Goal: Task Accomplishment & Management: Use online tool/utility

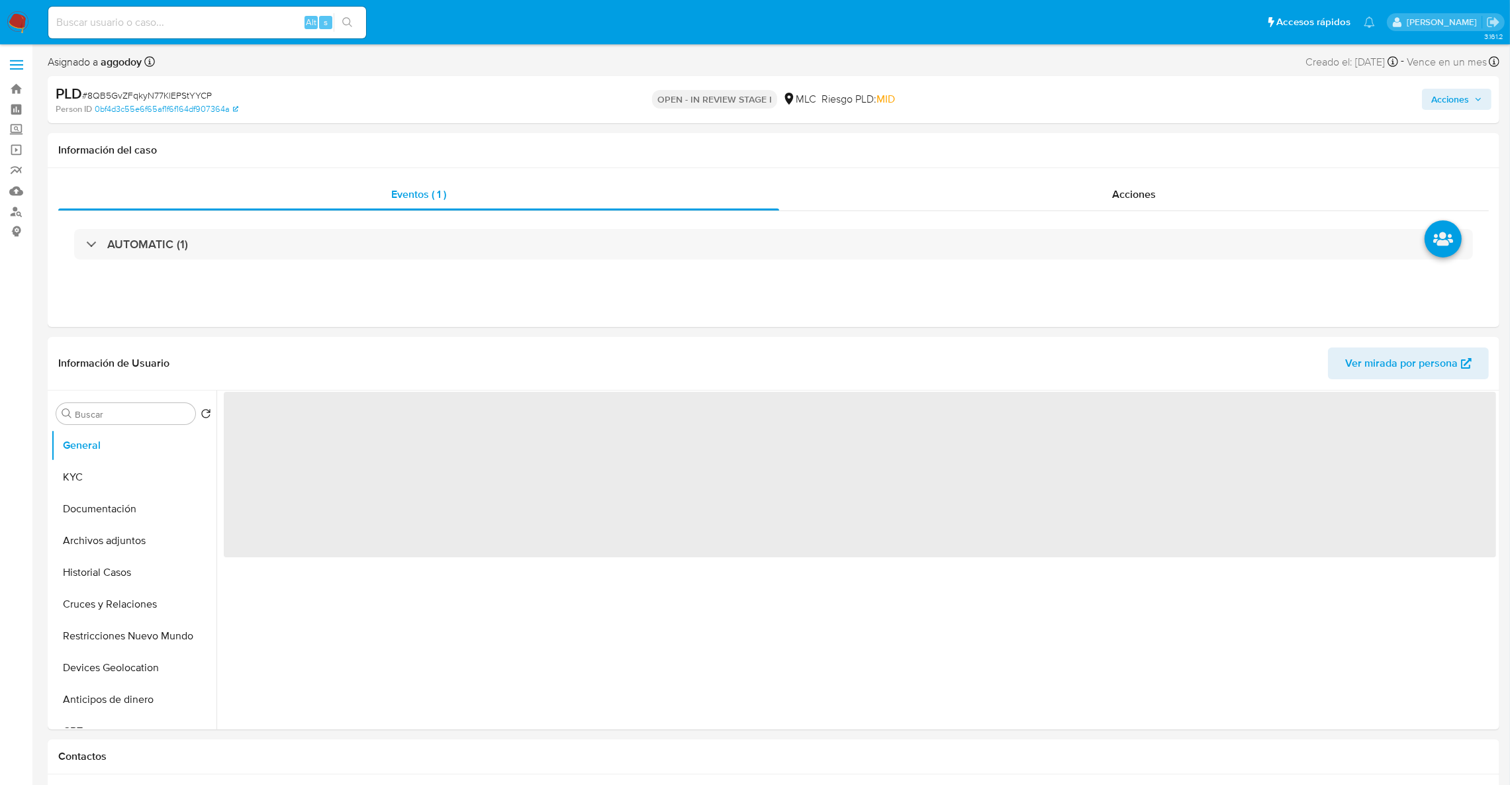
select select "10"
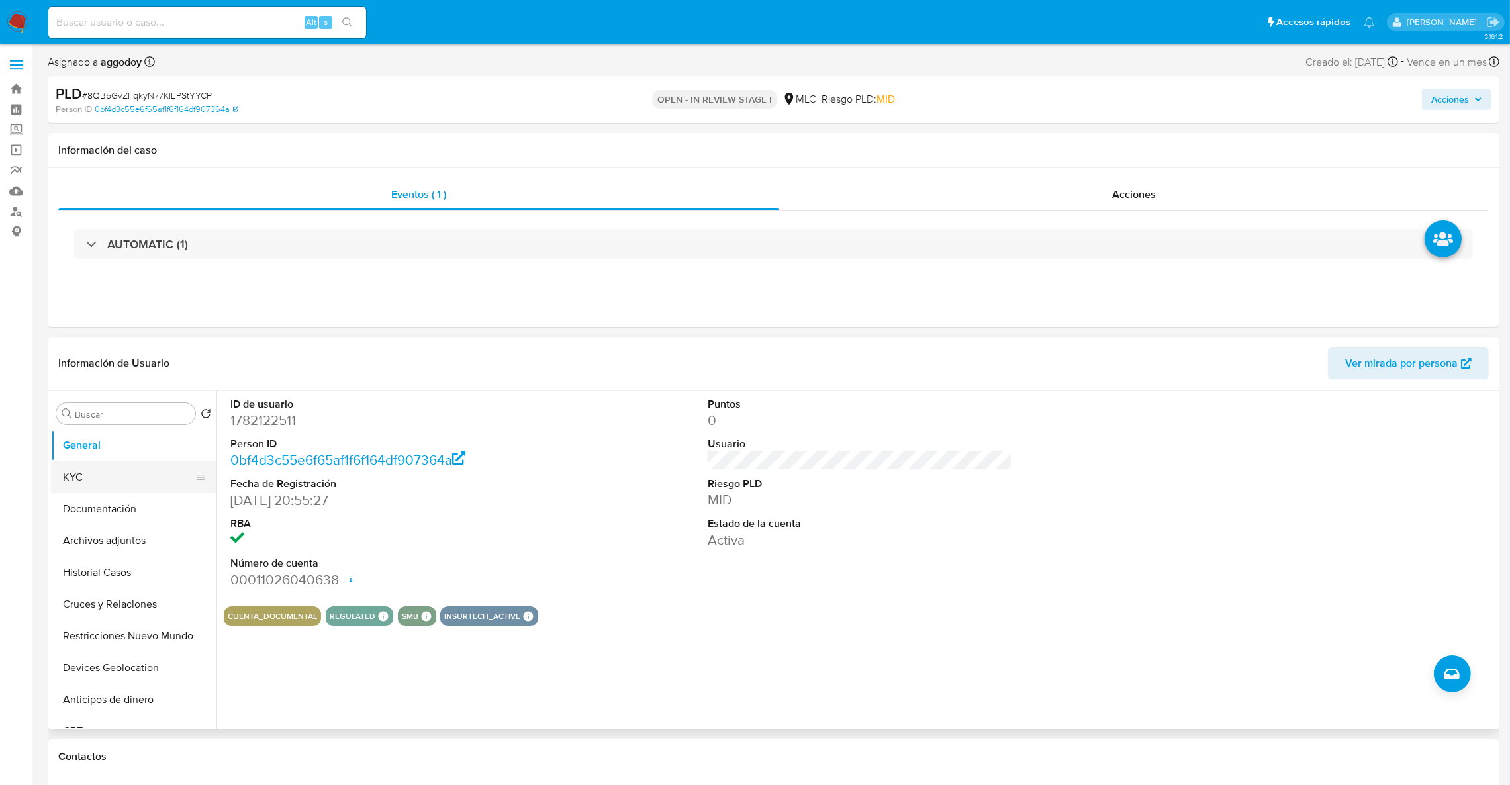
click at [105, 468] on button "KYC" at bounding box center [128, 478] width 155 height 32
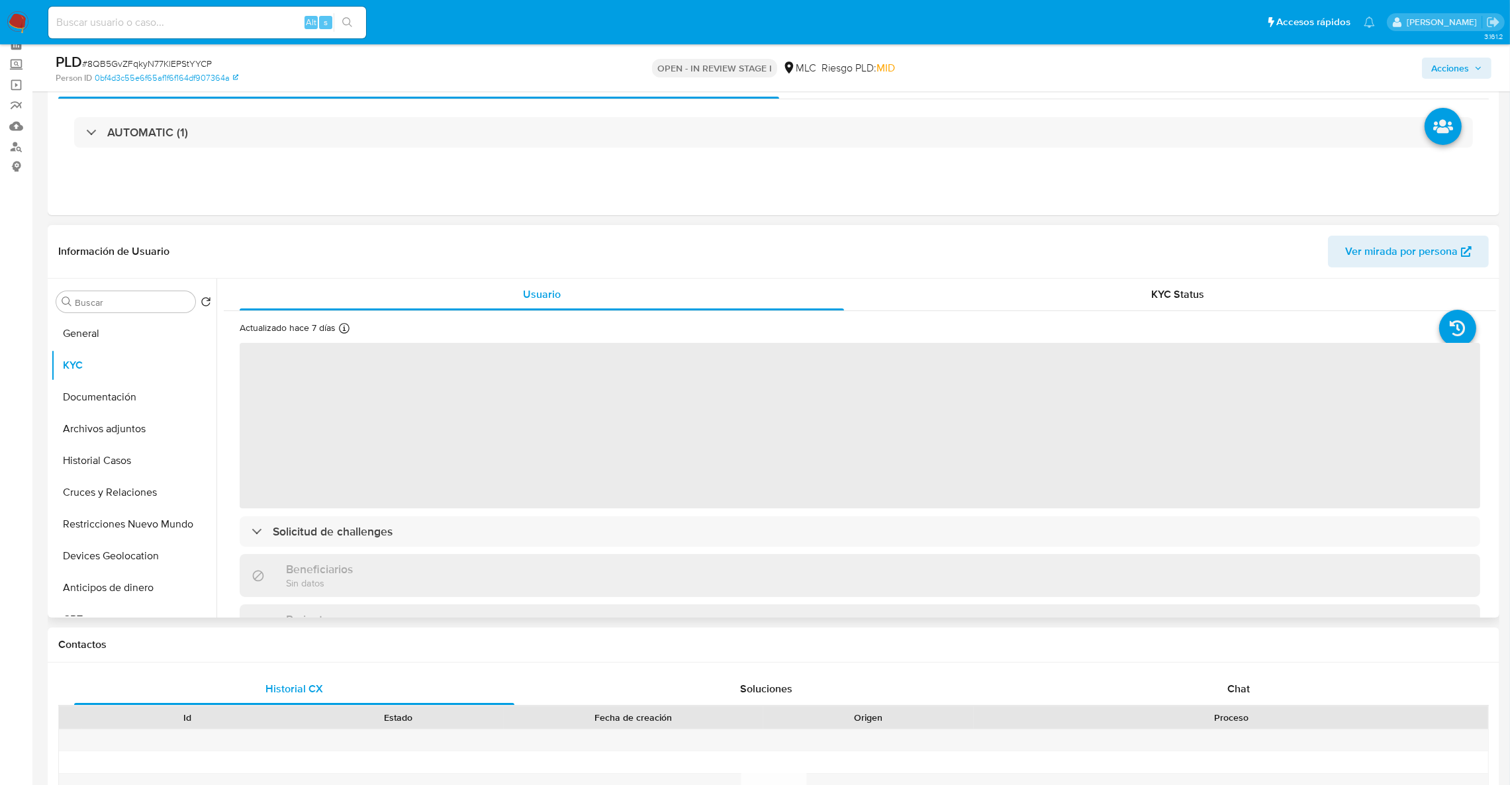
scroll to position [99, 0]
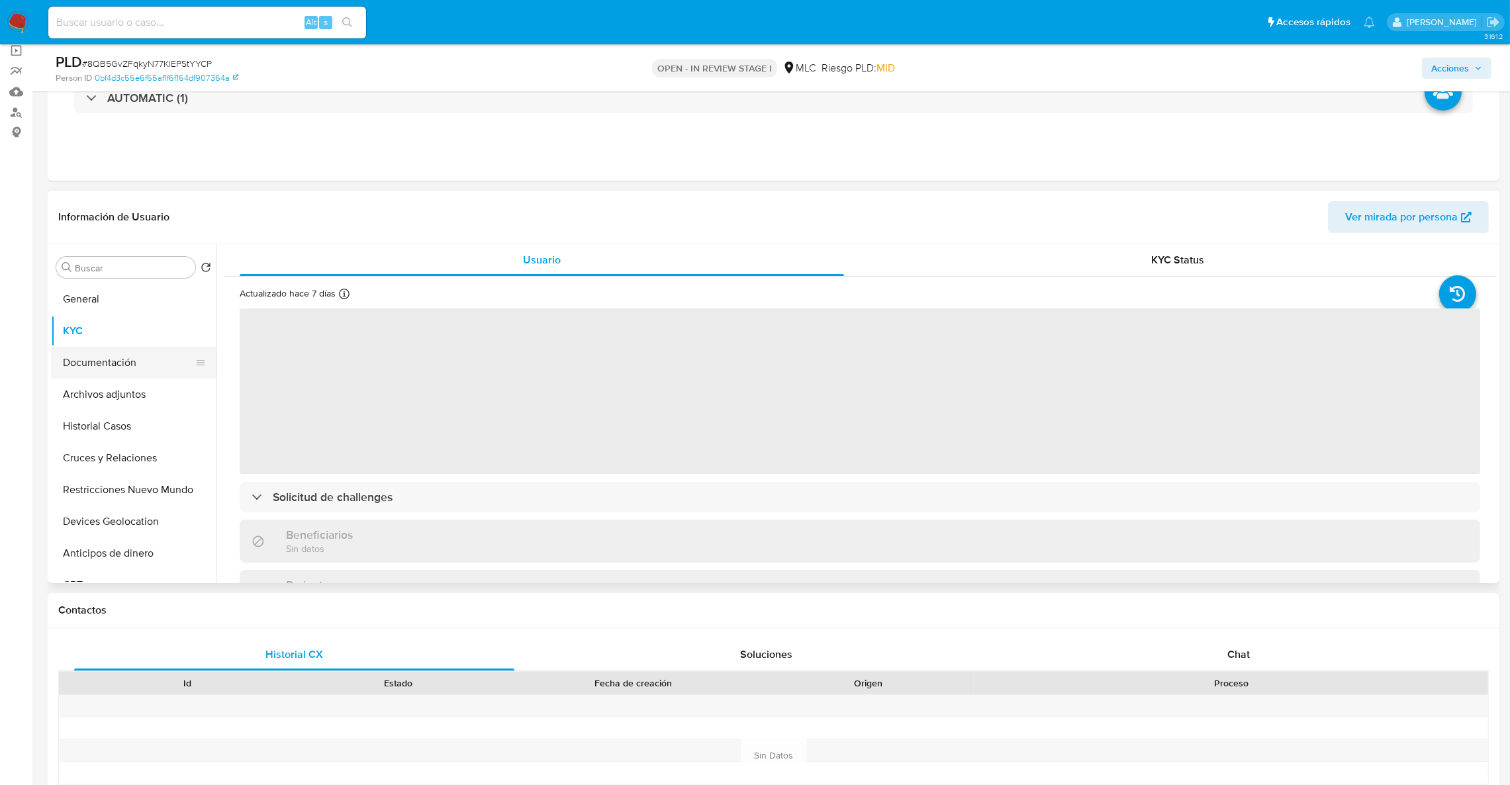
click at [102, 376] on button "Documentación" at bounding box center [128, 363] width 155 height 32
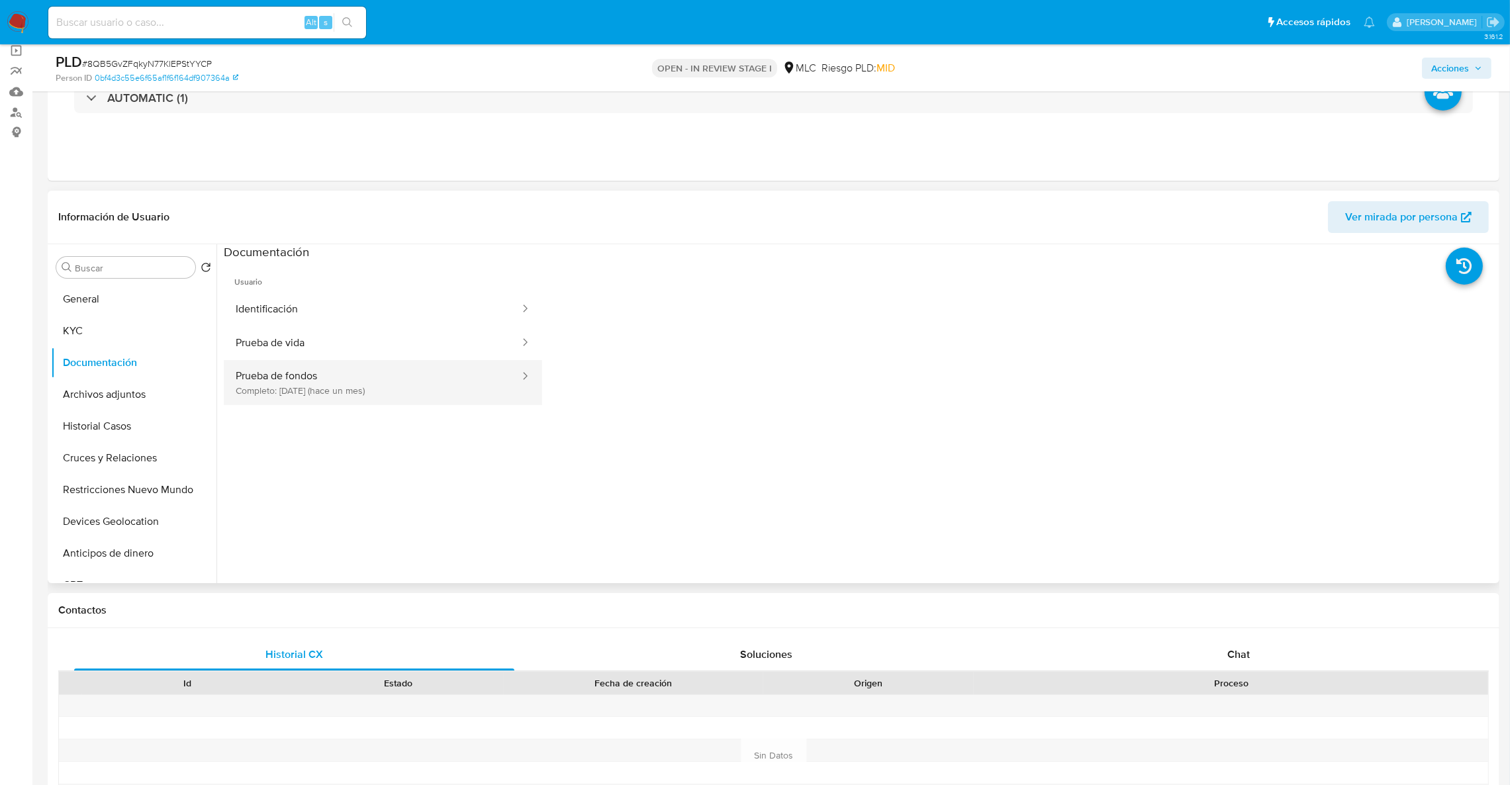
click at [430, 369] on button "Prueba de fondos Completo: 19/08/2025 (hace un mes)" at bounding box center [372, 382] width 297 height 45
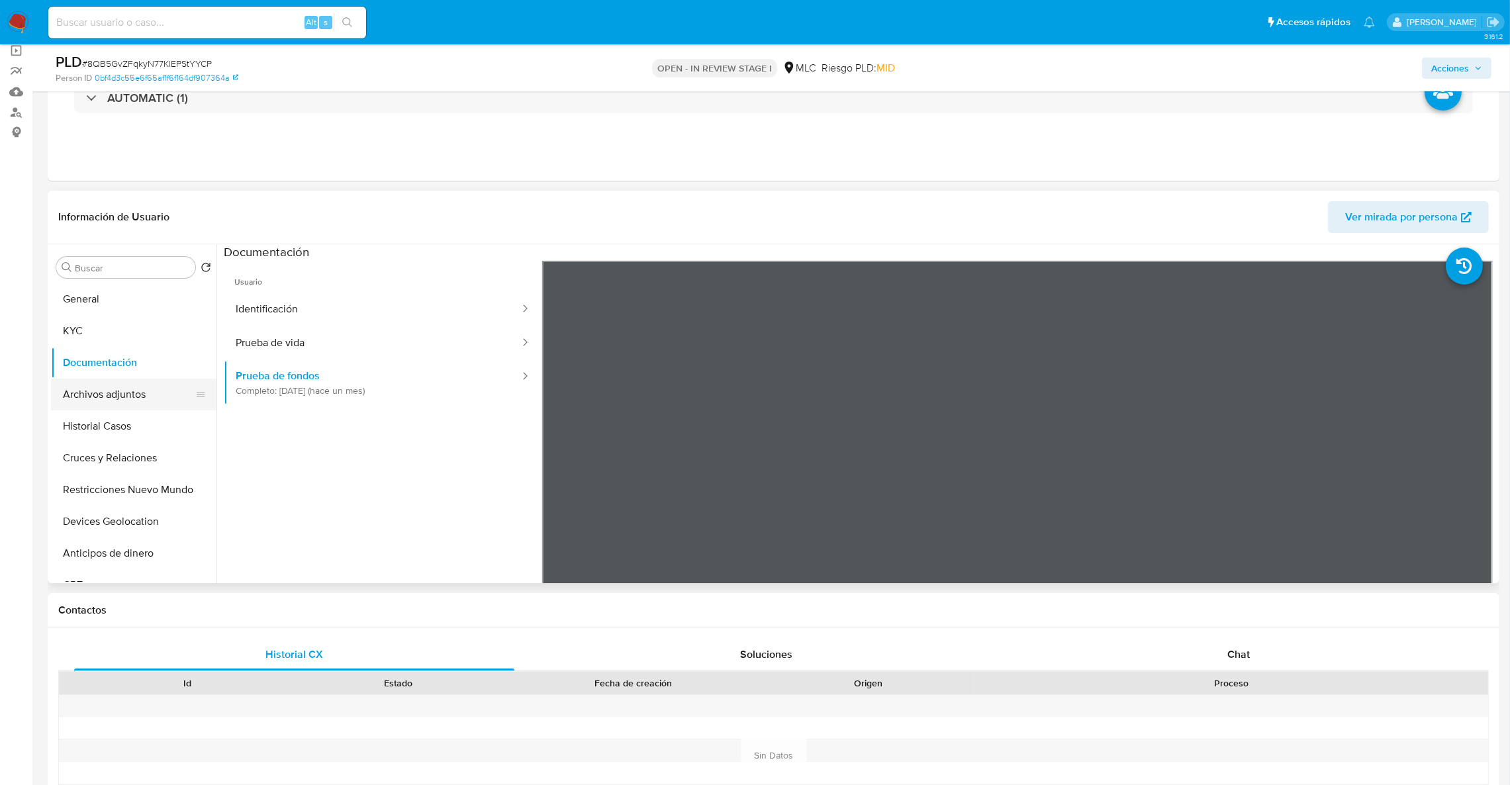
click at [117, 396] on button "Archivos adjuntos" at bounding box center [128, 395] width 155 height 32
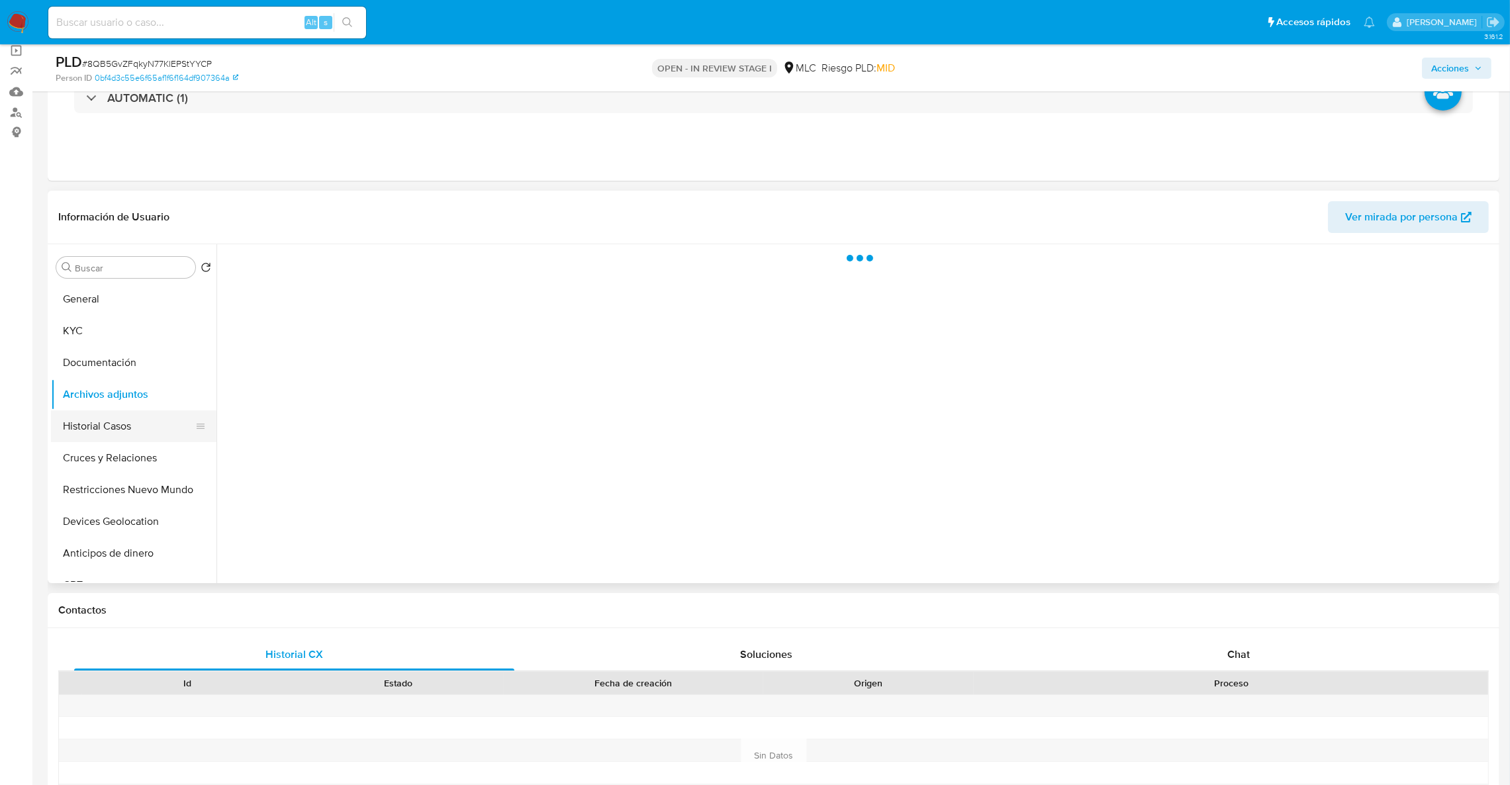
click at [128, 420] on button "Historial Casos" at bounding box center [128, 427] width 155 height 32
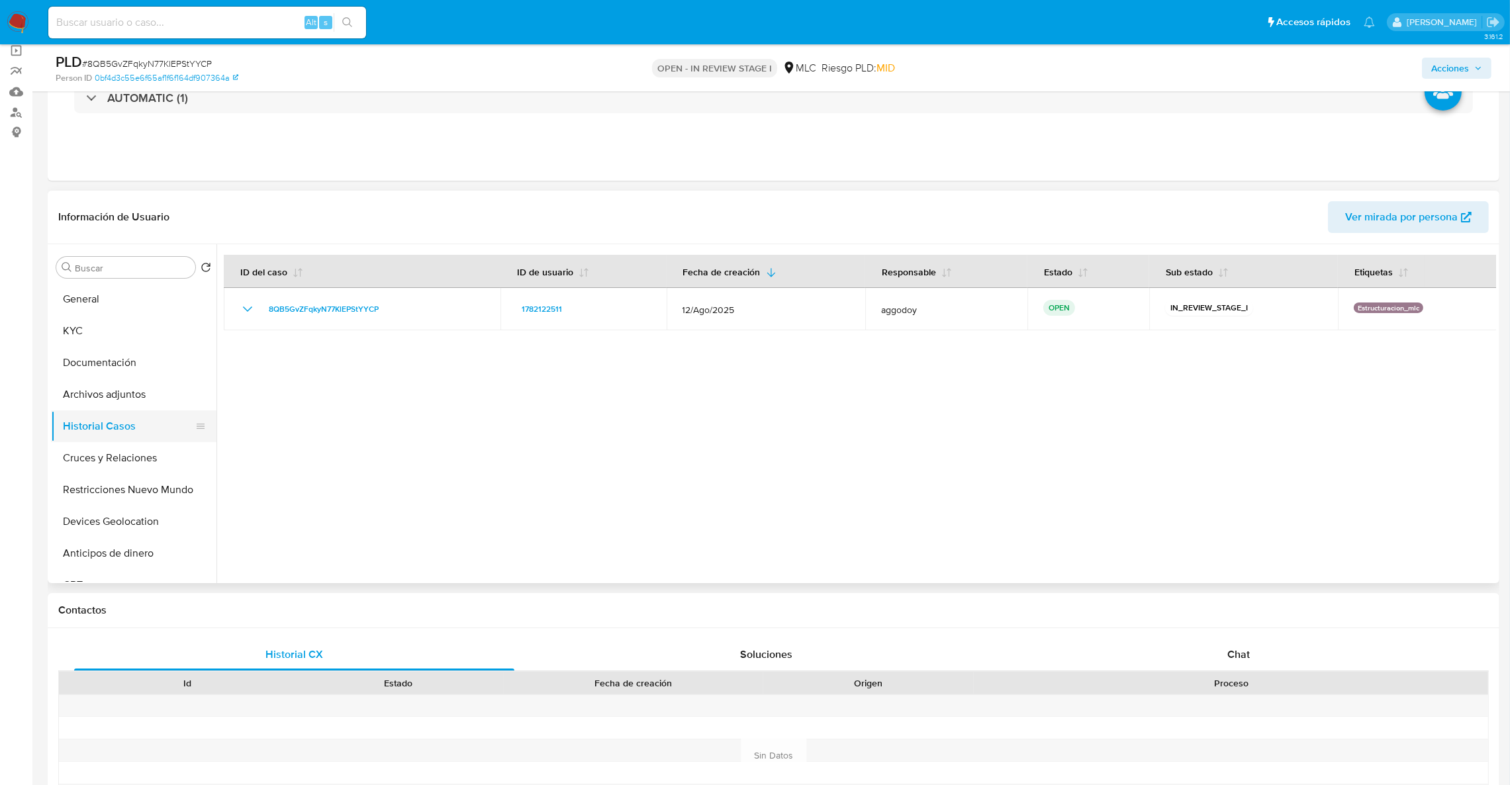
click at [130, 432] on button "Historial Casos" at bounding box center [128, 427] width 155 height 32
click at [134, 403] on button "Archivos adjuntos" at bounding box center [128, 395] width 155 height 32
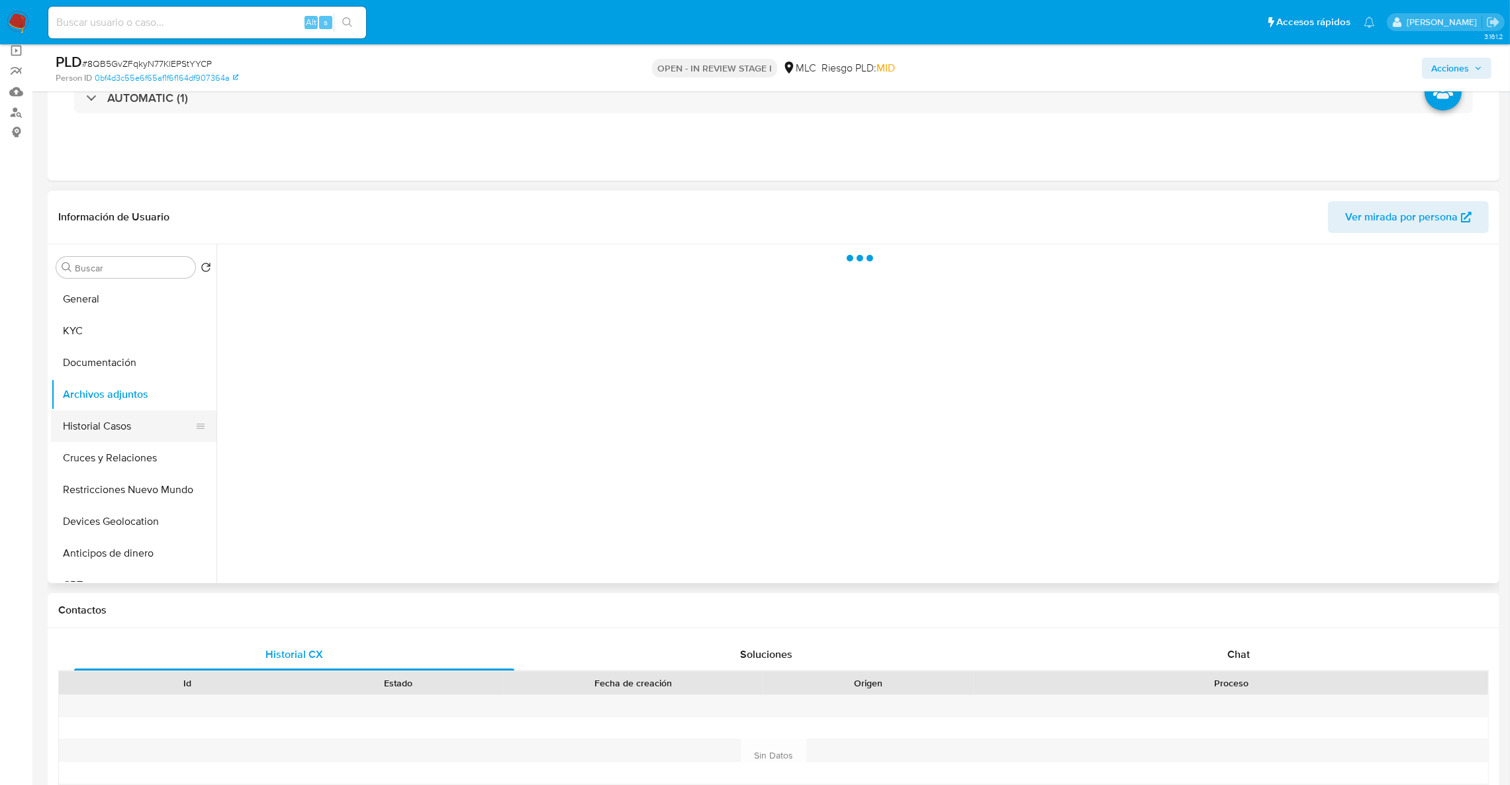
click at [136, 432] on button "Historial Casos" at bounding box center [128, 427] width 155 height 32
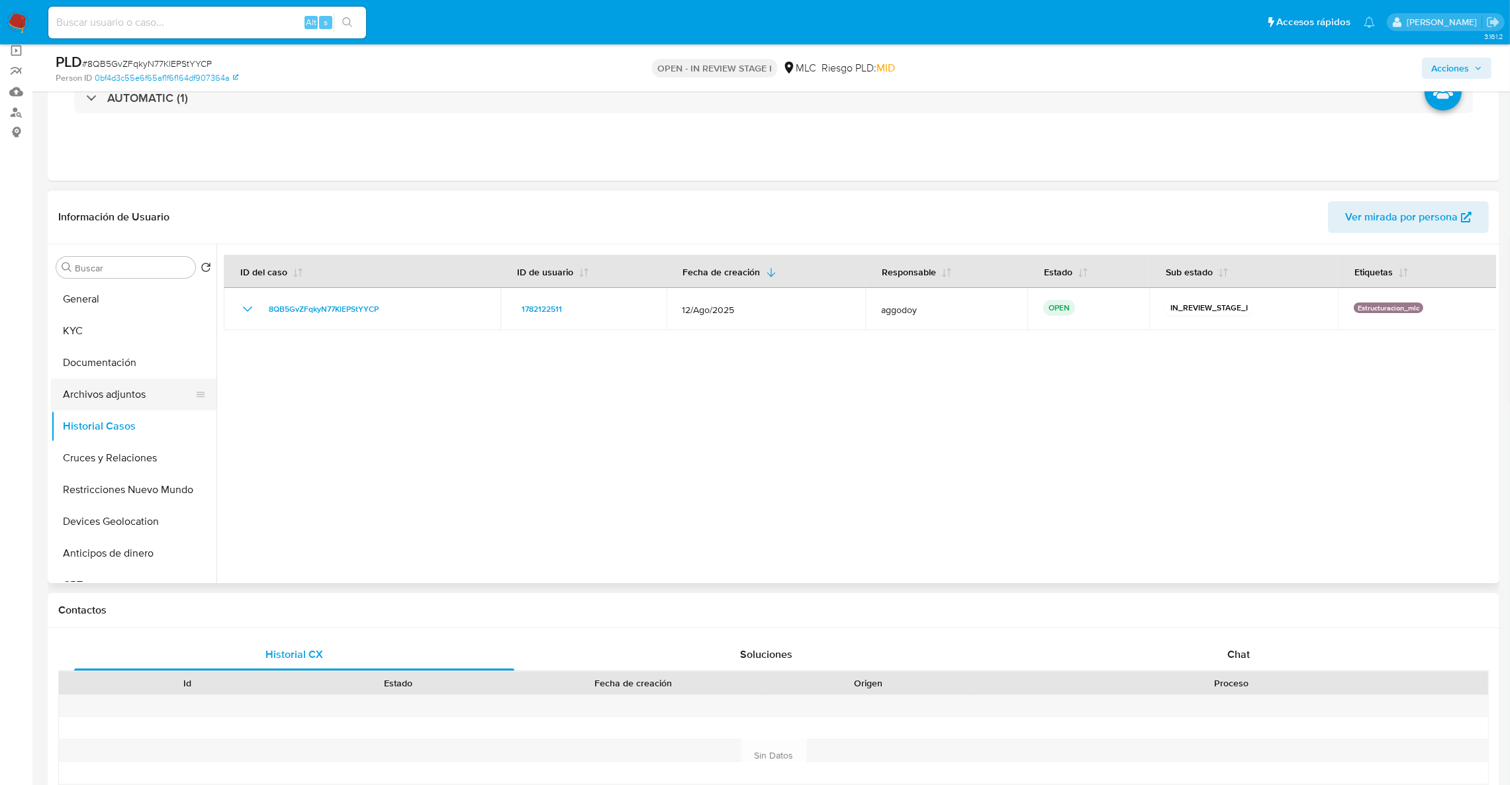
click at [148, 401] on button "Archivos adjuntos" at bounding box center [128, 395] width 155 height 32
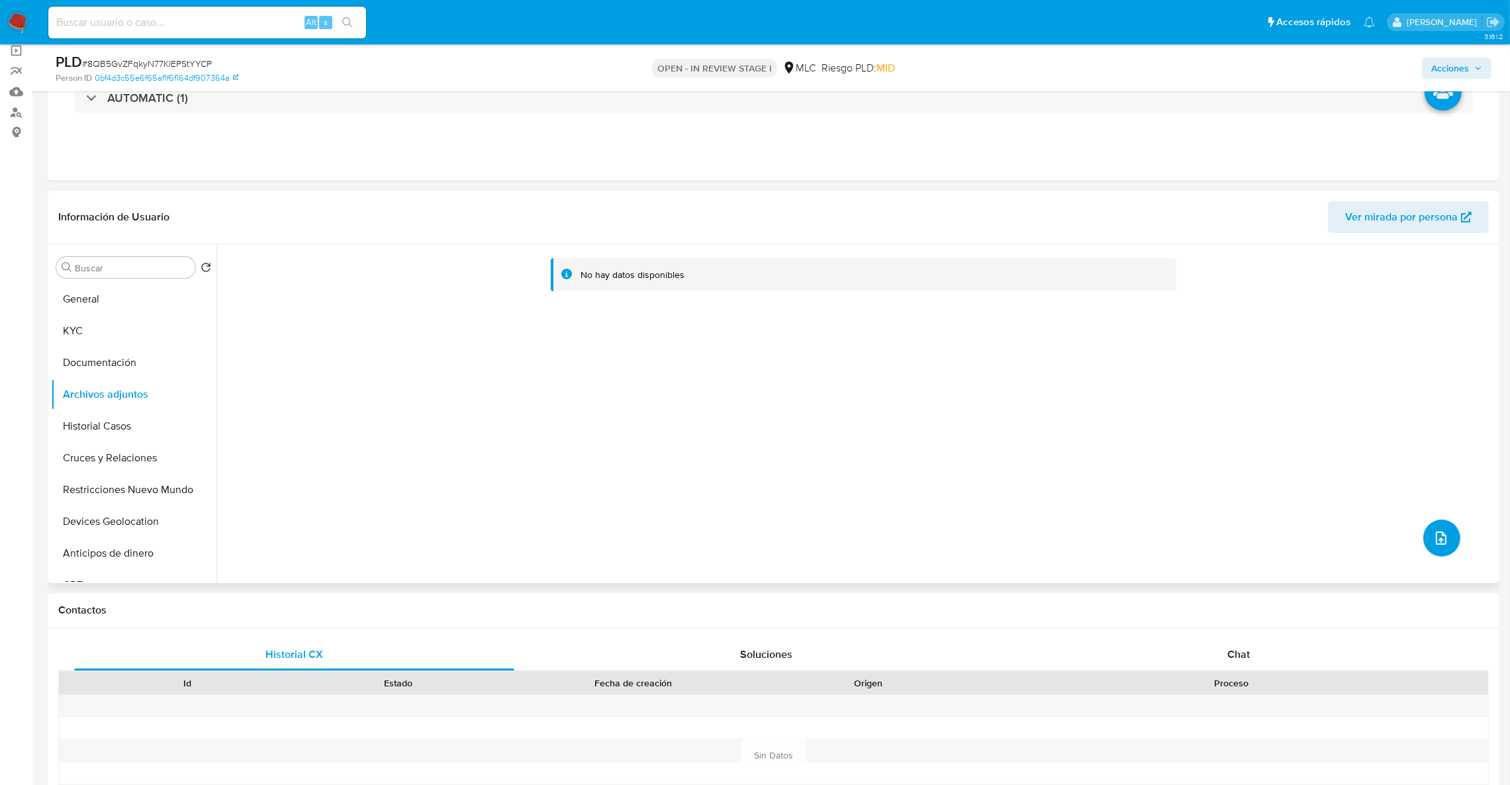
click at [1451, 532] on button "upload-file" at bounding box center [1442, 538] width 37 height 37
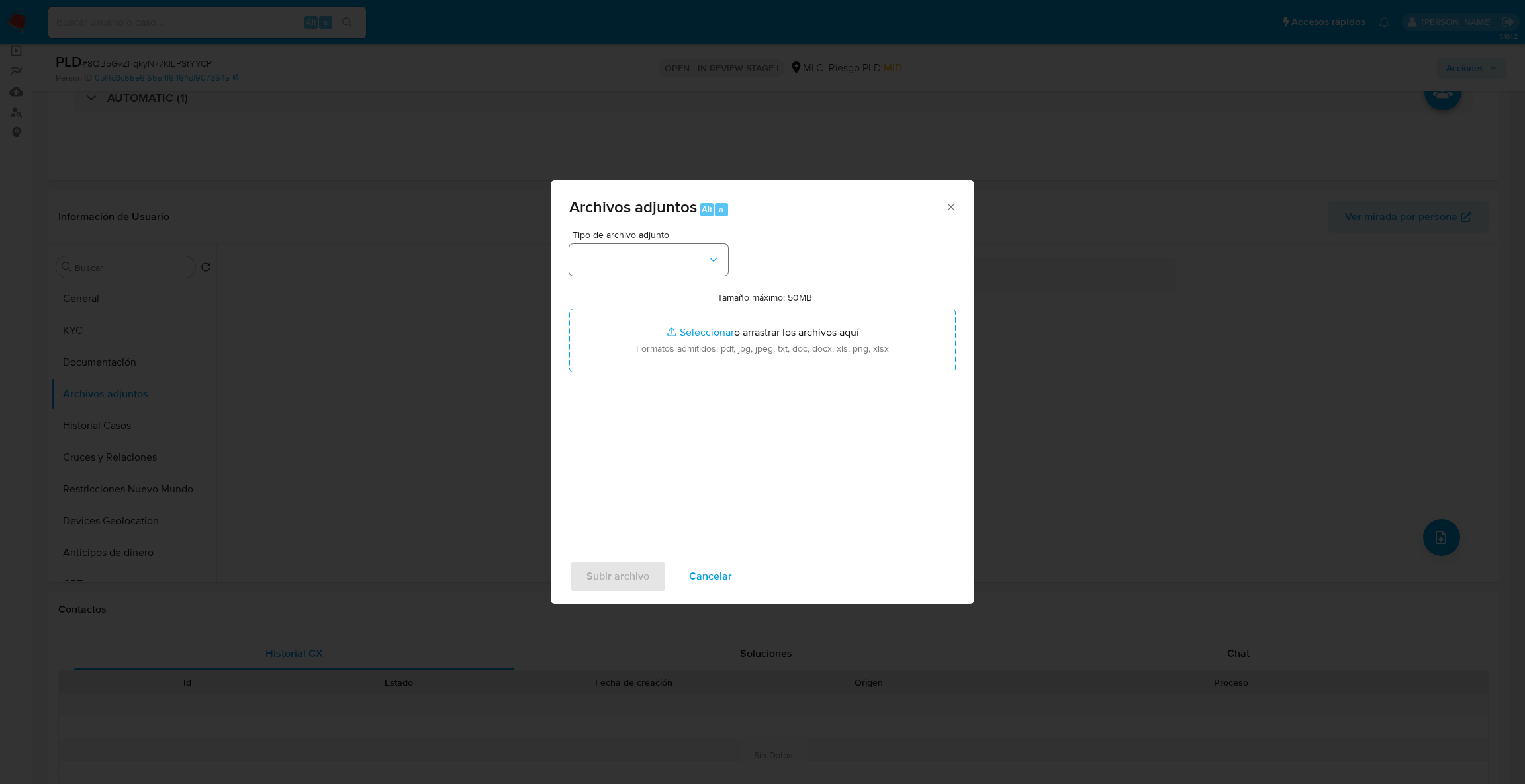
drag, startPoint x: 676, startPoint y: 294, endPoint x: 664, endPoint y: 273, distance: 24.2
click at [669, 283] on div "Tipo de archivo adjunto Tamaño máximo: 50MB Seleccionar archivos Seleccionar o …" at bounding box center [762, 386] width 387 height 313
click at [660, 260] on button "button" at bounding box center [648, 260] width 159 height 32
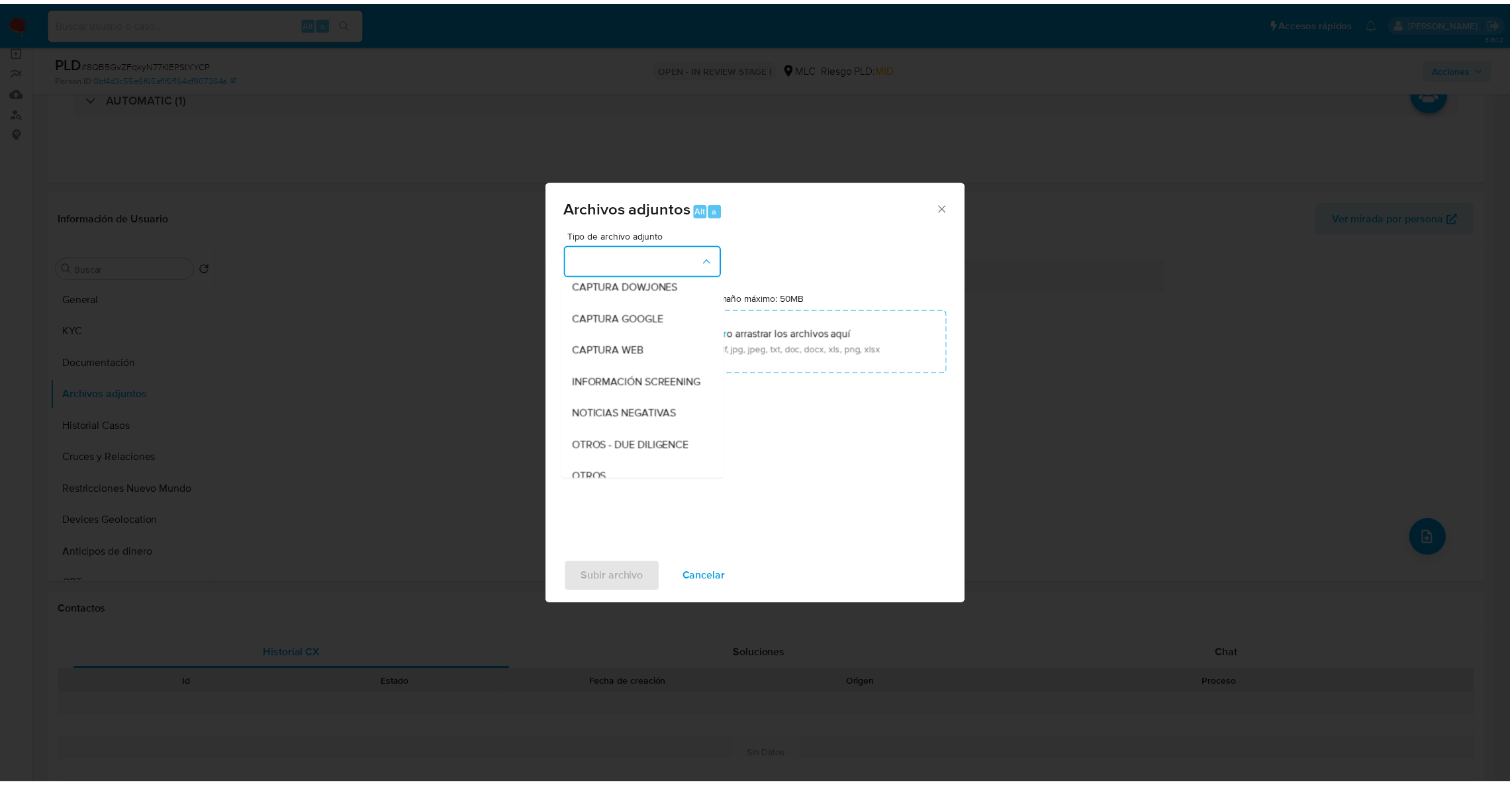
scroll to position [74, 0]
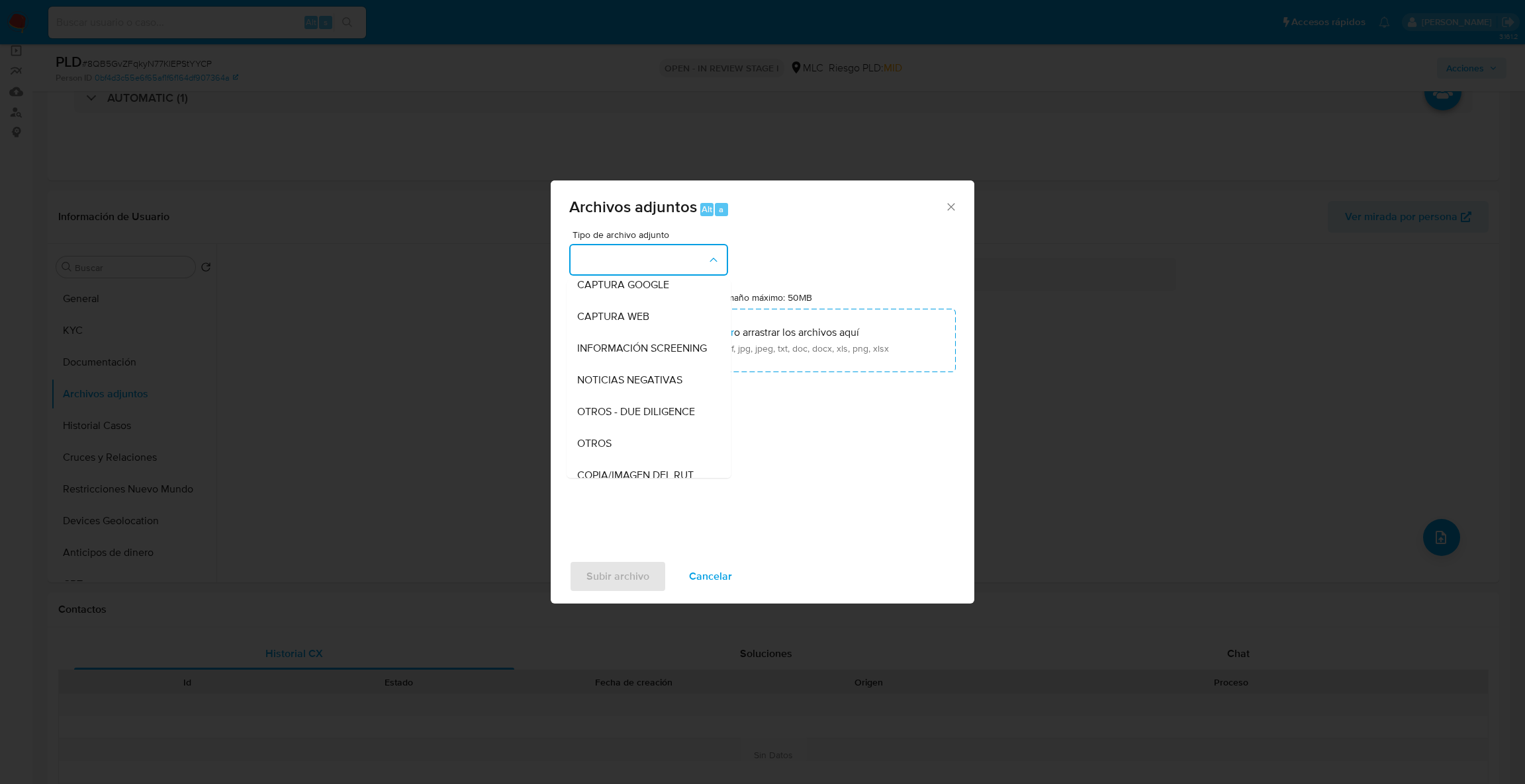
click at [607, 450] on span "OTROS" at bounding box center [594, 443] width 34 height 13
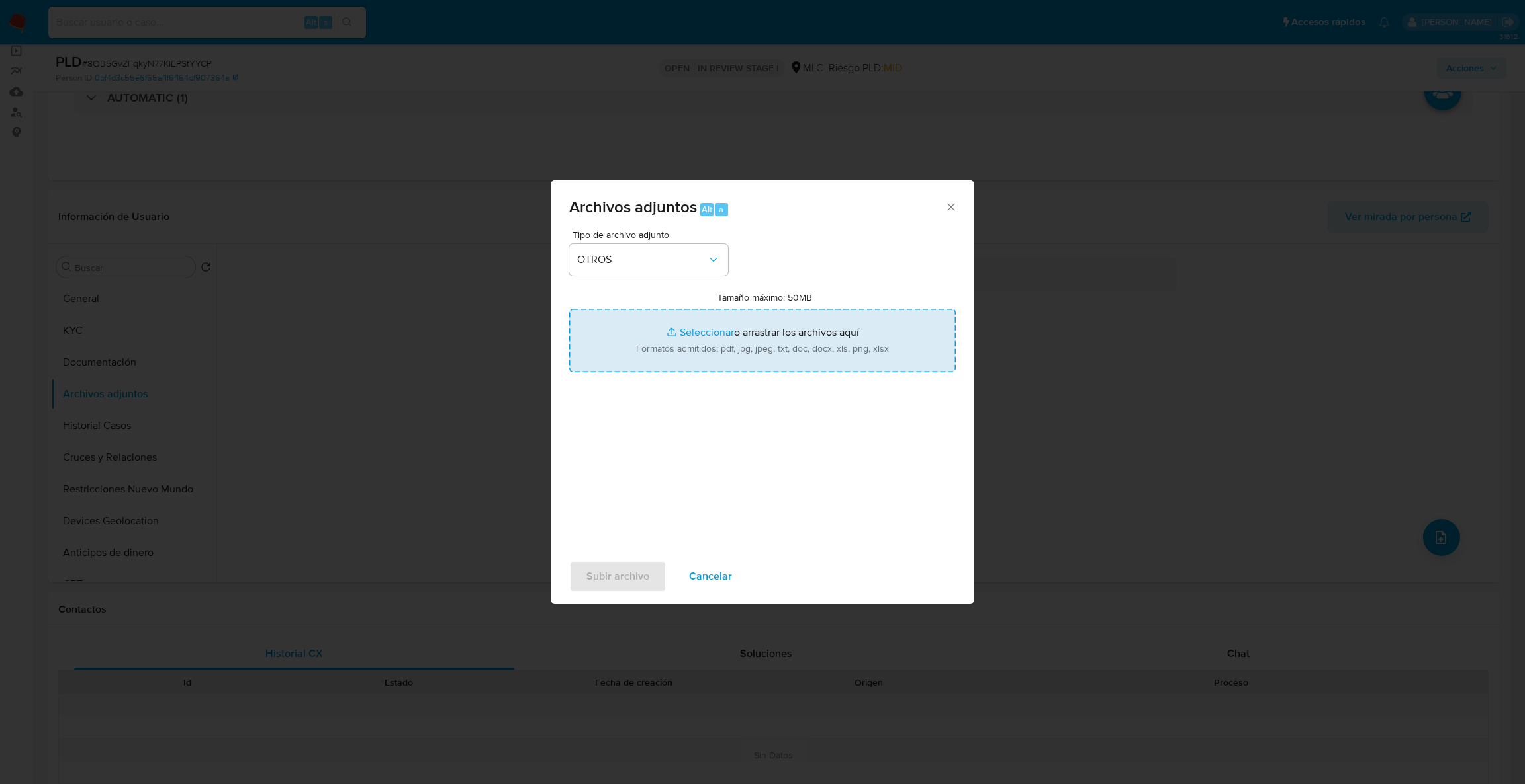
click at [671, 347] on input "Tamaño máximo: 50MB Seleccionar archivos" at bounding box center [762, 341] width 387 height 64
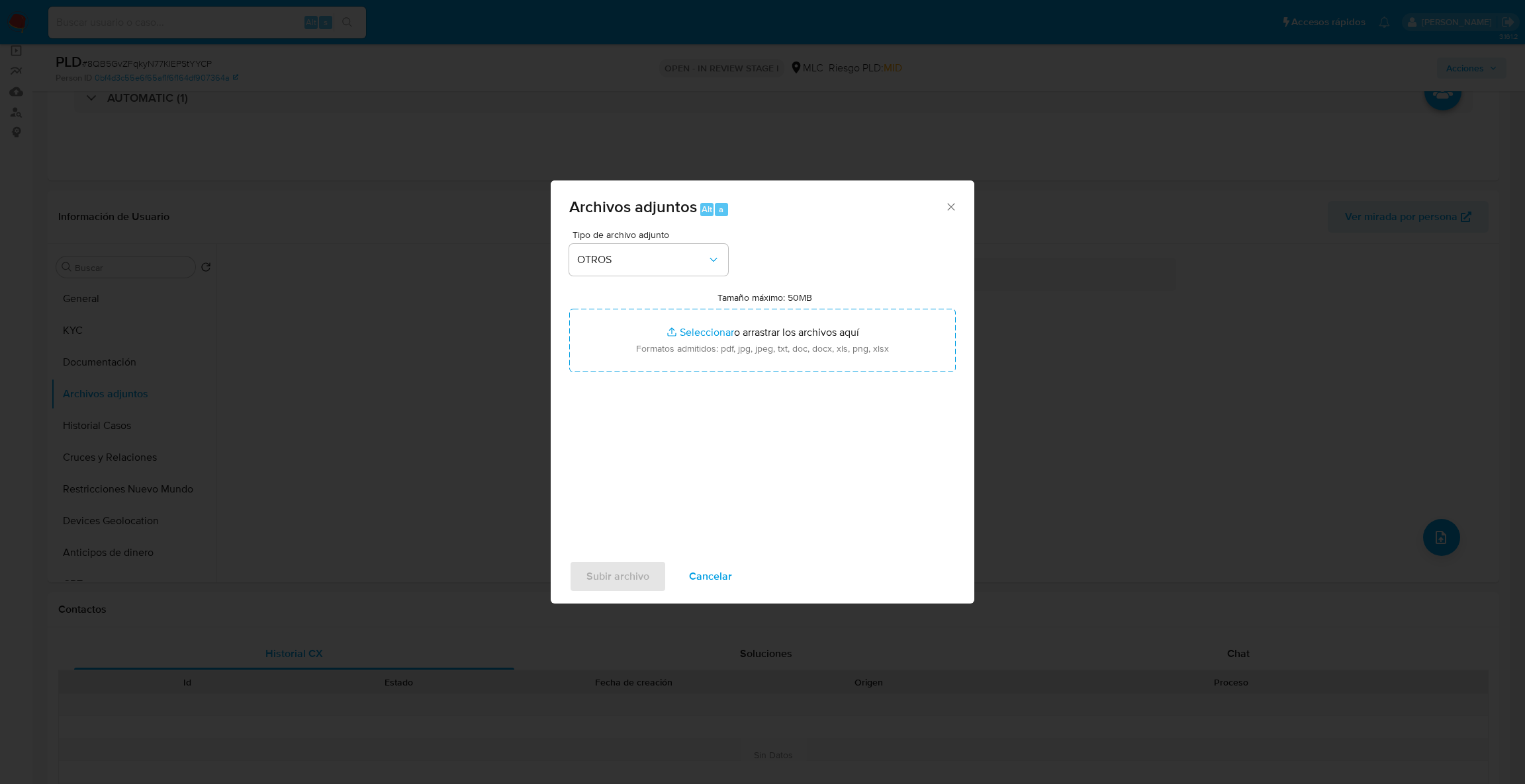
click at [874, 297] on div "Tamaño máximo: 50MB Seleccionar archivos Seleccionar o arrastrar los archivos a…" at bounding box center [762, 332] width 387 height 81
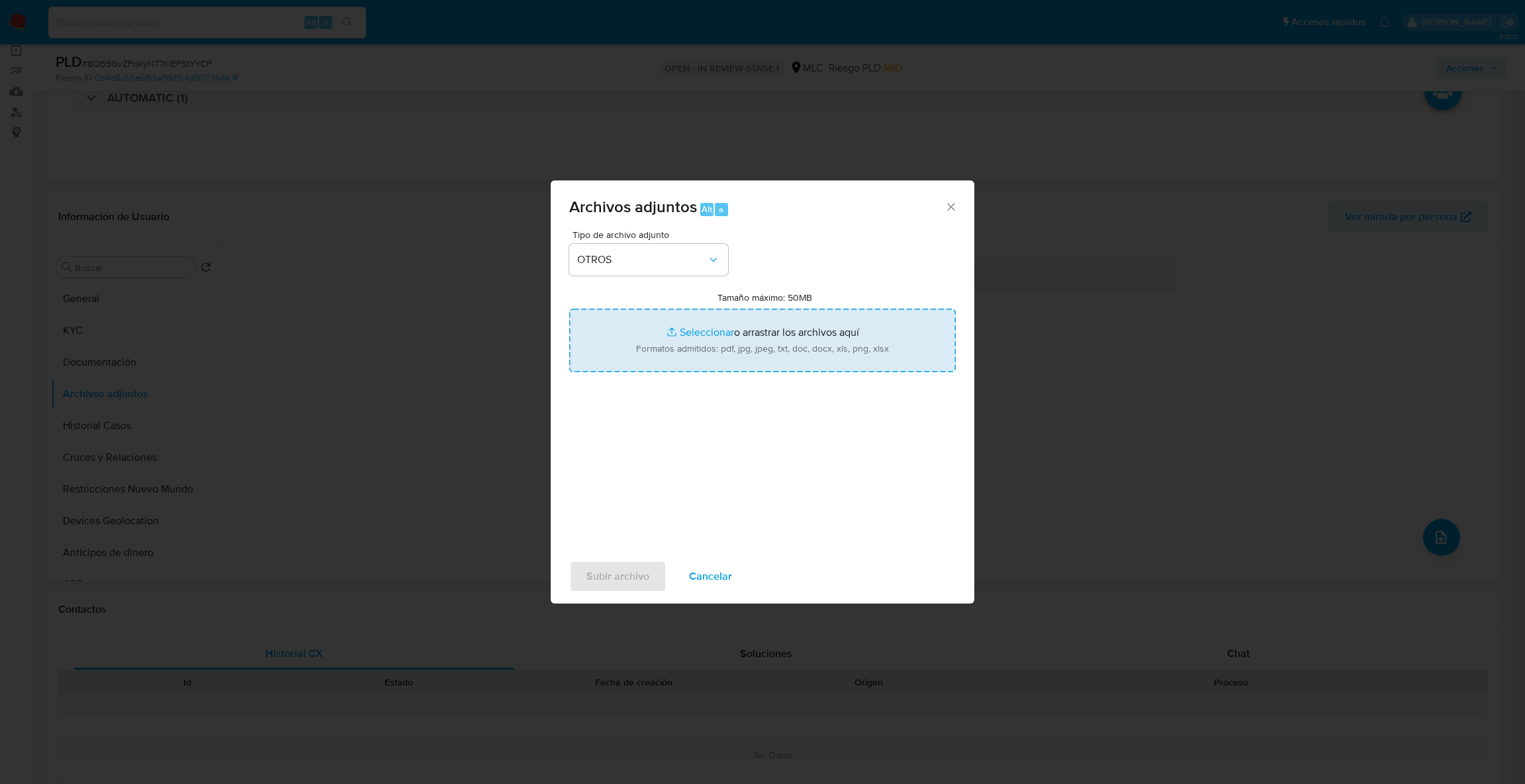
click at [856, 336] on input "Tamaño máximo: 50MB Seleccionar archivos" at bounding box center [762, 341] width 387 height 64
type input "C:\fakepath\Case Log - 1782122511.pdf"
drag, startPoint x: 856, startPoint y: 336, endPoint x: 710, endPoint y: 336, distance: 146.0
click at [710, 336] on input "Tamaño máximo: 50MB Seleccionar archivos" at bounding box center [762, 341] width 387 height 64
type input "C:\fakepath\1782122511Movimientos .xlsx"
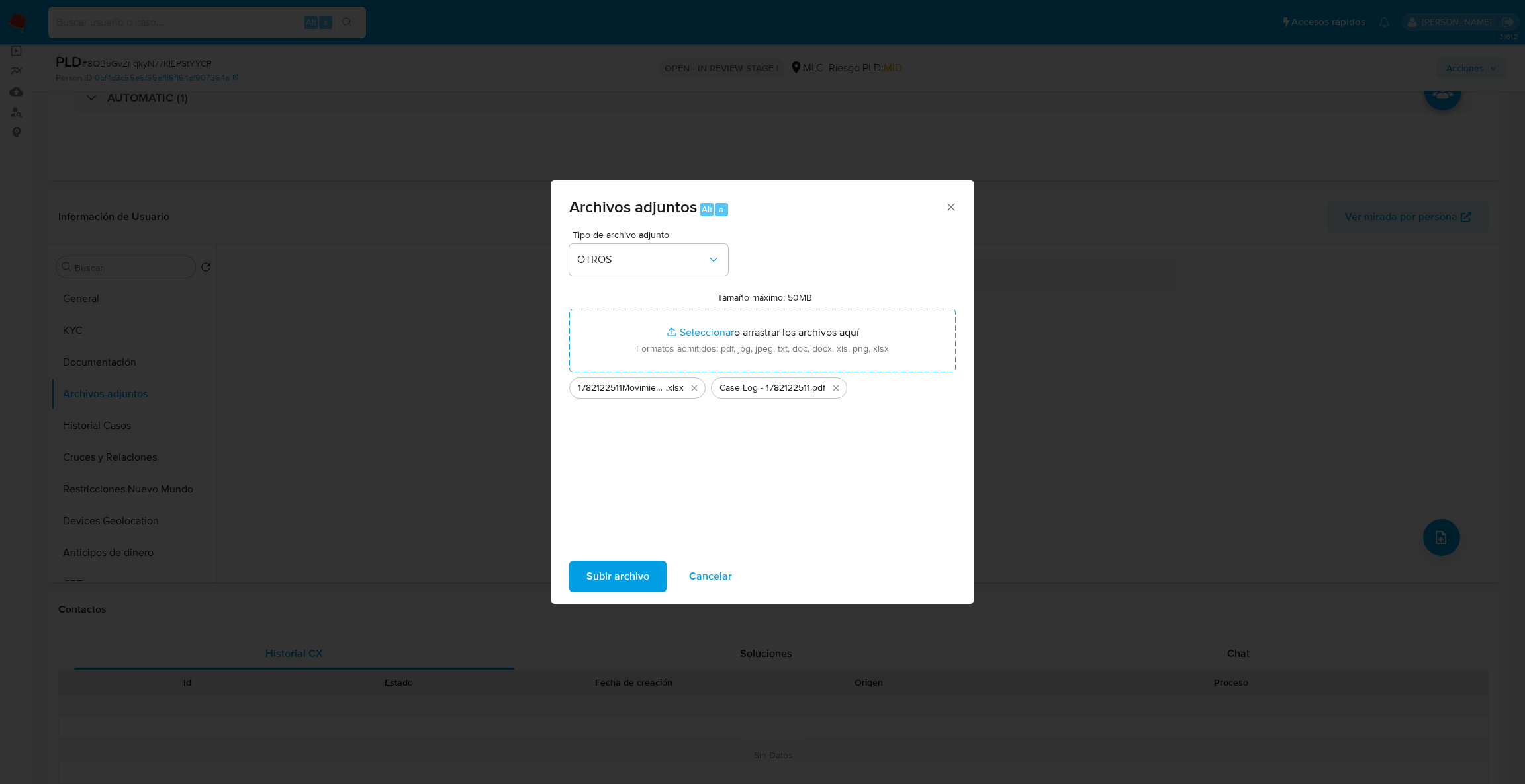
click at [626, 573] on span "Subir archivo" at bounding box center [618, 576] width 63 height 29
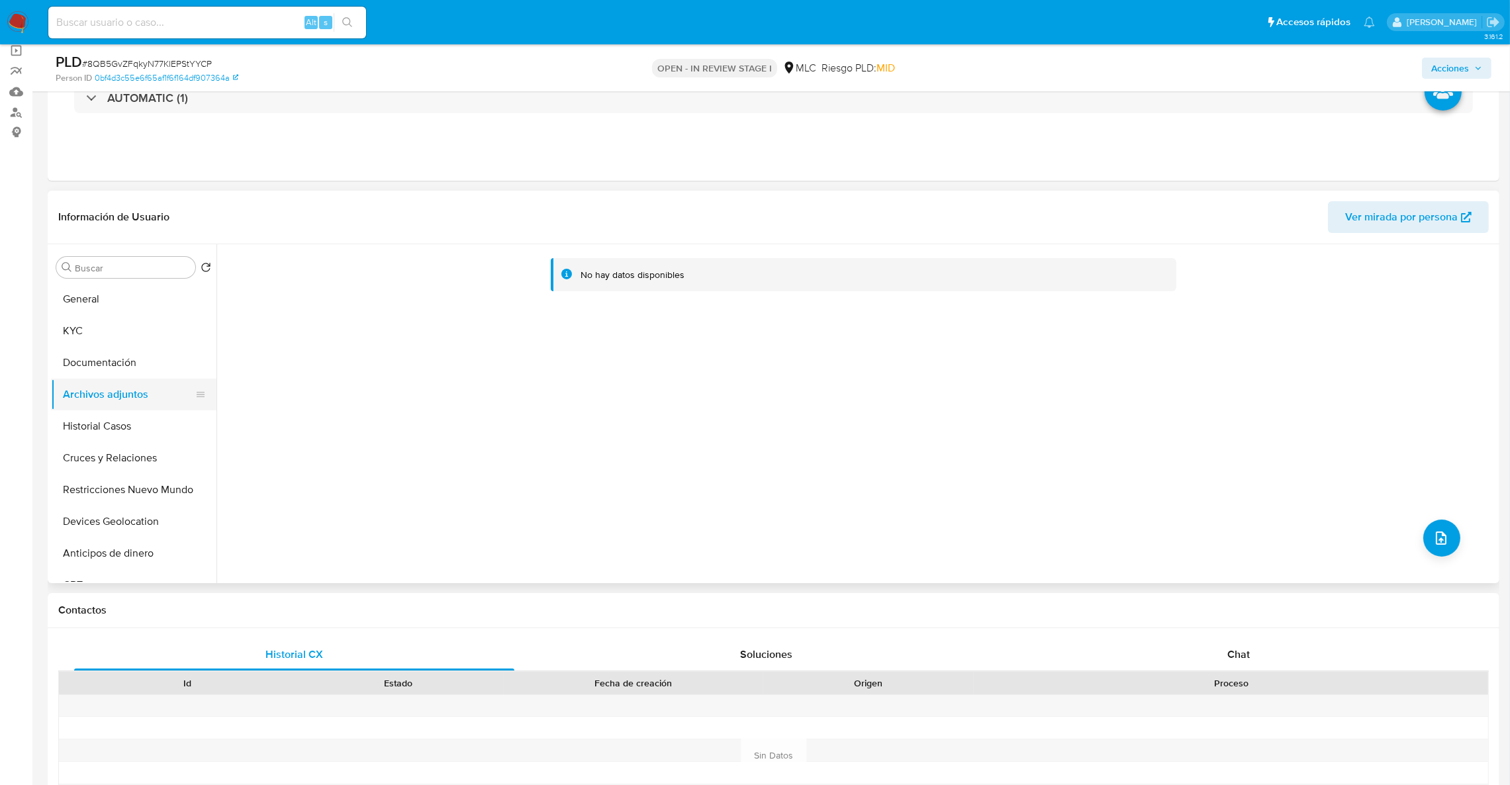
click at [118, 403] on button "Archivos adjuntos" at bounding box center [128, 395] width 155 height 32
click at [117, 413] on button "Historial Casos" at bounding box center [128, 427] width 155 height 32
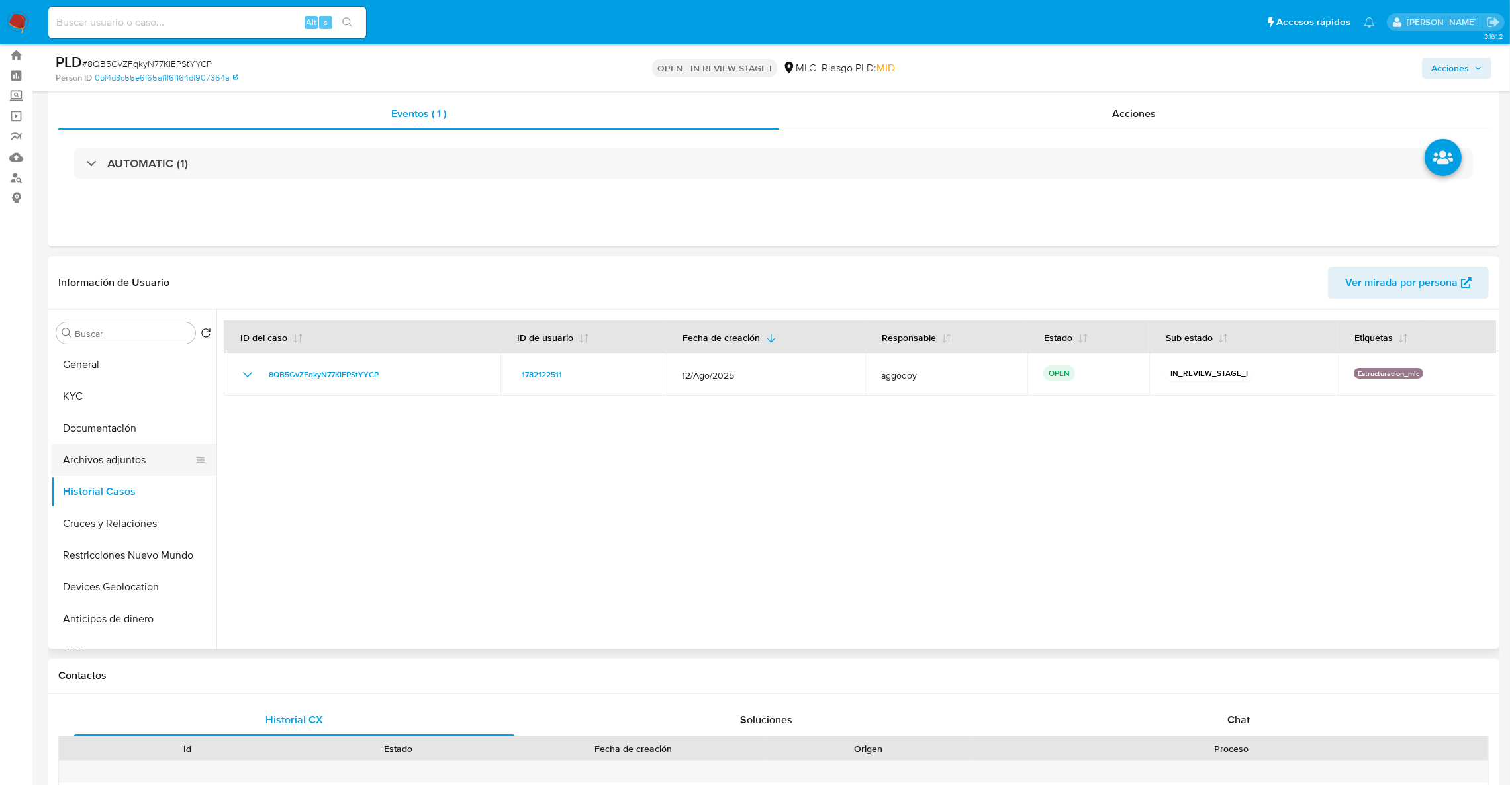
scroll to position [0, 0]
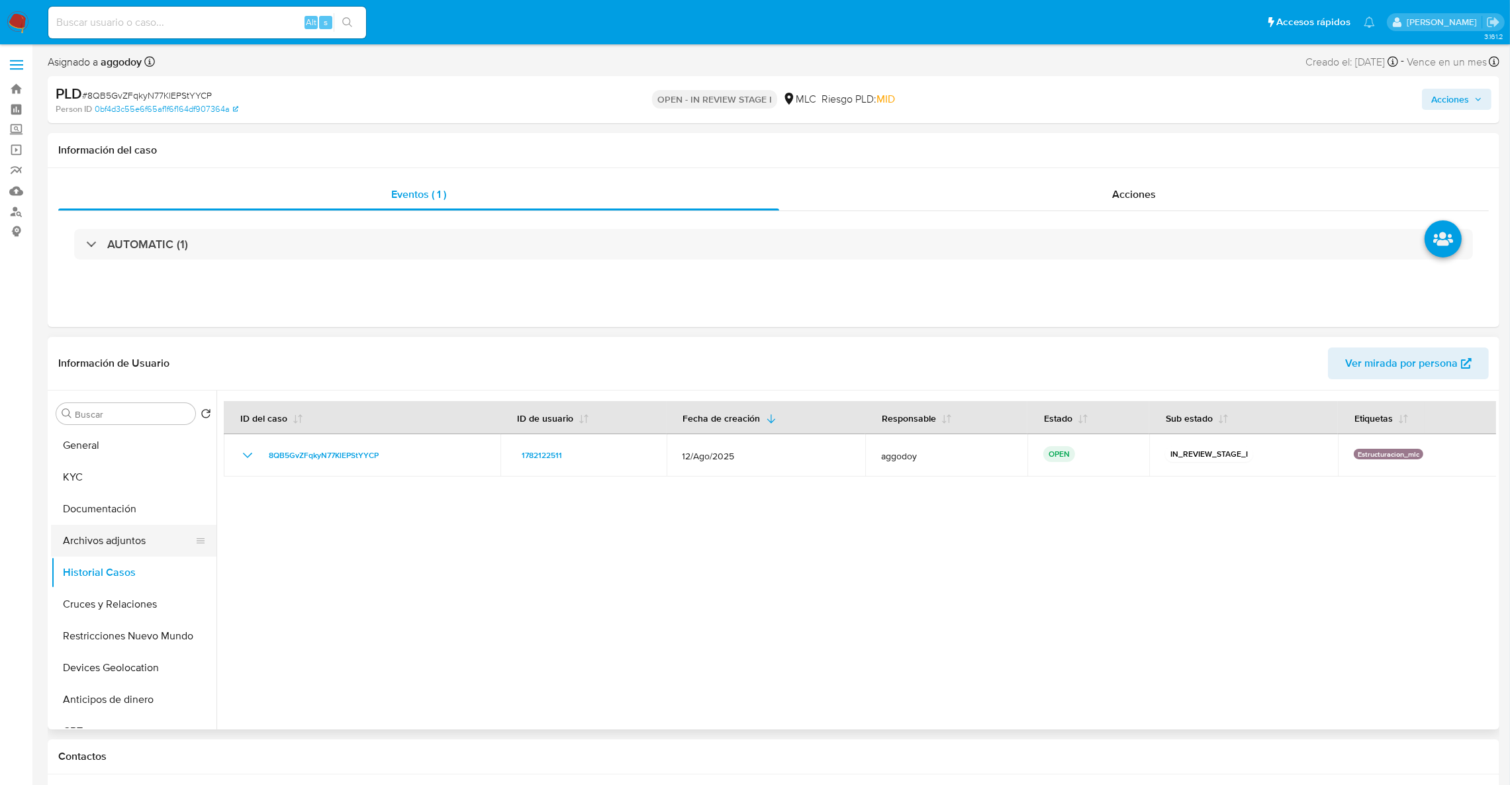
click at [81, 534] on button "Archivos adjuntos" at bounding box center [128, 541] width 155 height 32
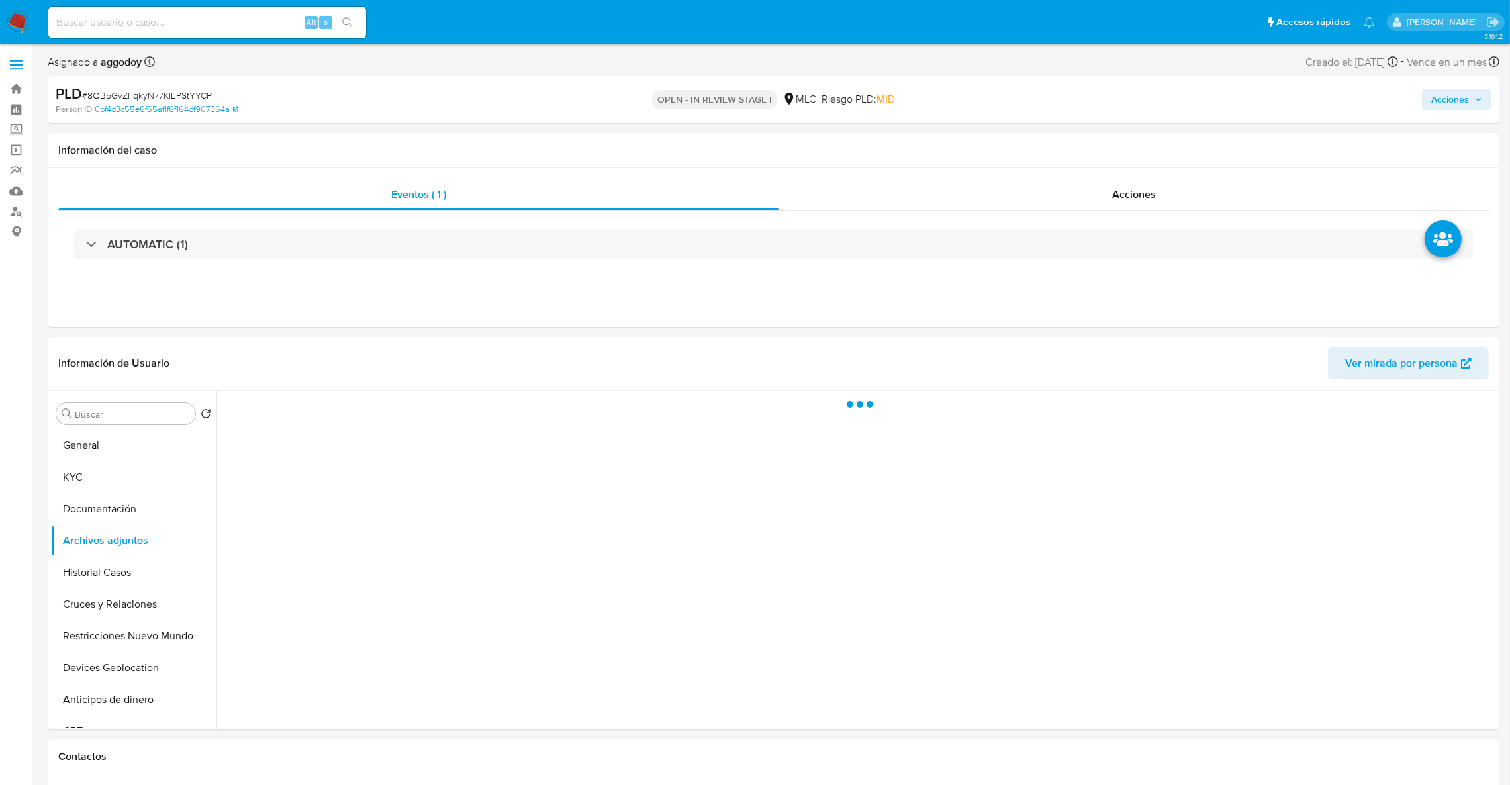
click at [1425, 91] on button "Acciones" at bounding box center [1457, 99] width 70 height 21
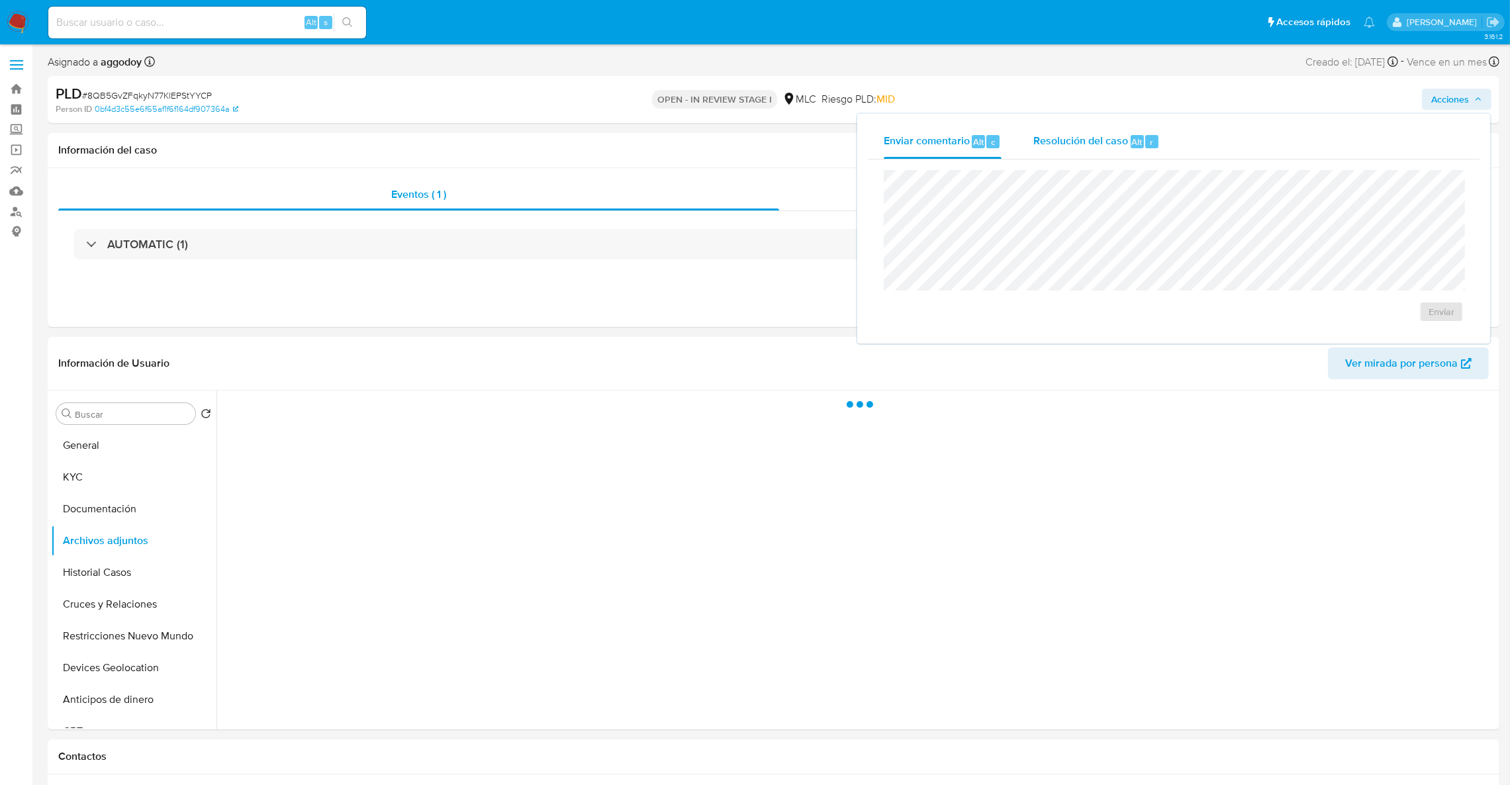
click at [1099, 154] on div "Resolución del caso Alt r" at bounding box center [1097, 141] width 126 height 34
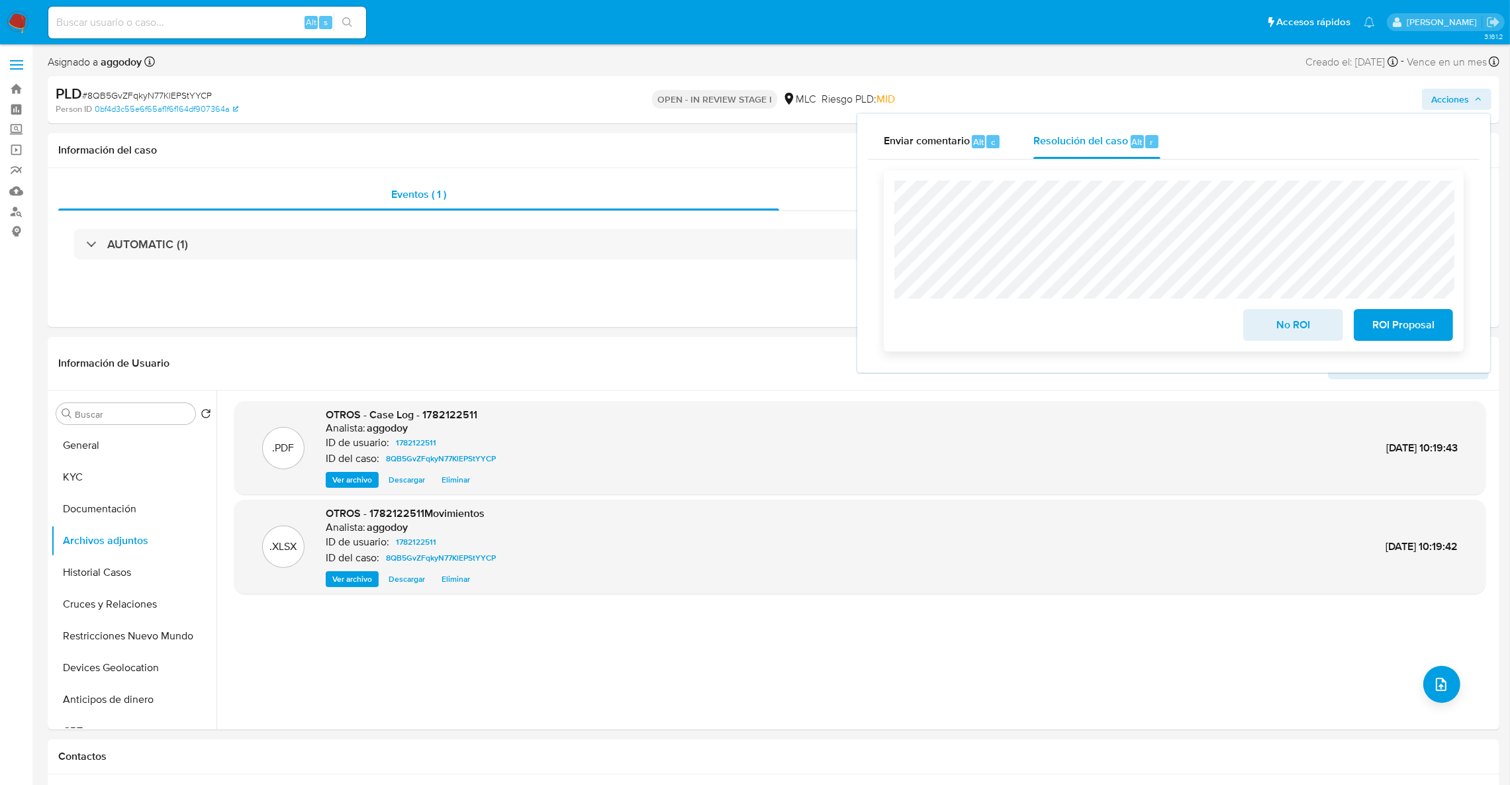
click at [1285, 312] on span "No ROI" at bounding box center [1293, 325] width 65 height 29
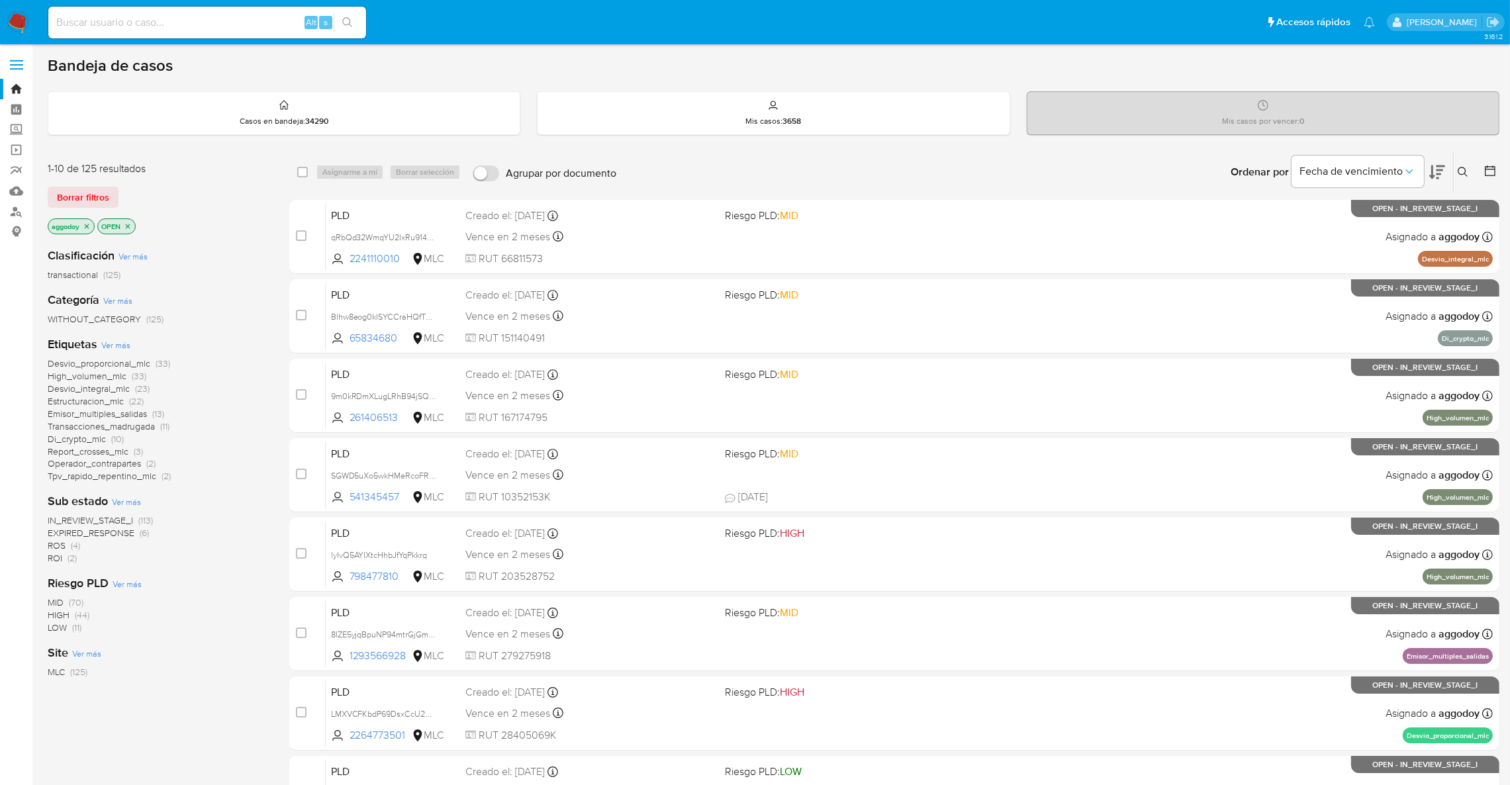
click at [1439, 172] on icon at bounding box center [1438, 172] width 16 height 16
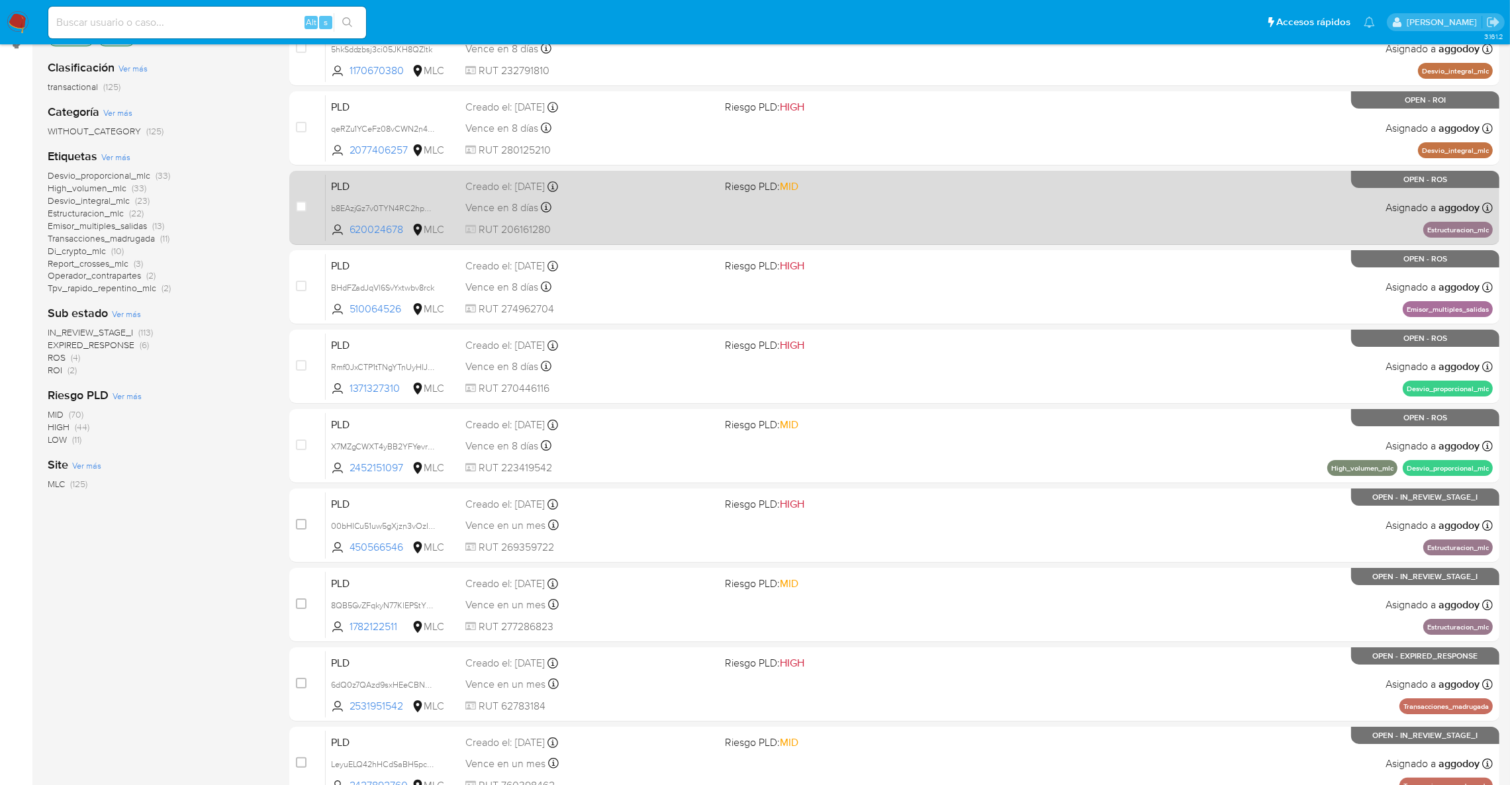
scroll to position [199, 0]
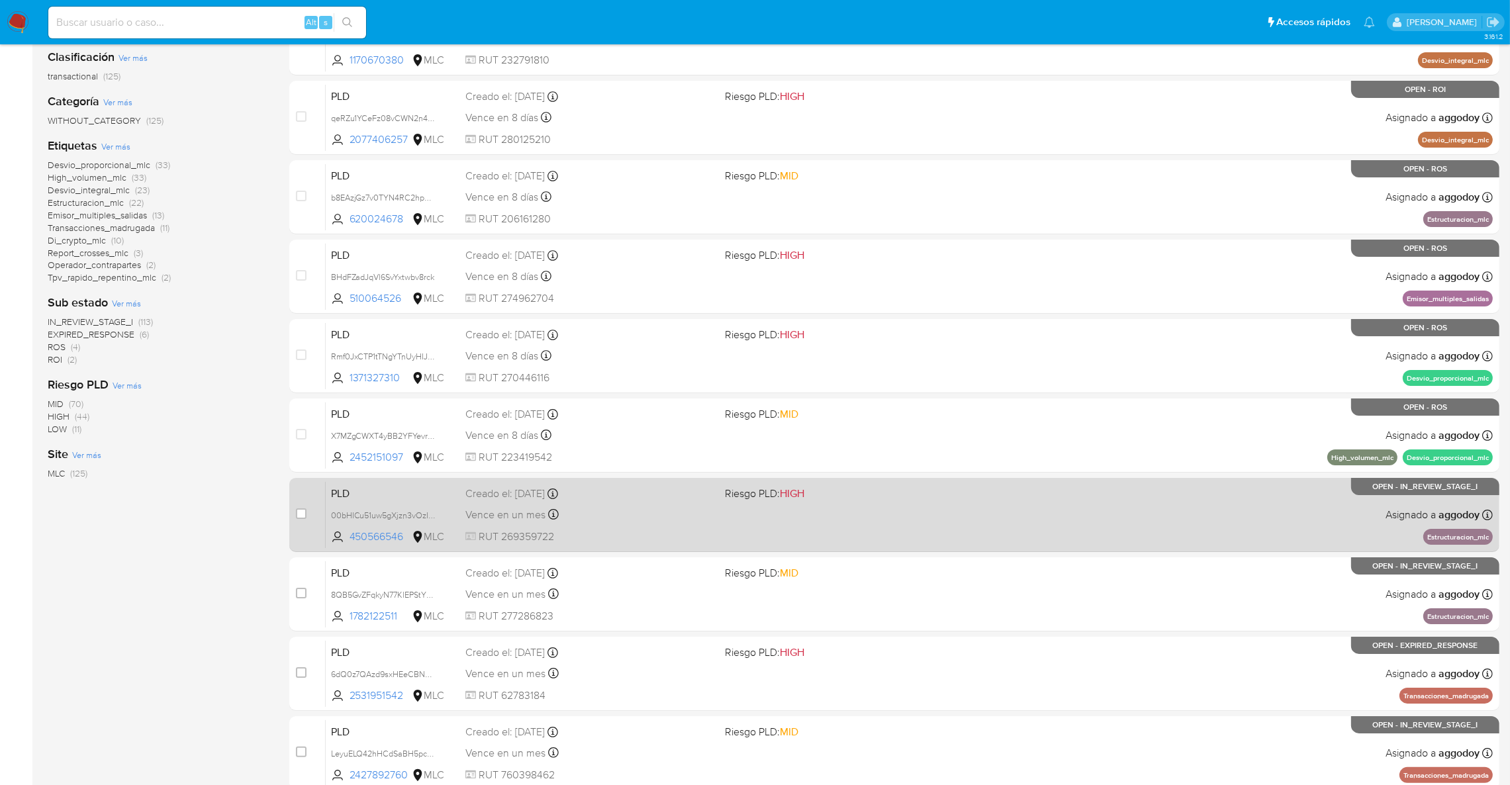
click at [916, 513] on span at bounding box center [849, 514] width 249 height 3
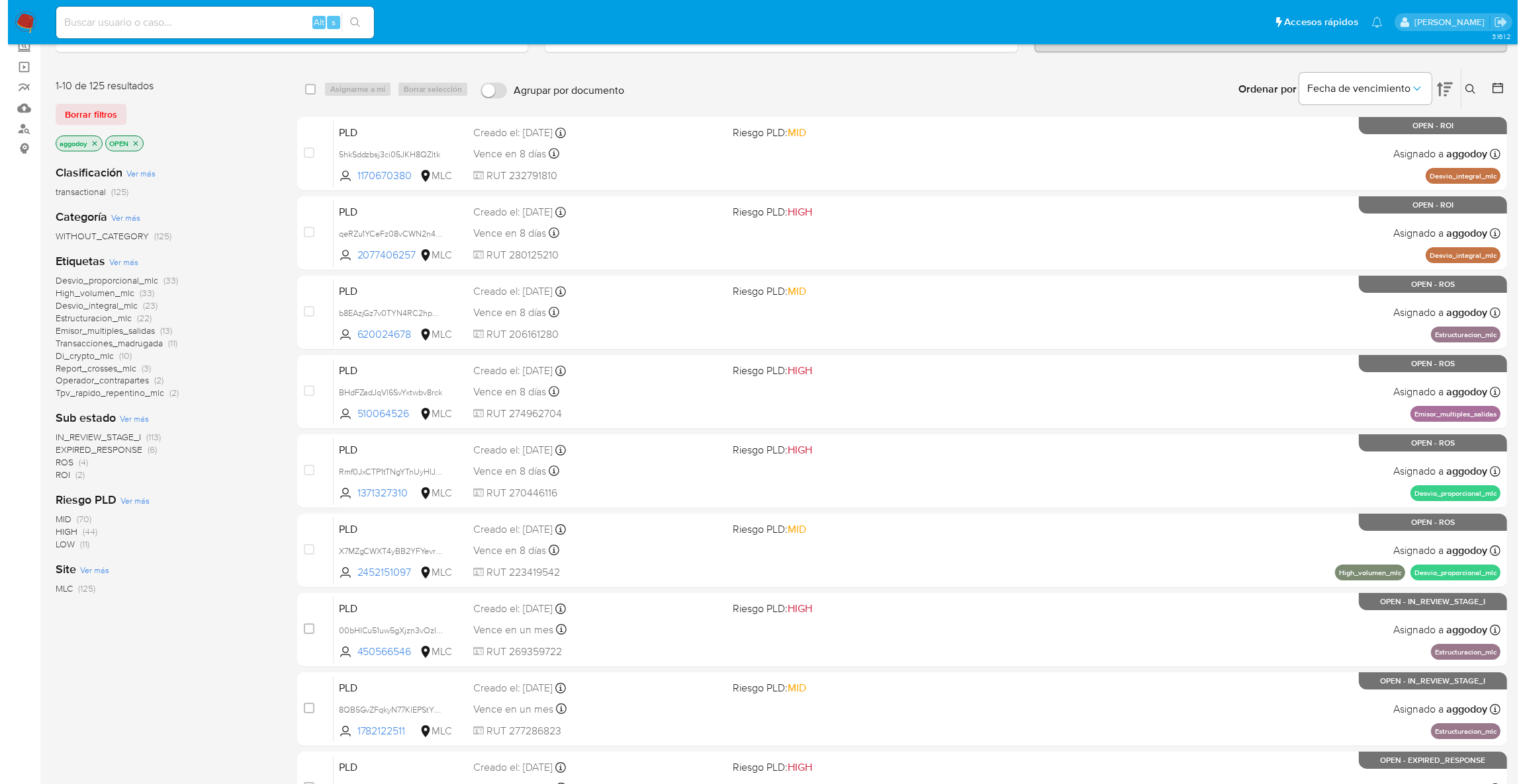
scroll to position [0, 0]
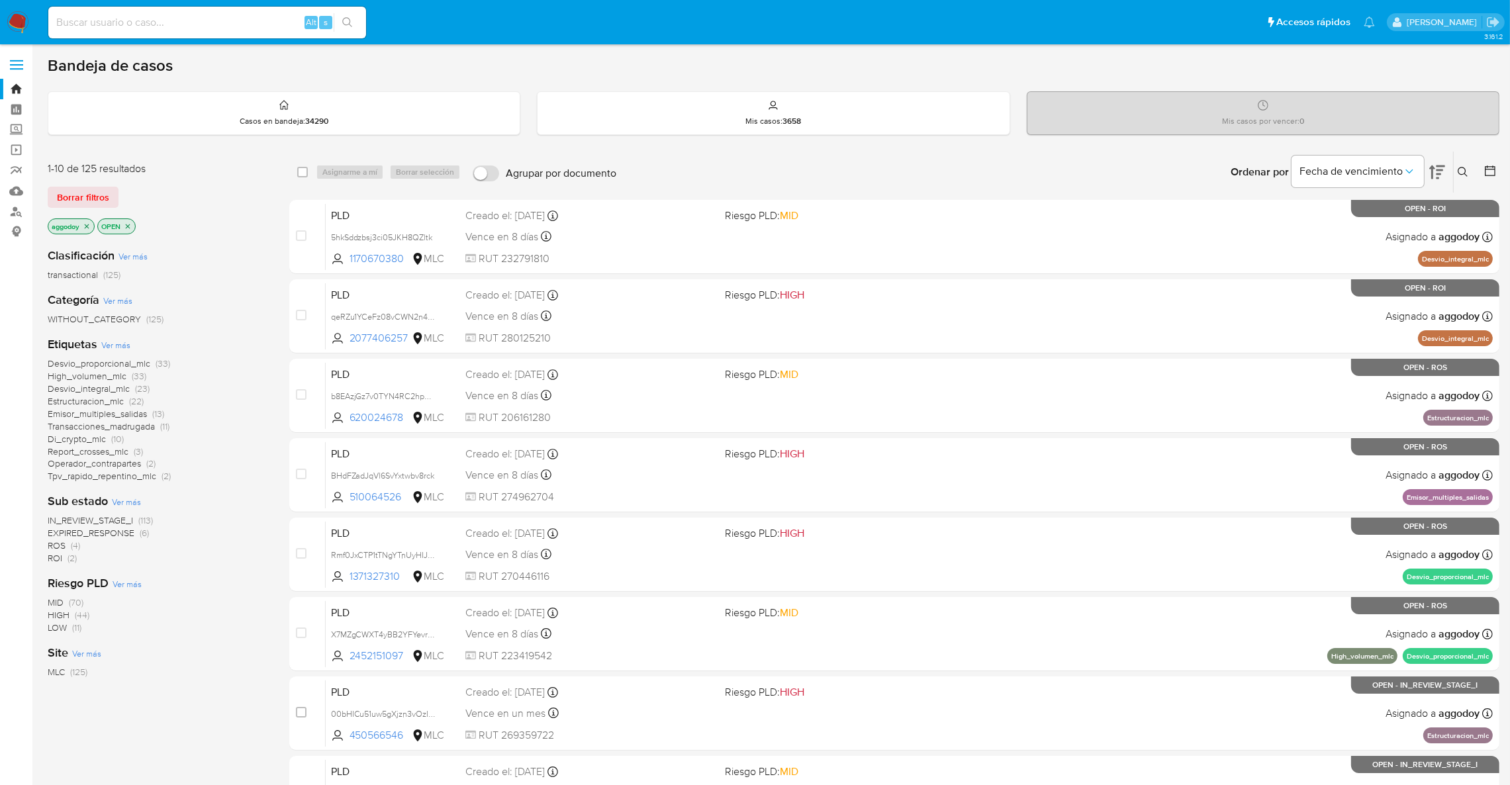
click at [110, 528] on span "EXPIRED_RESPONSE" at bounding box center [91, 532] width 87 height 13
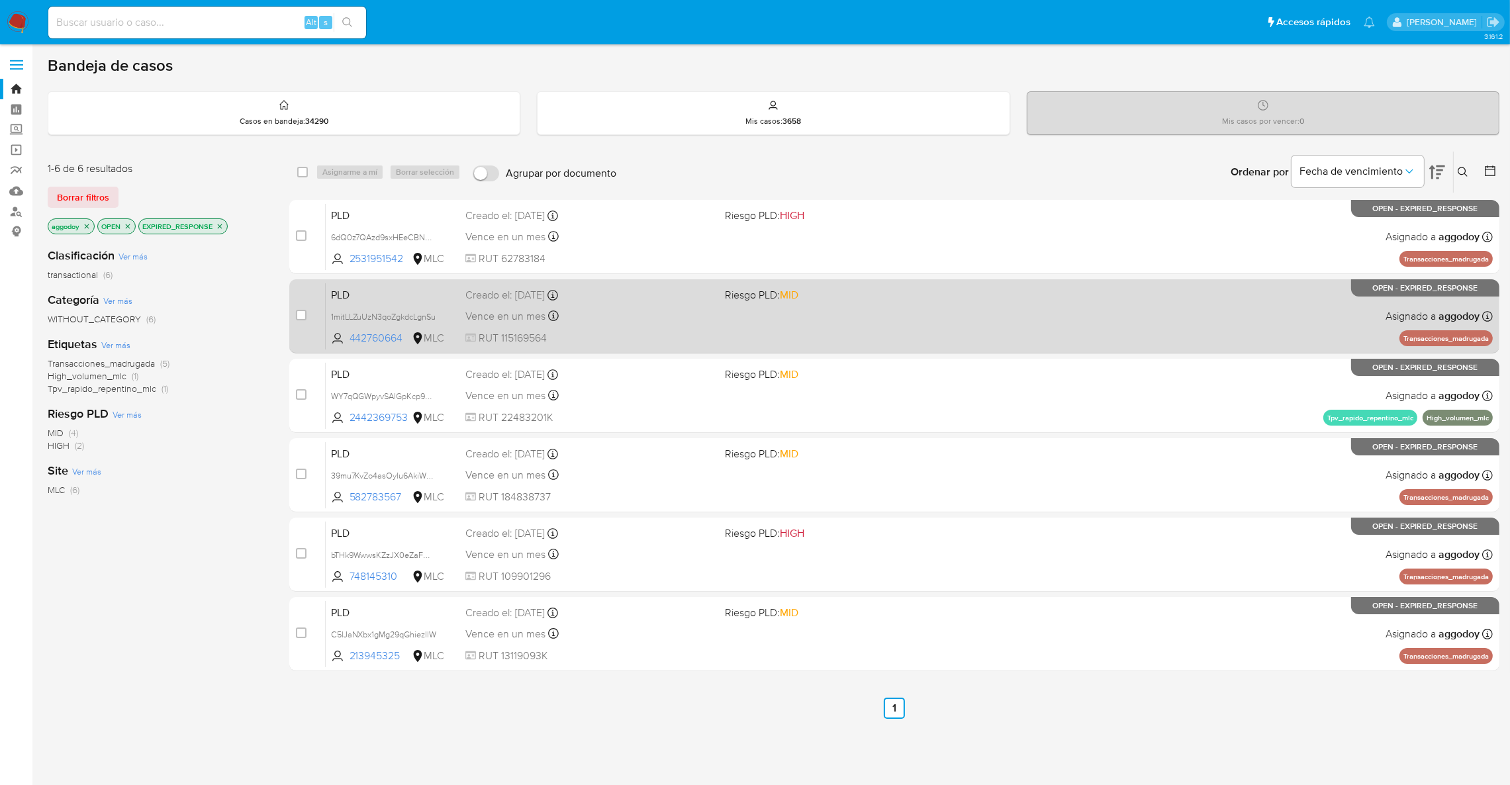
click at [629, 293] on div "Creado el: 12/08/2025 Creado el: 12/08/2025 06:04:50" at bounding box center [589, 295] width 249 height 15
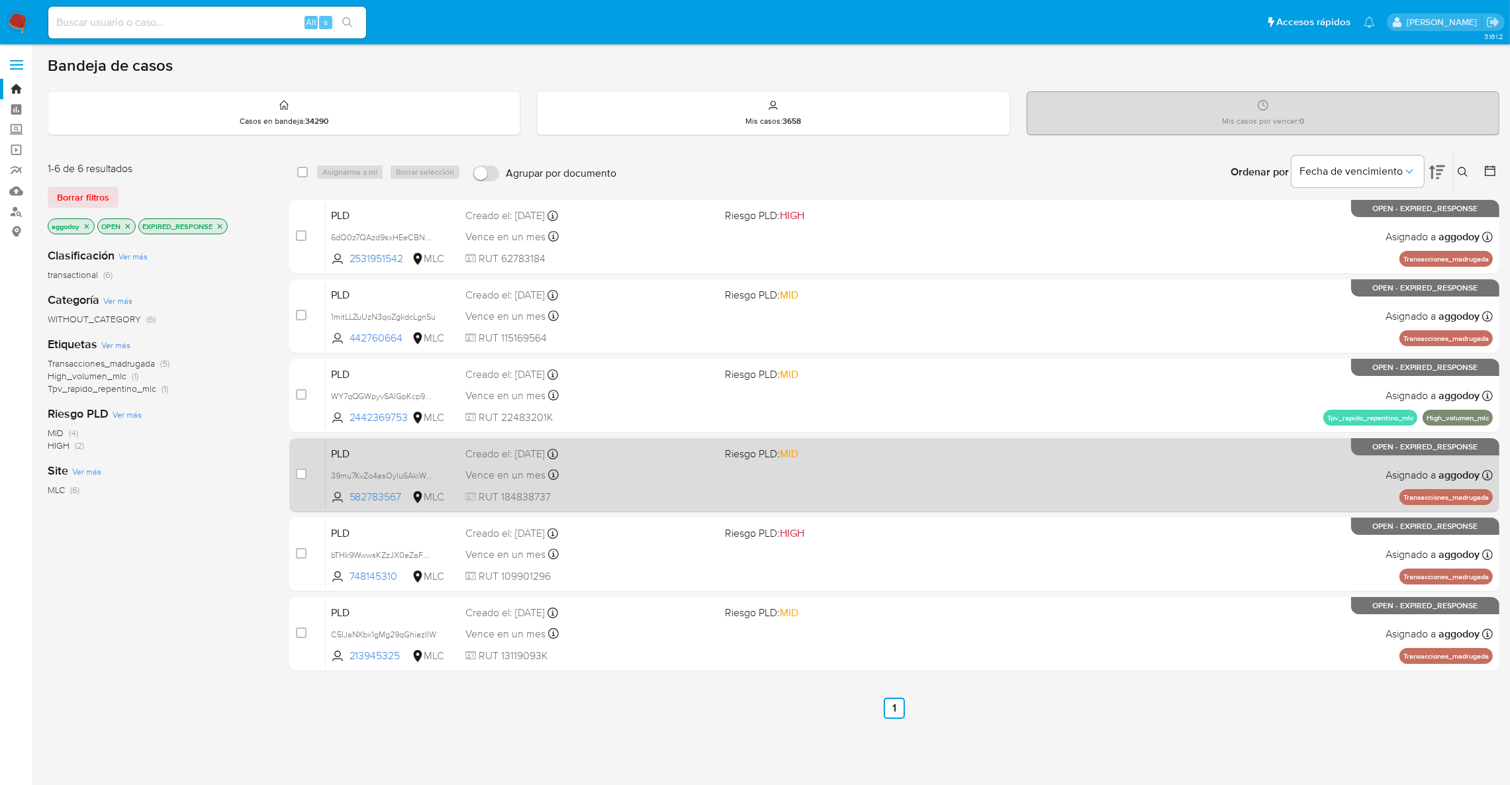
click at [1128, 448] on div "PLD 39mu7KvZo4asOylu6AkiWNZd 582783567 MLC Riesgo PLD: MID Creado el: 12/08/202…" at bounding box center [909, 475] width 1167 height 67
click at [1028, 444] on div "PLD 39mu7KvZo4asOylu6AkiWNZd 582783567 MLC Riesgo PLD: MID Creado el: 12/08/202…" at bounding box center [909, 475] width 1167 height 67
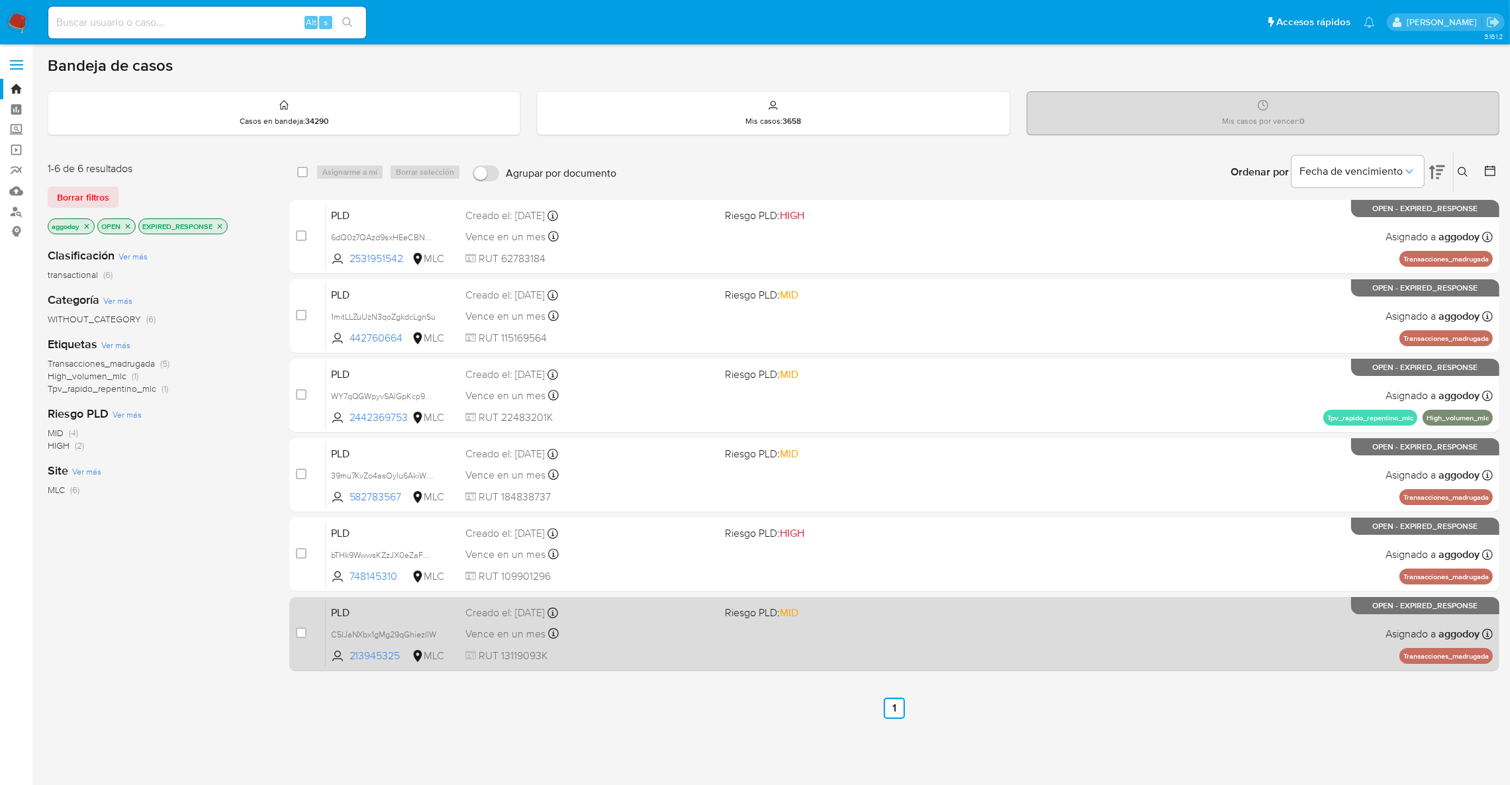
click at [985, 628] on div "PLD C5lJaNXbx1gMg29qGhiezIlW 213945325 MLC Riesgo PLD: MID Creado el: 12/08/202…" at bounding box center [909, 634] width 1167 height 67
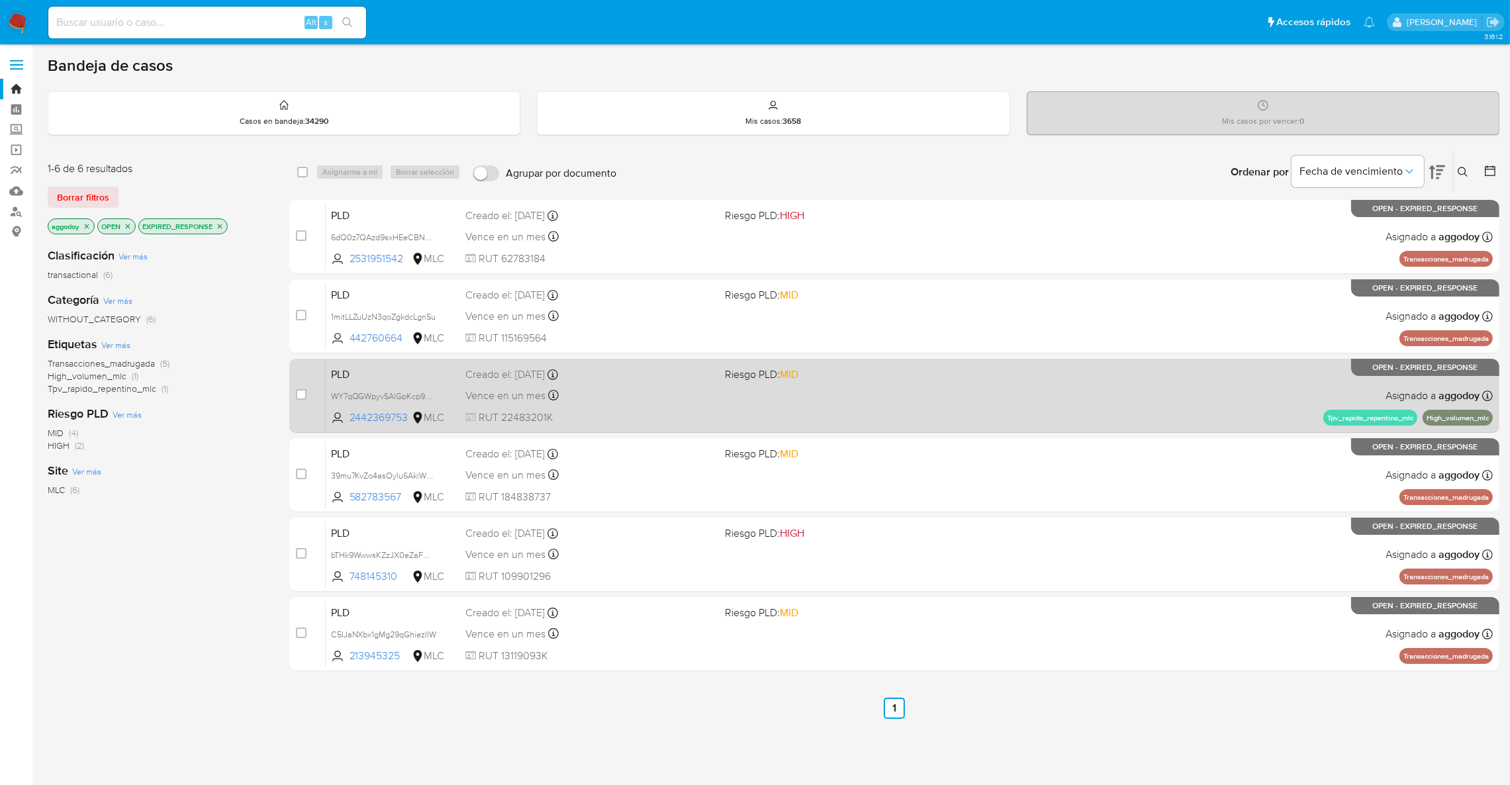
click at [630, 396] on div "Vence en un mes Vence el 10/11/2025 06:05:19" at bounding box center [589, 396] width 249 height 18
click at [1040, 363] on div "PLD WY7qQGWpyvSAlGpKcp9MWeWk 2442369753 MLC Riesgo PLD: MID Creado el: 12/08/20…" at bounding box center [909, 395] width 1167 height 67
click at [303, 389] on input "checkbox" at bounding box center [301, 394] width 11 height 11
checkbox input "true"
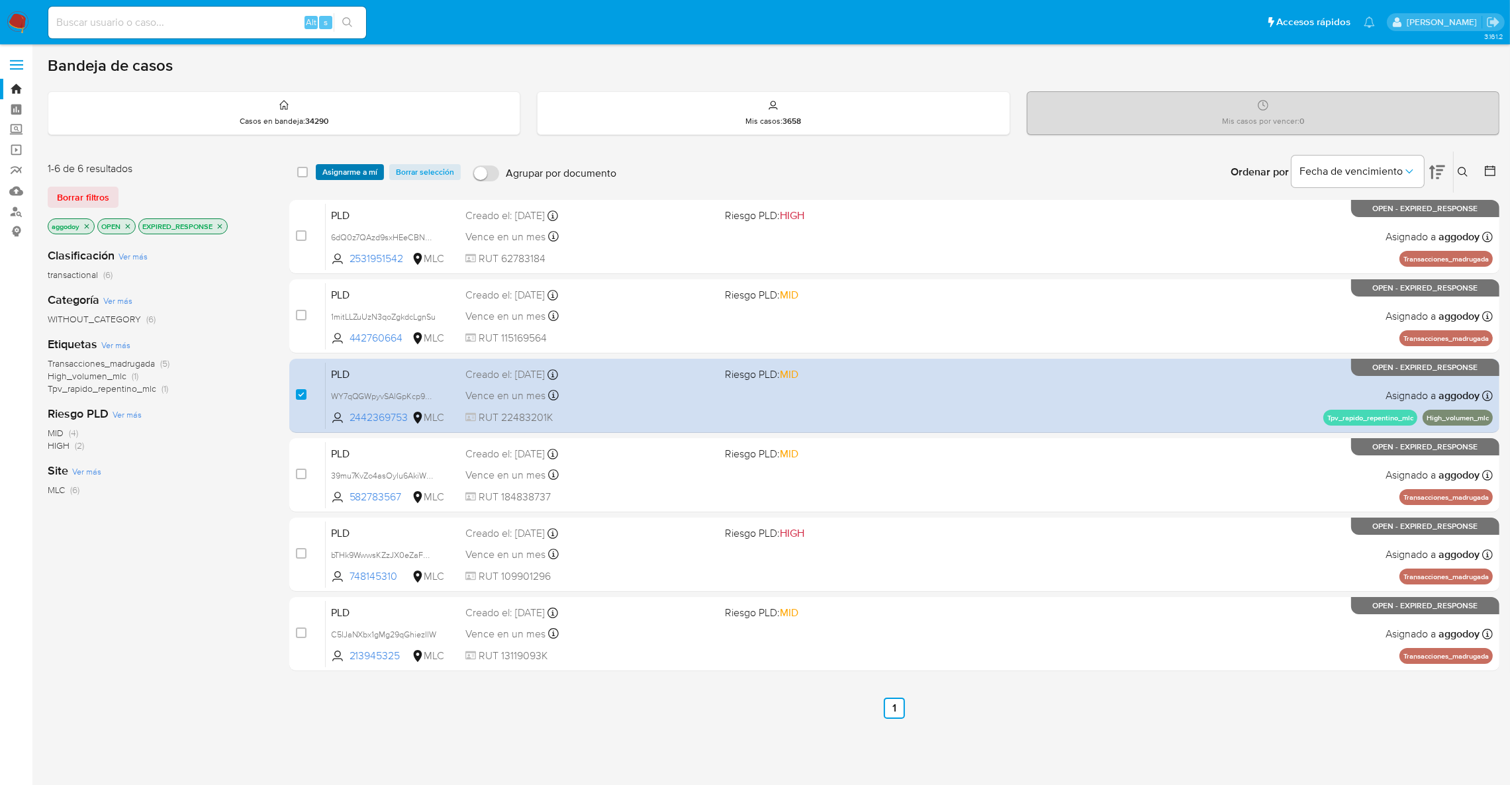
click at [364, 173] on span "Asignarme a mí" at bounding box center [349, 172] width 55 height 13
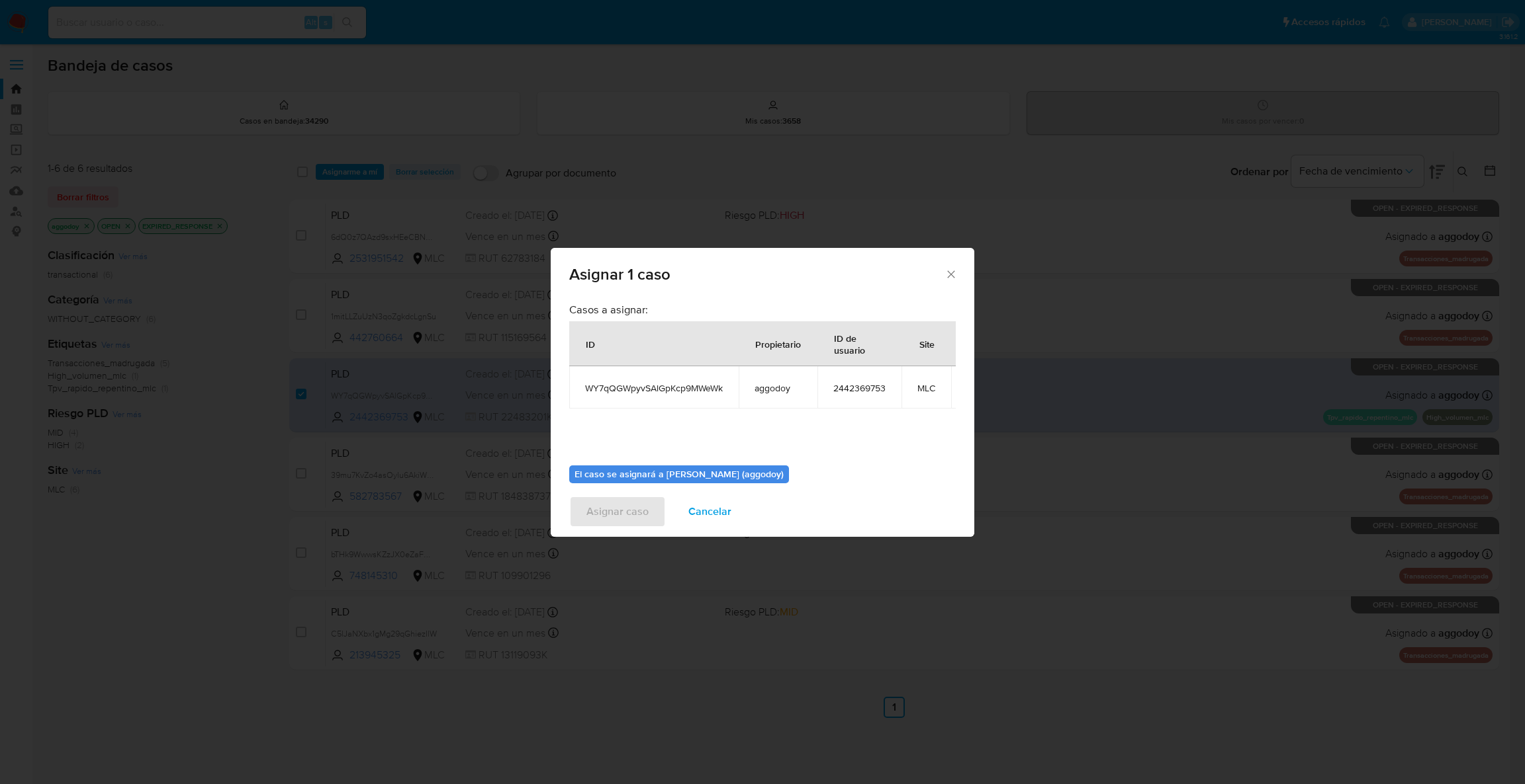
scroll to position [83, 0]
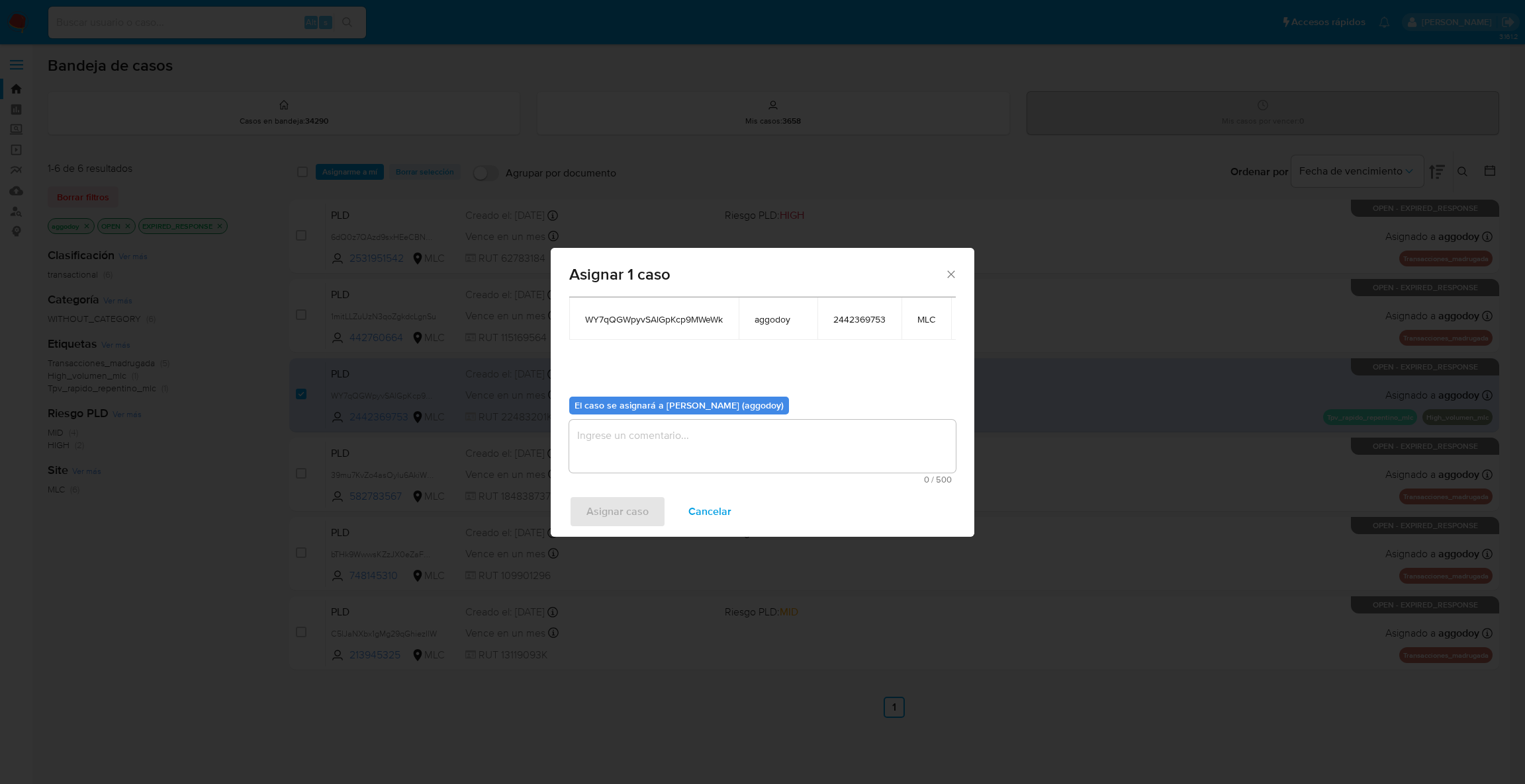
click at [716, 431] on textarea "assign-modal" at bounding box center [762, 445] width 387 height 53
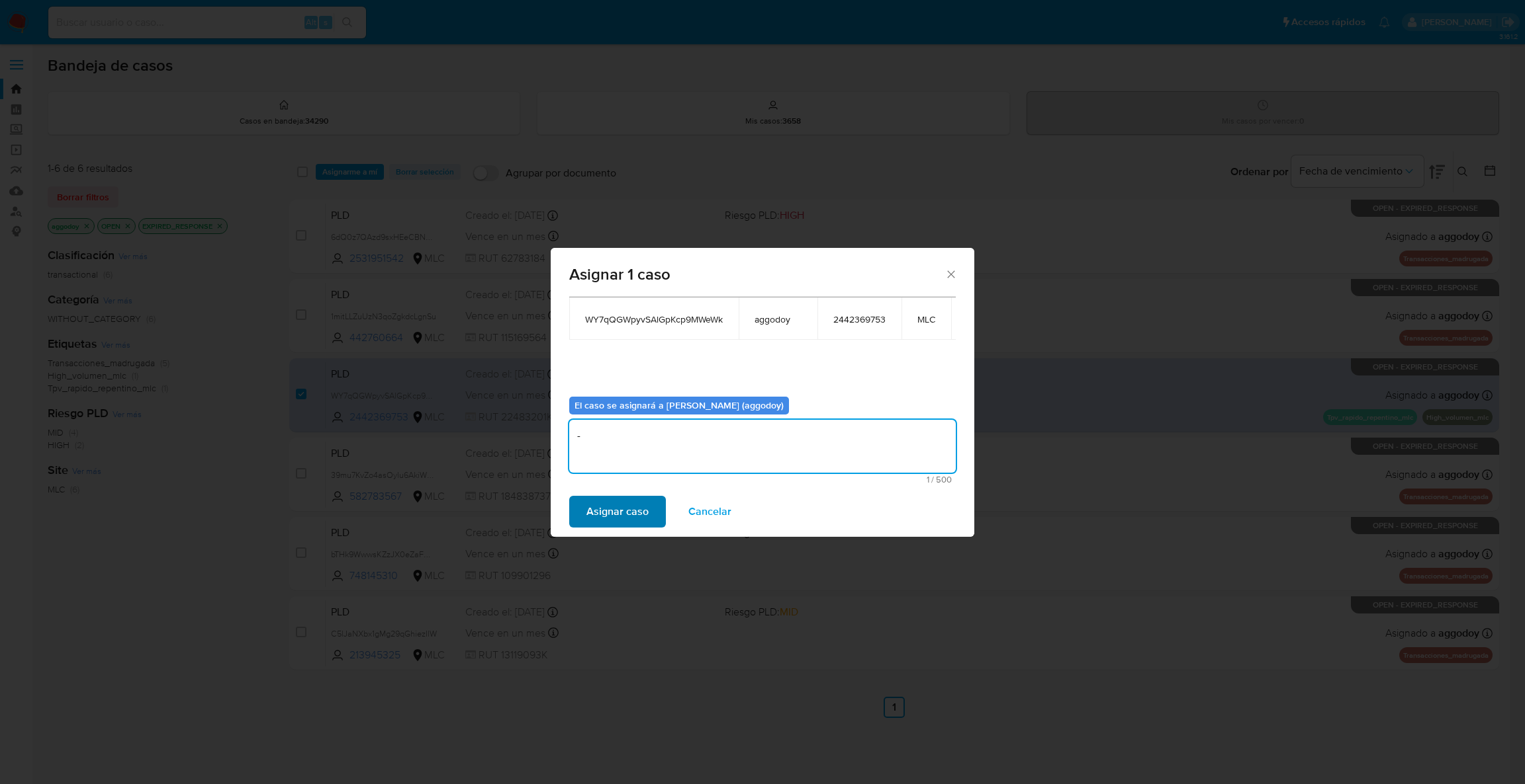
type textarea "-"
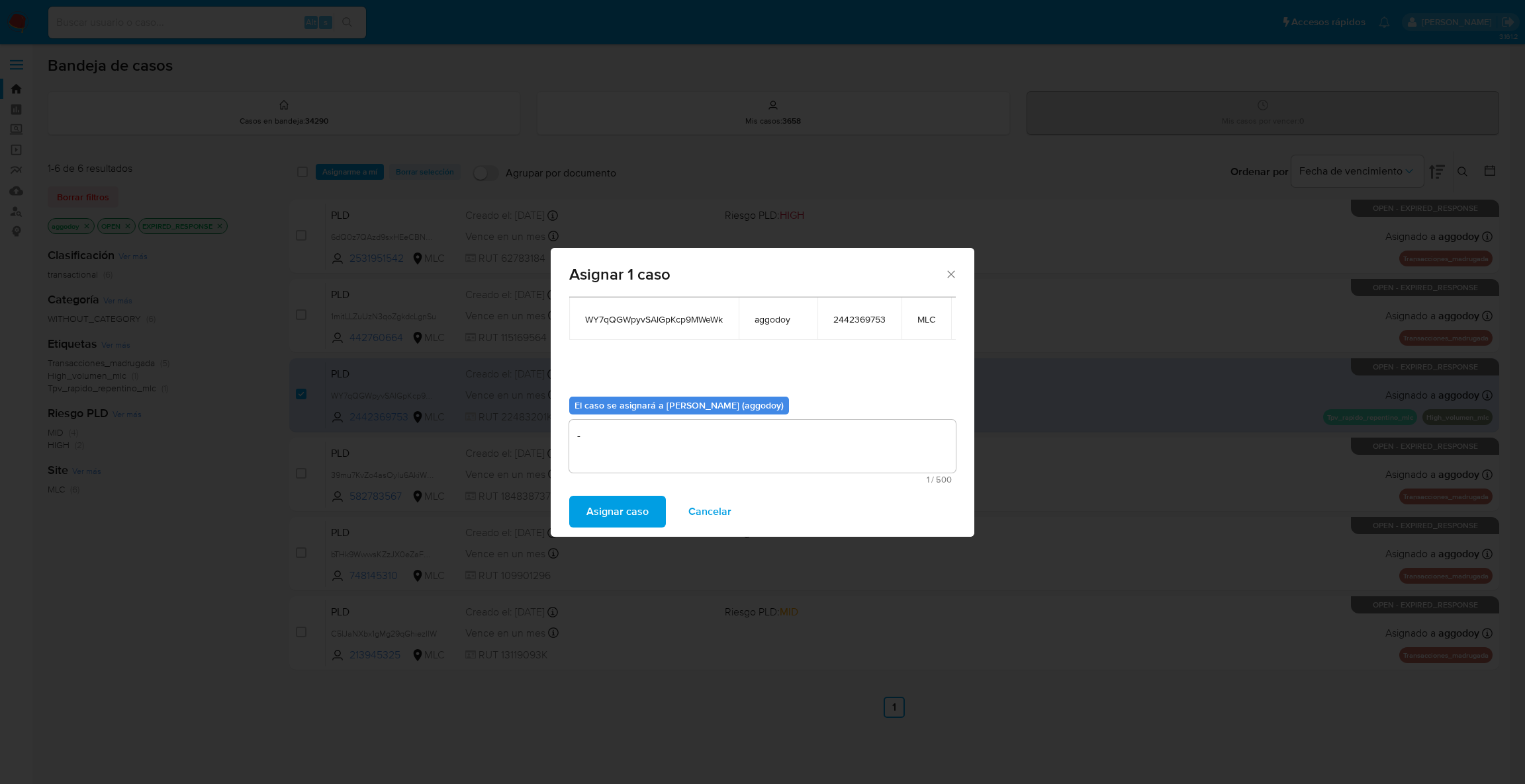
click at [627, 519] on span "Asignar caso" at bounding box center [618, 511] width 62 height 29
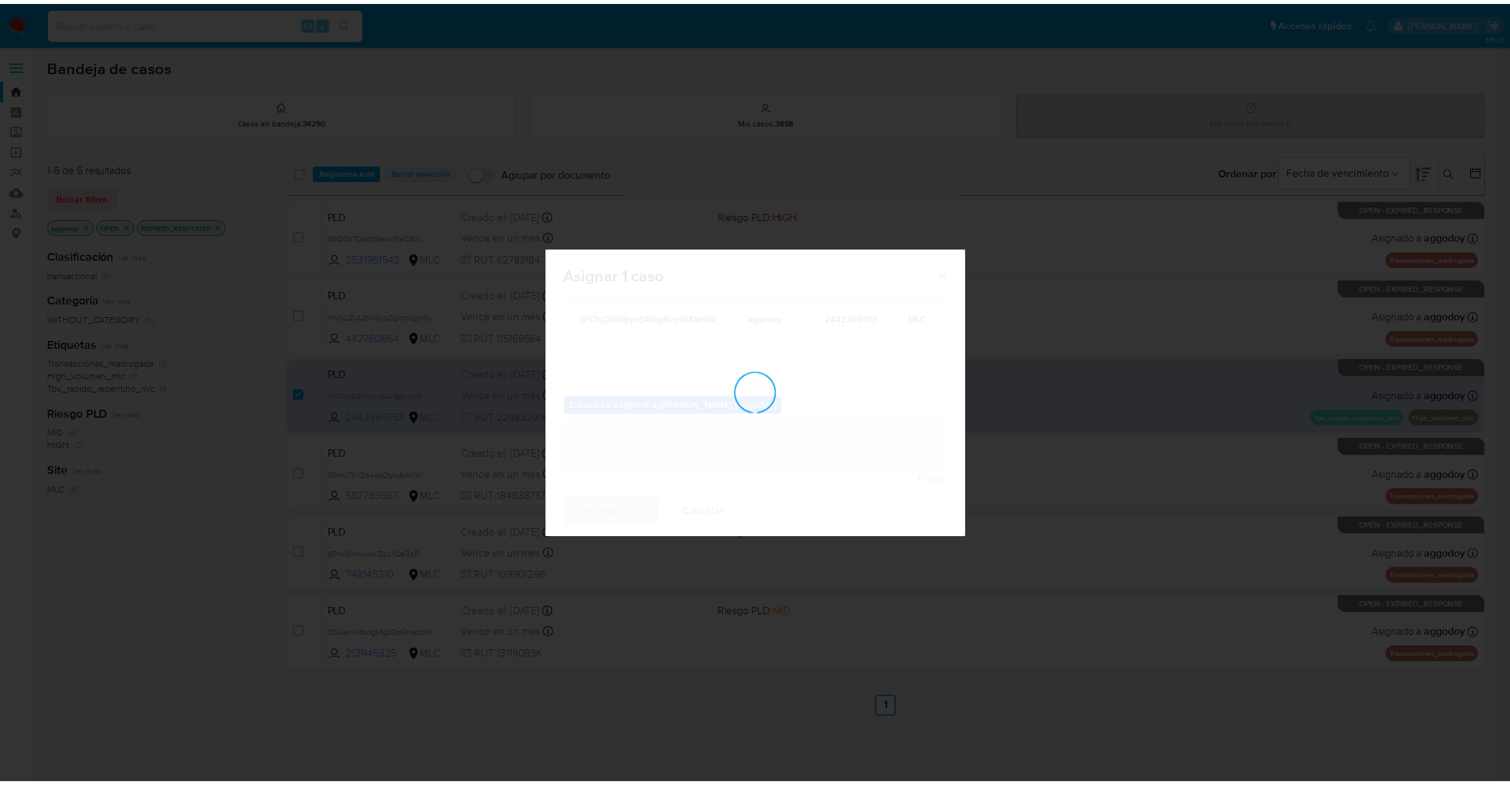
scroll to position [80, 0]
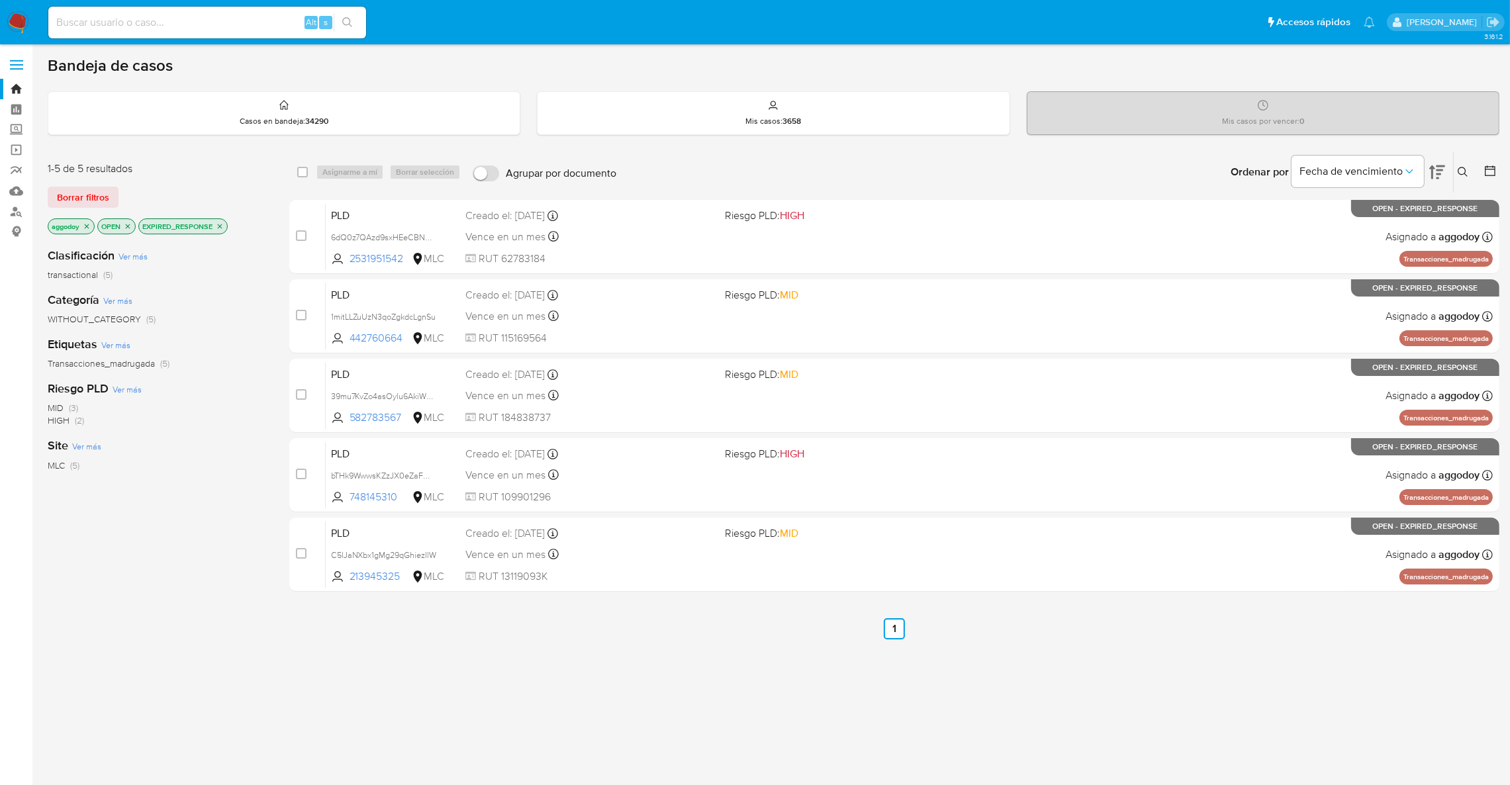
click at [220, 224] on icon "close-filter" at bounding box center [220, 226] width 8 height 8
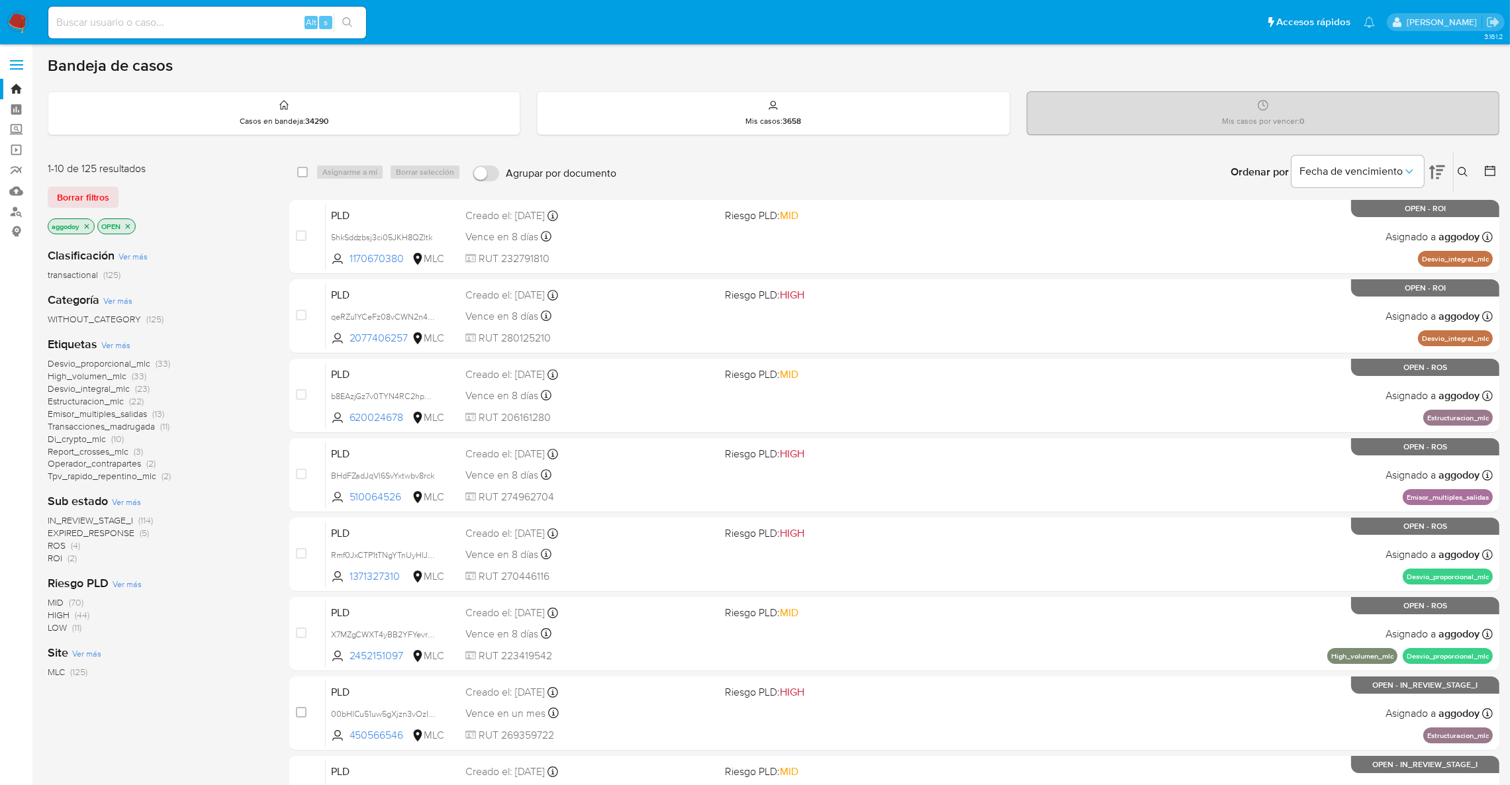
click at [58, 554] on span "ROI" at bounding box center [55, 558] width 15 height 13
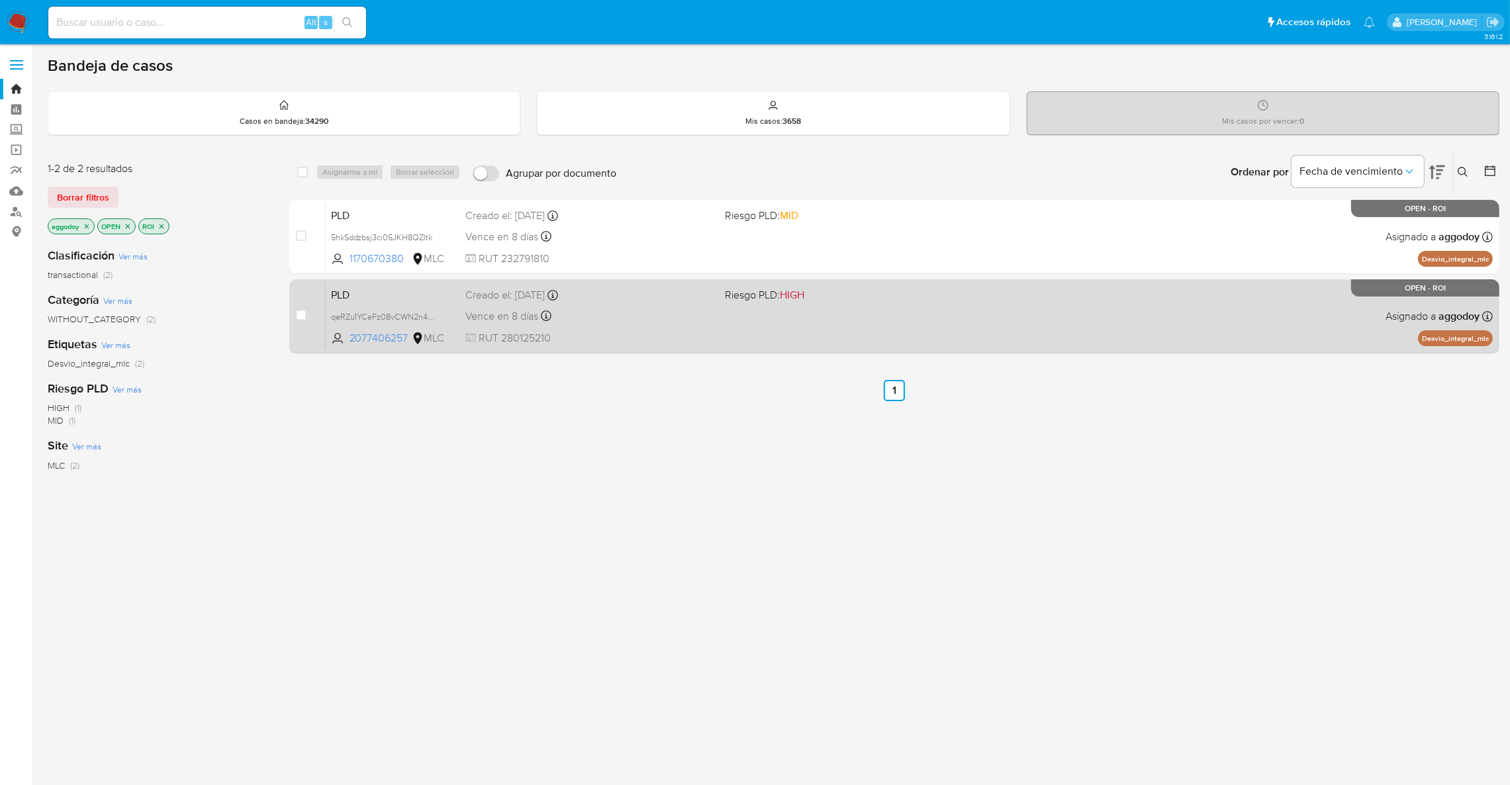
click at [599, 340] on span "RUT 280125210" at bounding box center [589, 338] width 249 height 15
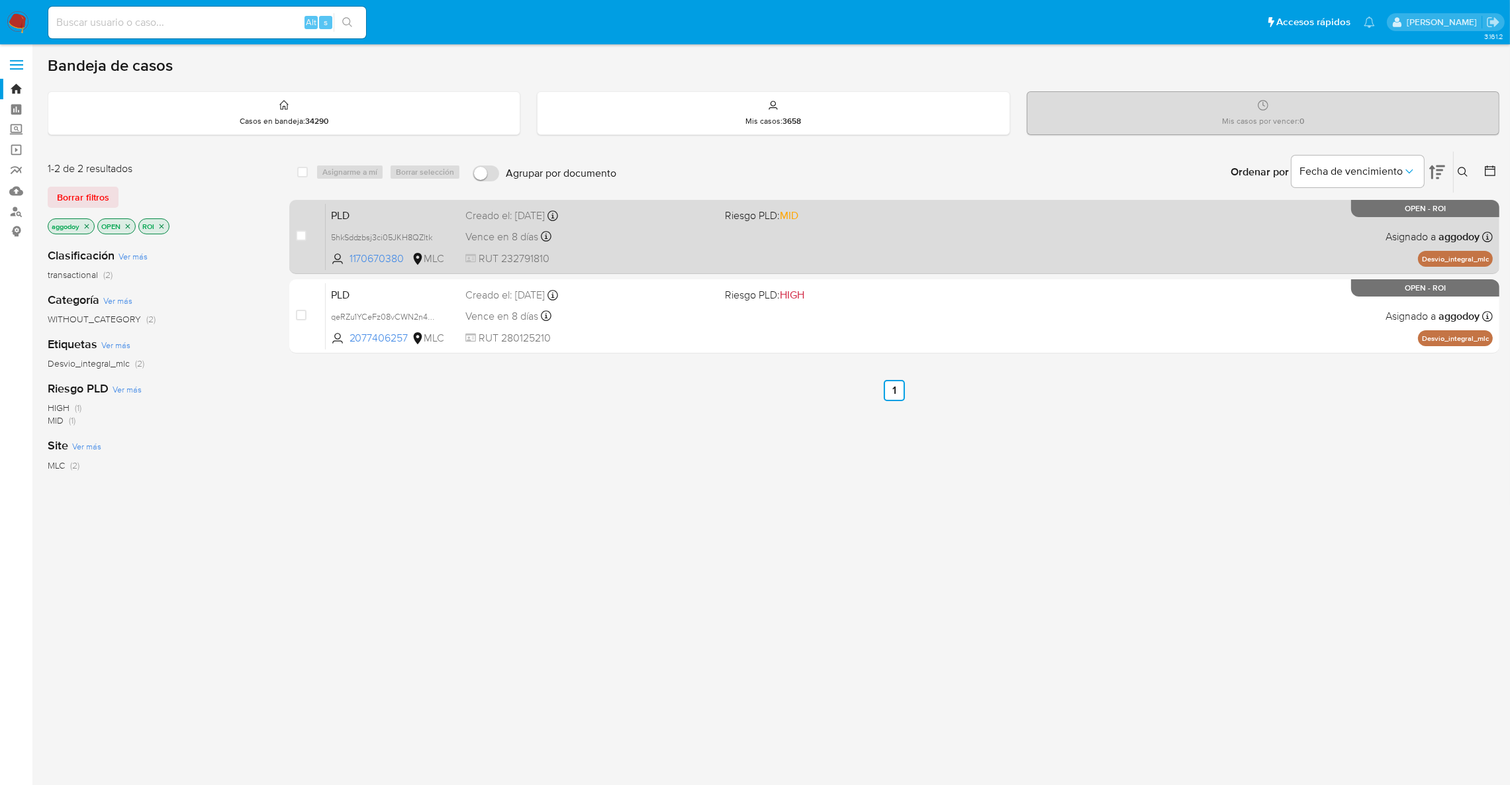
click at [843, 250] on div "PLD 5hkSddzbsj3ci05JKH8QZltk 1170670380 MLC Riesgo PLD: MID Creado el: 12/07/20…" at bounding box center [909, 236] width 1167 height 67
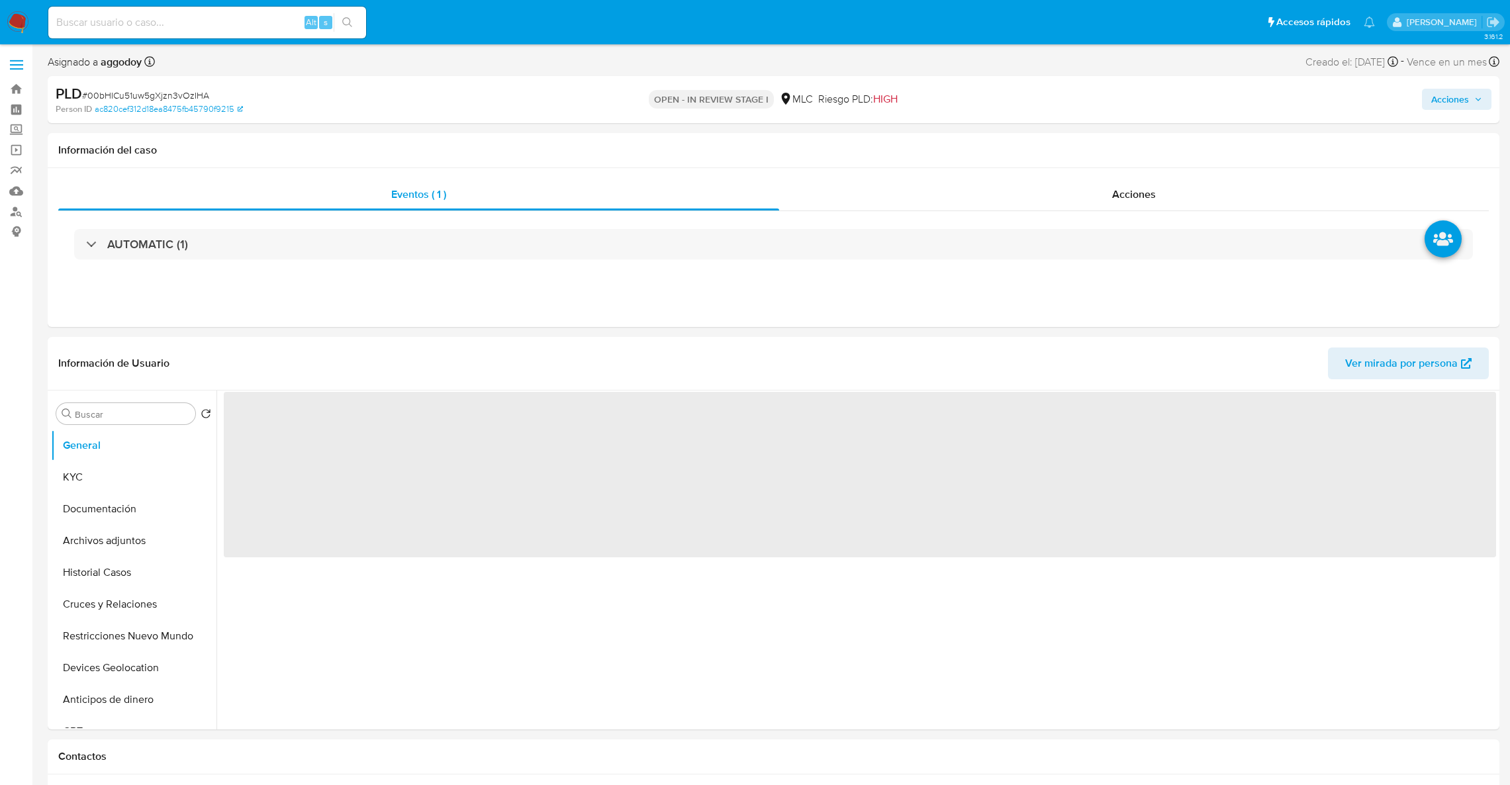
select select "10"
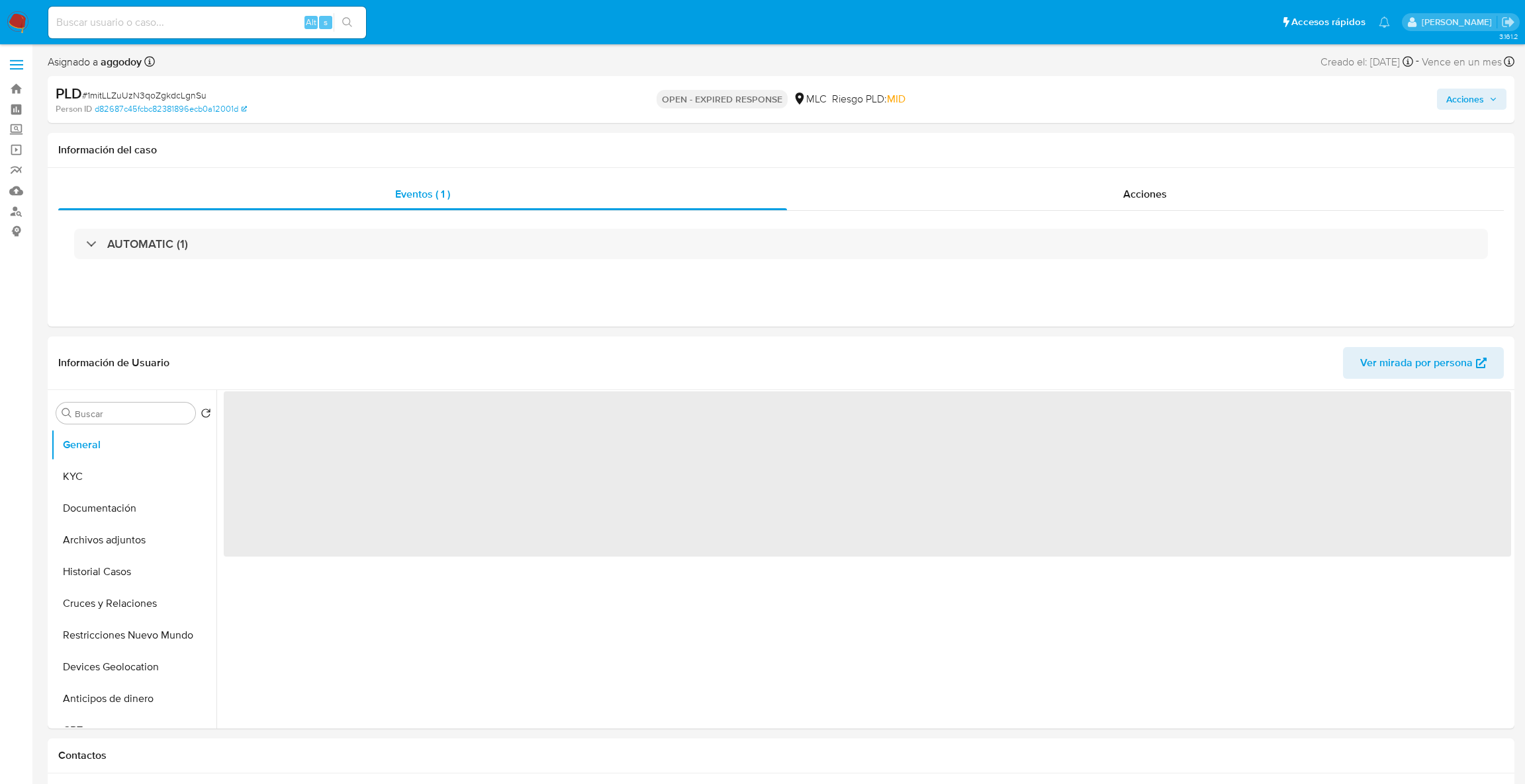
select select "10"
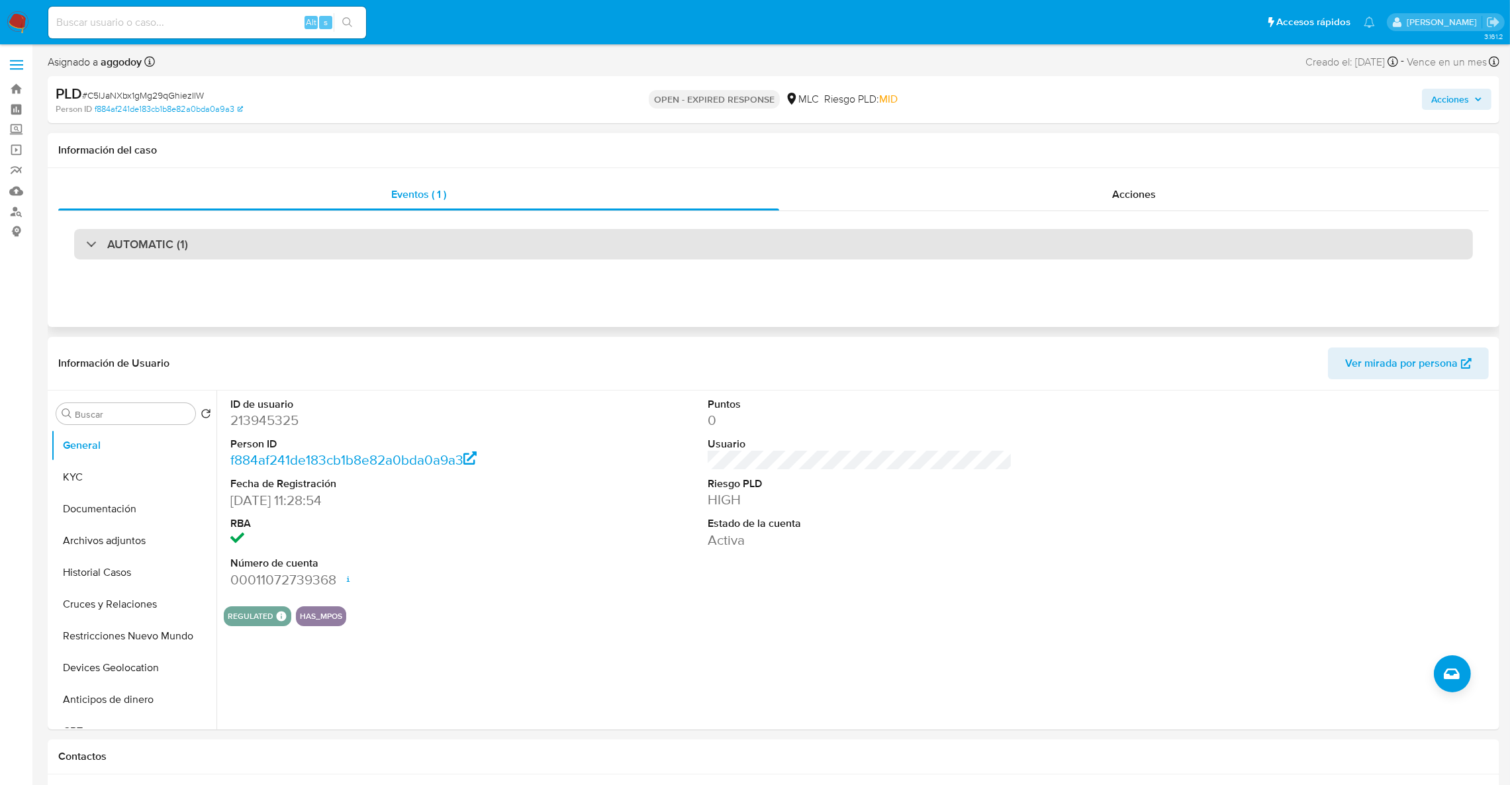
click at [230, 248] on div "AUTOMATIC (1)" at bounding box center [773, 244] width 1399 height 30
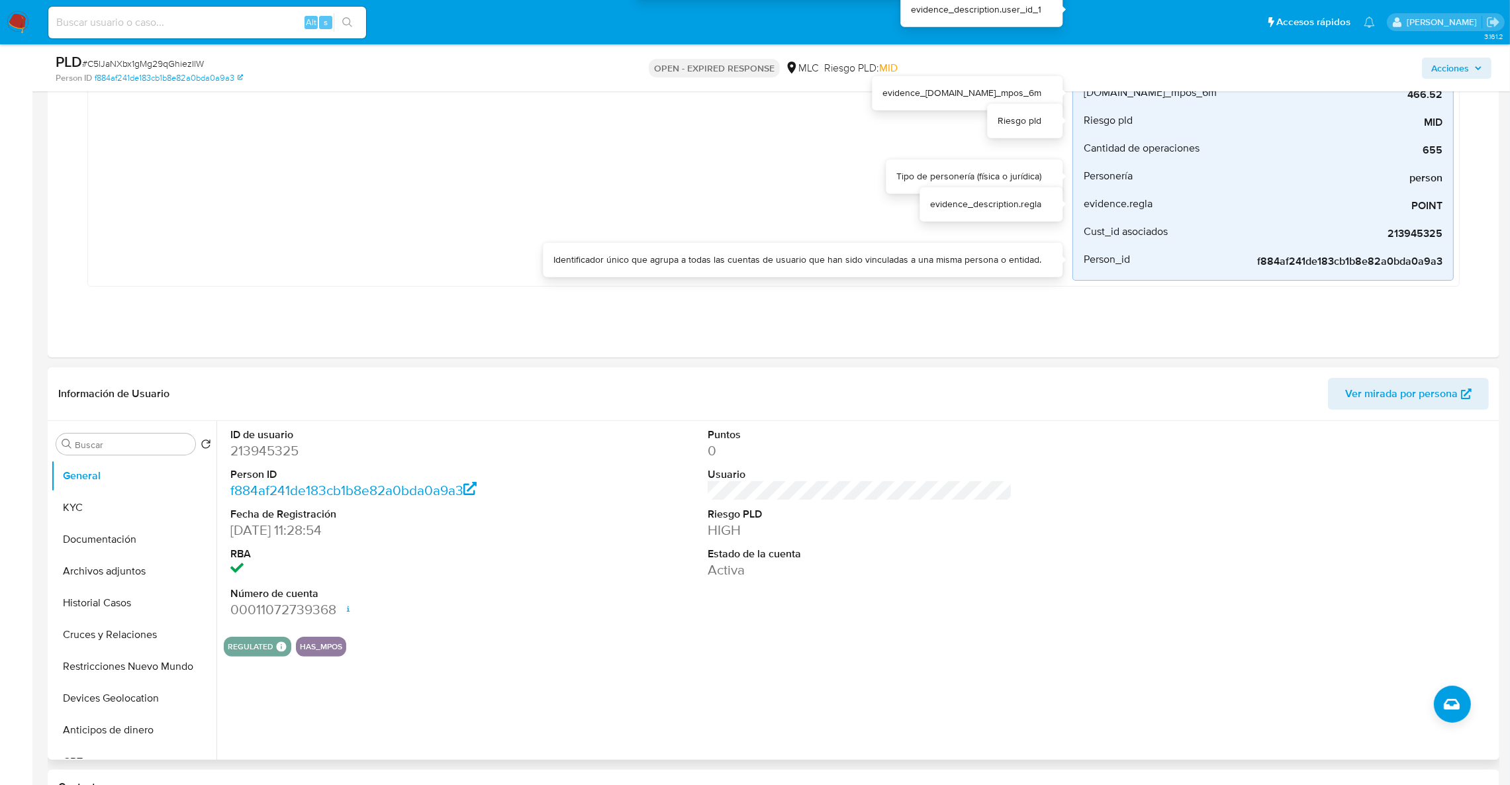
scroll to position [297, 0]
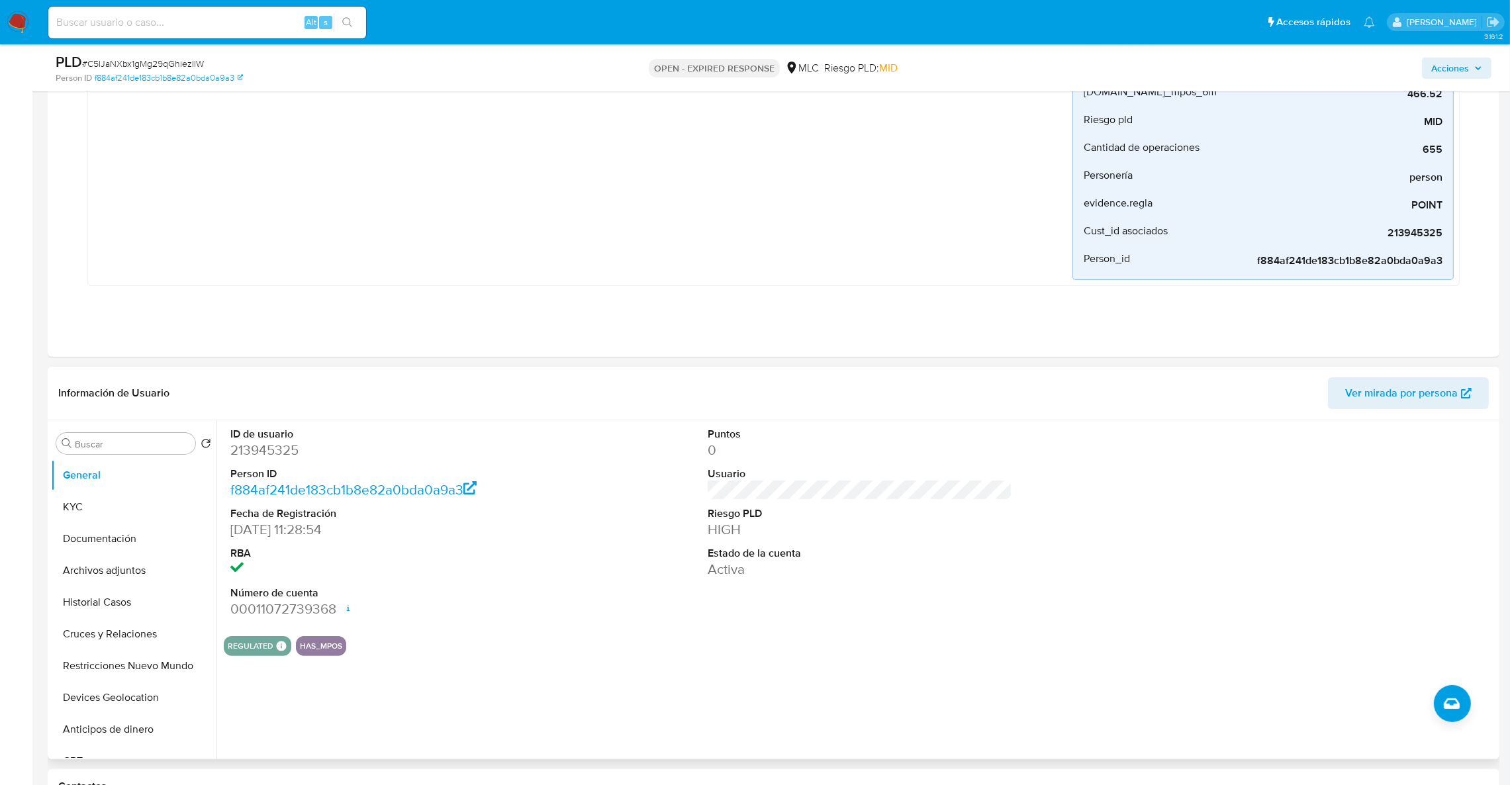
click at [258, 452] on dd "213945325" at bounding box center [382, 450] width 305 height 19
click at [255, 451] on dd "213945325" at bounding box center [382, 450] width 305 height 19
drag, startPoint x: 255, startPoint y: 451, endPoint x: 228, endPoint y: 448, distance: 27.3
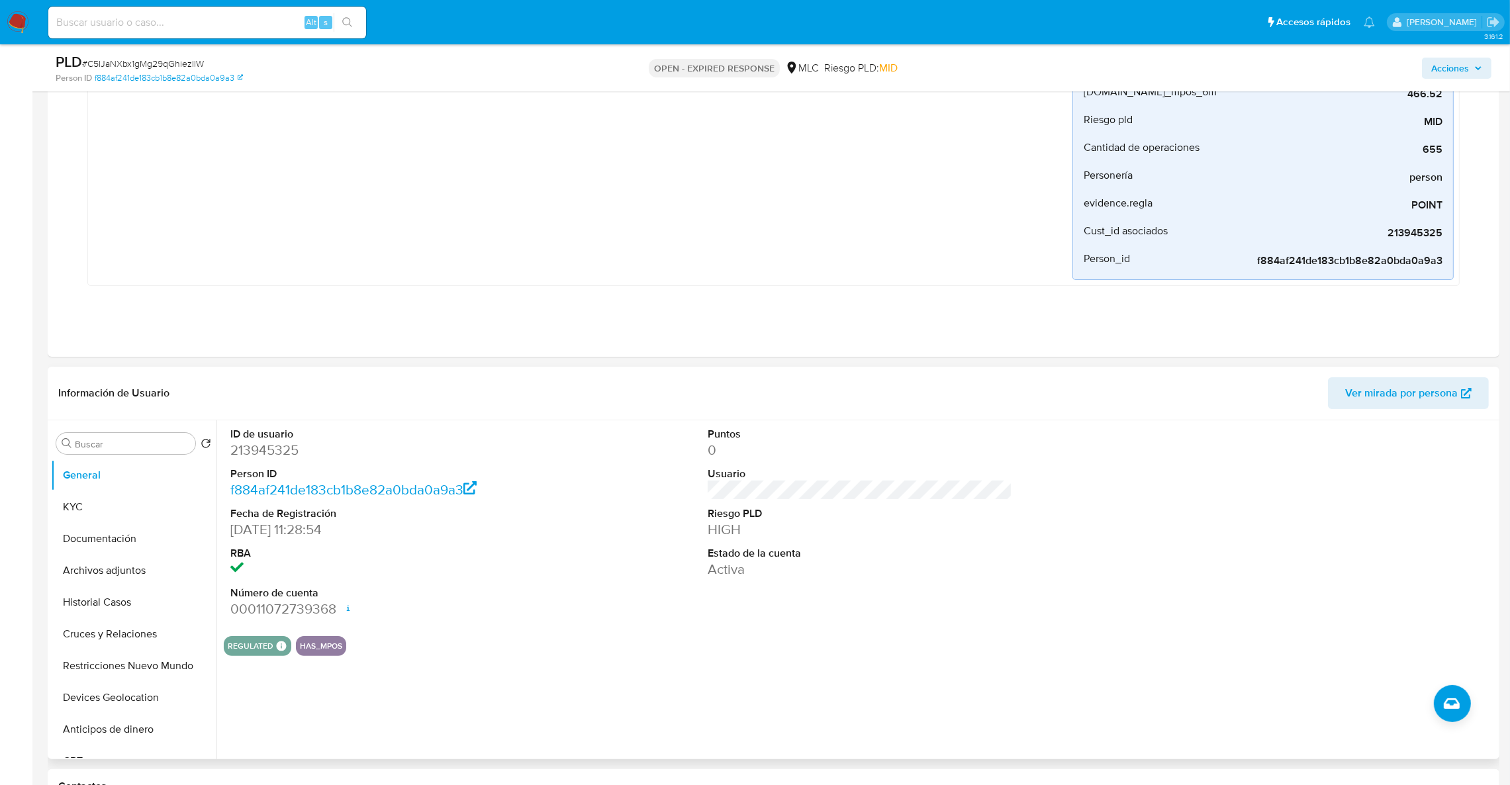
click at [228, 448] on div "ID de usuario 213945325 Person ID f884af241de183cb1b8e82a0bda0a9a3 Fecha de Reg…" at bounding box center [383, 522] width 318 height 205
copy dd "213945325"
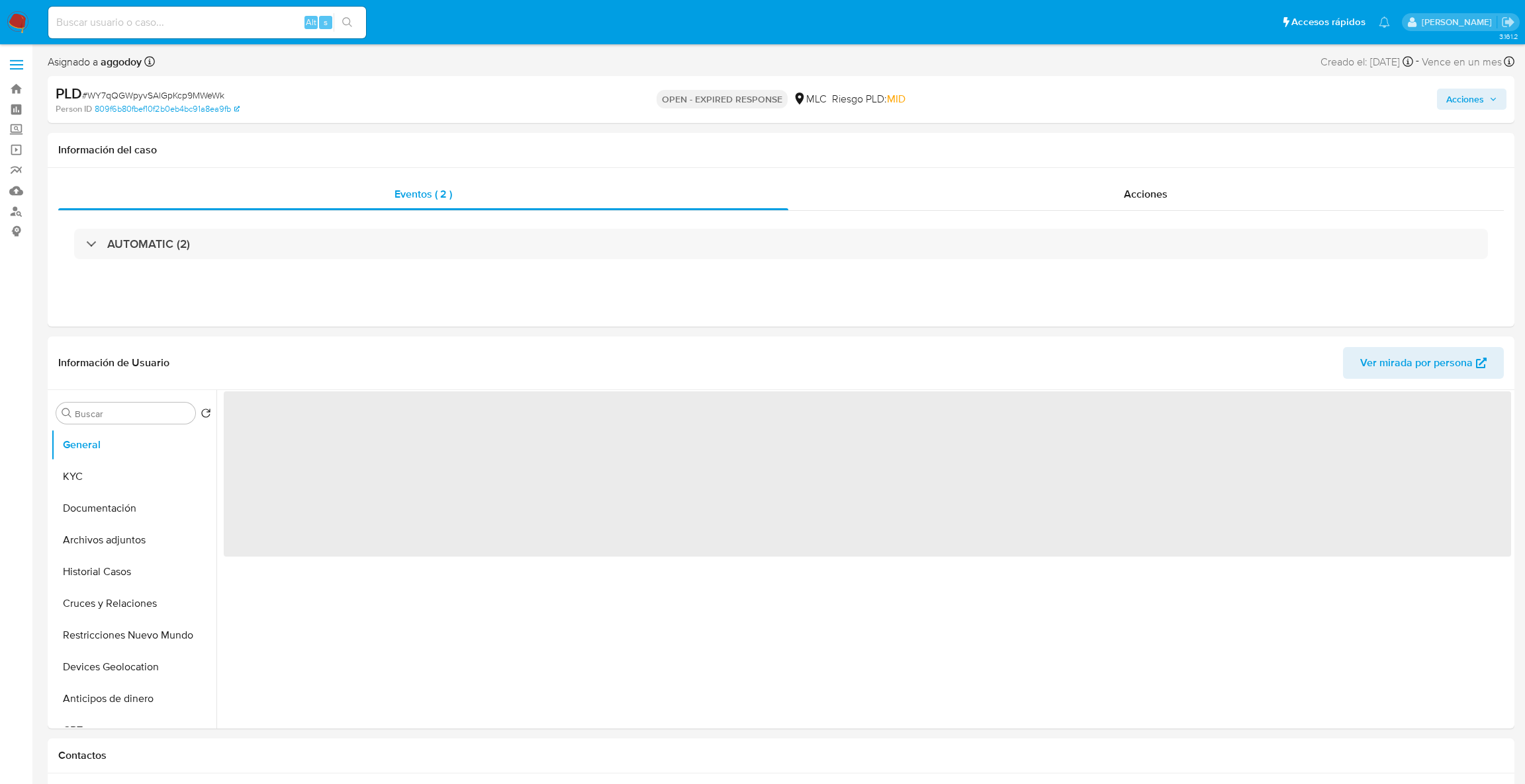
select select "10"
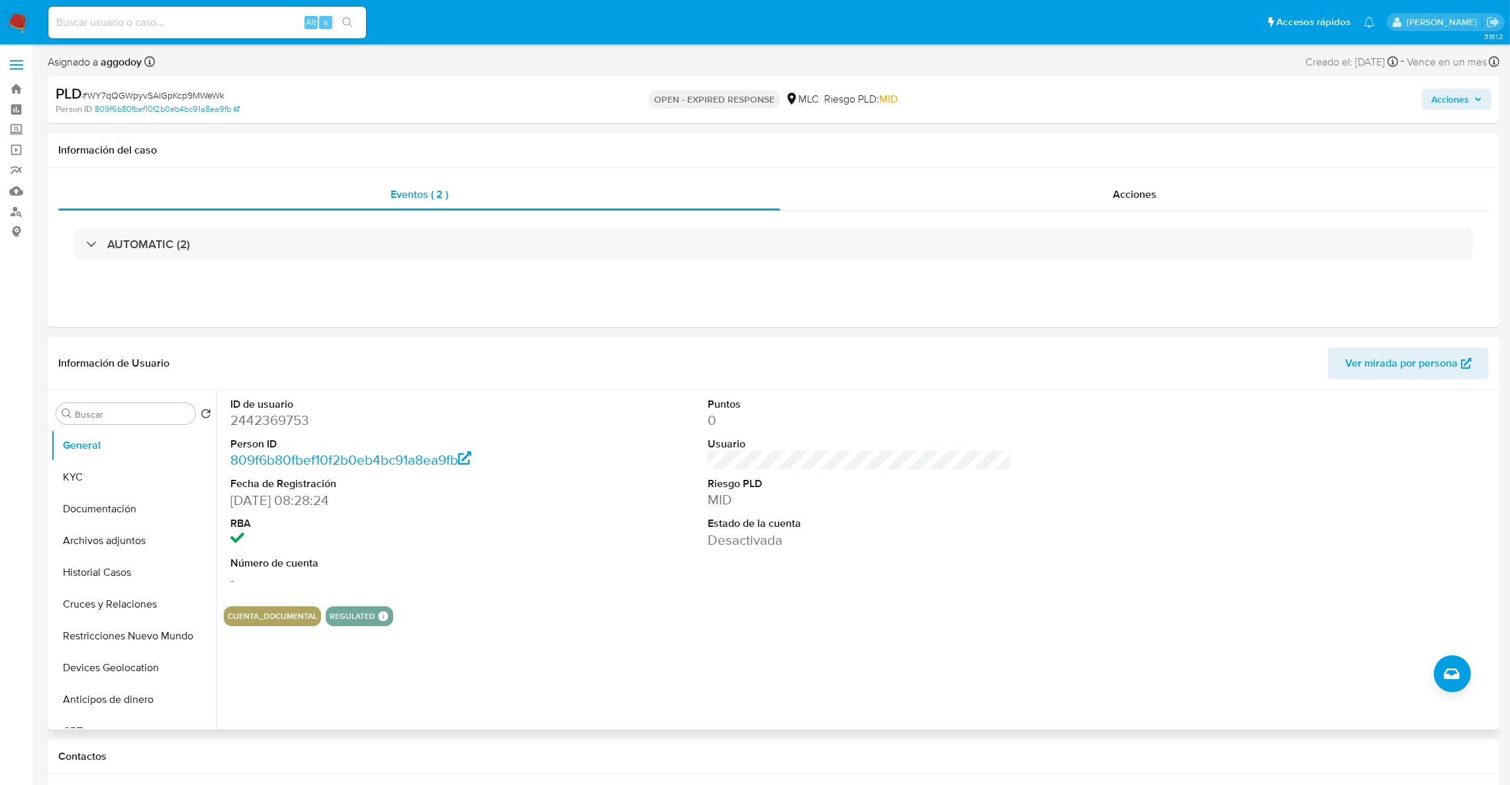
click at [289, 413] on dd "2442369753" at bounding box center [382, 420] width 305 height 19
copy dd "2442369753"
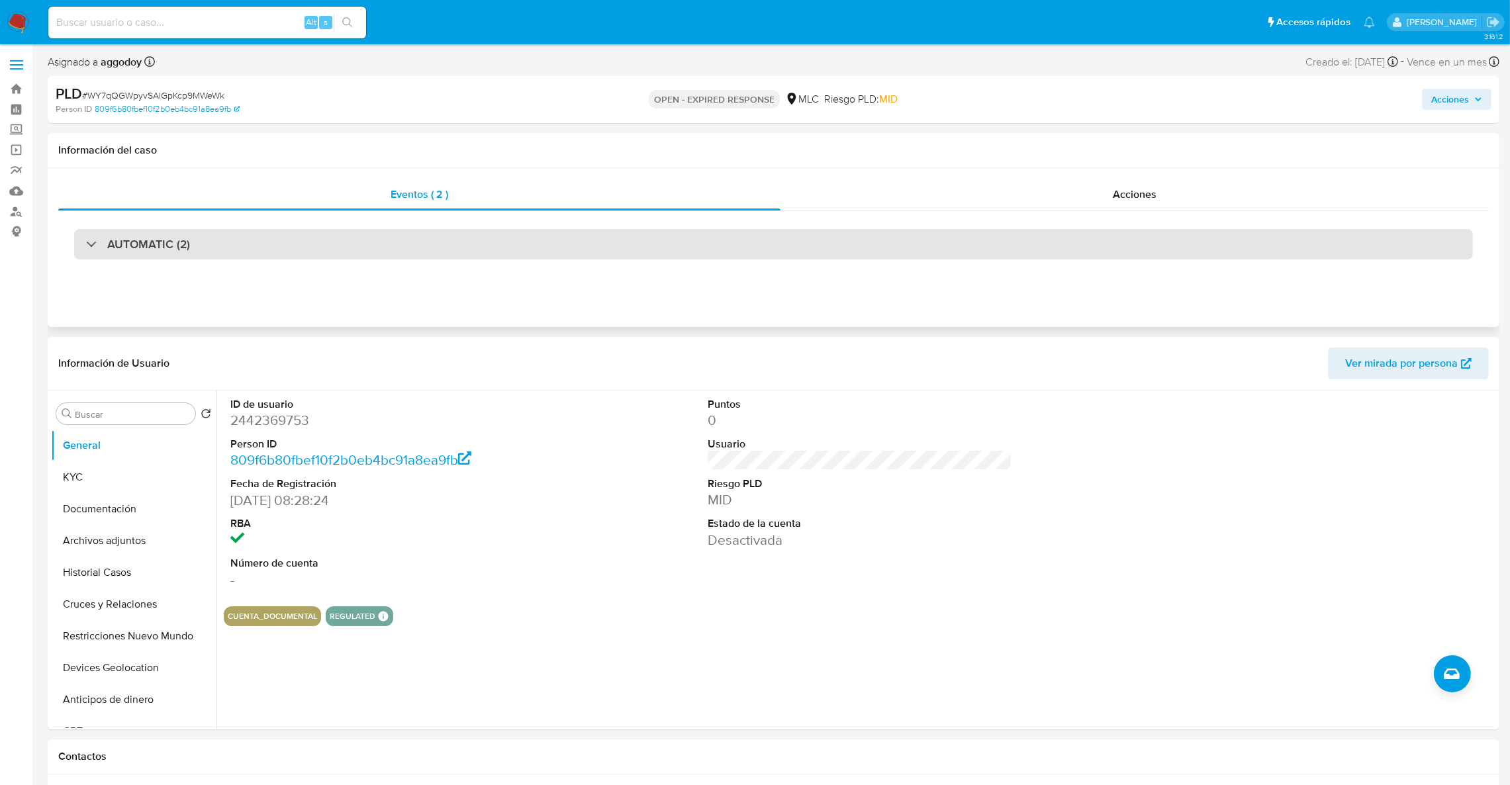
click at [284, 237] on div "AUTOMATIC (2)" at bounding box center [773, 244] width 1399 height 30
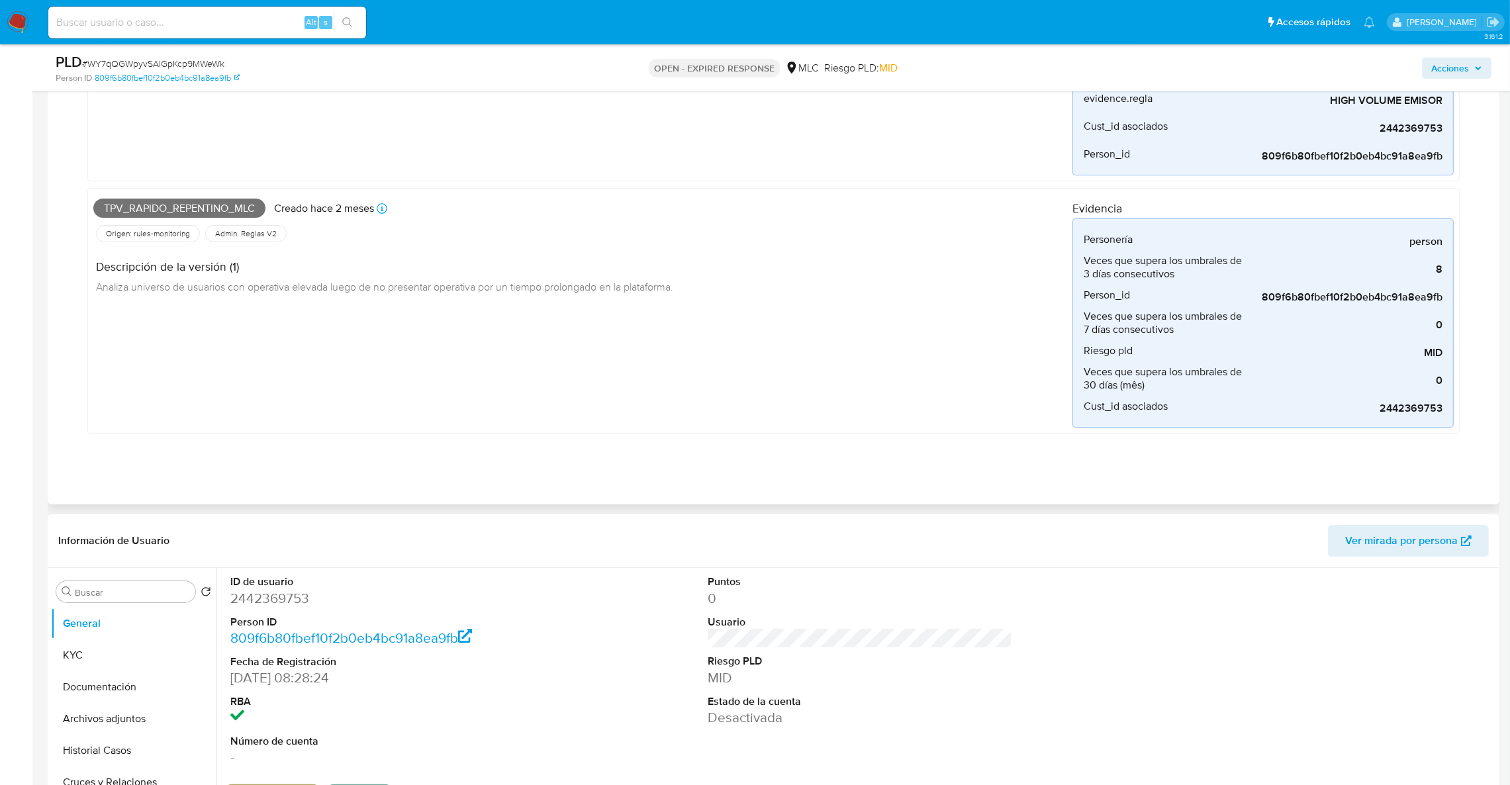
scroll to position [297, 0]
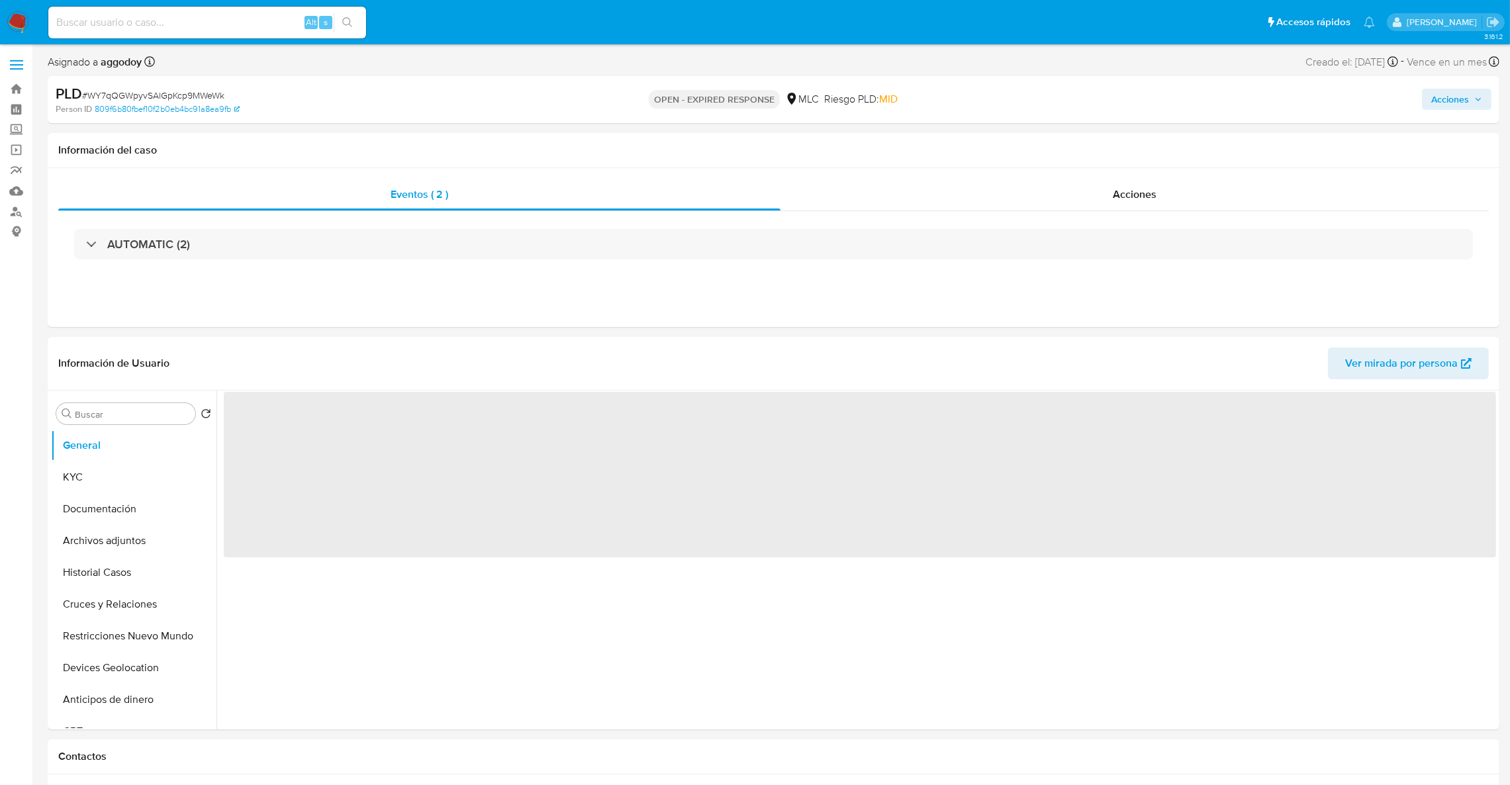
select select "10"
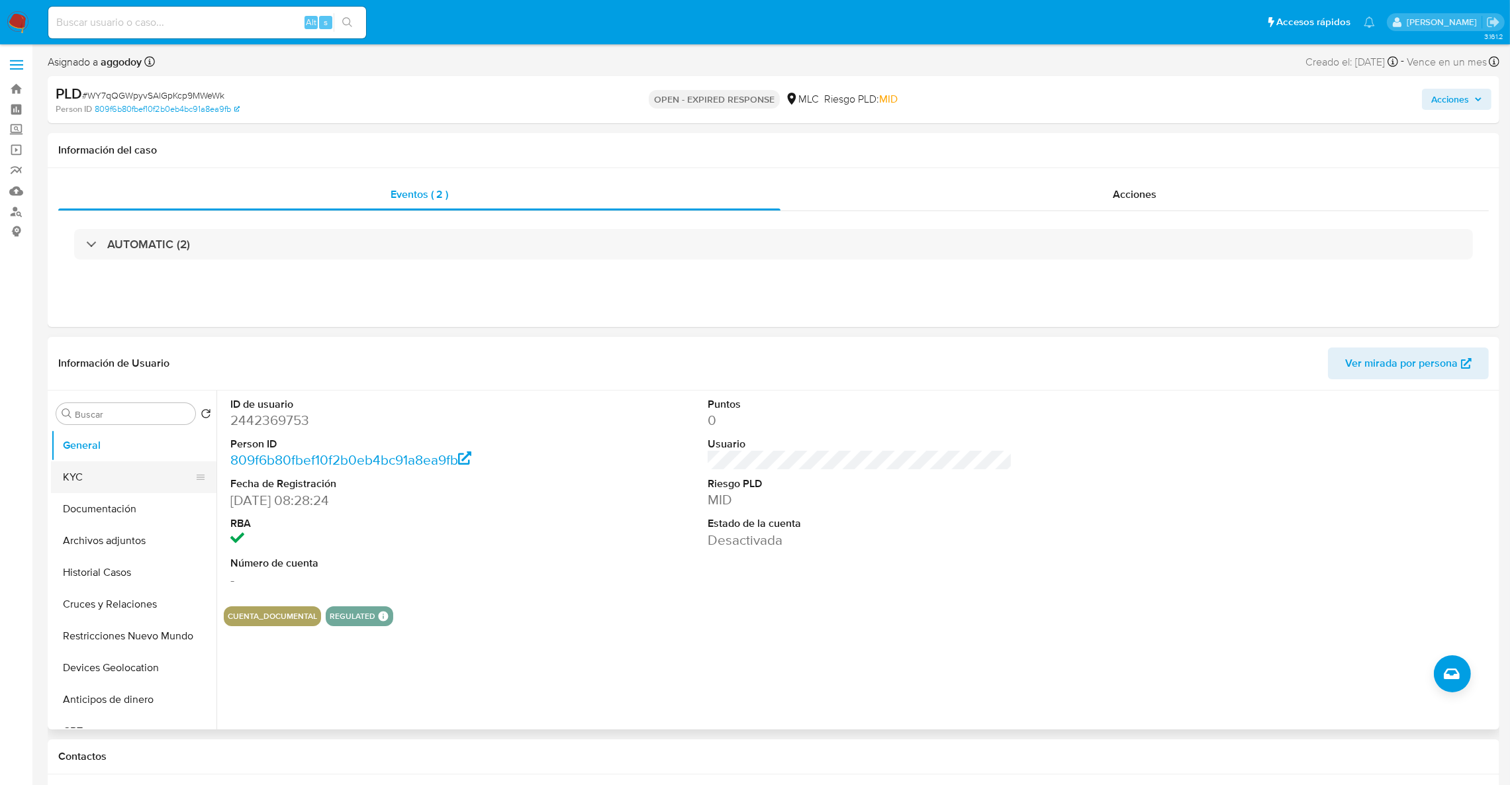
click at [136, 483] on button "KYC" at bounding box center [128, 478] width 155 height 32
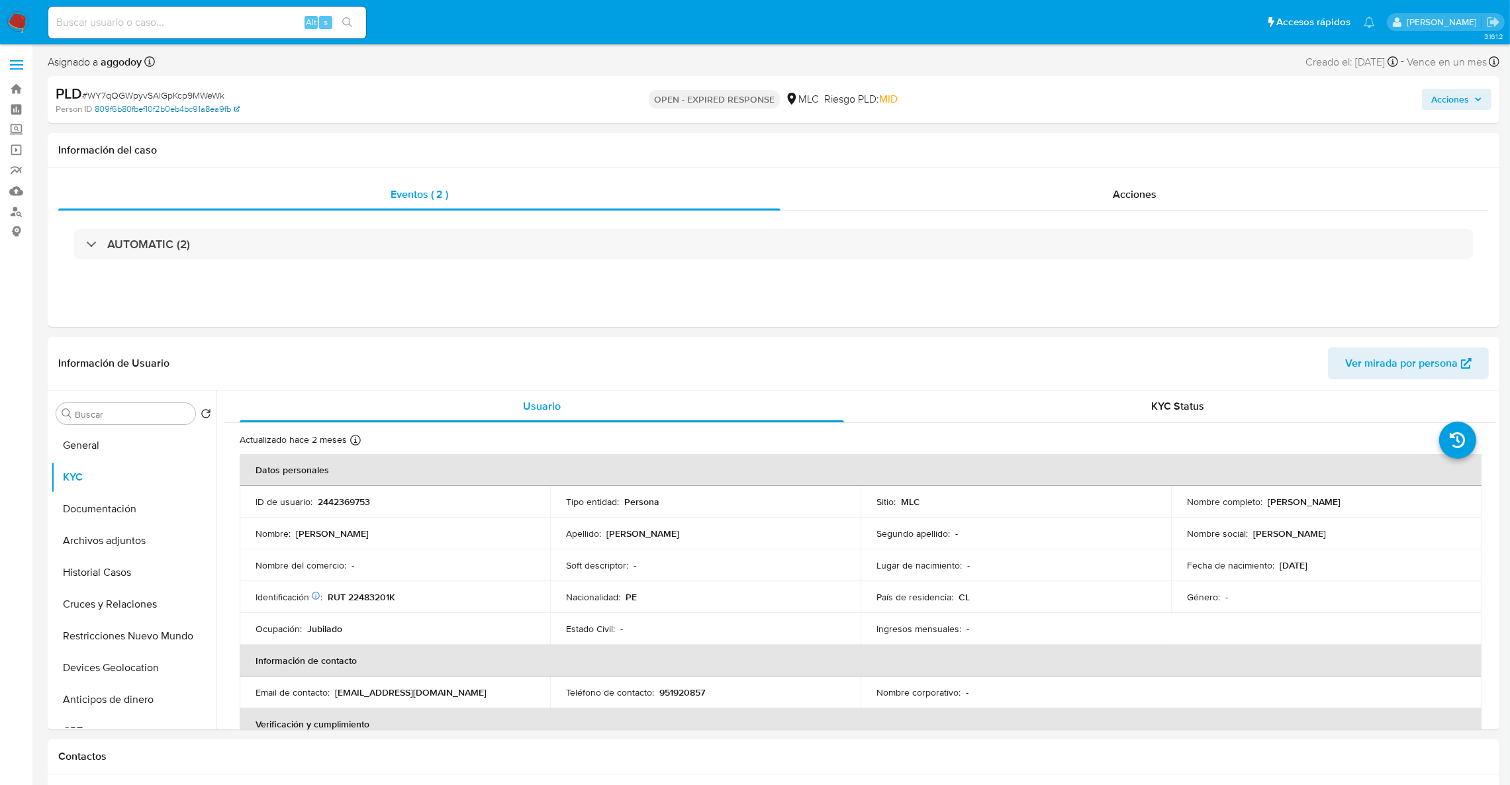
click at [197, 107] on link "809f6b80fbef10f2b0eb4bc91a8ea9fb" at bounding box center [167, 109] width 145 height 12
click at [190, 93] on span "# WY7qQGWpyvSAlGpKcp9MWeWk" at bounding box center [153, 95] width 142 height 13
copy span "WY7qQGWpyvSAlGpKcp9MWeWk"
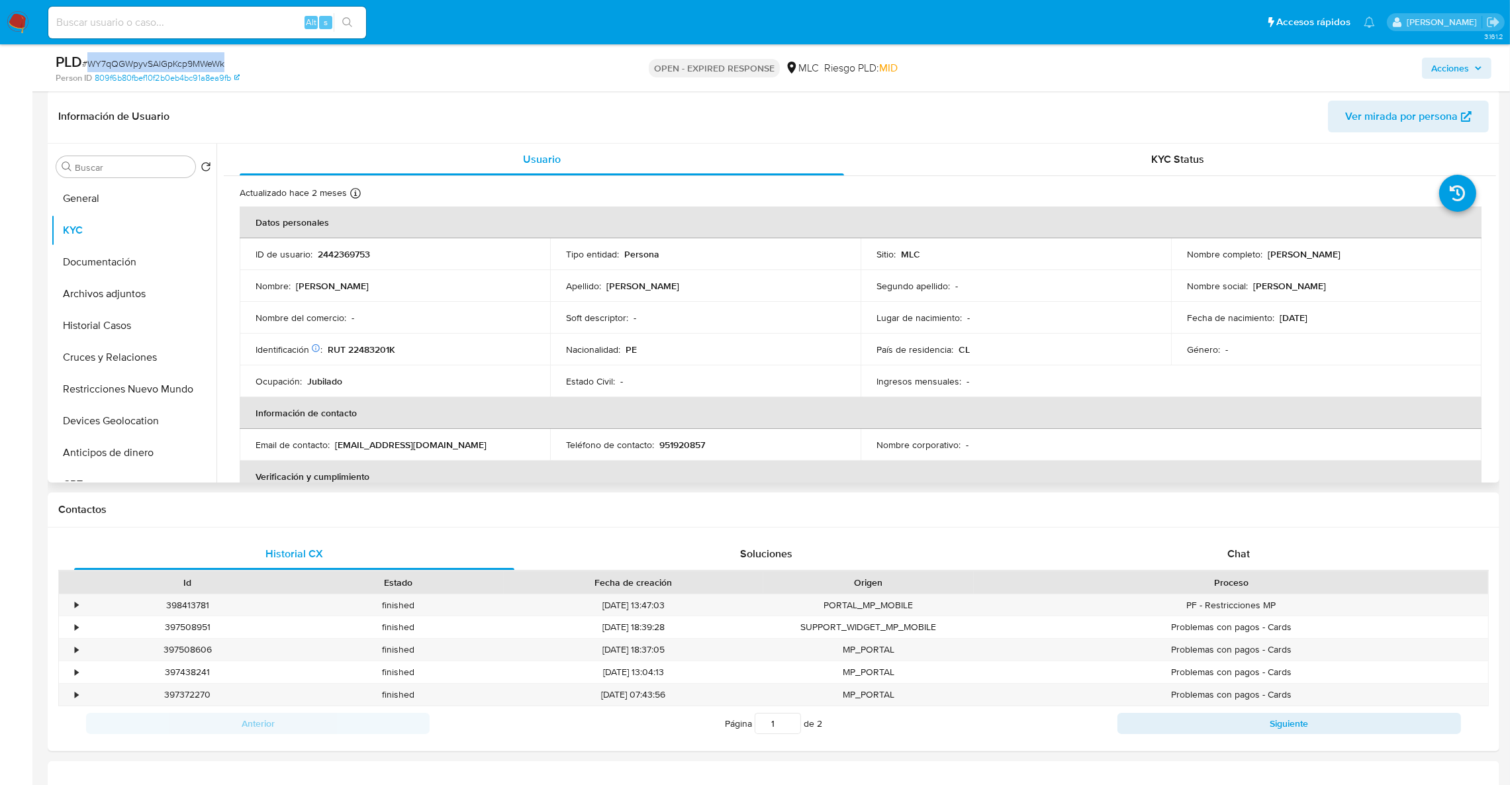
scroll to position [199, 0]
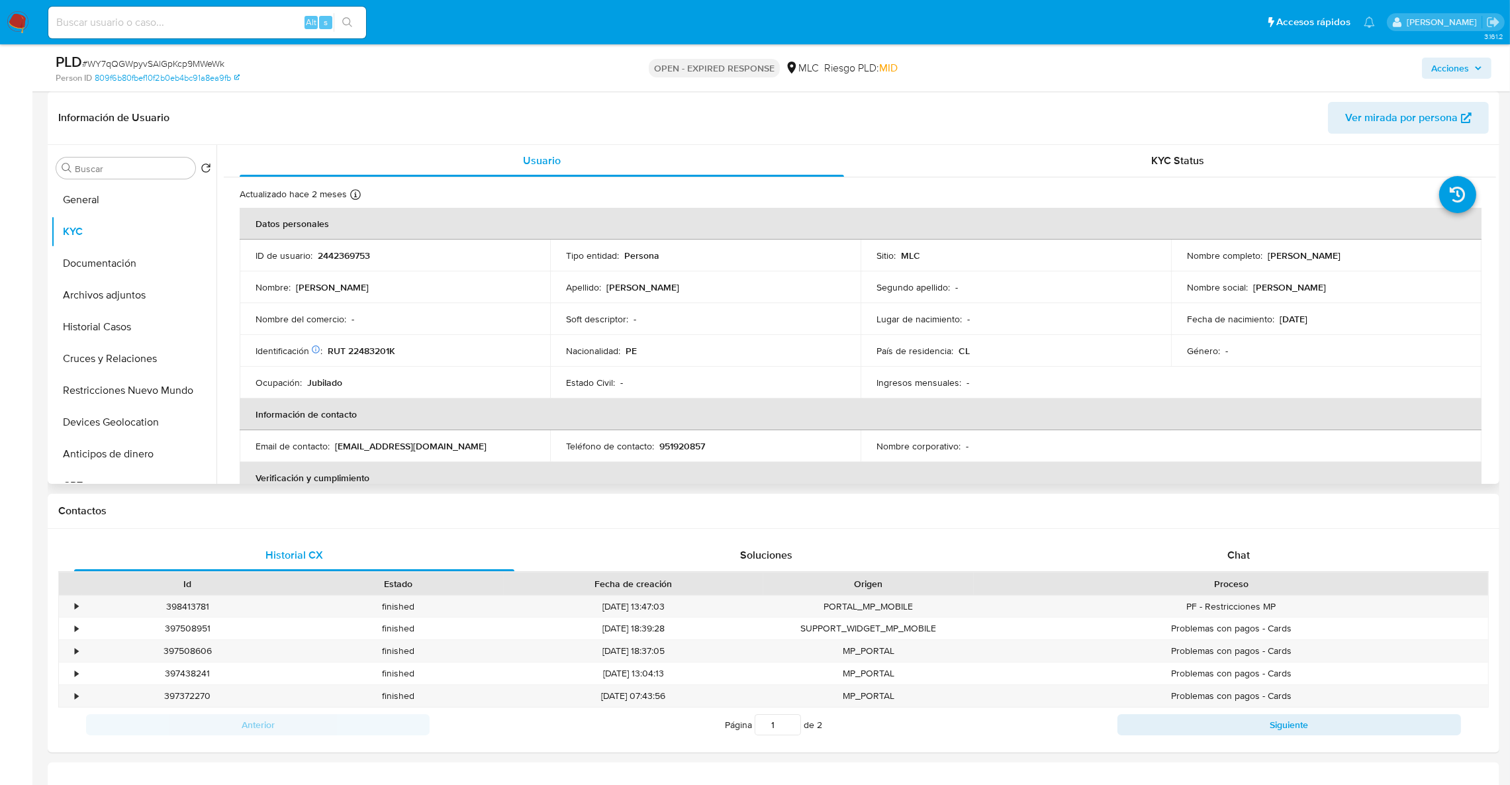
click at [374, 356] on p "RUT 22483201K" at bounding box center [362, 351] width 68 height 12
copy p "22483201K"
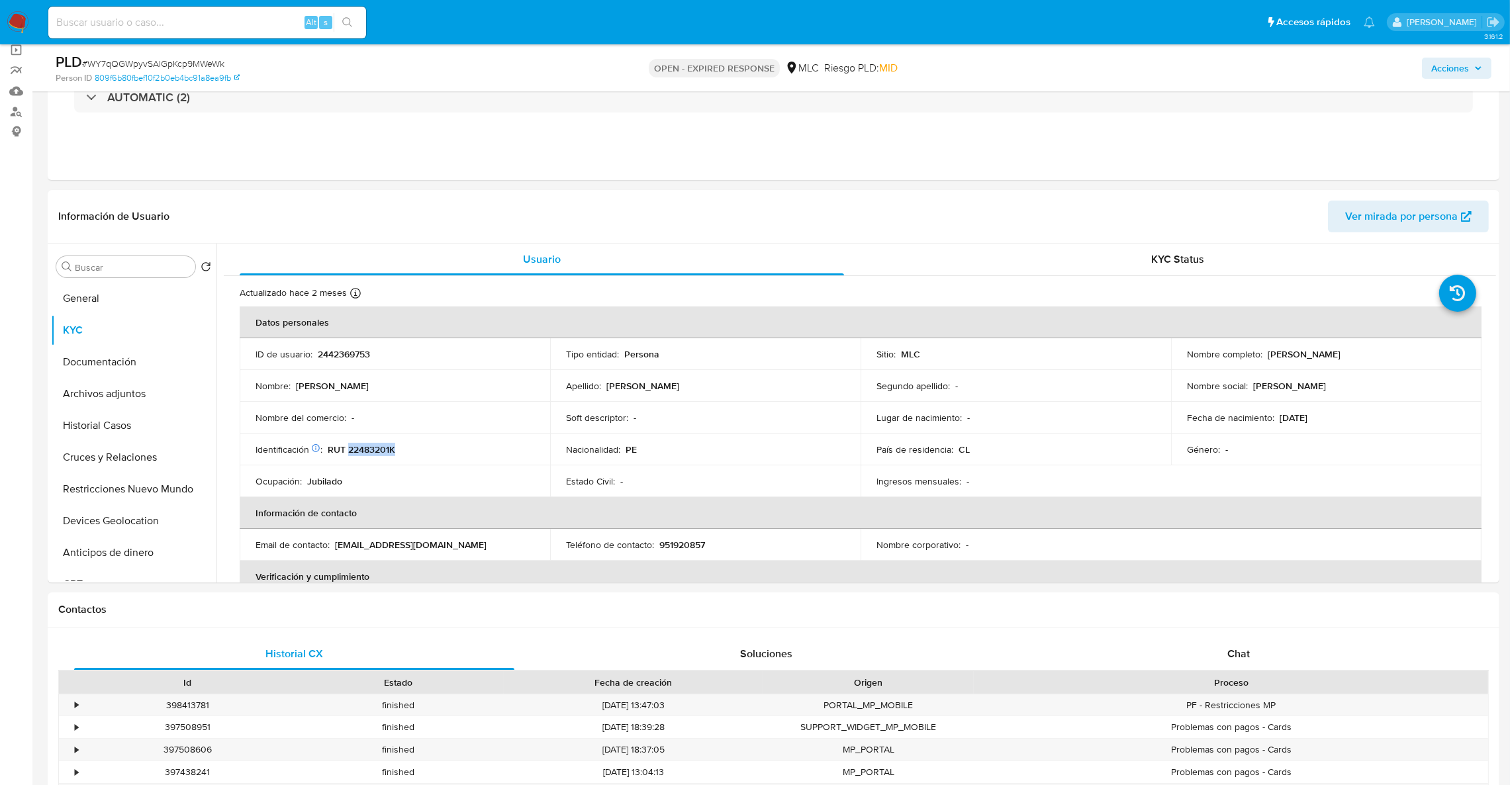
scroll to position [0, 0]
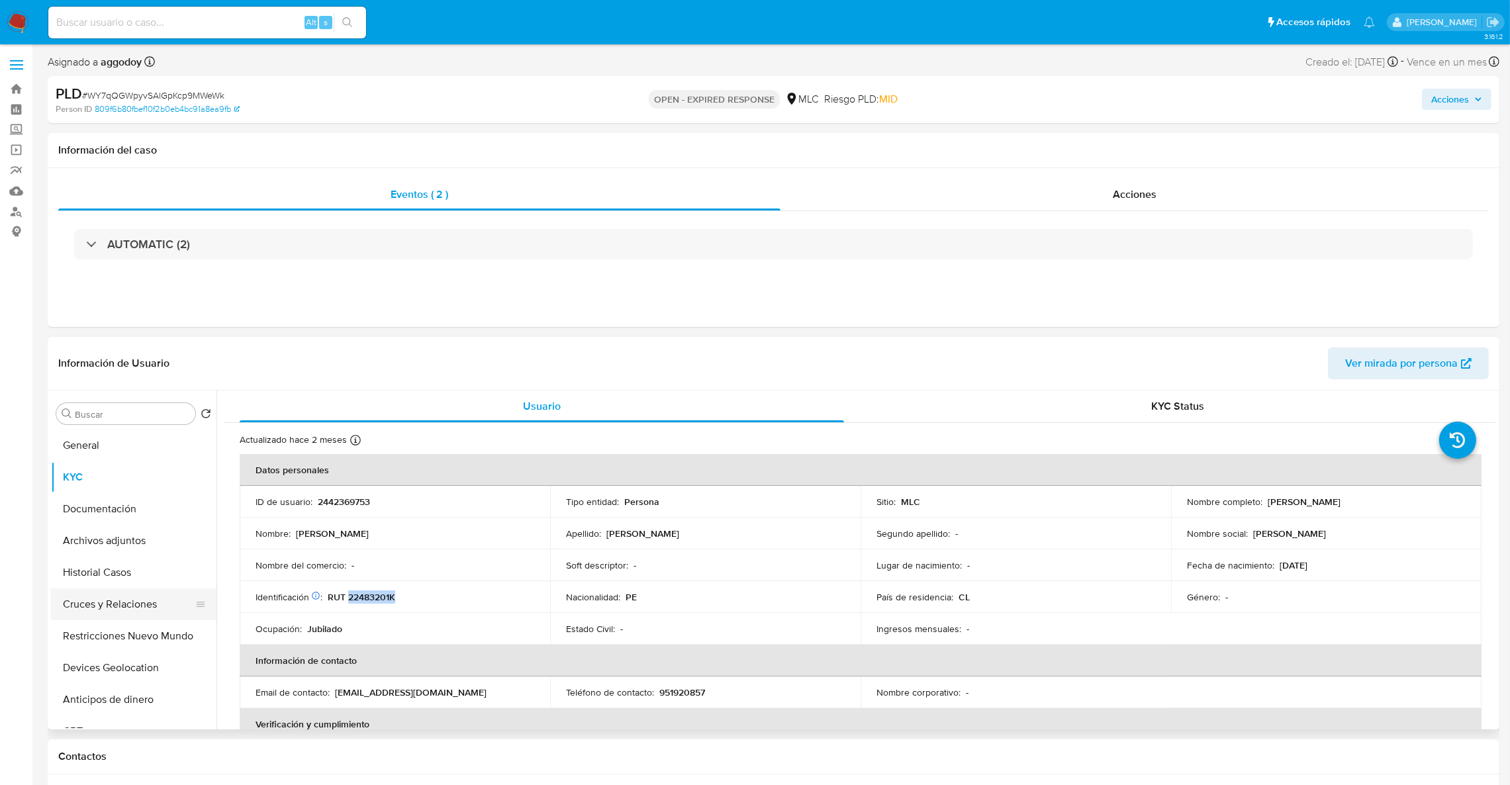
click at [134, 602] on button "Cruces y Relaciones" at bounding box center [128, 605] width 155 height 32
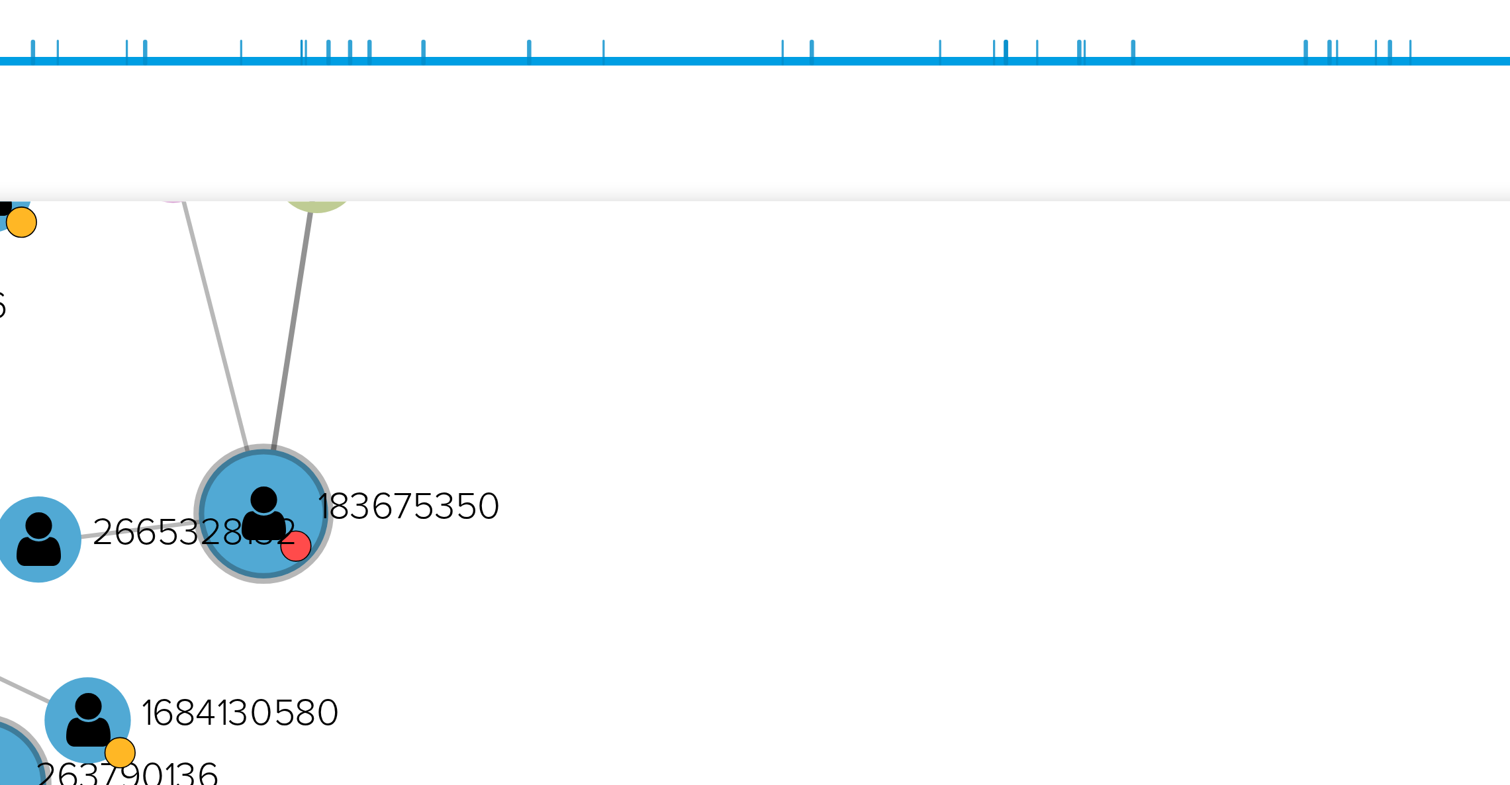
scroll to position [140, 0]
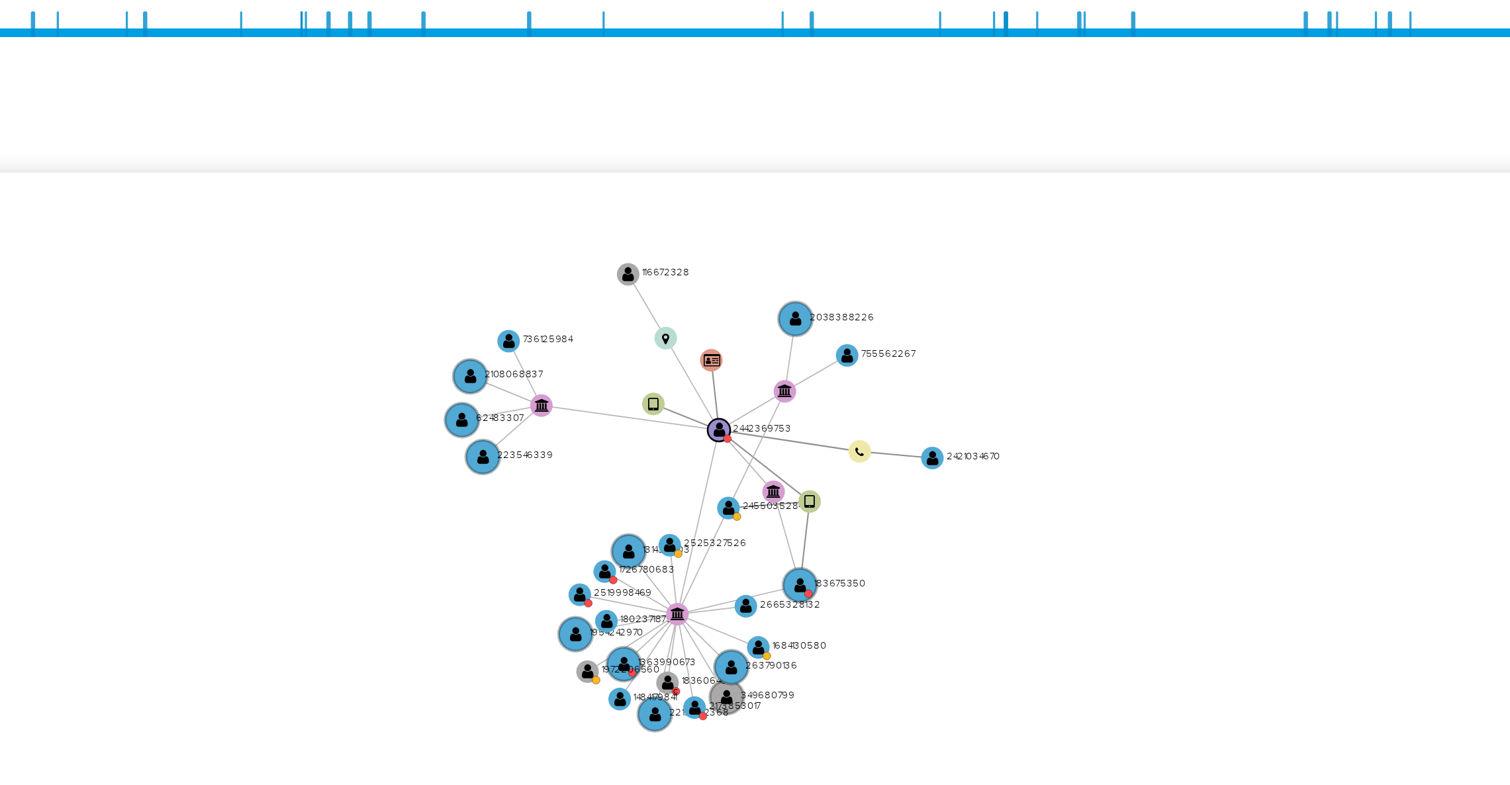
drag, startPoint x: 1267, startPoint y: 446, endPoint x: 1320, endPoint y: 463, distance: 55.5
click at [1320, 463] on icon "device-682880e81372929236cf900e  user-2442369753  2442369753 user-2455035284 …" at bounding box center [869, 438] width 1253 height 192
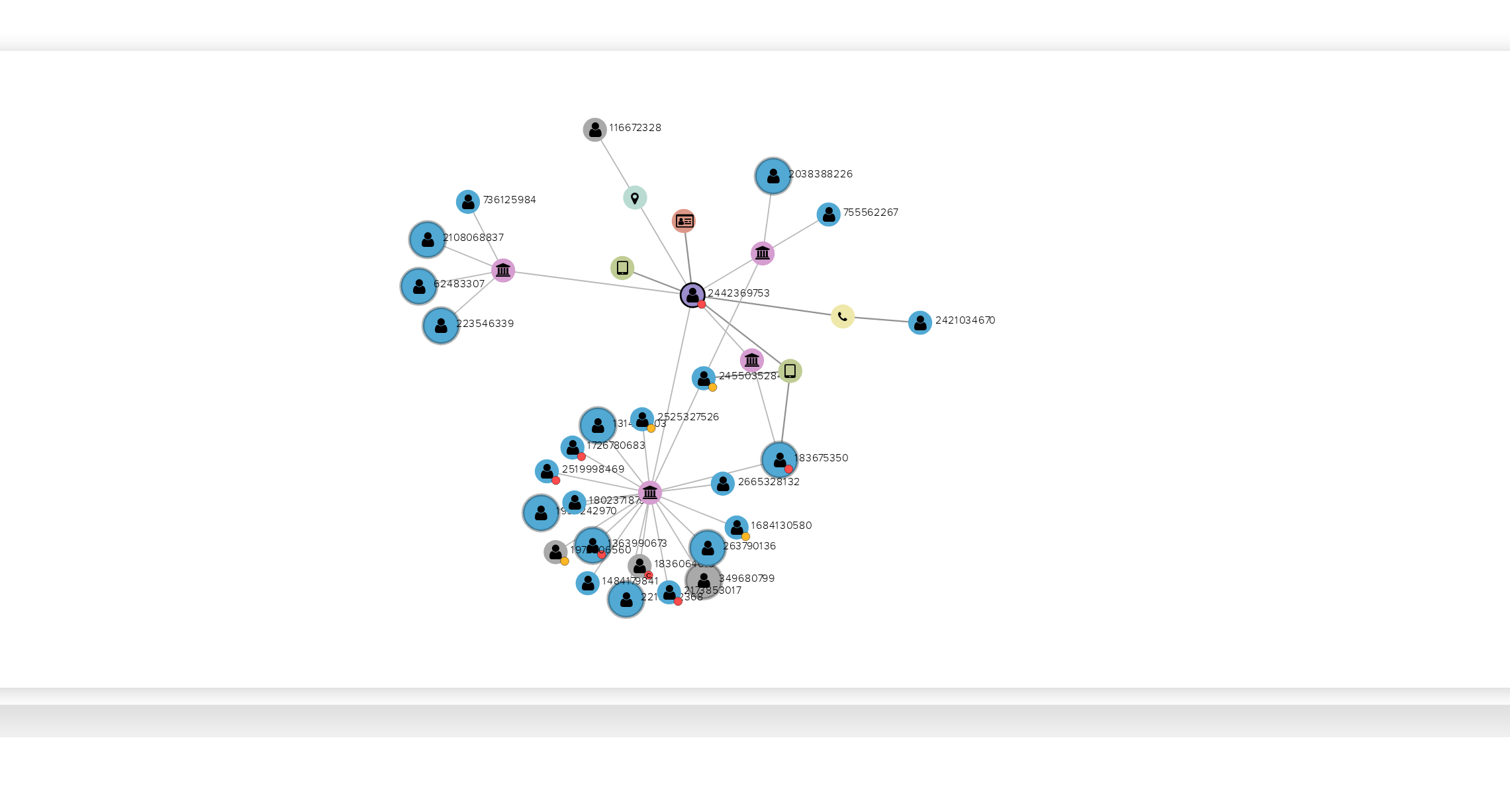
click at [1392, 393] on icon "device-682880e81372929236cf900e  user-2442369753  2442369753 user-2455035284 …" at bounding box center [869, 438] width 1253 height 192
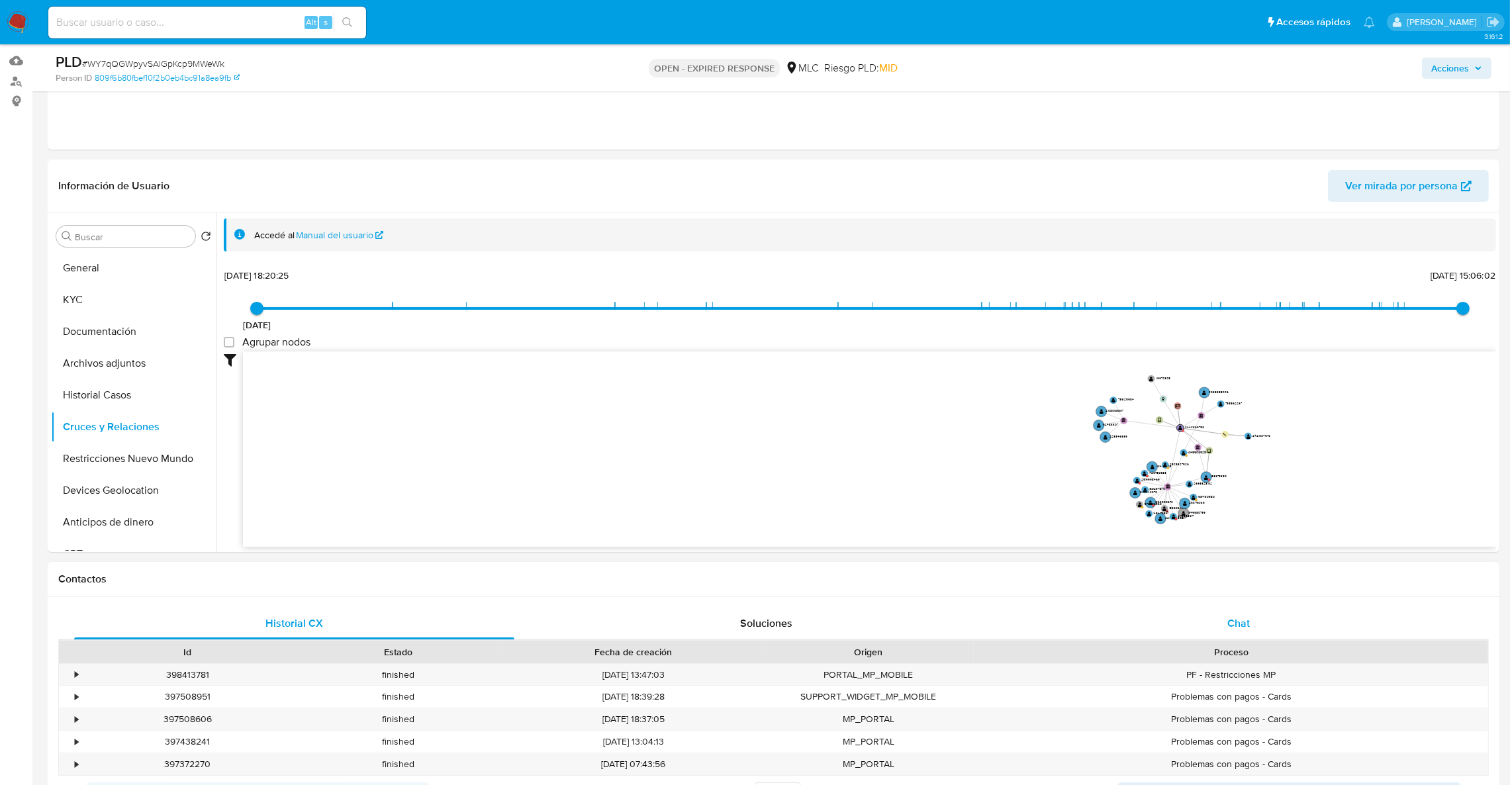
click at [1259, 622] on div "Chat" at bounding box center [1238, 624] width 440 height 32
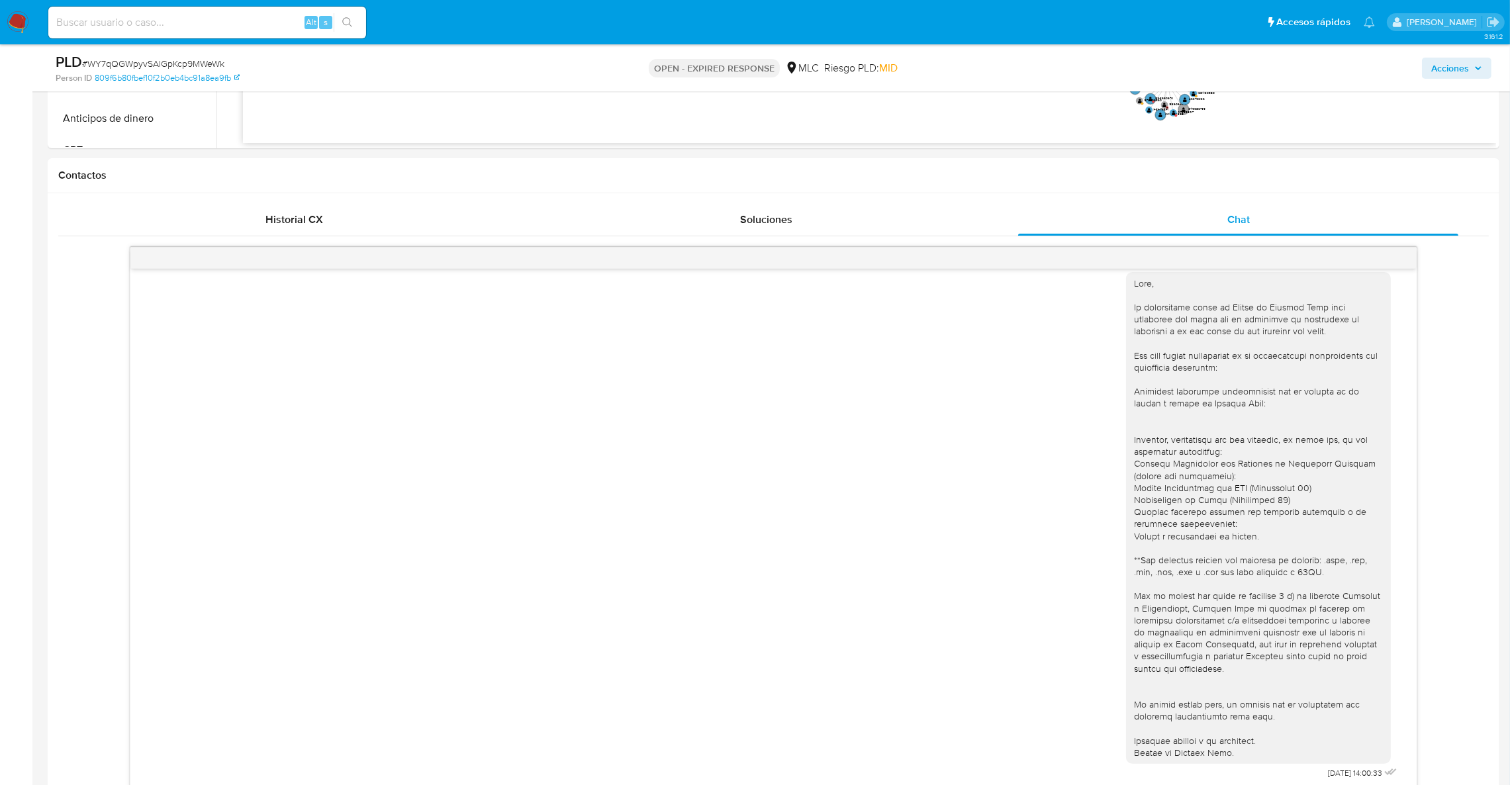
scroll to position [550, 0]
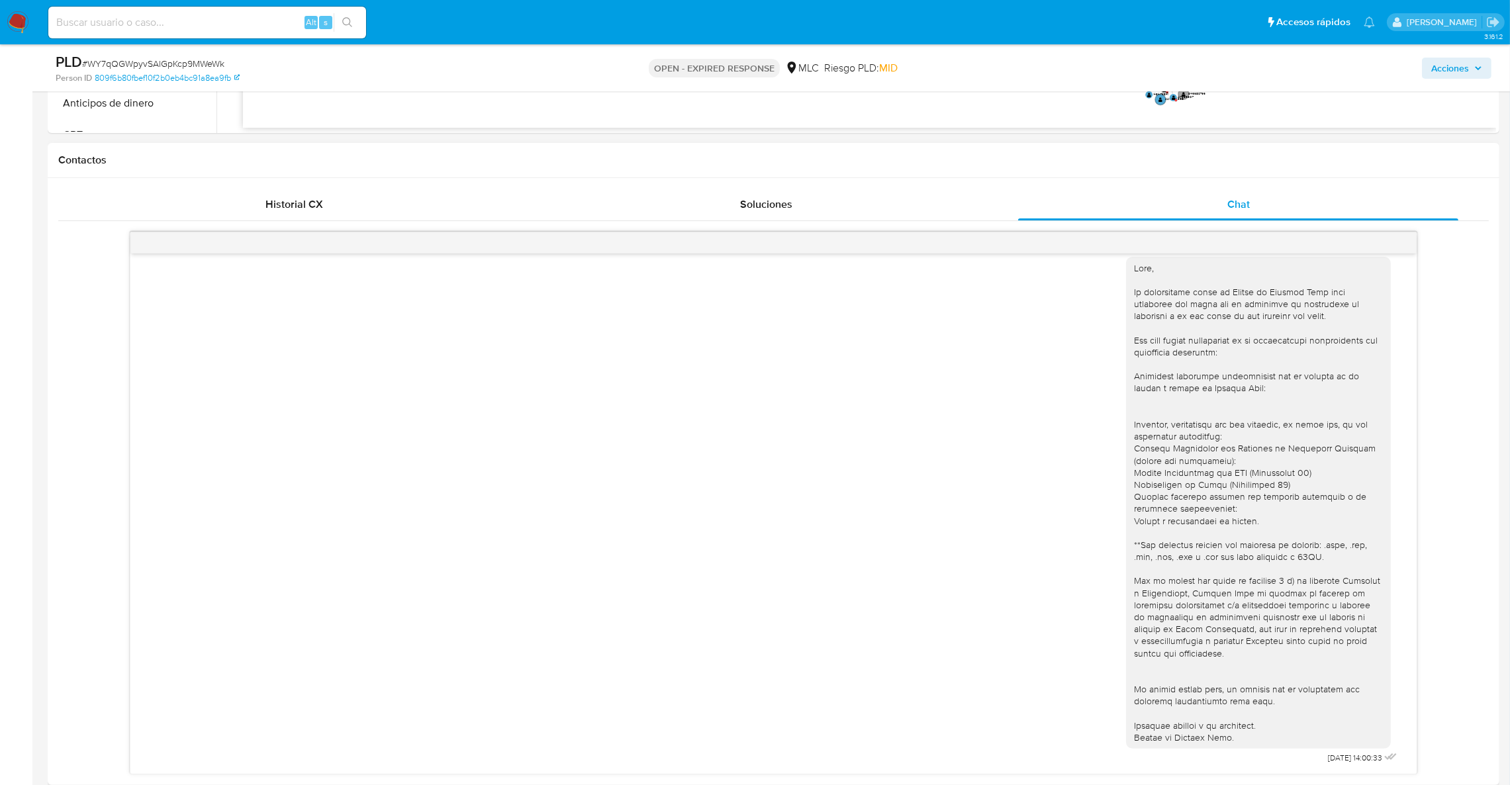
click at [813, 678] on div "18/08/2025 14:00:33" at bounding box center [773, 508] width 1253 height 520
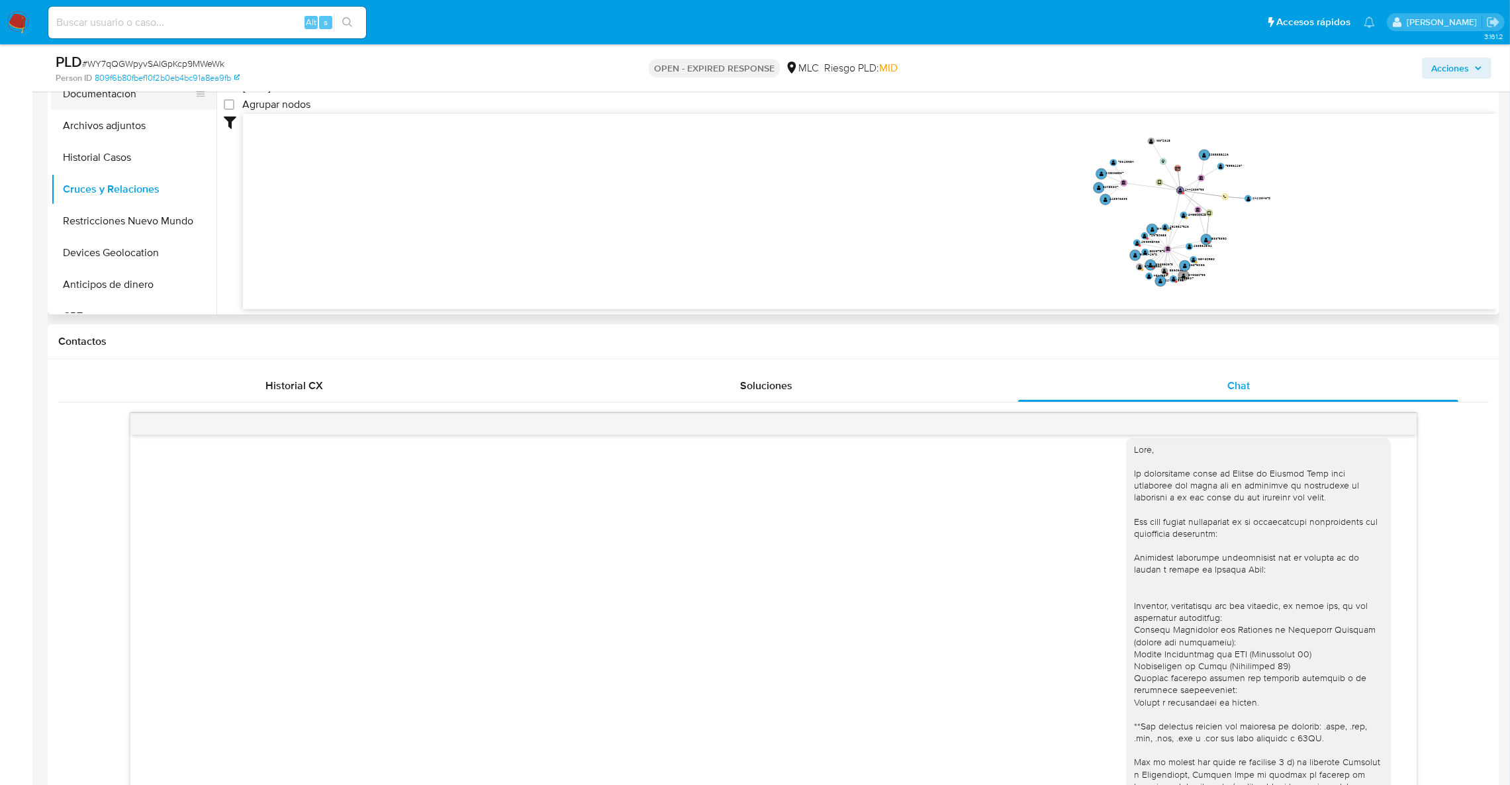
scroll to position [152, 0]
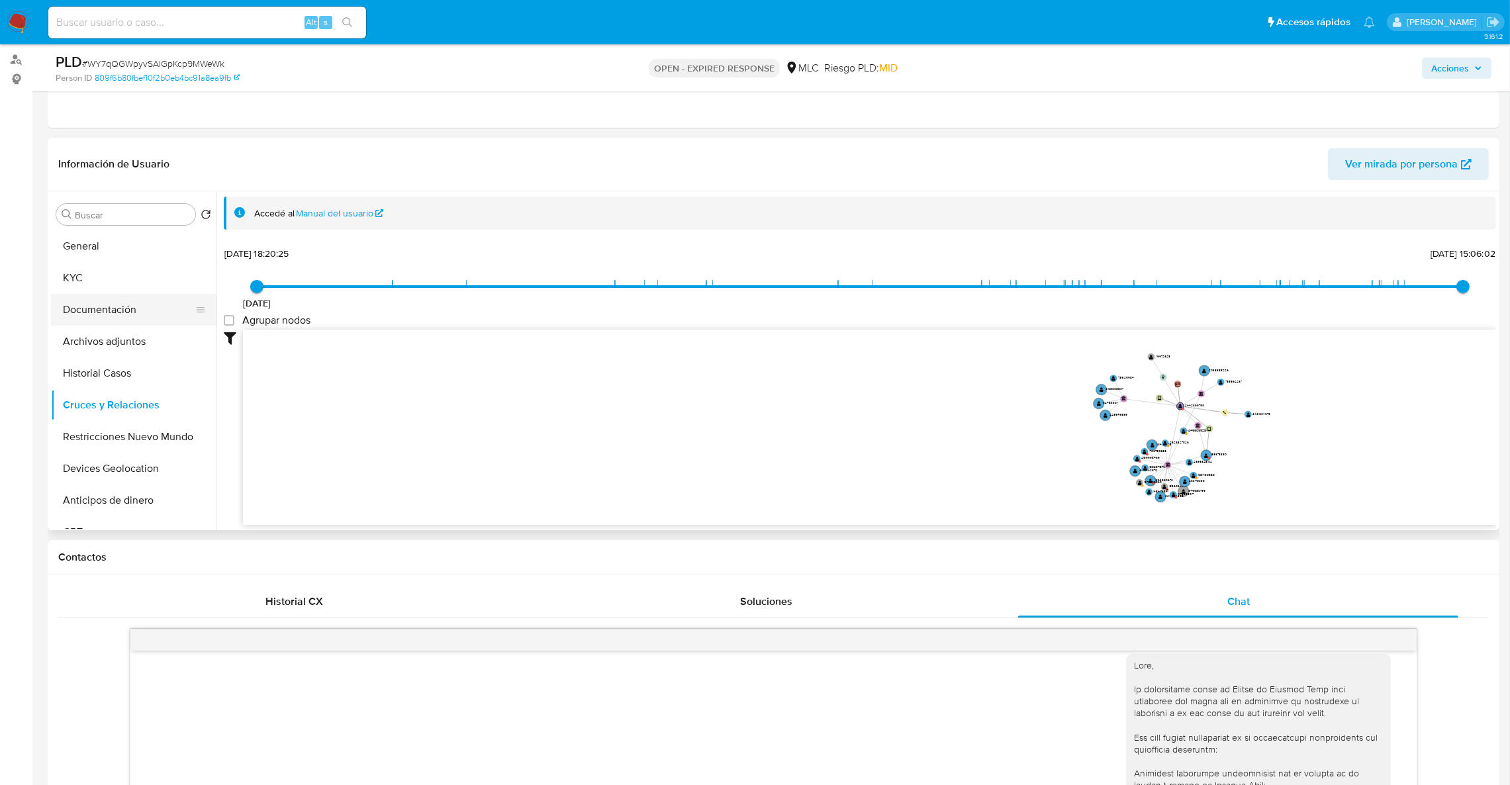
click at [95, 317] on button "Documentación" at bounding box center [128, 310] width 155 height 32
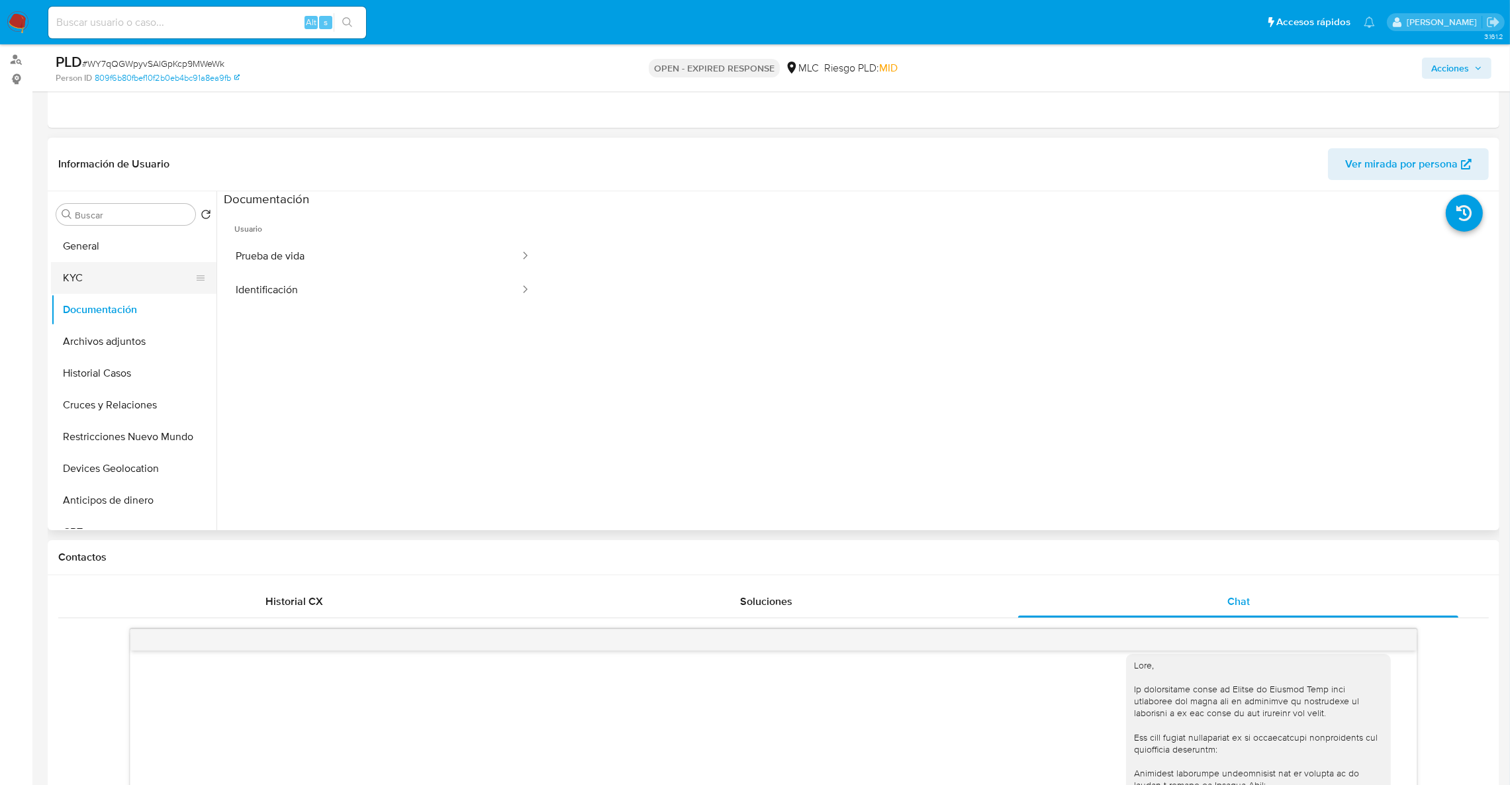
click at [58, 278] on button "KYC" at bounding box center [128, 278] width 155 height 32
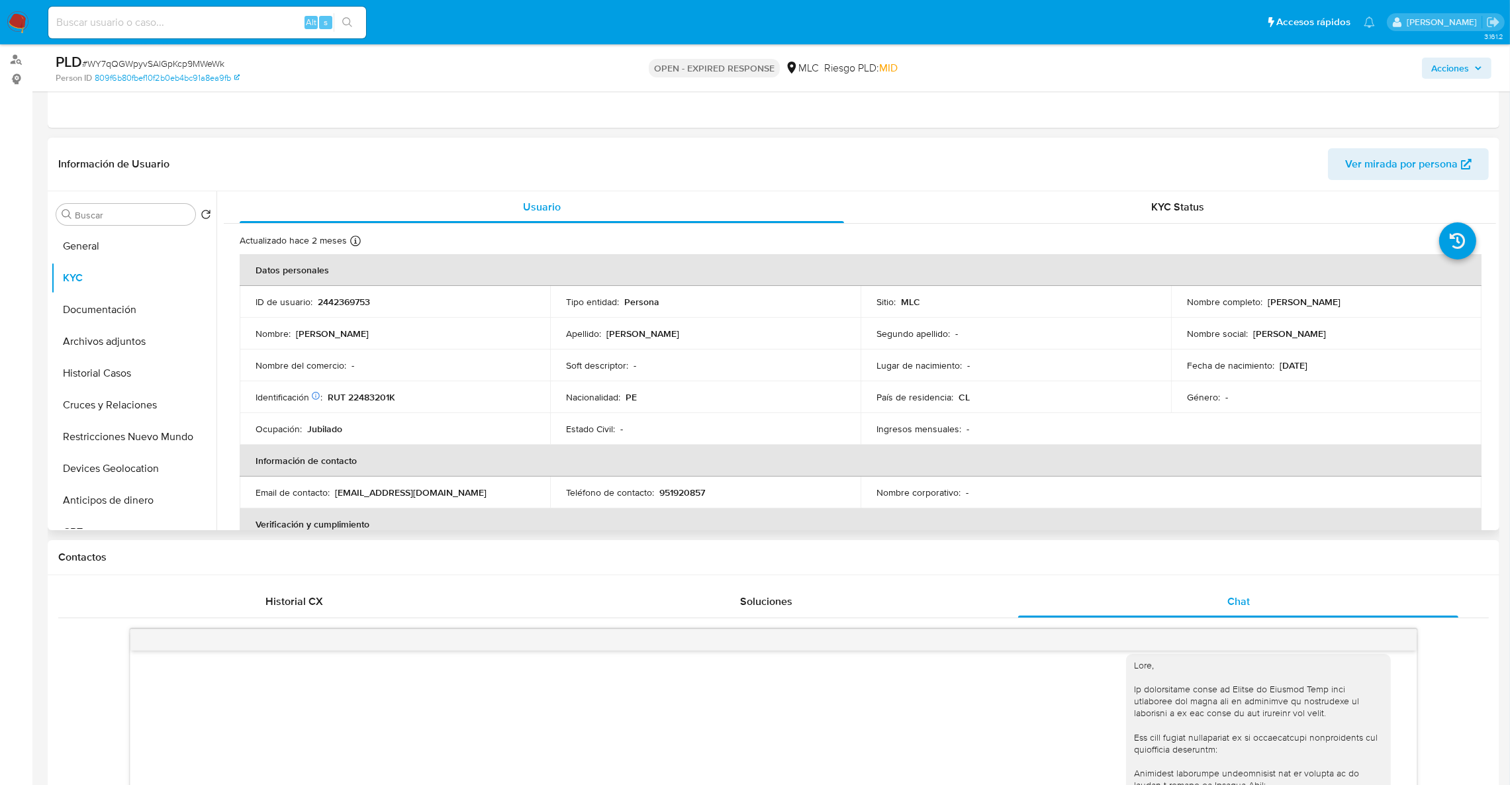
drag, startPoint x: 1261, startPoint y: 304, endPoint x: 1399, endPoint y: 300, distance: 137.8
click at [1399, 300] on div "Nombre completo : Eleuteria Martinez Rosales" at bounding box center [1326, 302] width 279 height 12
copy div "Eleuteria Martinez Rosales"
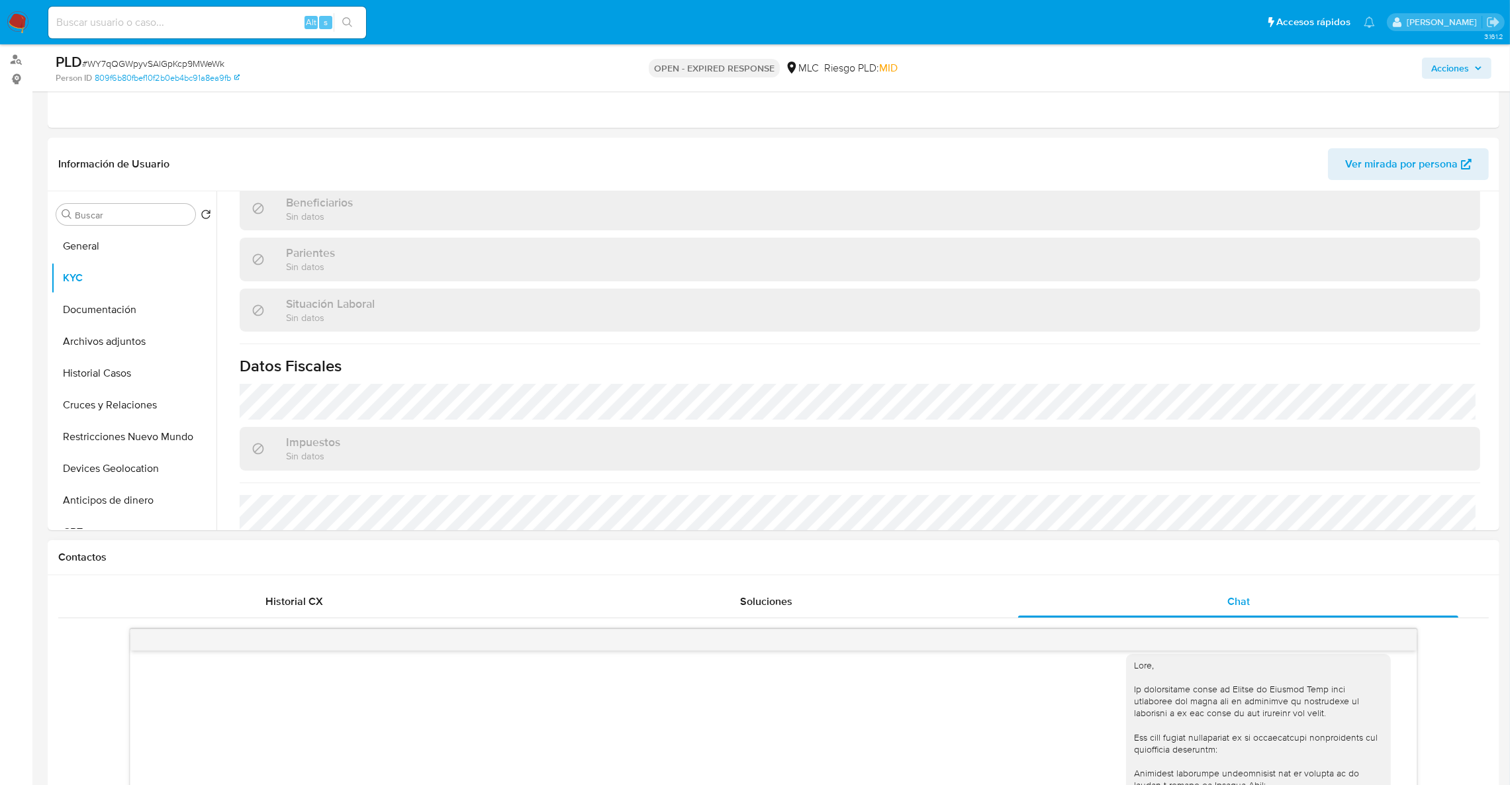
scroll to position [595, 0]
click at [662, 601] on div "Soluciones" at bounding box center [766, 602] width 440 height 32
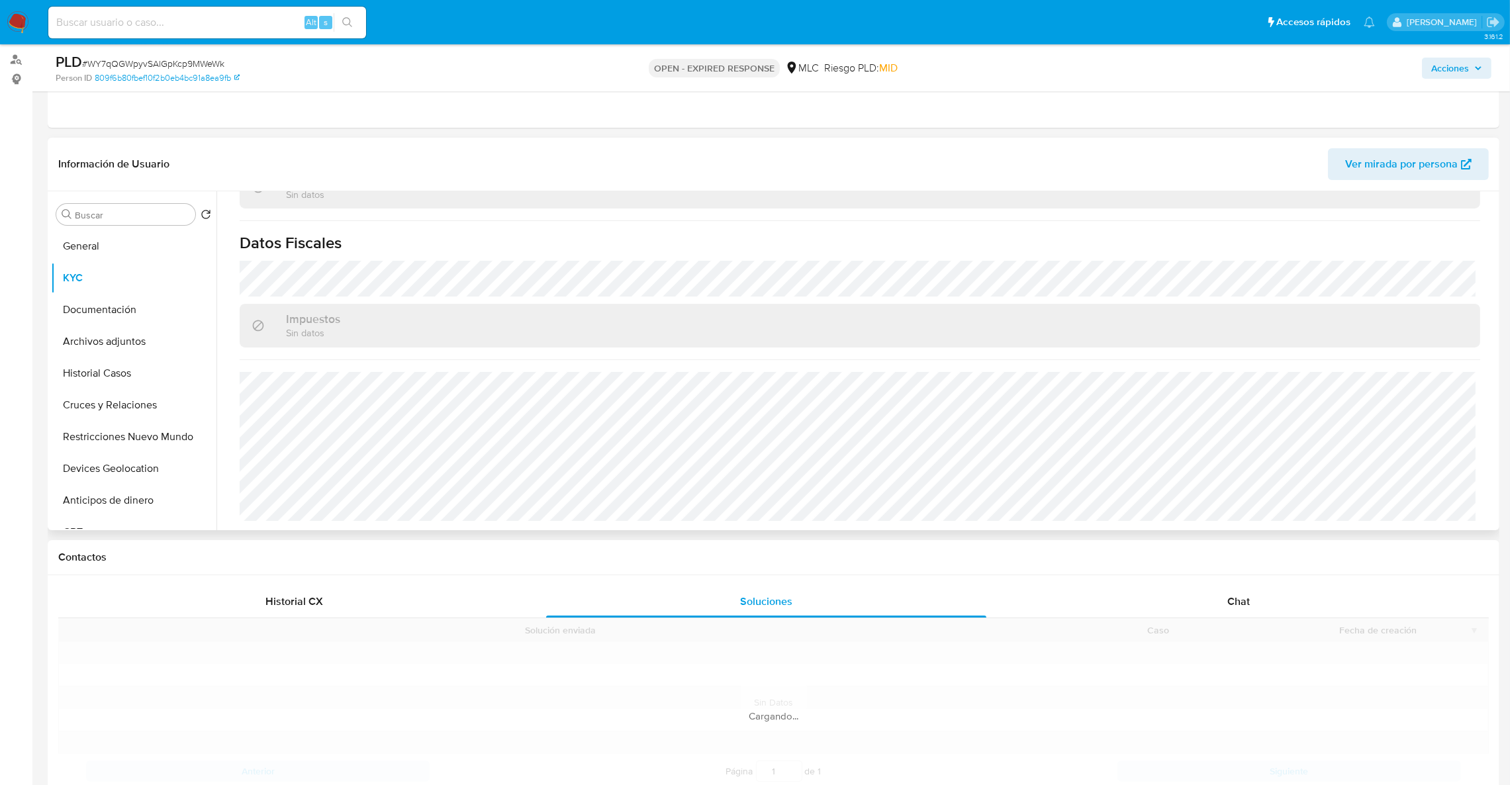
scroll to position [717, 0]
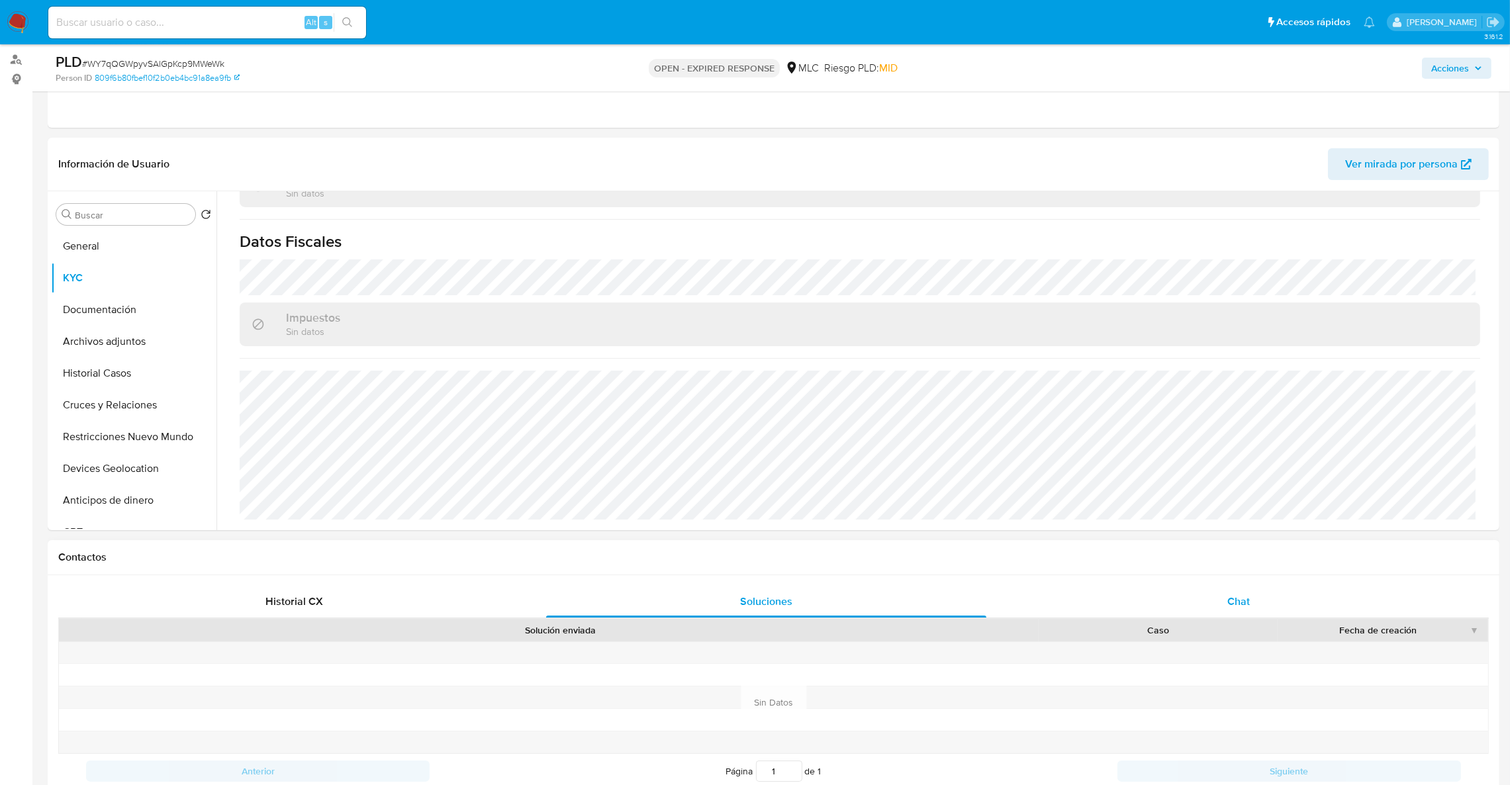
click at [1187, 587] on div "Chat" at bounding box center [1238, 602] width 440 height 32
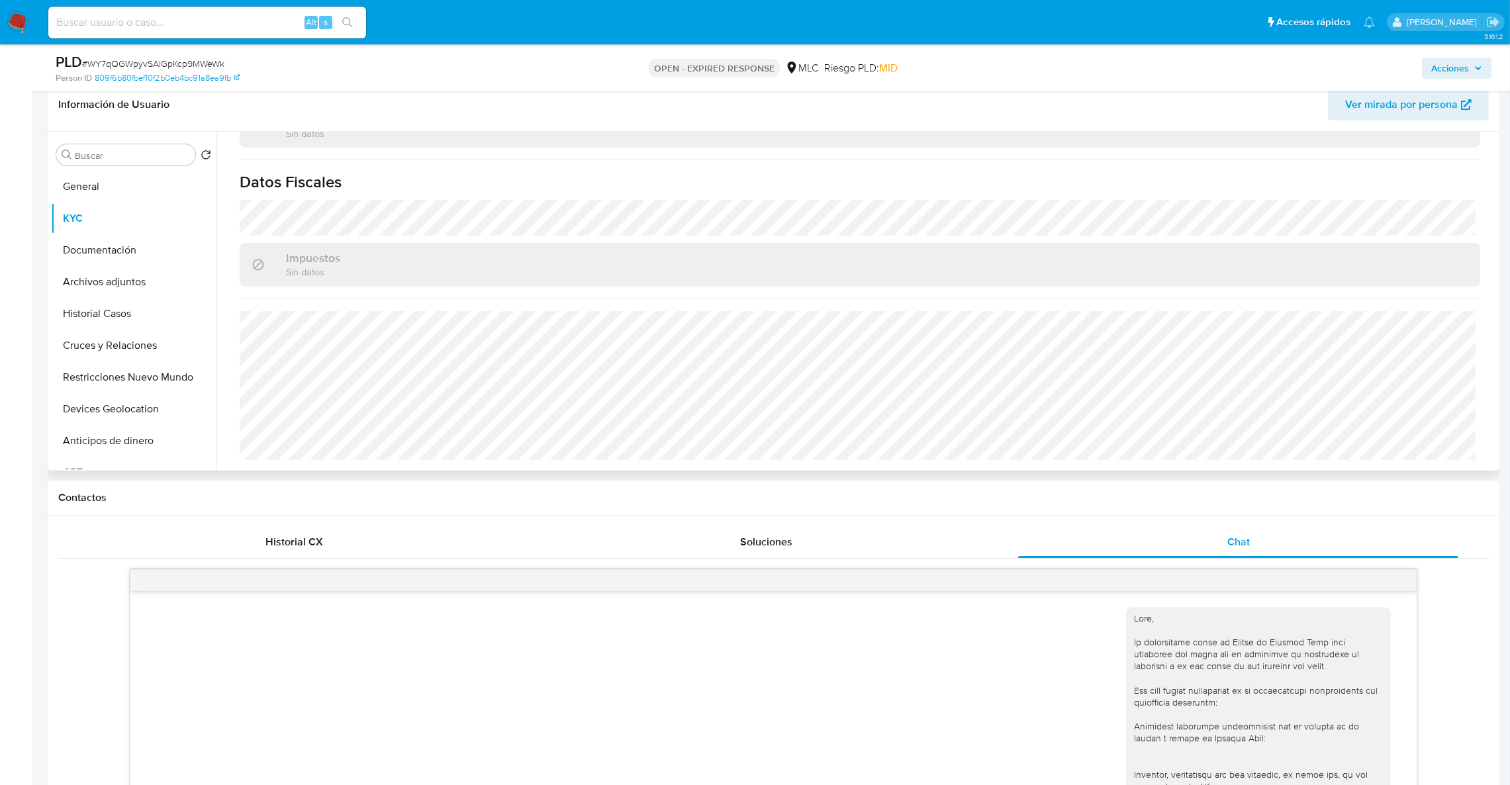
scroll to position [89, 0]
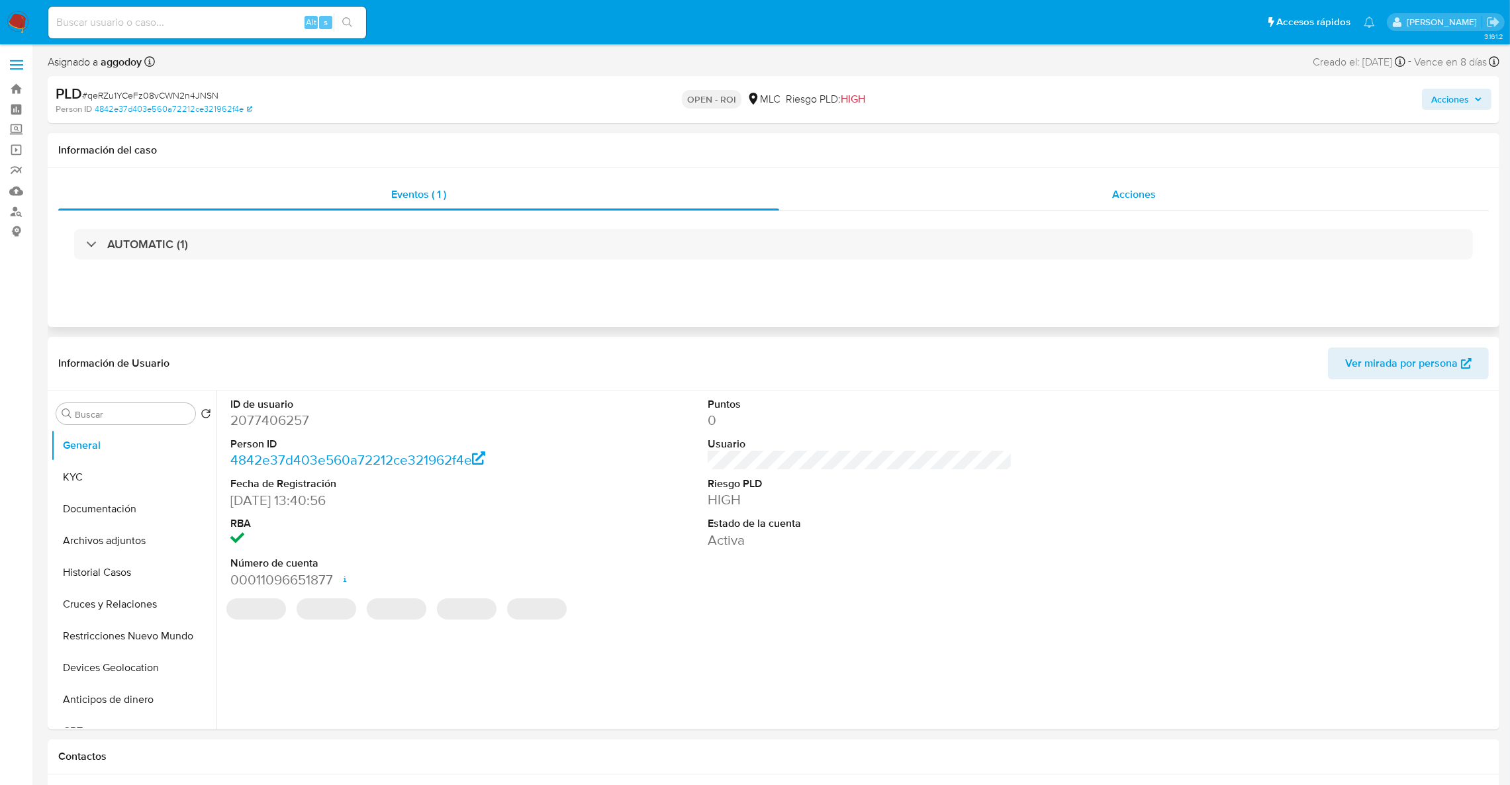
select select "10"
click at [1014, 196] on div "Acciones" at bounding box center [1134, 195] width 710 height 32
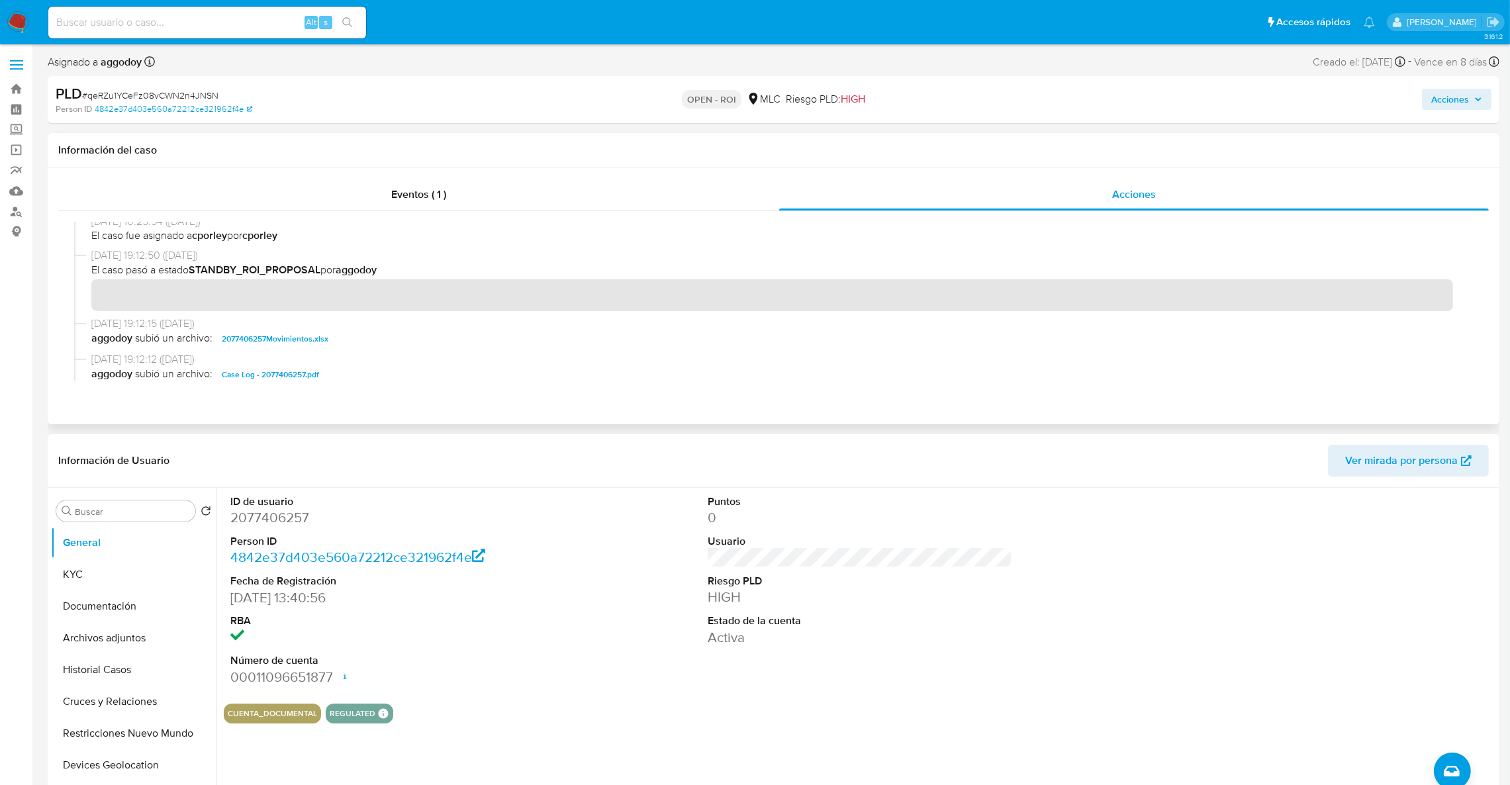
scroll to position [297, 0]
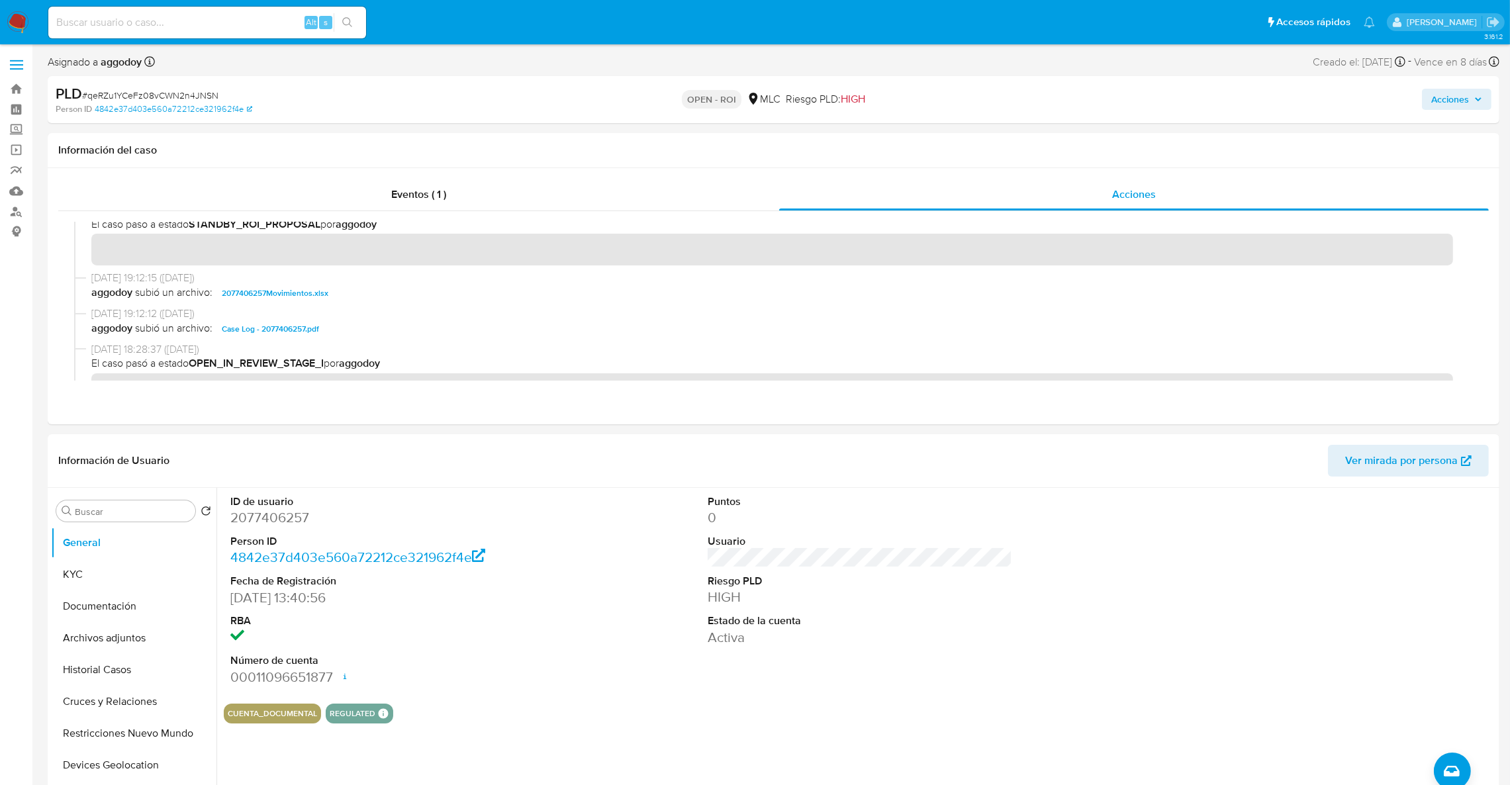
click at [1453, 99] on span "Acciones" at bounding box center [1451, 99] width 38 height 21
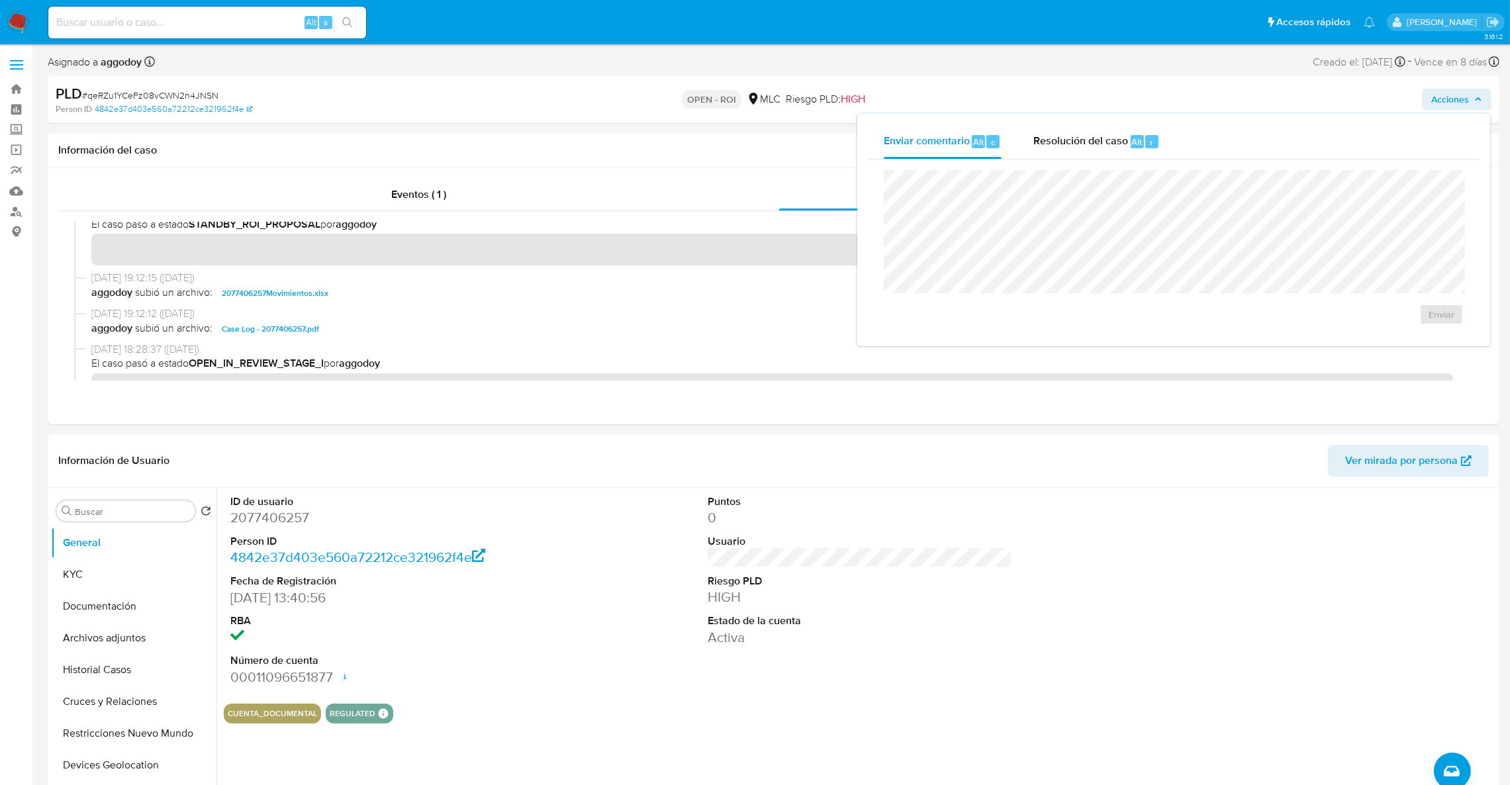
click at [1142, 146] on div "Alt r" at bounding box center [1145, 141] width 28 height 13
click at [1432, 336] on span "ROI" at bounding box center [1403, 327] width 65 height 29
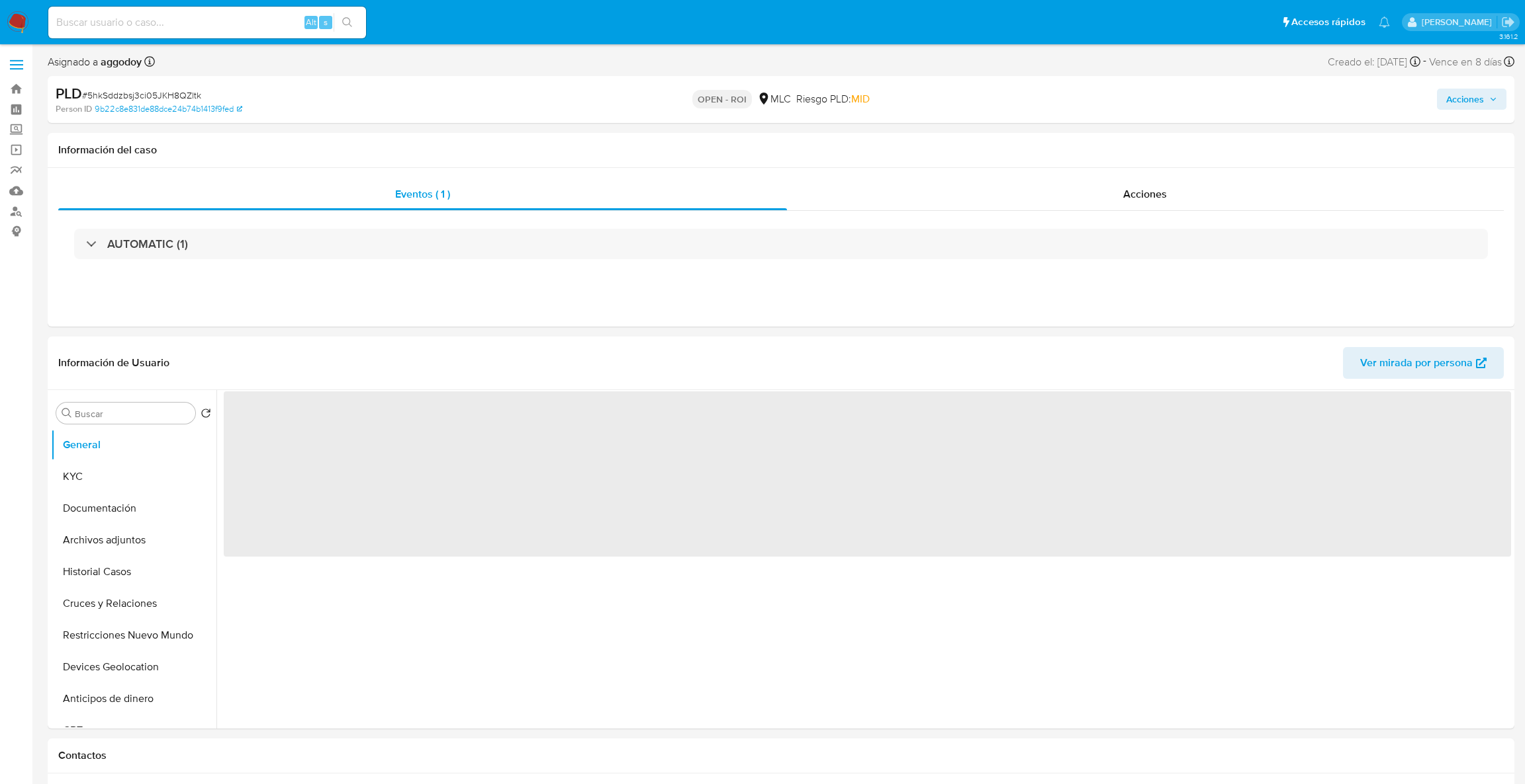
select select "10"
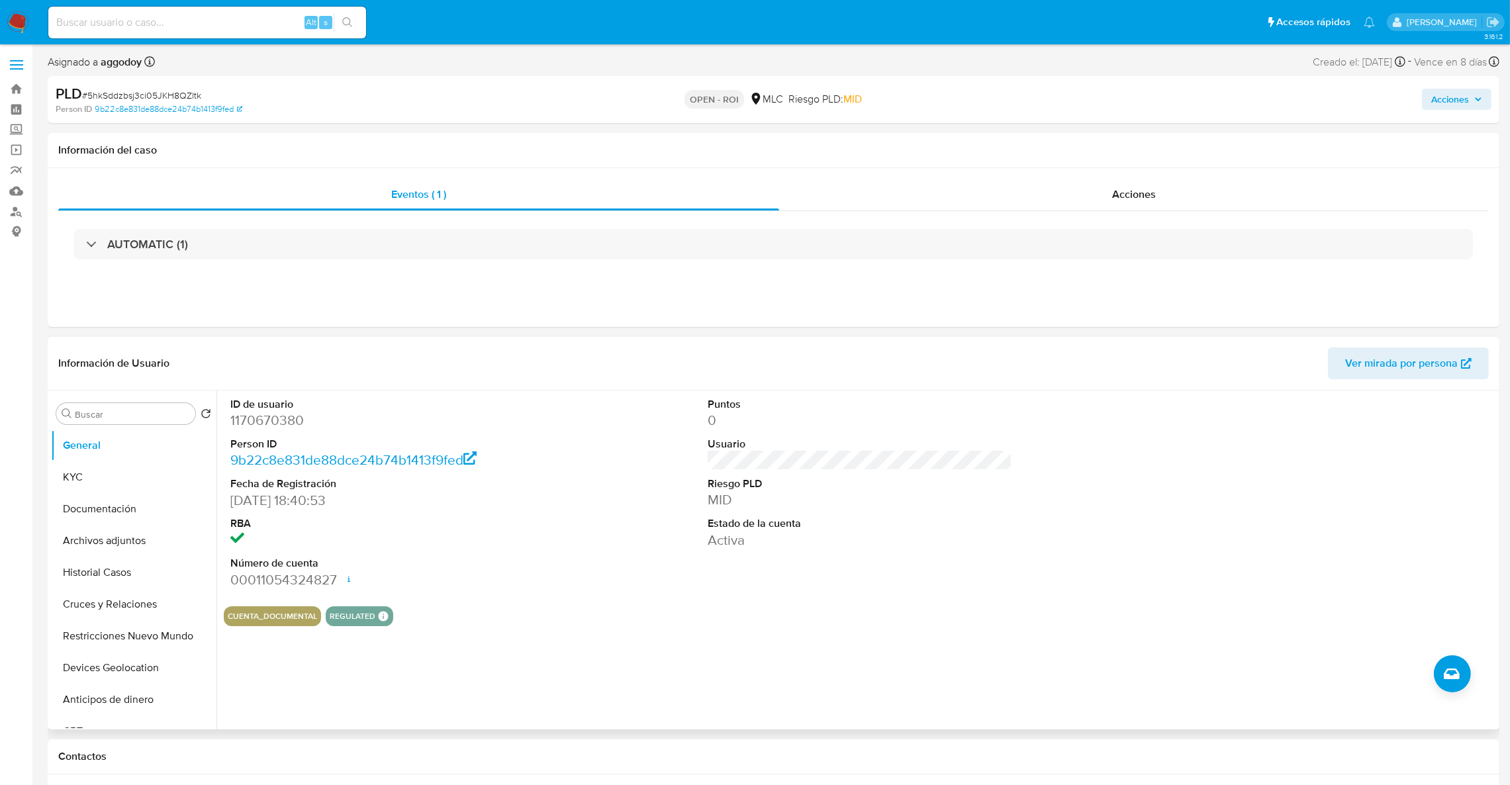
click at [305, 420] on dd "1170670380" at bounding box center [382, 420] width 305 height 19
click at [299, 420] on dd "1170670380" at bounding box center [382, 420] width 305 height 19
copy dd "1170670380"
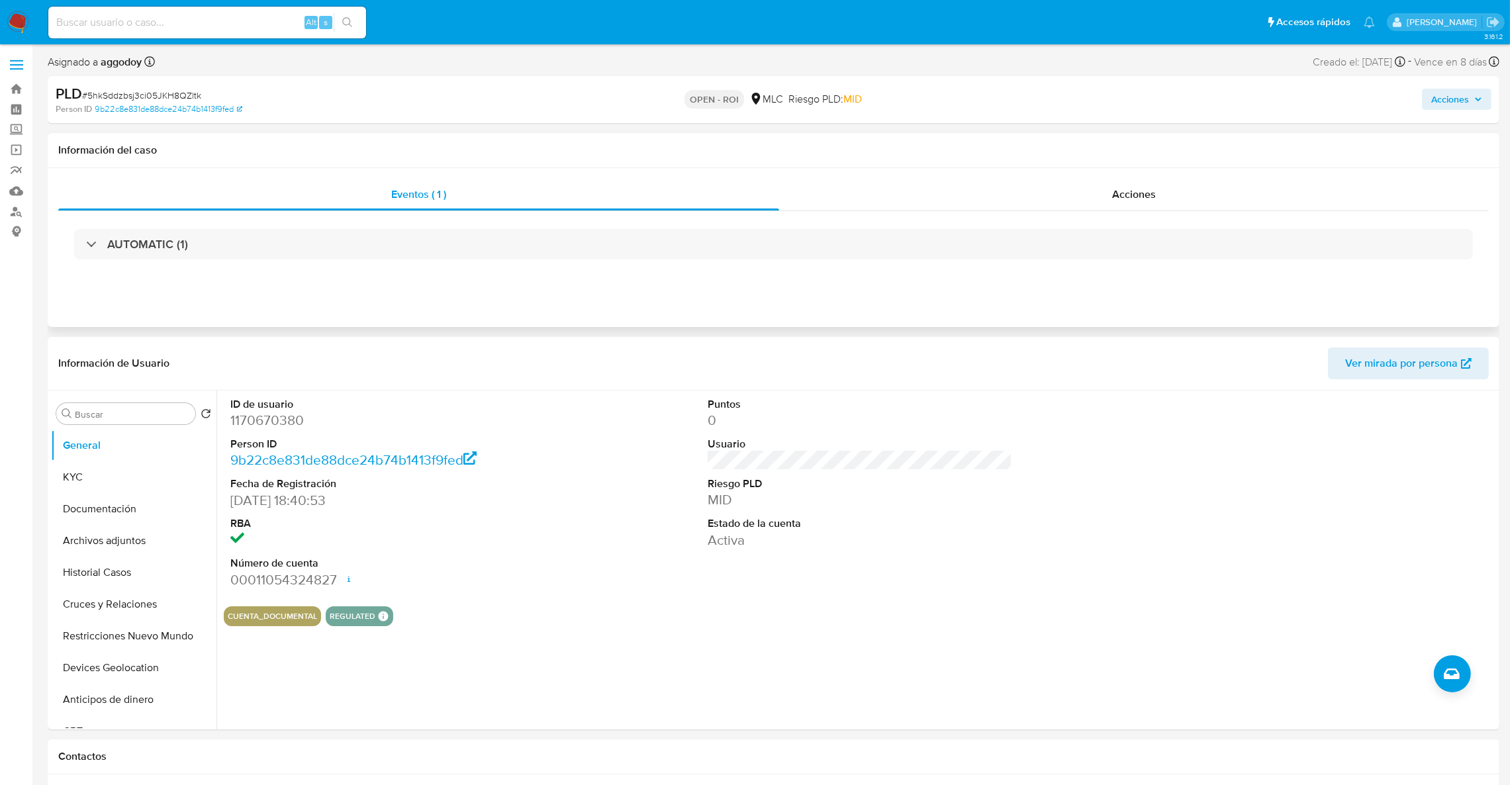
click at [1023, 224] on div "AUTOMATIC (1)" at bounding box center [773, 244] width 1431 height 66
click at [1020, 203] on div "Acciones" at bounding box center [1134, 195] width 710 height 32
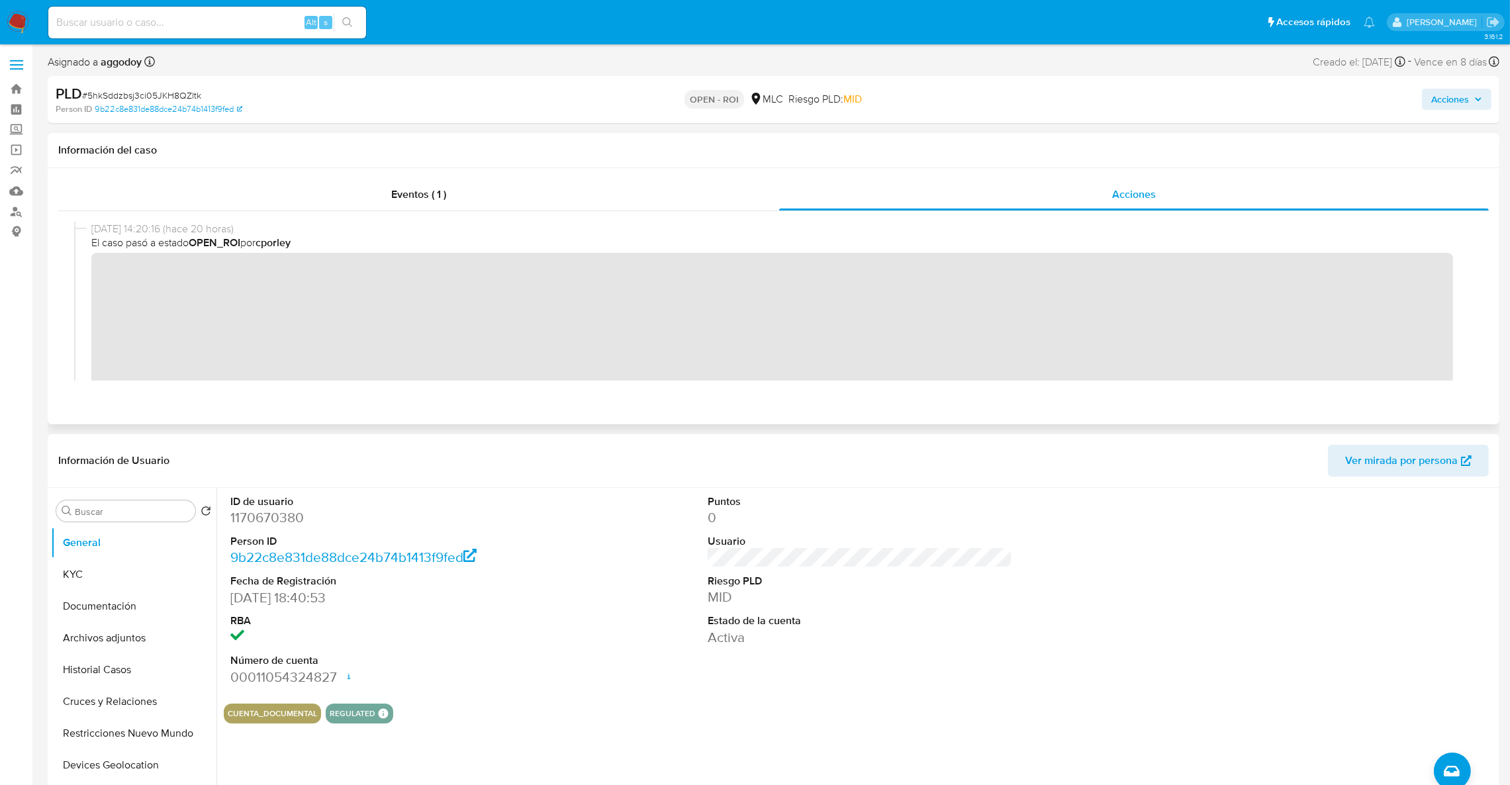
scroll to position [297, 0]
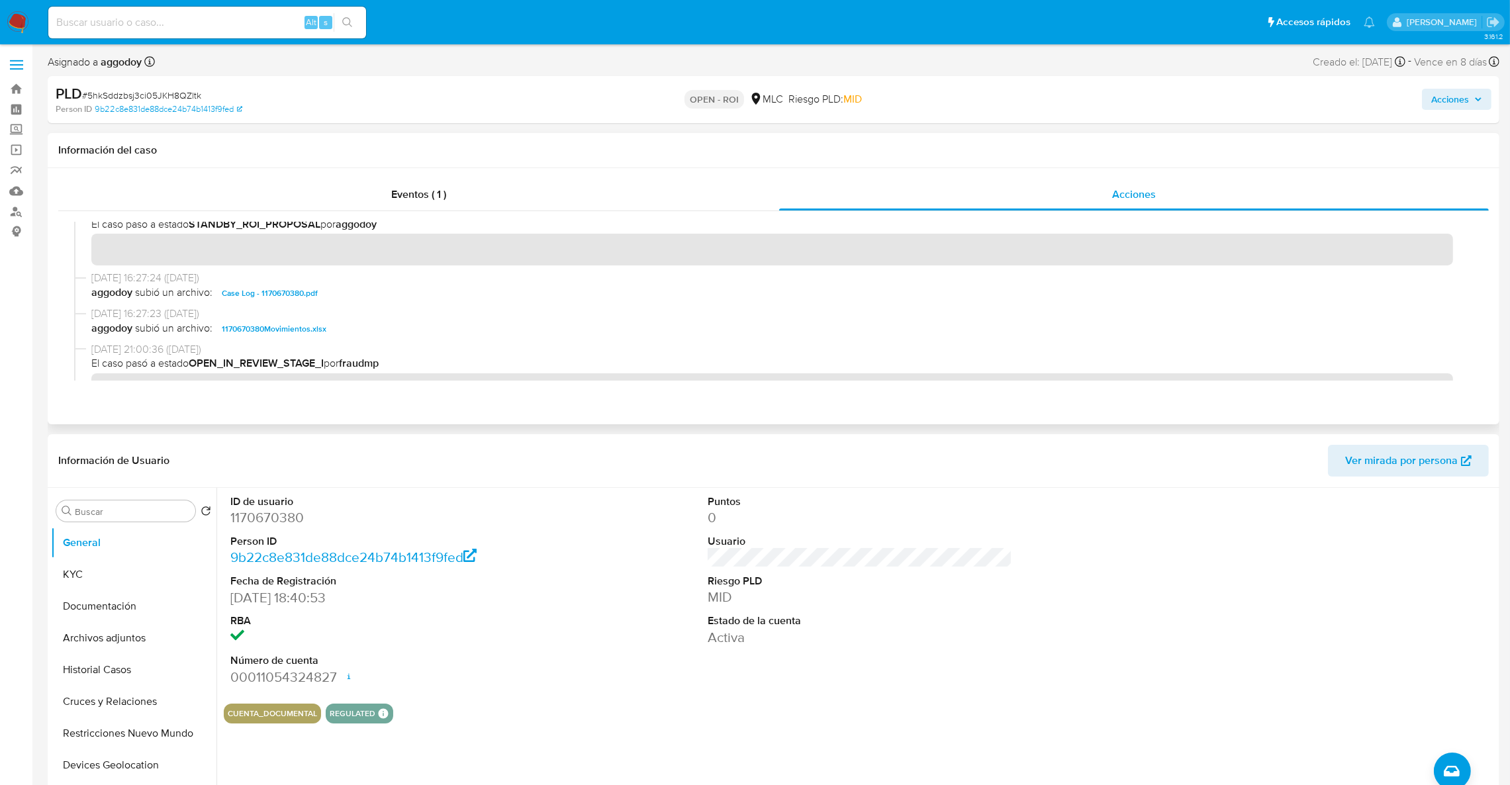
click at [319, 266] on div "22/09/2025 16:28:13 (hace 10 días) El caso pasó a estado STANDBY_ROI_PROPOSAL p…" at bounding box center [773, 237] width 1399 height 68
click at [1480, 105] on span "Acciones" at bounding box center [1457, 99] width 51 height 19
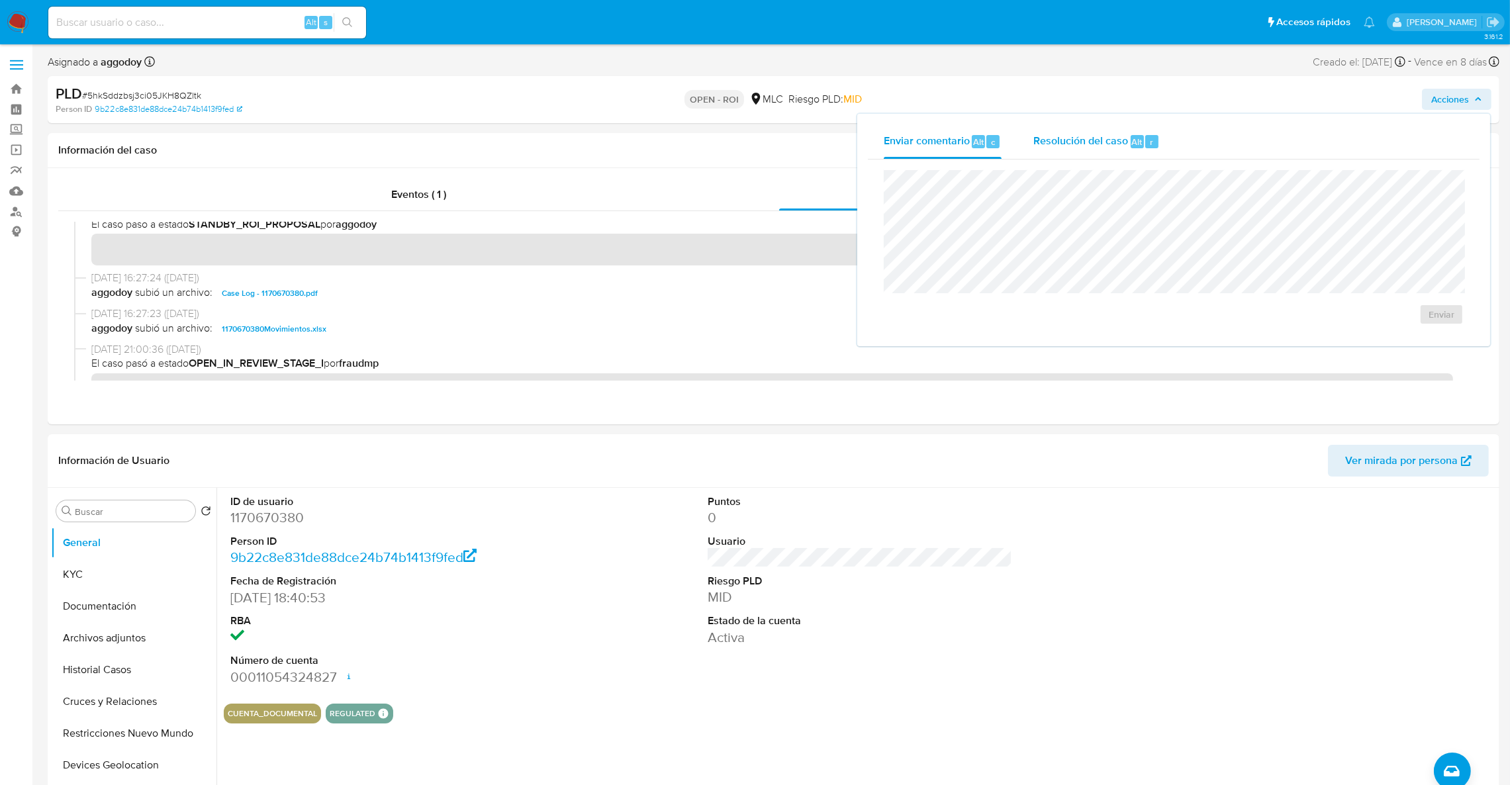
click at [1101, 147] on span "Resolución del caso" at bounding box center [1081, 141] width 95 height 15
click at [1403, 324] on span "ROI" at bounding box center [1403, 327] width 65 height 29
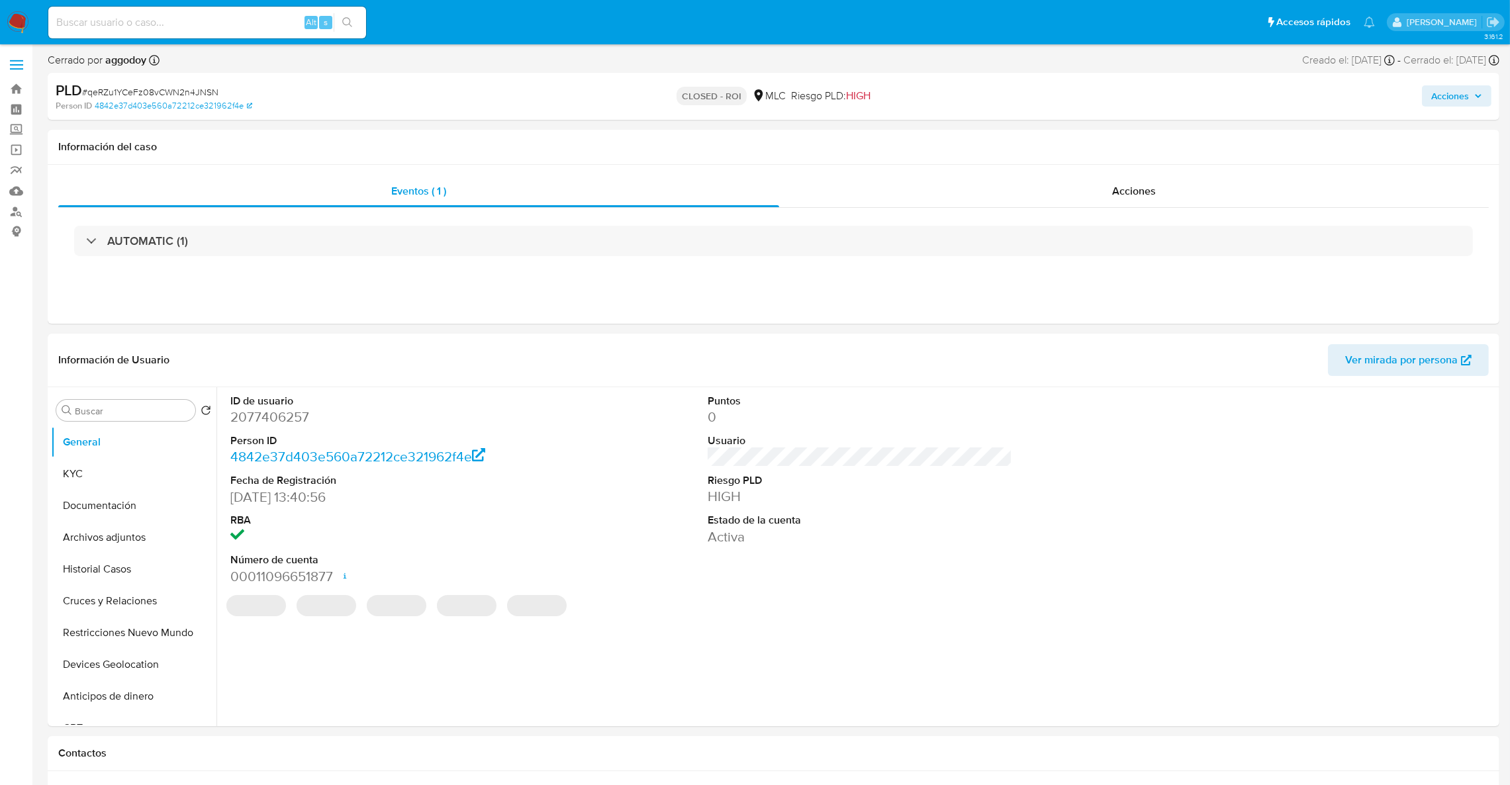
select select "10"
drag, startPoint x: 0, startPoint y: 0, endPoint x: 239, endPoint y: 418, distance: 481.9
click at [239, 418] on dd "2077406257" at bounding box center [382, 417] width 305 height 19
copy dd "2077406257"
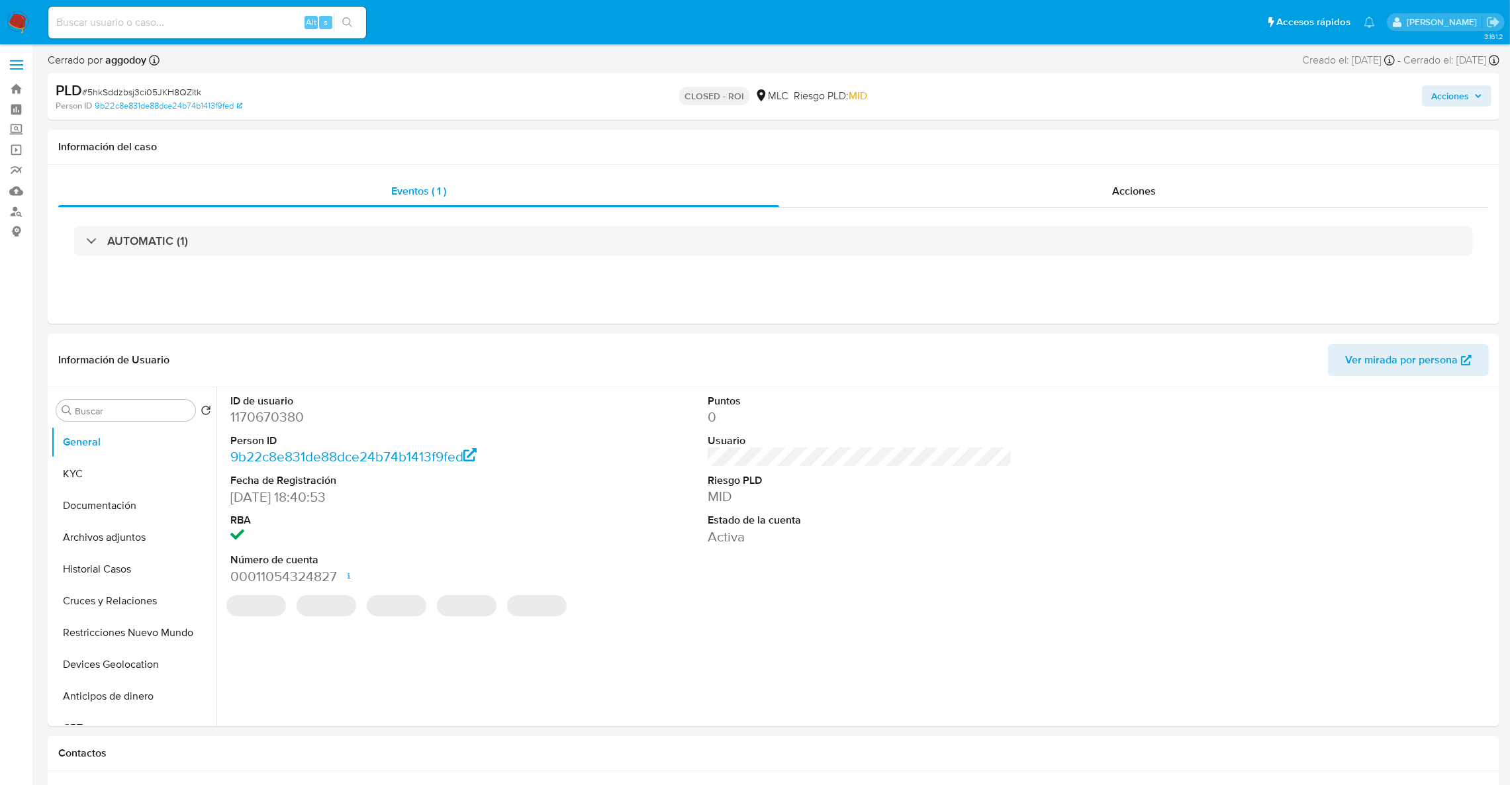
select select "10"
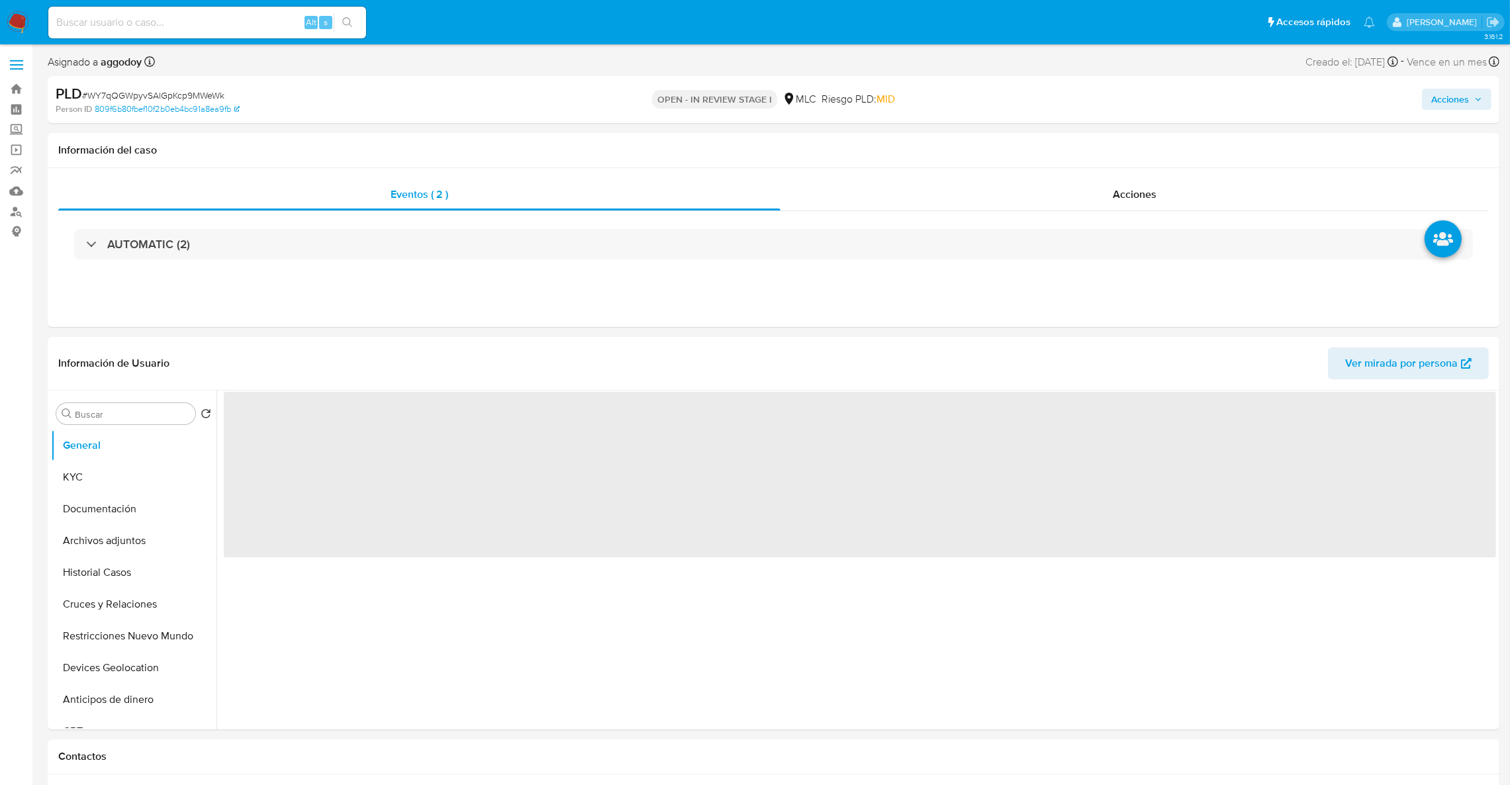
select select "10"
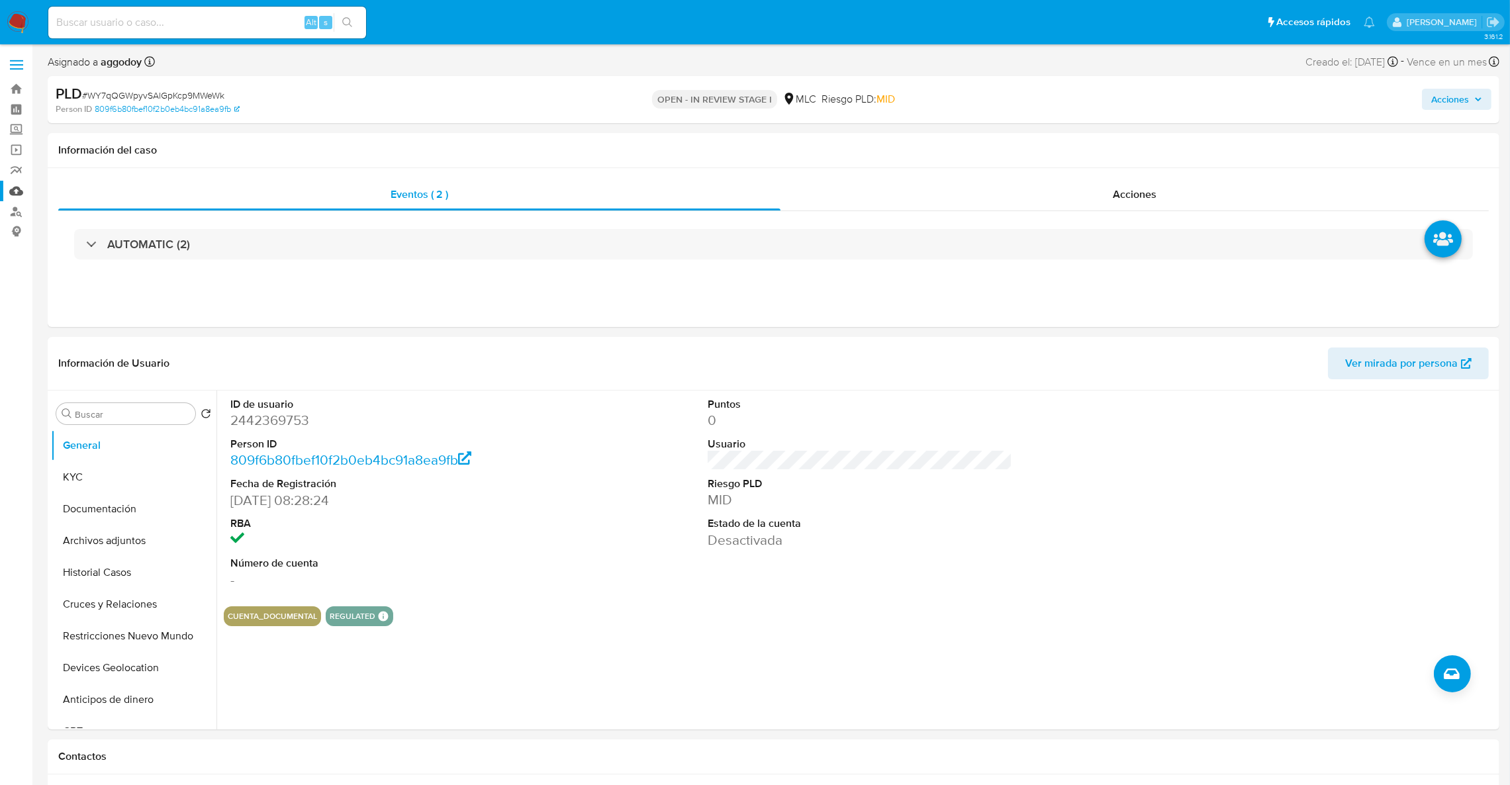
click at [17, 197] on link "Mulan" at bounding box center [79, 191] width 158 height 21
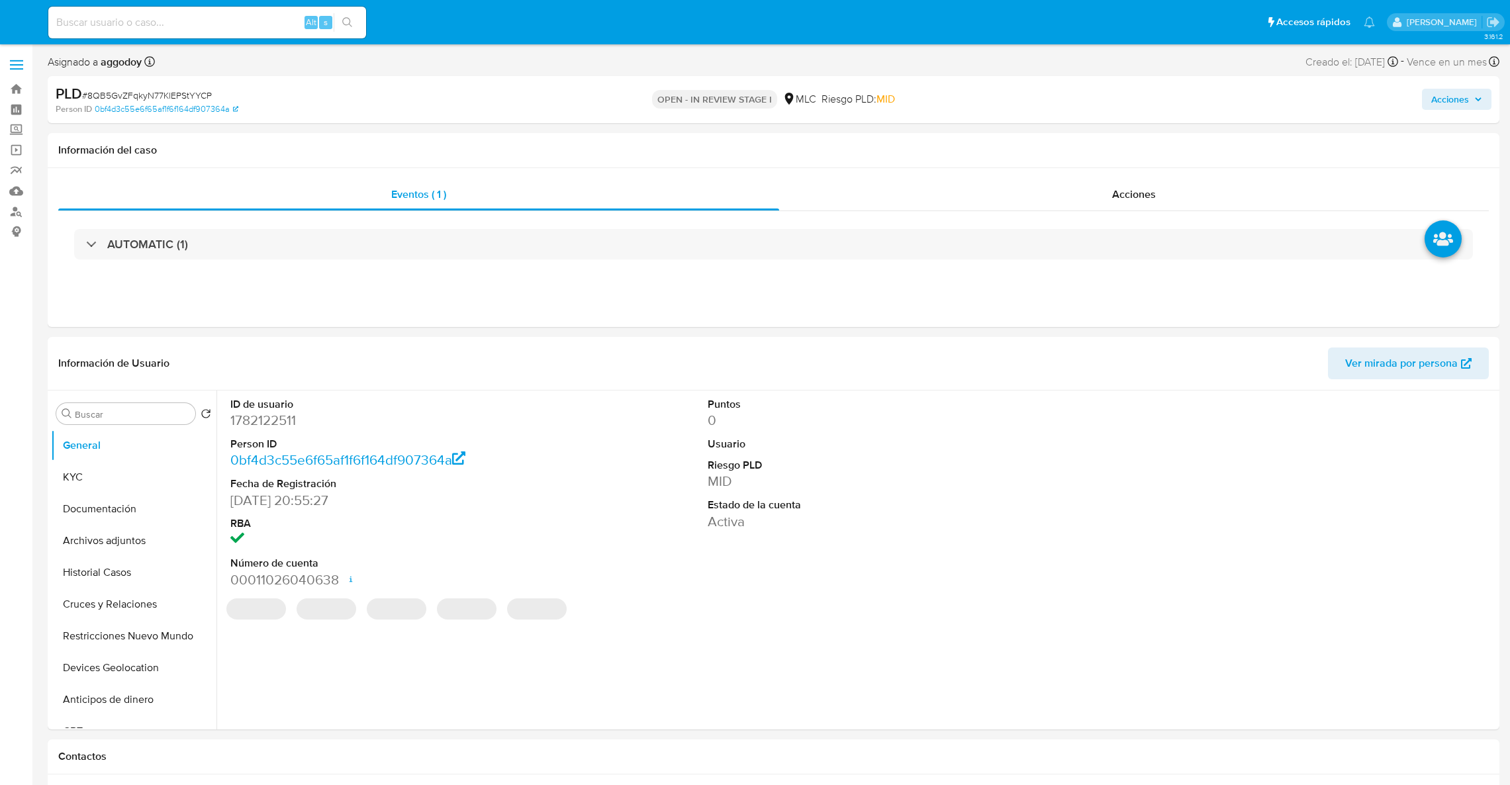
select select "10"
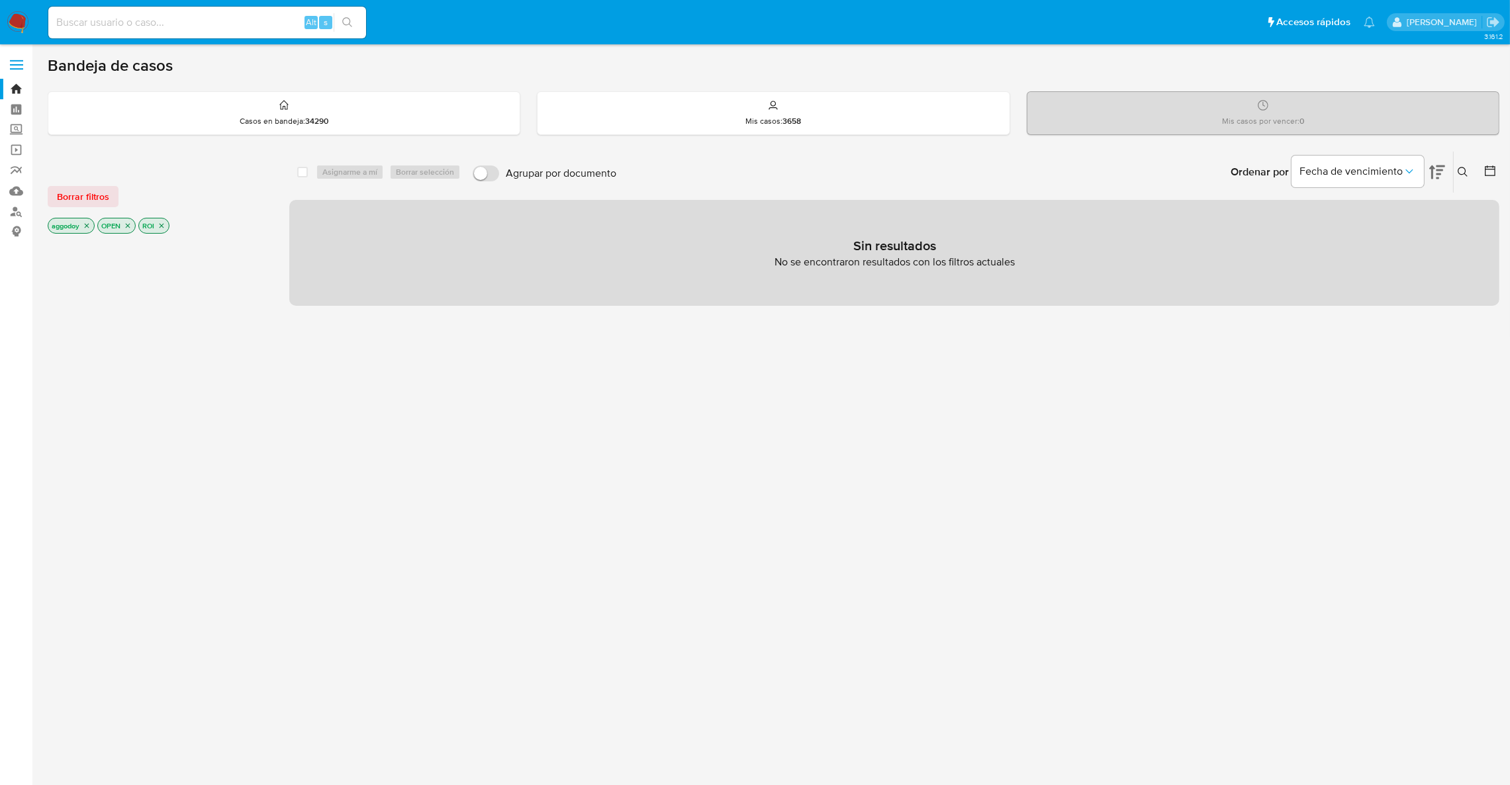
click at [161, 224] on icon "close-filter" at bounding box center [162, 226] width 8 height 8
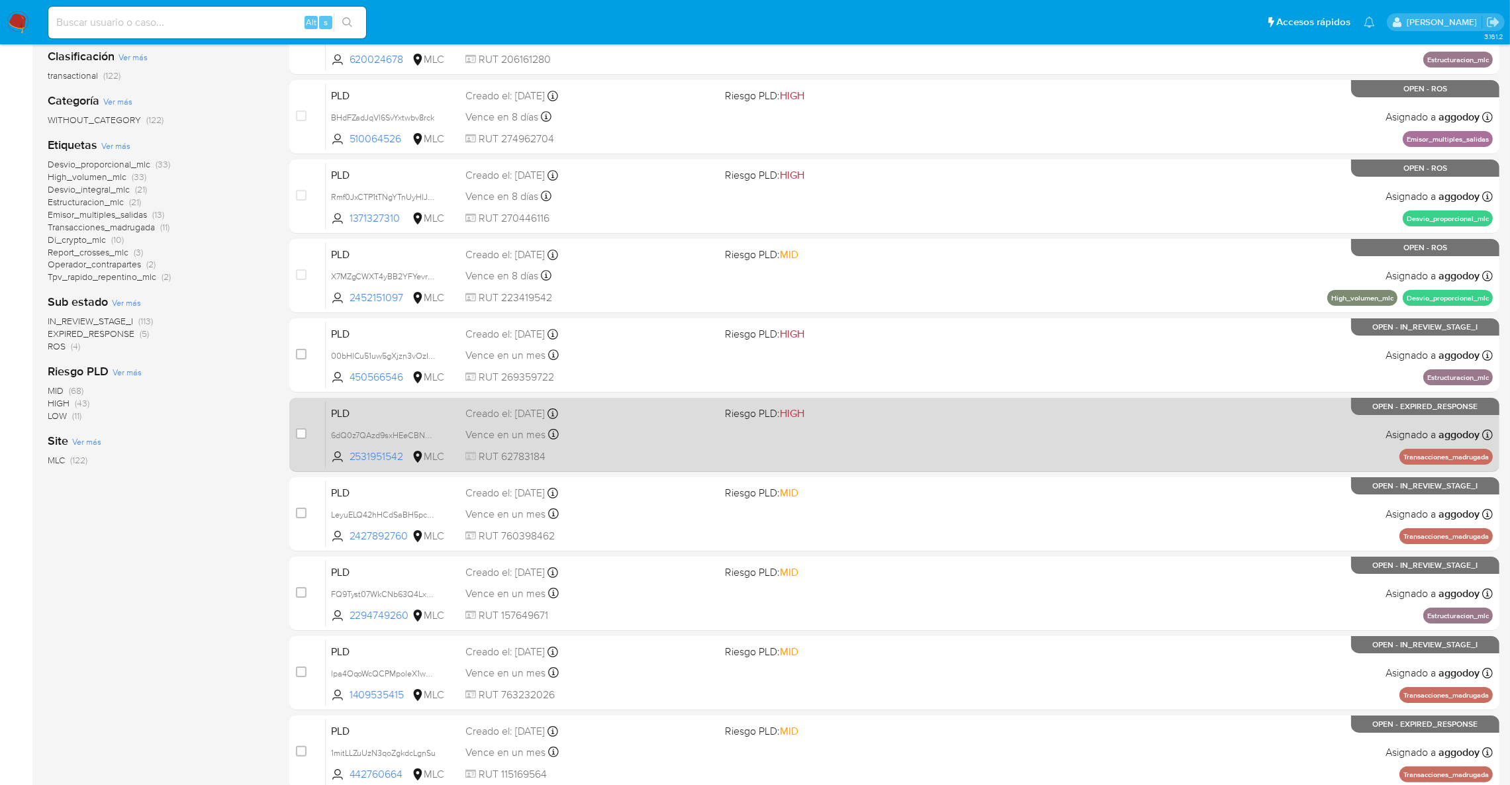
scroll to position [99, 0]
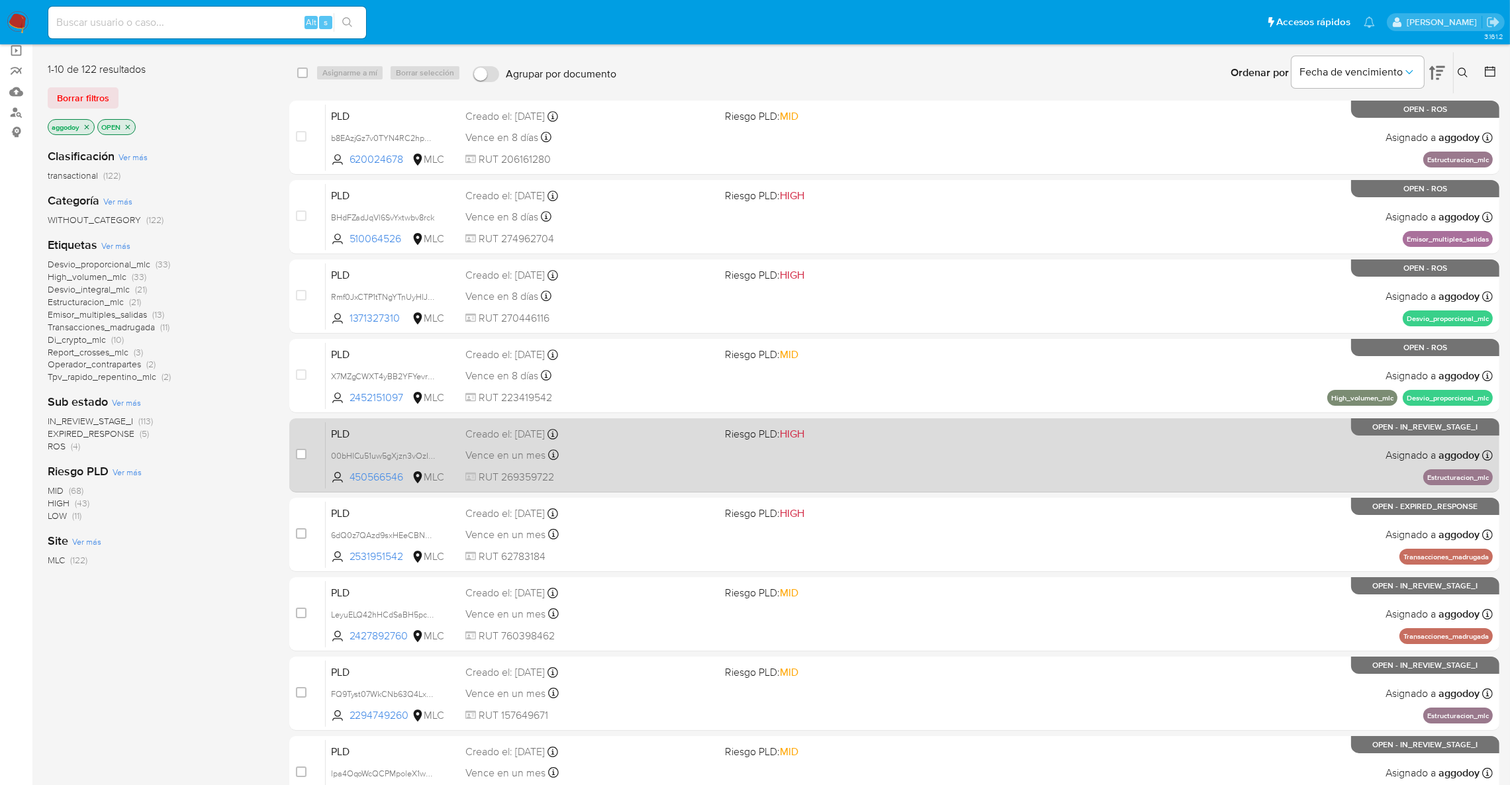
click at [637, 475] on span "RUT 269359722" at bounding box center [589, 477] width 249 height 15
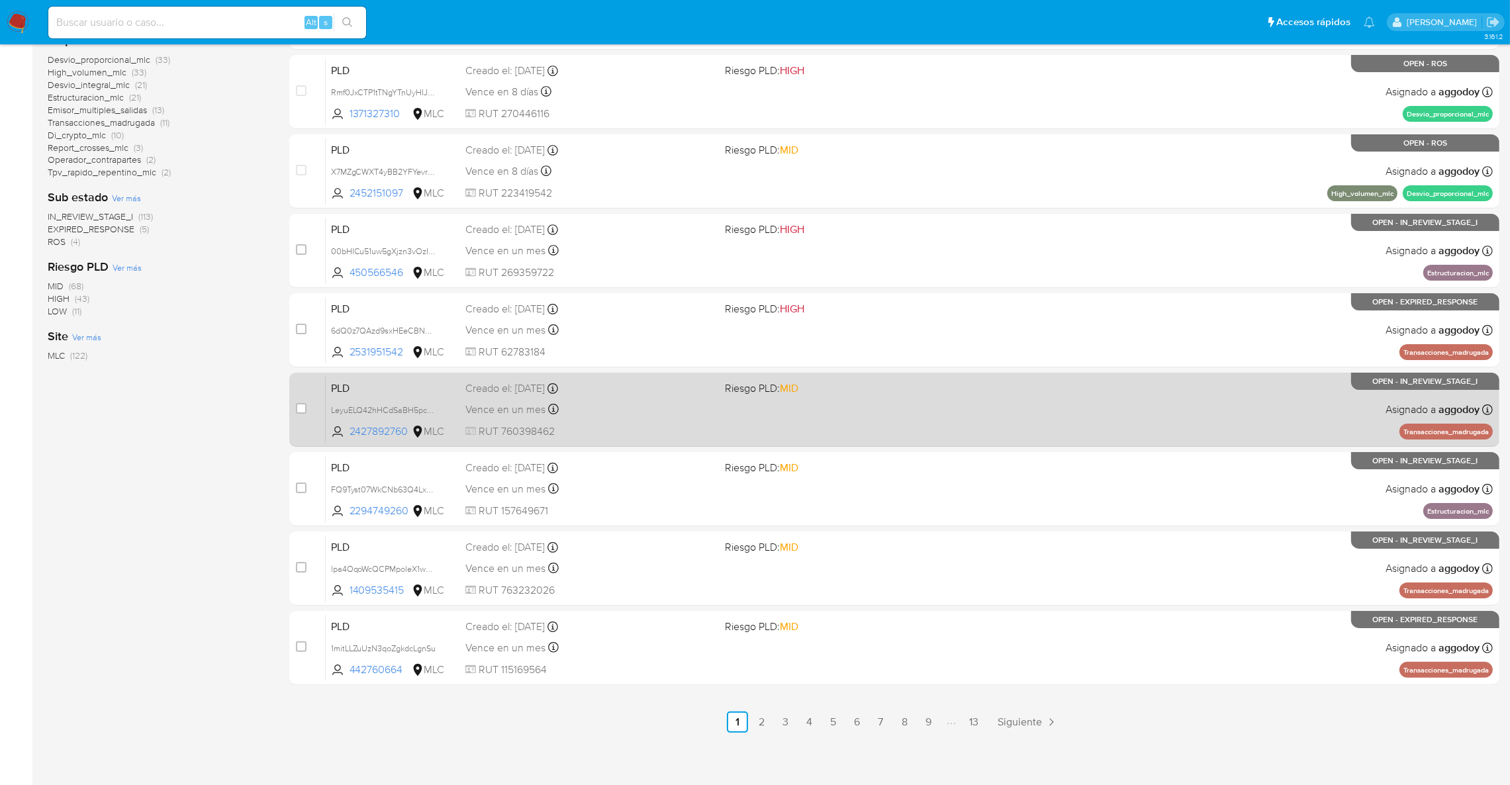
scroll to position [307, 0]
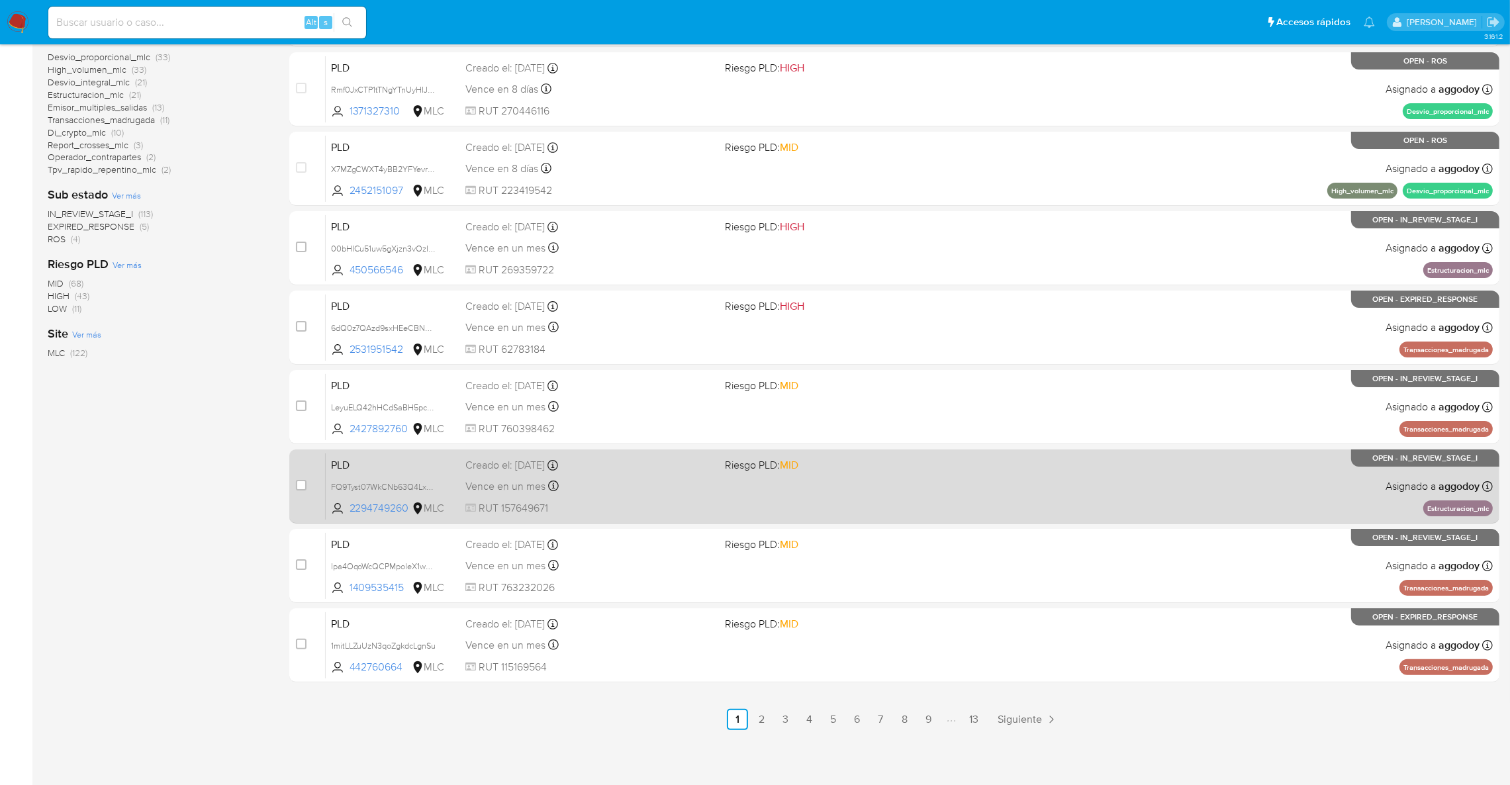
click at [790, 485] on span at bounding box center [849, 486] width 249 height 3
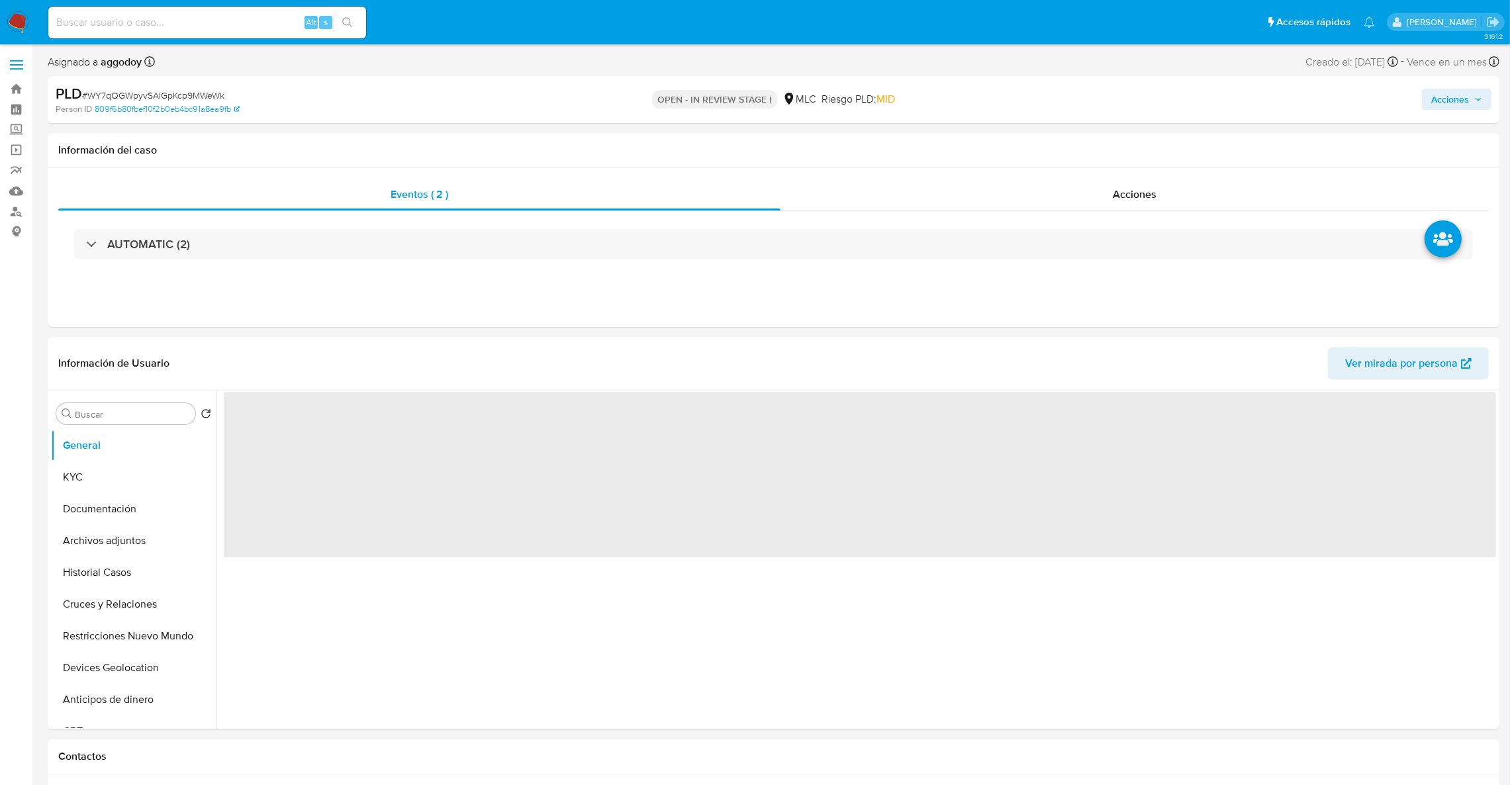
select select "10"
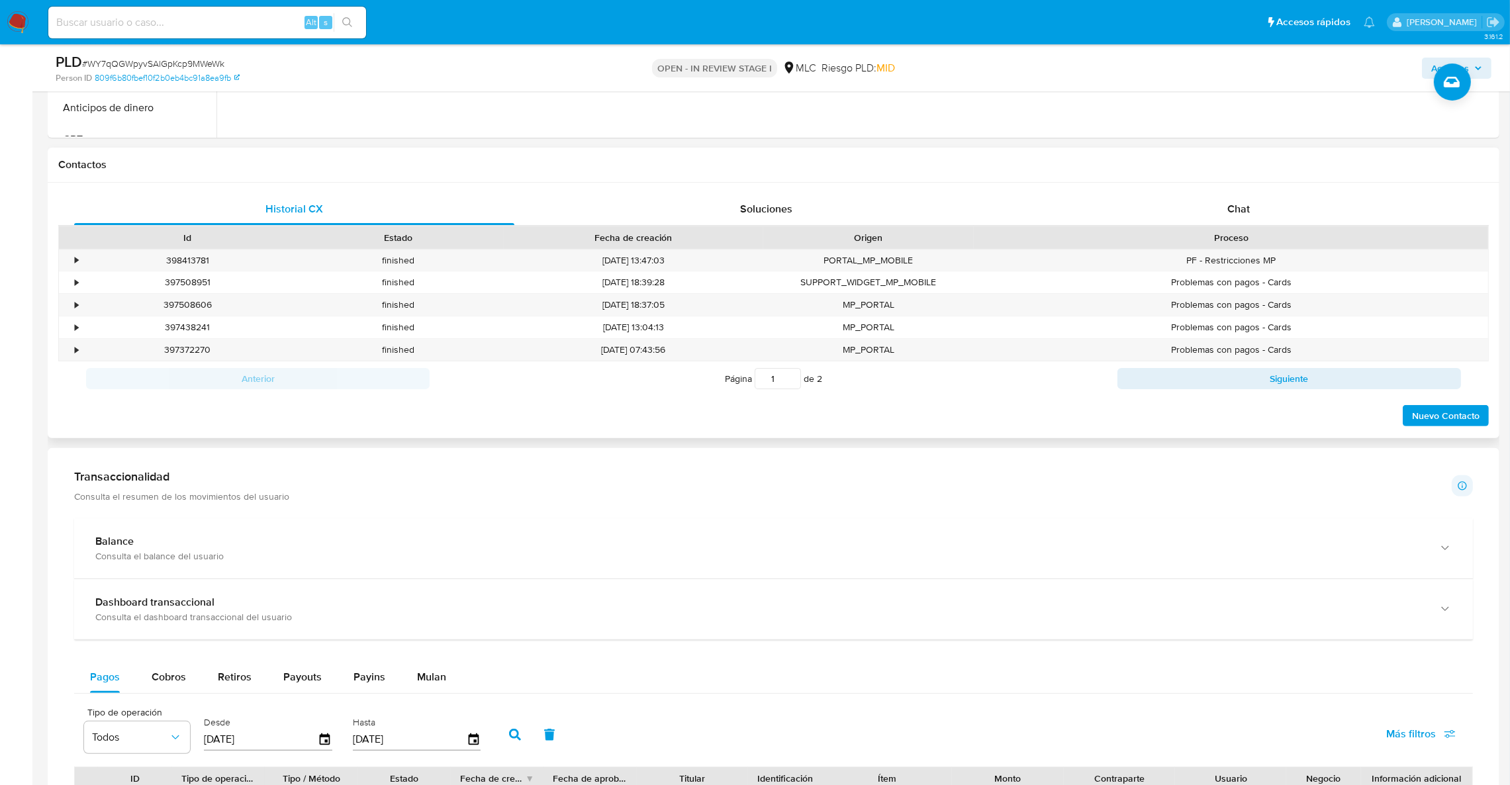
scroll to position [496, 0]
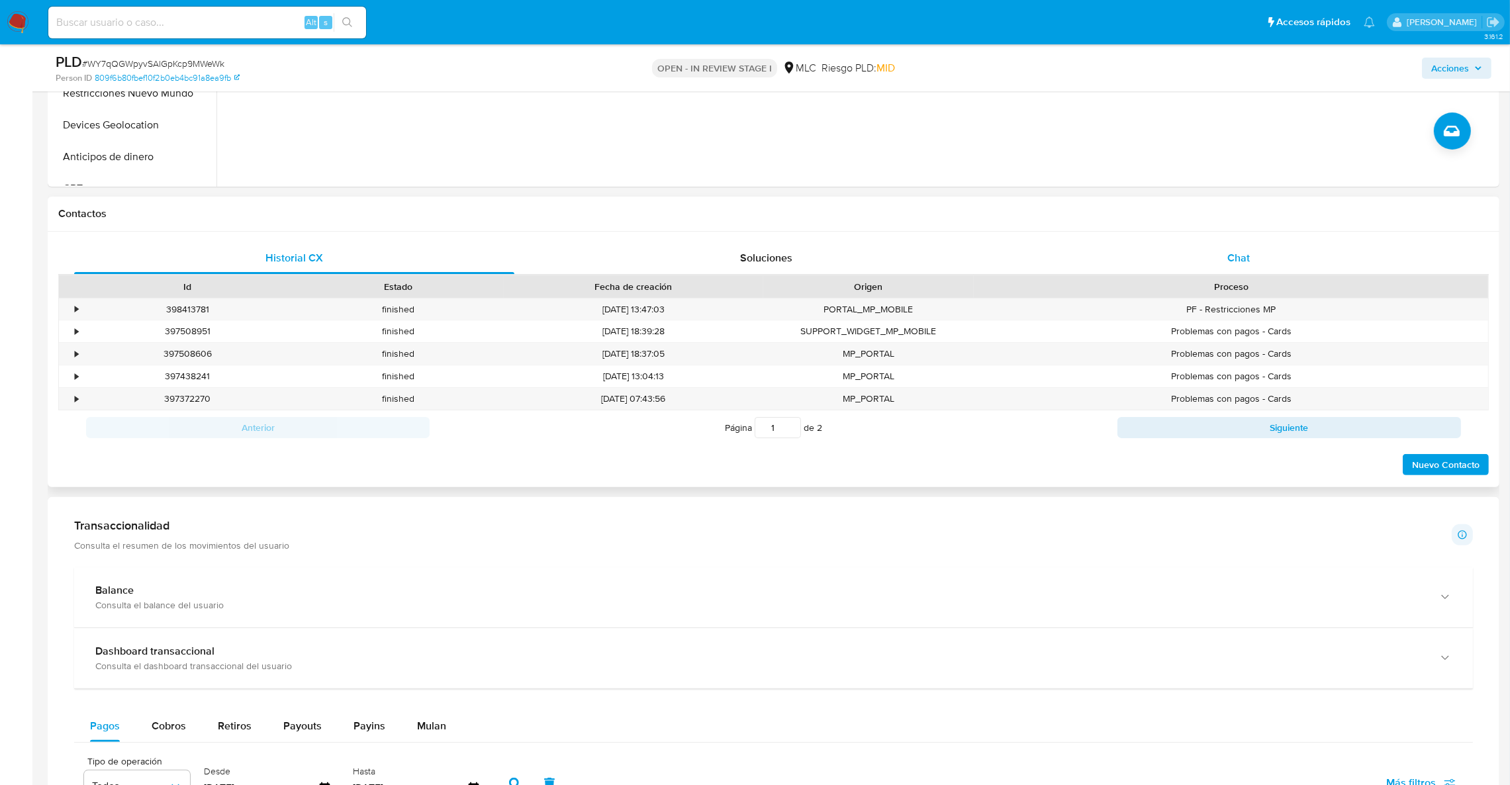
click at [1268, 262] on div "Chat" at bounding box center [1238, 258] width 440 height 32
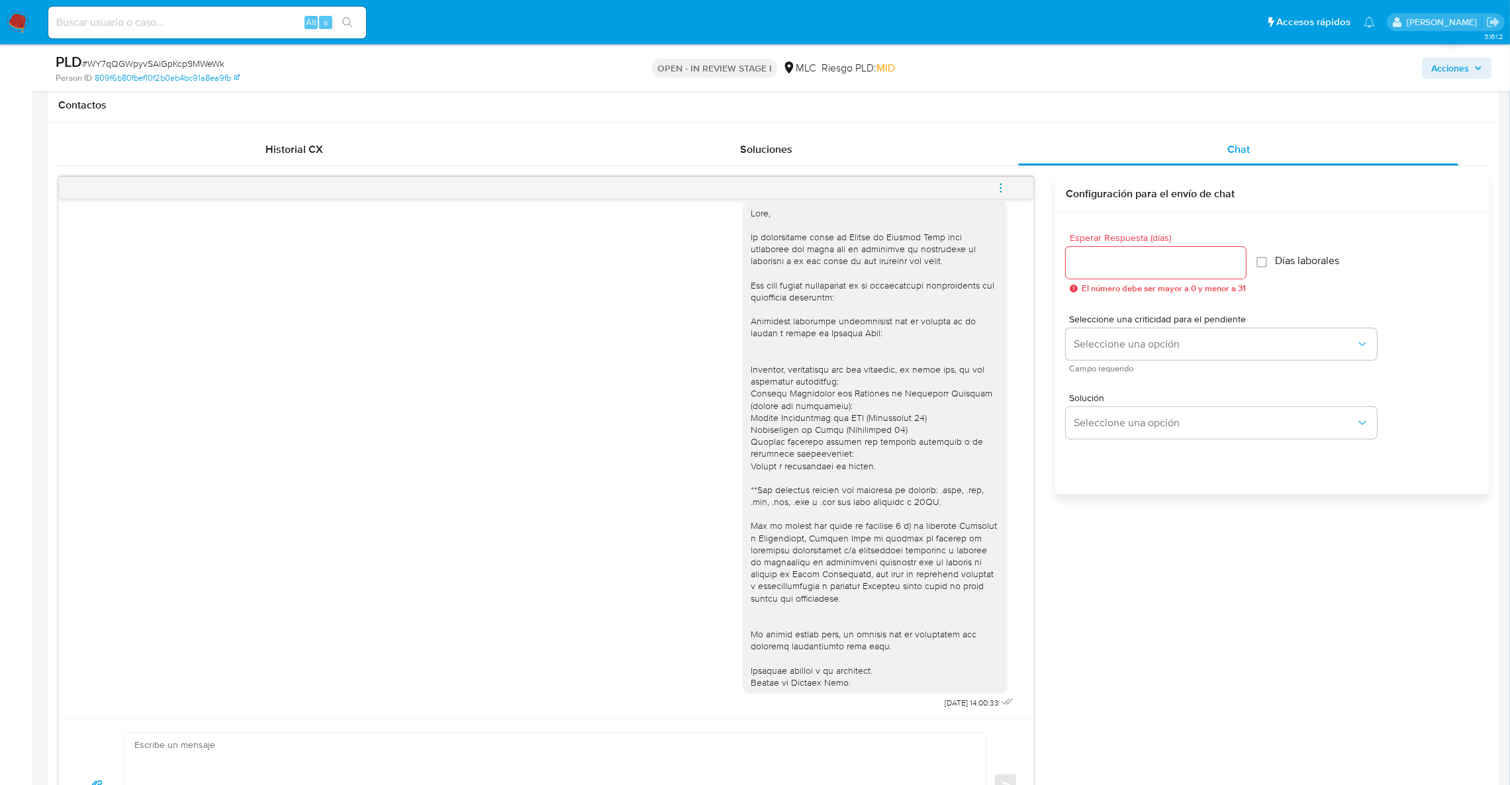
scroll to position [718, 0]
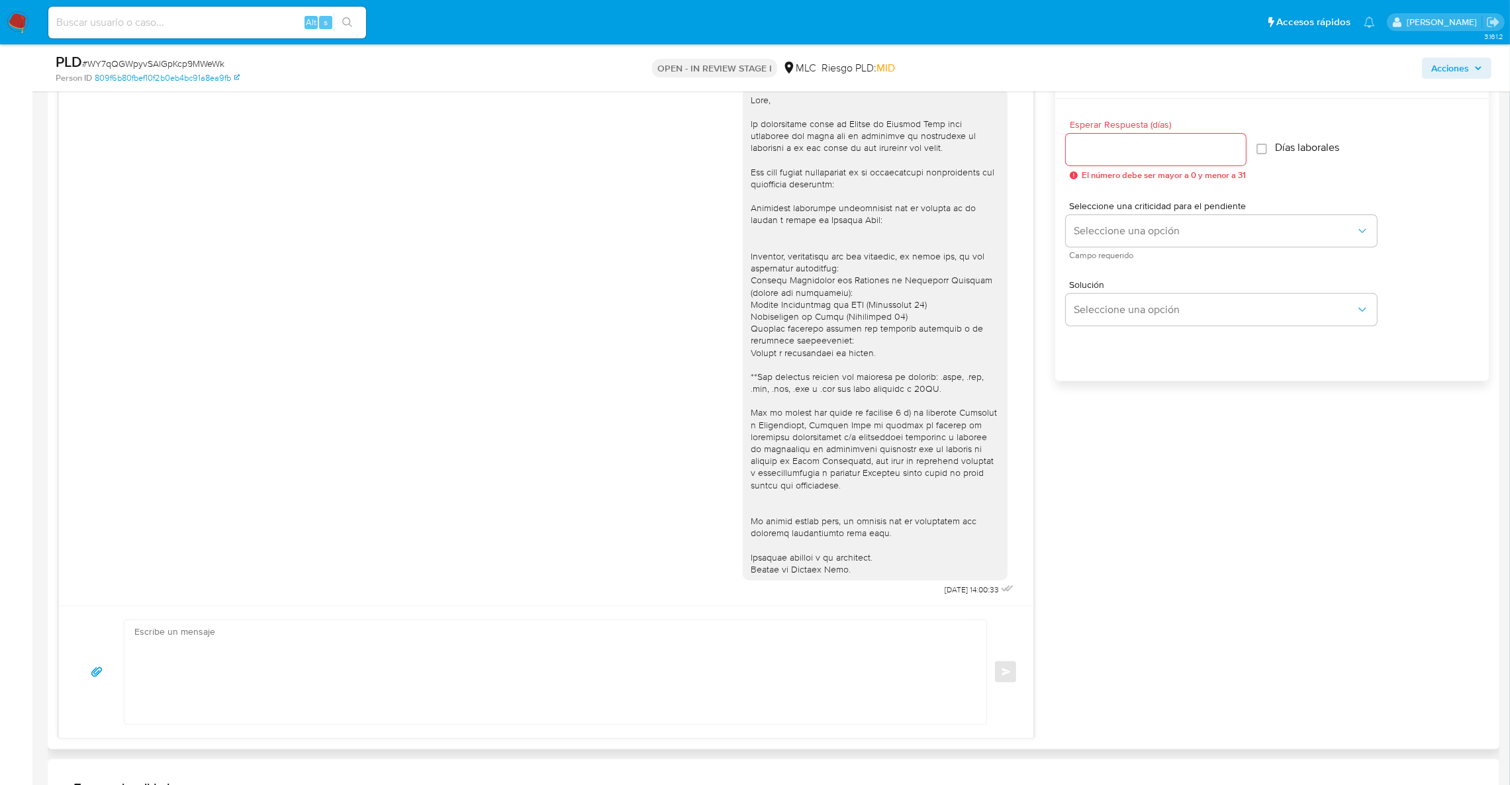
click at [1149, 150] on input "Esperar Respuesta (días)" at bounding box center [1156, 149] width 180 height 17
click at [1167, 234] on span "Seleccione una opción" at bounding box center [1215, 230] width 282 height 13
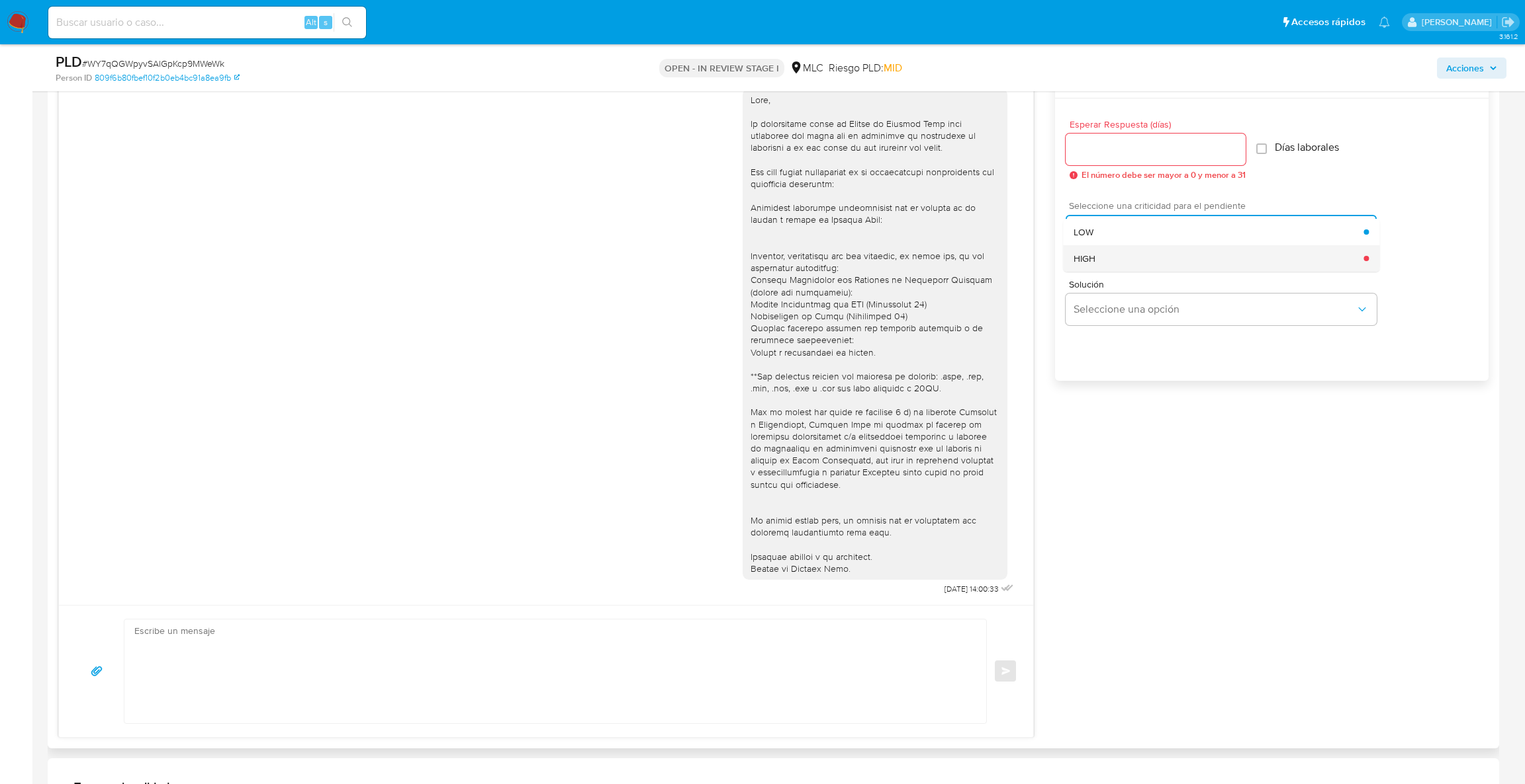
click at [1157, 250] on div "HIGH" at bounding box center [1218, 259] width 290 height 26
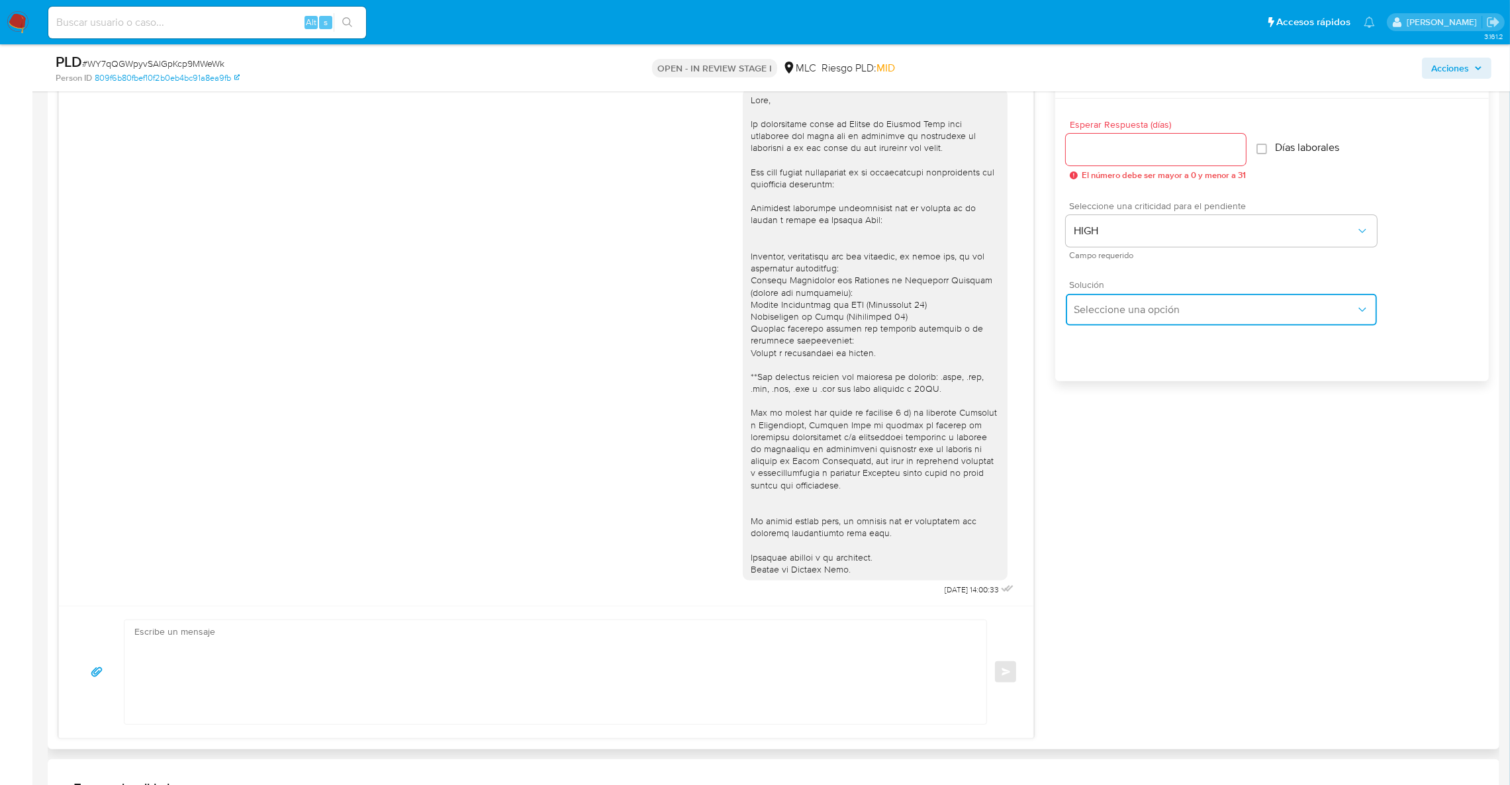
click at [1132, 311] on span "Seleccione una opción" at bounding box center [1215, 309] width 282 height 13
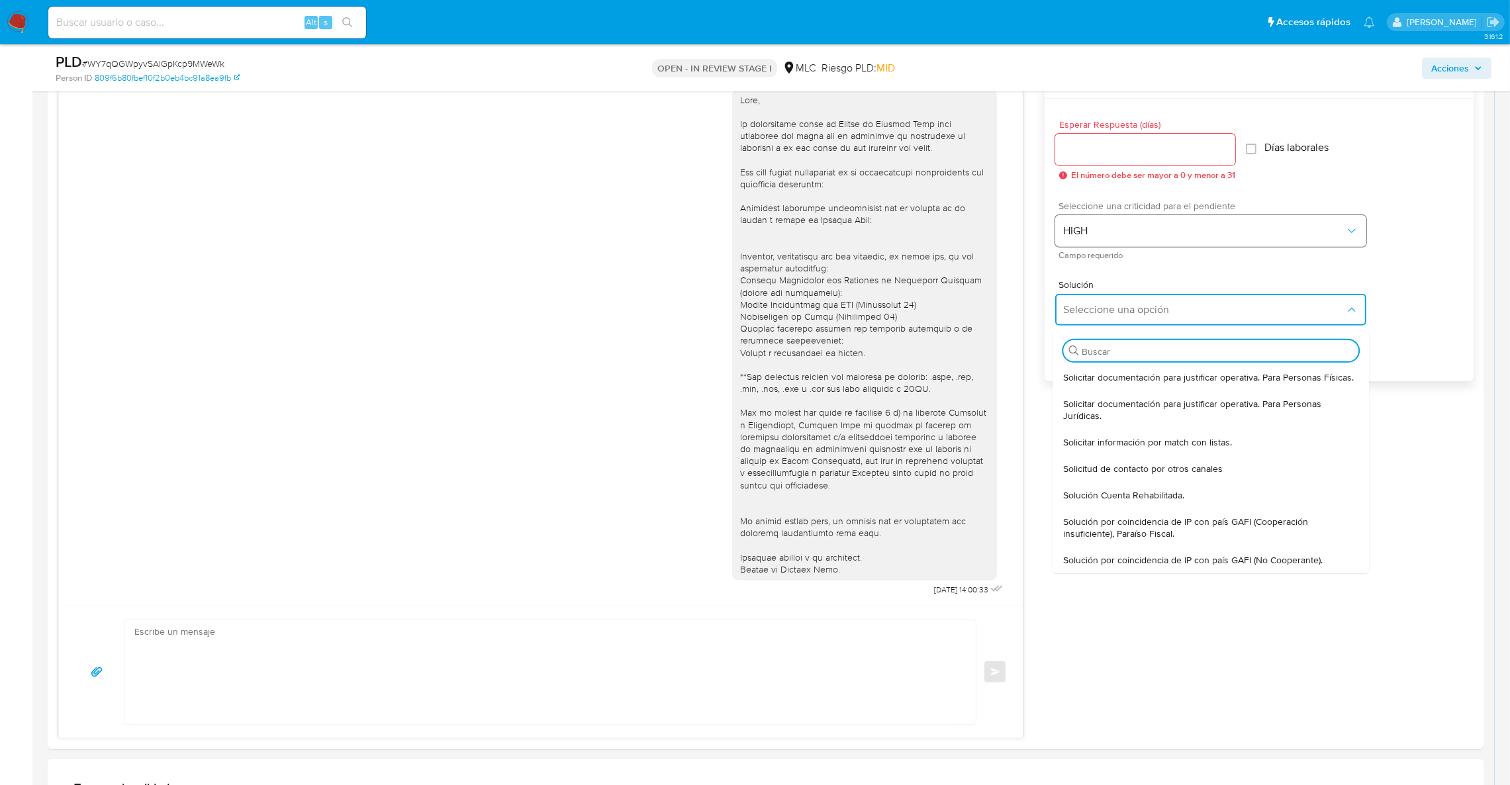
click at [1127, 226] on span "HIGH" at bounding box center [1204, 230] width 282 height 13
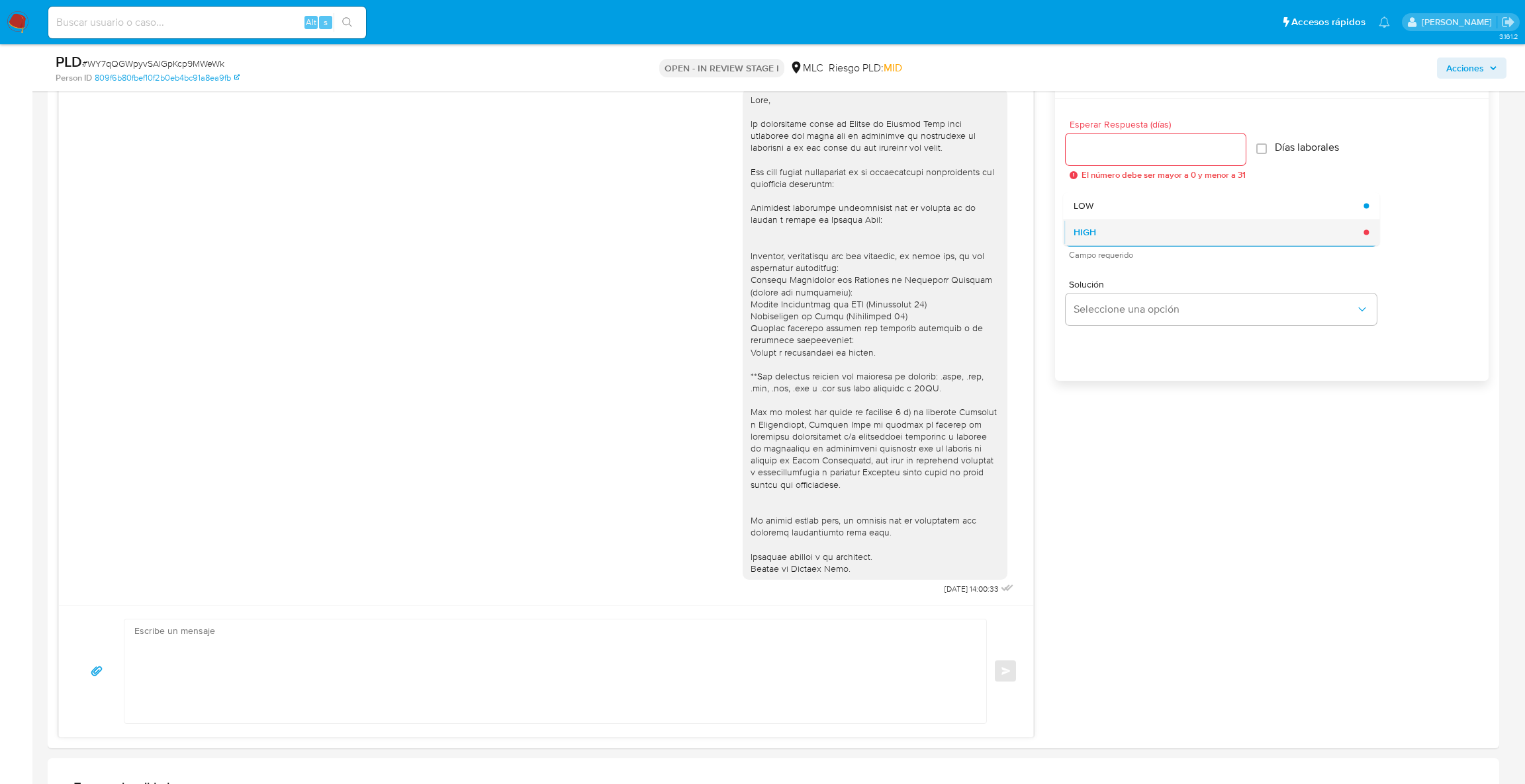
click at [1115, 226] on div "HIGH" at bounding box center [1218, 232] width 290 height 26
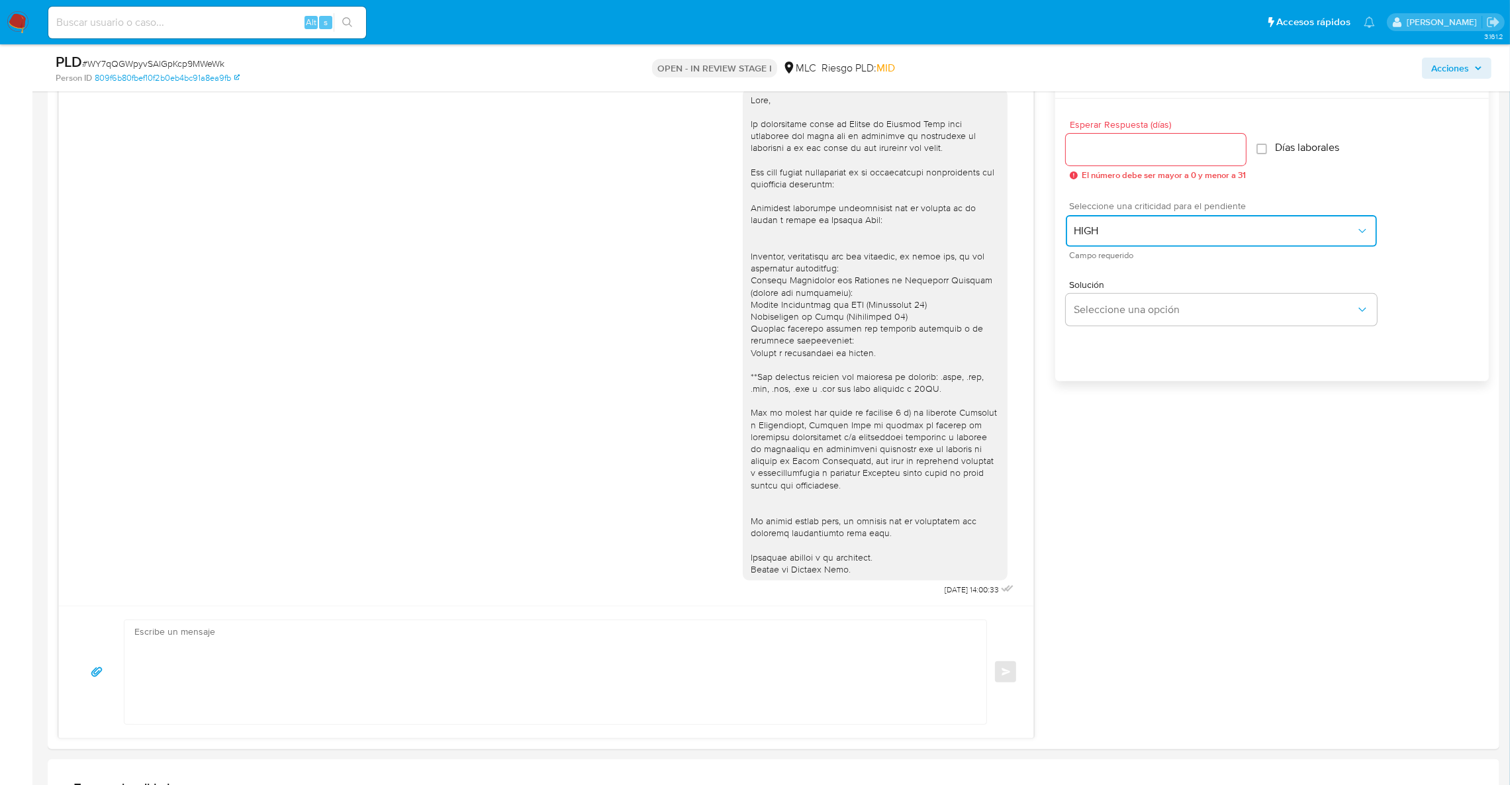
click at [1110, 217] on button "HIGH" at bounding box center [1221, 231] width 311 height 32
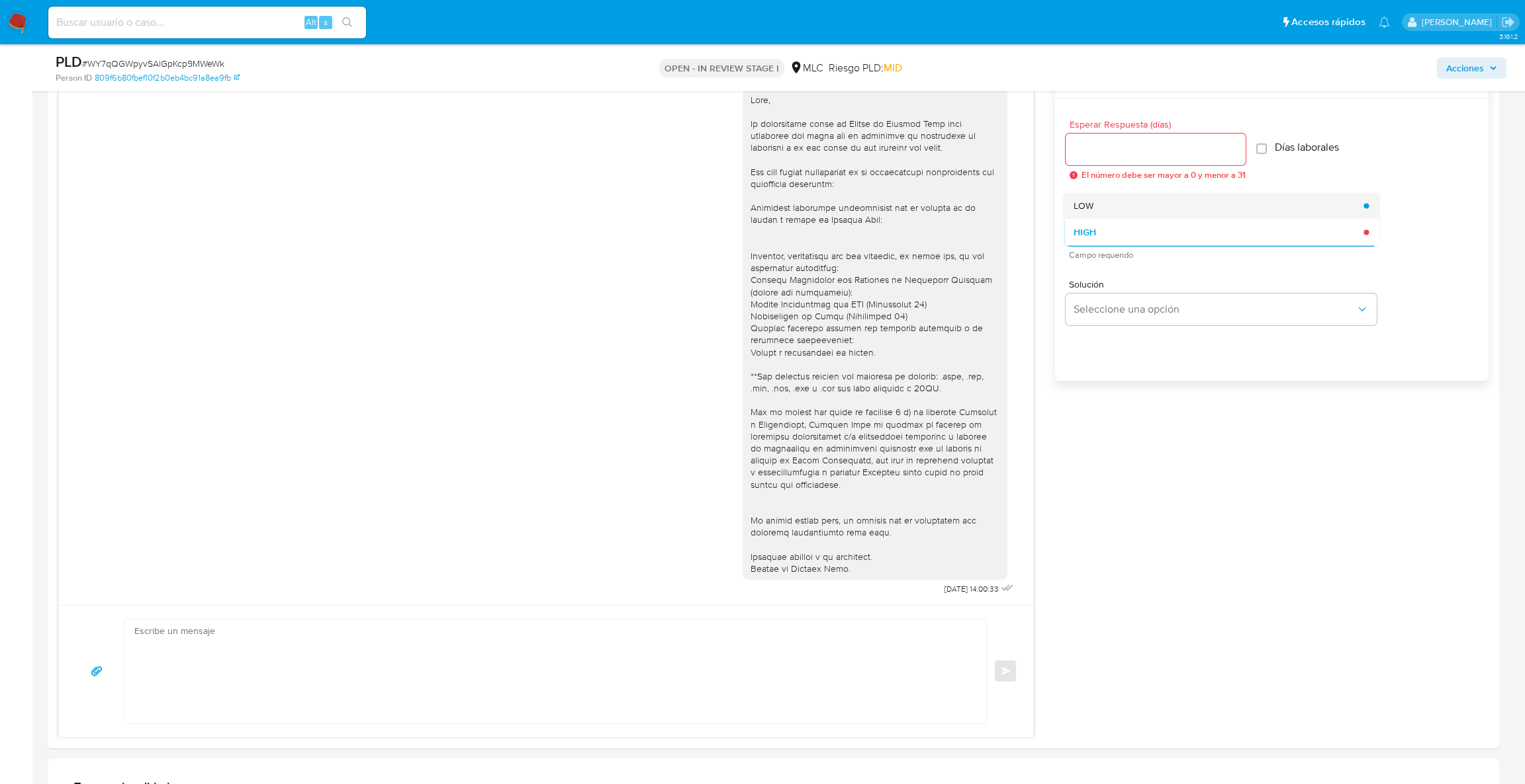
drag, startPoint x: 1109, startPoint y: 221, endPoint x: 1100, endPoint y: 203, distance: 20.1
click at [1100, 203] on ul "LOW HIGH" at bounding box center [1220, 219] width 317 height 53
click at [1100, 203] on div "LOW" at bounding box center [1218, 206] width 290 height 26
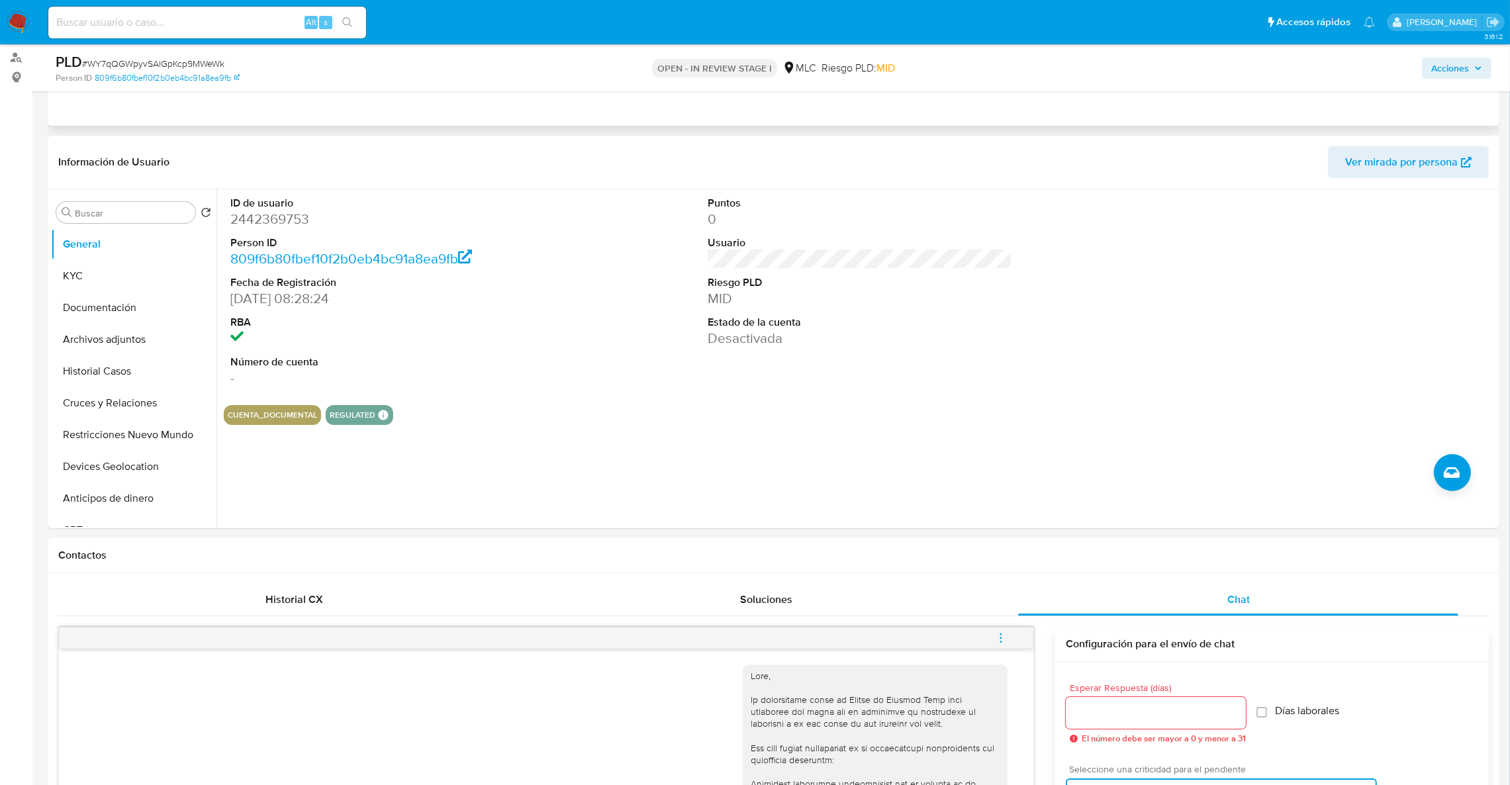
scroll to position [23, 0]
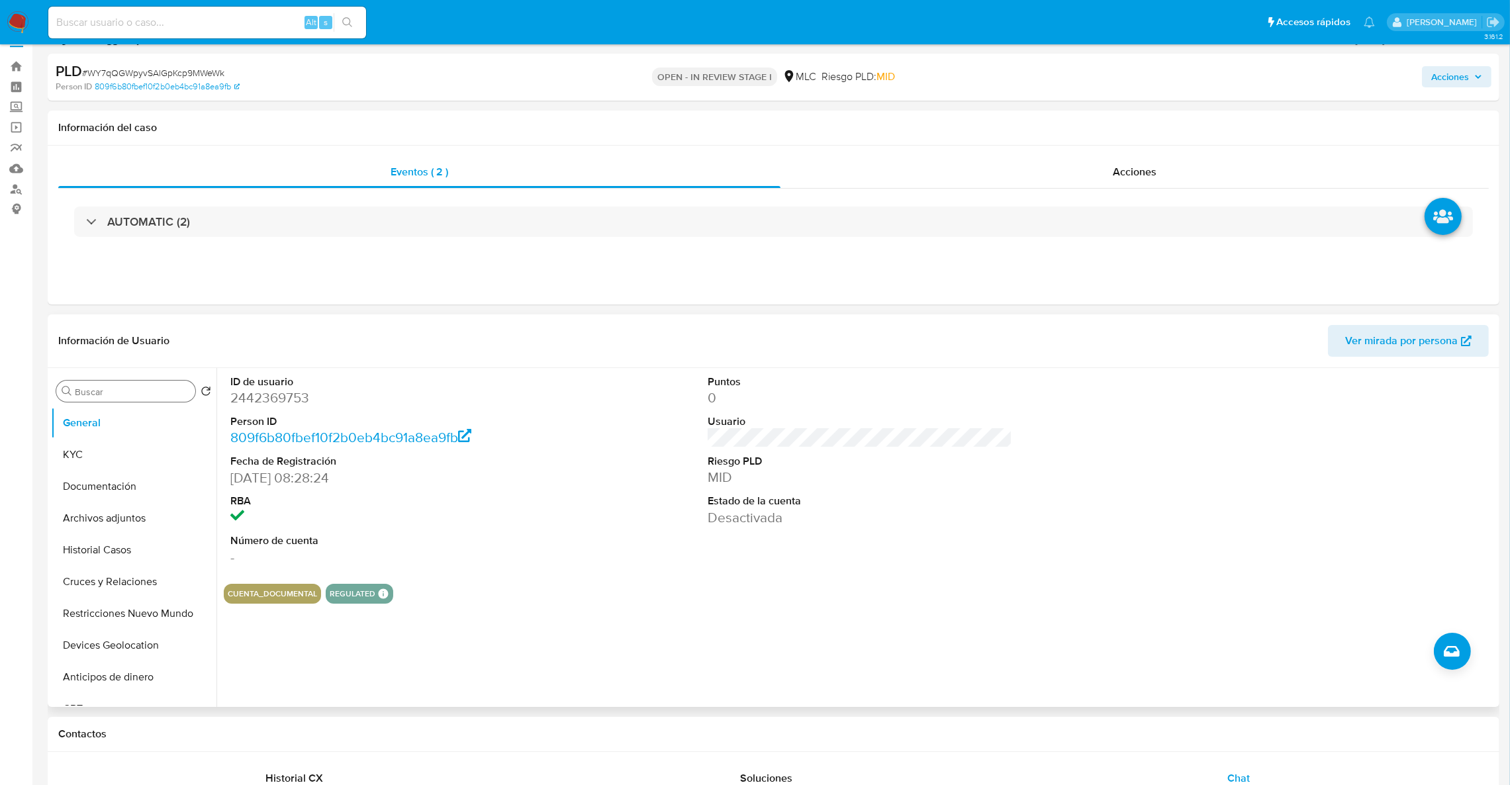
click at [128, 383] on div "Buscar" at bounding box center [125, 391] width 139 height 21
click at [128, 387] on input "Buscar" at bounding box center [132, 392] width 115 height 12
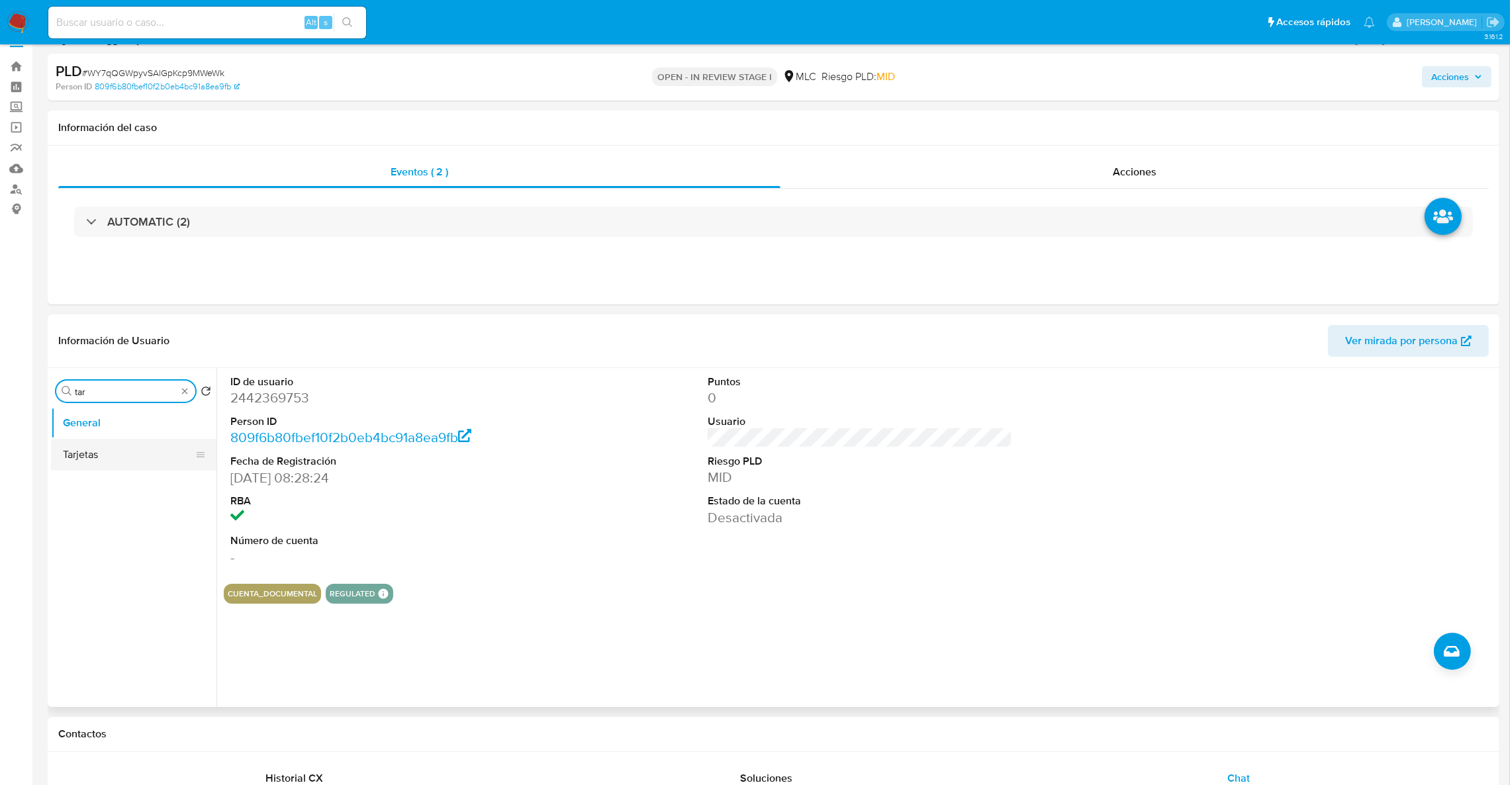
type input "tar"
click at [78, 453] on button "Tarjetas" at bounding box center [128, 455] width 155 height 32
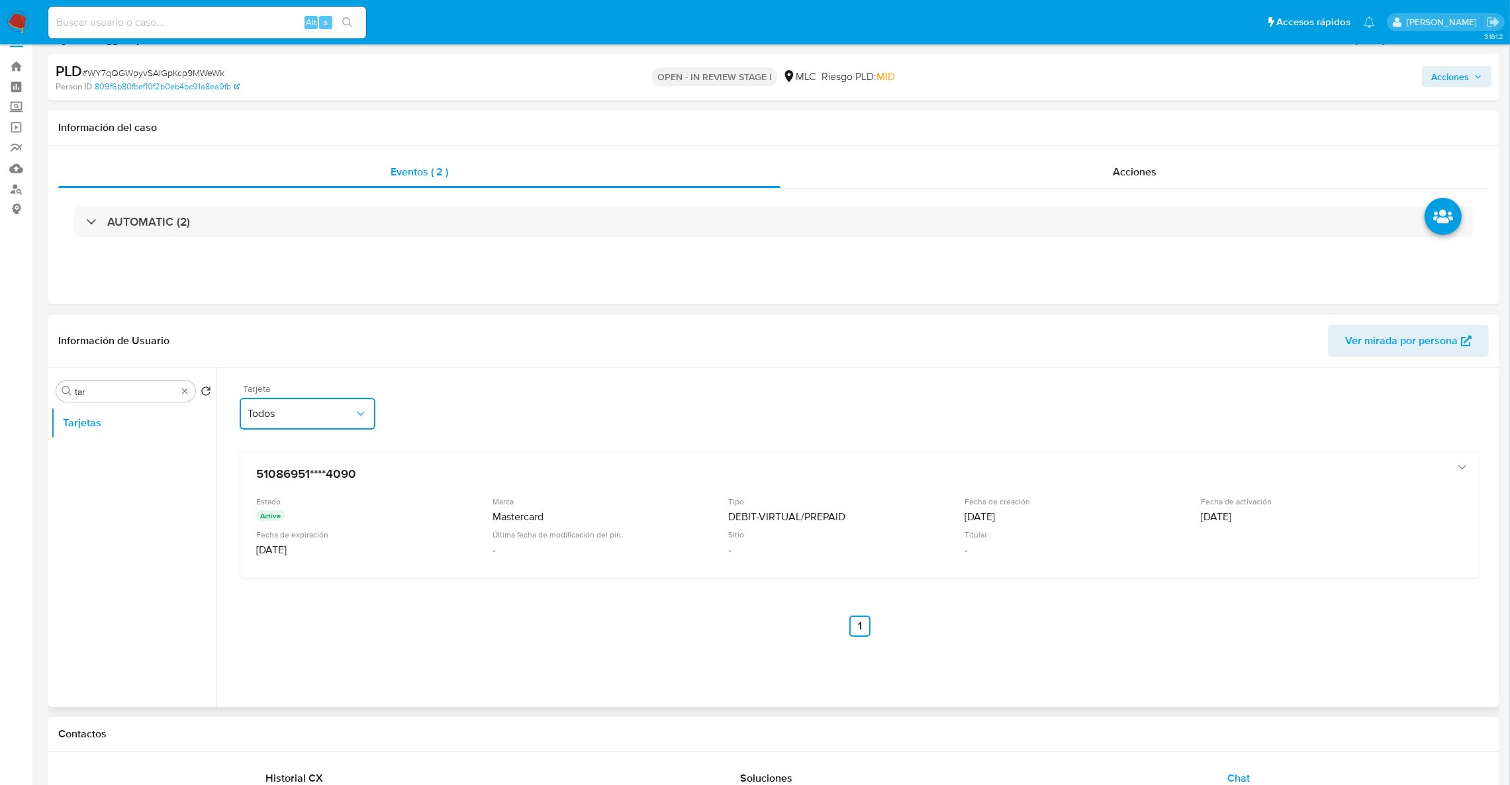
click at [293, 409] on span "Todos" at bounding box center [301, 413] width 107 height 13
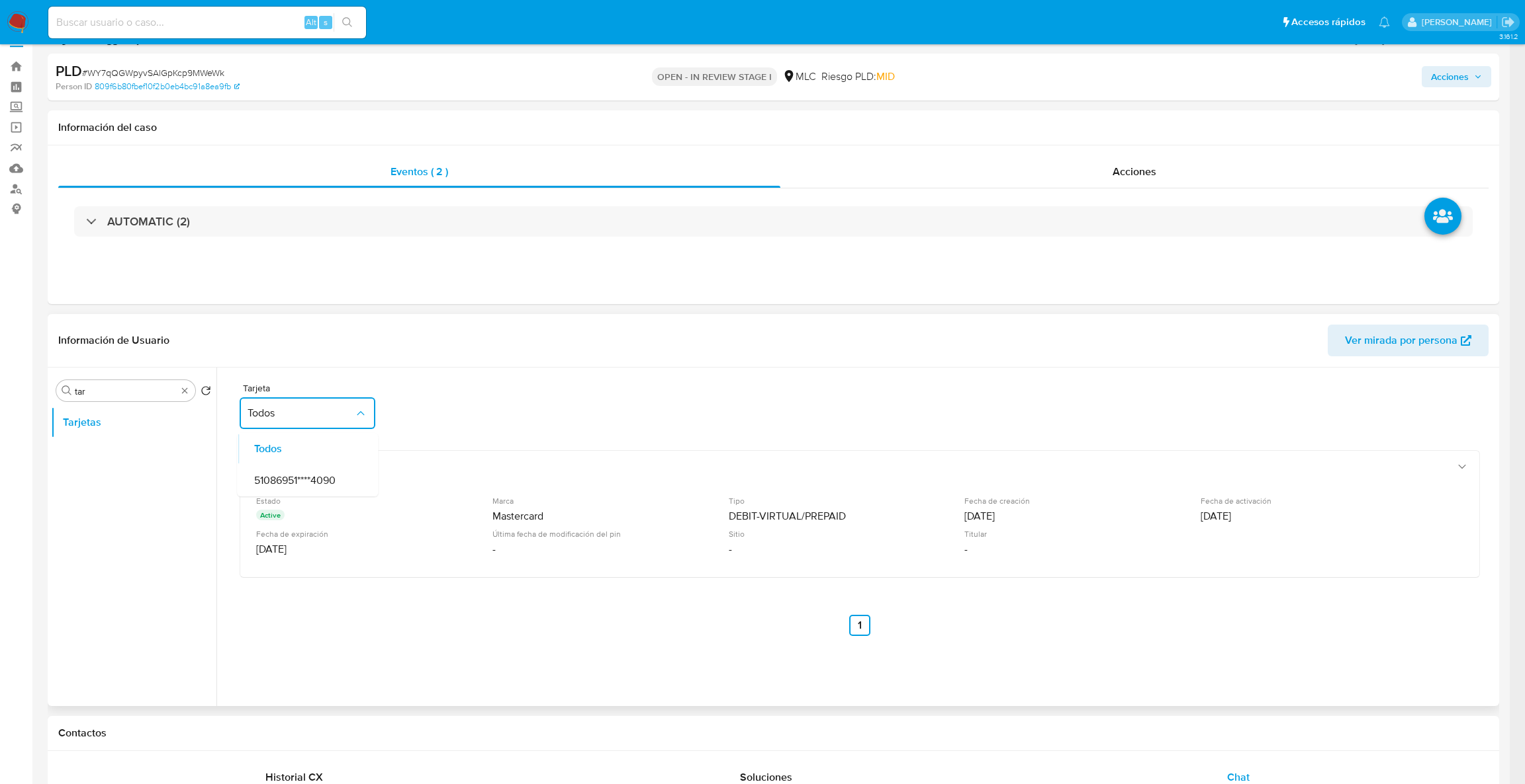
click at [622, 377] on div "Tarjeta Todos Todos 51086951****4090 51086951****4090 Estado Active Marca Maste…" at bounding box center [859, 512] width 1272 height 291
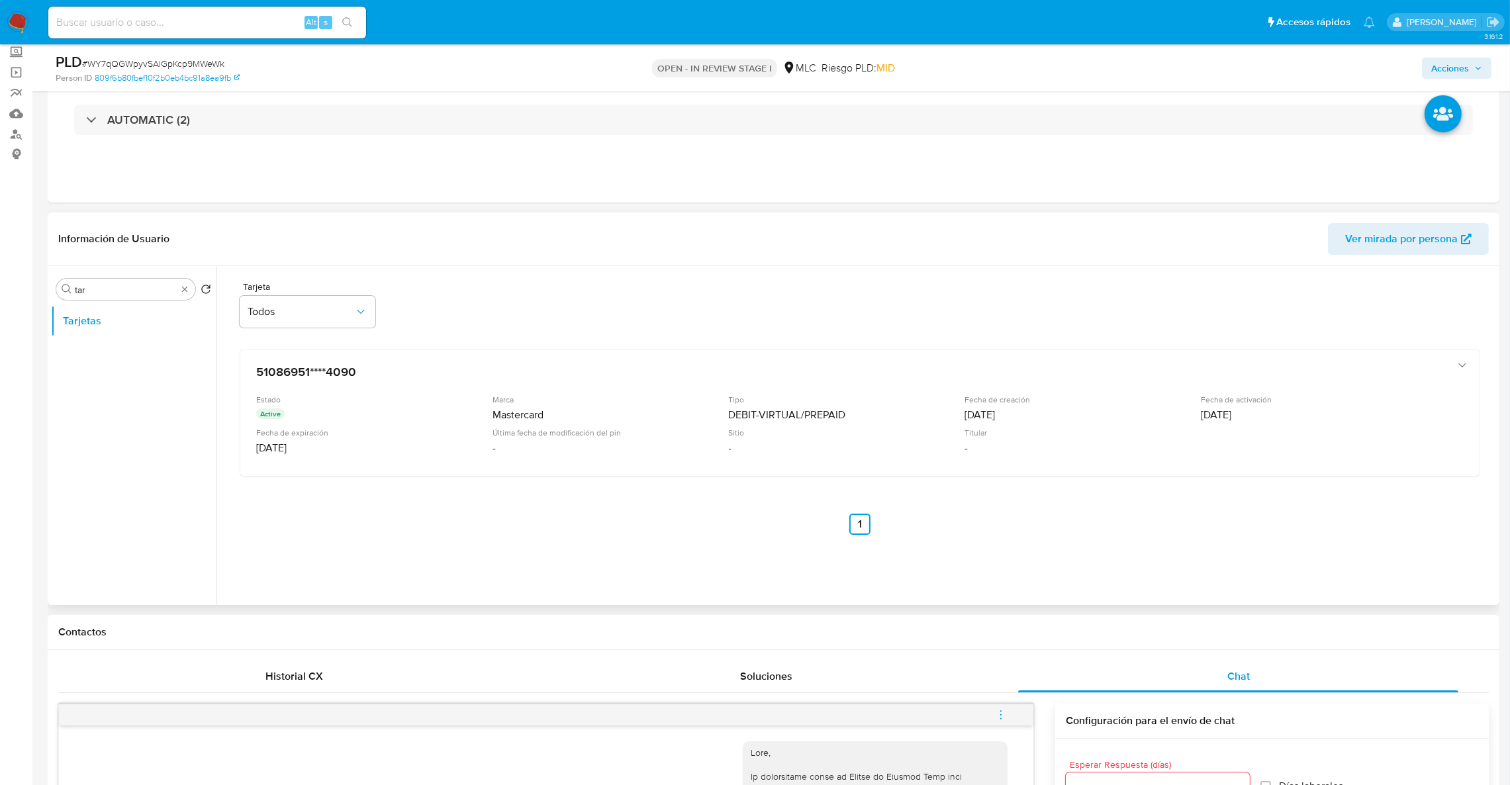
scroll to position [122, 0]
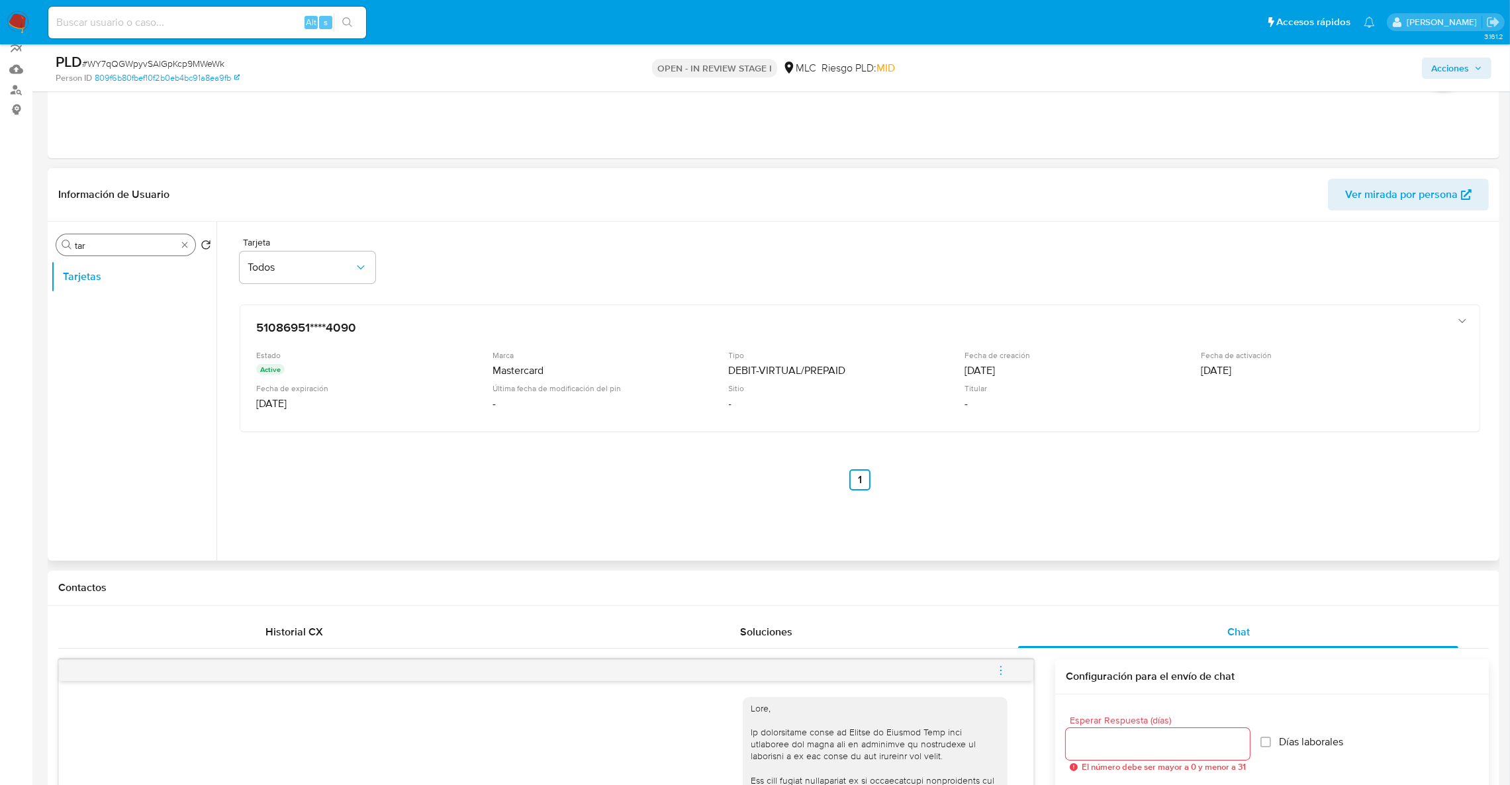
click at [176, 246] on input "tar" at bounding box center [126, 246] width 102 height 12
click at [177, 246] on div "Buscar tar" at bounding box center [125, 244] width 139 height 21
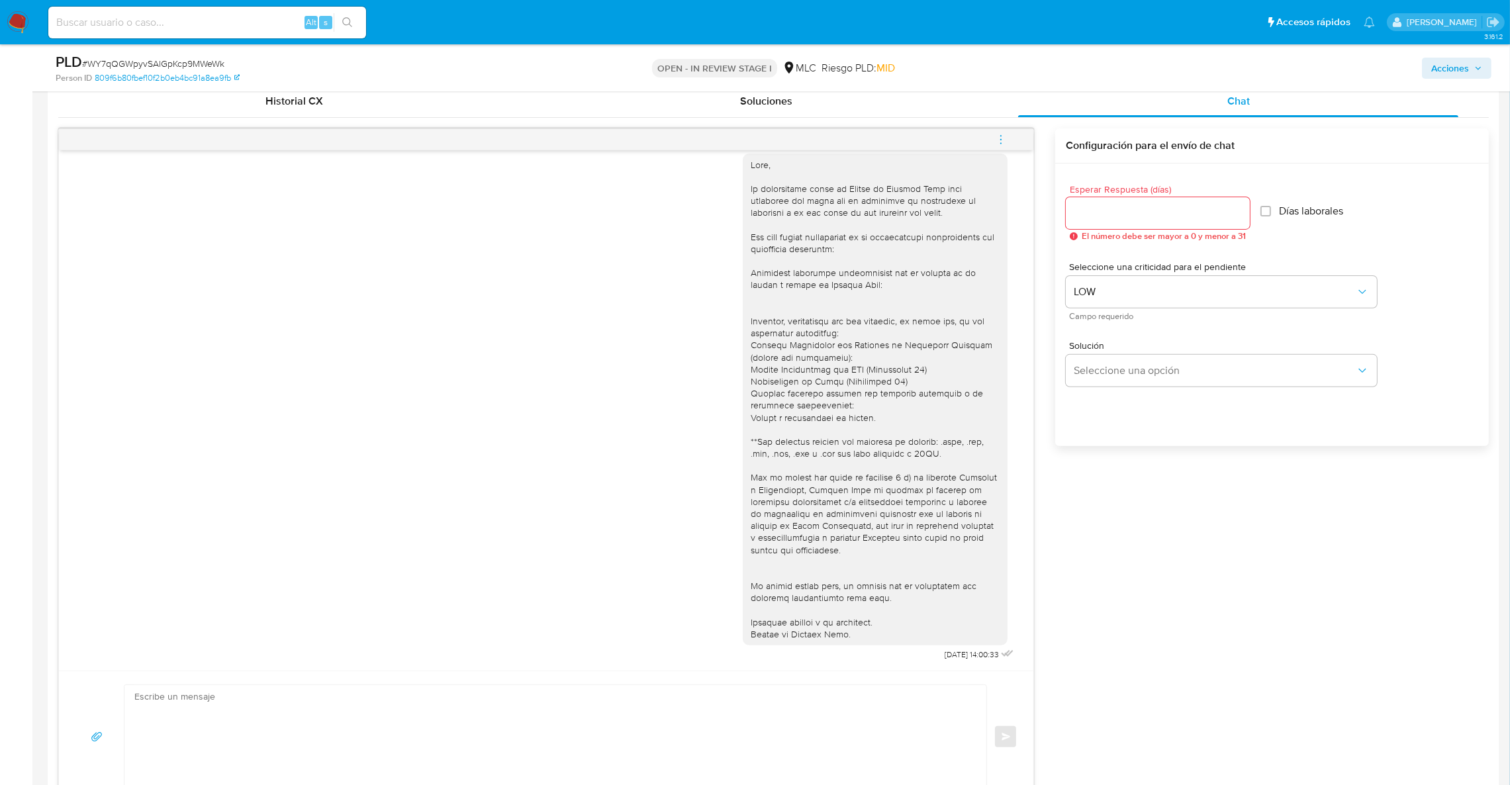
scroll to position [618, 0]
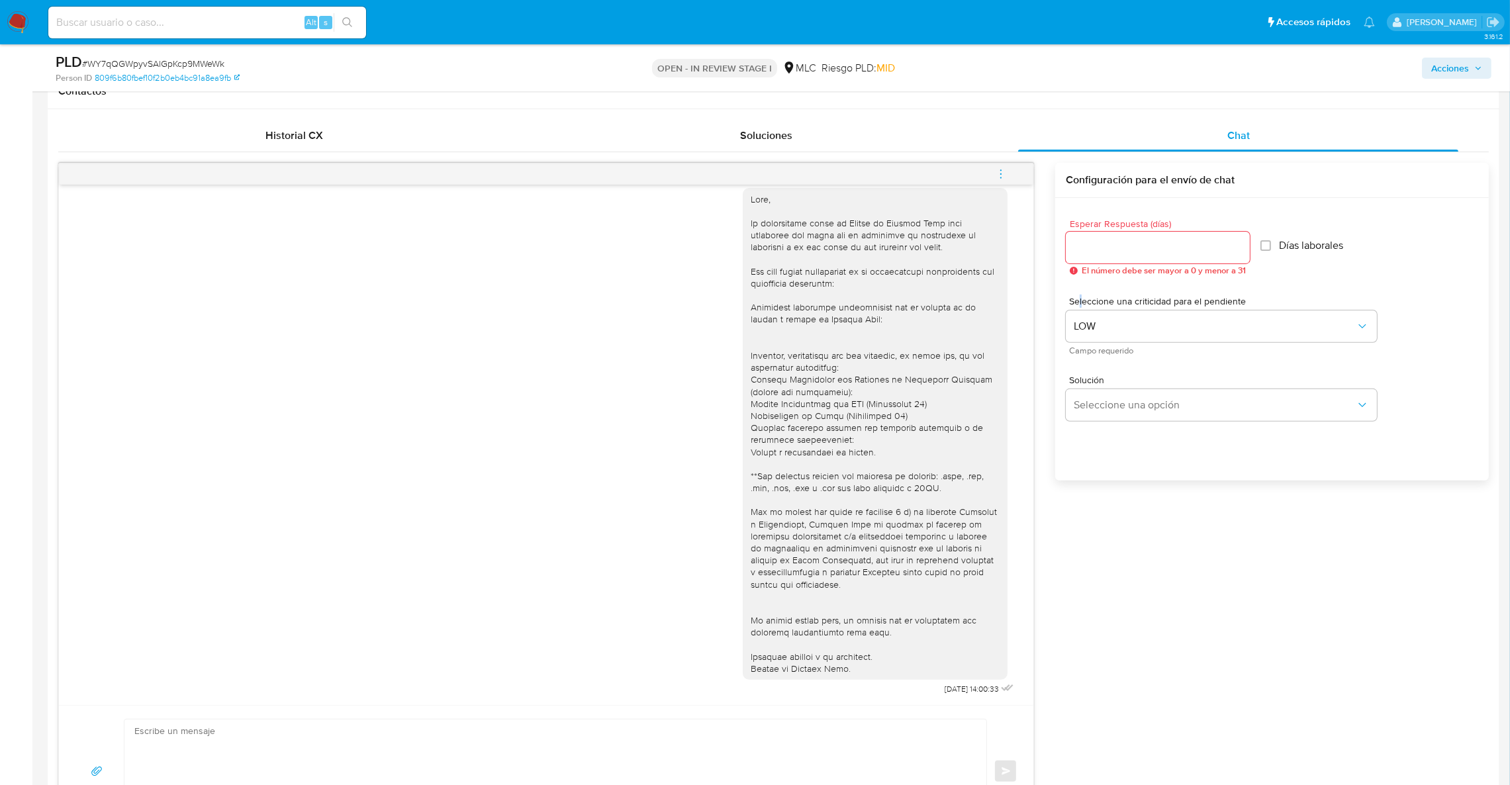
click at [1082, 306] on span "Seleccione una criticidad para el pendiente" at bounding box center [1224, 301] width 311 height 9
click at [1083, 311] on button "LOW" at bounding box center [1221, 327] width 311 height 32
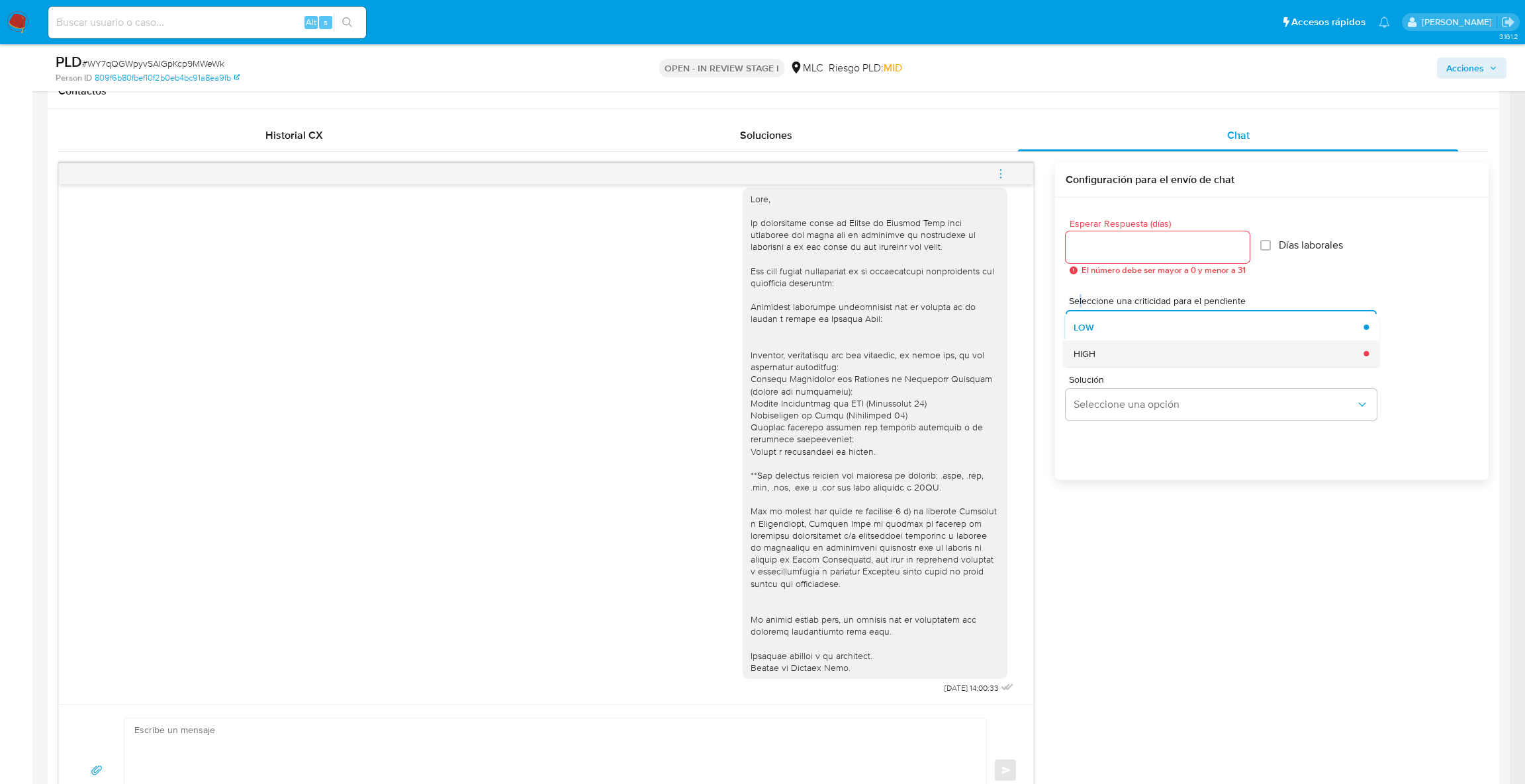
click at [1116, 344] on div "HIGH" at bounding box center [1214, 354] width 282 height 26
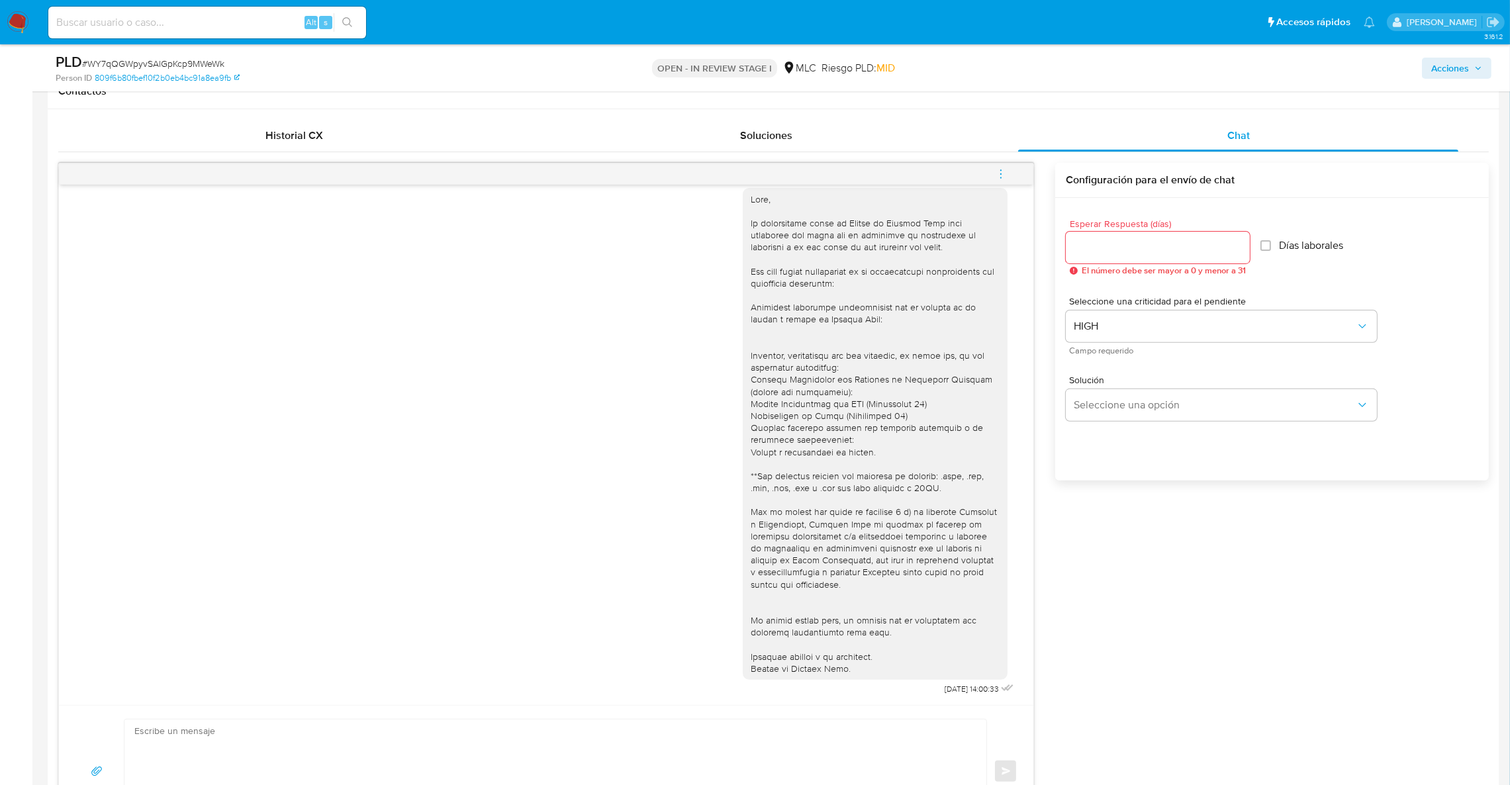
click at [1122, 387] on div "Solución Seleccione una opción" at bounding box center [1221, 398] width 311 height 46
click at [1122, 395] on button "Seleccione una opción" at bounding box center [1221, 405] width 311 height 32
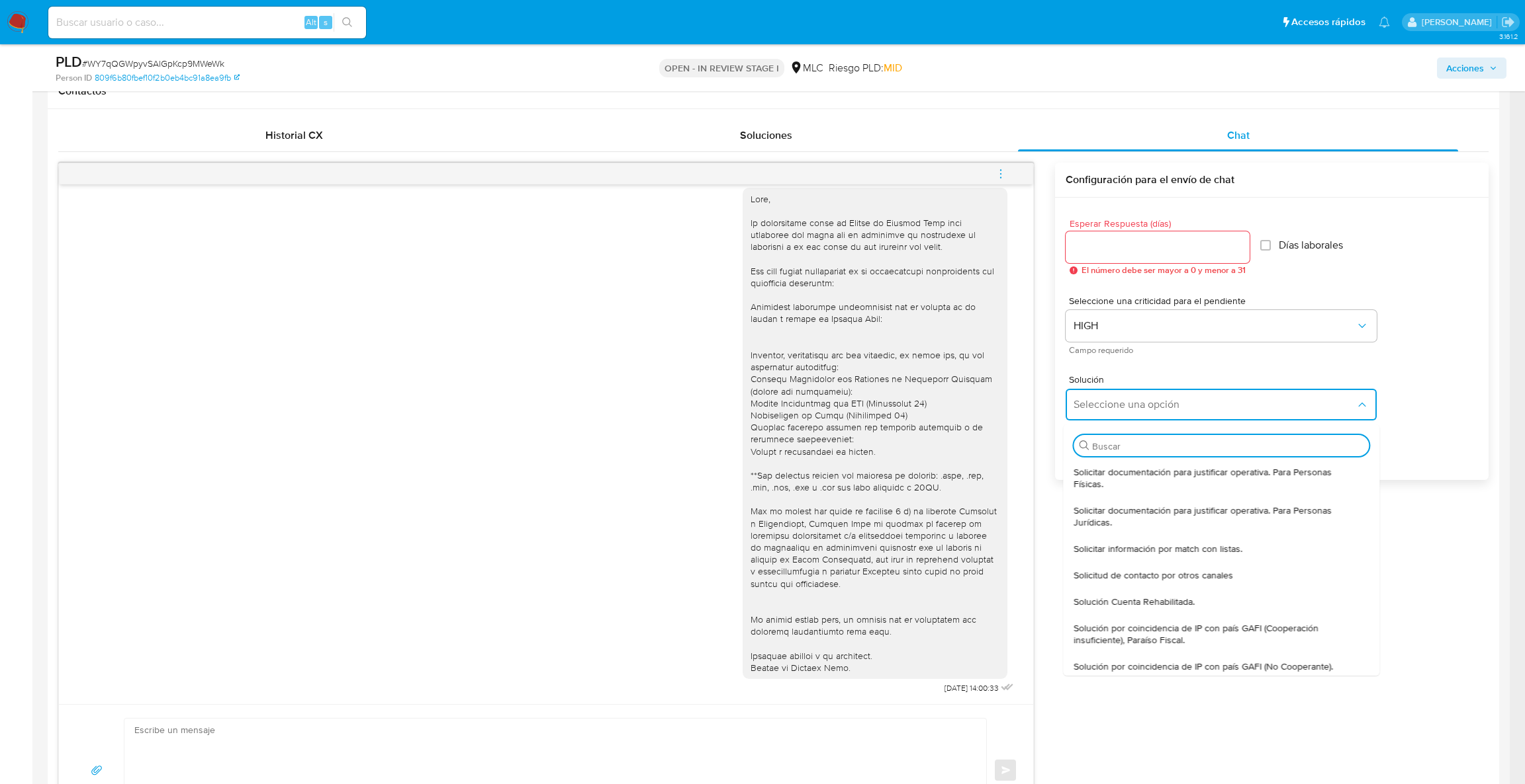
click at [1142, 261] on div at bounding box center [1157, 248] width 184 height 32
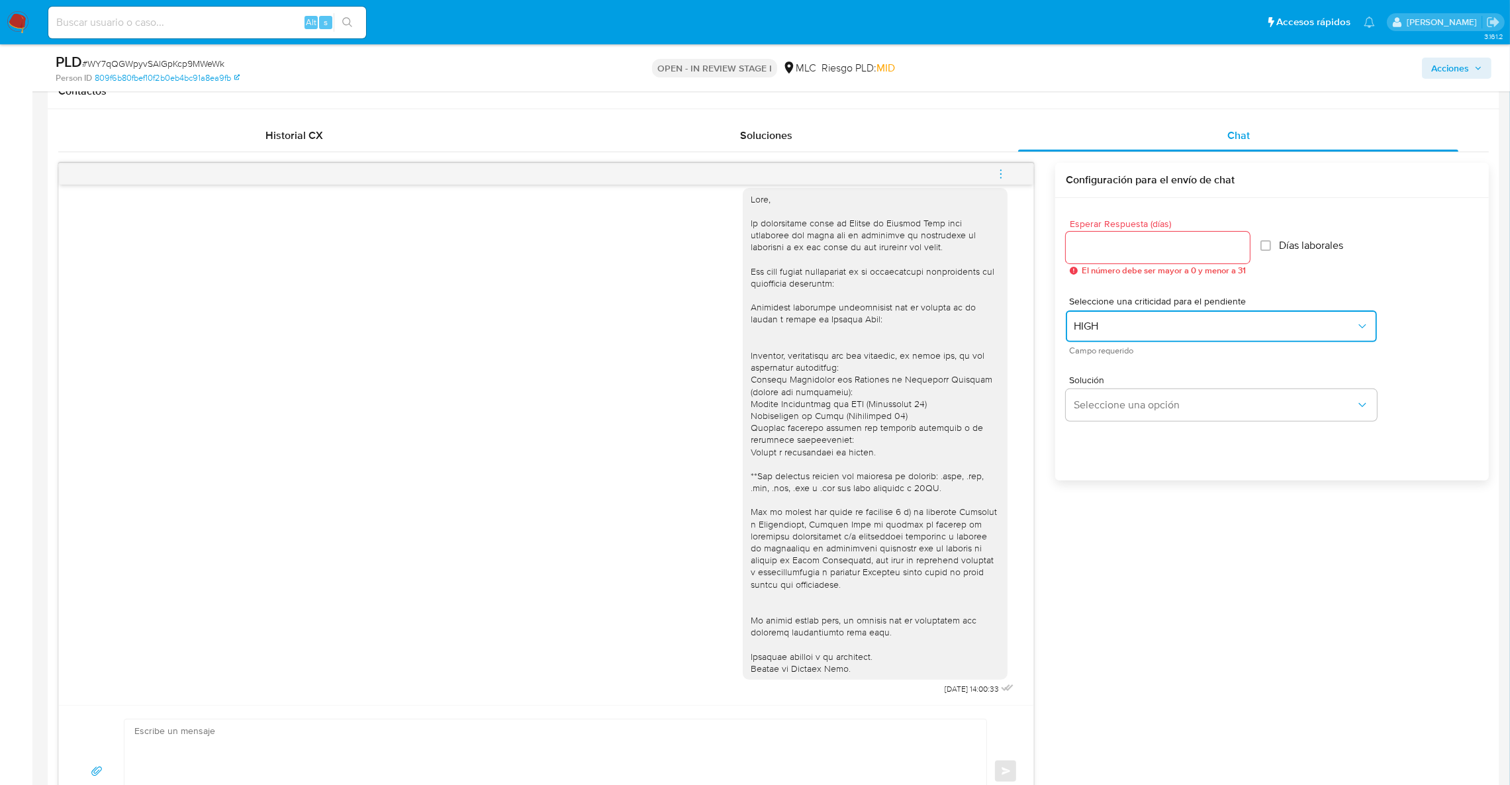
click at [1155, 332] on span "HIGH" at bounding box center [1215, 326] width 282 height 13
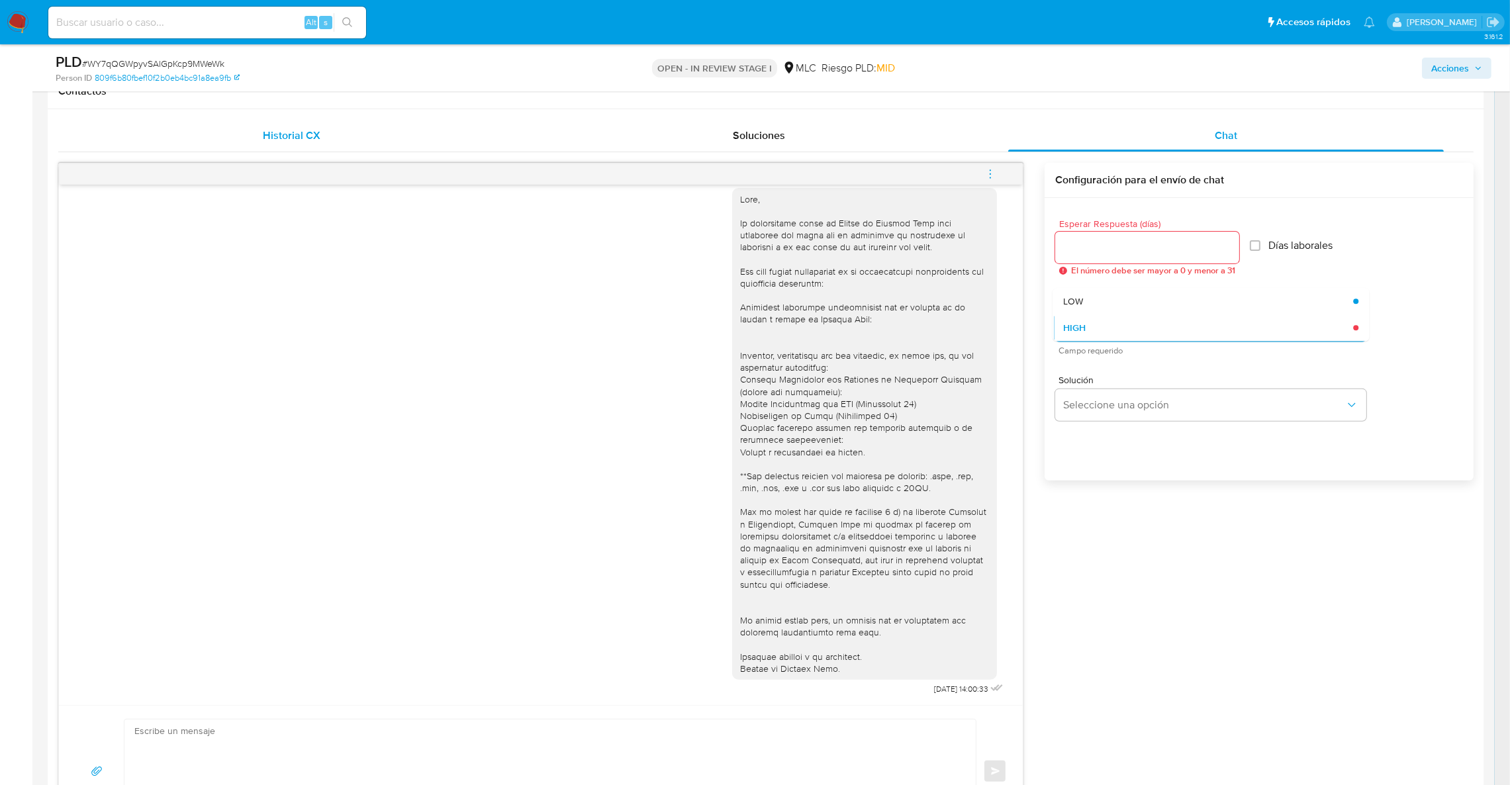
click at [318, 140] on span "Historial CX" at bounding box center [292, 135] width 58 height 15
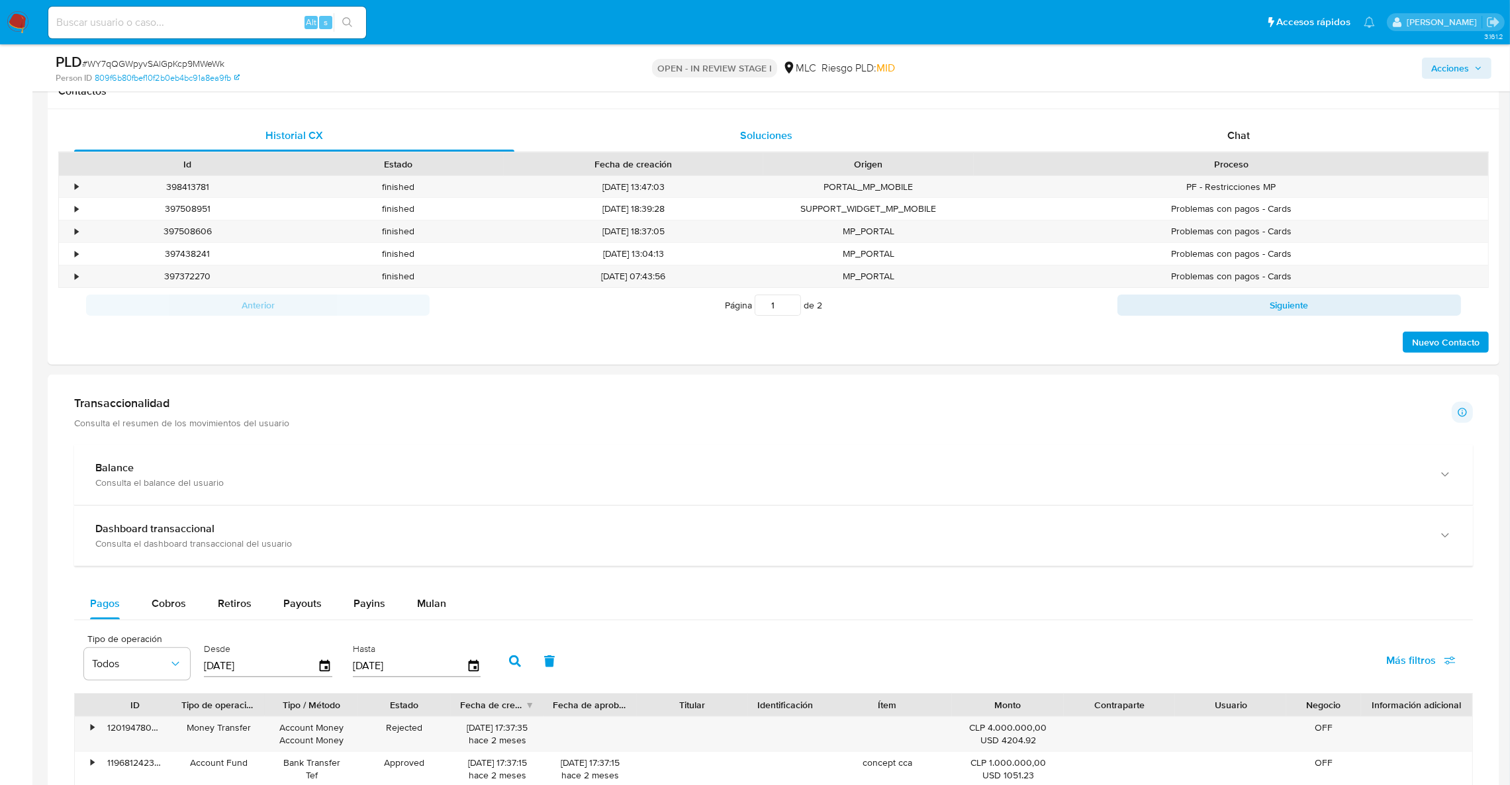
click at [646, 135] on div "Soluciones" at bounding box center [766, 136] width 440 height 32
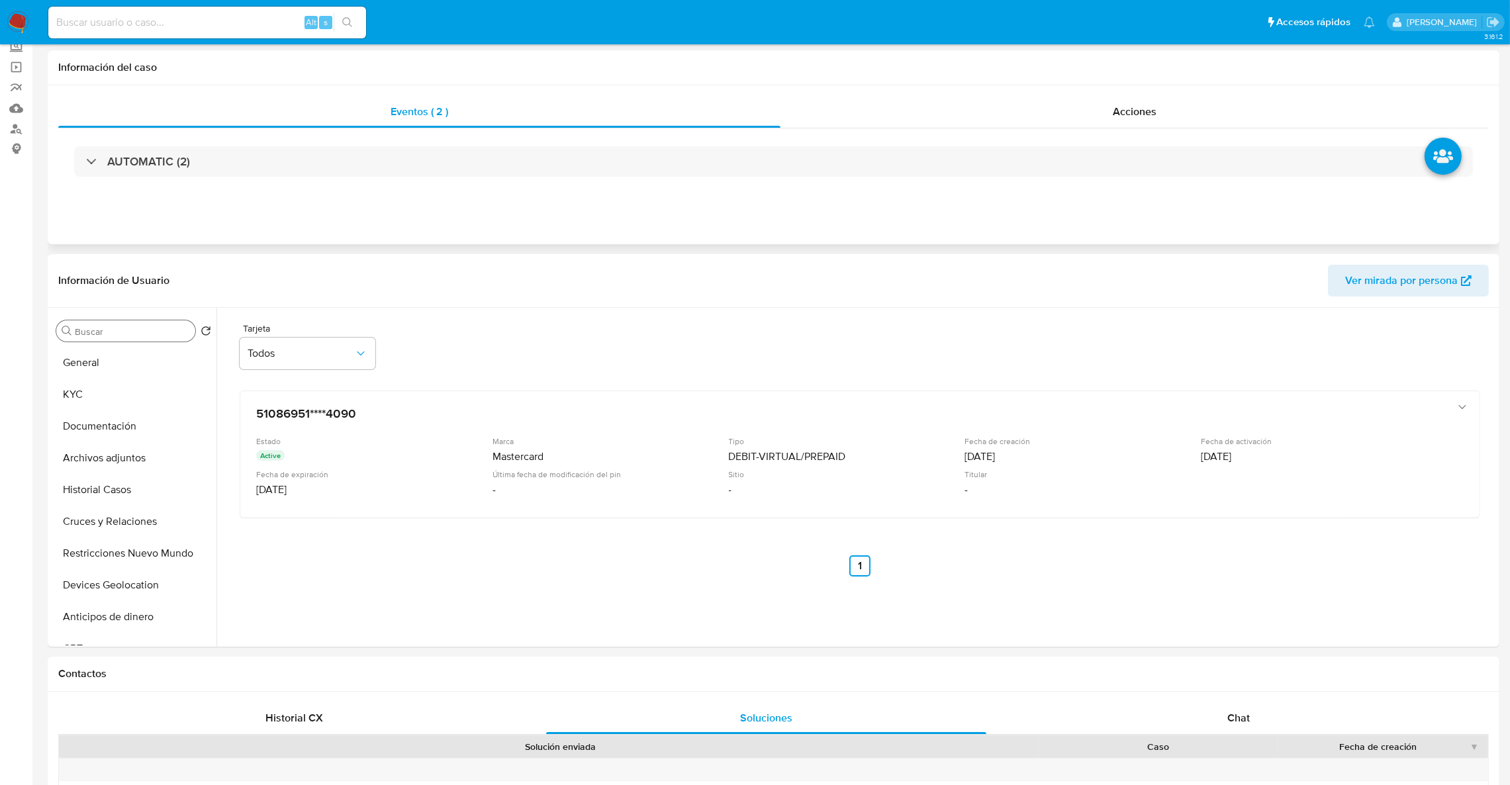
scroll to position [0, 0]
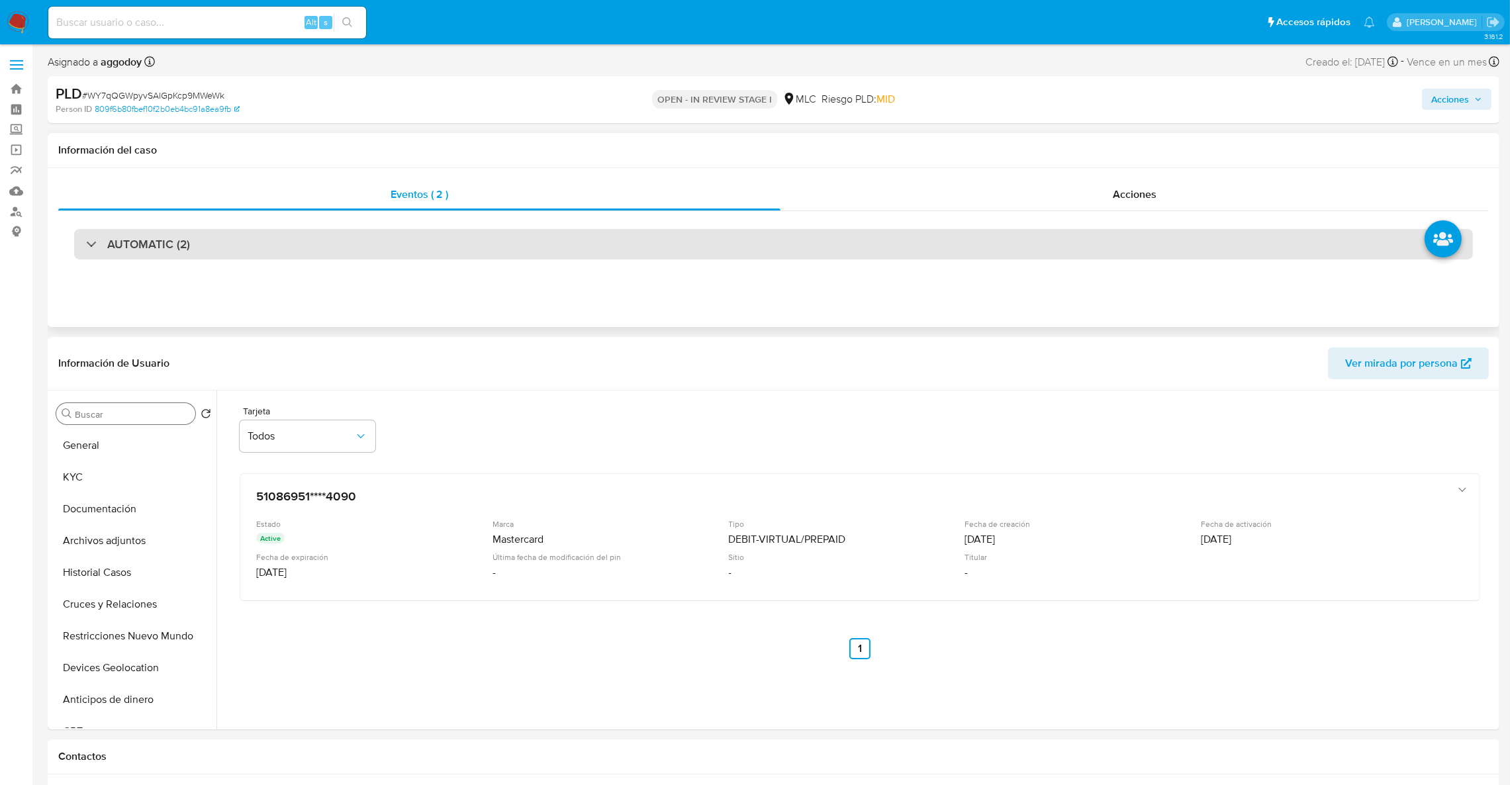
click at [116, 252] on h3 "AUTOMATIC (2)" at bounding box center [148, 244] width 83 height 15
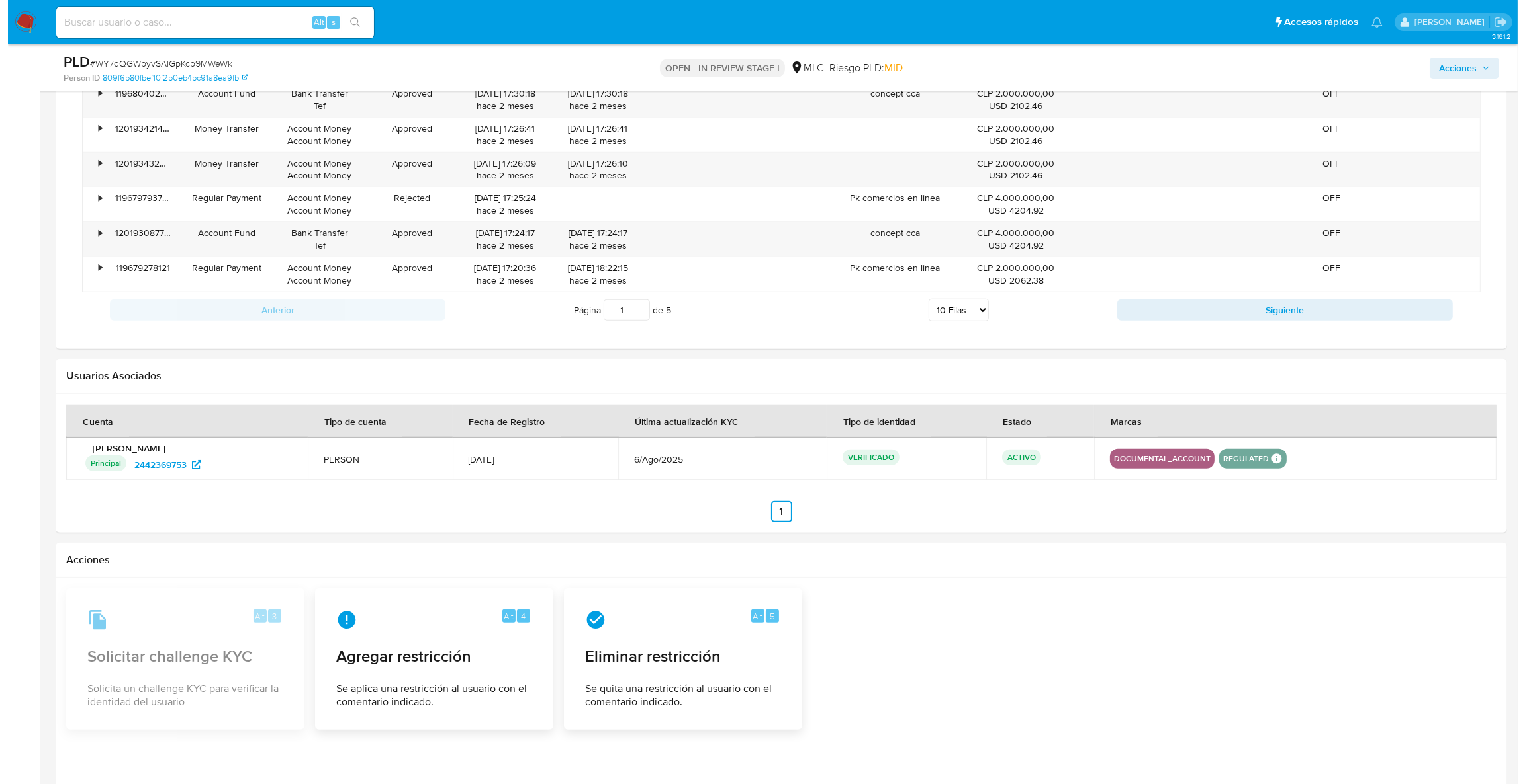
scroll to position [1983, 0]
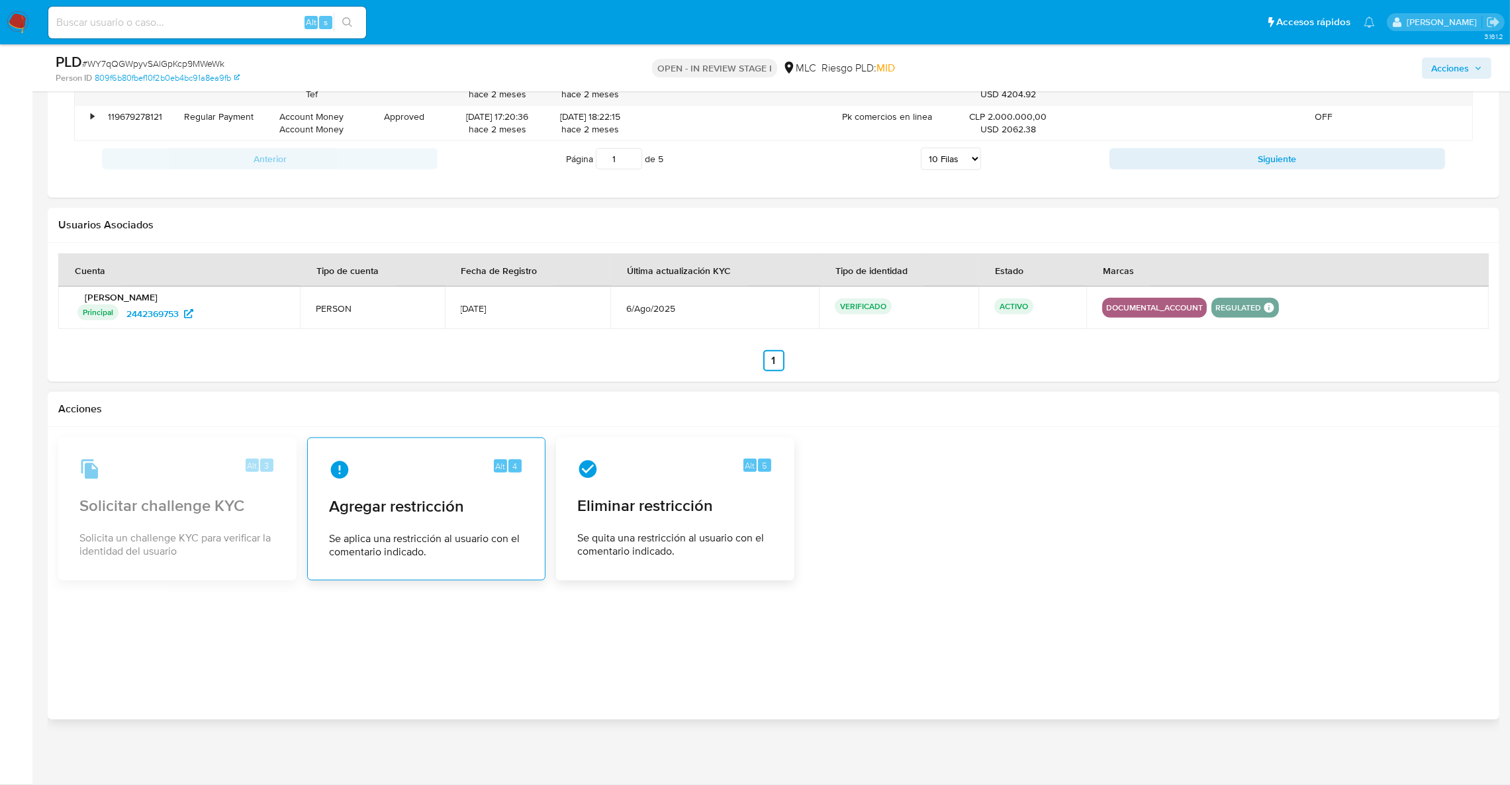
click at [427, 509] on span "Agregar restricción" at bounding box center [426, 507] width 195 height 20
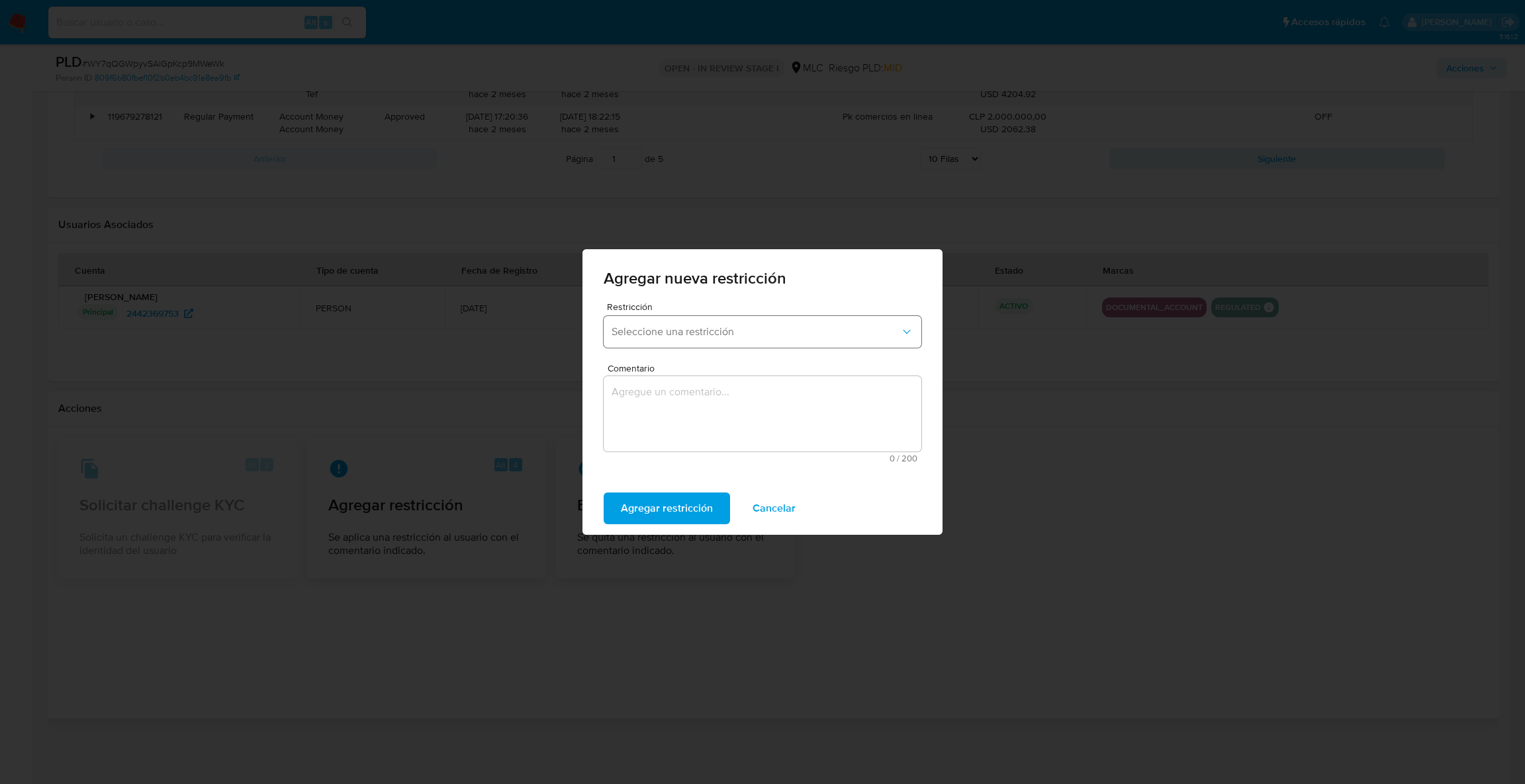
click at [663, 334] on span "Seleccione una restricción" at bounding box center [756, 332] width 289 height 13
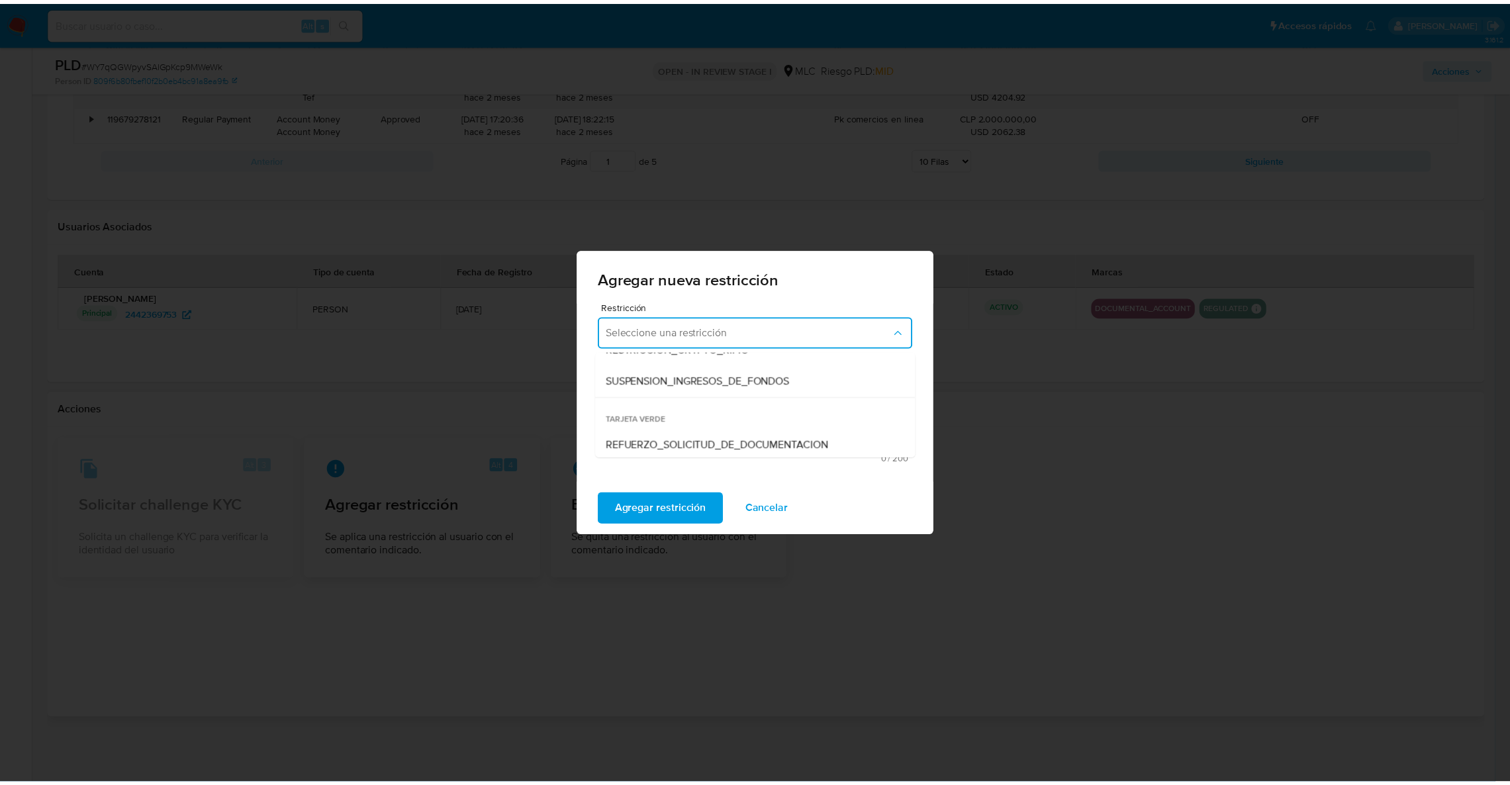
scroll to position [277, 0]
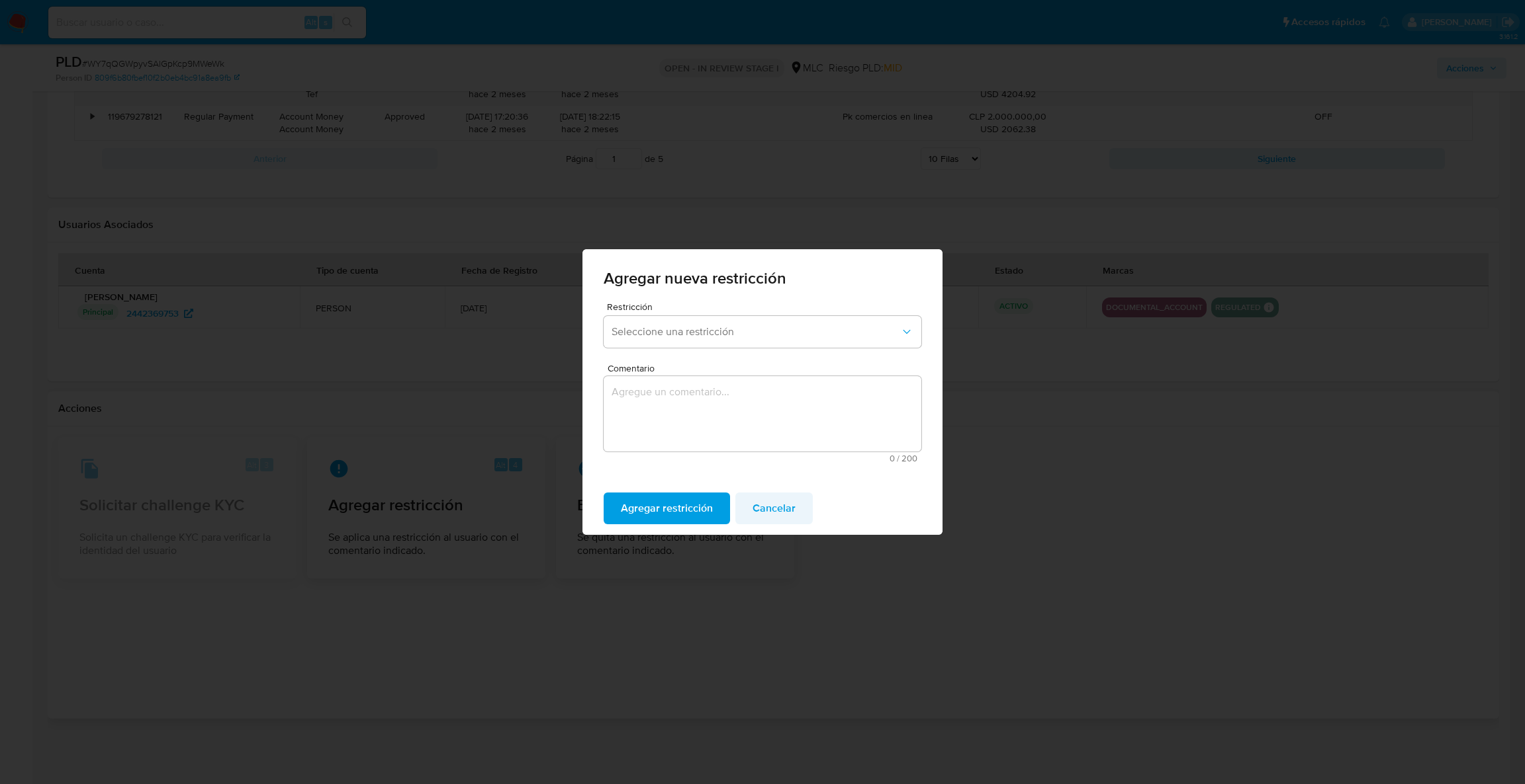
click at [783, 507] on span "Cancelar" at bounding box center [773, 508] width 43 height 29
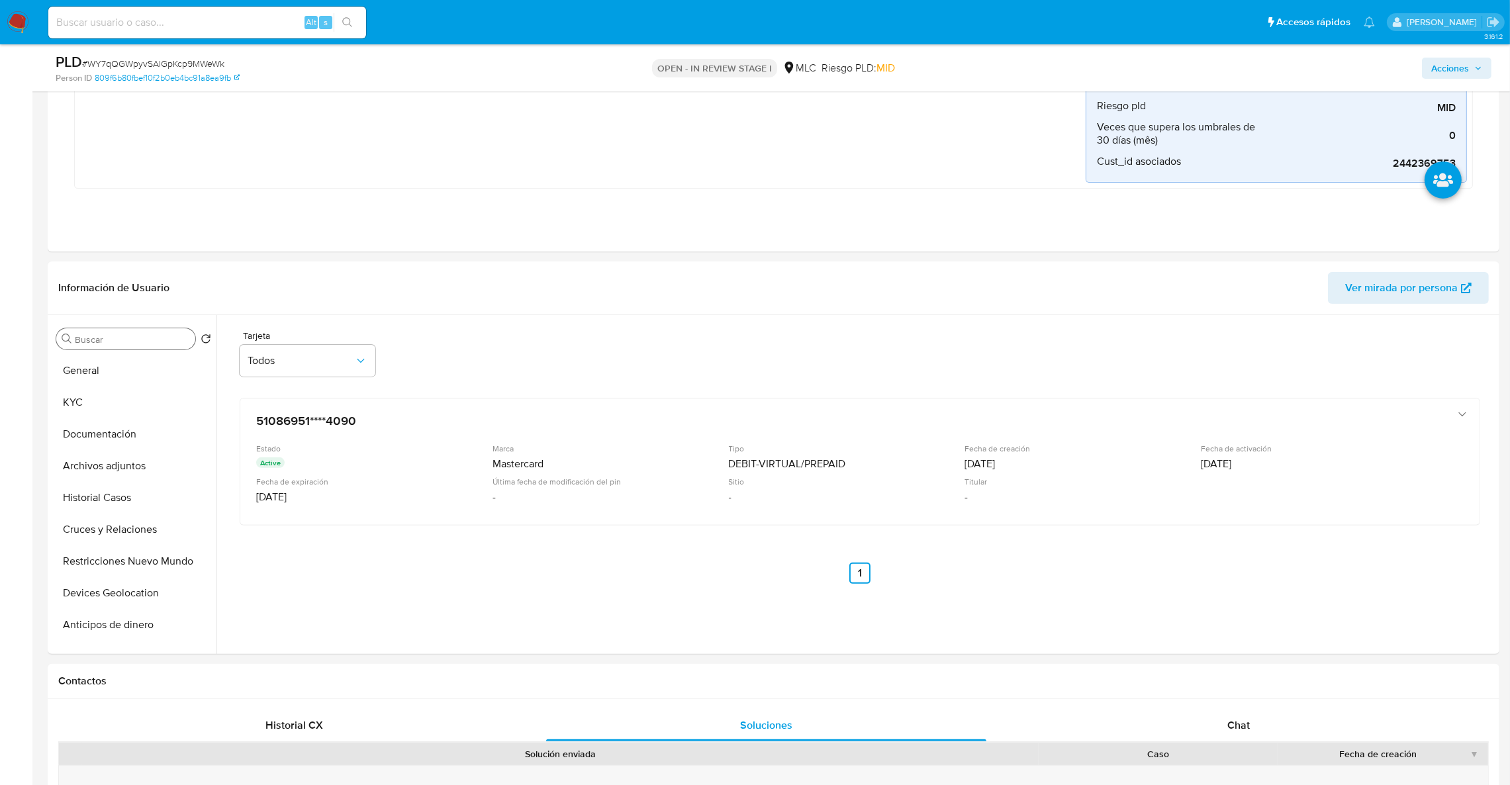
scroll to position [496, 0]
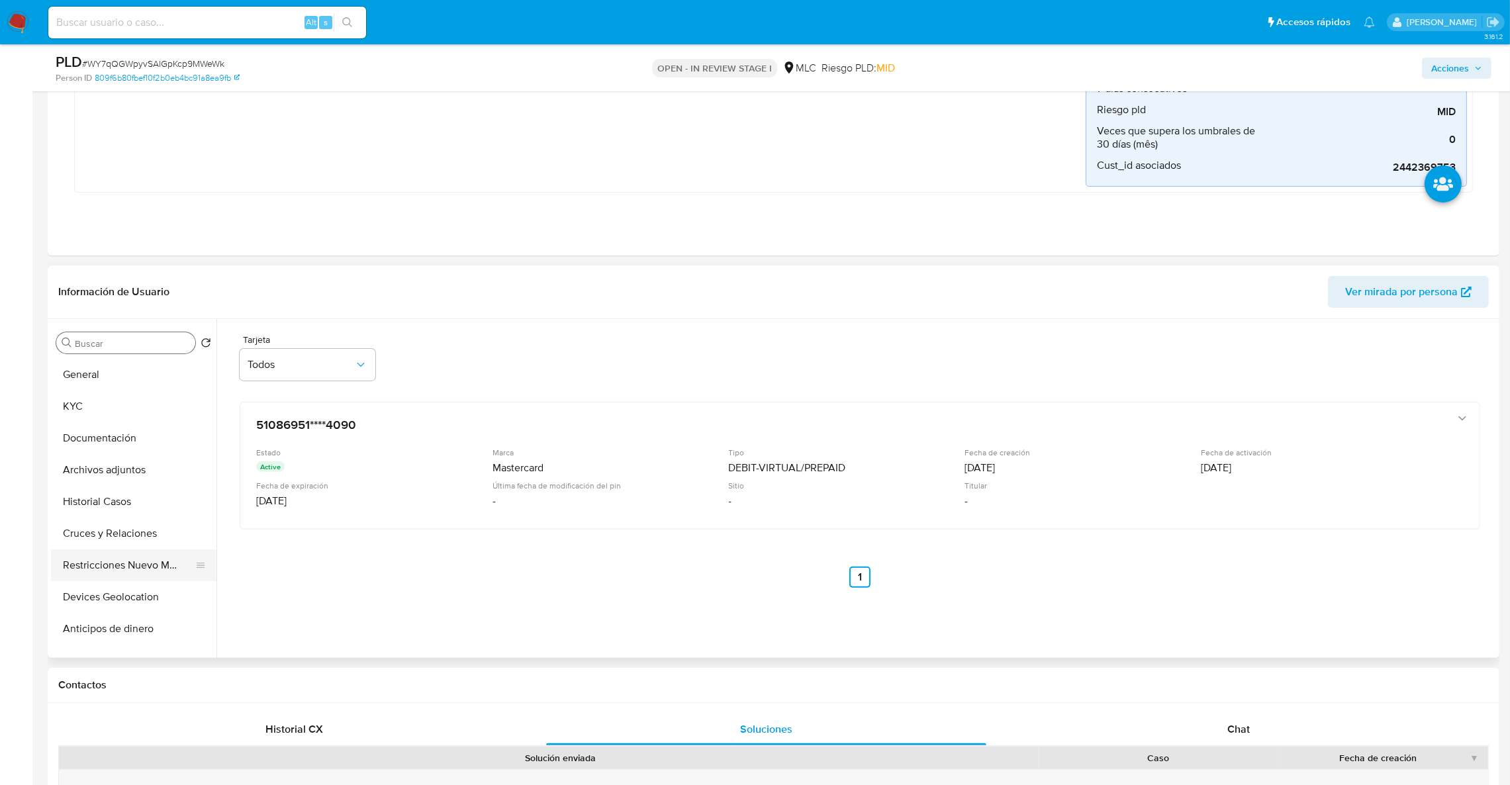
click at [120, 571] on button "Restricciones Nuevo Mundo" at bounding box center [128, 566] width 155 height 32
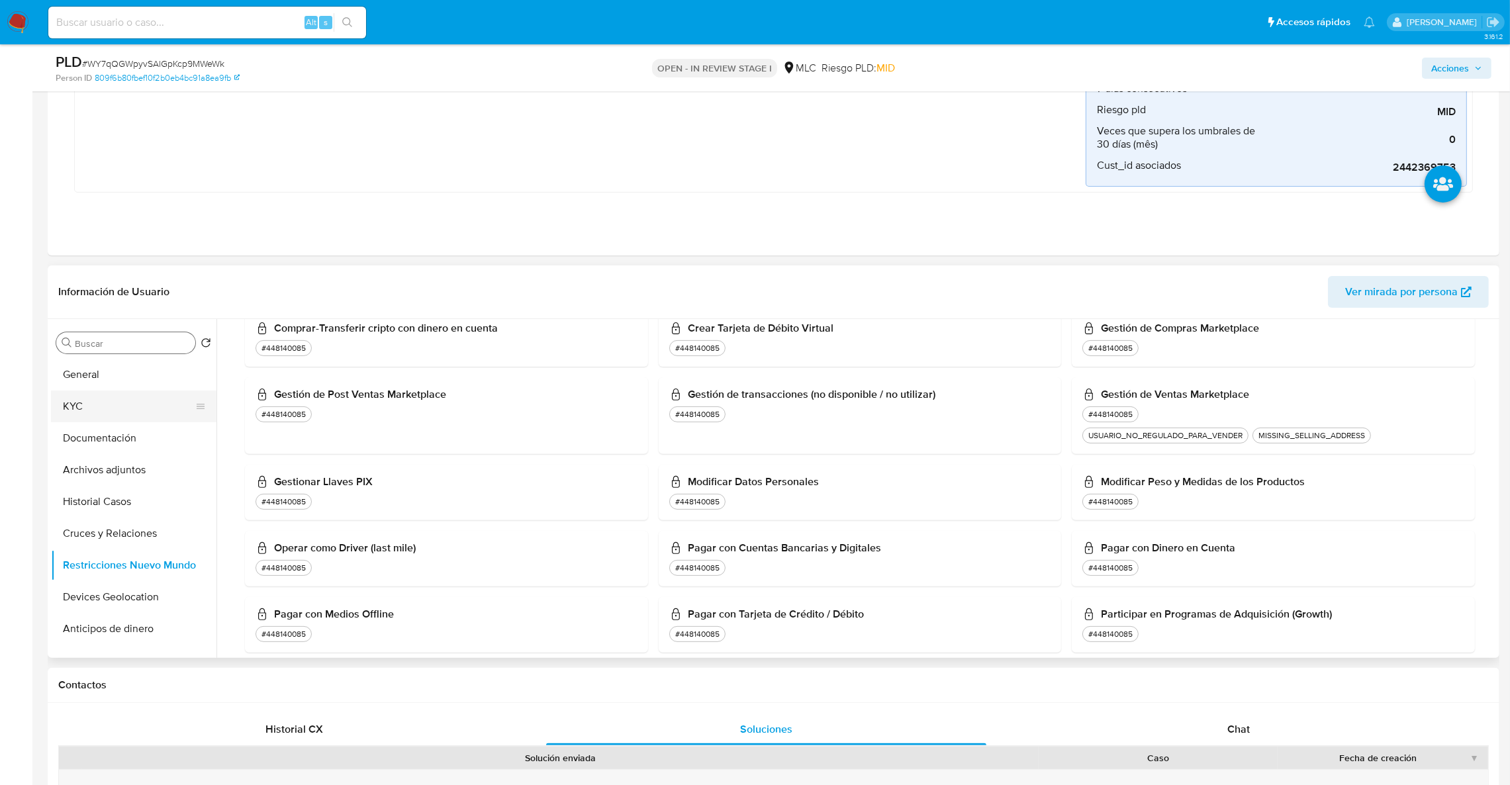
scroll to position [795, 0]
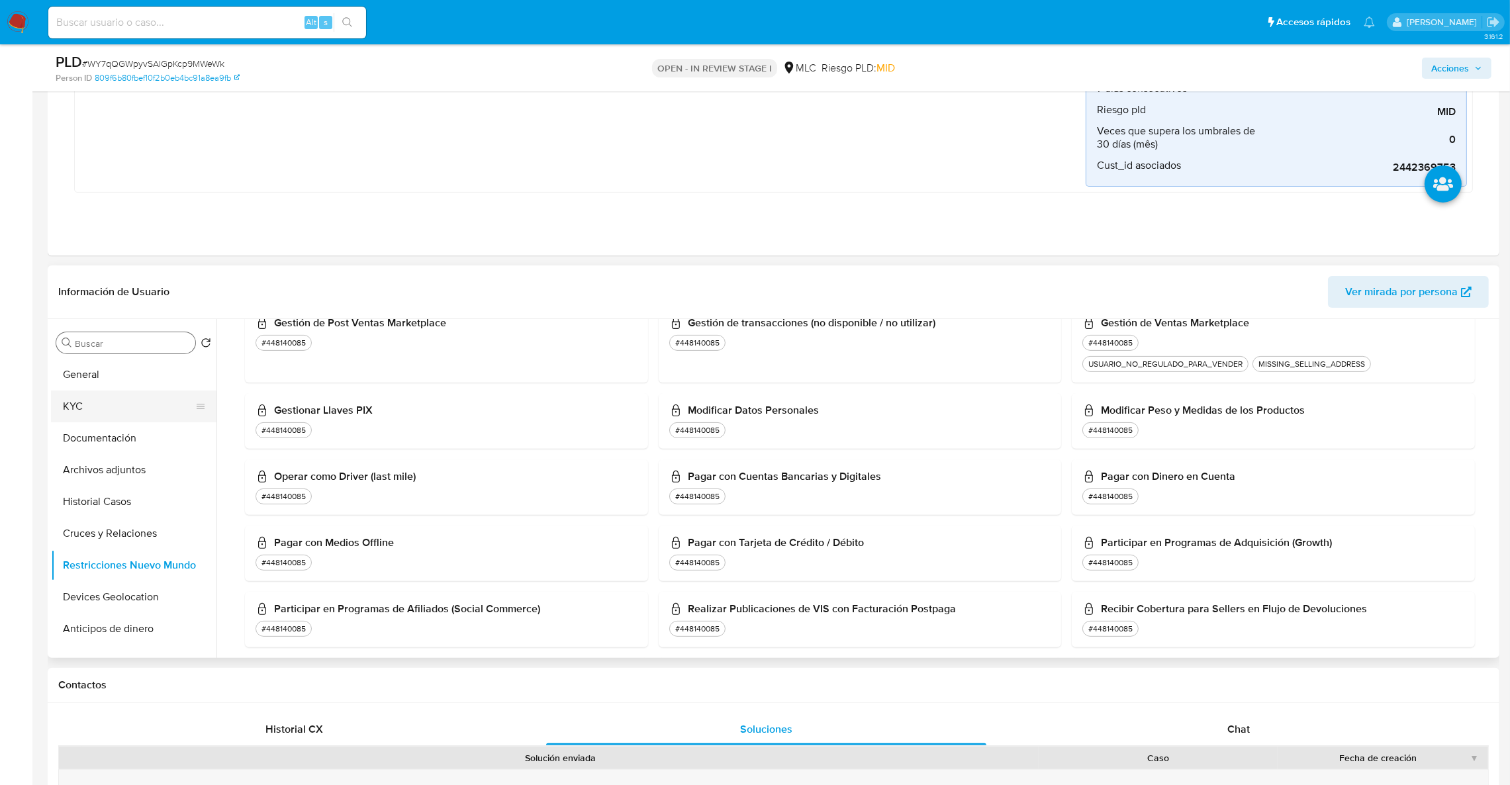
drag, startPoint x: 81, startPoint y: 397, endPoint x: 81, endPoint y: 405, distance: 7.9
click at [81, 401] on ul "General KYC Documentación Archivos adjuntos Historial Casos Cruces y Relaciones…" at bounding box center [134, 508] width 166 height 299
click at [81, 405] on button "KYC" at bounding box center [128, 407] width 155 height 32
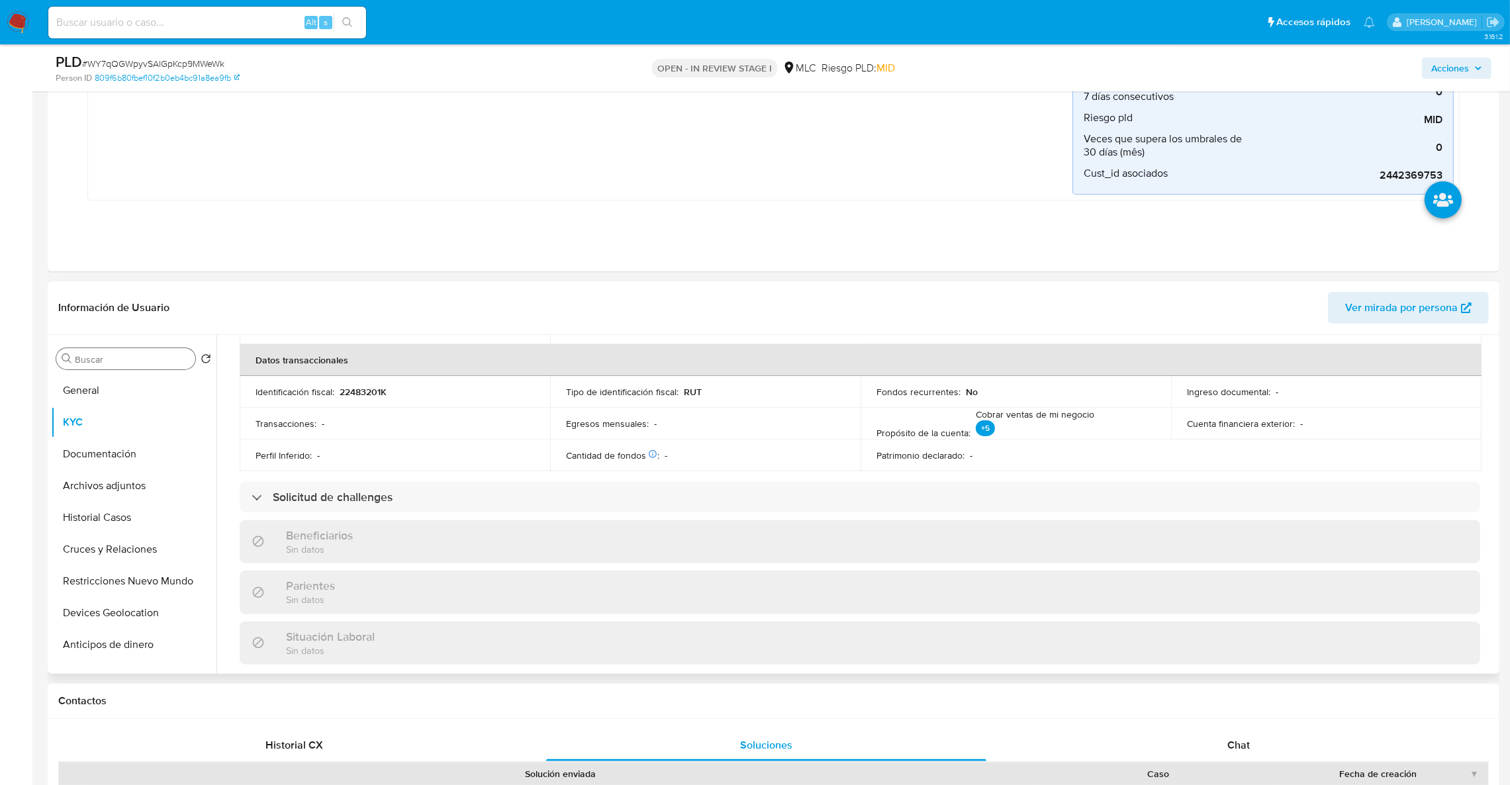
scroll to position [716, 0]
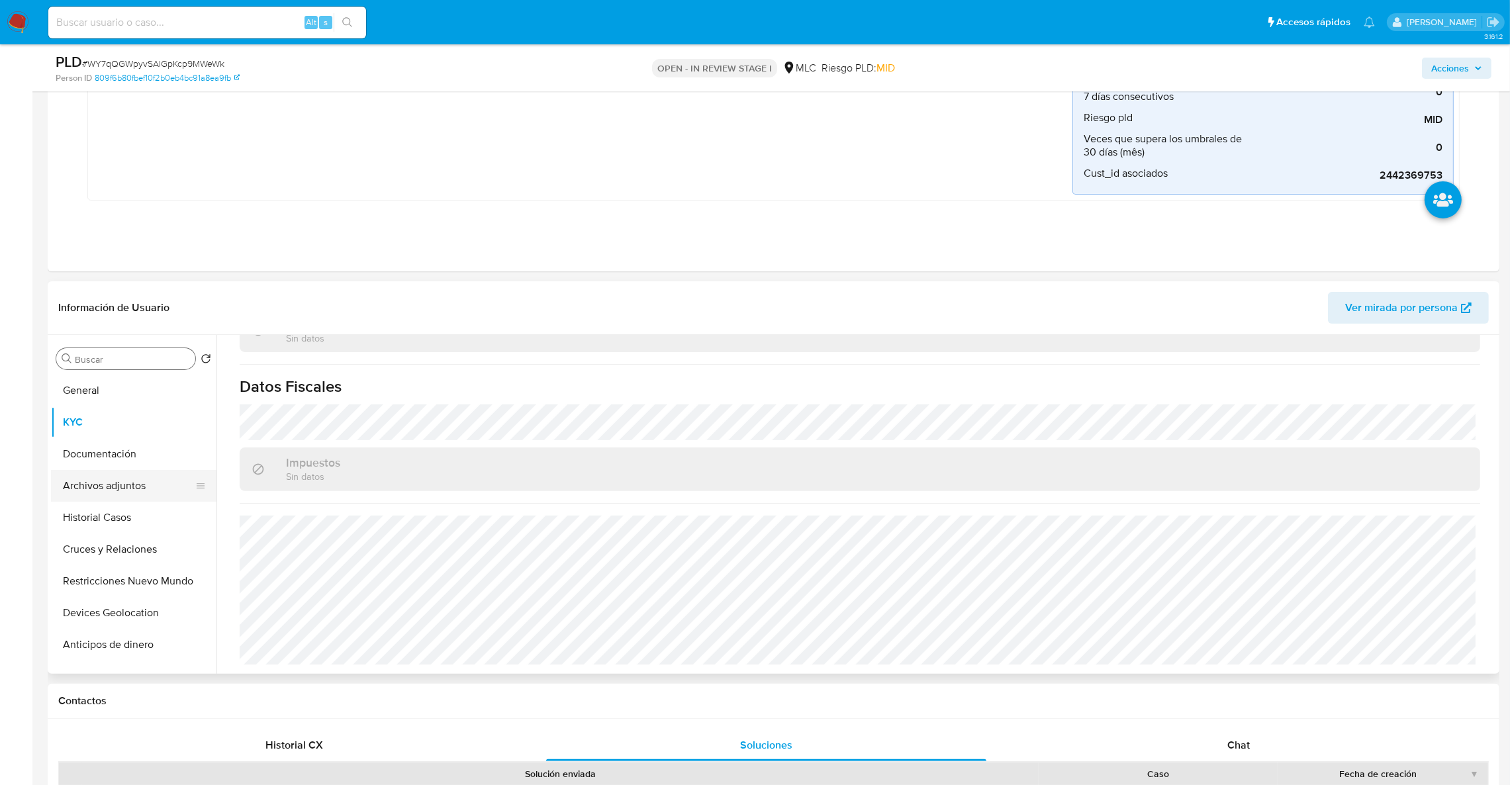
click at [118, 495] on button "Archivos adjuntos" at bounding box center [128, 486] width 155 height 32
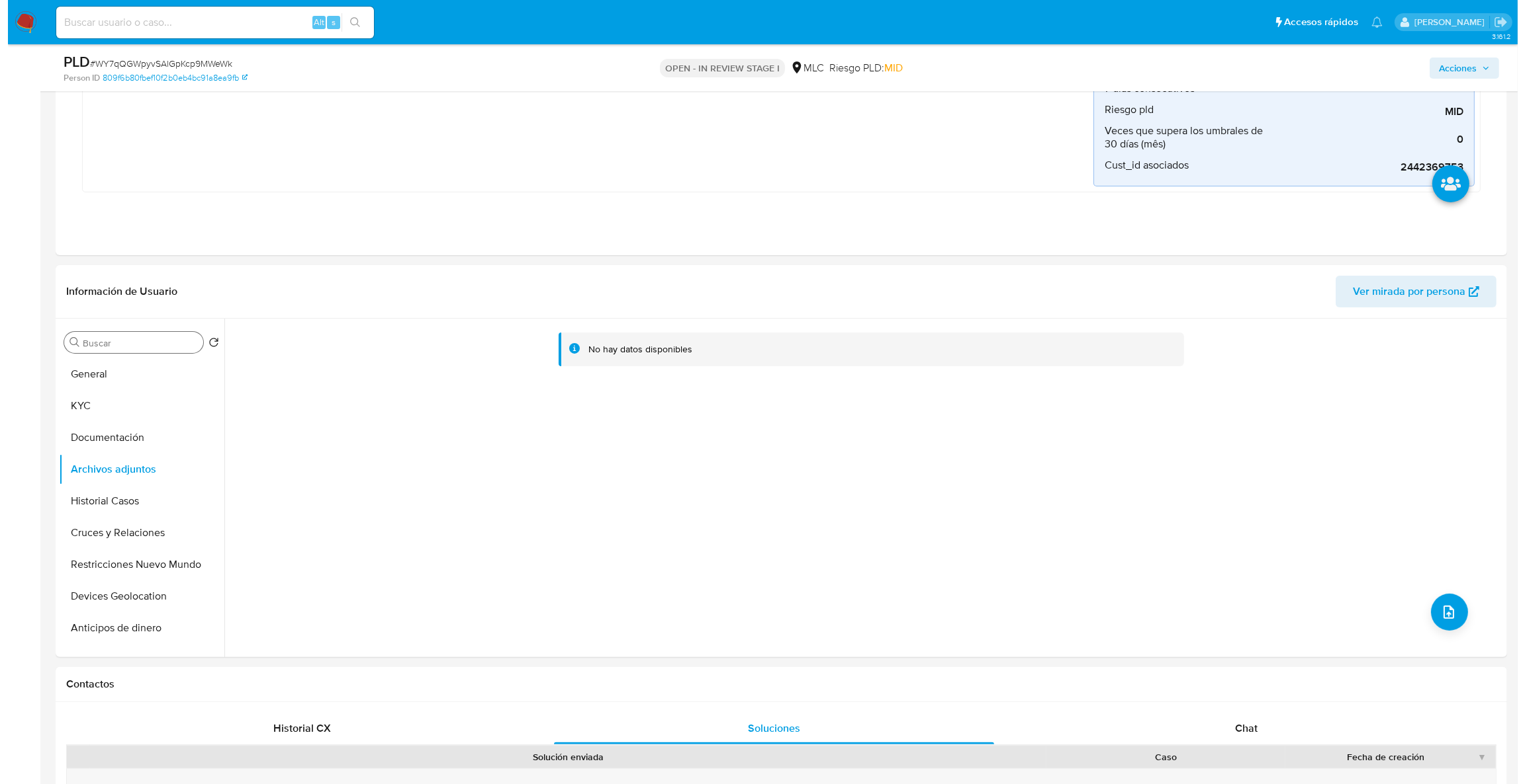
scroll to position [0, 0]
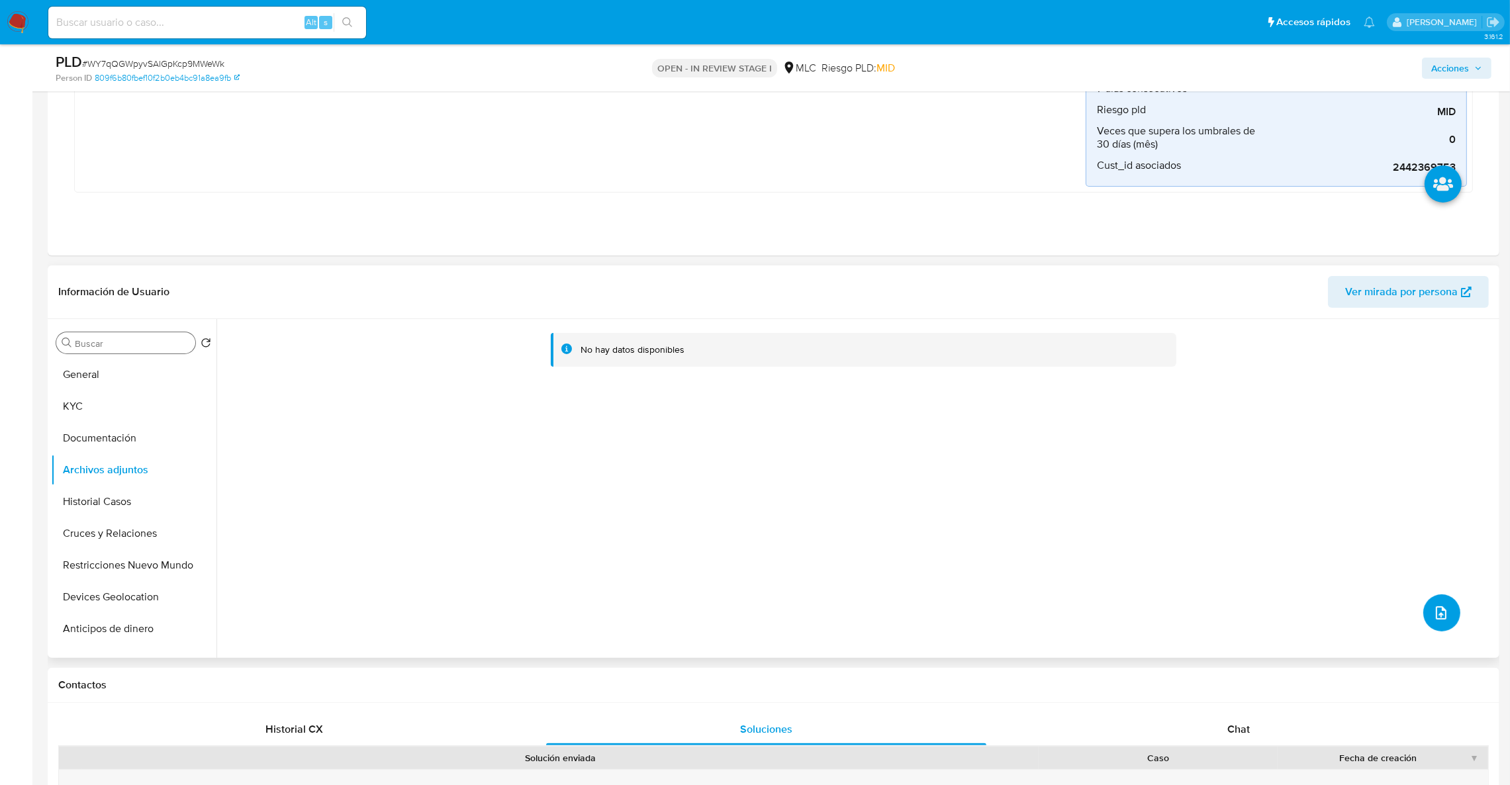
click at [1443, 611] on icon "upload-file" at bounding box center [1442, 613] width 16 height 16
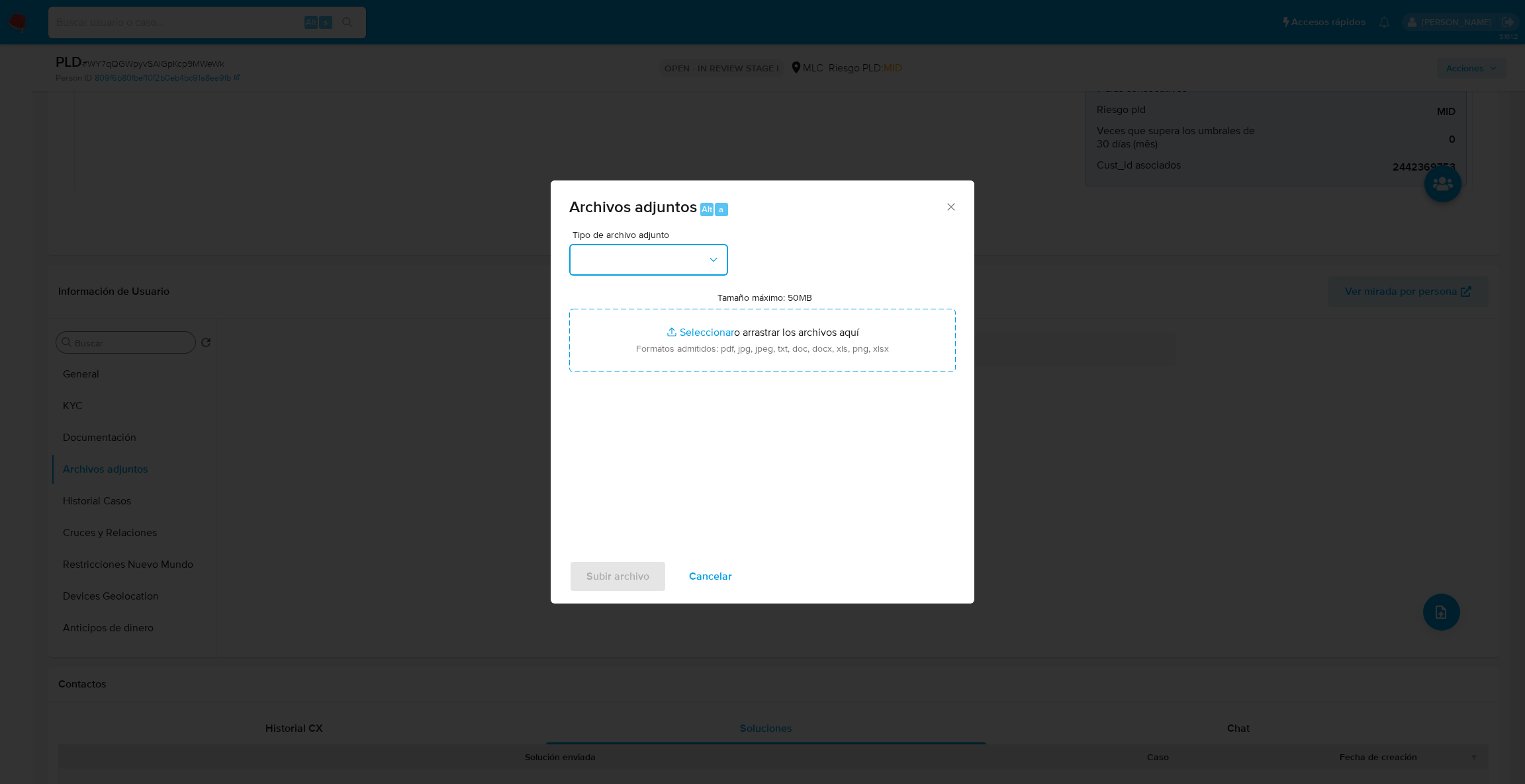
click at [693, 266] on button "button" at bounding box center [648, 260] width 159 height 32
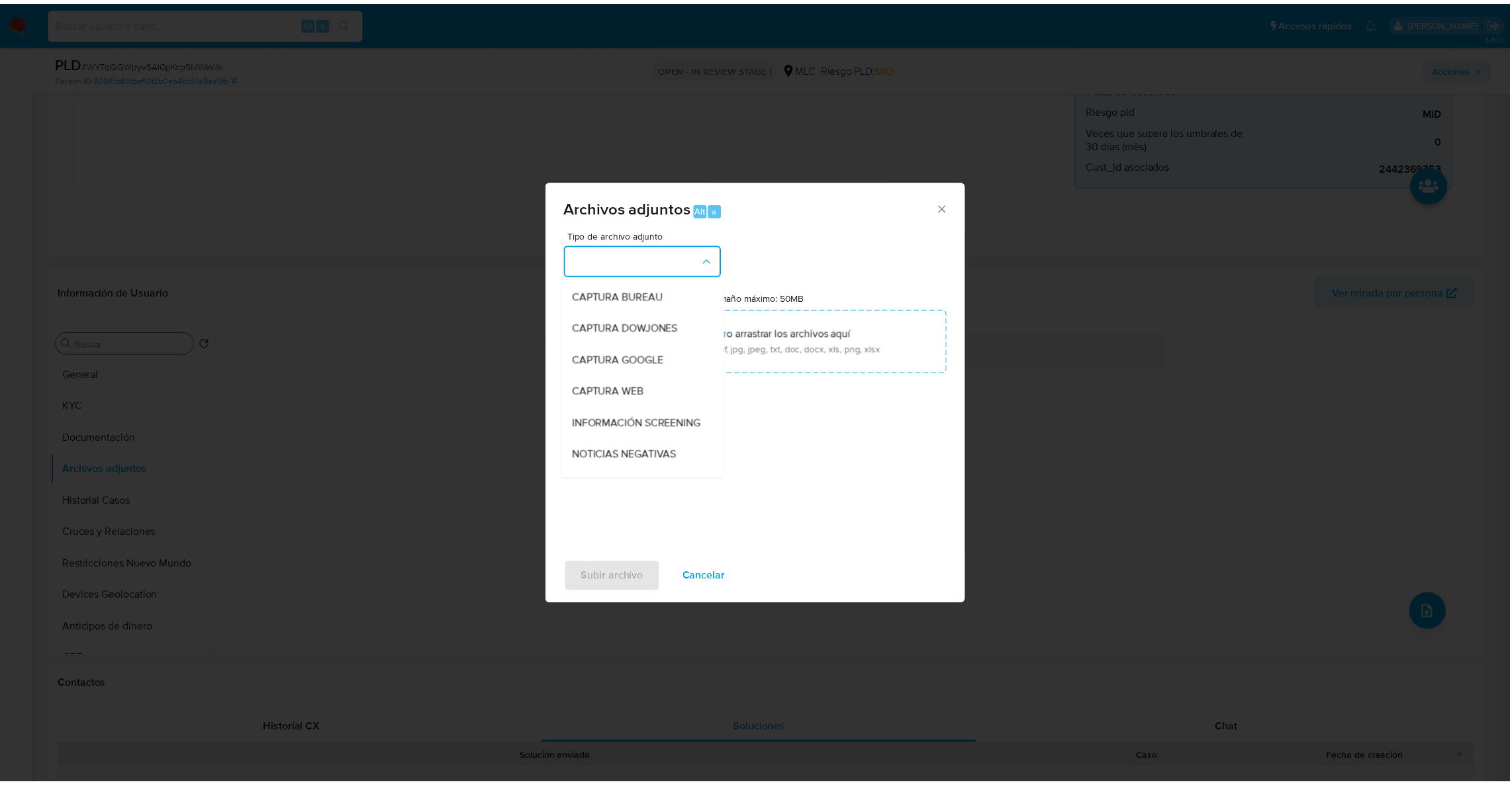
scroll to position [118, 0]
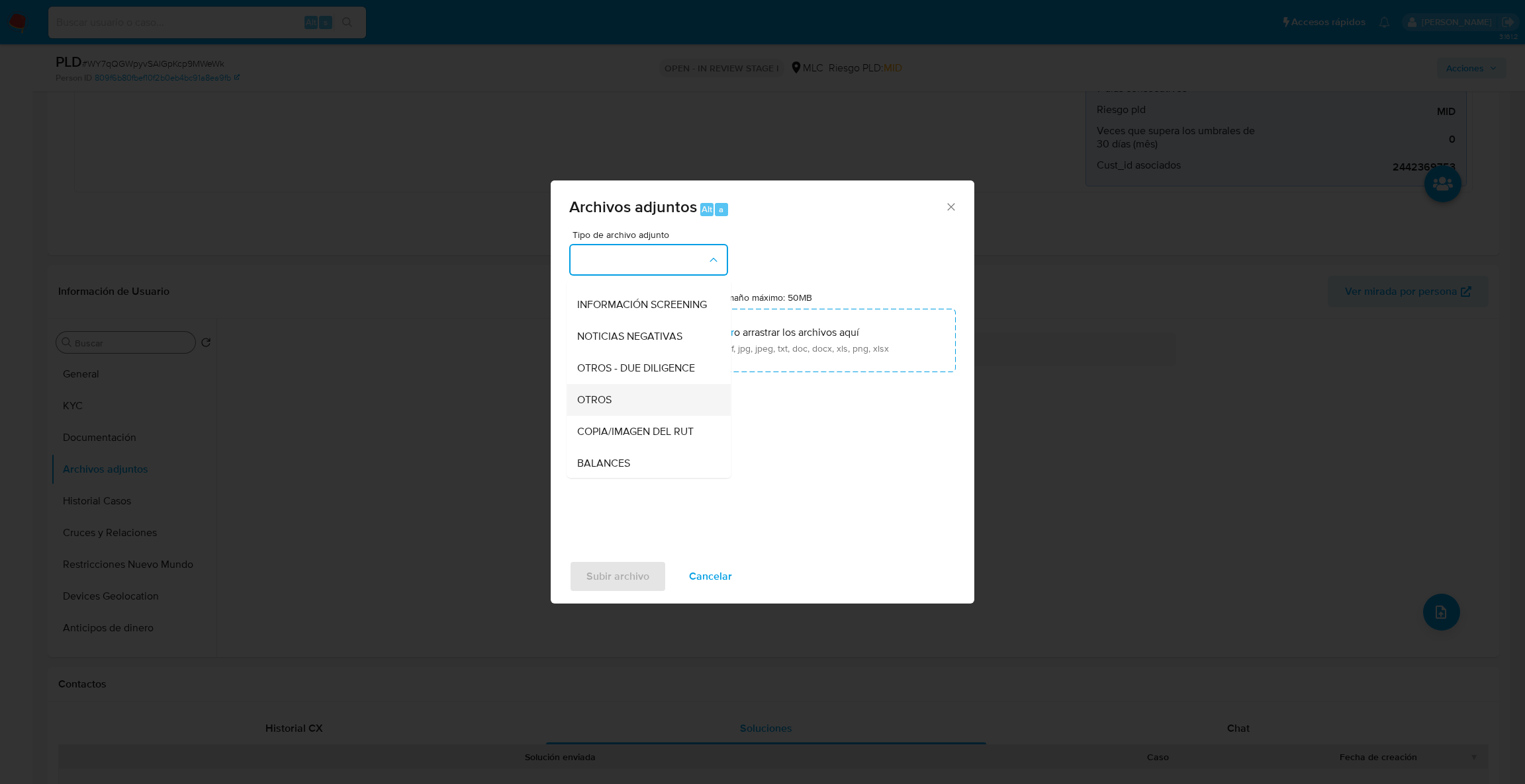
click at [631, 398] on div "OTROS" at bounding box center [644, 400] width 135 height 32
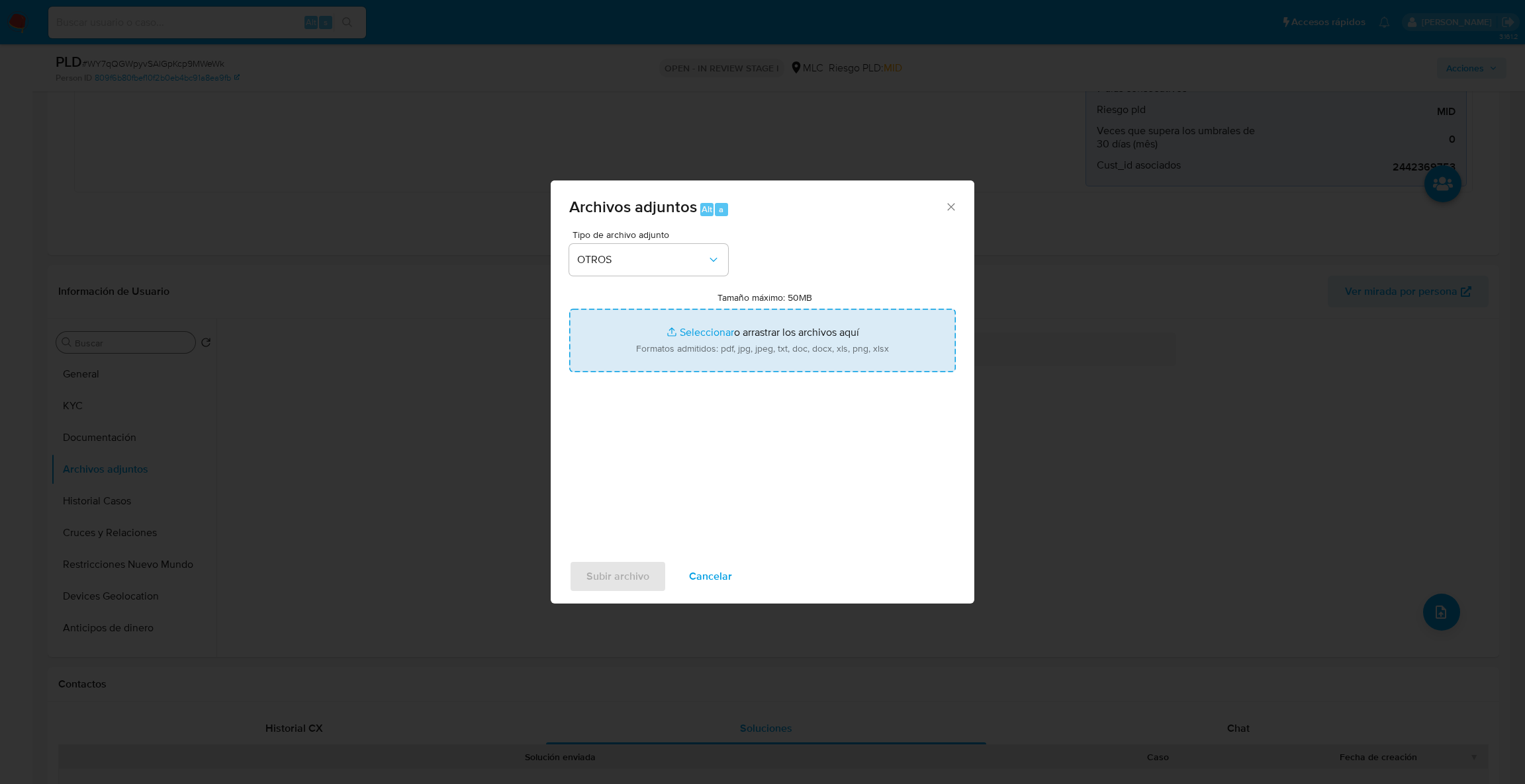
click at [639, 350] on input "Tamaño máximo: 50MB Seleccionar archivos" at bounding box center [762, 341] width 387 height 64
type input "C:\fakepath\2442369753Movimientos.xlsx"
click at [724, 350] on input "Tamaño máximo: 50MB Seleccionar archivos" at bounding box center [762, 341] width 387 height 64
type input "C:\fakepath\Case Log - 2442369753.pdf"
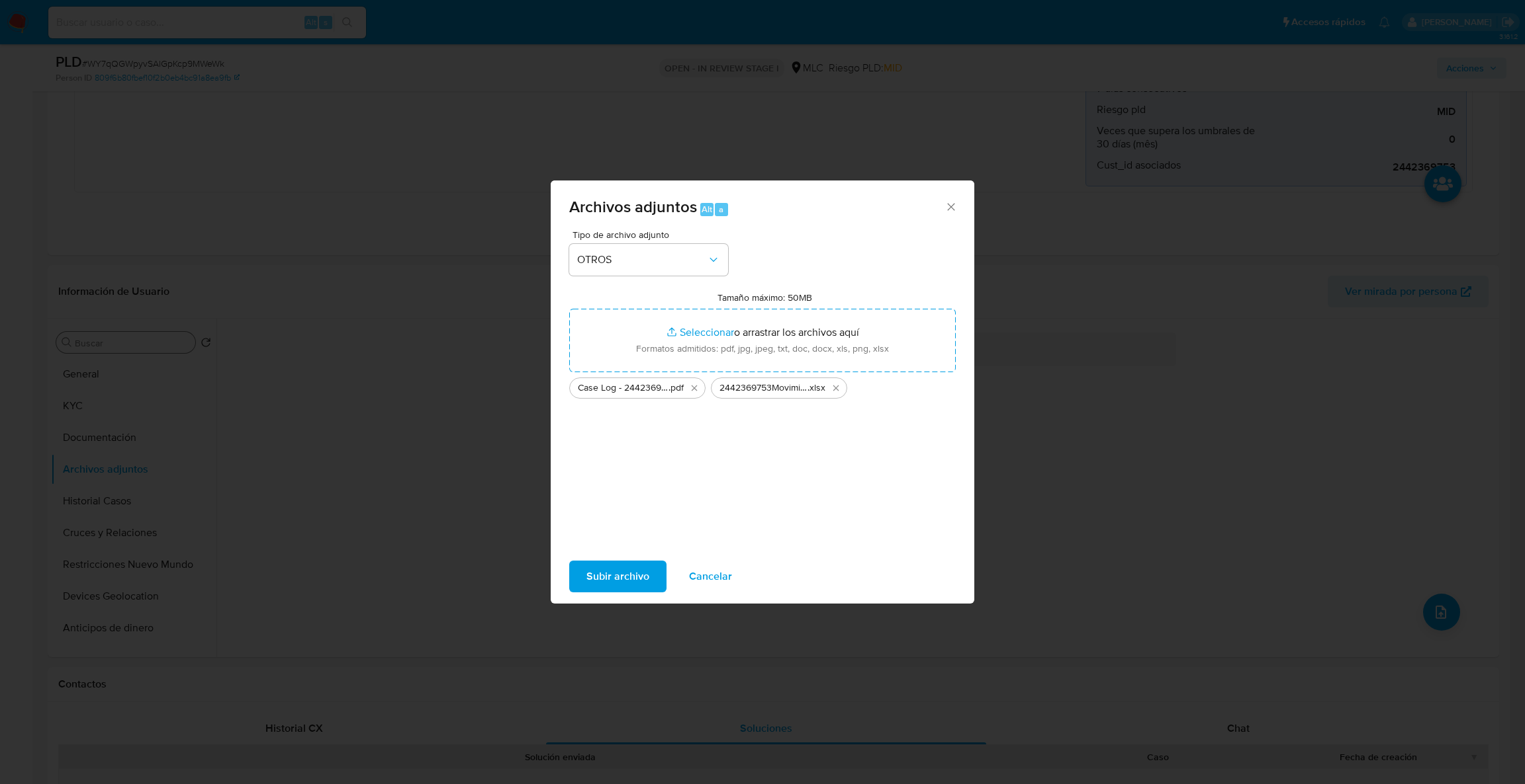
click at [634, 569] on span "Subir archivo" at bounding box center [618, 576] width 63 height 29
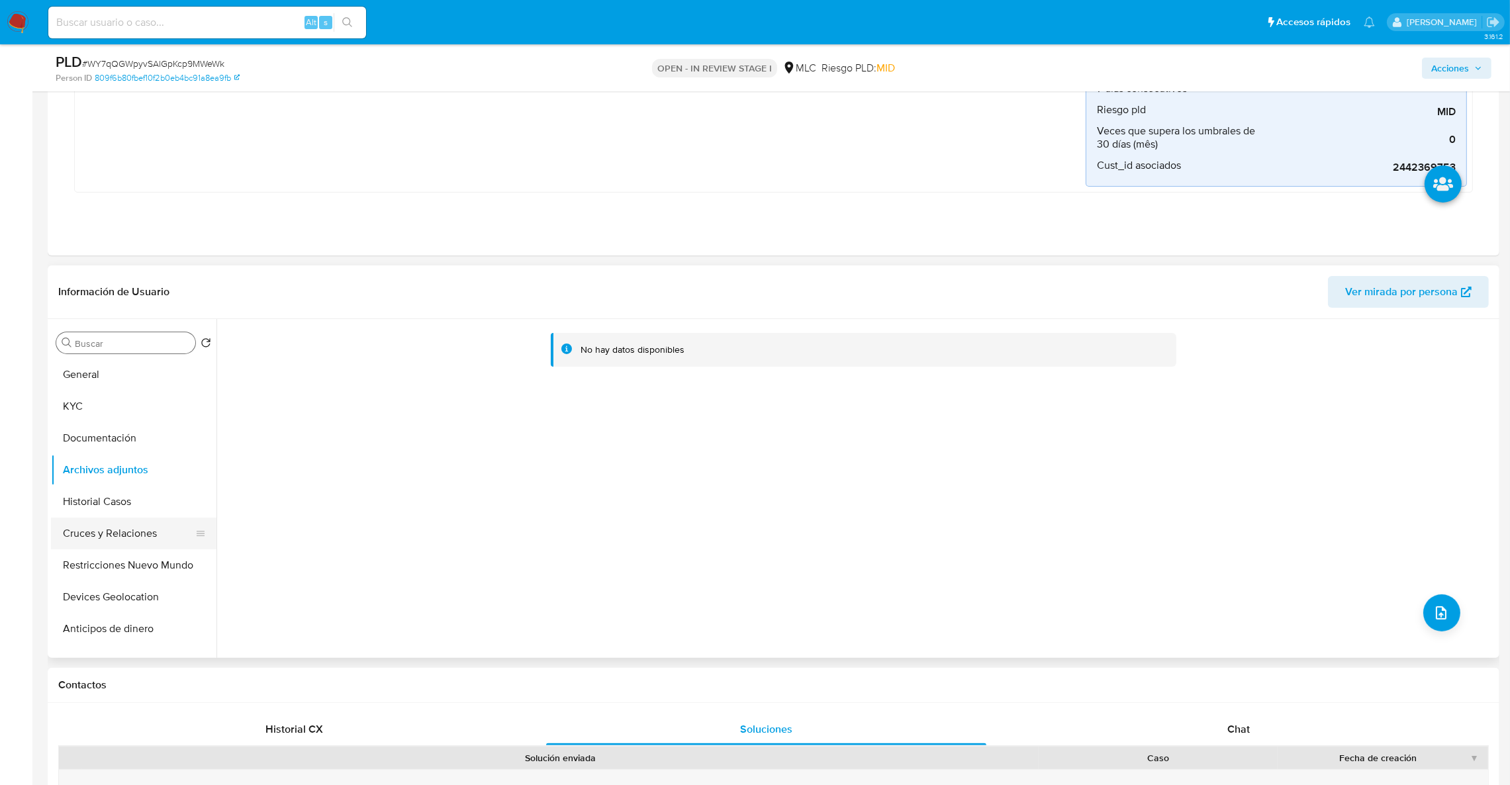
click at [119, 534] on button "Cruces y Relaciones" at bounding box center [128, 534] width 155 height 32
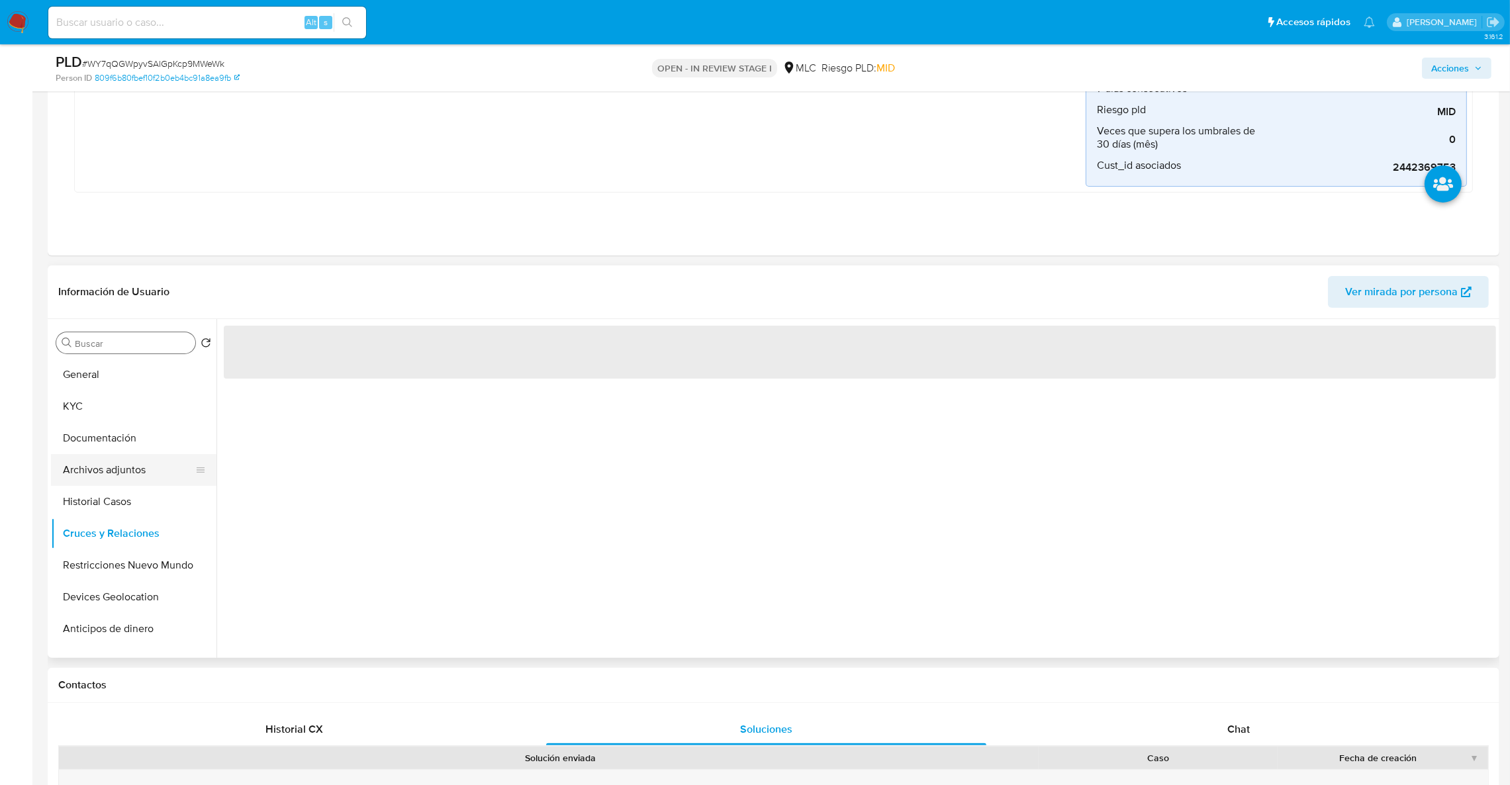
click at [109, 467] on button "Archivos adjuntos" at bounding box center [128, 470] width 155 height 32
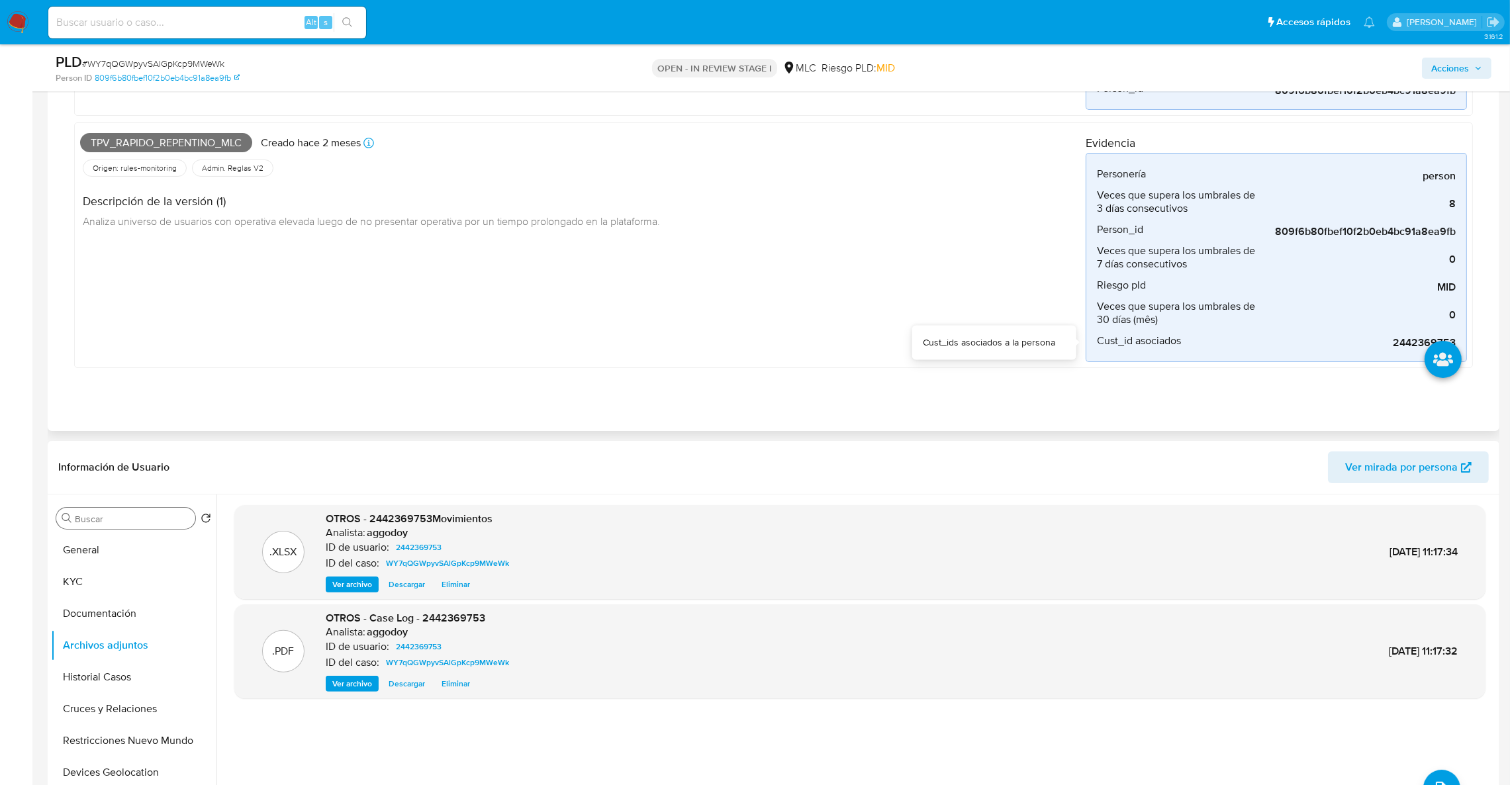
scroll to position [199, 0]
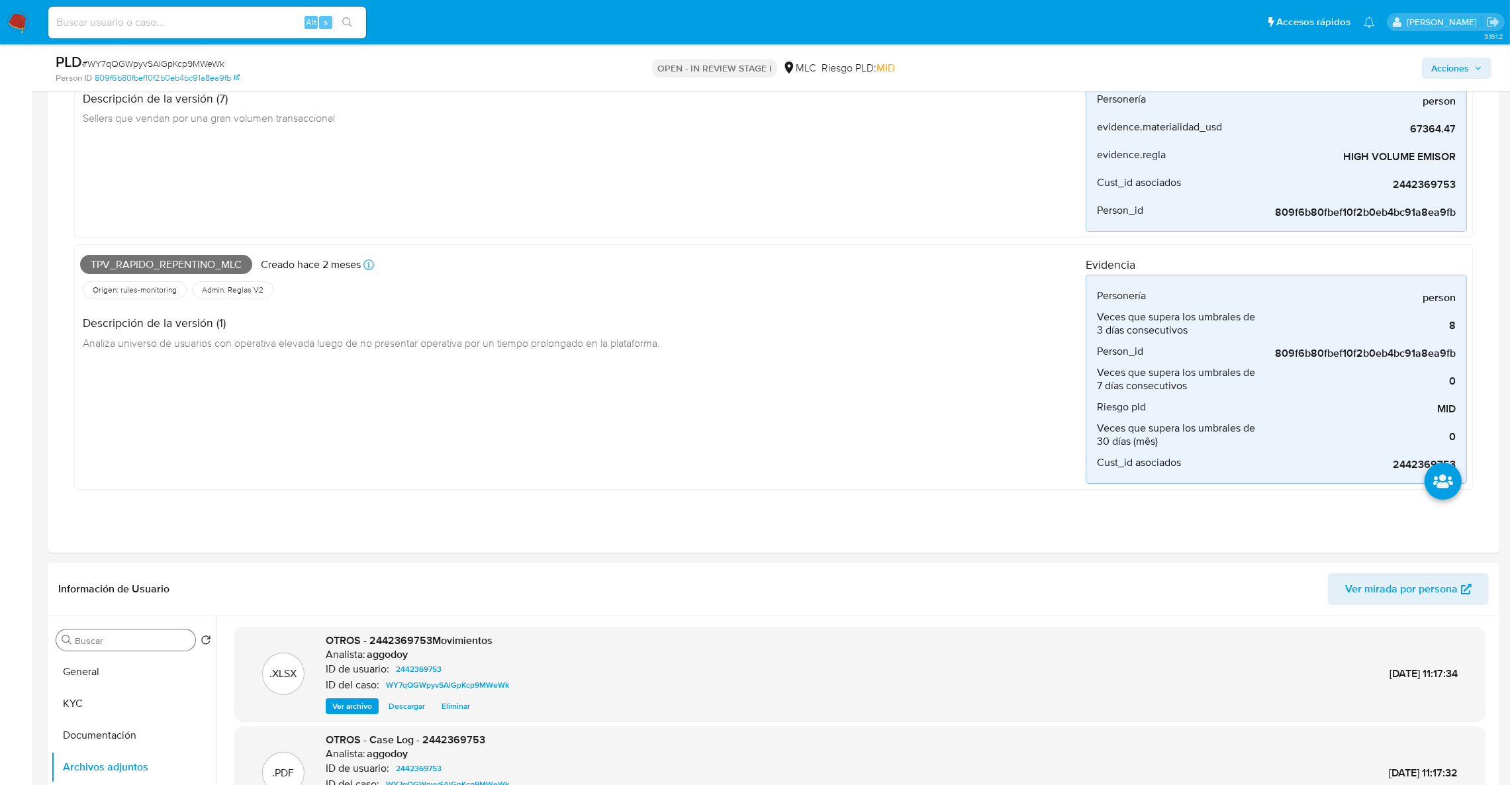
click at [1455, 70] on span "Acciones" at bounding box center [1451, 68] width 38 height 21
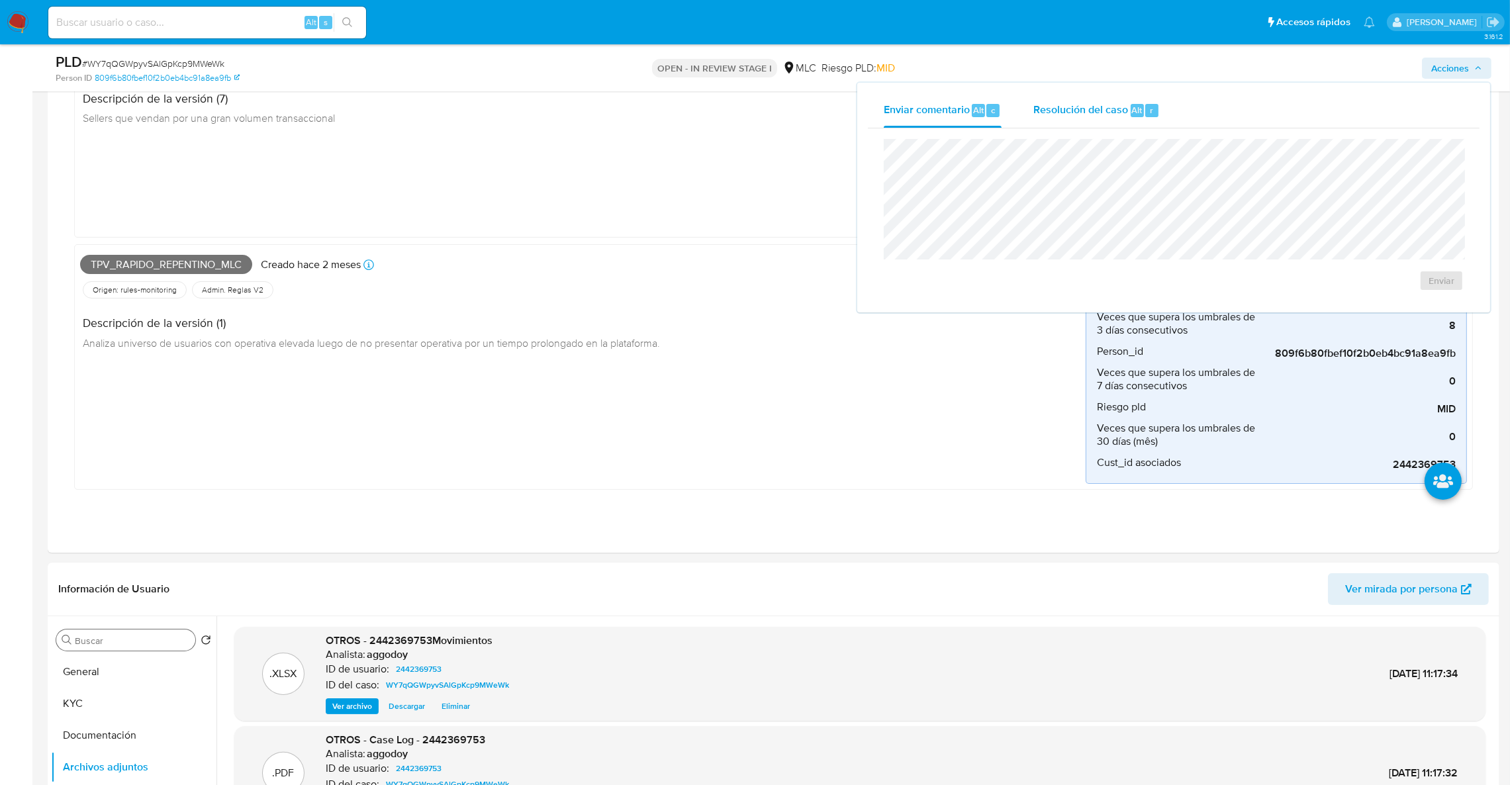
drag, startPoint x: 1079, startPoint y: 106, endPoint x: 1067, endPoint y: 123, distance: 20.6
click at [1078, 107] on span "Resolución del caso" at bounding box center [1081, 109] width 95 height 15
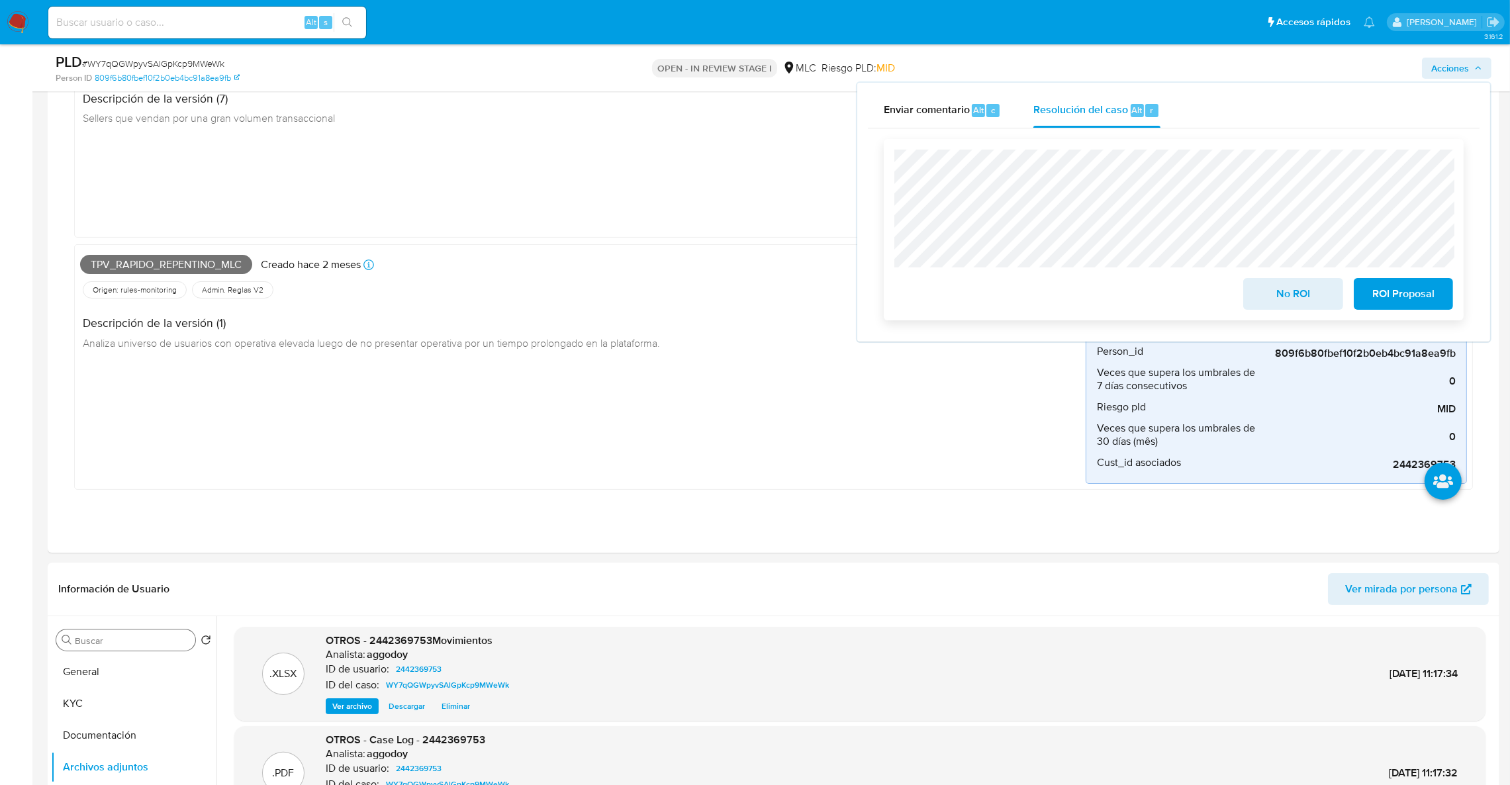
drag, startPoint x: 1381, startPoint y: 303, endPoint x: 1387, endPoint y: 299, distance: 7.7
click at [1382, 303] on span "ROI Proposal" at bounding box center [1403, 293] width 65 height 29
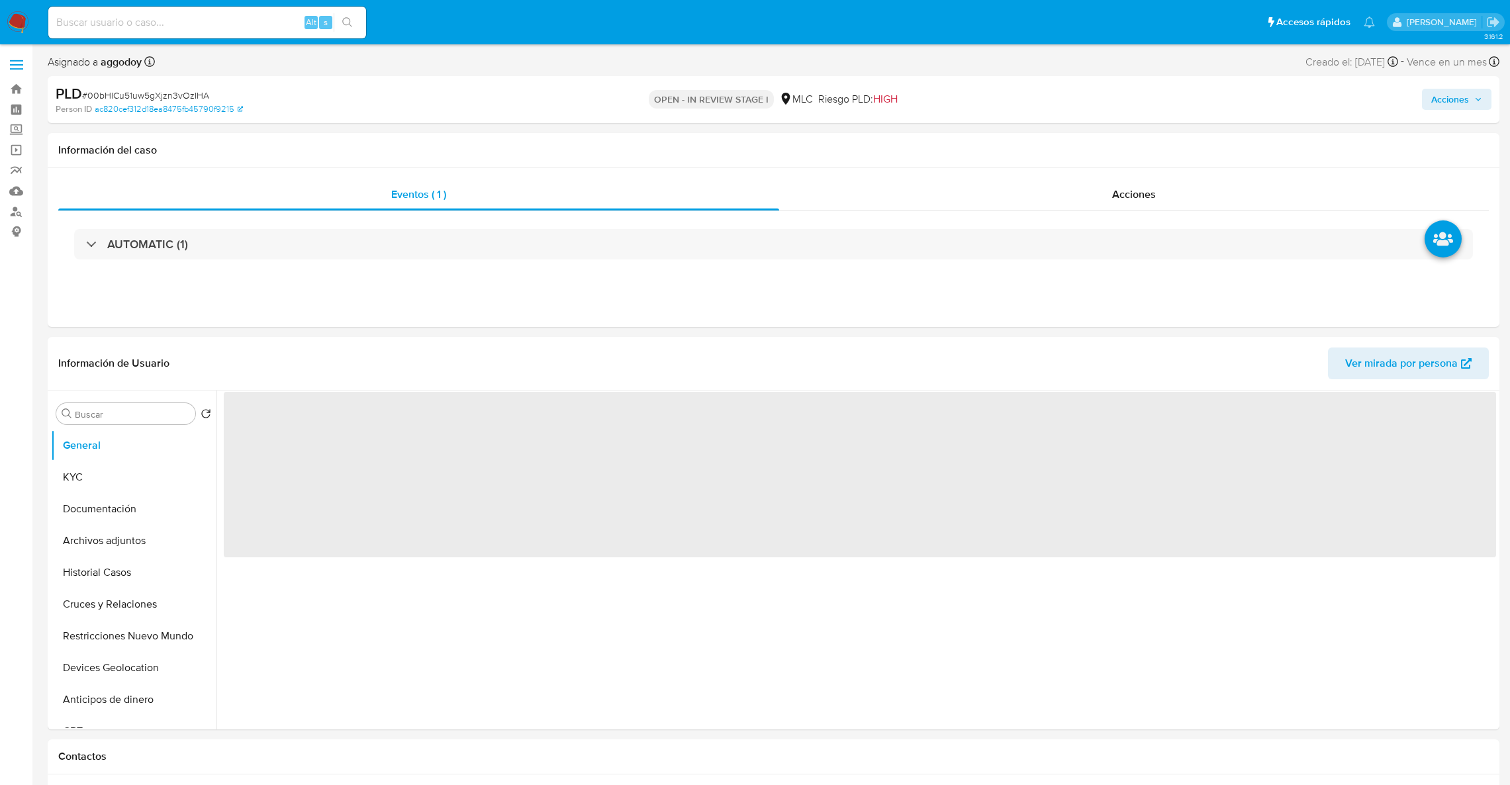
select select "10"
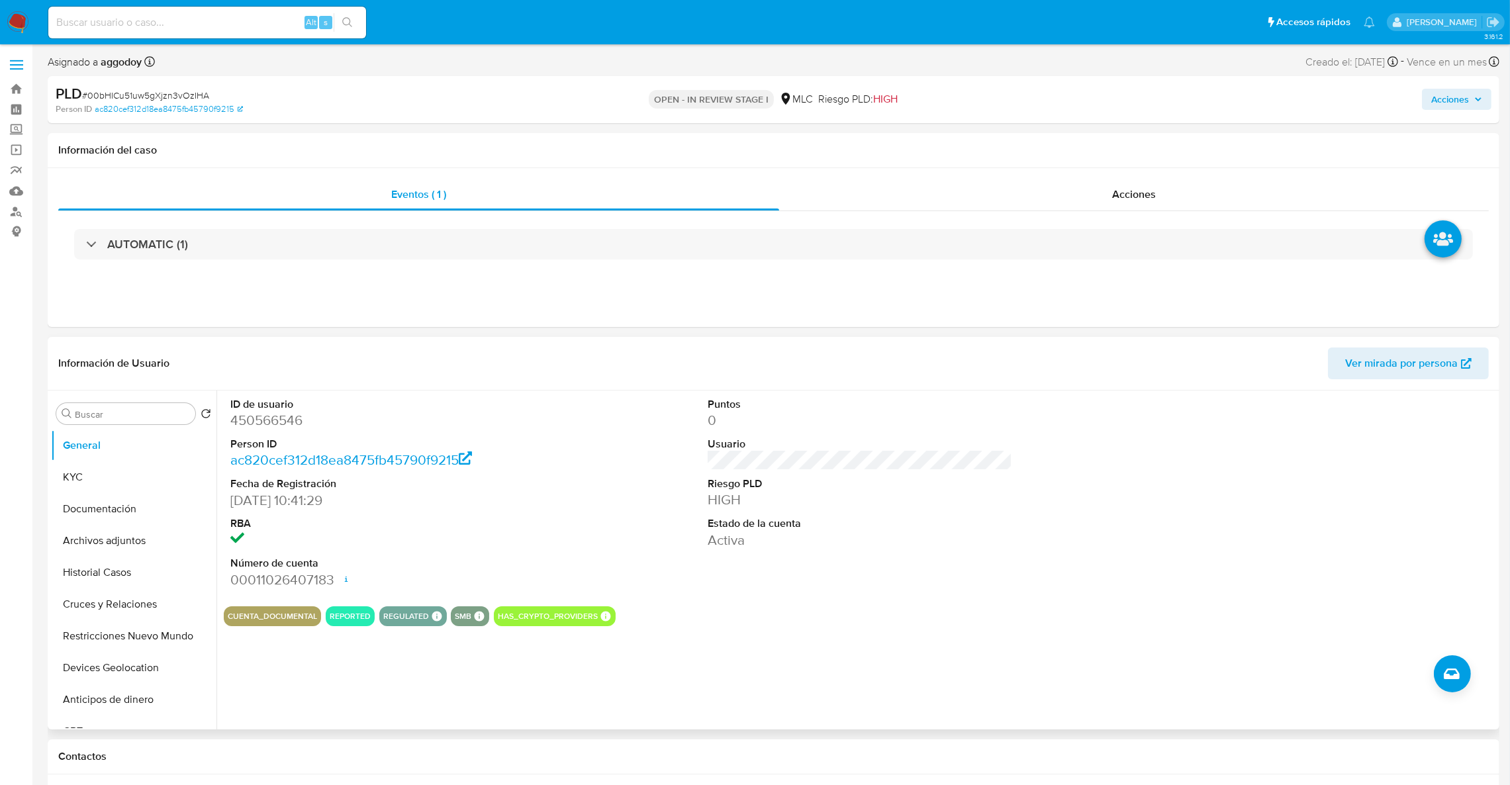
click at [253, 425] on dd "450566546" at bounding box center [382, 420] width 305 height 19
copy dd "450566546"
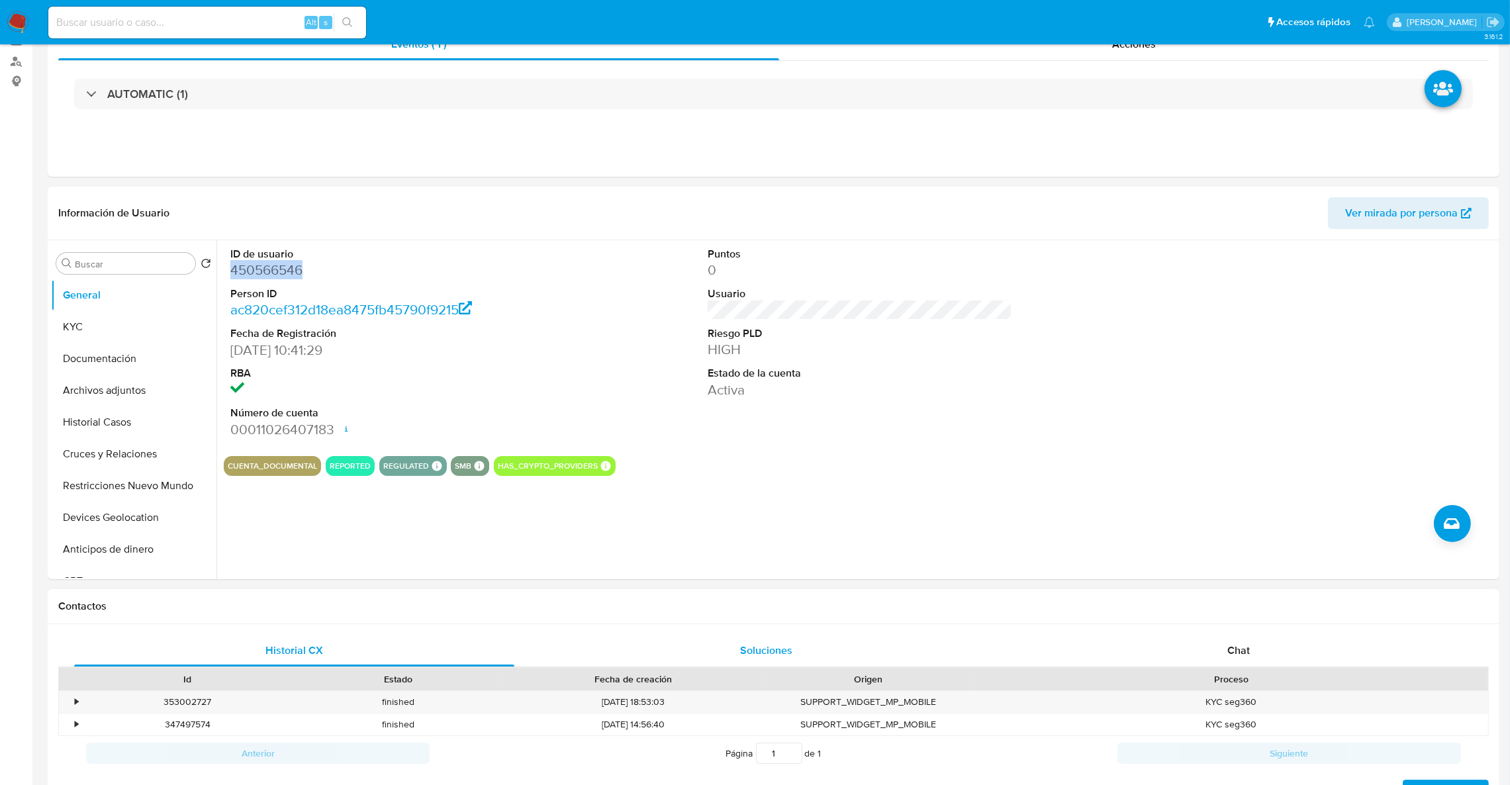
scroll to position [297, 0]
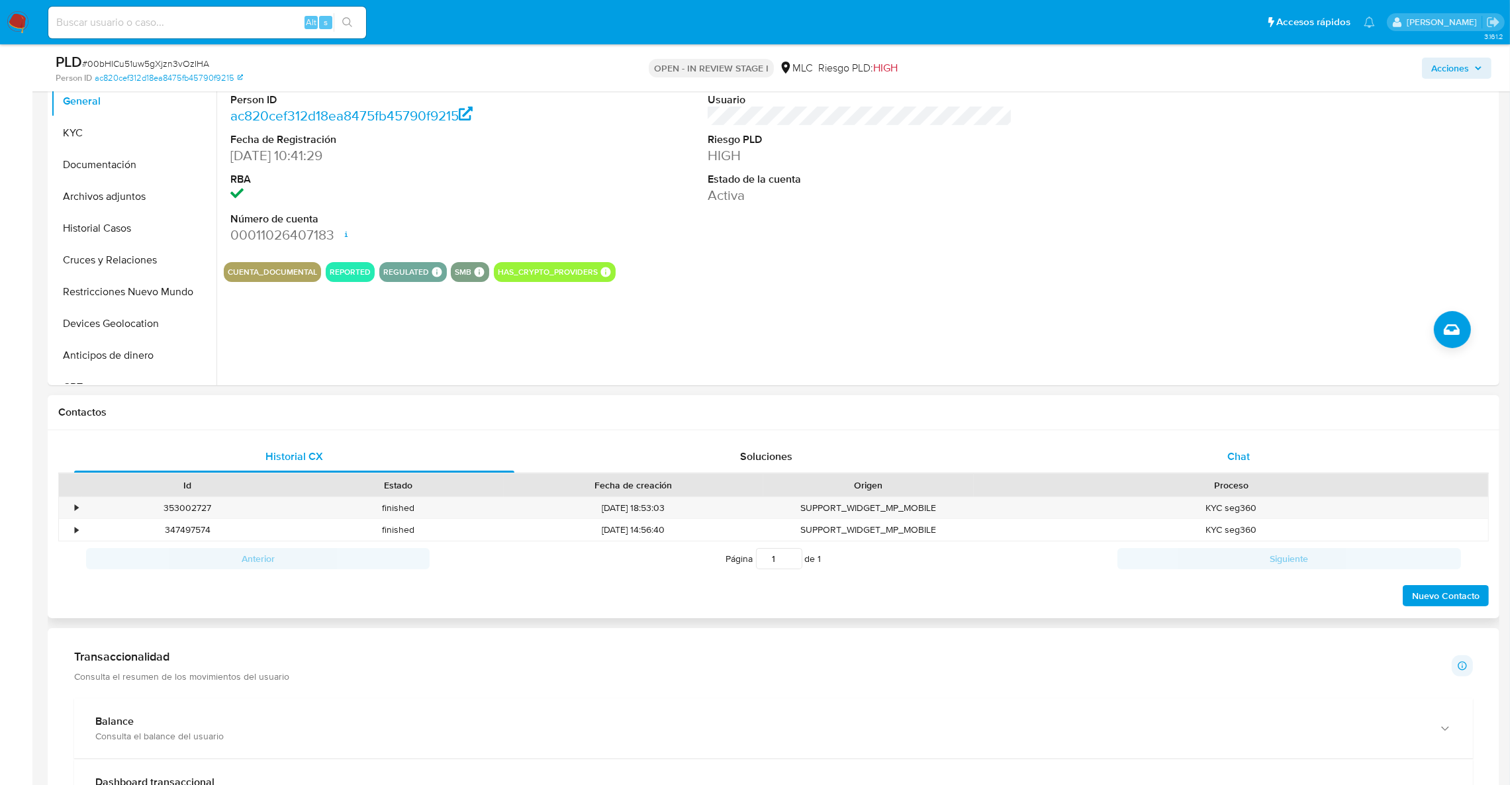
click at [1212, 467] on div "Chat" at bounding box center [1238, 457] width 440 height 32
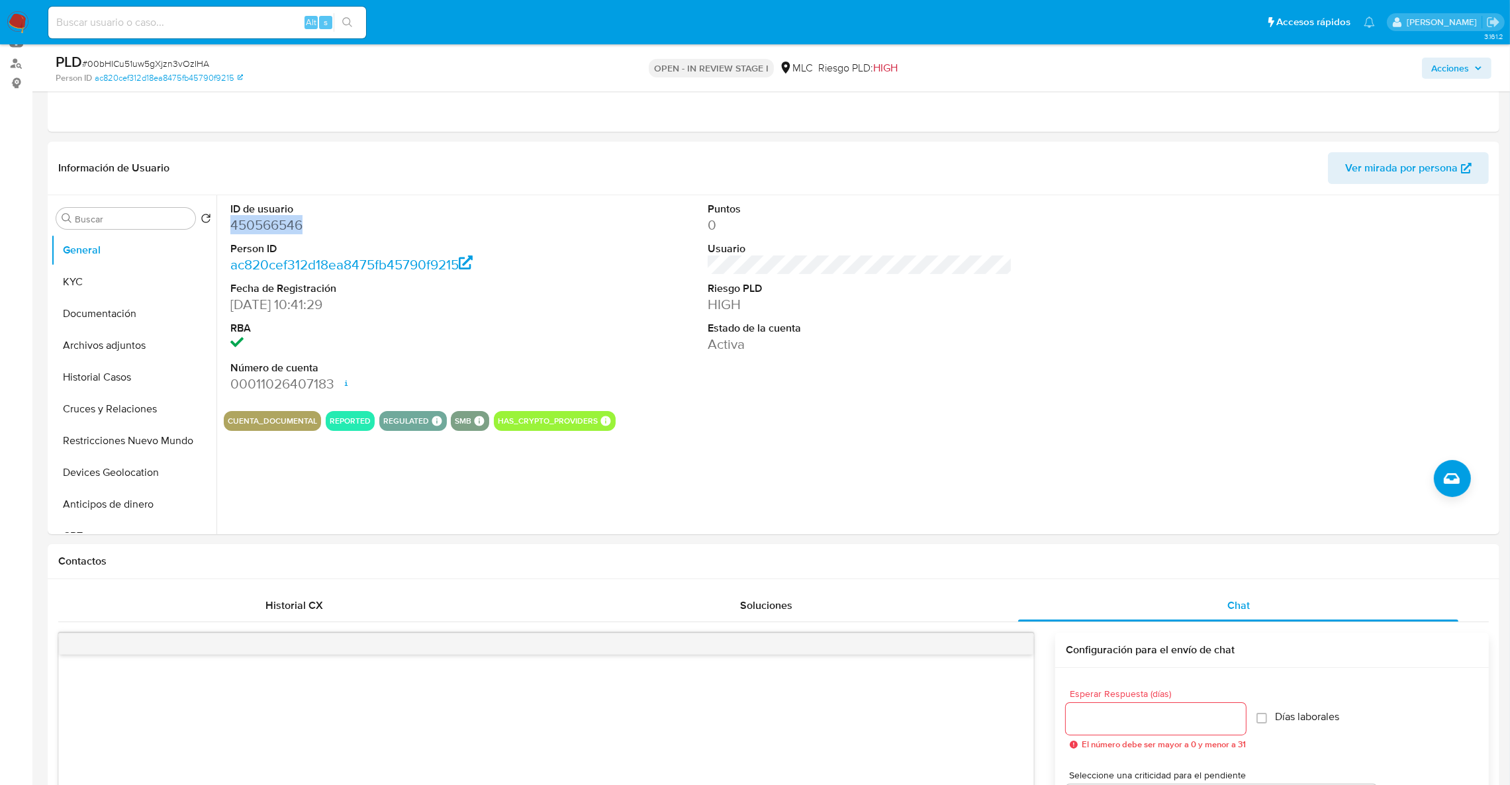
scroll to position [145, 0]
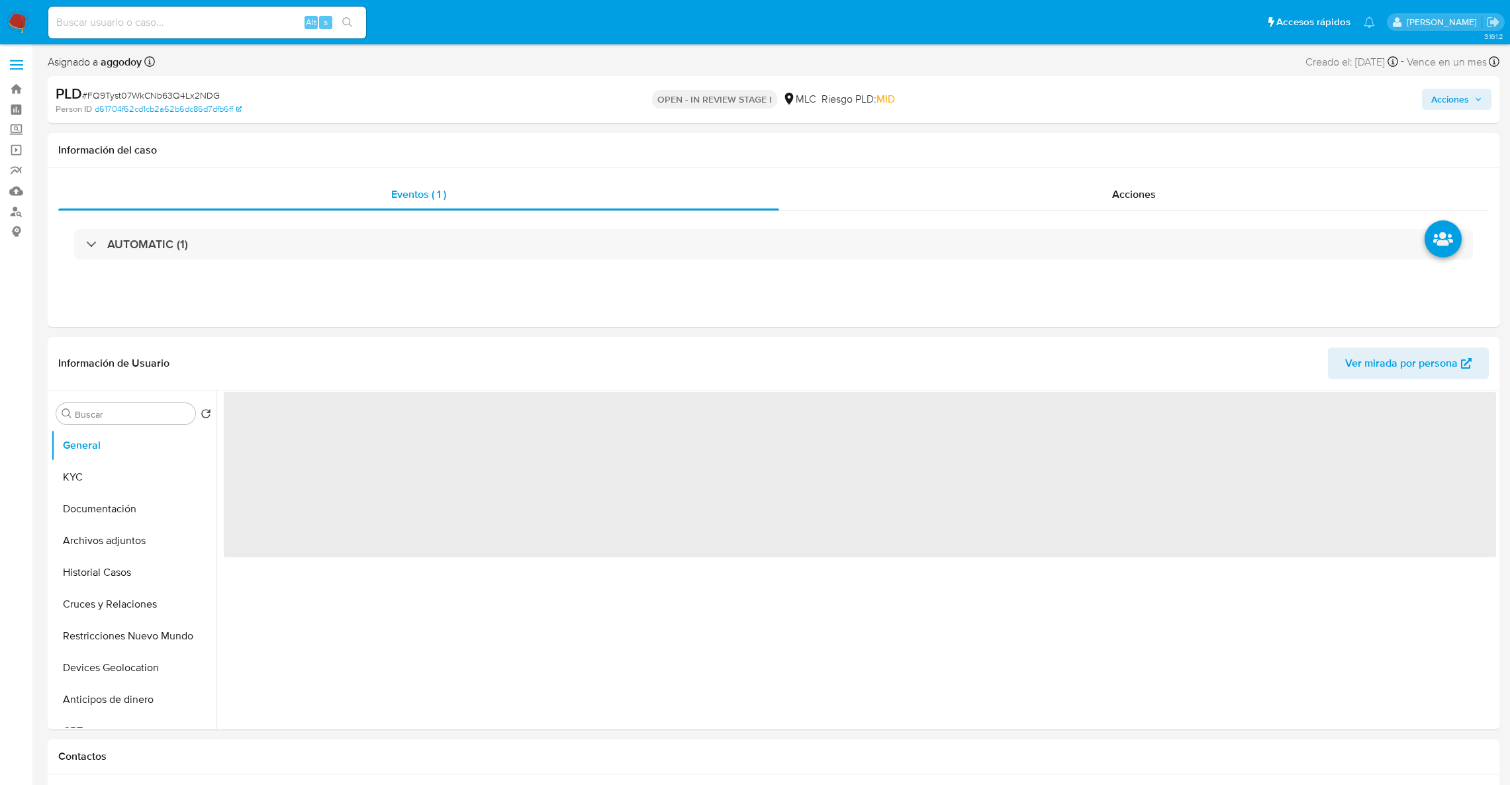
select select "10"
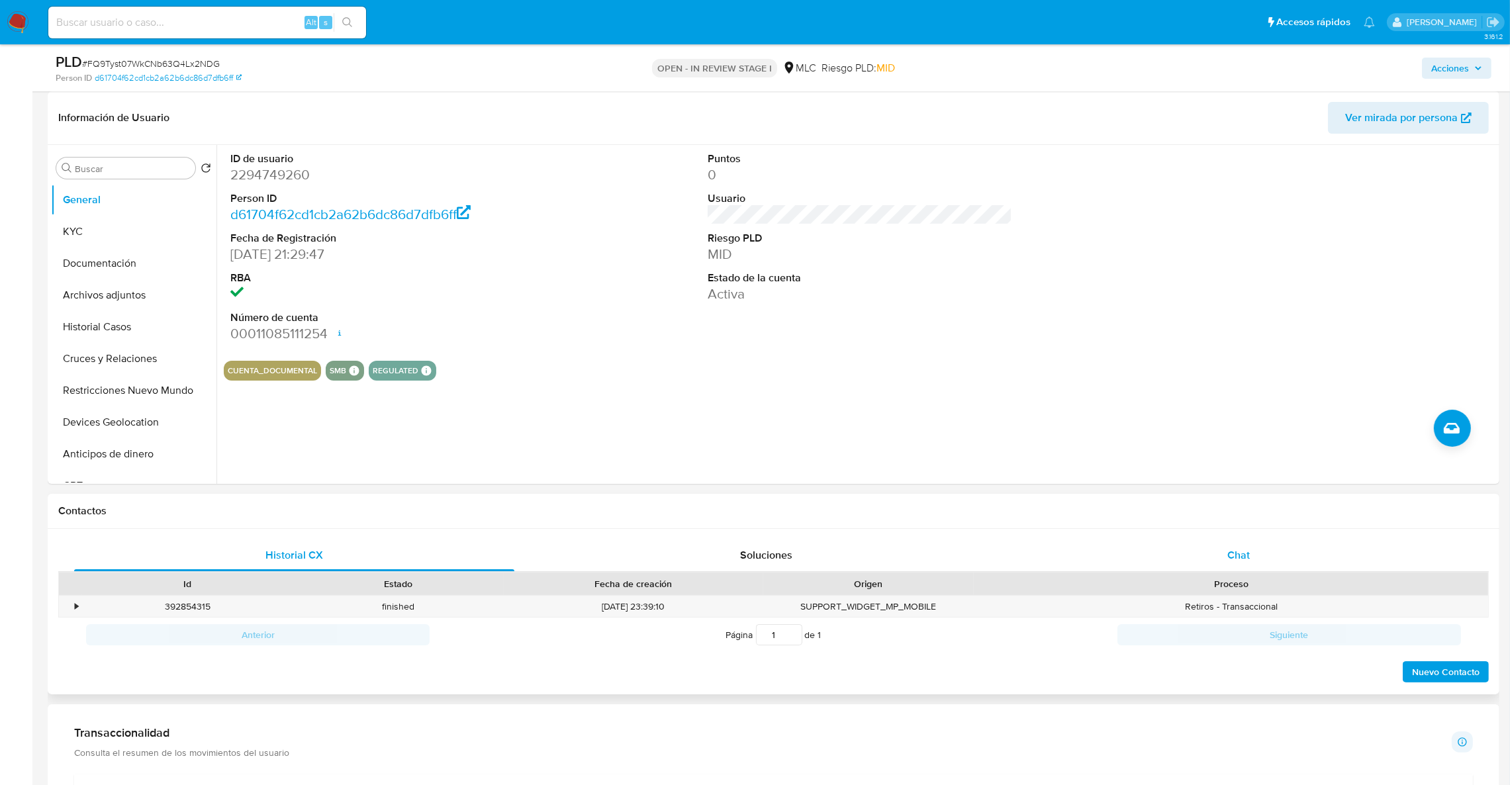
click at [1302, 550] on div "Chat" at bounding box center [1238, 556] width 440 height 32
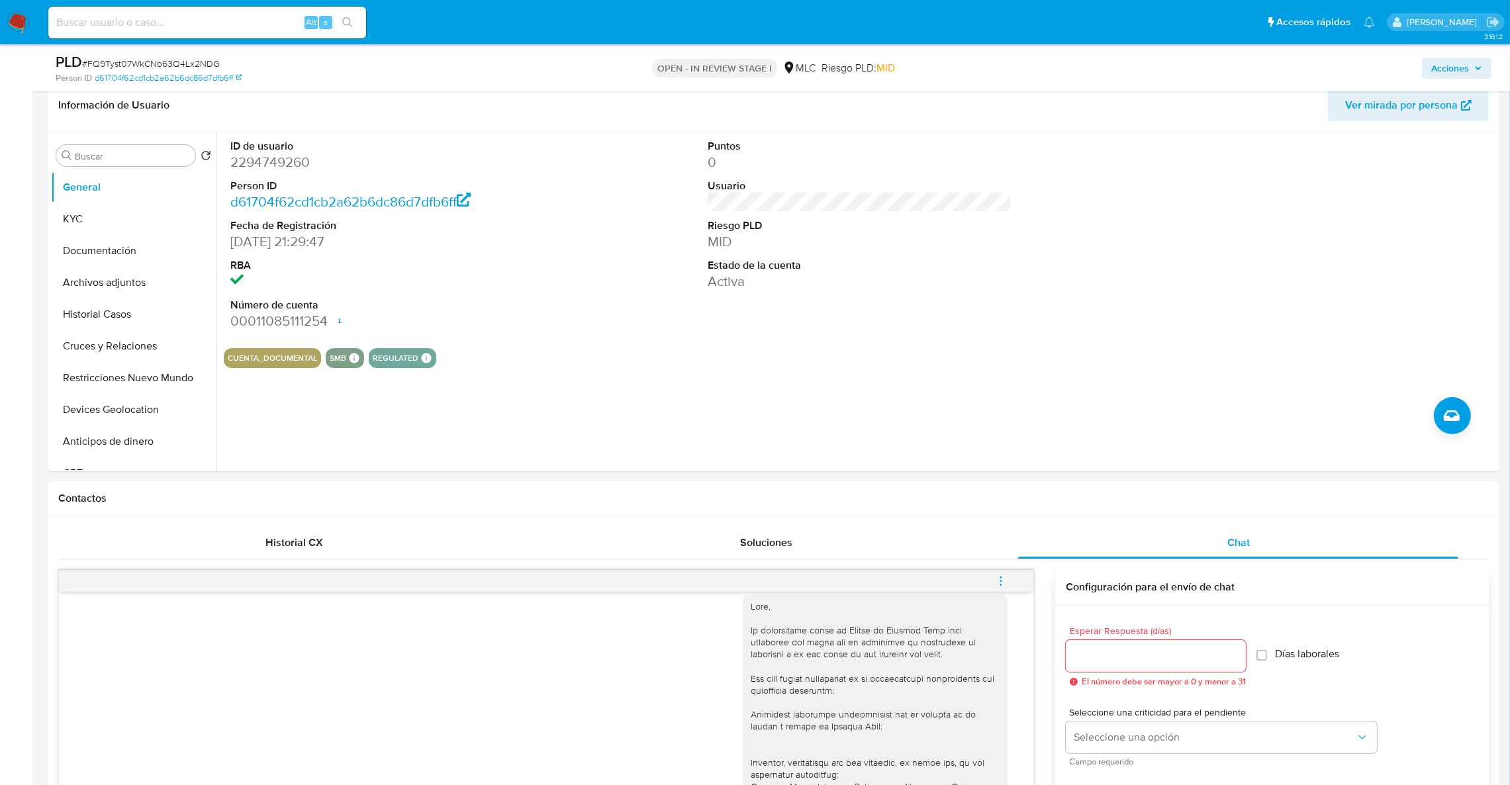
scroll to position [199, 0]
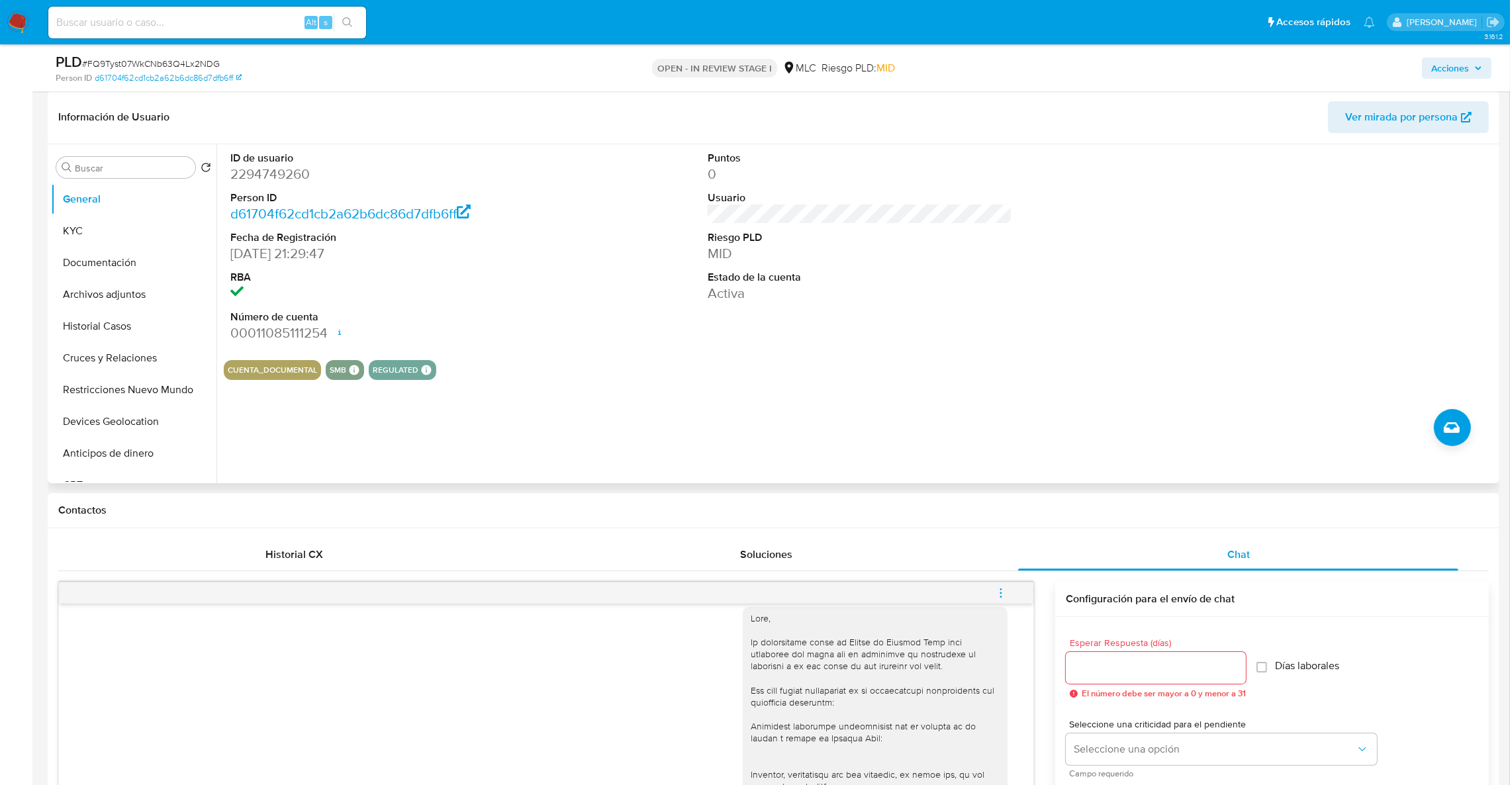
click at [317, 171] on dd "2294749260" at bounding box center [382, 174] width 305 height 19
click at [311, 171] on dd "2294749260" at bounding box center [382, 174] width 305 height 19
click at [307, 171] on dd "2294749260" at bounding box center [382, 174] width 305 height 19
drag, startPoint x: 307, startPoint y: 171, endPoint x: 283, endPoint y: 179, distance: 24.5
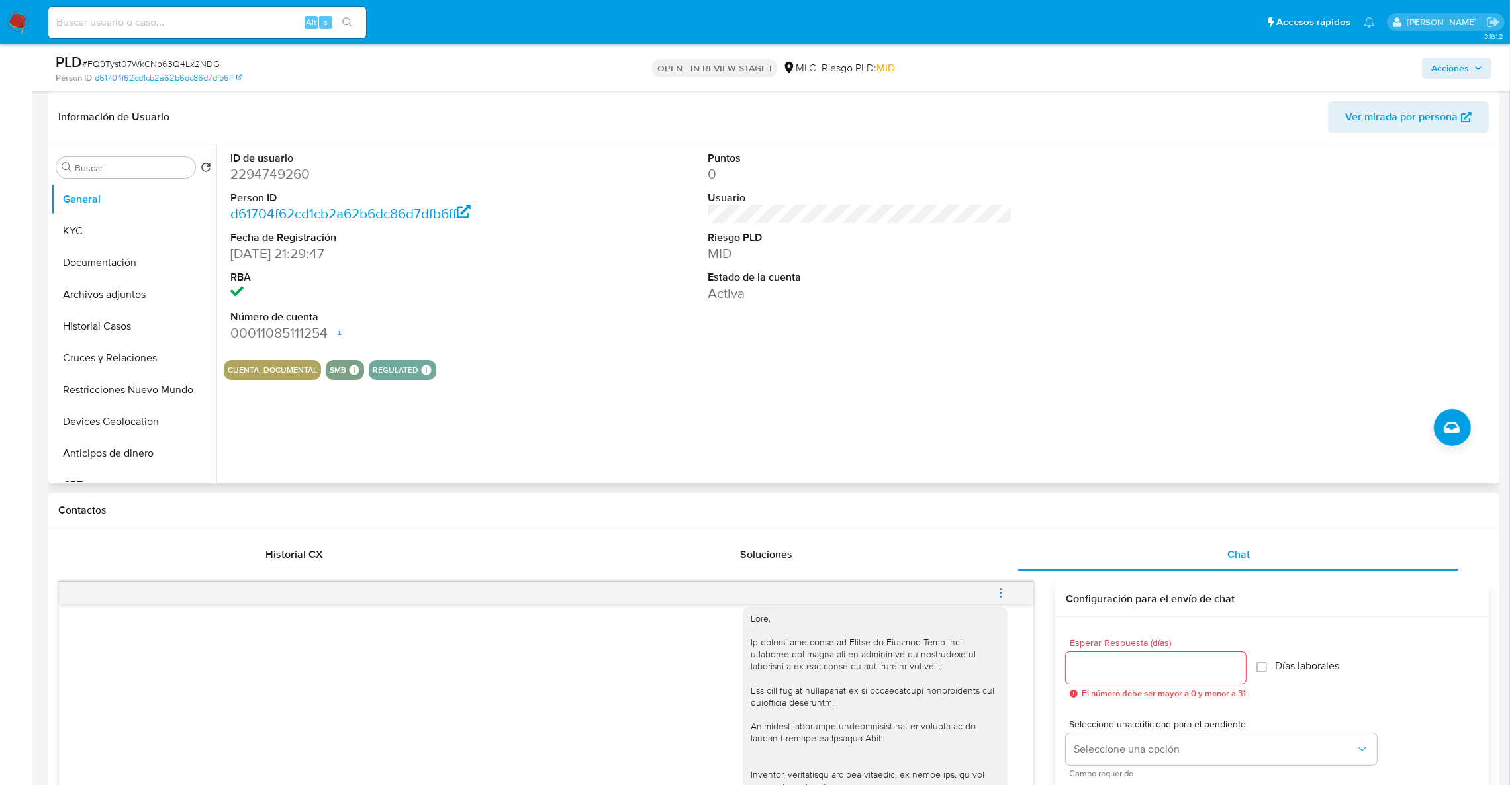
click at [283, 179] on dd "2294749260" at bounding box center [382, 174] width 305 height 19
copy dd "2294749260"
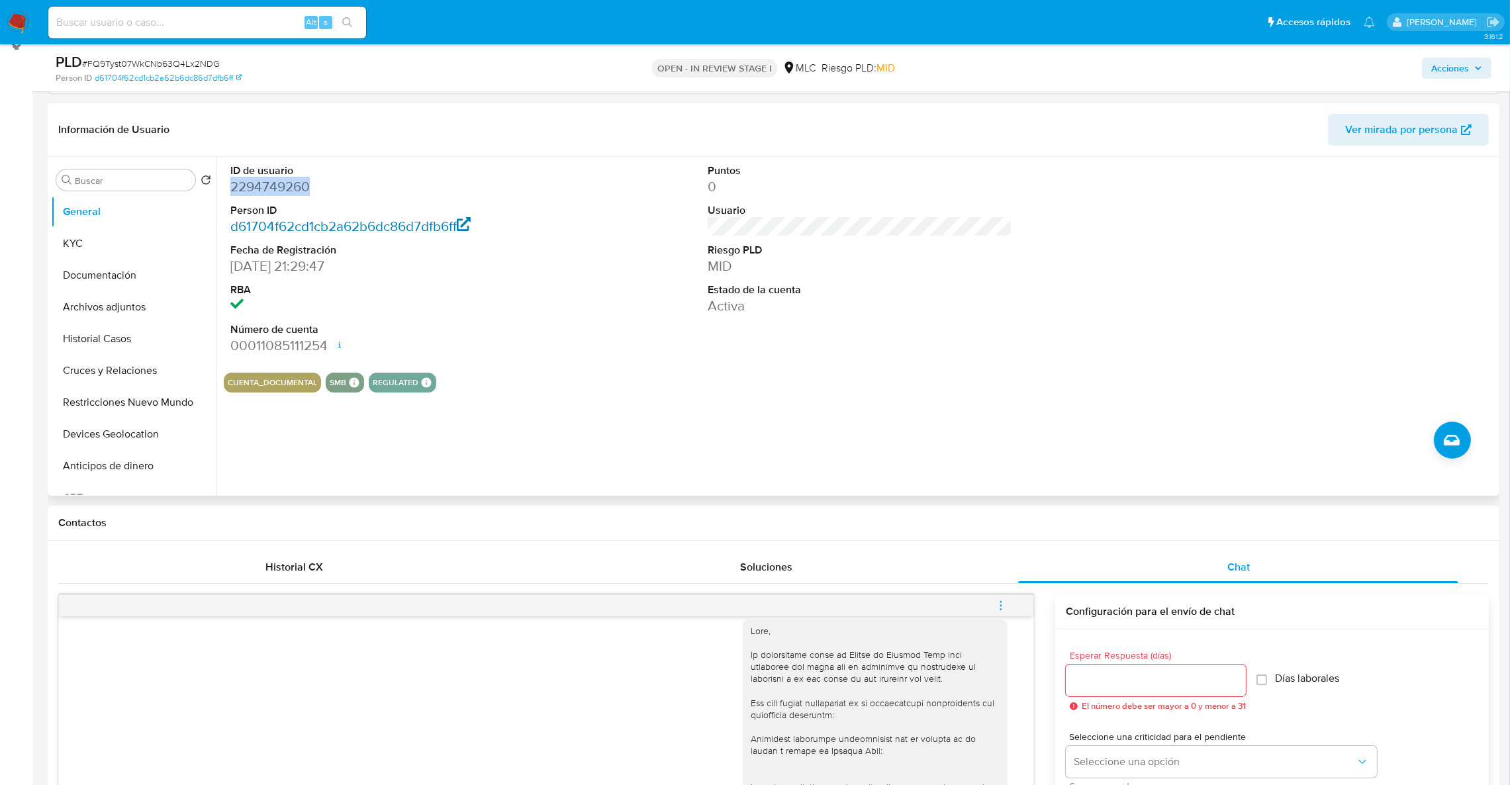
scroll to position [1, 0]
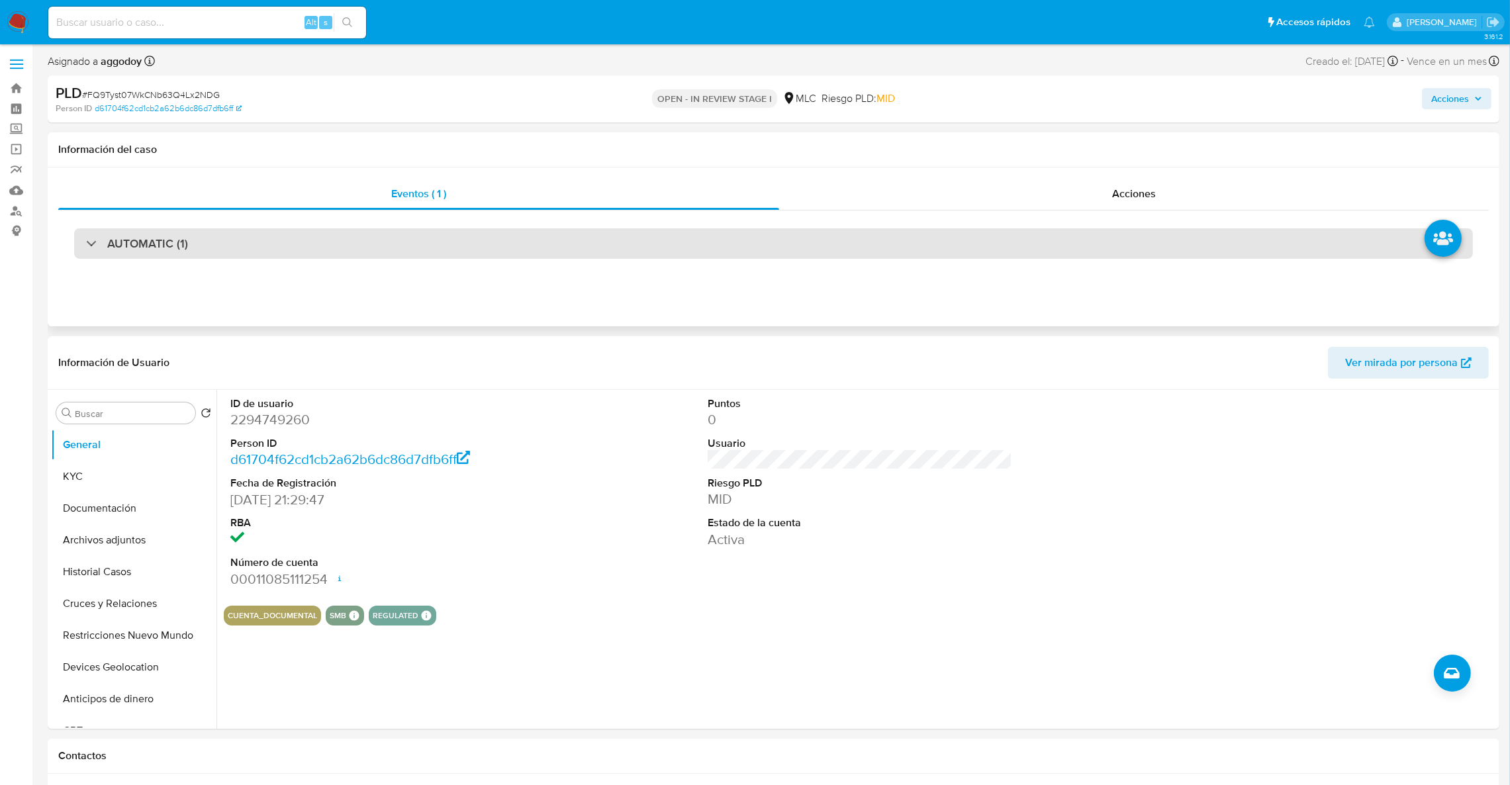
click at [321, 232] on div "AUTOMATIC (1)" at bounding box center [773, 243] width 1399 height 30
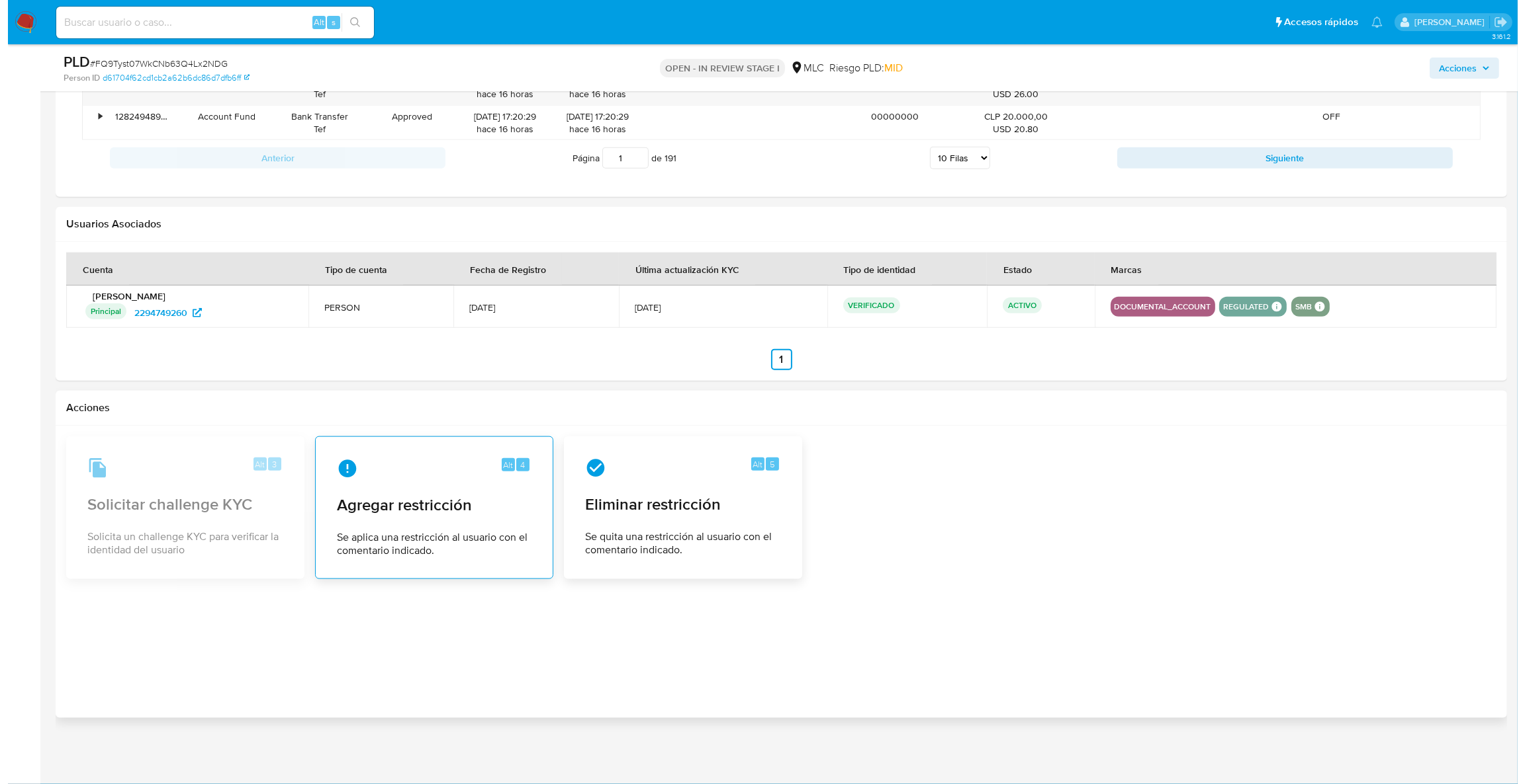
scroll to position [2347, 0]
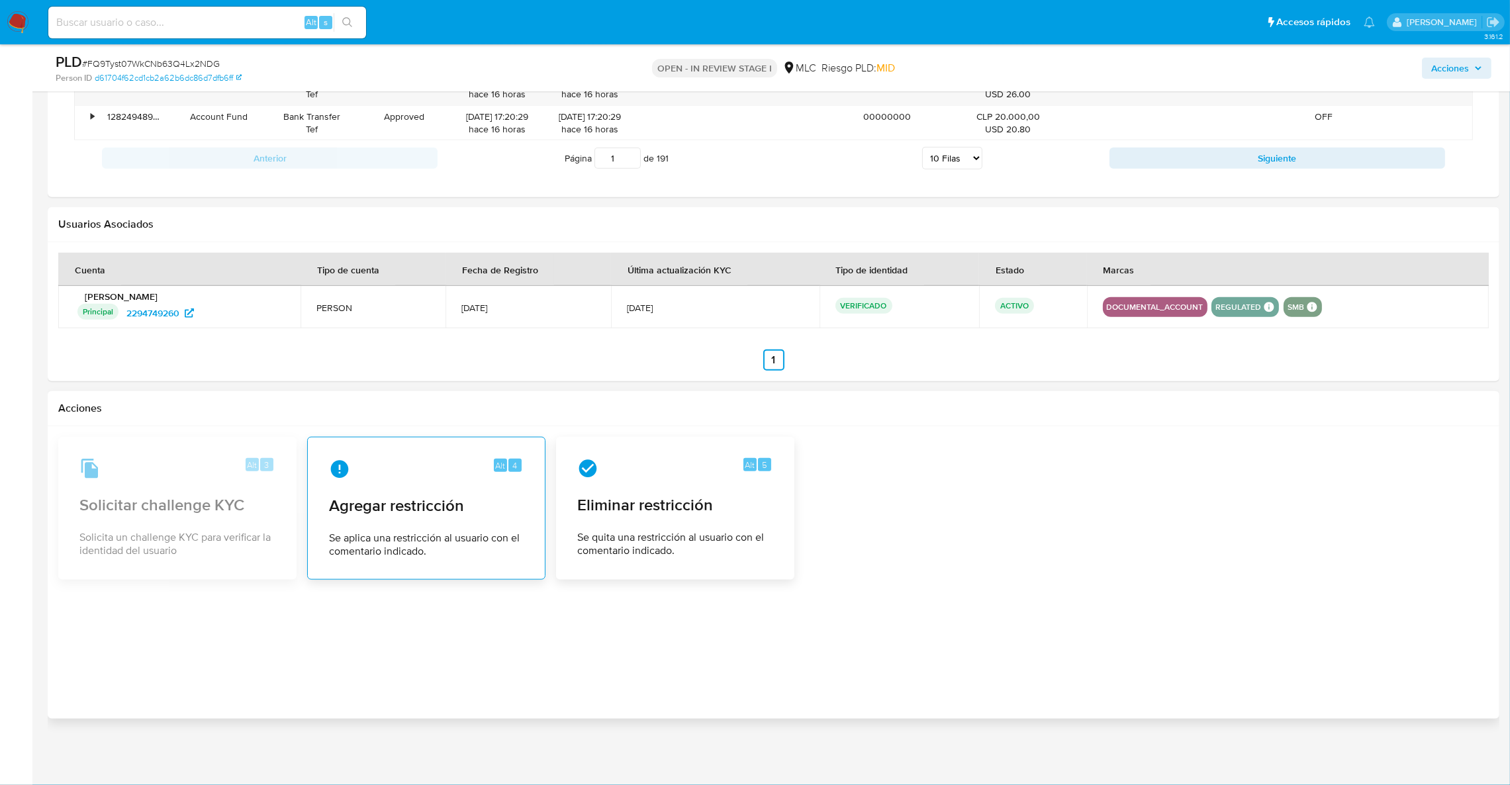
click at [389, 470] on div "Alt 4" at bounding box center [426, 469] width 195 height 21
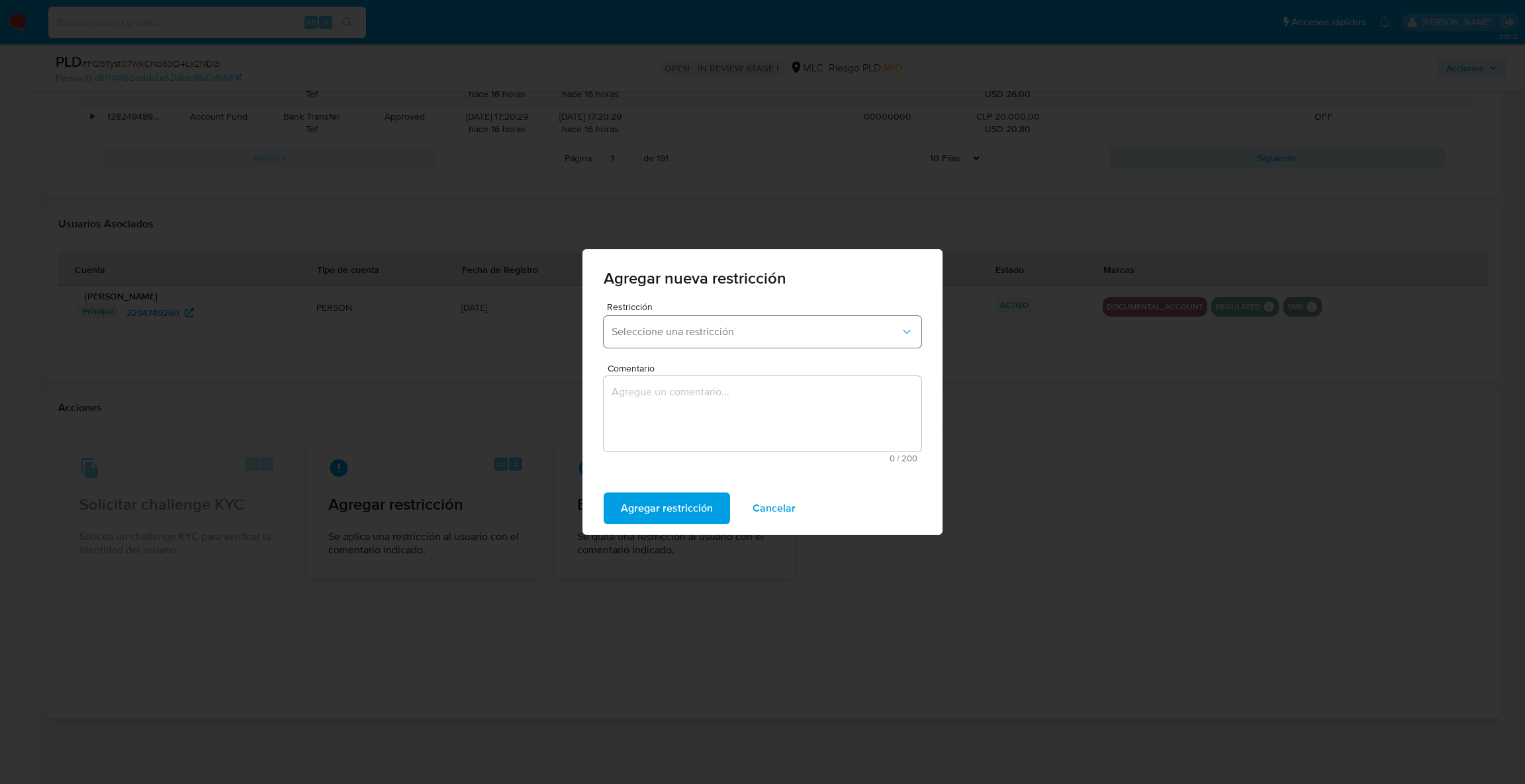
click at [730, 331] on span "Seleccione una restricción" at bounding box center [756, 332] width 289 height 13
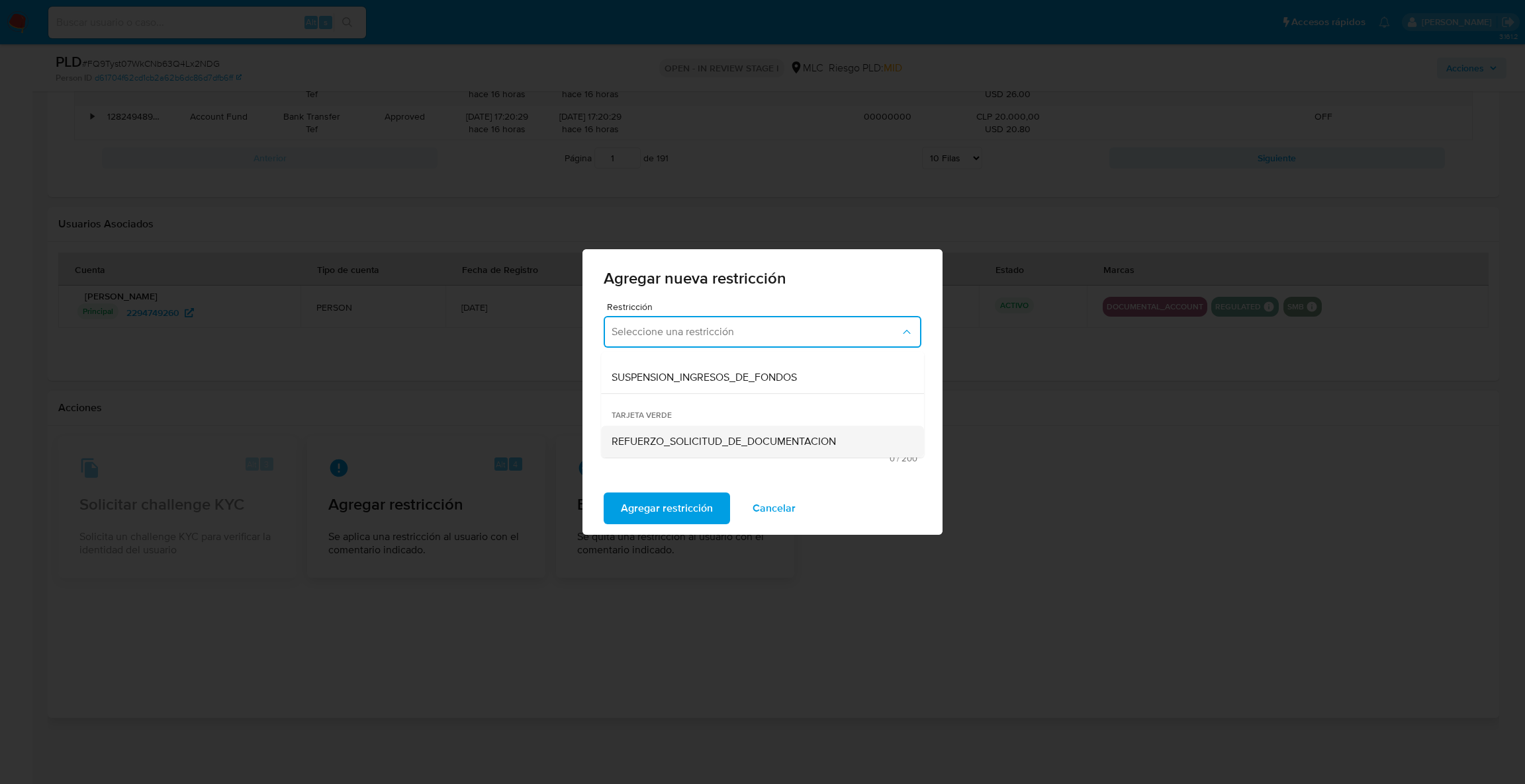
click at [826, 440] on span "REFUERZO_SOLICITUD_DE_DOCUMENTACION" at bounding box center [724, 441] width 224 height 13
click at [697, 442] on textarea "Comentario" at bounding box center [762, 413] width 318 height 75
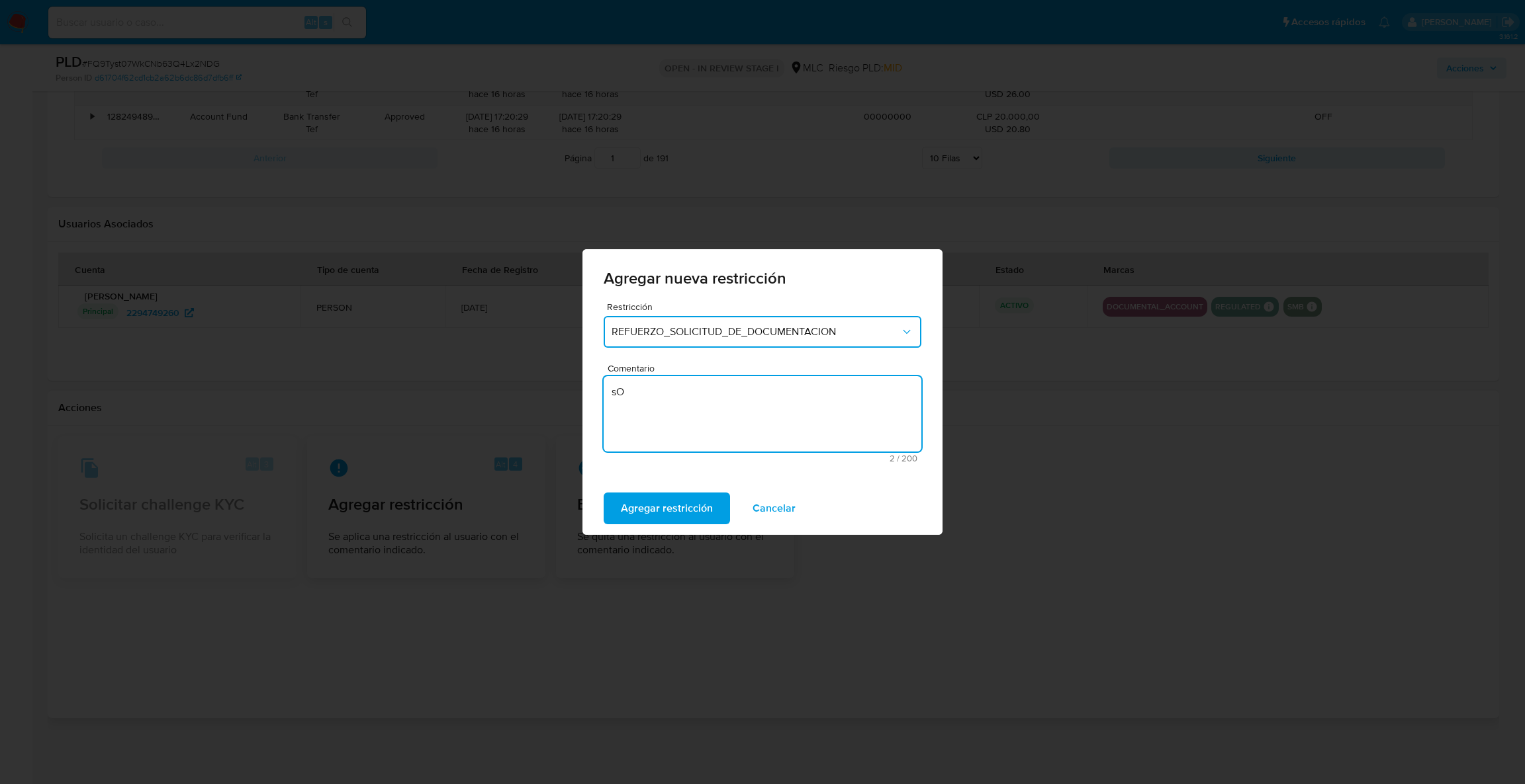
type textarea "s"
type textarea "Sol de info."
click at [682, 336] on span "REFUERZO_SOLICITUD_DE_DOCUMENTACION" at bounding box center [756, 332] width 289 height 13
click at [726, 428] on div "REFUERZO_SOLICITUD_DE_DOCUMENTACION" at bounding box center [759, 441] width 294 height 32
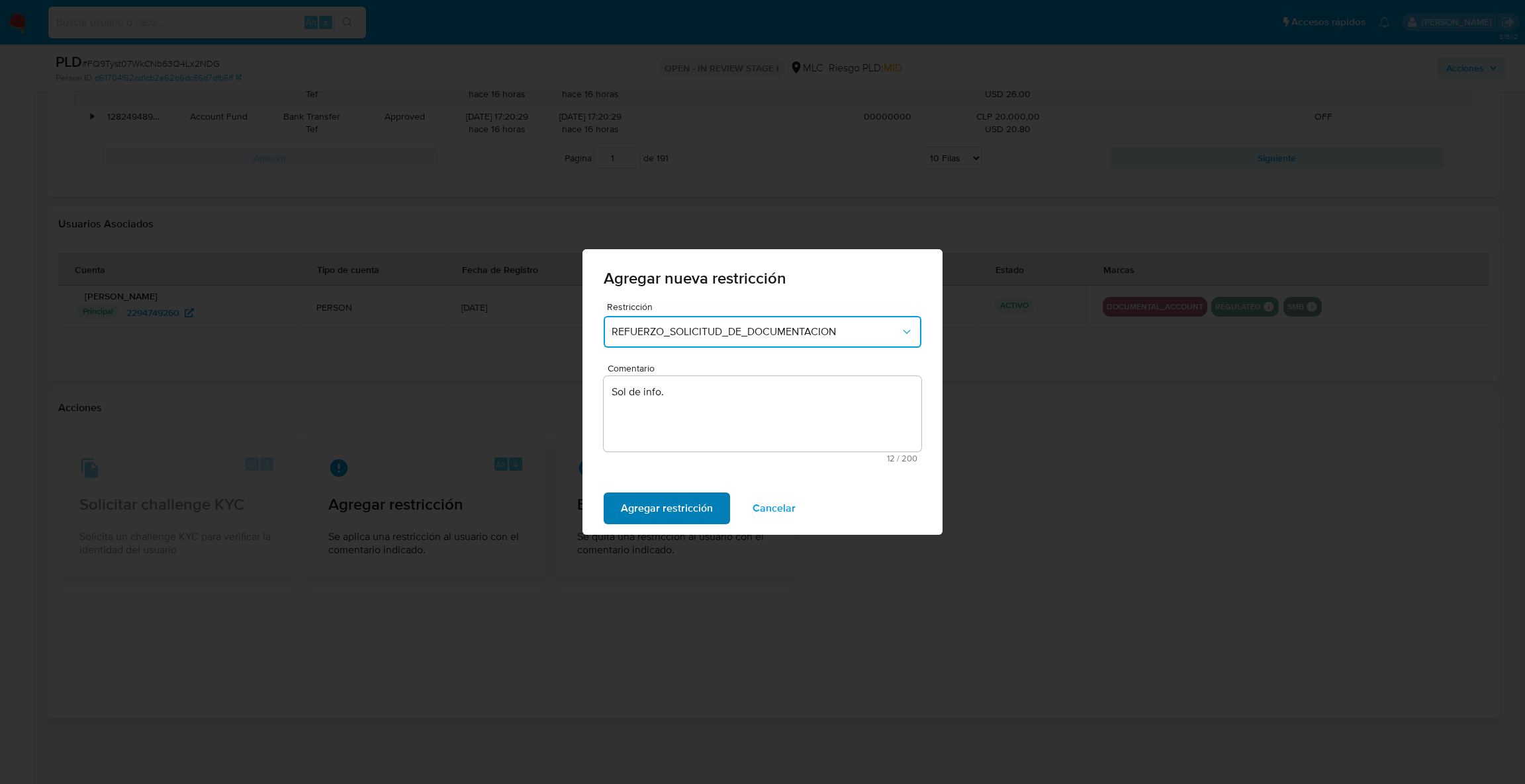
click at [673, 517] on span "Agregar restricción" at bounding box center [667, 508] width 92 height 29
click at [660, 513] on span "Confirmar" at bounding box center [645, 508] width 48 height 29
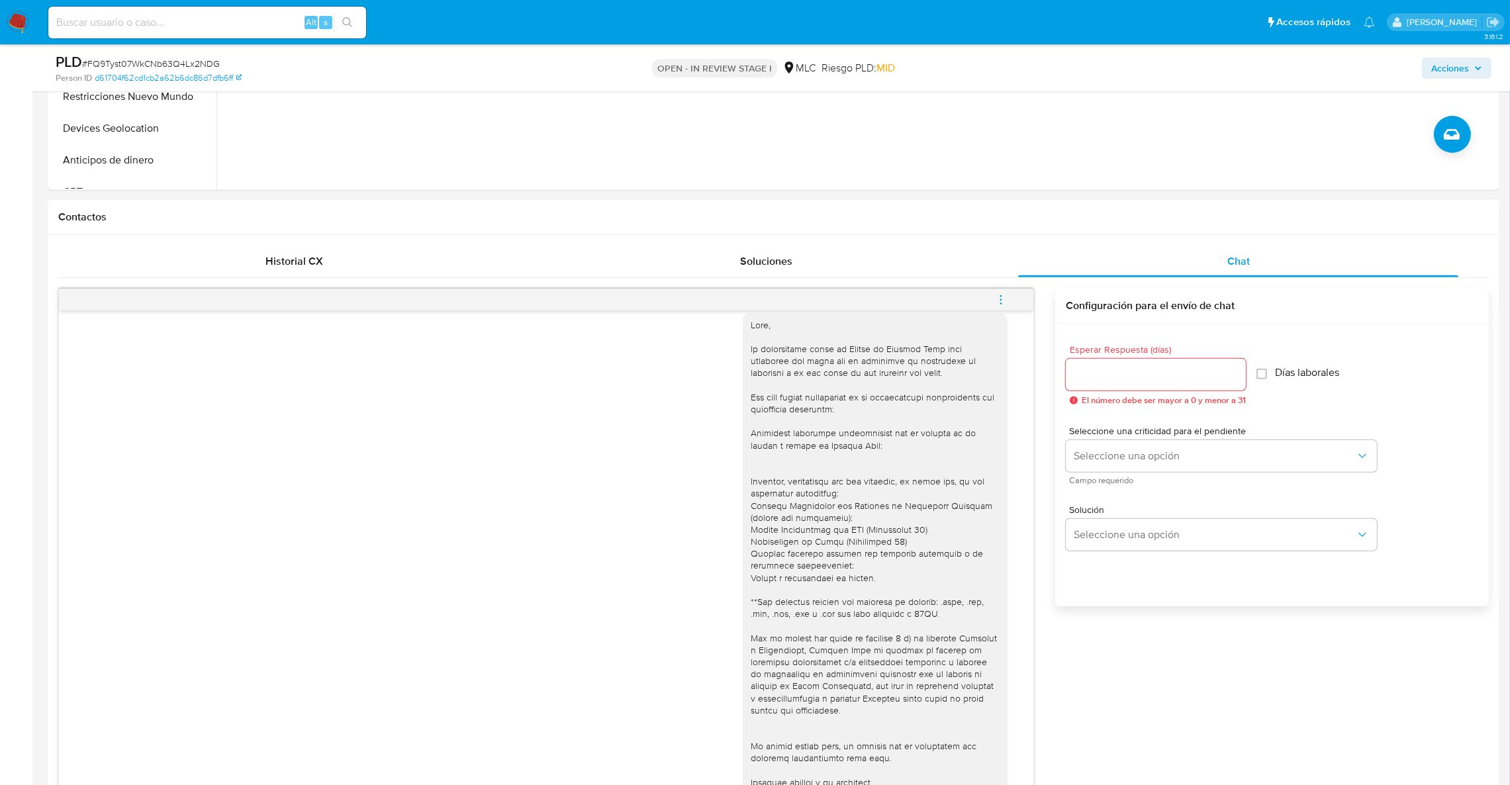
scroll to position [463, 0]
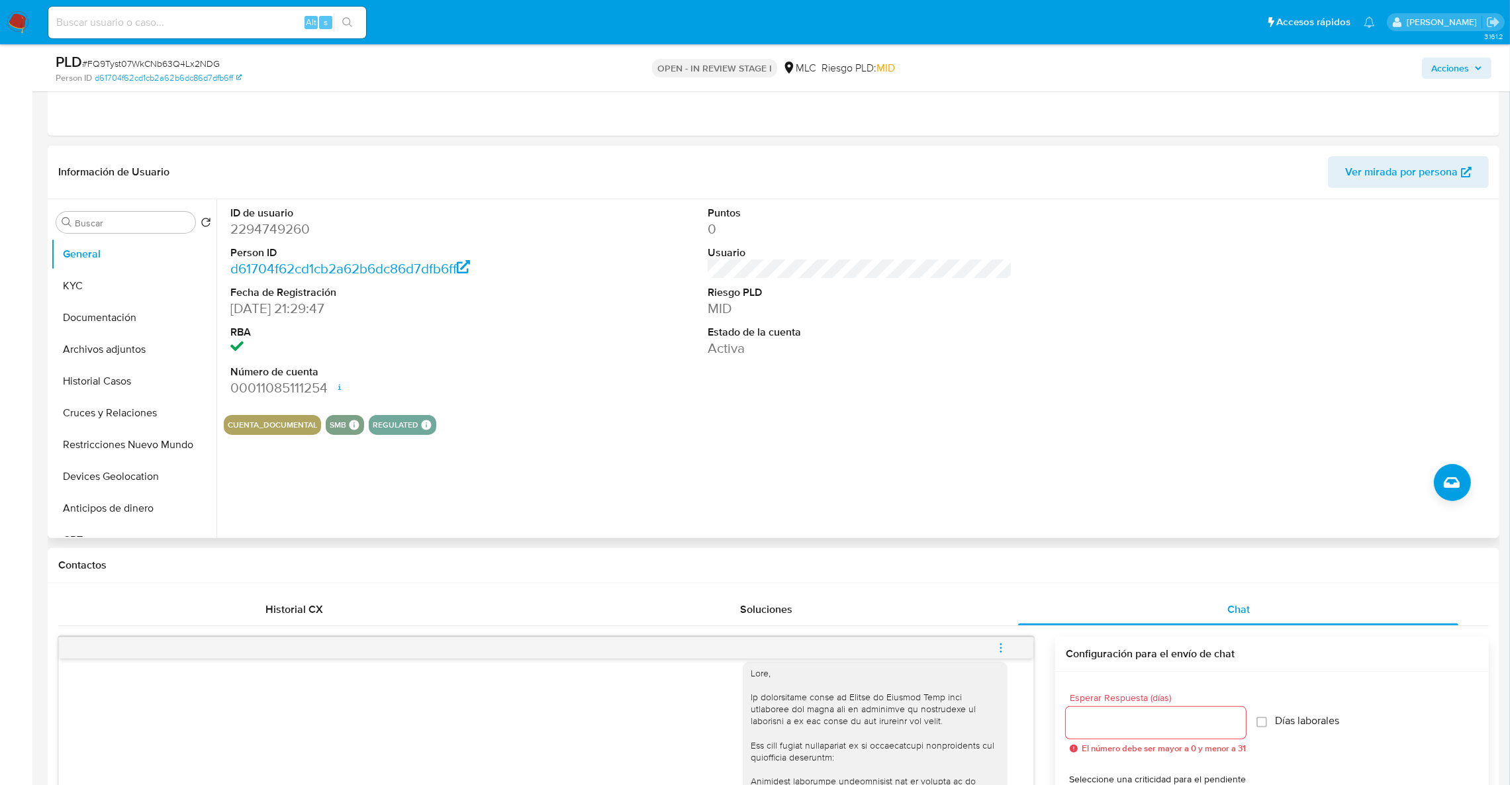
click at [275, 232] on dd "2294749260" at bounding box center [382, 229] width 305 height 19
click at [272, 232] on dd "2294749260" at bounding box center [382, 229] width 305 height 19
copy dd "2294749260"
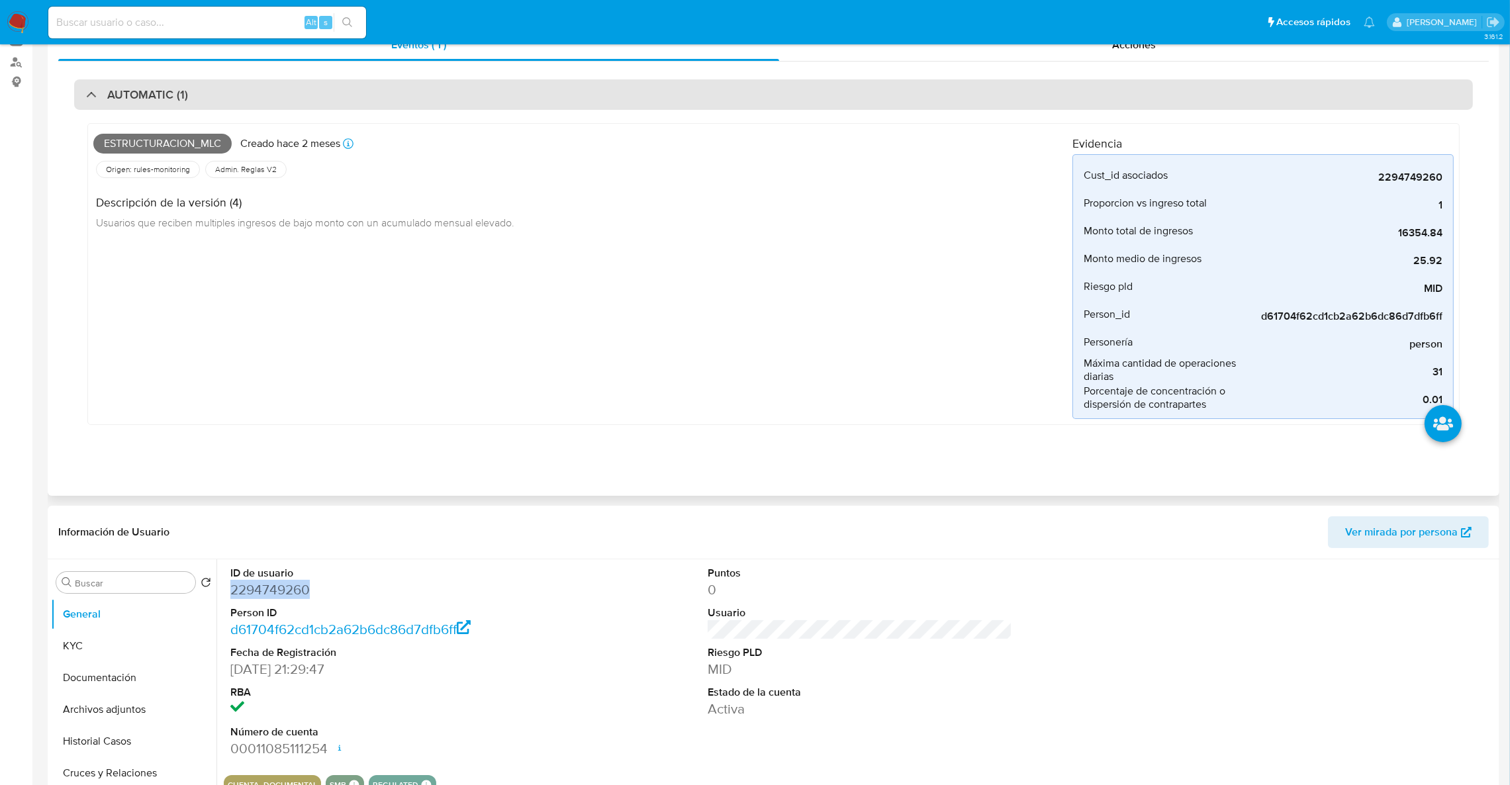
scroll to position [0, 0]
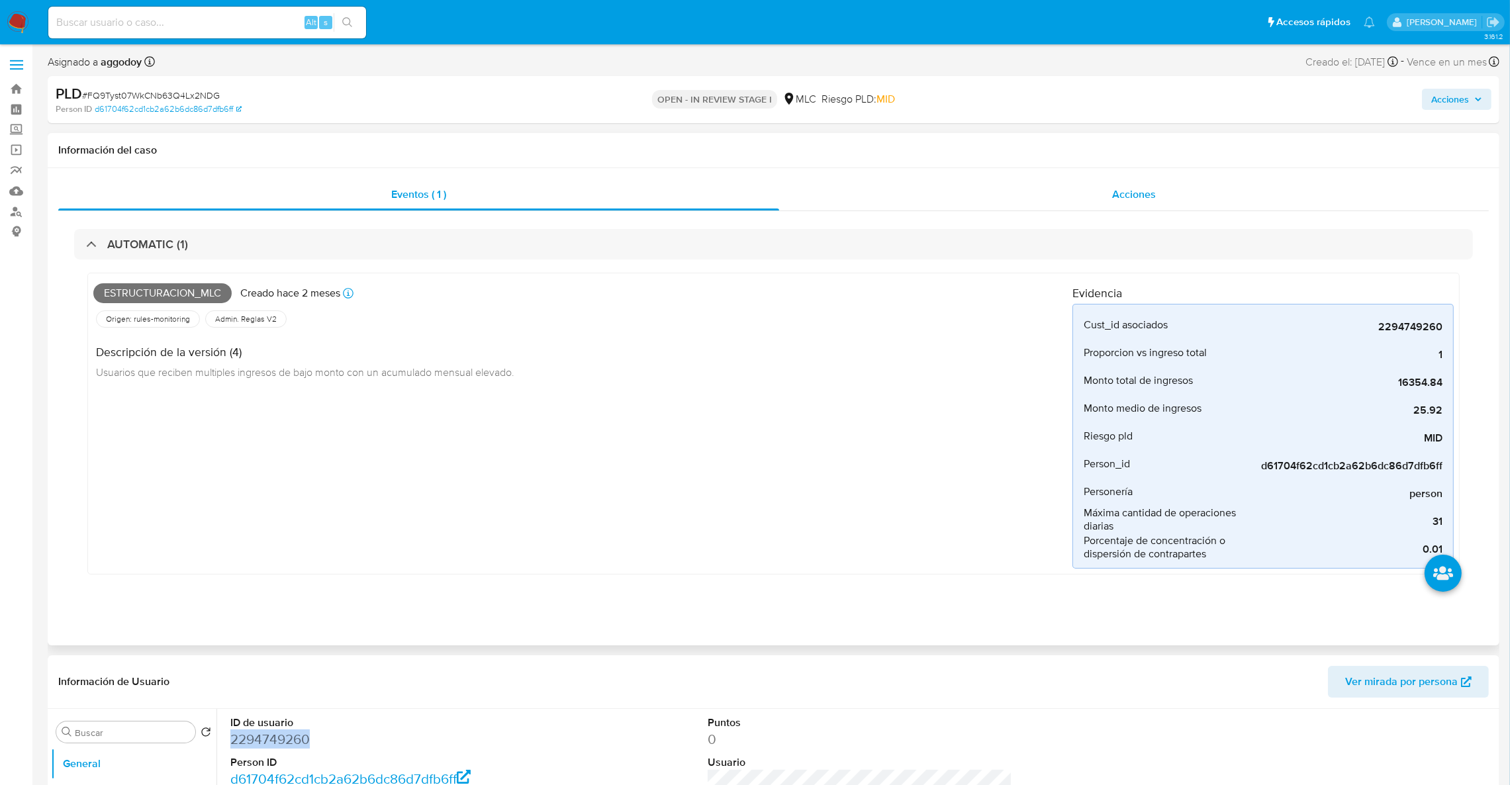
click at [1051, 203] on div "Acciones" at bounding box center [1134, 195] width 710 height 32
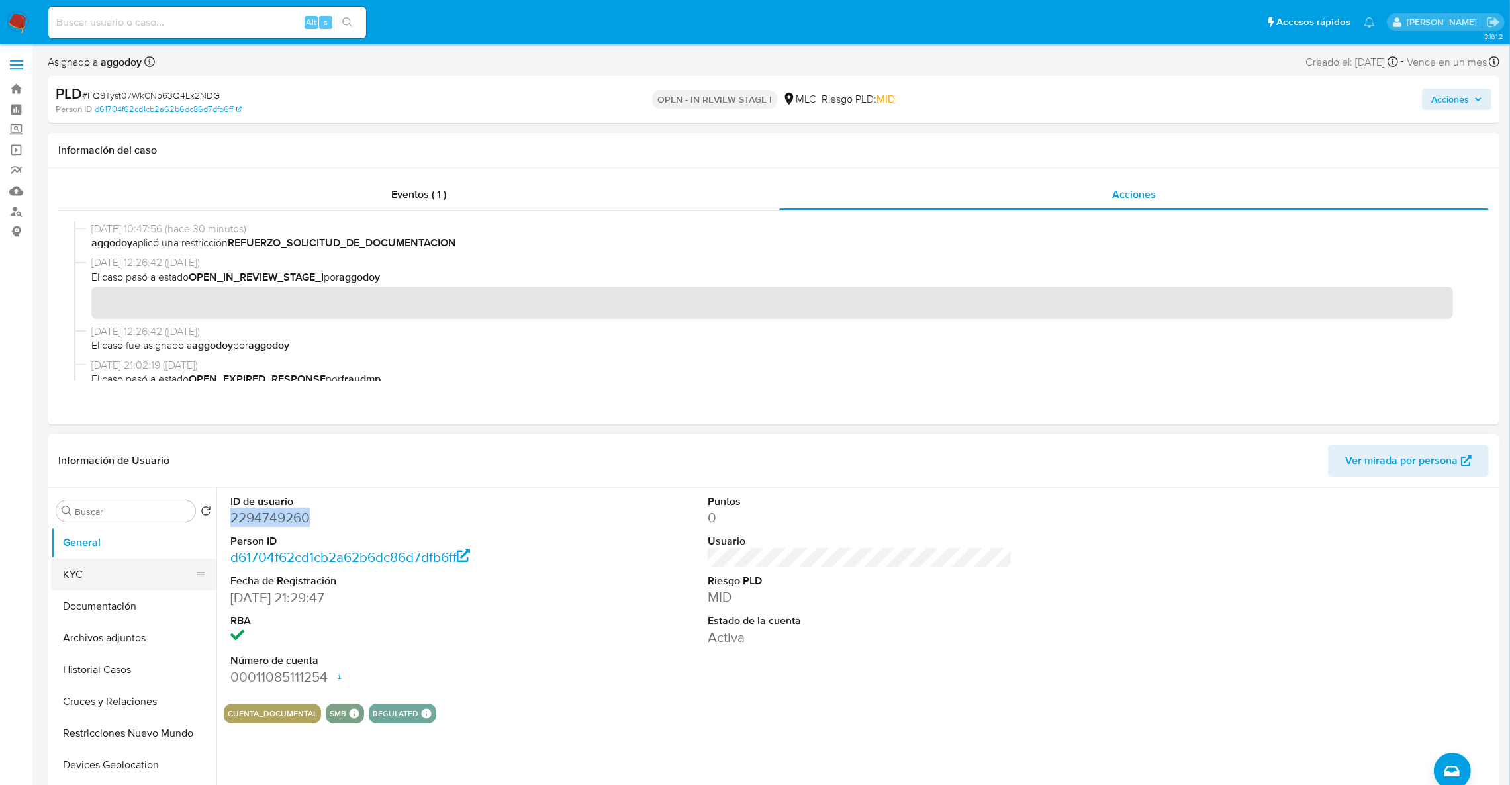
click at [90, 567] on button "KYC" at bounding box center [128, 575] width 155 height 32
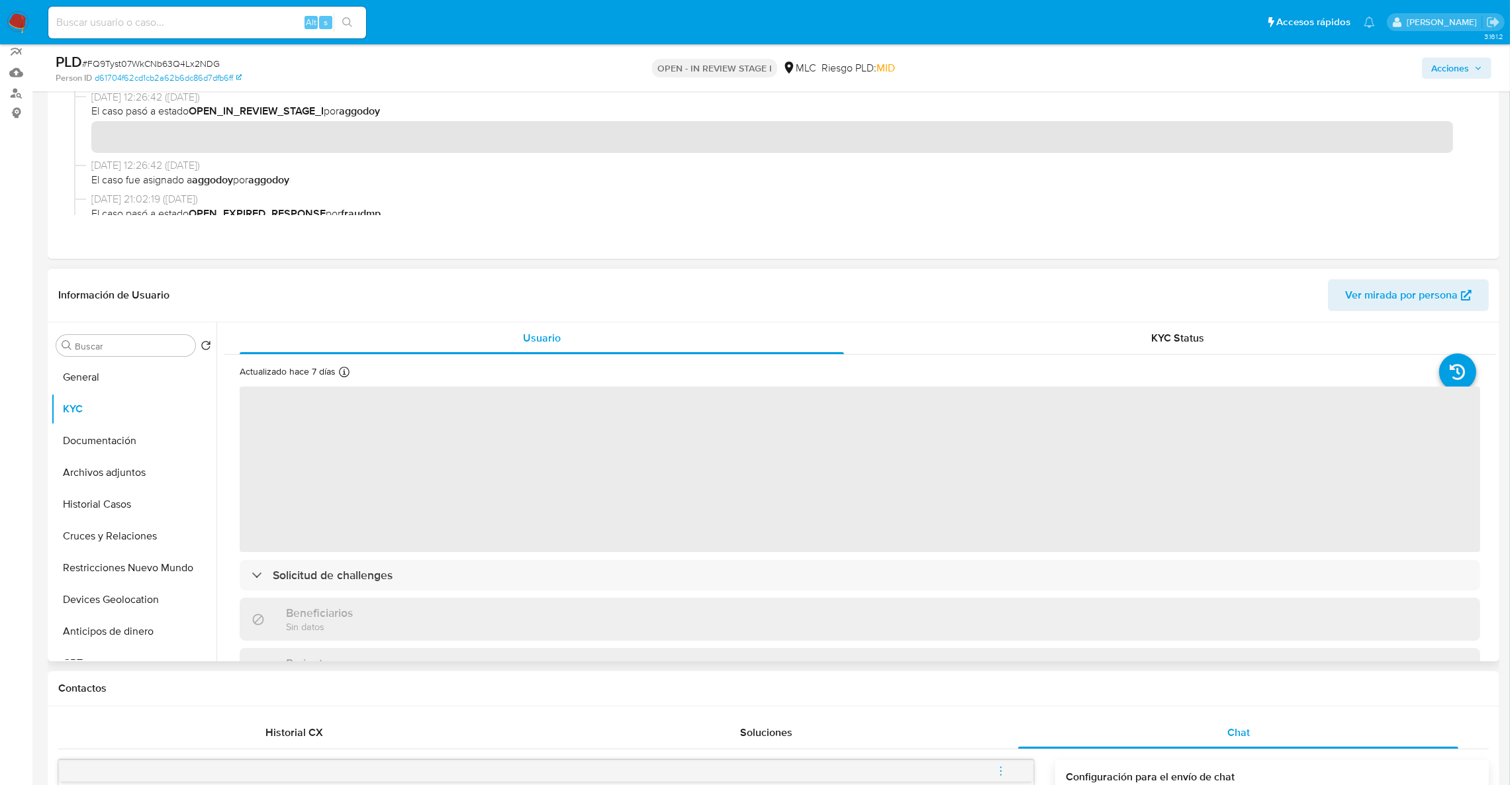
scroll to position [199, 0]
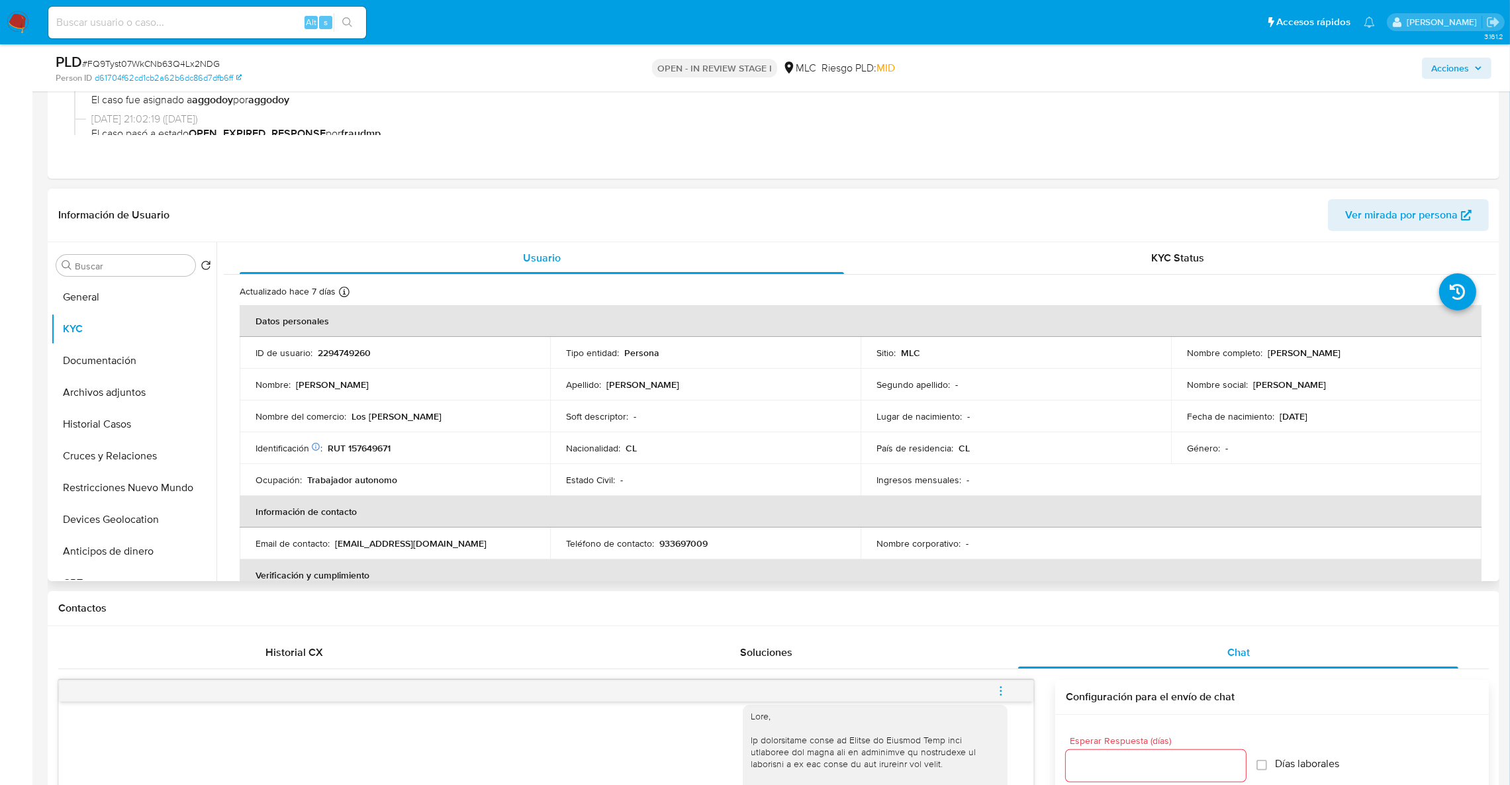
click at [371, 437] on td "Identificación Nº de serie: 533635875 : RUT 157649671" at bounding box center [395, 448] width 311 height 32
click at [372, 443] on p "RUT 157649671" at bounding box center [359, 448] width 63 height 12
copy p "157649671"
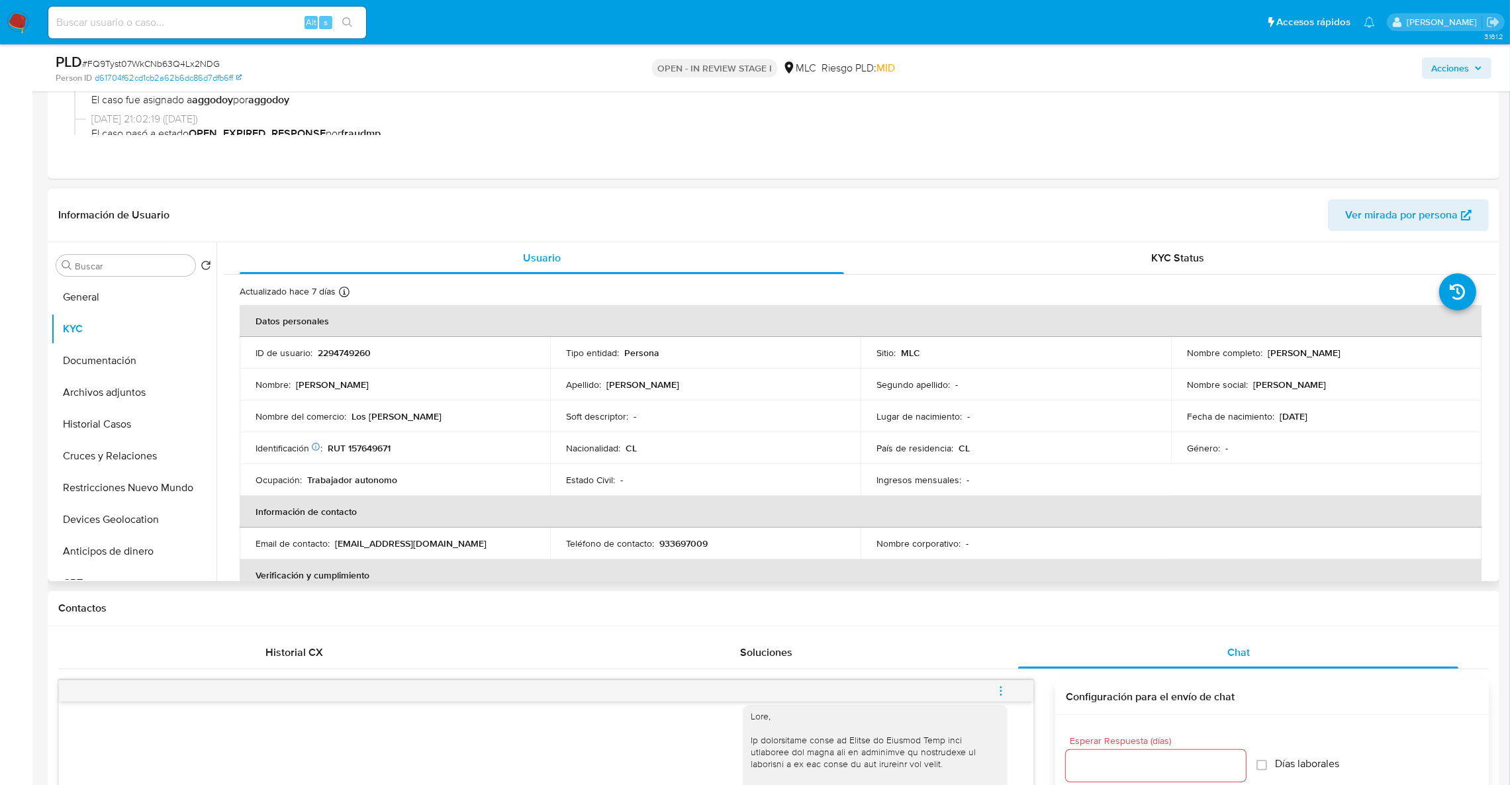
click at [371, 350] on p "2294749260" at bounding box center [344, 353] width 53 height 12
click at [367, 355] on p "2294749260" at bounding box center [344, 353] width 53 height 12
drag, startPoint x: 367, startPoint y: 355, endPoint x: 341, endPoint y: 356, distance: 25.9
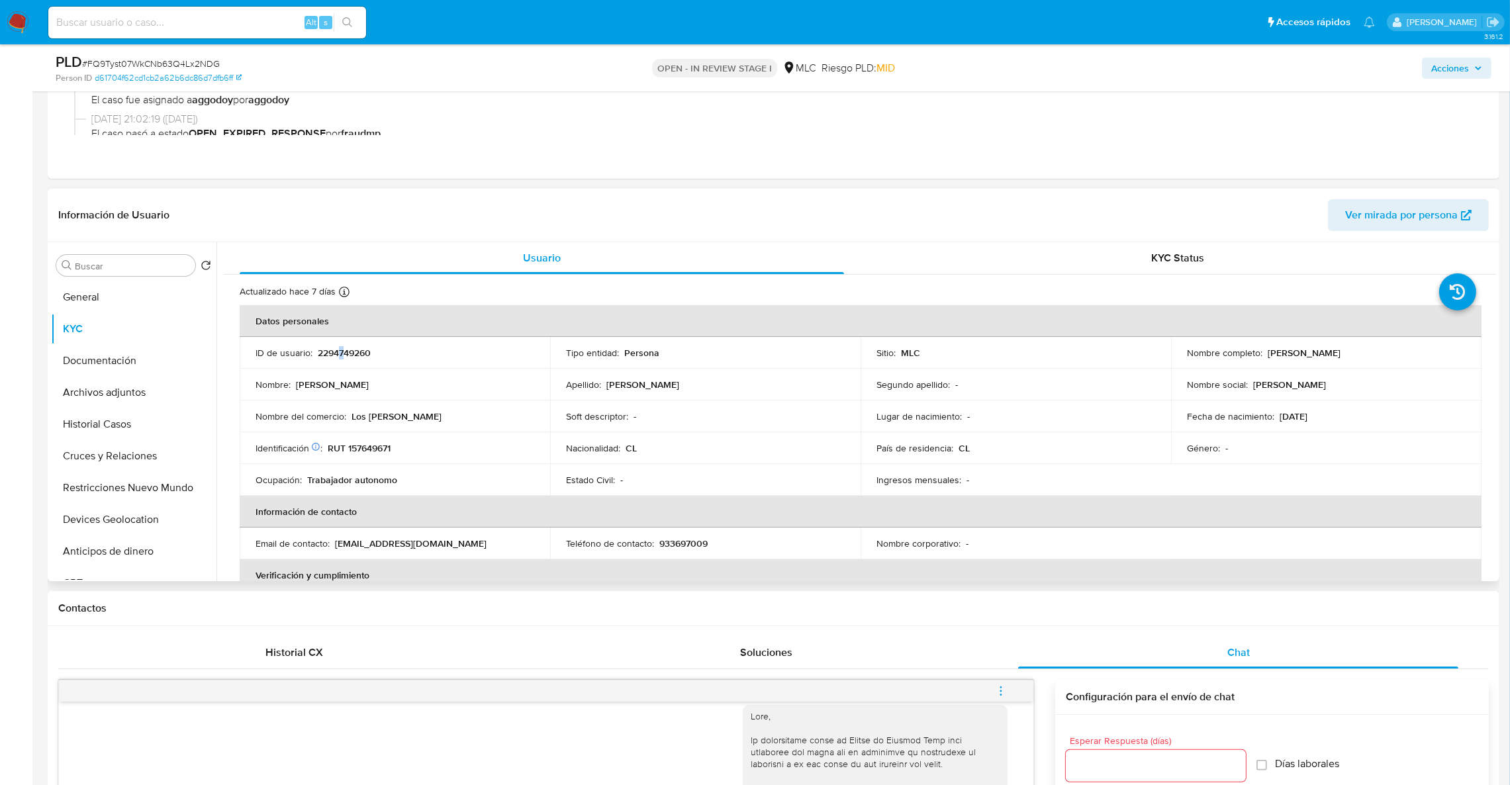
click at [341, 356] on p "2294749260" at bounding box center [344, 353] width 53 height 12
click at [395, 456] on td "Identificación Nº de serie: 533635875 : RUT 157649671" at bounding box center [395, 448] width 311 height 32
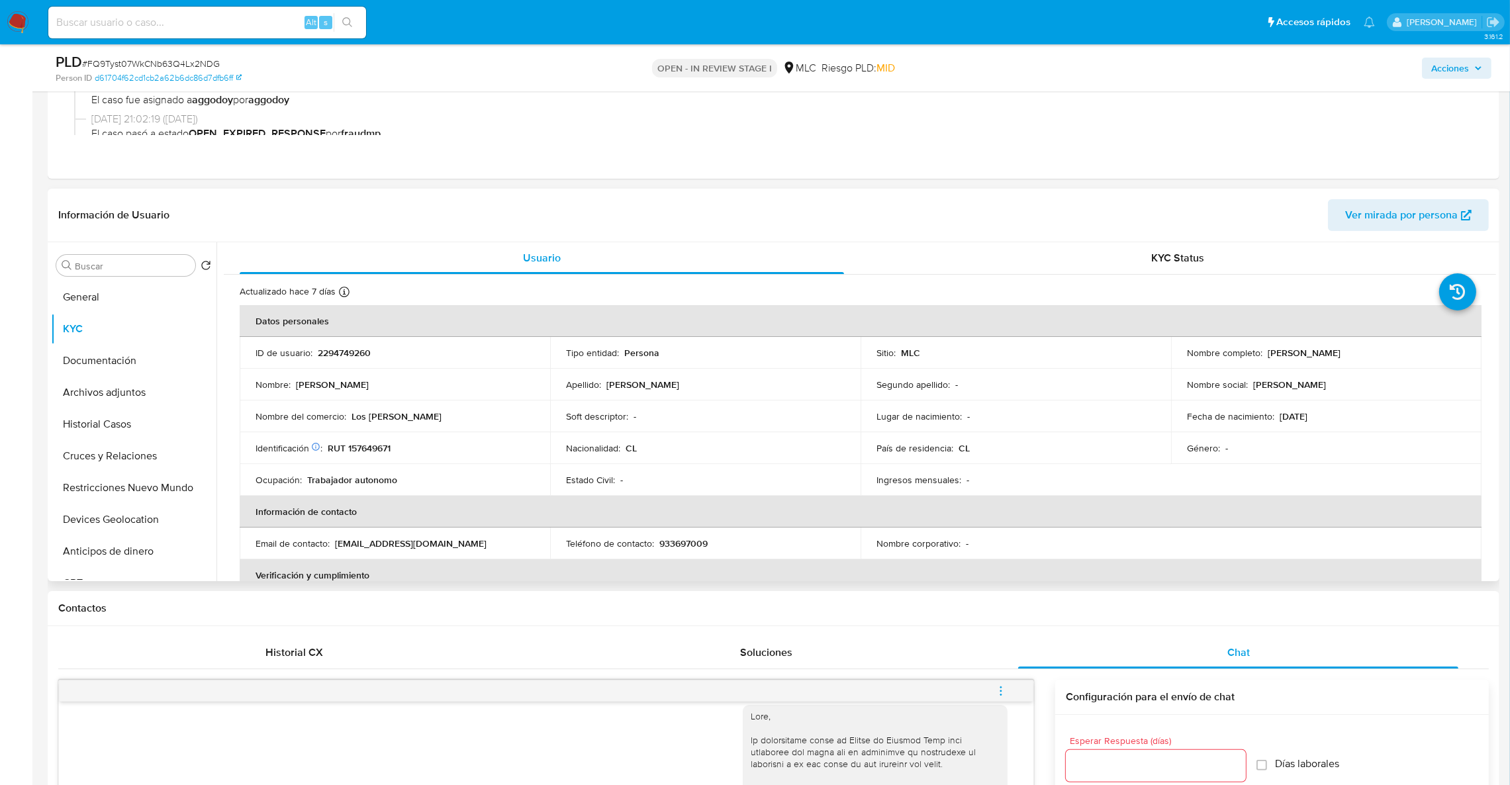
click at [390, 453] on p "RUT 157649671" at bounding box center [359, 448] width 63 height 12
click at [388, 424] on td "Nombre del comercio : Los araya" at bounding box center [395, 417] width 311 height 32
click at [358, 440] on td "Identificación Nº de serie: 533635875 : RUT 157649671" at bounding box center [395, 448] width 311 height 32
click at [359, 447] on p "RUT 157649671" at bounding box center [359, 448] width 63 height 12
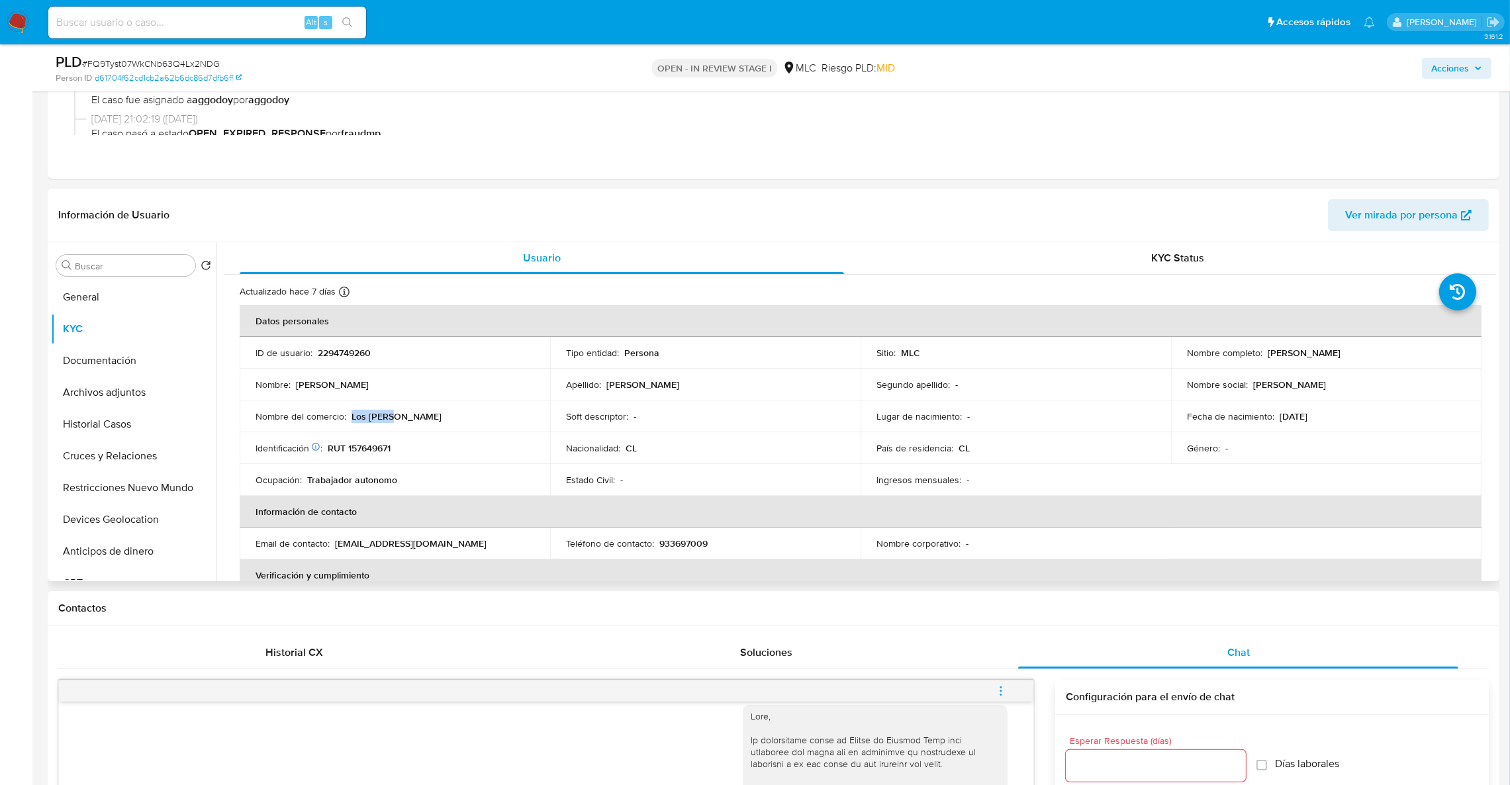
drag, startPoint x: 351, startPoint y: 413, endPoint x: 411, endPoint y: 416, distance: 59.7
click at [411, 416] on div "Nombre del comercio : Los araya" at bounding box center [395, 417] width 279 height 12
copy p "Los araya"
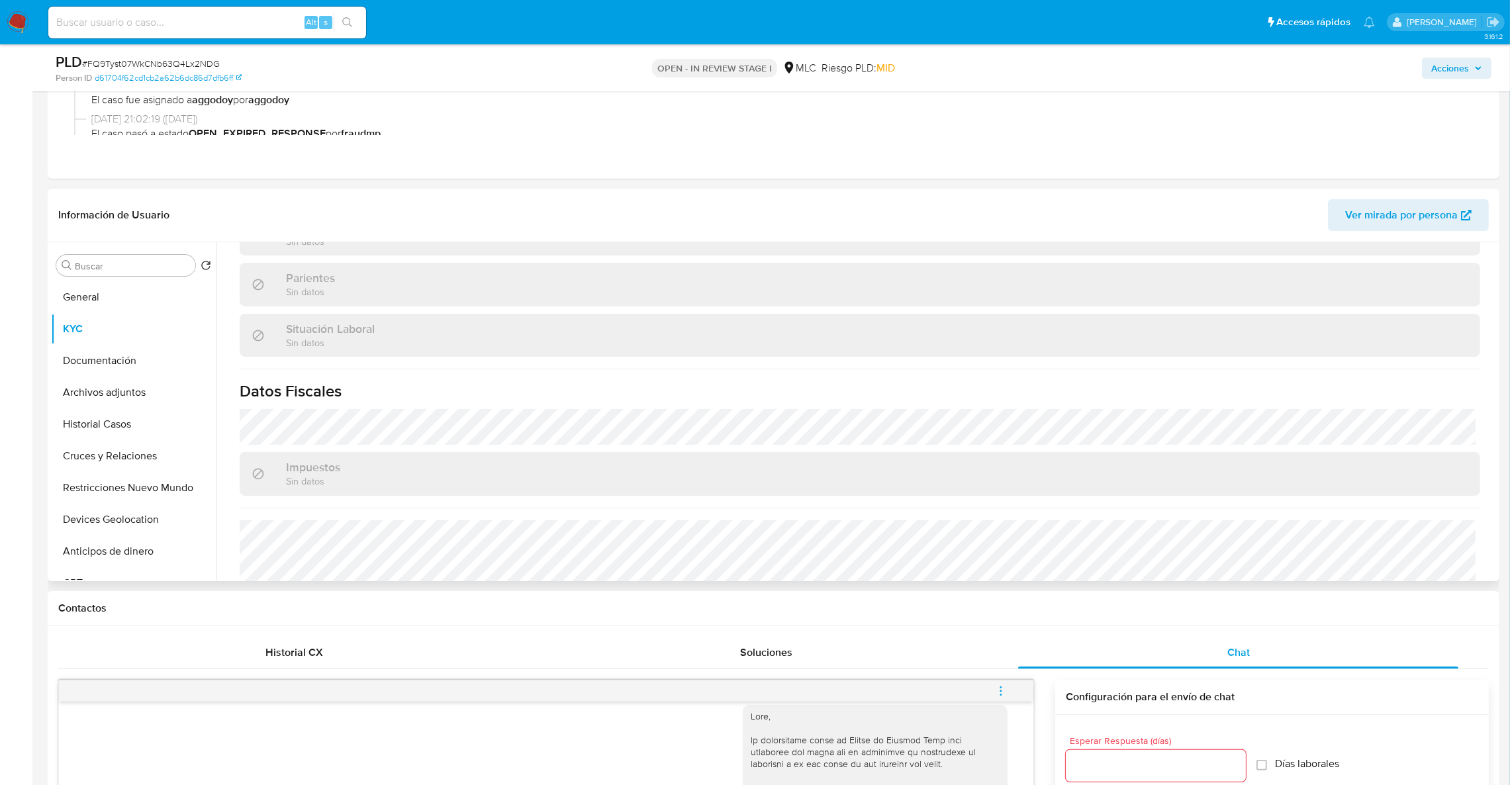
scroll to position [695, 0]
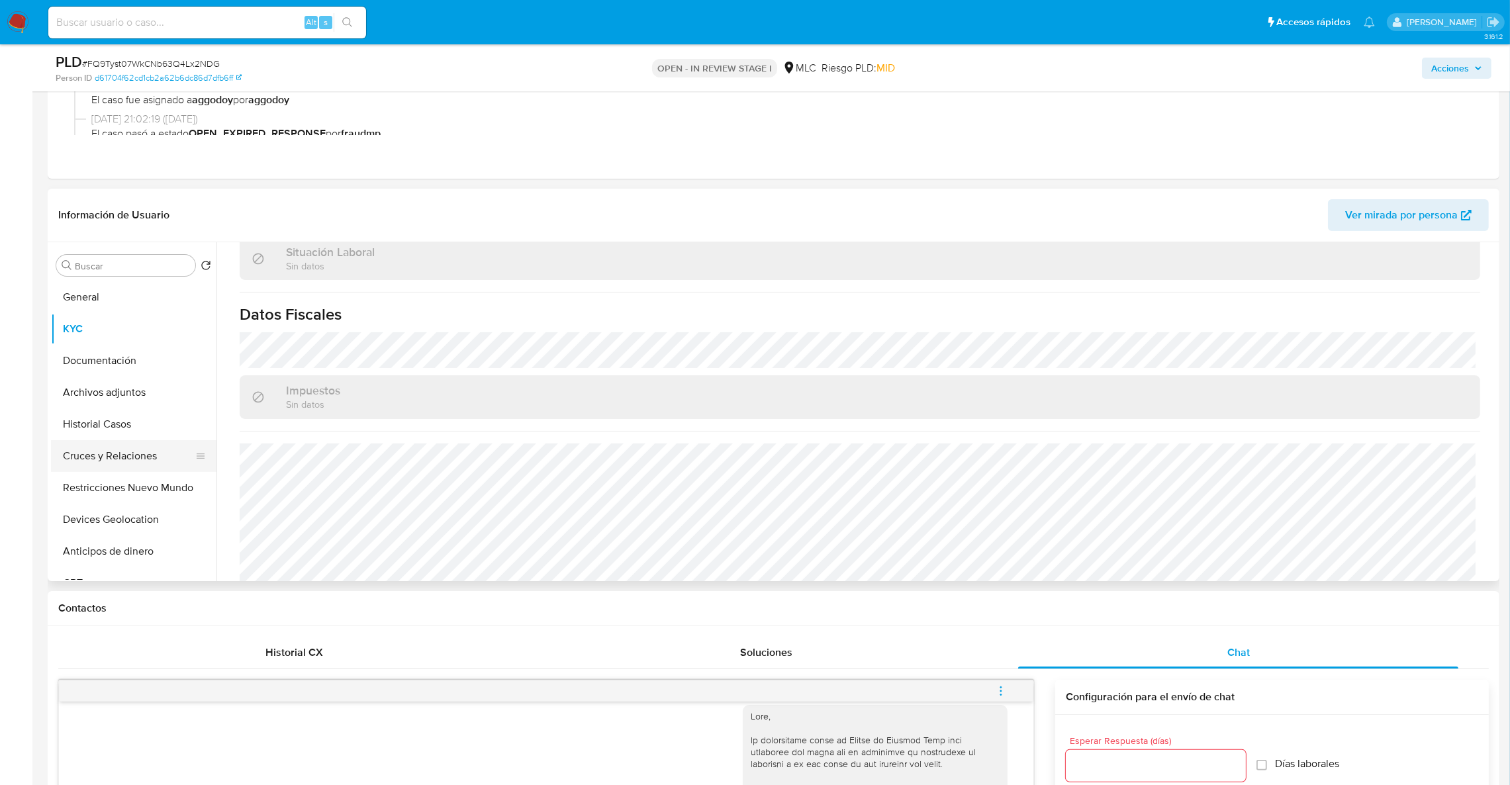
click at [130, 455] on button "Cruces y Relaciones" at bounding box center [128, 456] width 155 height 32
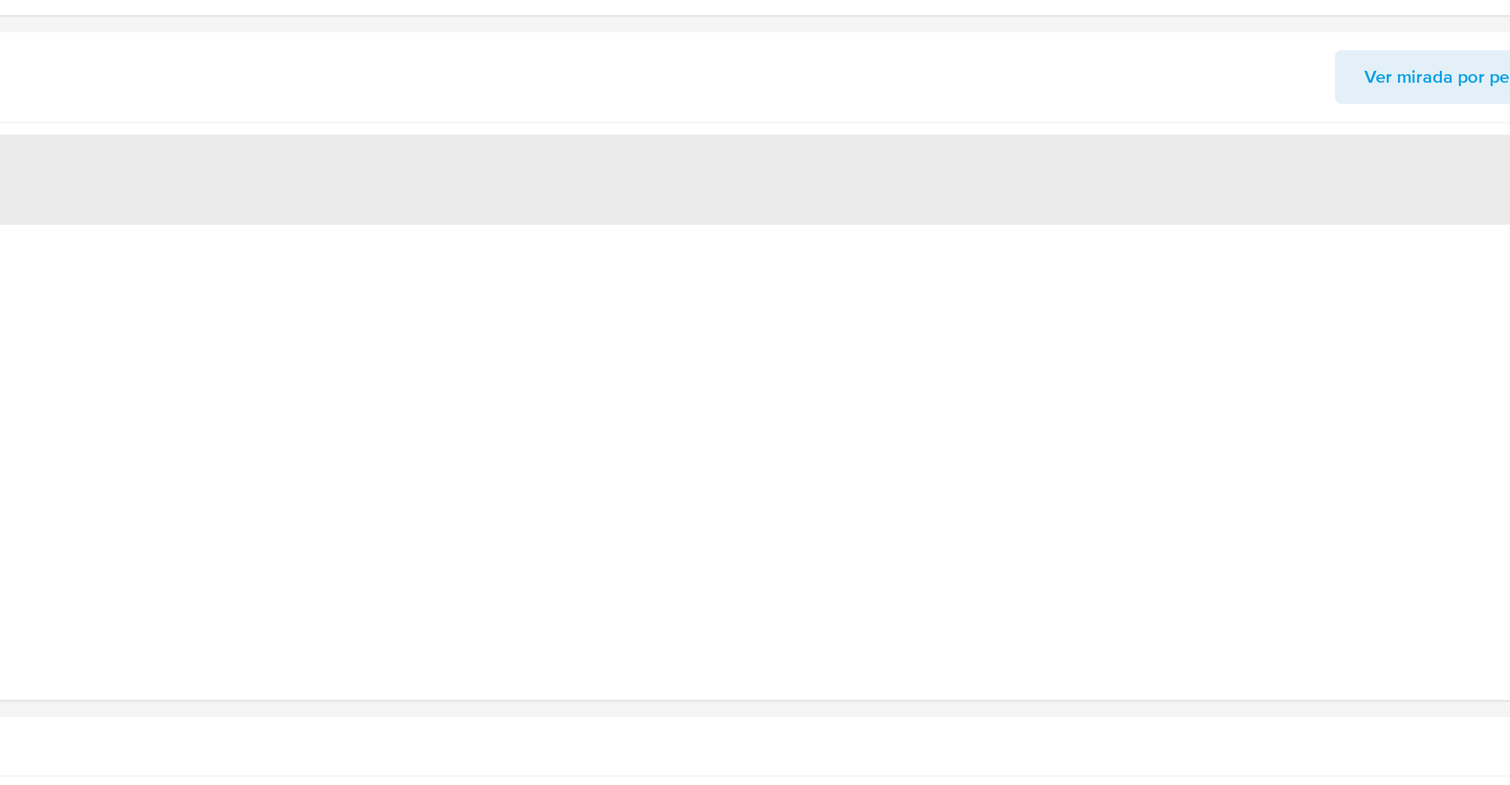
scroll to position [198, 0]
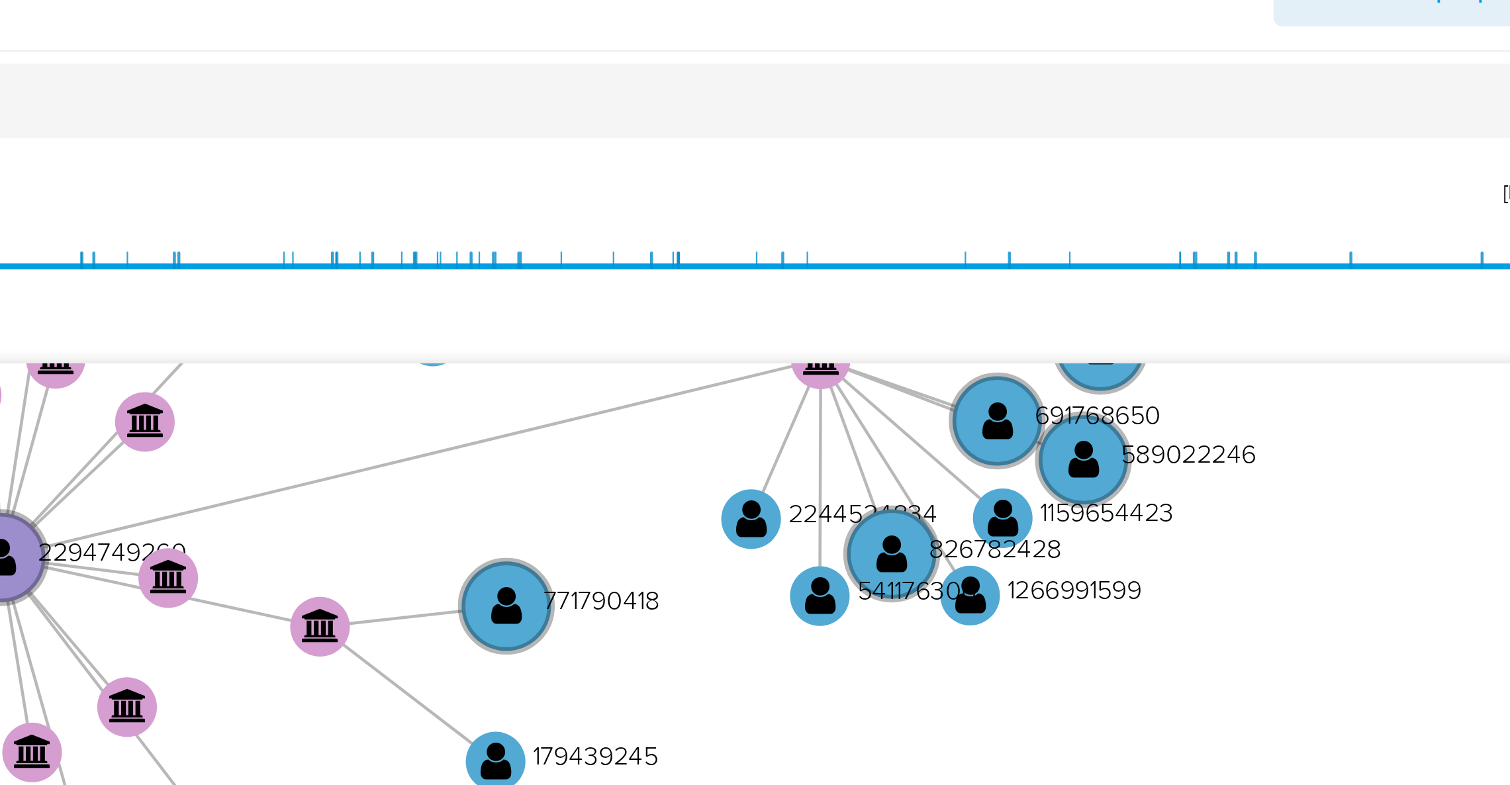
type input "1758417967000"
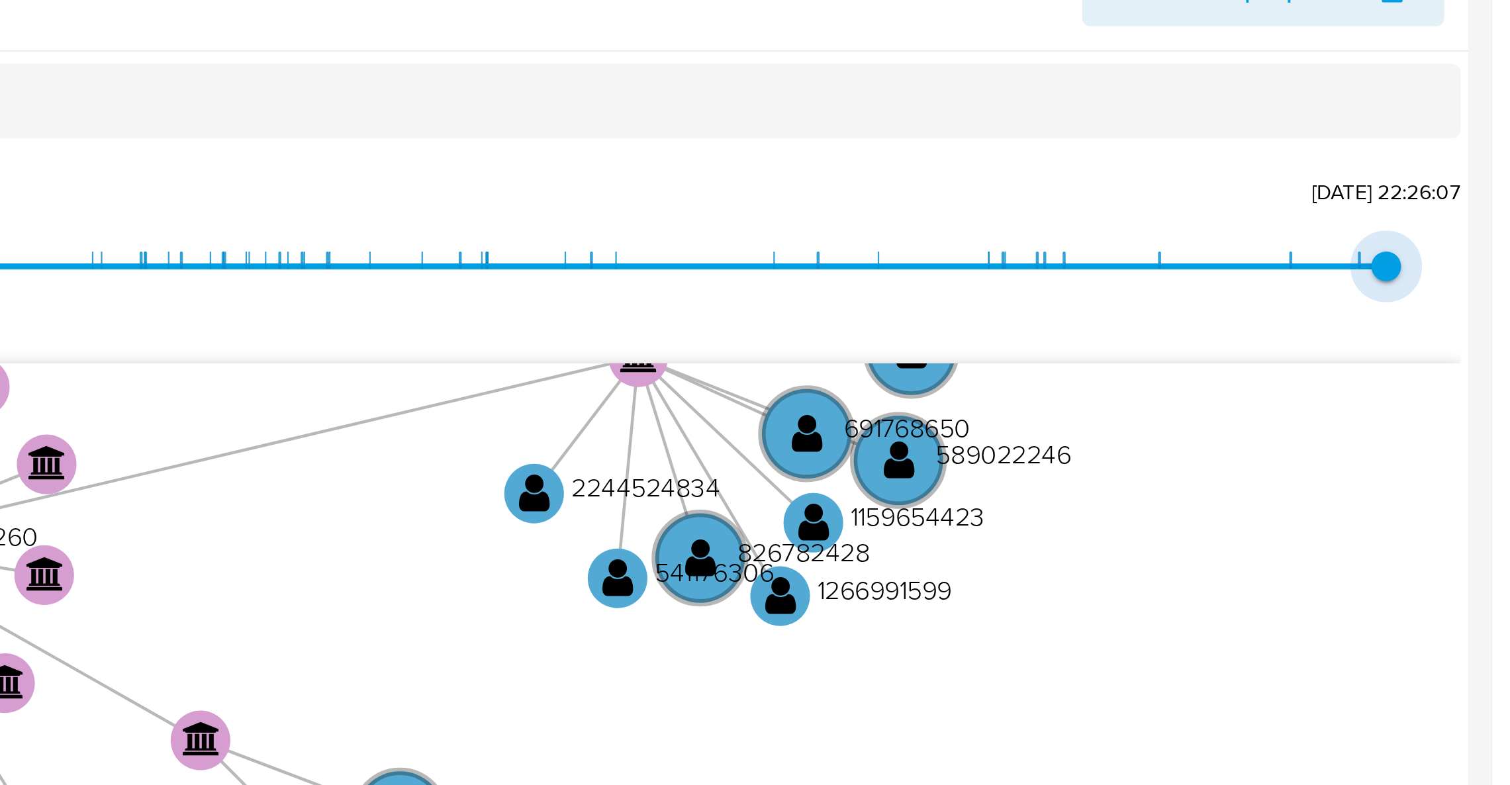
drag, startPoint x: 1517, startPoint y: 340, endPoint x: 1519, endPoint y: 352, distance: 11.4
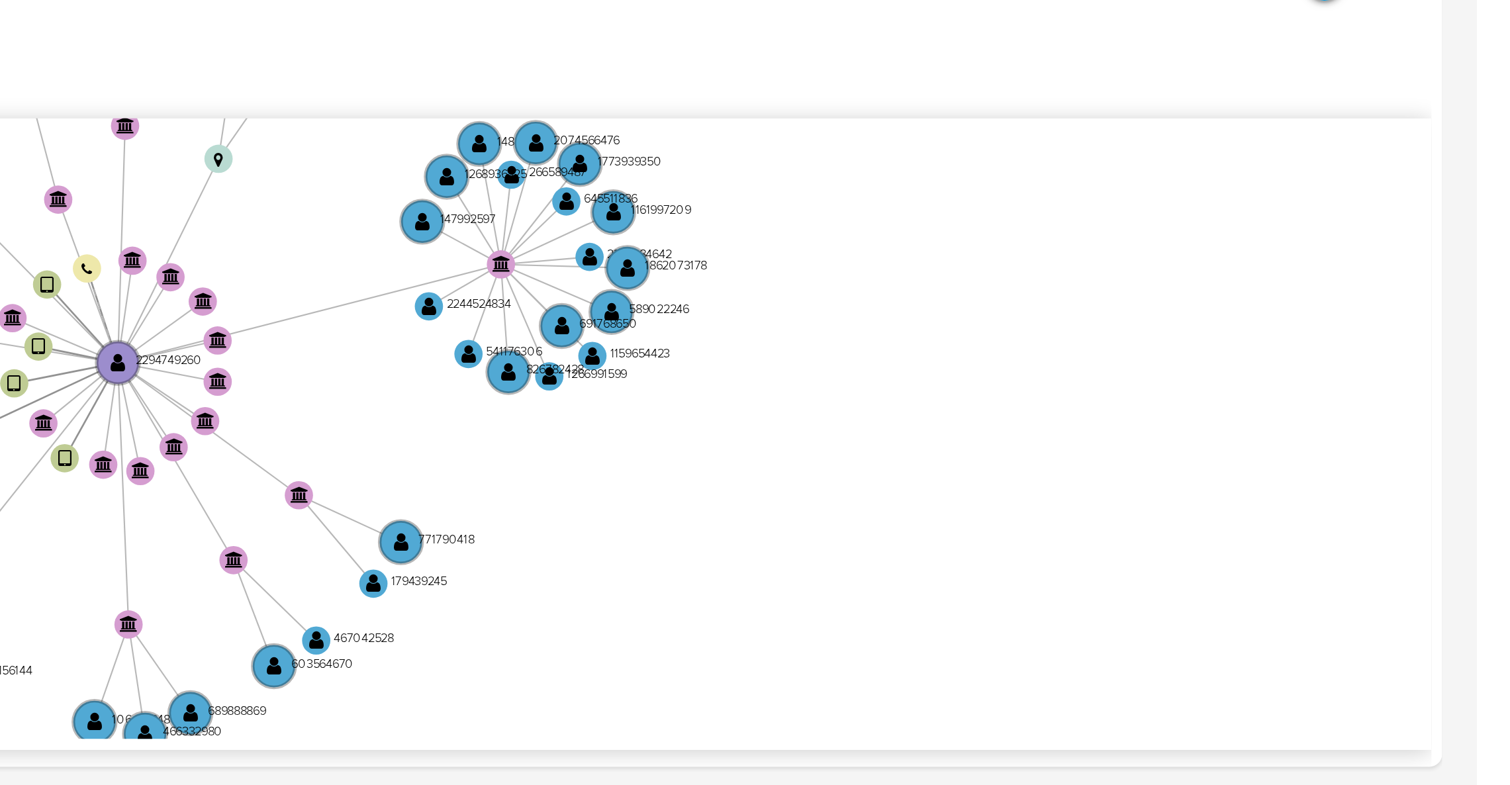
scroll to position [199, 0]
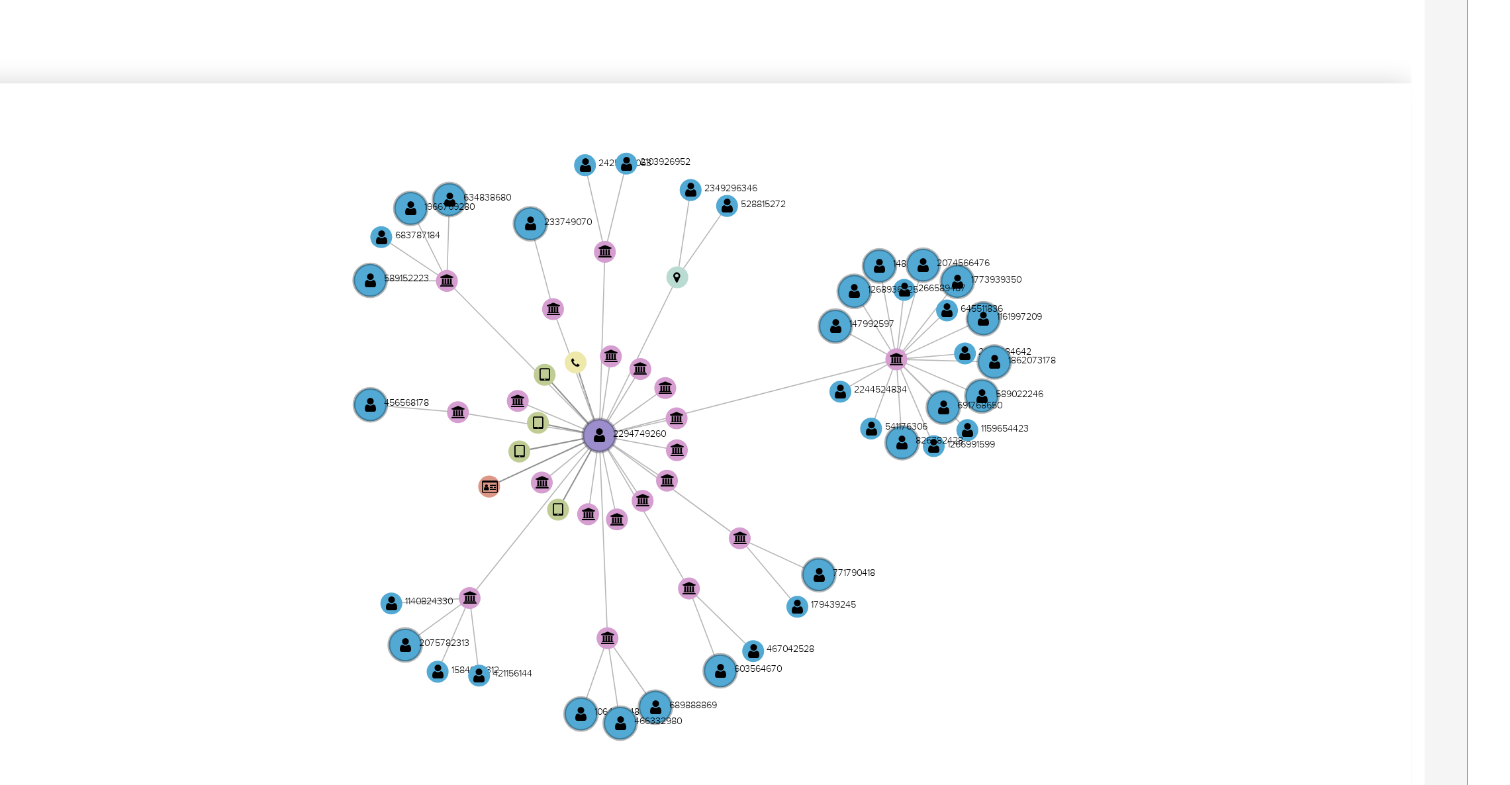
drag, startPoint x: 1344, startPoint y: 452, endPoint x: 1454, endPoint y: 465, distance: 111.4
click at [1454, 465] on icon "user-2294749260  2294749260 device-685db41a312f5ede92cafce9  device-6855a3279…" at bounding box center [869, 477] width 1253 height 192
click at [1498, 399] on div "Buscar Volver al orden por defecto General KYC Documentación Archivos adjuntos …" at bounding box center [774, 411] width 1452 height 339
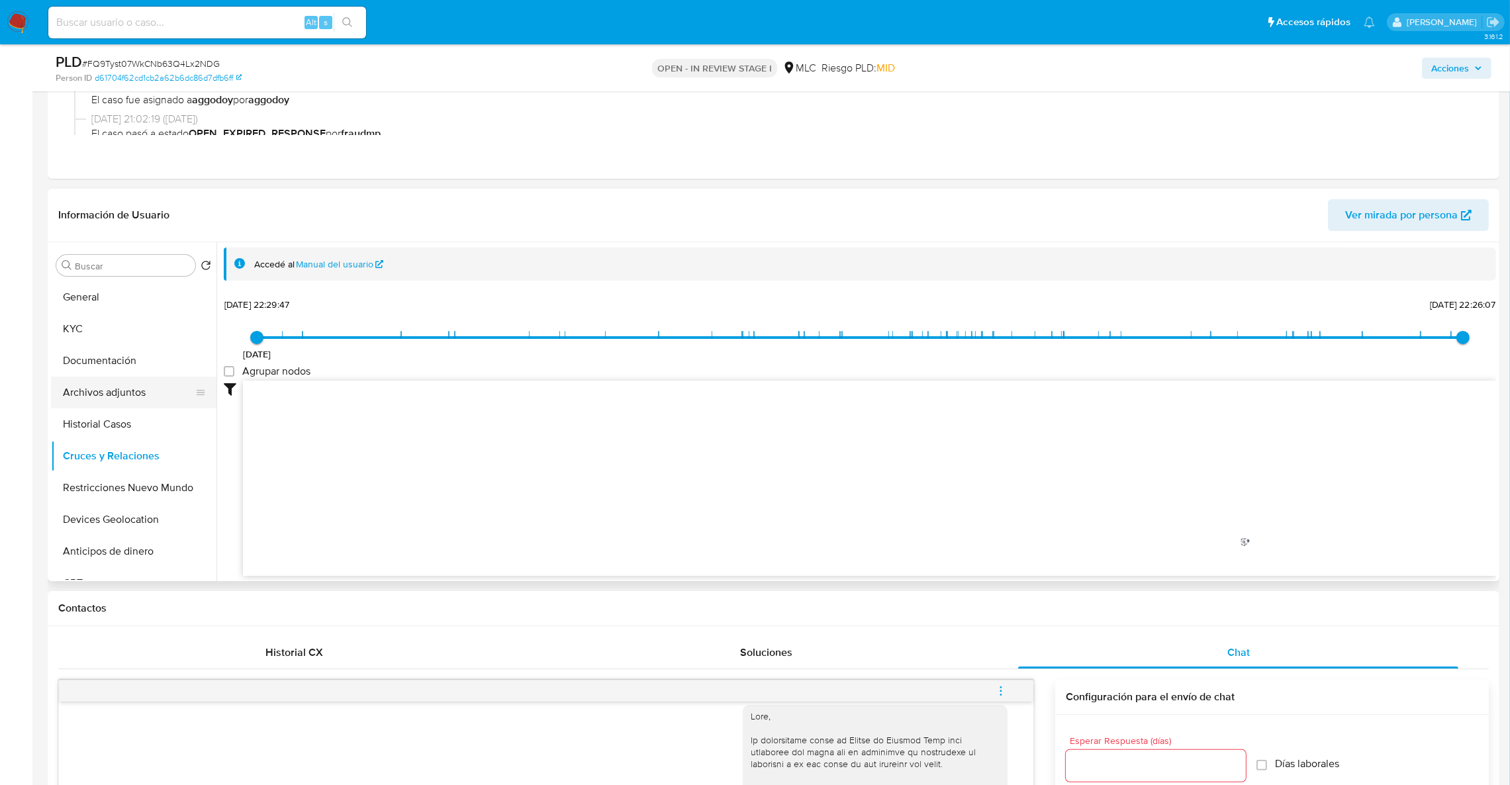
click at [89, 401] on button "Archivos adjuntos" at bounding box center [128, 393] width 155 height 32
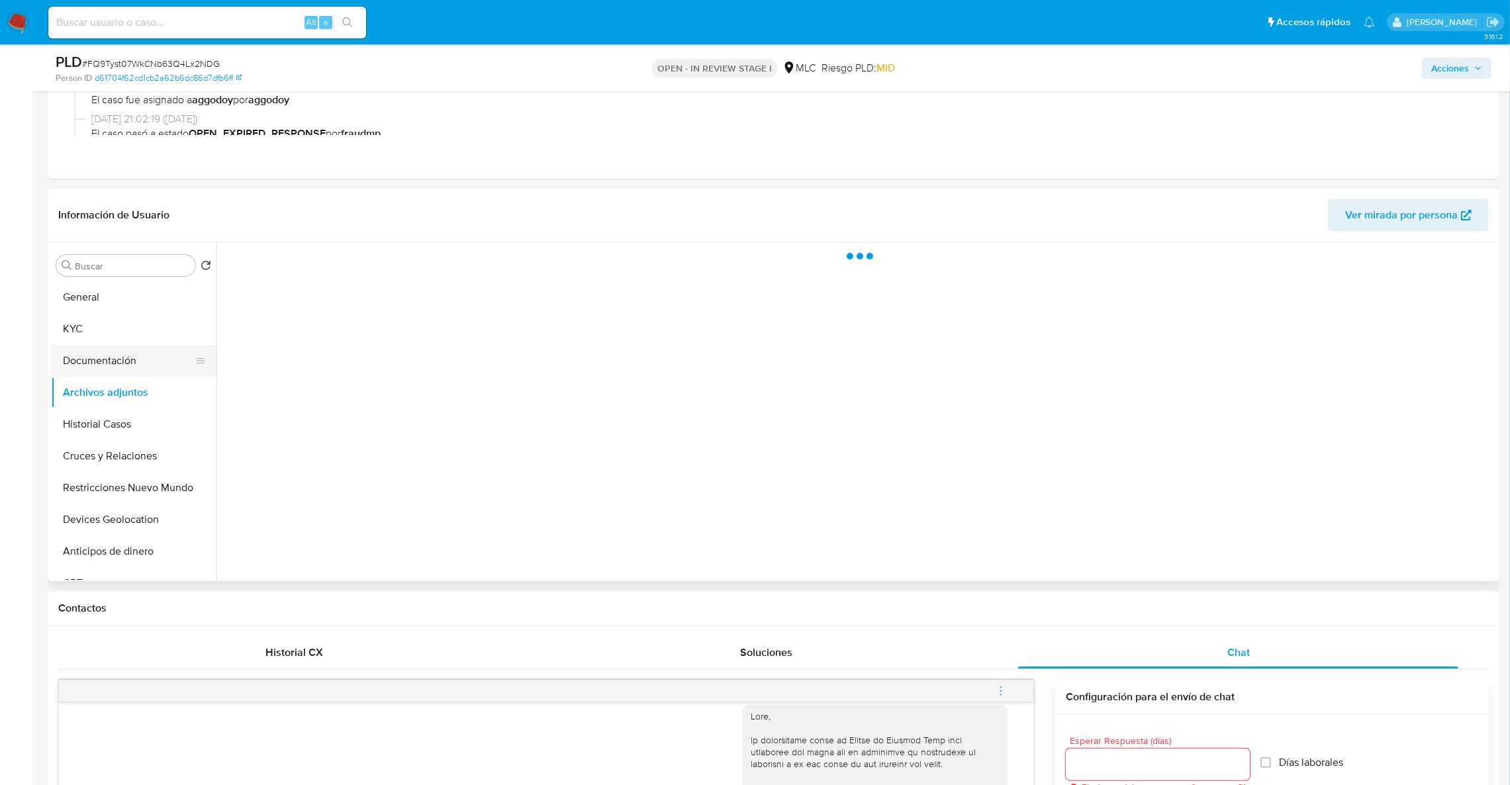
click at [122, 355] on button "Documentación" at bounding box center [128, 361] width 155 height 32
click at [69, 348] on button "Documentación" at bounding box center [128, 361] width 155 height 32
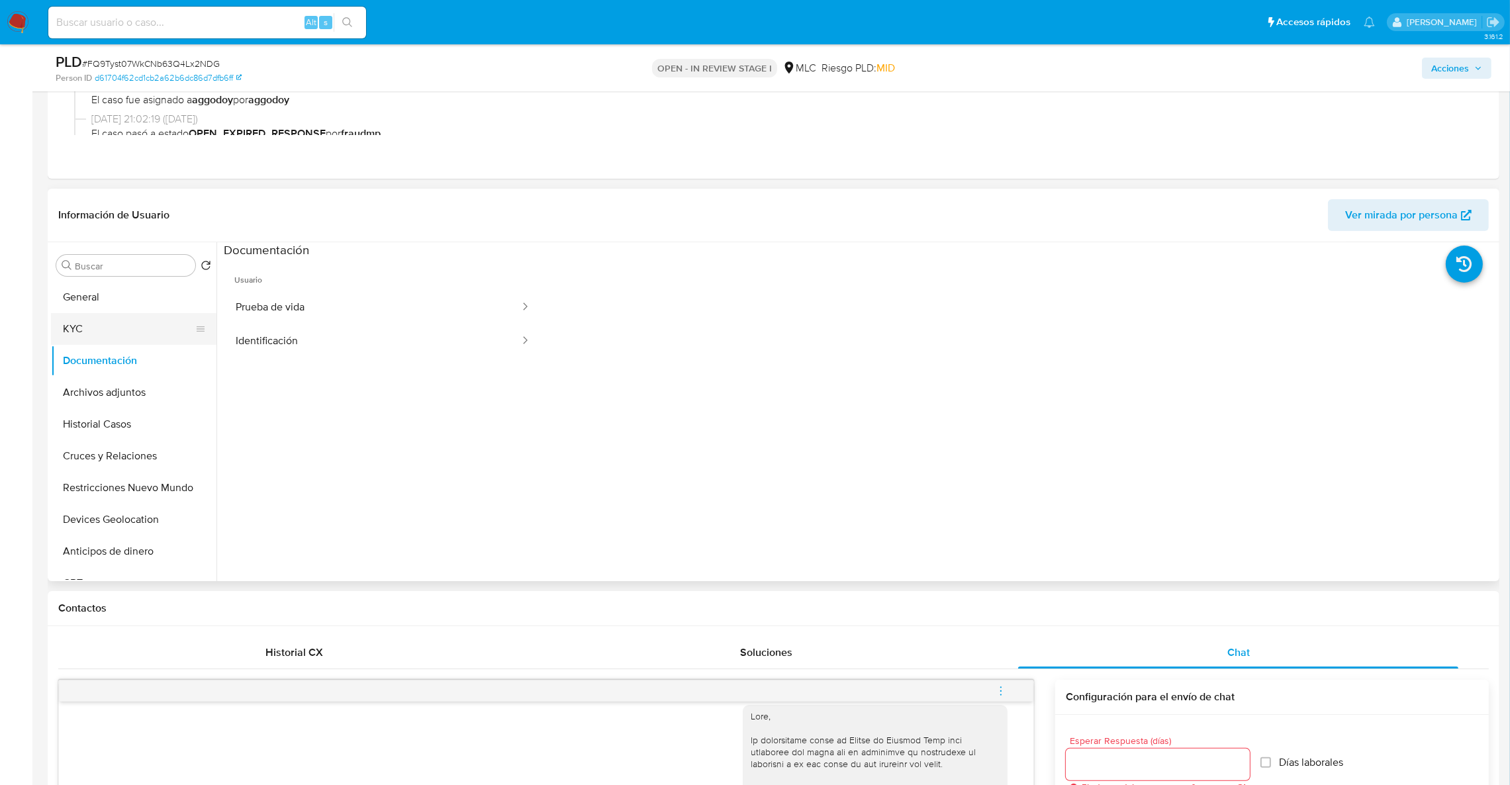
click at [75, 337] on button "KYC" at bounding box center [128, 329] width 155 height 32
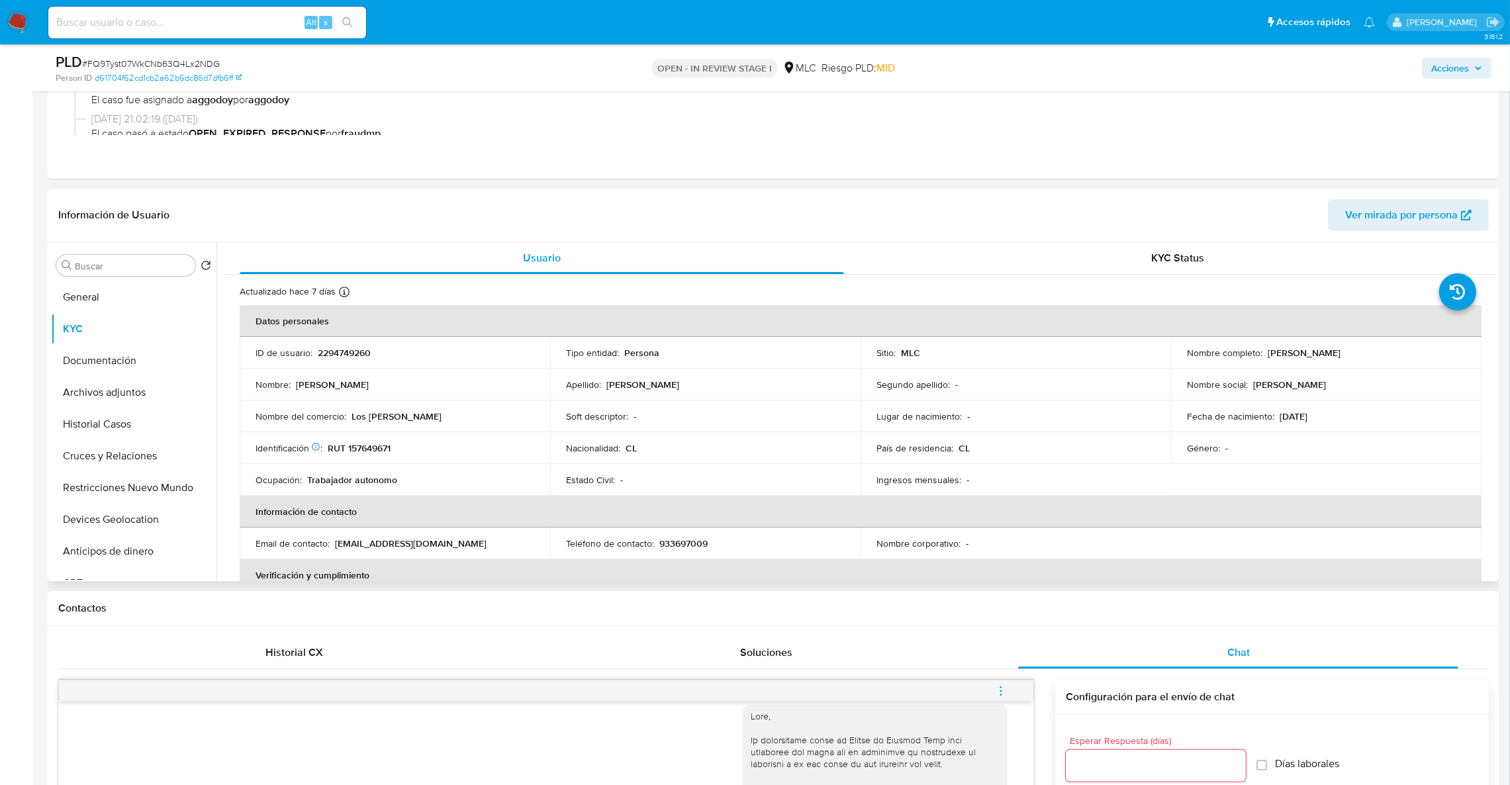
drag, startPoint x: 1490, startPoint y: 305, endPoint x: 1497, endPoint y: 317, distance: 14.2
click at [1492, 315] on div "Usuario KYC Status Actualizado hace 7 días Creado: 26/02/2025 22:30:27 Actualiz…" at bounding box center [857, 411] width 1280 height 339
drag, startPoint x: 1498, startPoint y: 326, endPoint x: 1513, endPoint y: 320, distance: 15.5
click at [1499, 334] on div "Buscar Volver al orden por defecto General KYC Documentación Archivos adjuntos …" at bounding box center [774, 411] width 1452 height 339
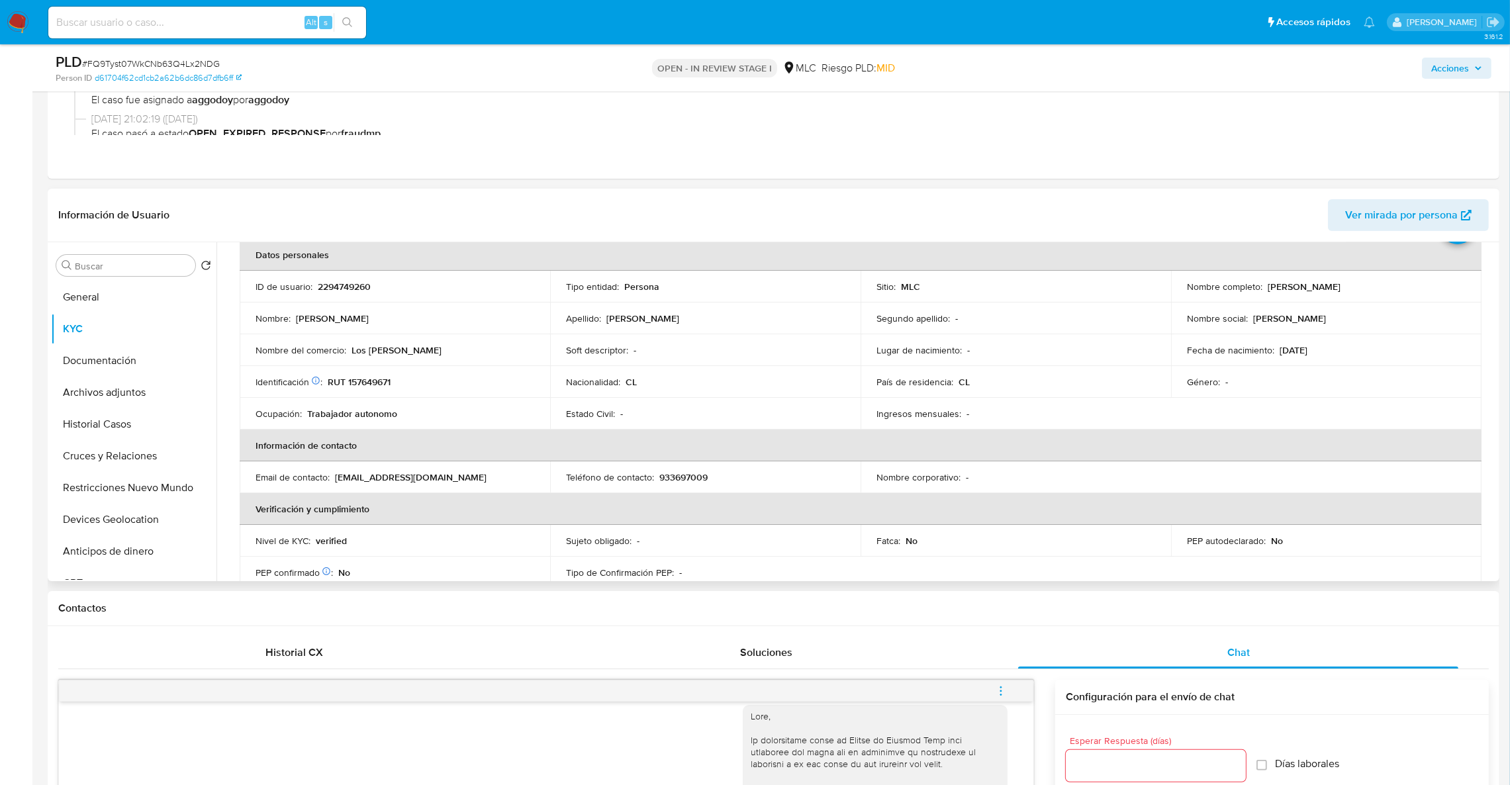
scroll to position [69, 0]
click at [1412, 371] on td "Género : -" at bounding box center [1326, 380] width 311 height 32
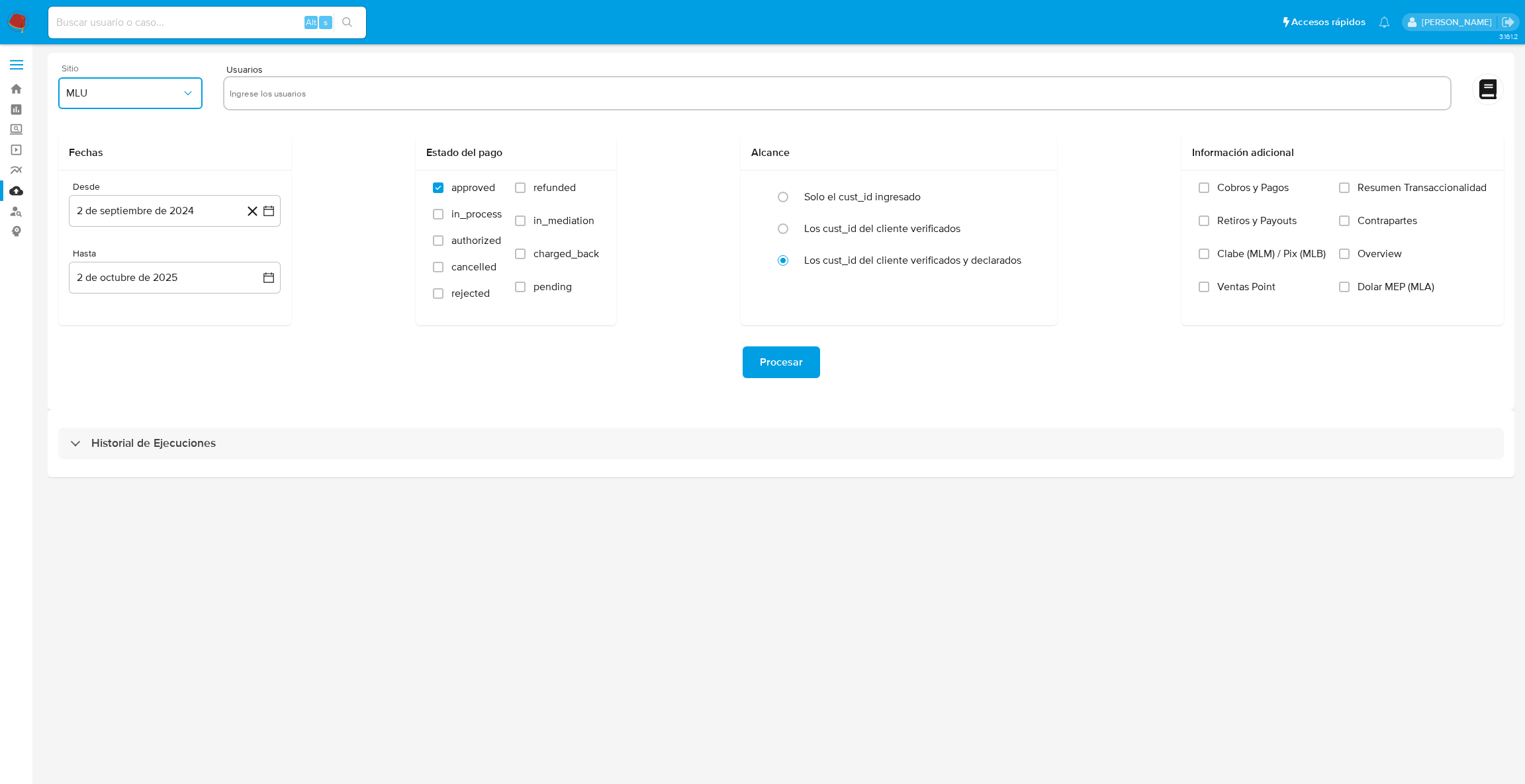
click at [164, 102] on button "MLU" at bounding box center [130, 93] width 144 height 32
click at [105, 318] on div "MLC" at bounding box center [126, 320] width 121 height 32
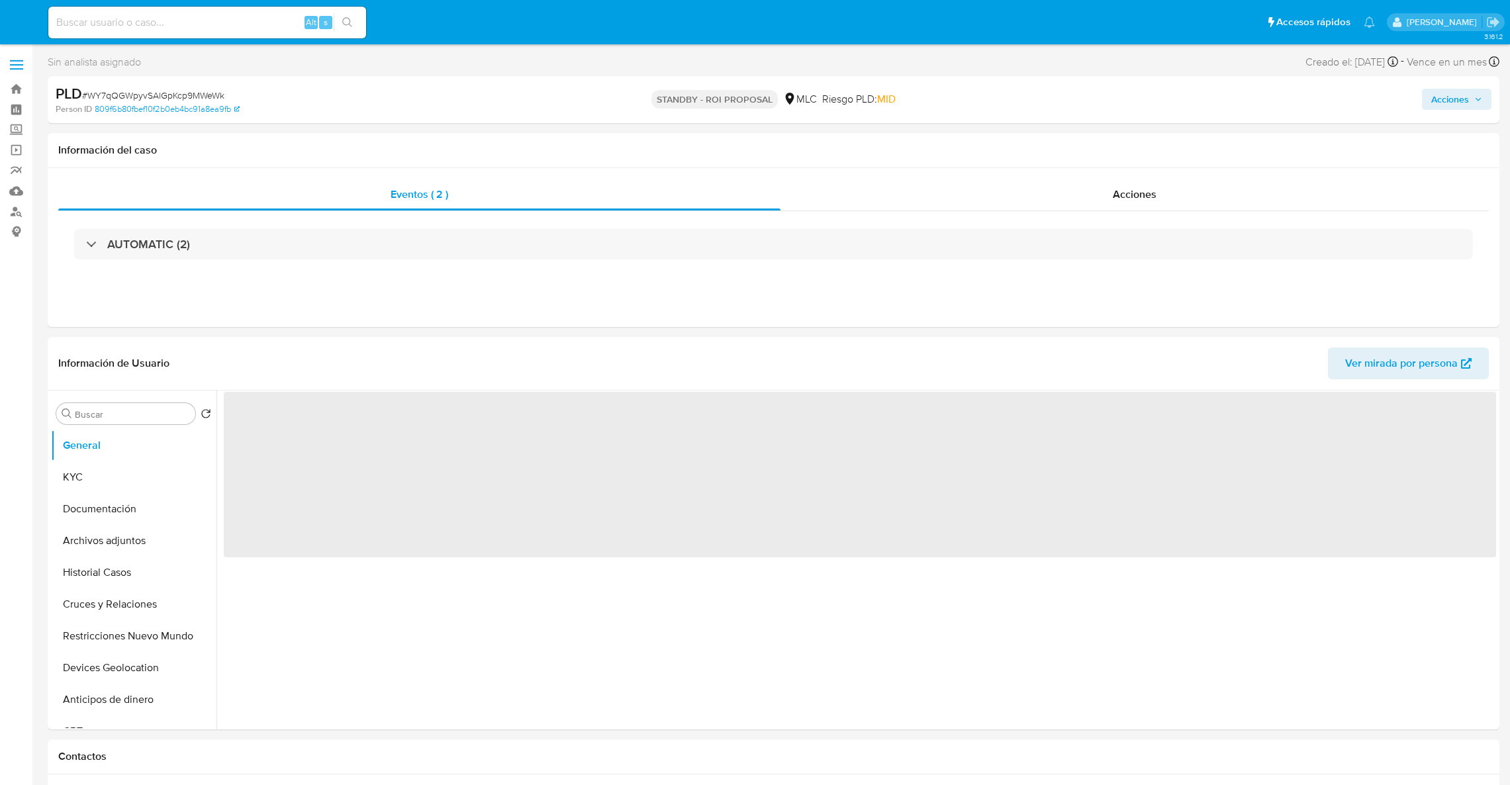
select select "10"
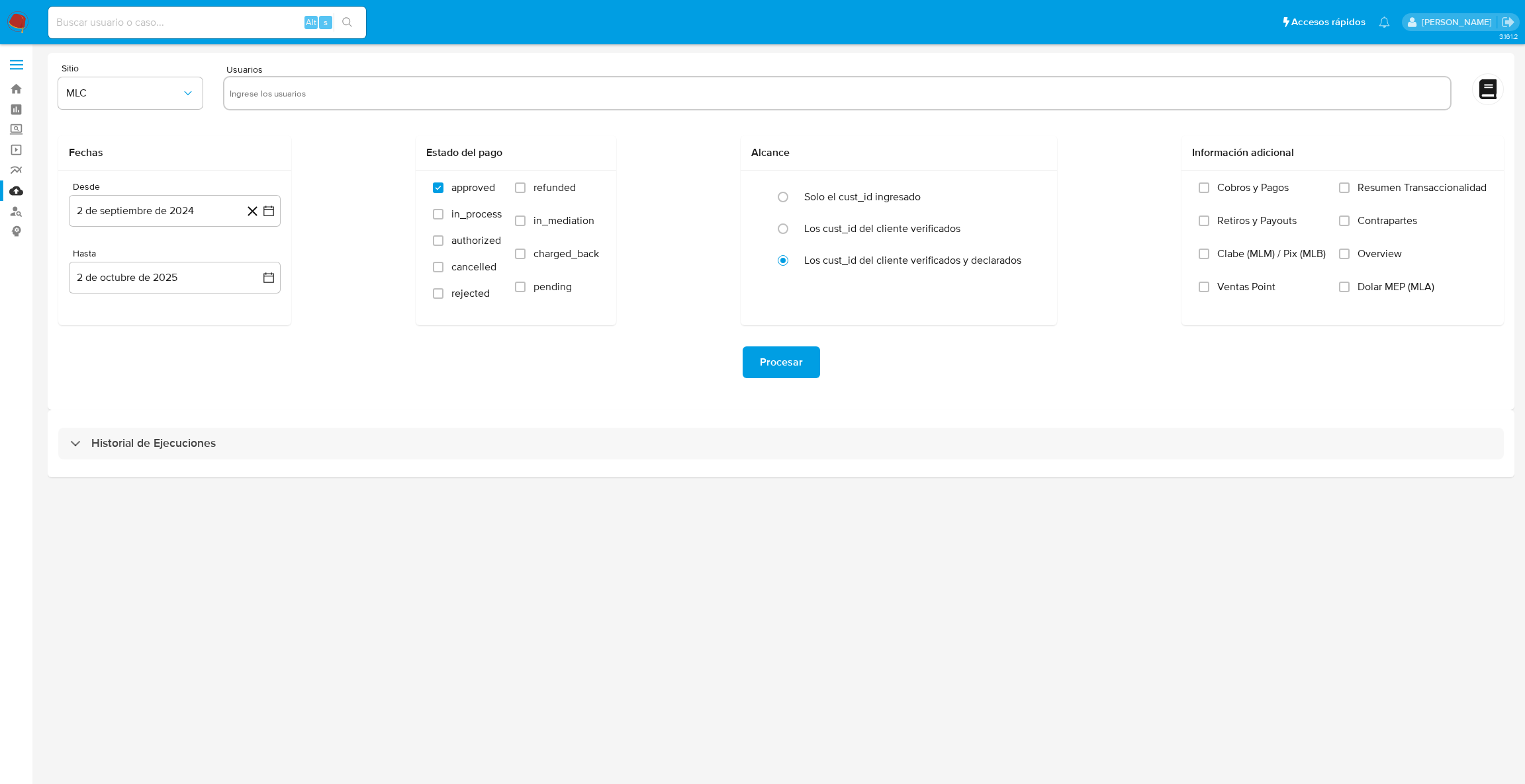
click at [313, 89] on input "text" at bounding box center [837, 93] width 1215 height 21
type input "2294749260"
click at [267, 207] on icon "button" at bounding box center [269, 211] width 11 height 11
click at [128, 411] on button "24" at bounding box center [121, 412] width 21 height 21
click at [273, 282] on icon "button" at bounding box center [269, 278] width 11 height 11
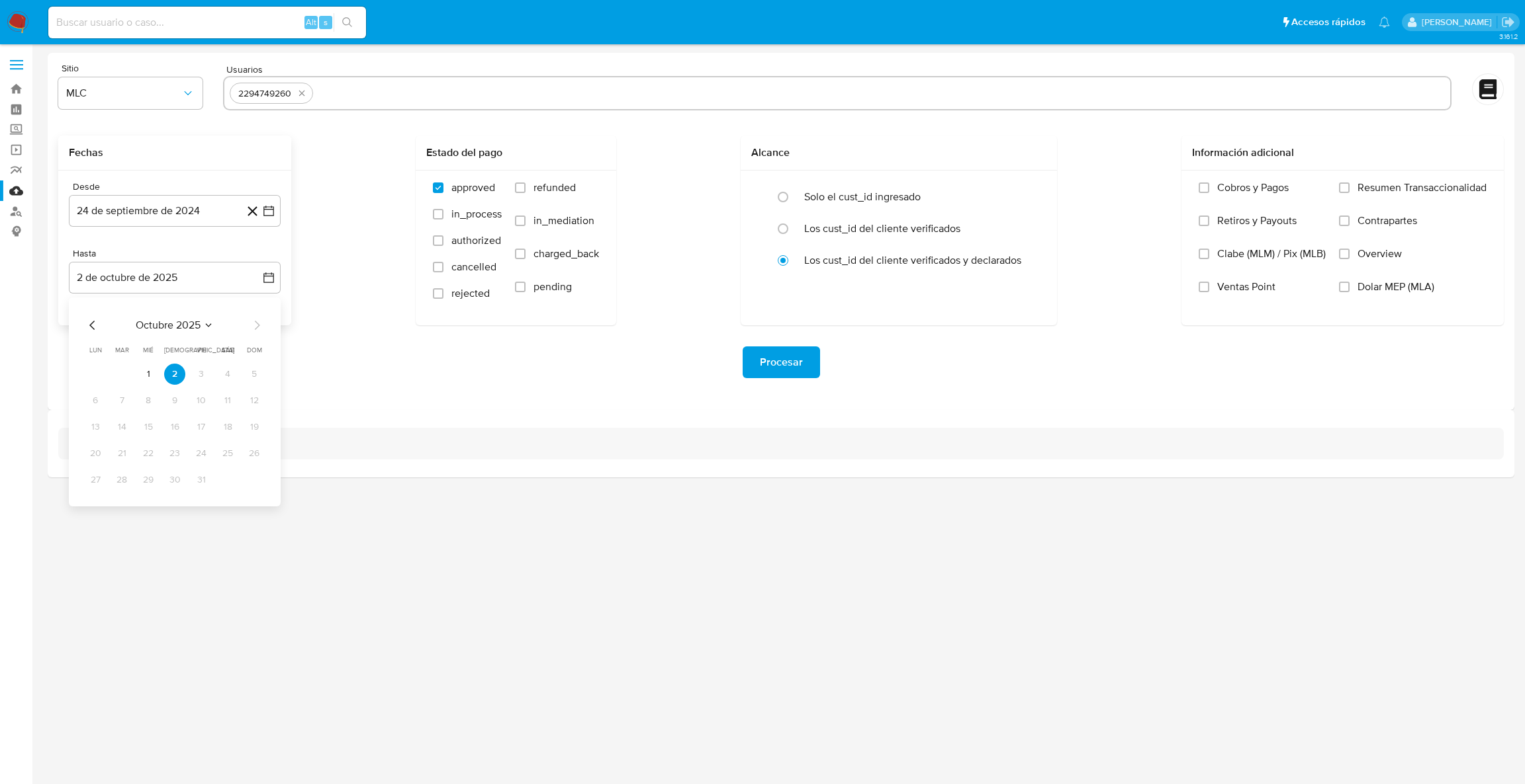
click at [98, 329] on div "octubre 2025" at bounding box center [175, 326] width 180 height 16
click at [95, 328] on icon "Mes anterior" at bounding box center [93, 326] width 16 height 16
click at [171, 456] on button "25" at bounding box center [174, 453] width 21 height 21
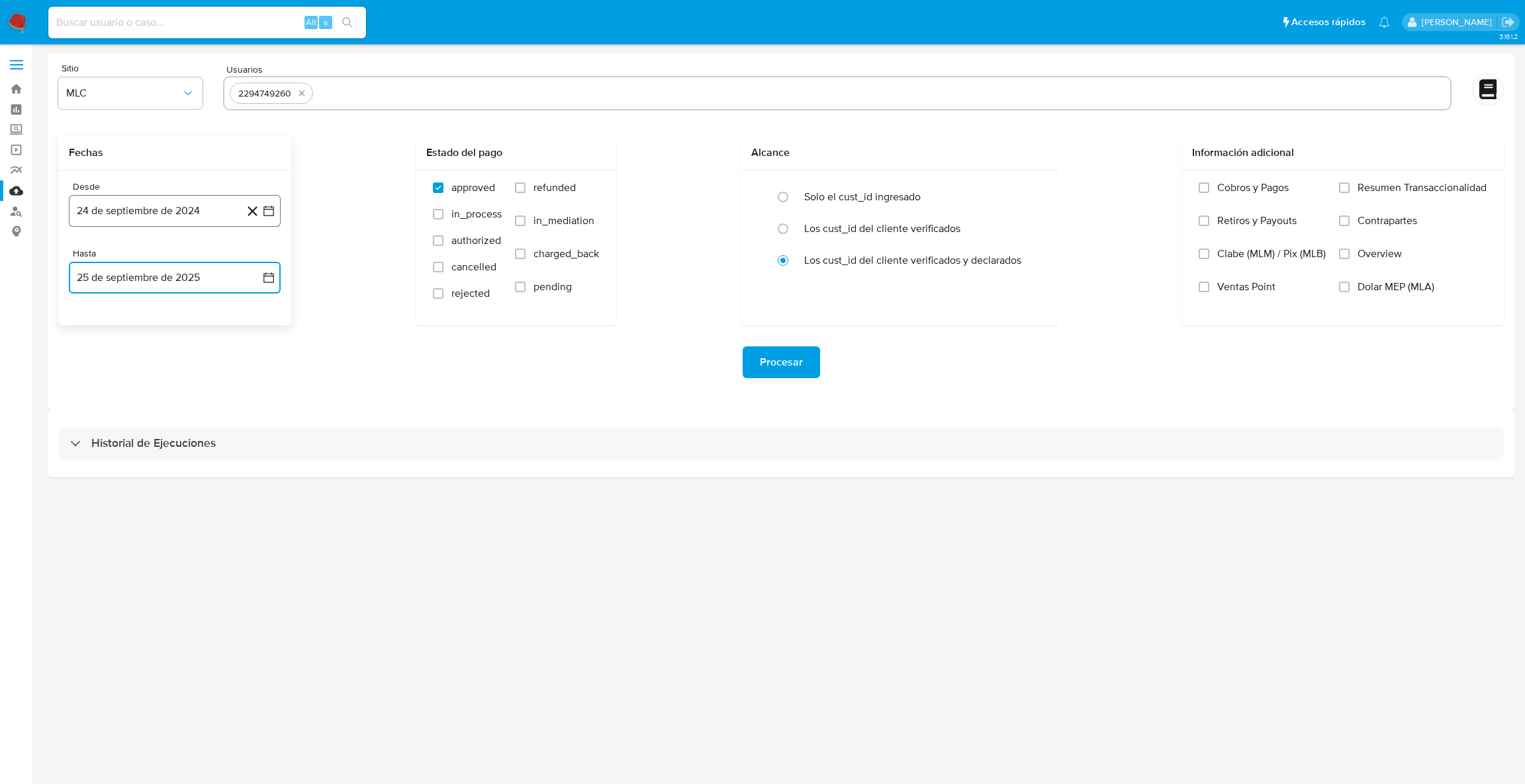
click at [265, 226] on button "24 de septiembre de 2024" at bounding box center [175, 211] width 212 height 32
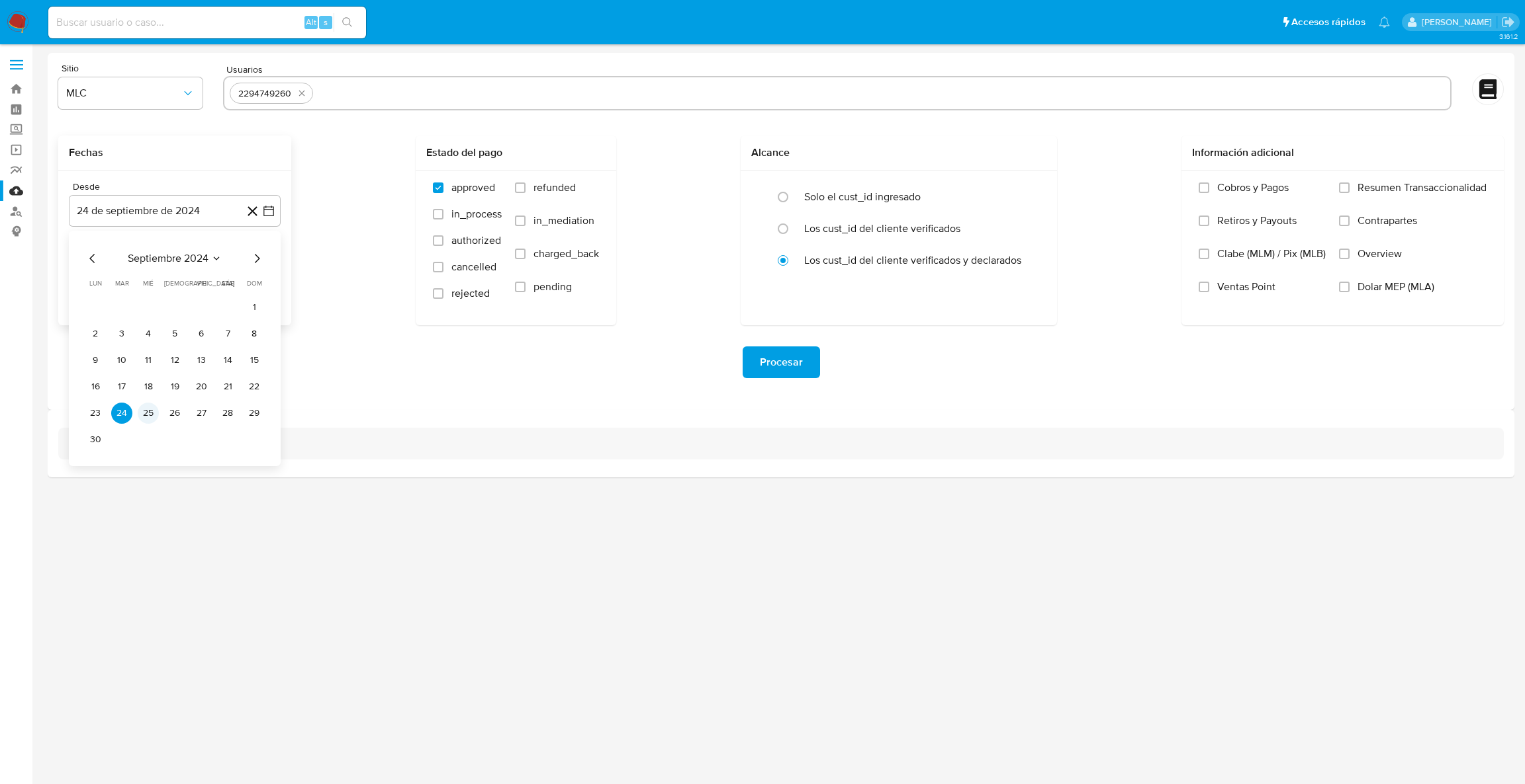
click at [140, 417] on button "25" at bounding box center [148, 412] width 21 height 21
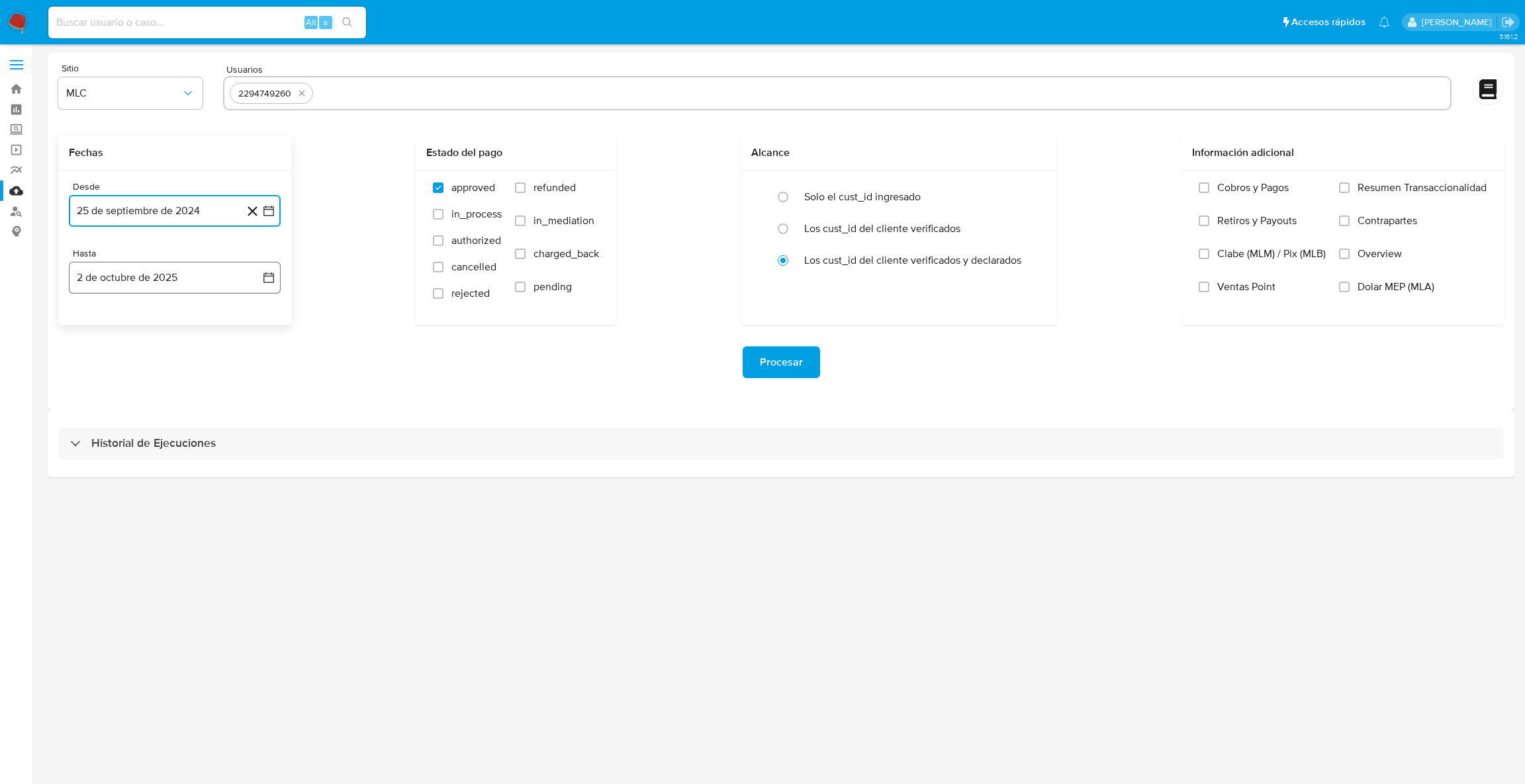
click at [271, 262] on button "2 de octubre de 2025" at bounding box center [175, 278] width 212 height 32
click at [97, 328] on icon "Mes anterior" at bounding box center [93, 326] width 16 height 16
click at [162, 459] on tr "22 23 24 25 26 27 28" at bounding box center [175, 453] width 180 height 21
click at [152, 458] on button "24" at bounding box center [148, 453] width 21 height 21
click at [354, 95] on input "text" at bounding box center [880, 93] width 1126 height 21
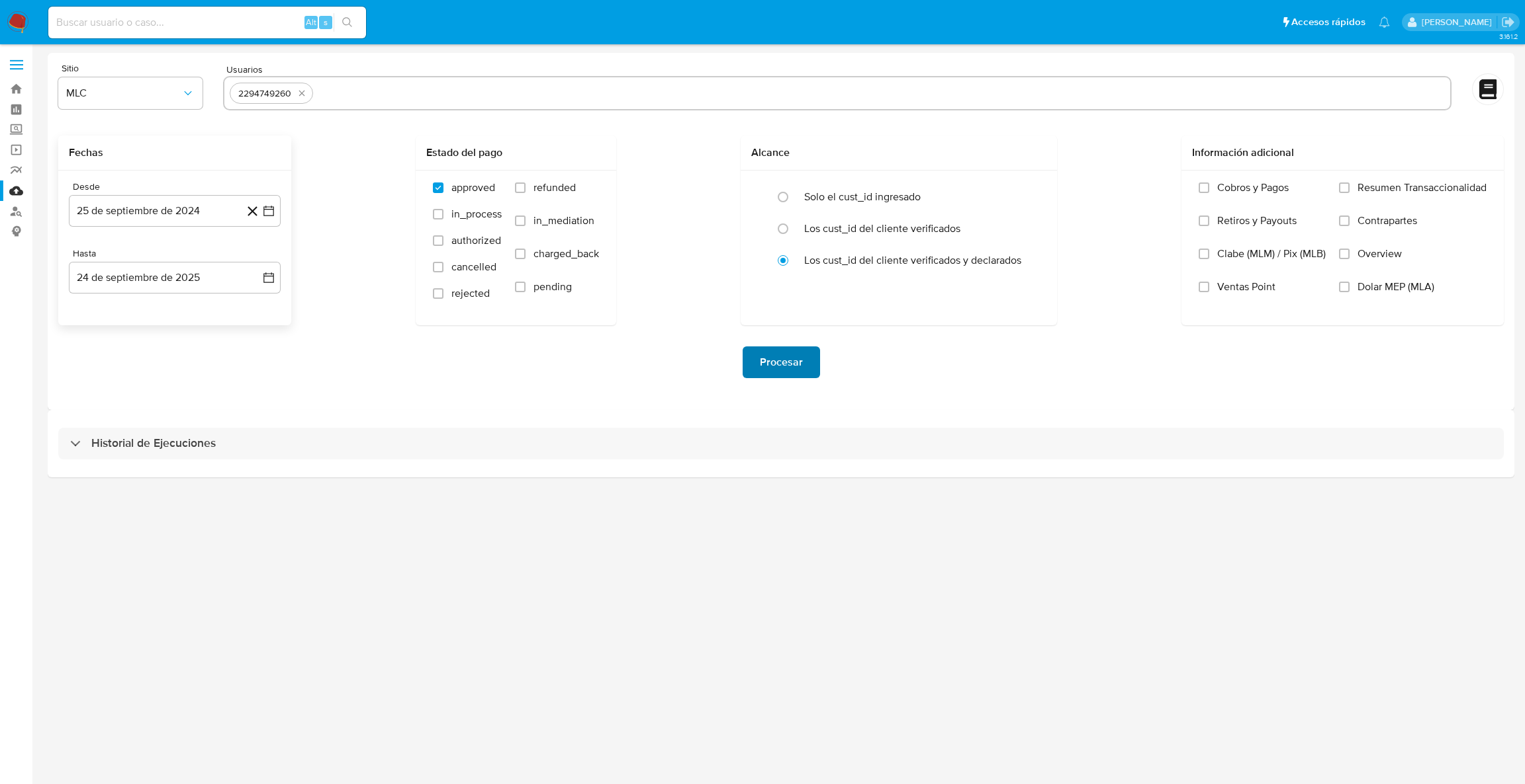
click at [764, 371] on span "Procesar" at bounding box center [780, 362] width 43 height 29
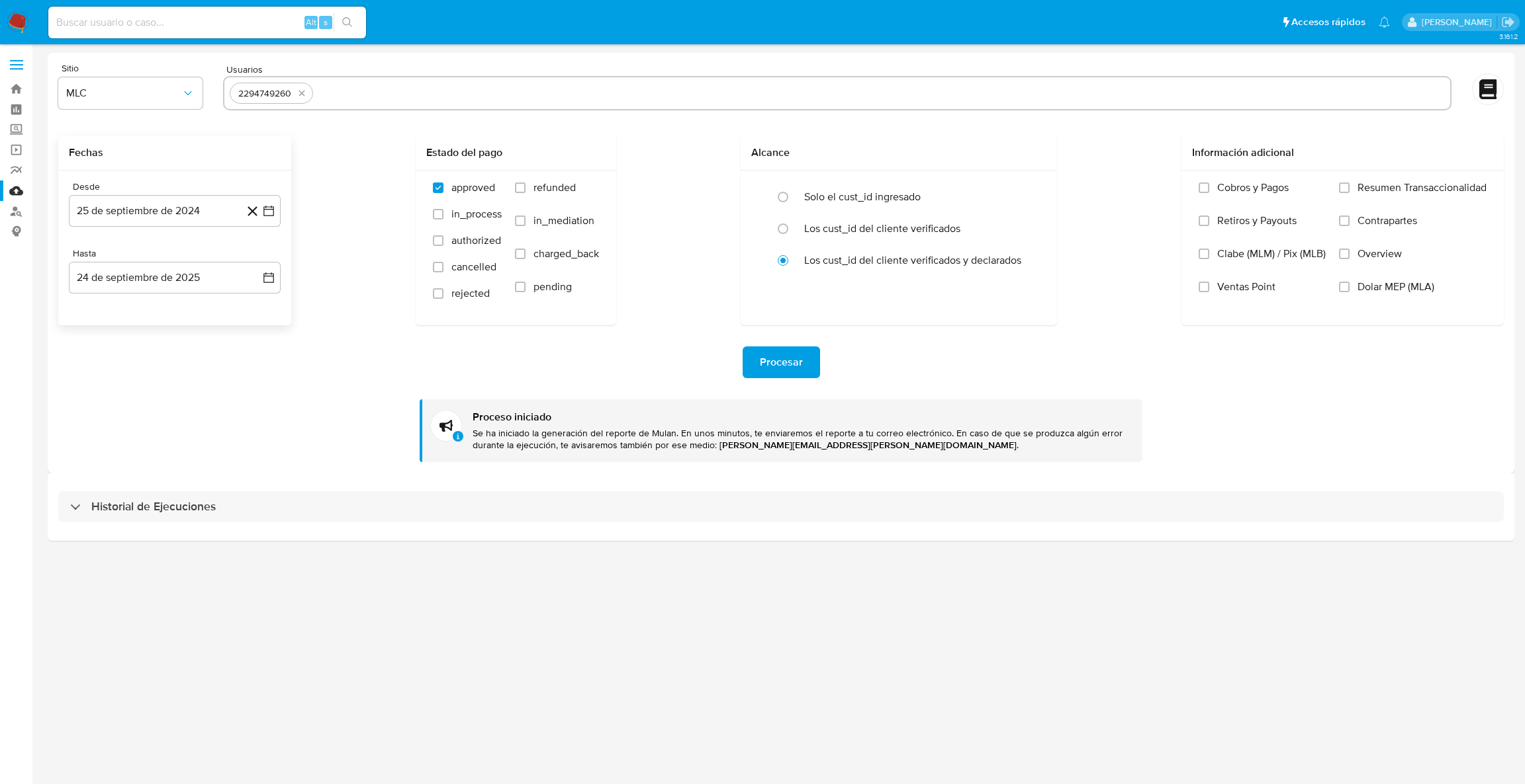
click at [359, 102] on input "text" at bounding box center [880, 93] width 1126 height 21
type input "1704962968"
paste input "1704962968"
type input "1704962968"
click at [488, 103] on input "text" at bounding box center [924, 93] width 1039 height 21
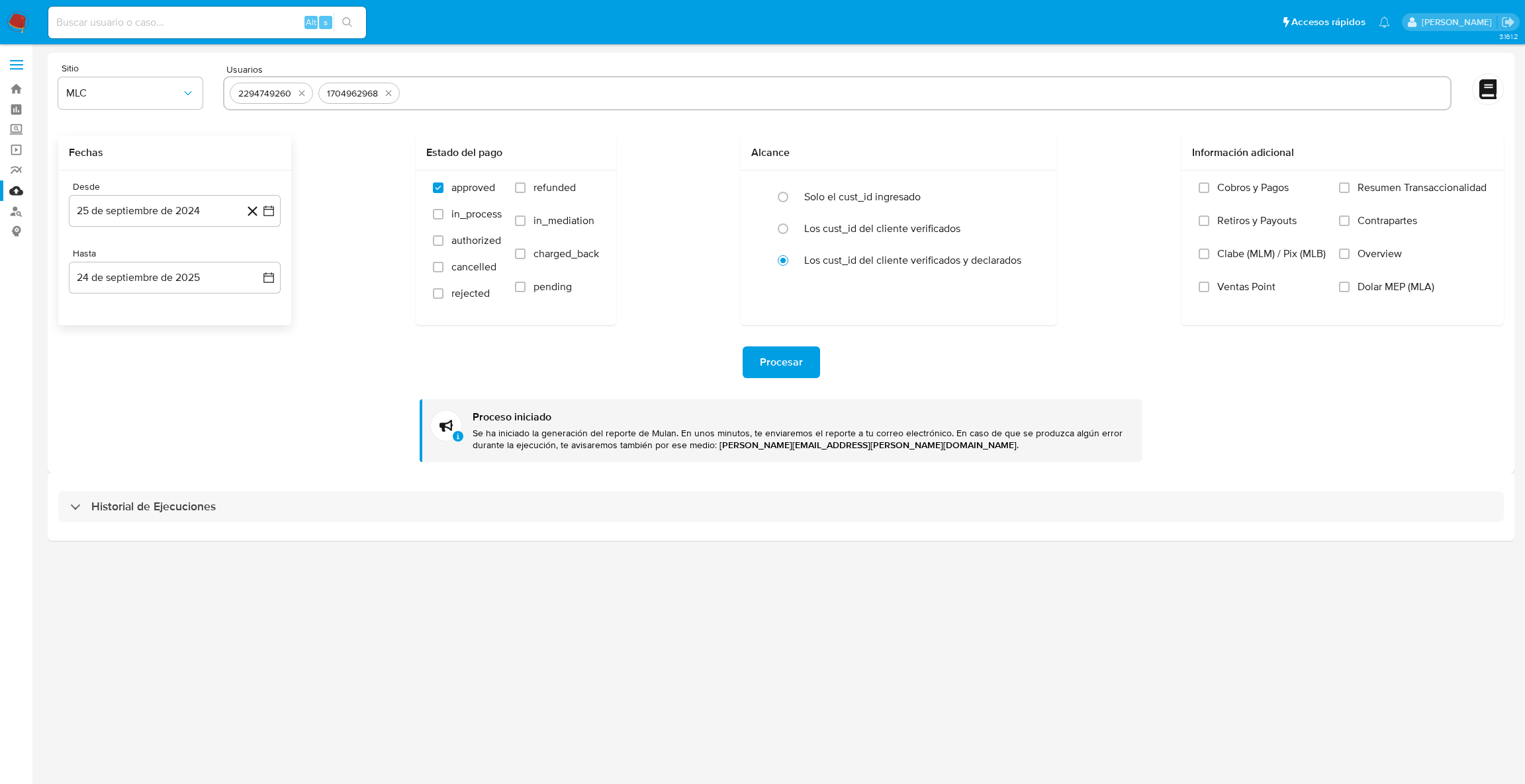
paste input "317887821"
type input "317887821"
click at [516, 91] on input "text" at bounding box center [963, 93] width 961 height 21
paste input "1036609239"
type input "1036609239"
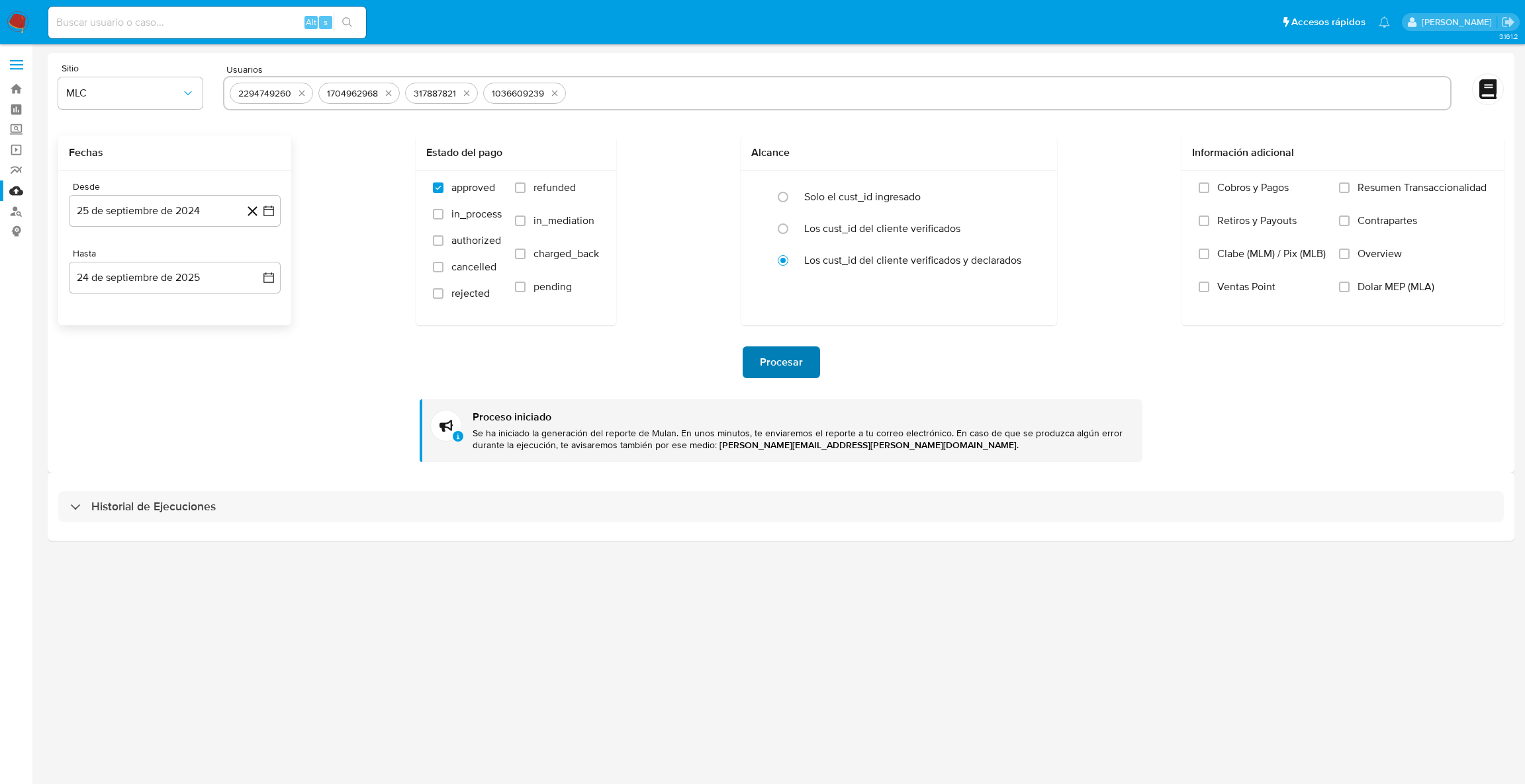
click at [783, 371] on span "Procesar" at bounding box center [780, 362] width 43 height 29
click at [587, 97] on input "text" at bounding box center [1007, 93] width 873 height 21
paste input "2079764709"
type input "2079764709"
click at [754, 357] on button "Procesar" at bounding box center [780, 363] width 77 height 32
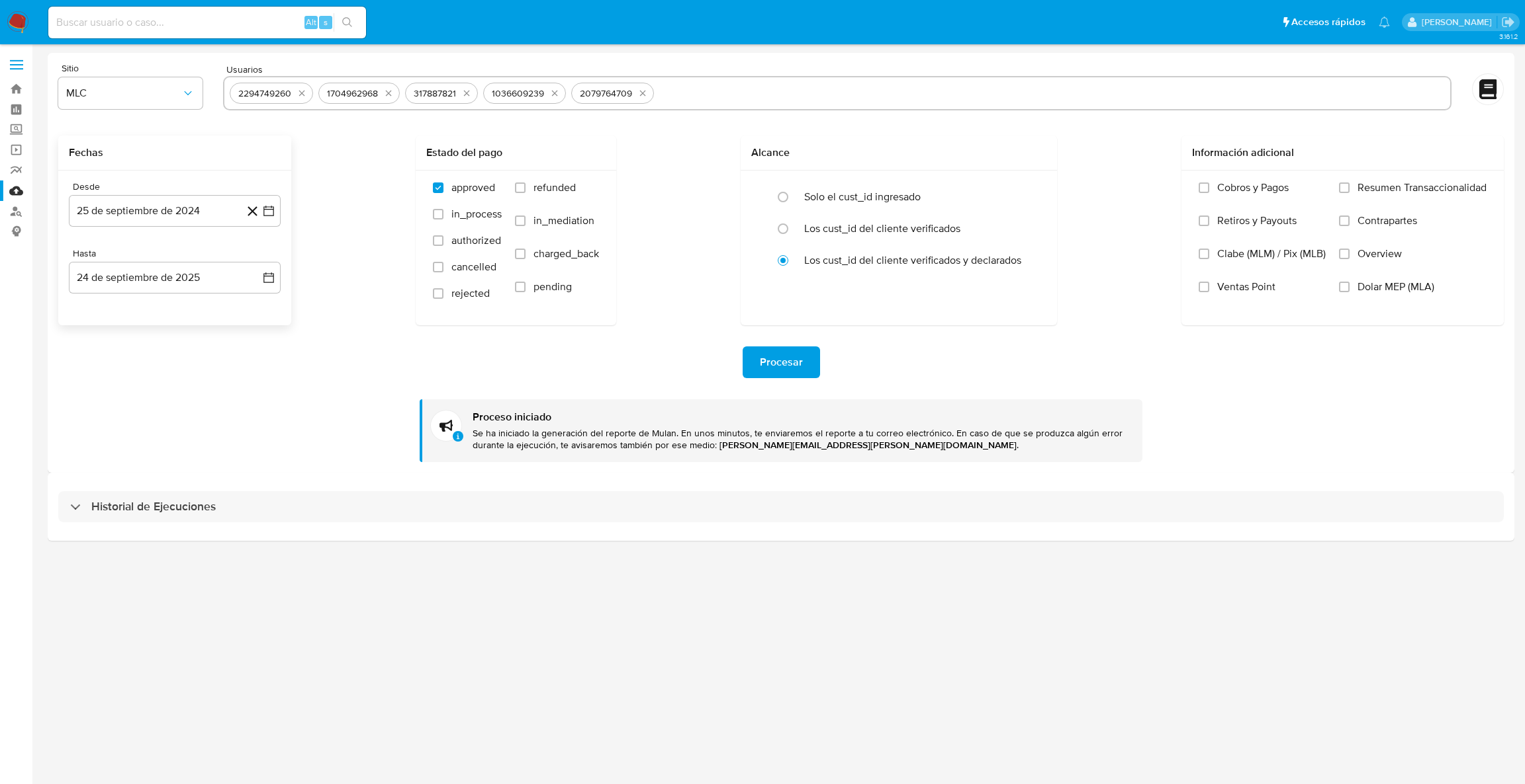
click at [708, 99] on input "text" at bounding box center [1052, 93] width 785 height 21
type input "1370281859"
click at [756, 385] on div "Procesar Proceso iniciado Se ha iniciado la generación del reporte de Mulan. En…" at bounding box center [780, 393] width 1445 height 137
click at [760, 375] on span "Procesar" at bounding box center [780, 362] width 43 height 29
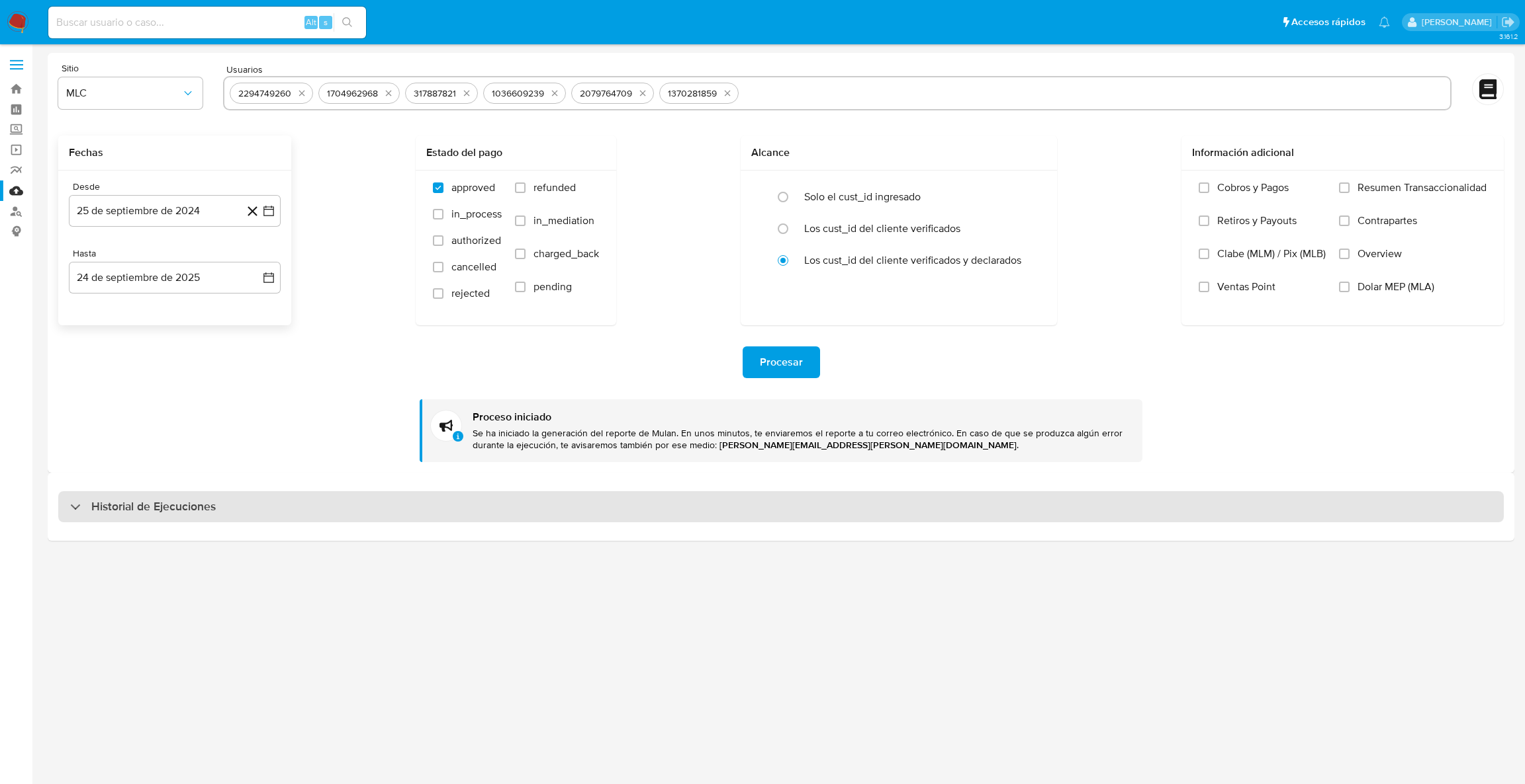
click at [506, 503] on div "Historial de Ejecuciones" at bounding box center [780, 507] width 1445 height 32
select select "10"
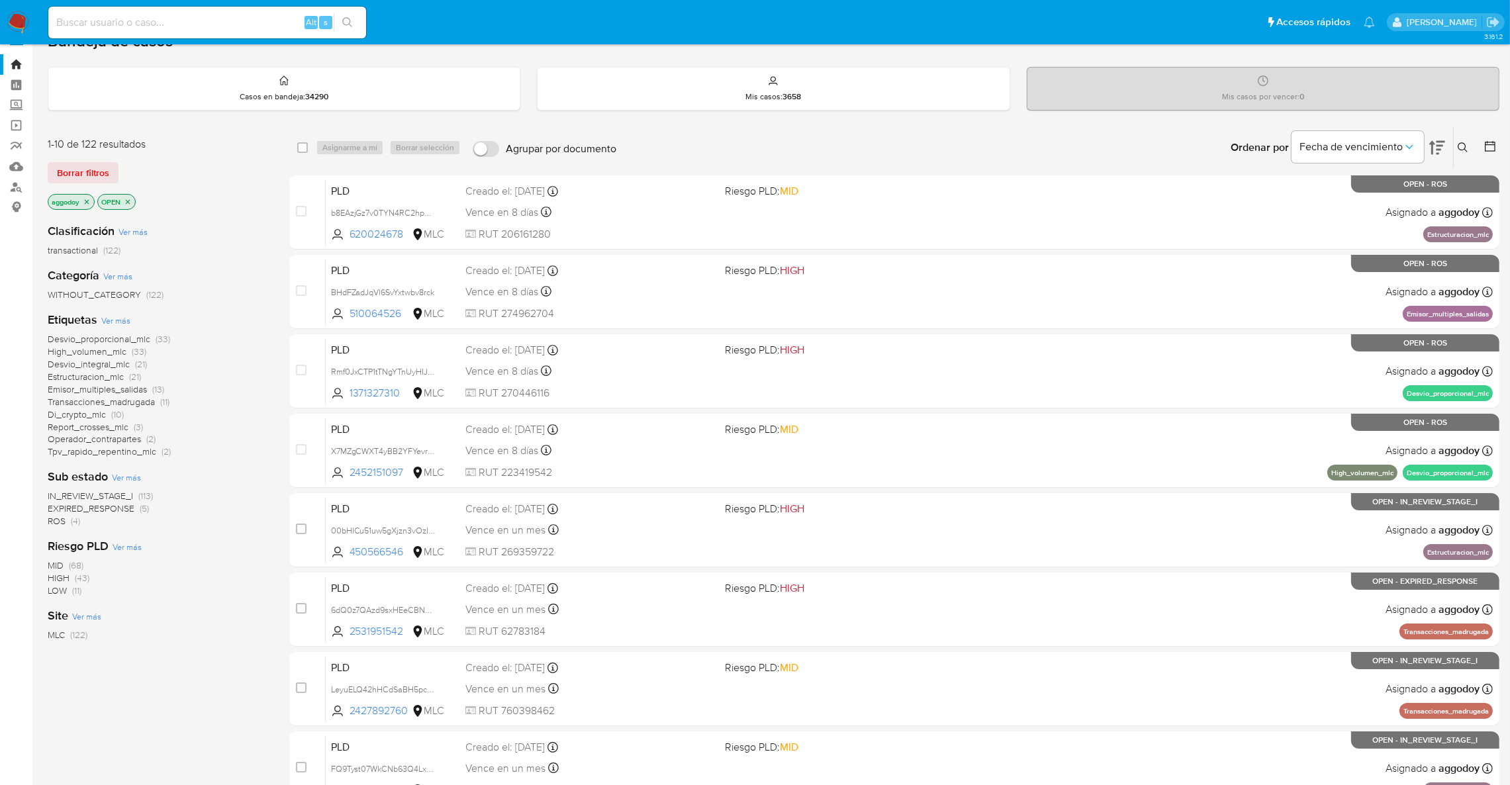
scroll to position [199, 0]
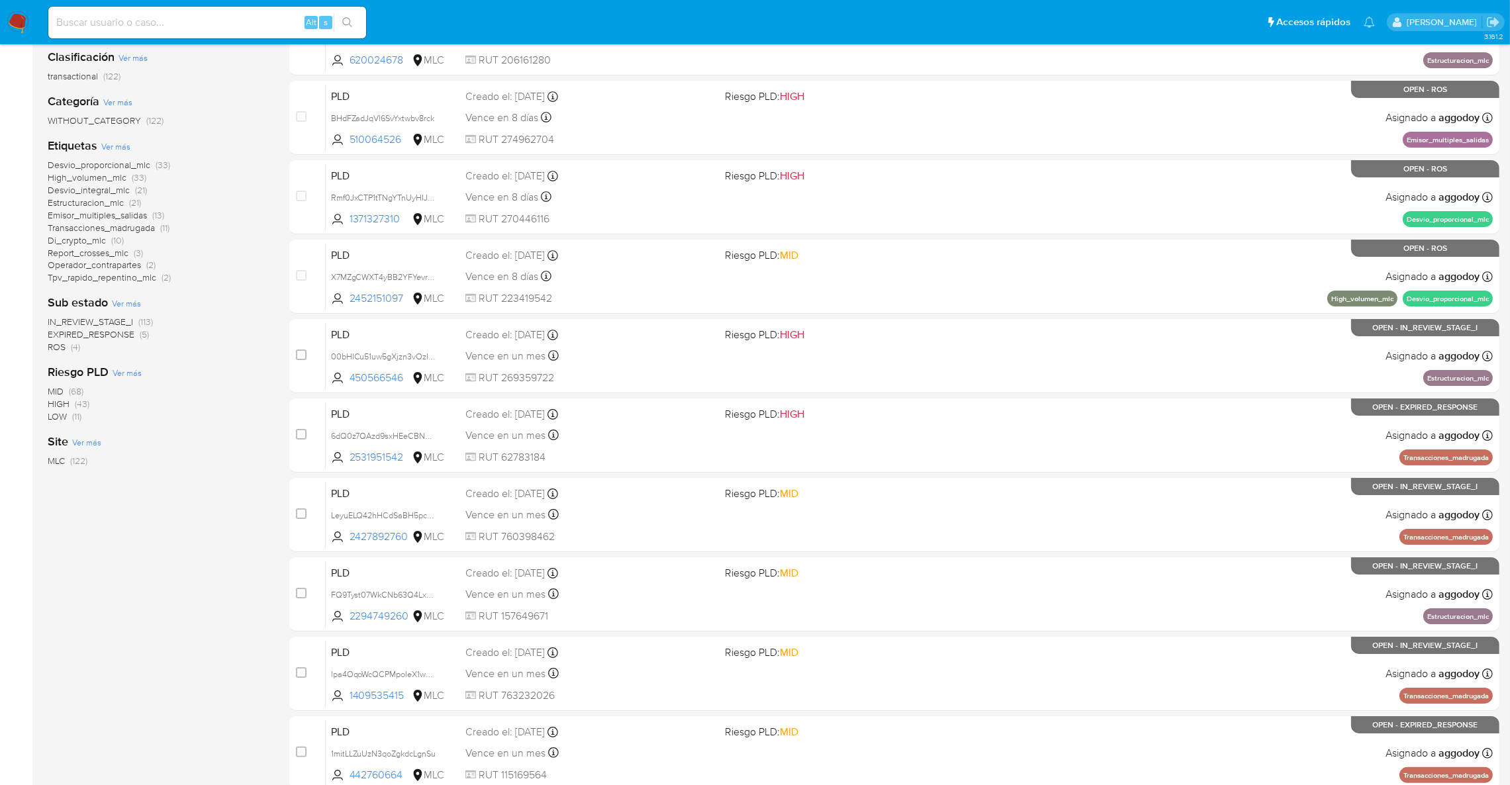
click at [128, 336] on span "EXPIRED_RESPONSE" at bounding box center [91, 334] width 87 height 13
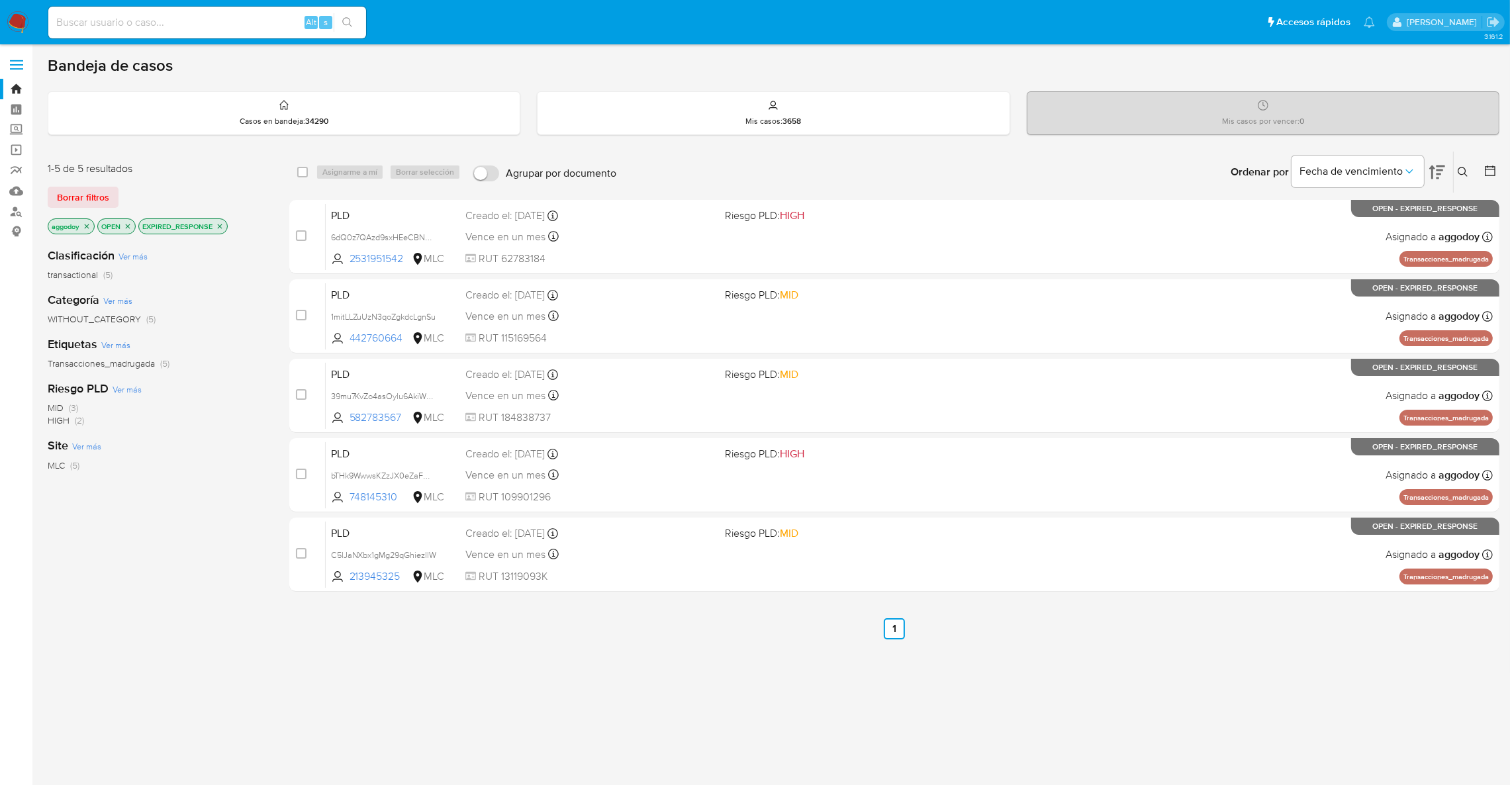
click at [221, 228] on icon "close-filter" at bounding box center [220, 226] width 8 height 8
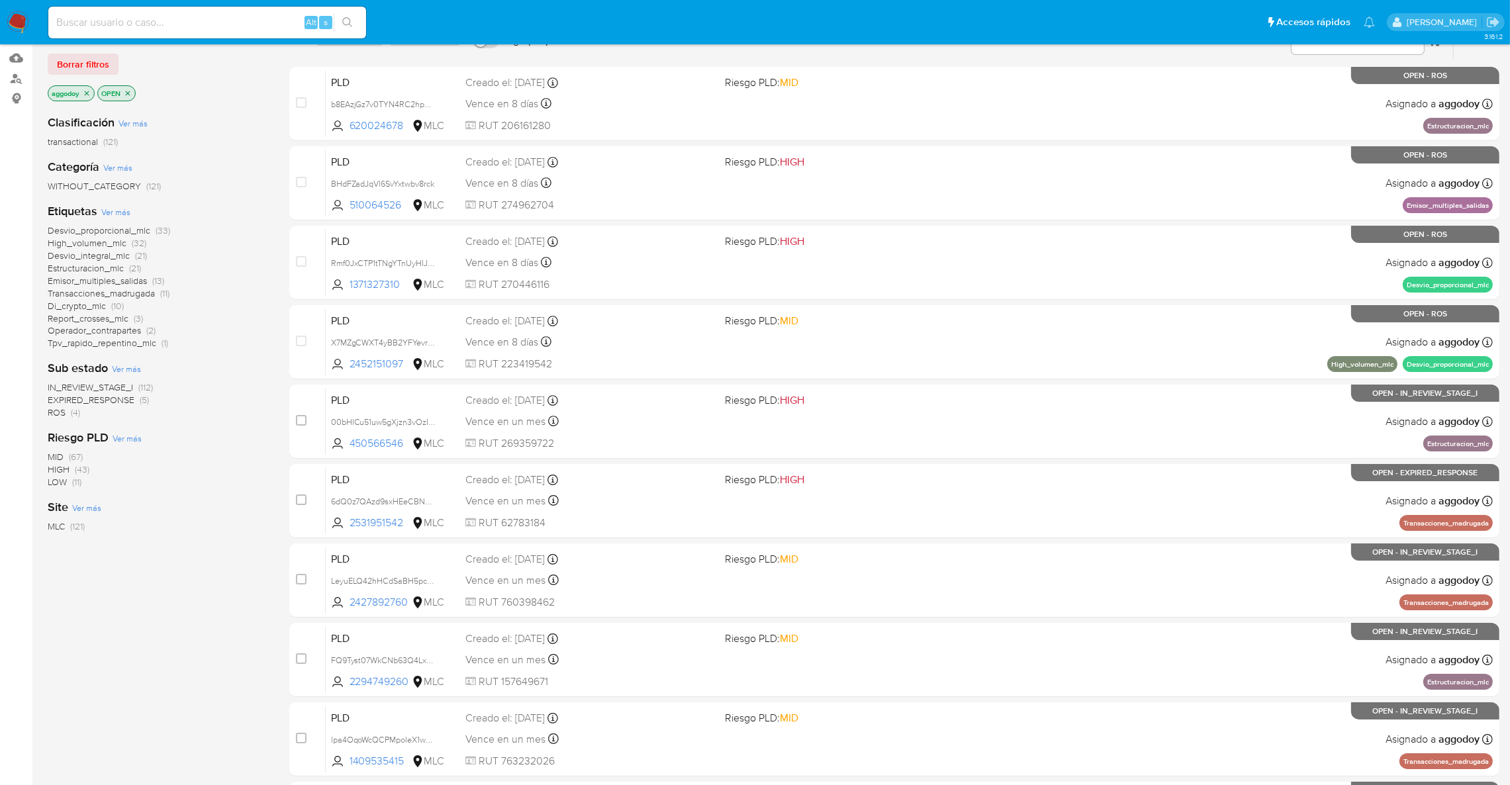
scroll to position [99, 0]
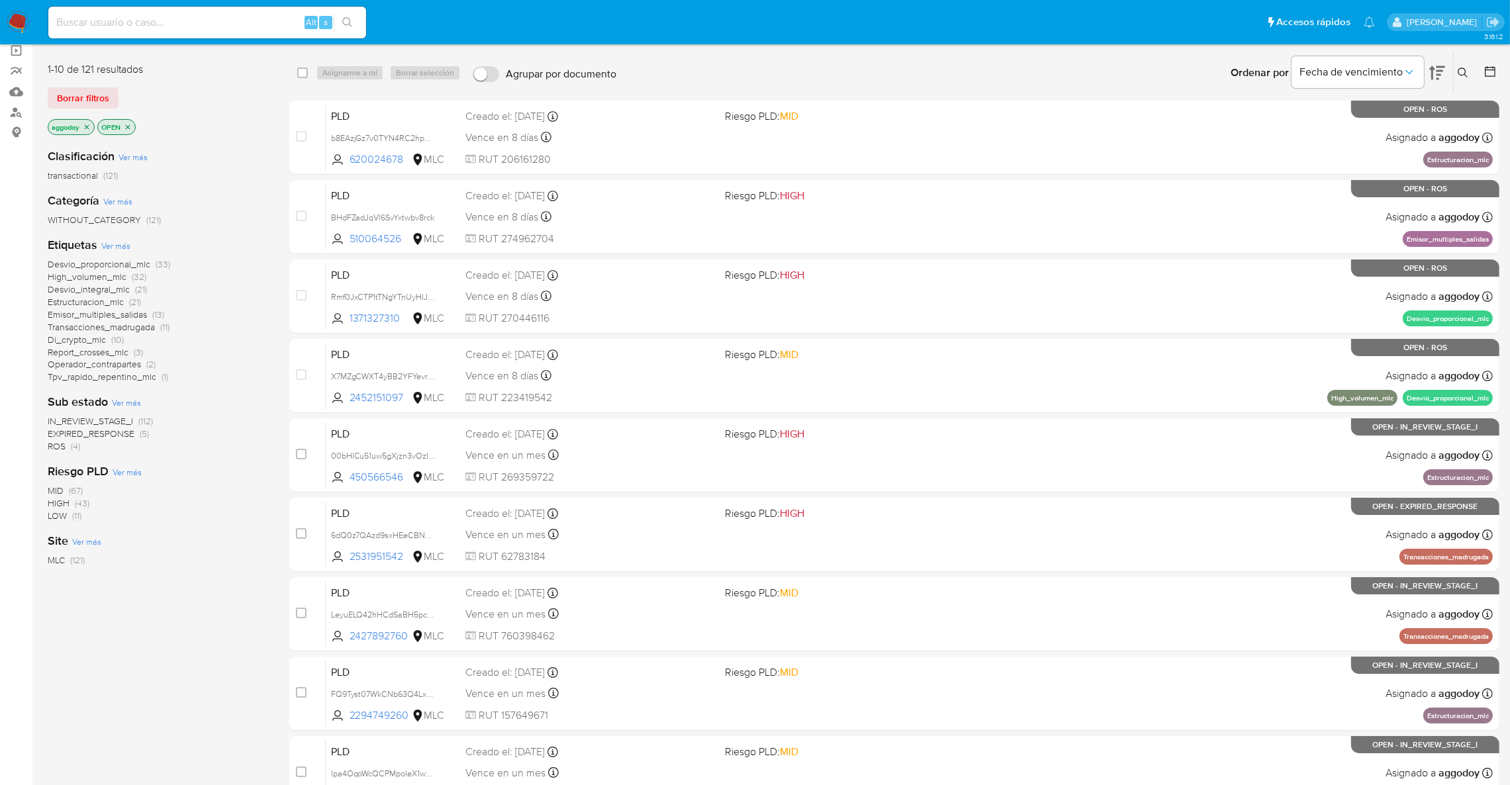
click at [126, 277] on span "High_volumen_mlc (32)" at bounding box center [97, 277] width 99 height 13
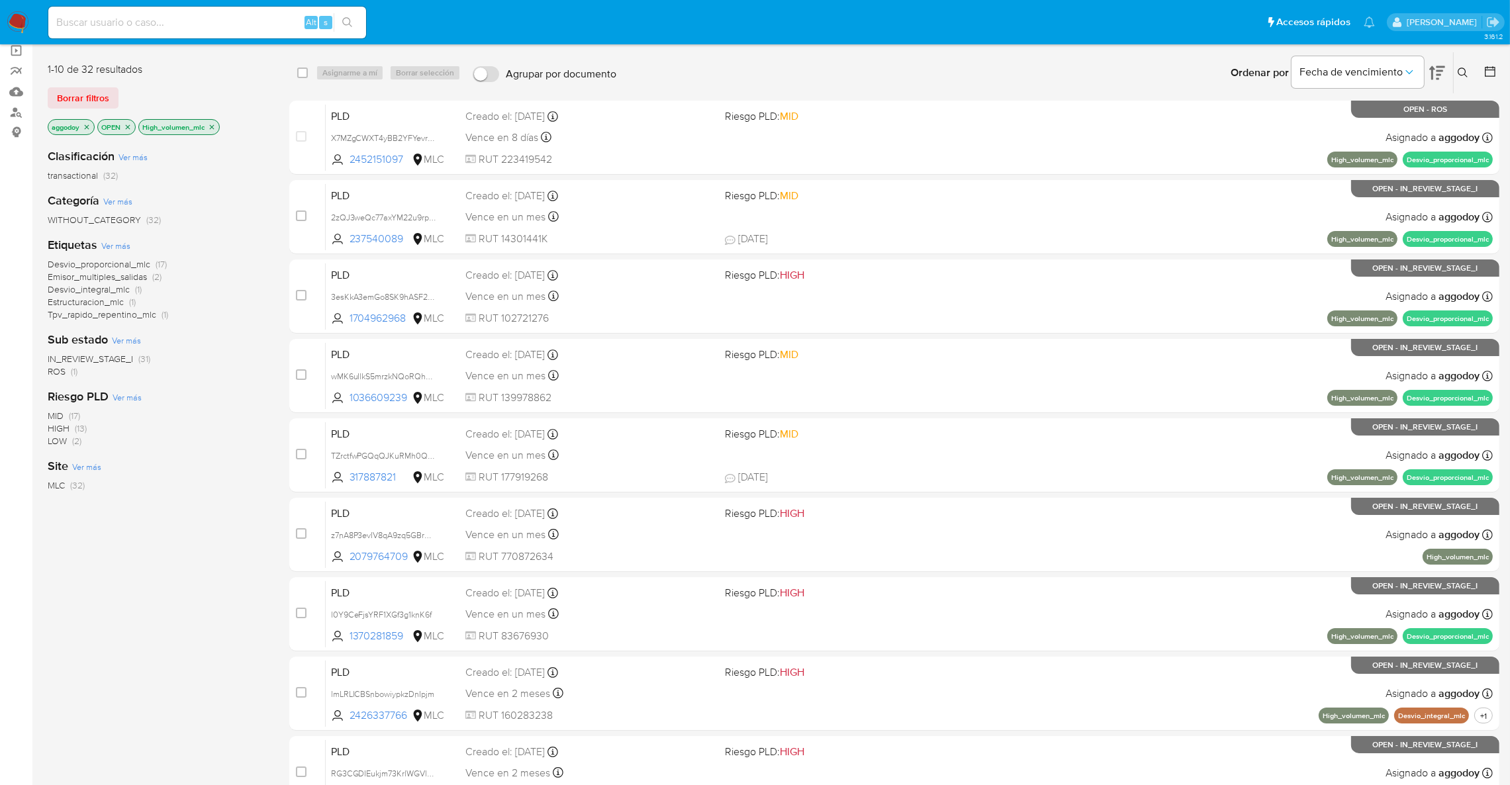
click at [113, 362] on span "IN_REVIEW_STAGE_I" at bounding box center [90, 358] width 85 height 13
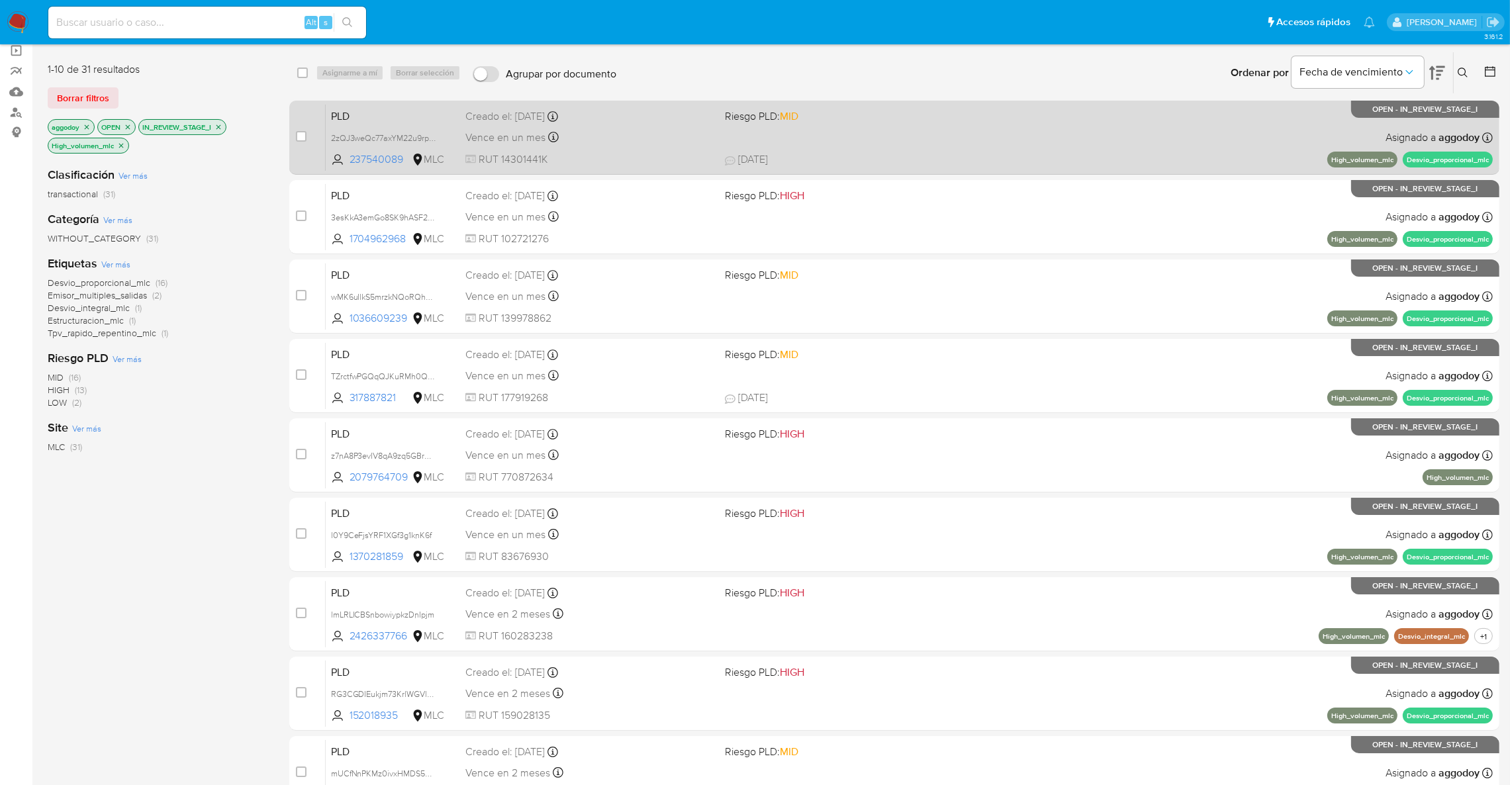
click at [887, 144] on div "PLD 2zQJ3weQc77axYM22u9rpczx 237540089 MLC Riesgo PLD: MID Creado el: 12/08/202…" at bounding box center [909, 137] width 1167 height 67
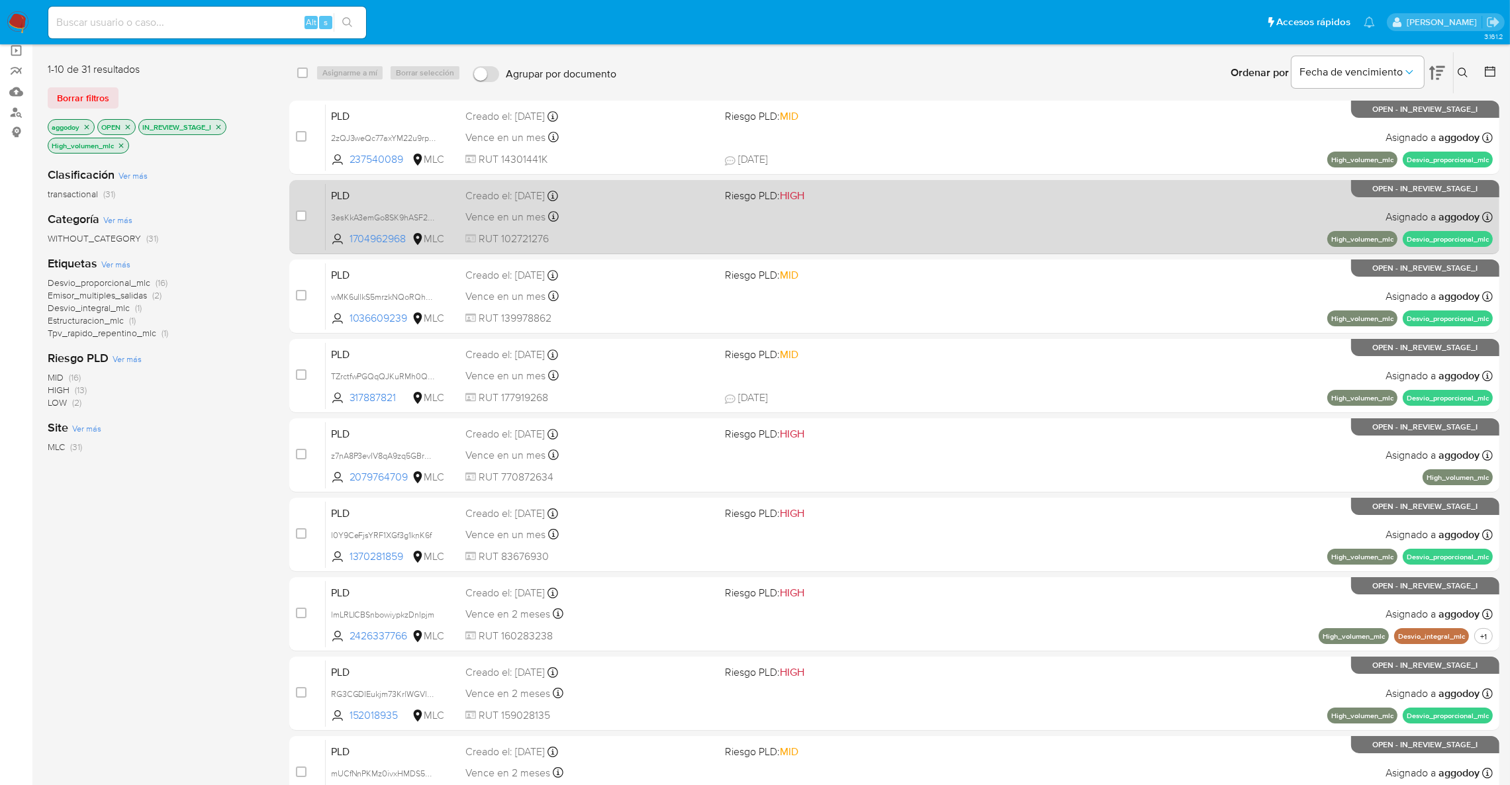
click at [714, 230] on div "PLD 3esKkA3emGo8SK9hASF29ucG 1704962968 MLC Riesgo PLD: HIGH Creado el: 12/08/2…" at bounding box center [909, 216] width 1167 height 67
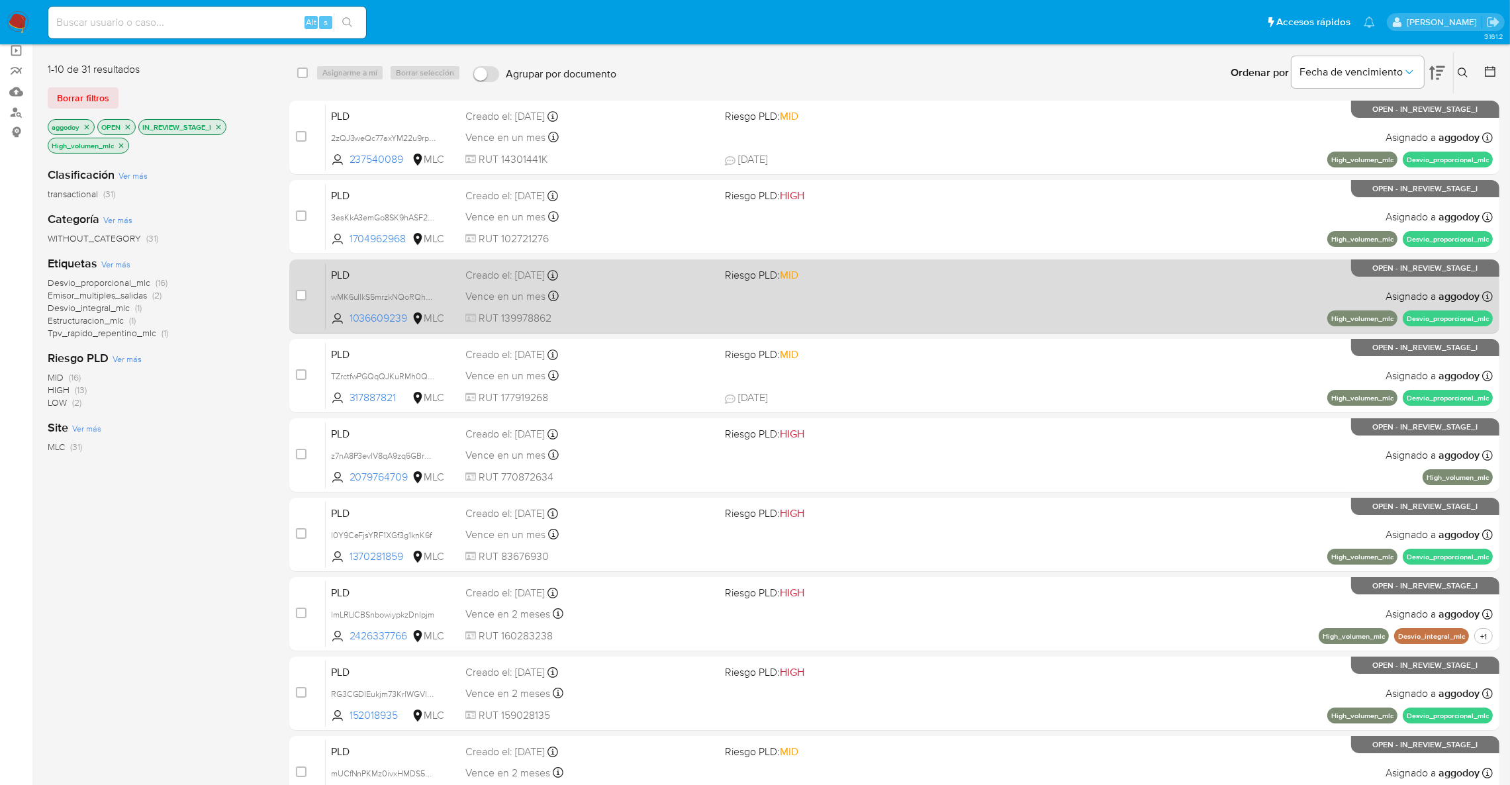
click at [649, 300] on div "Vence en un mes Vence el 10/11/2025 06:07:17" at bounding box center [589, 296] width 249 height 18
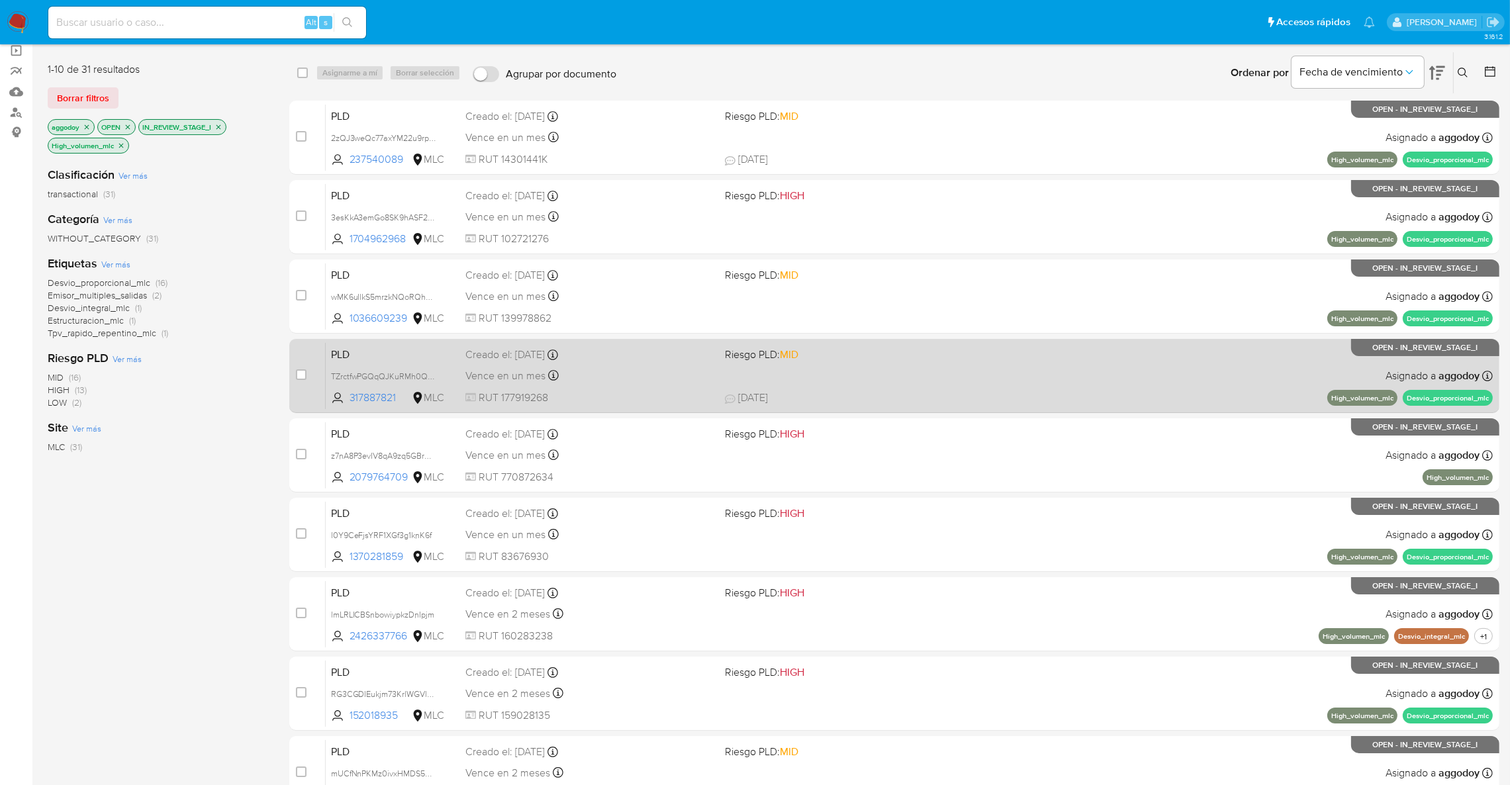
click at [540, 371] on span "Vence en un mes" at bounding box center [505, 376] width 80 height 15
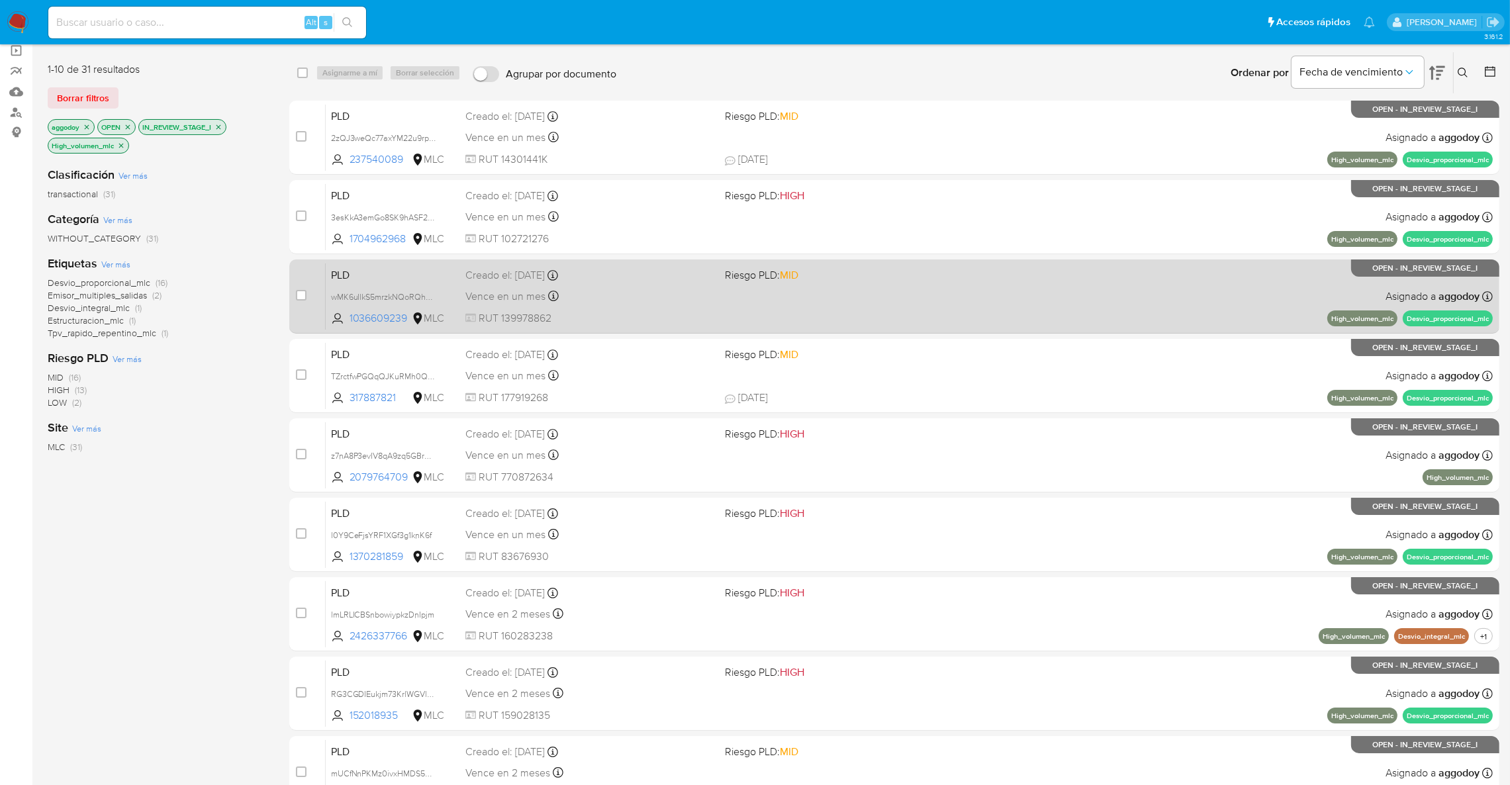
click at [599, 314] on span "RUT 139978862" at bounding box center [589, 318] width 249 height 15
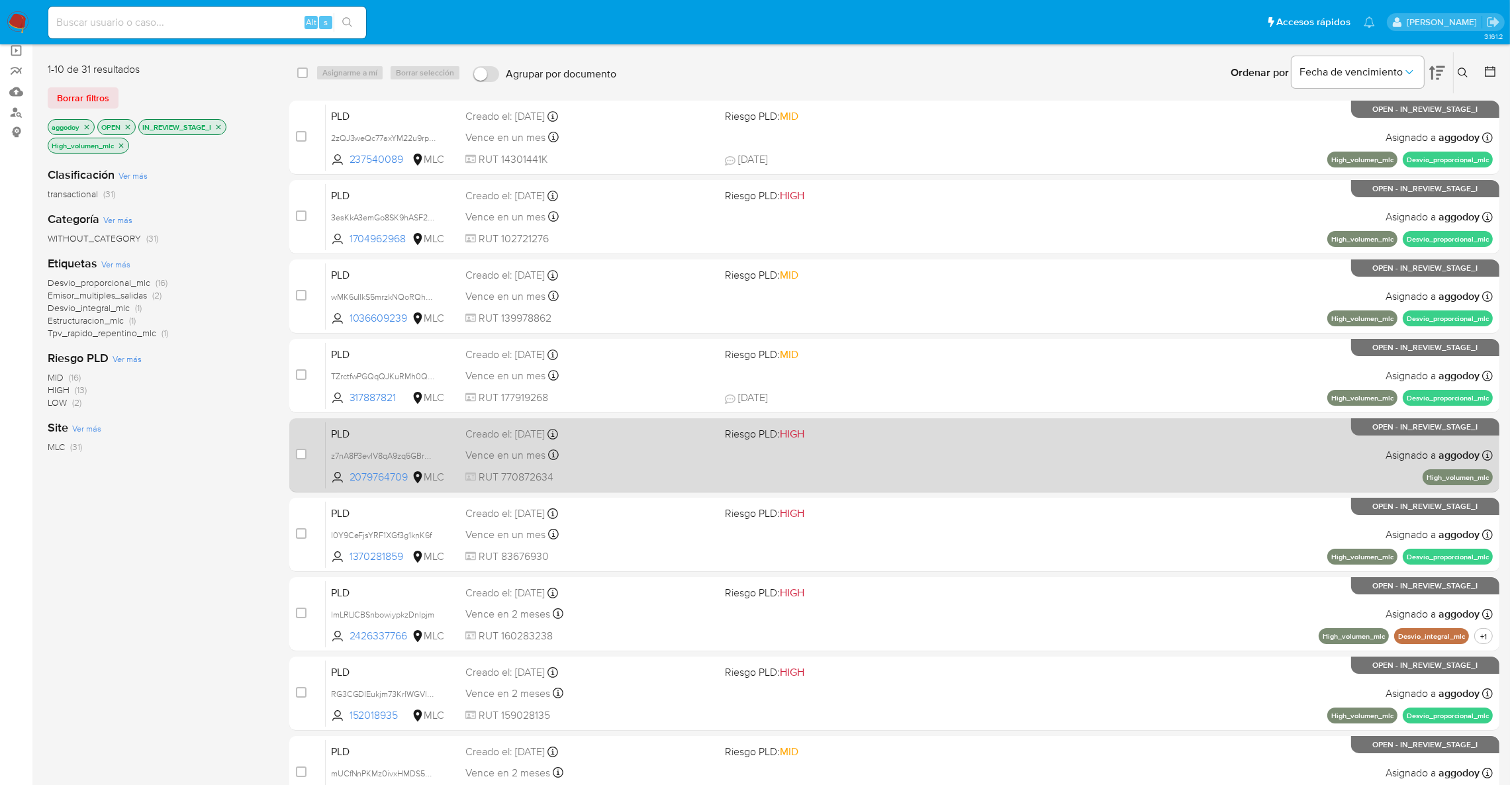
click at [838, 462] on div "PLD z7nA8P3evIV8qA9zq5GBrmKZ 2079764709 MLC Riesgo PLD: HIGH Creado el: 12/08/2…" at bounding box center [909, 455] width 1167 height 67
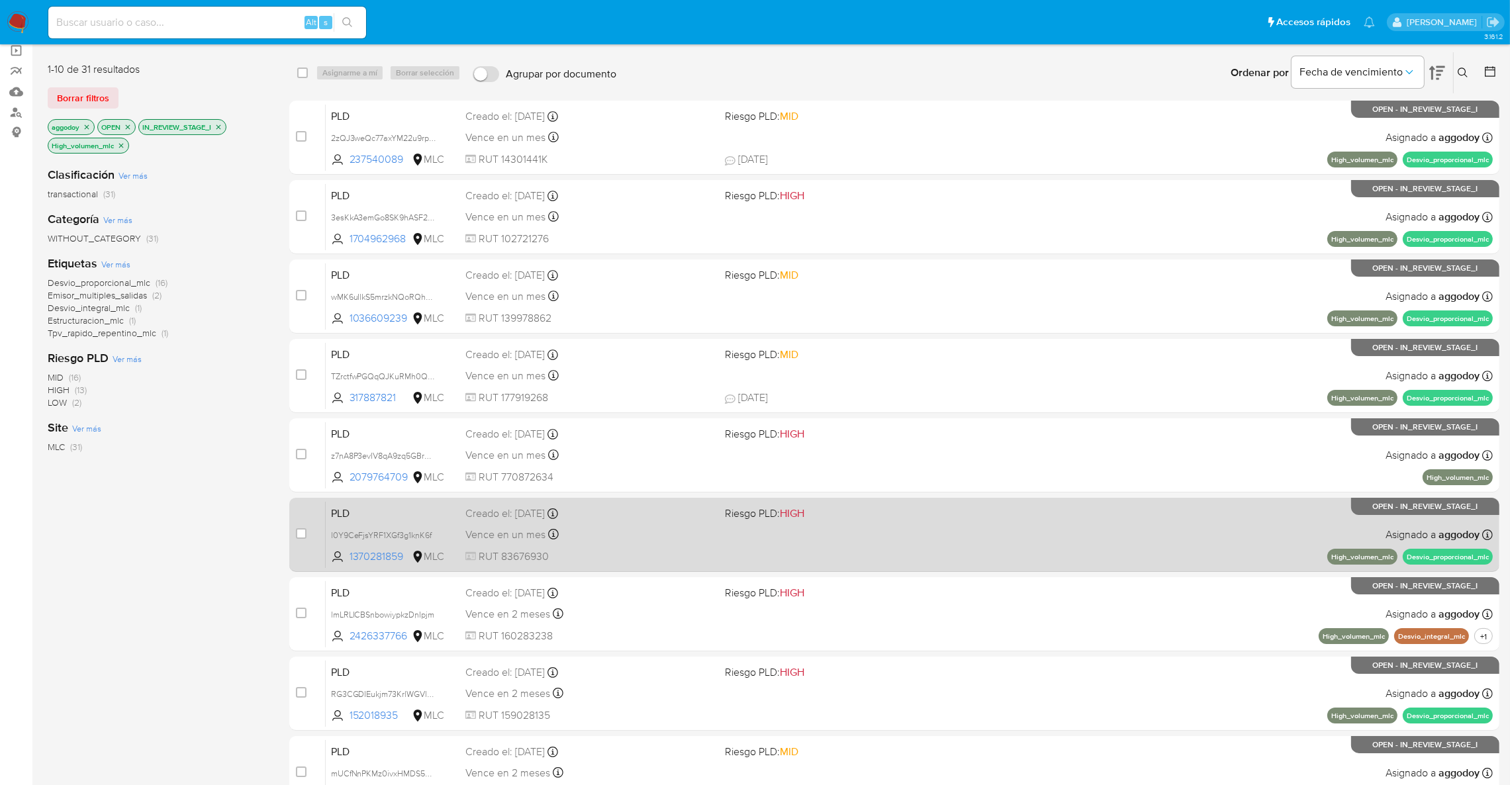
click at [913, 552] on div "PLD l0Y9CeFjsYRF1XGf3g1knK6f 1370281859 MLC Riesgo PLD: HIGH Creado el: 12/08/2…" at bounding box center [909, 534] width 1167 height 67
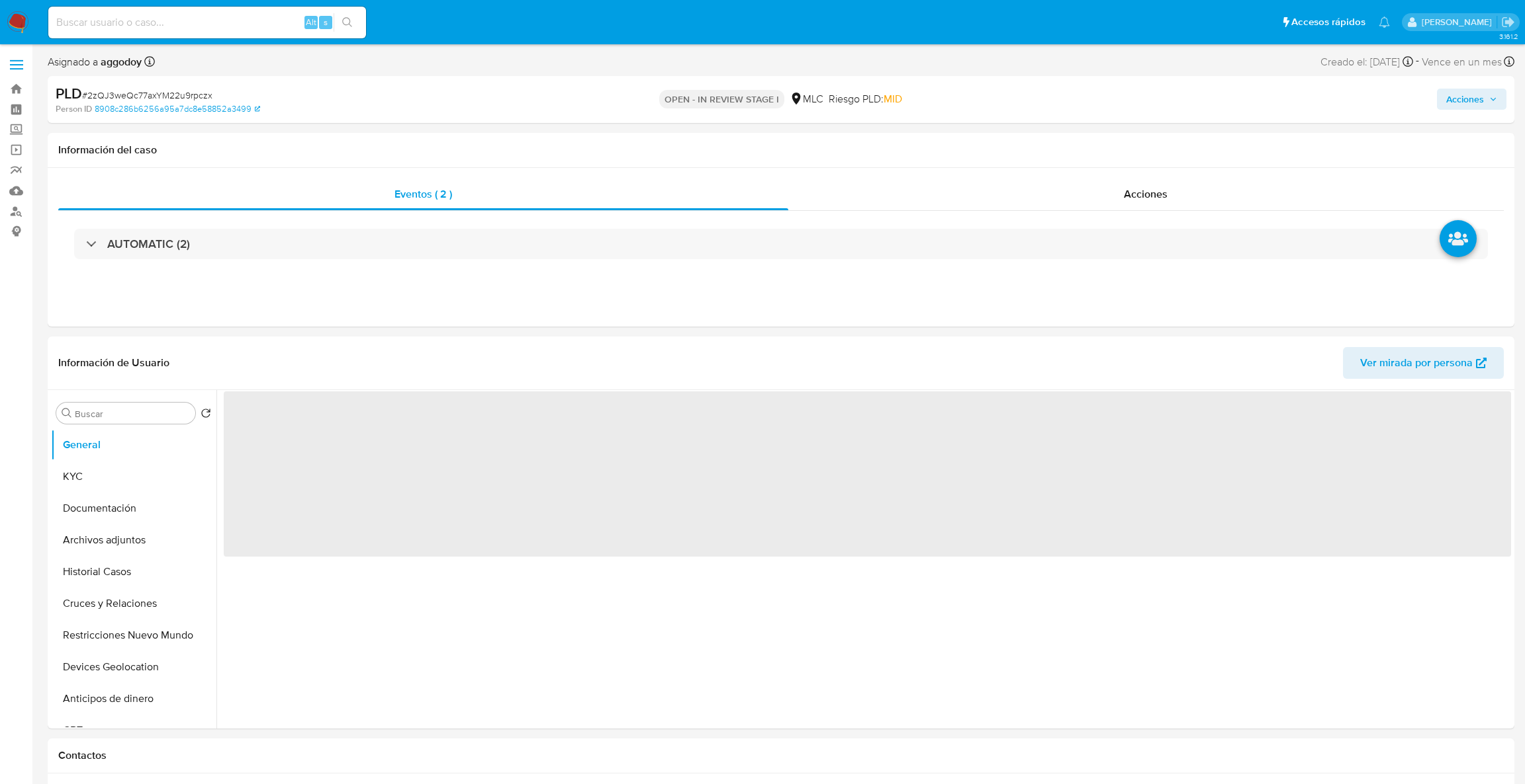
select select "10"
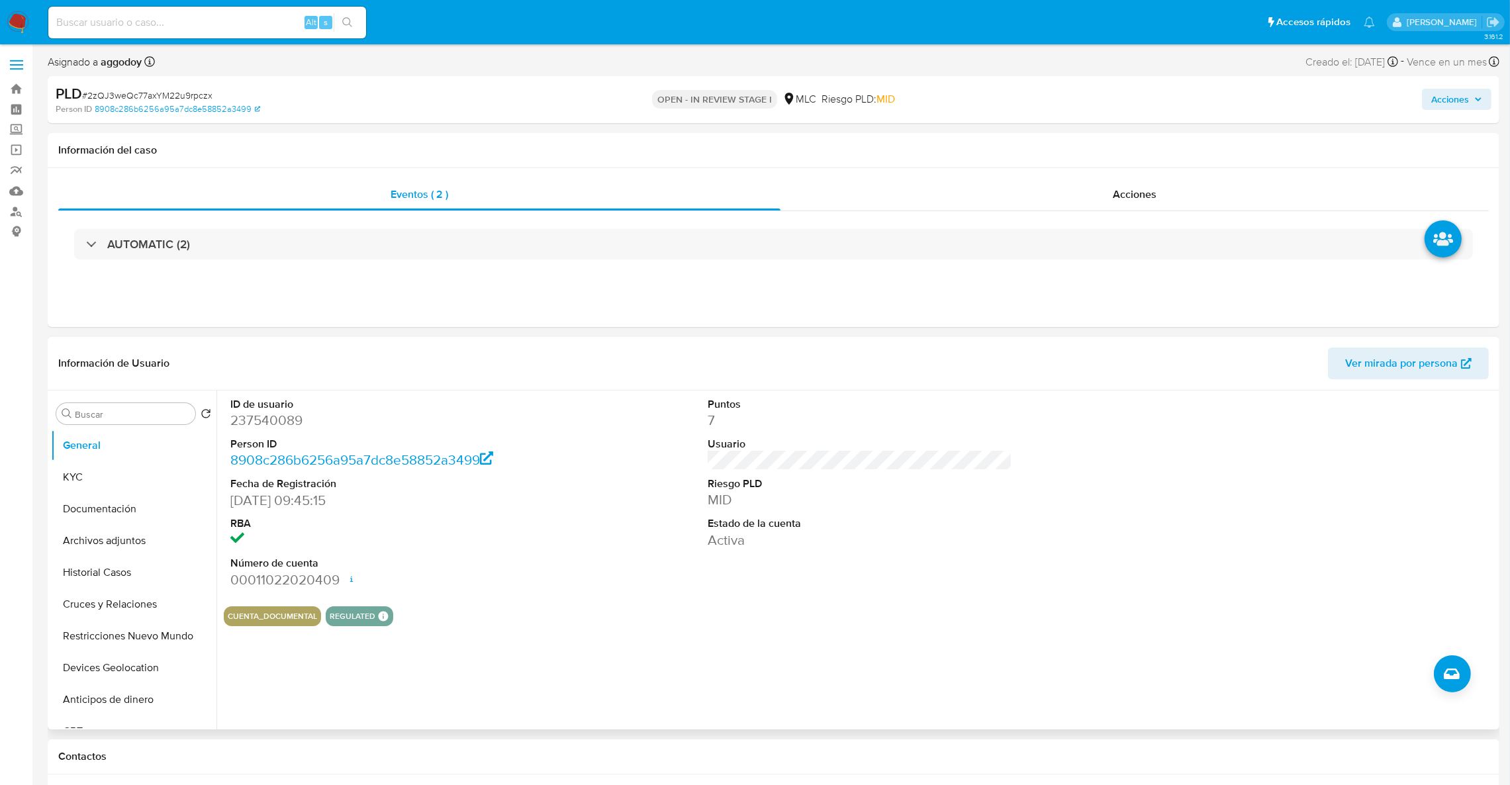
click at [283, 420] on dd "237540089" at bounding box center [382, 420] width 305 height 19
click at [152, 569] on button "Historial Casos" at bounding box center [128, 573] width 155 height 32
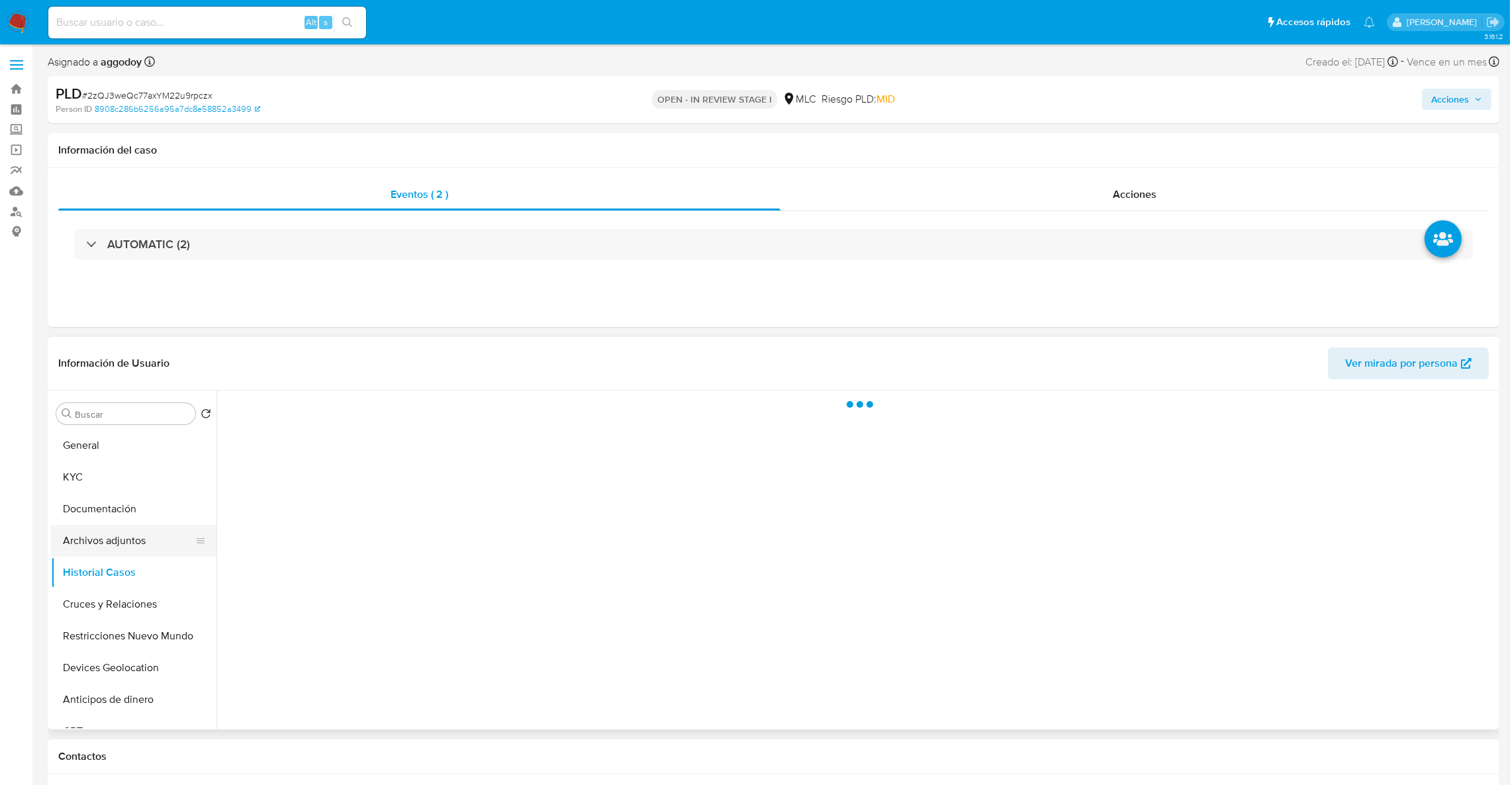
click at [138, 534] on button "Archivos adjuntos" at bounding box center [128, 541] width 155 height 32
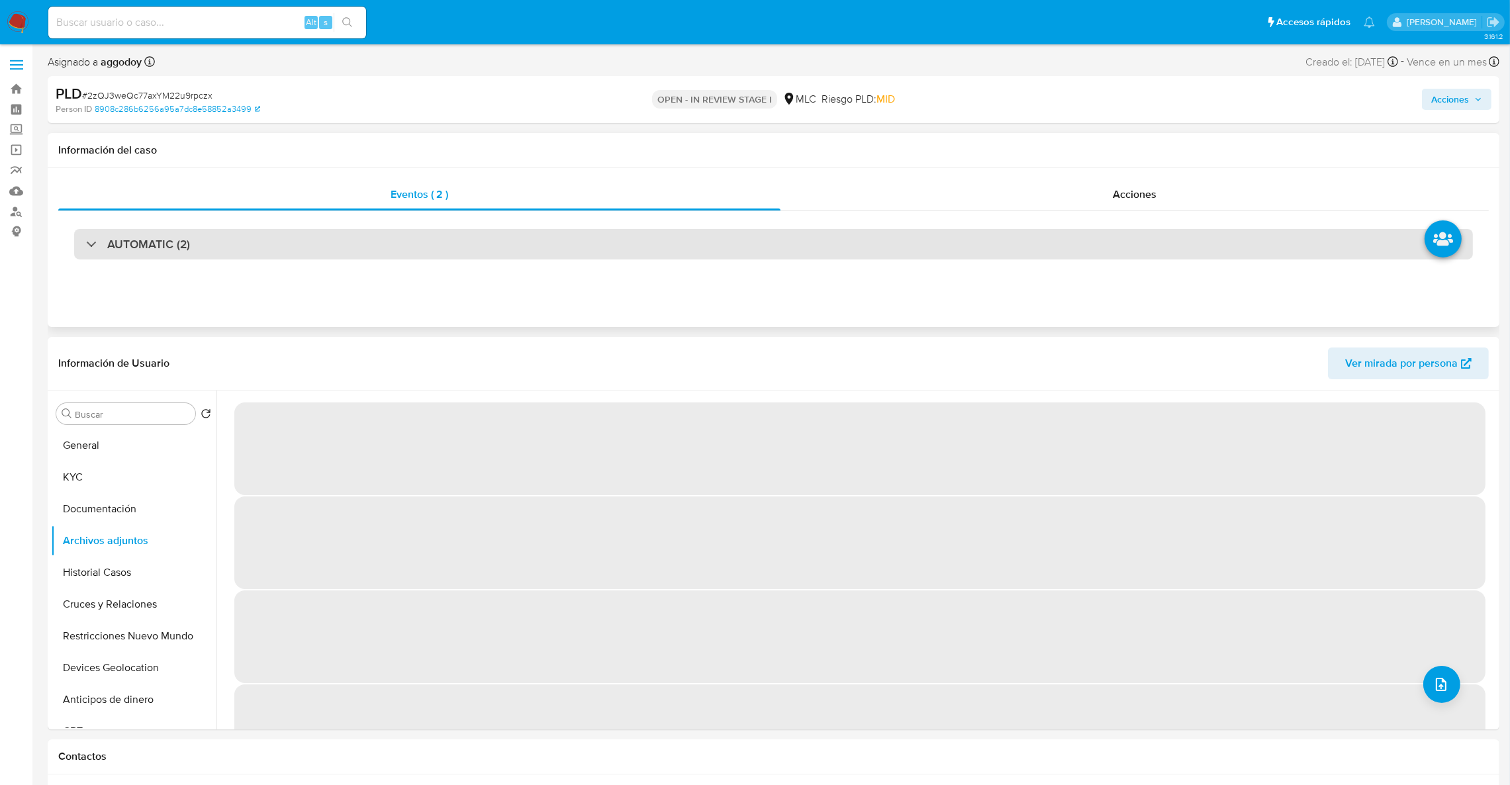
click at [281, 256] on div "AUTOMATIC (2)" at bounding box center [773, 244] width 1399 height 30
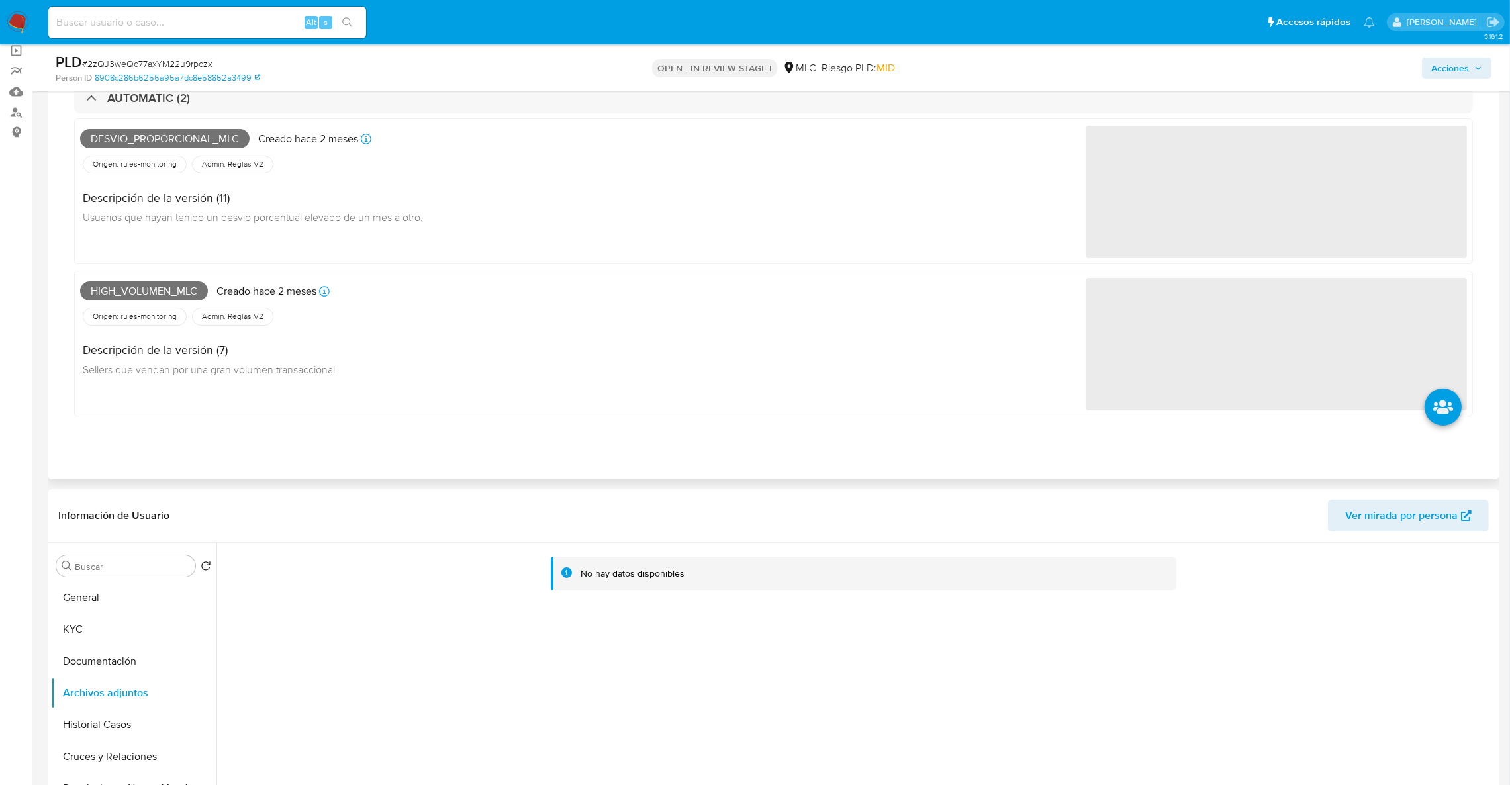
scroll to position [297, 0]
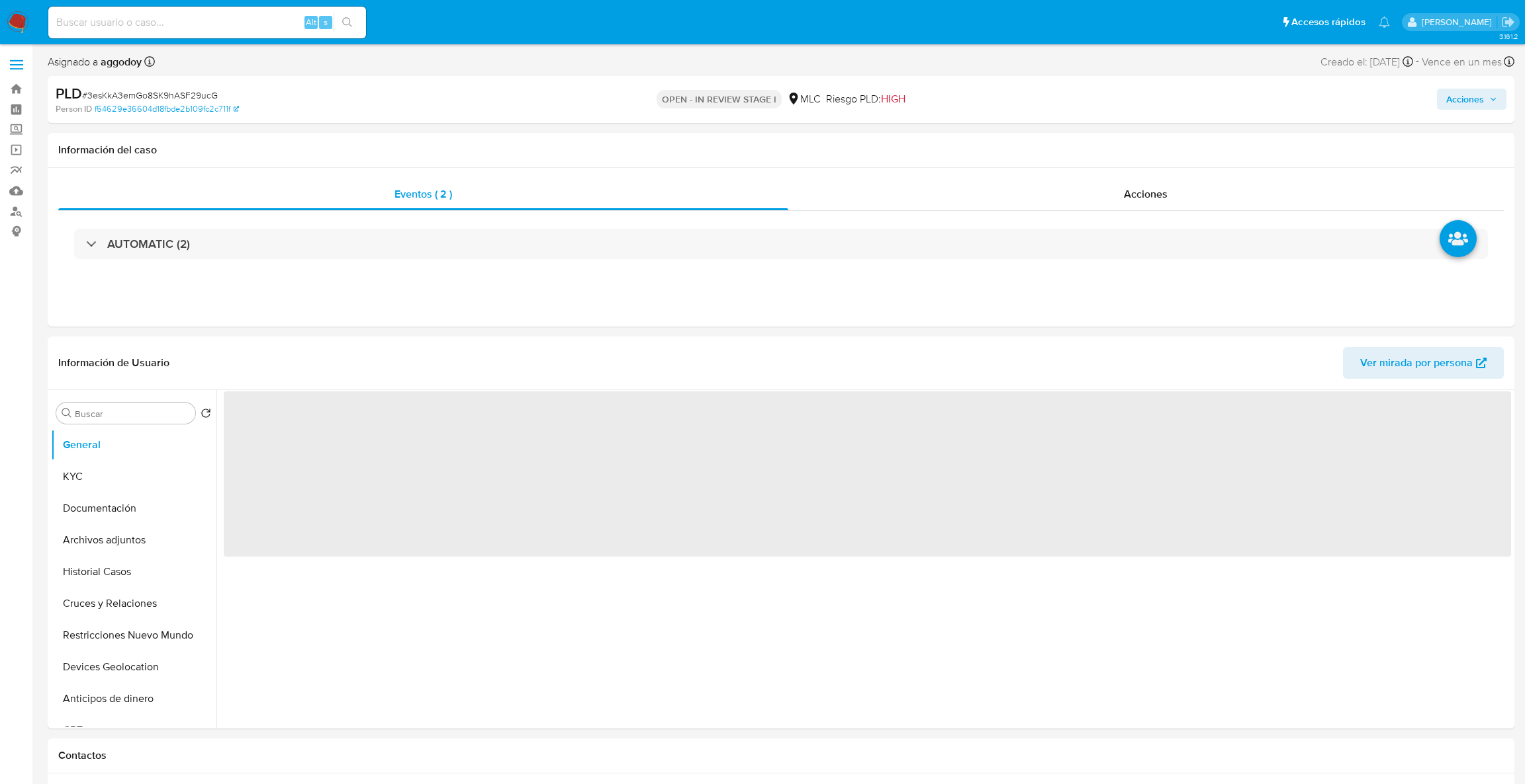
select select "10"
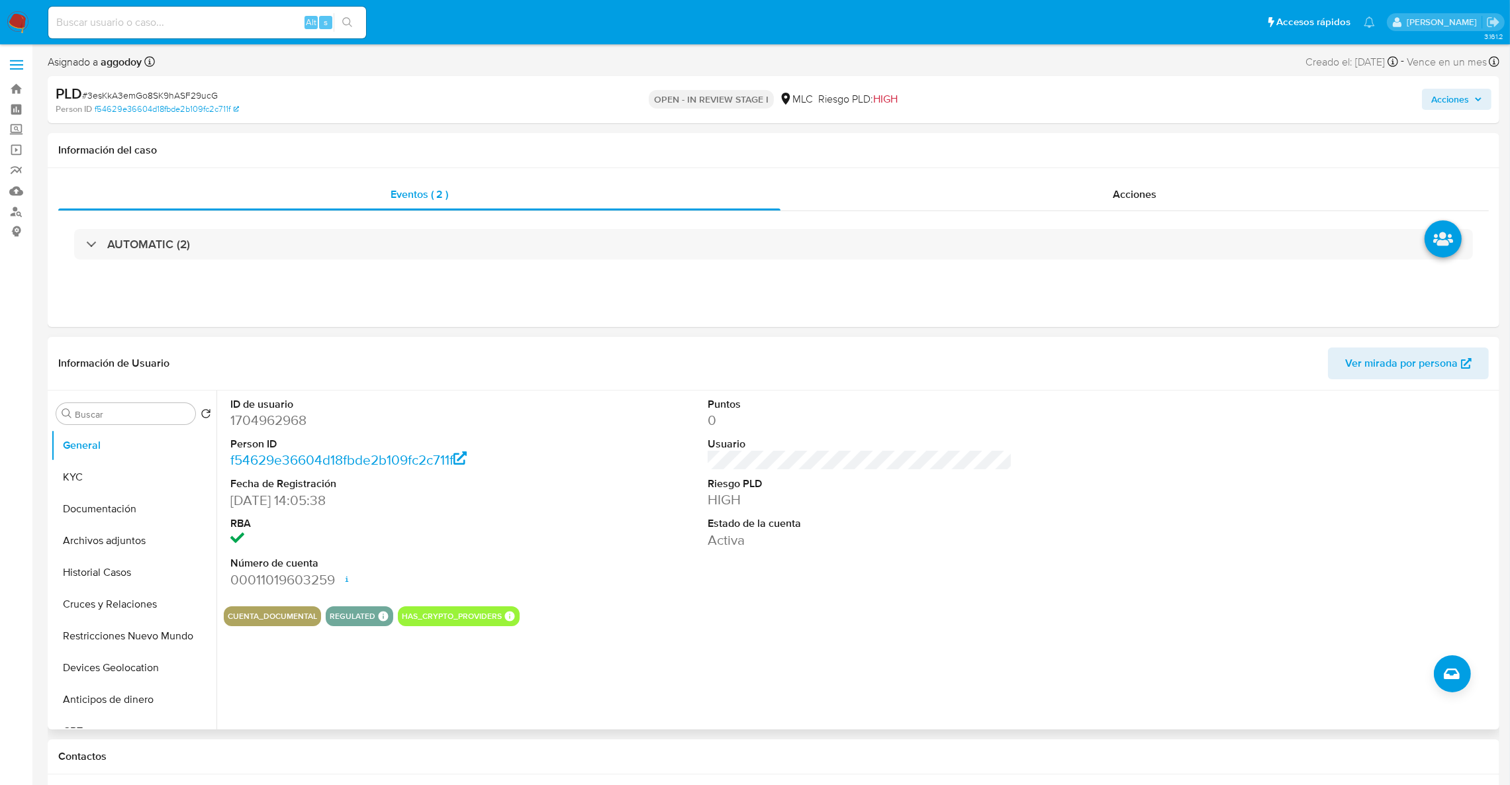
click at [247, 420] on dd "1704962968" at bounding box center [382, 420] width 305 height 19
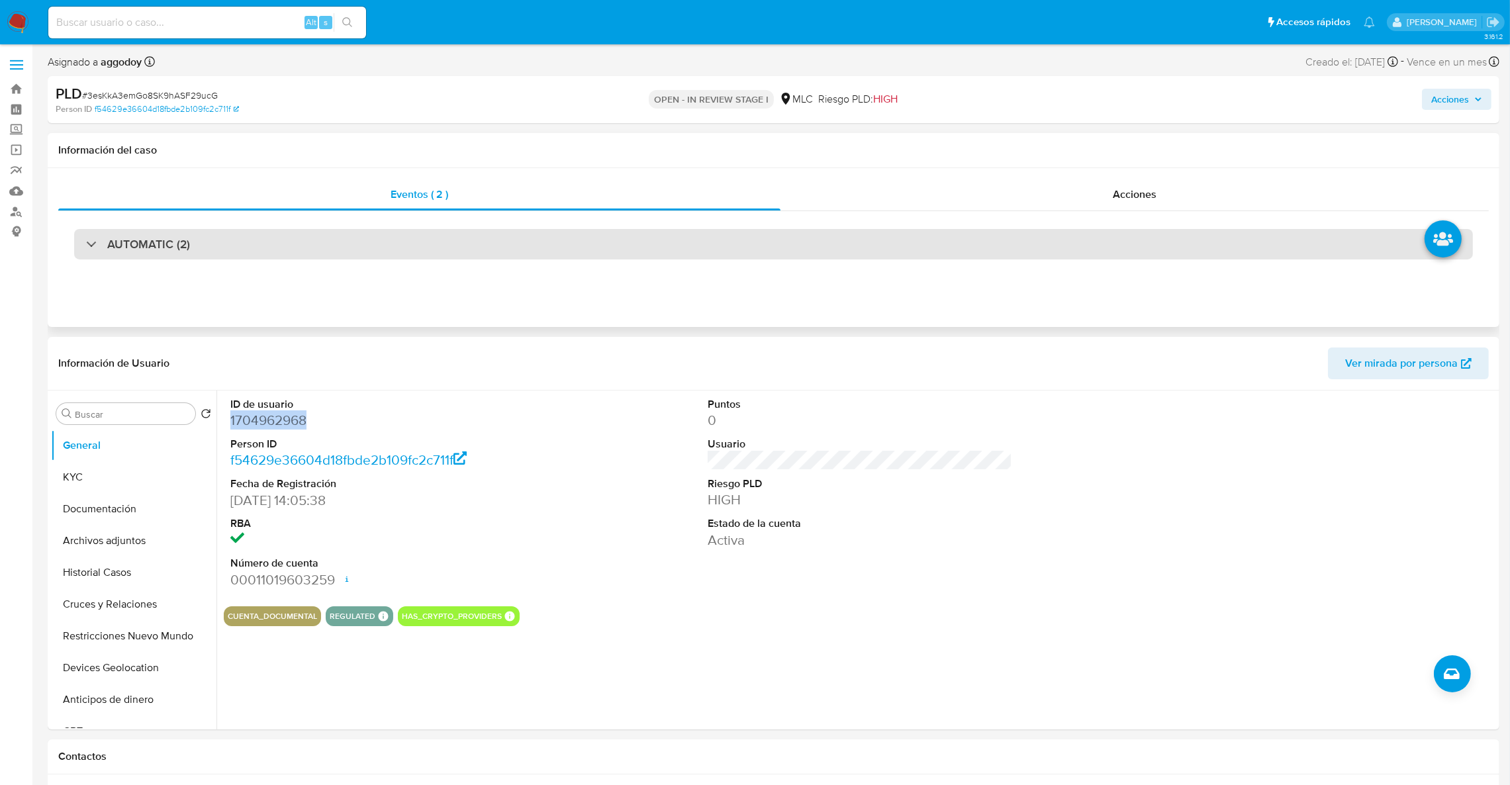
copy dd "1704962968"
click at [252, 236] on div "AUTOMATIC (2)" at bounding box center [773, 244] width 1399 height 30
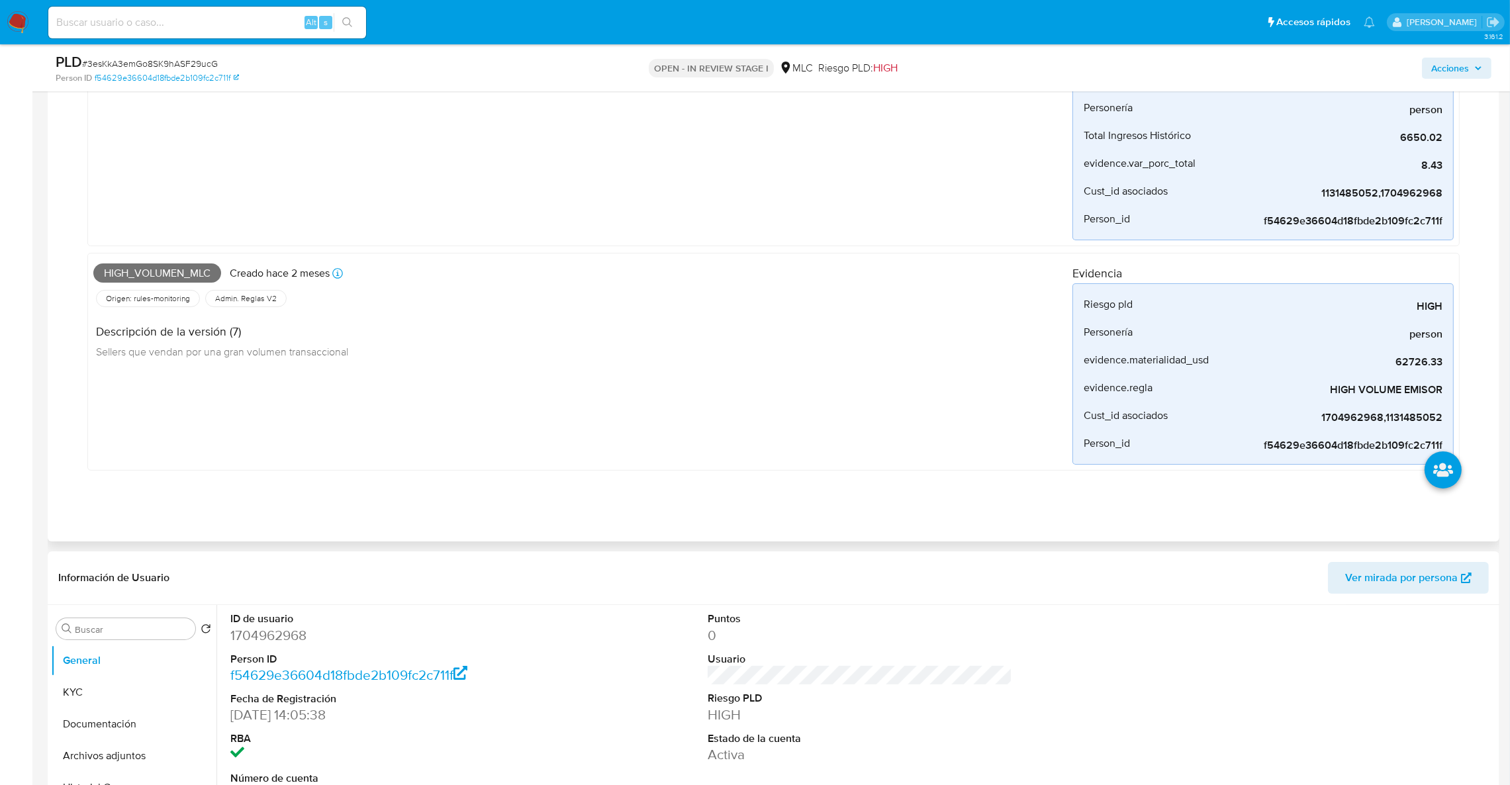
scroll to position [297, 0]
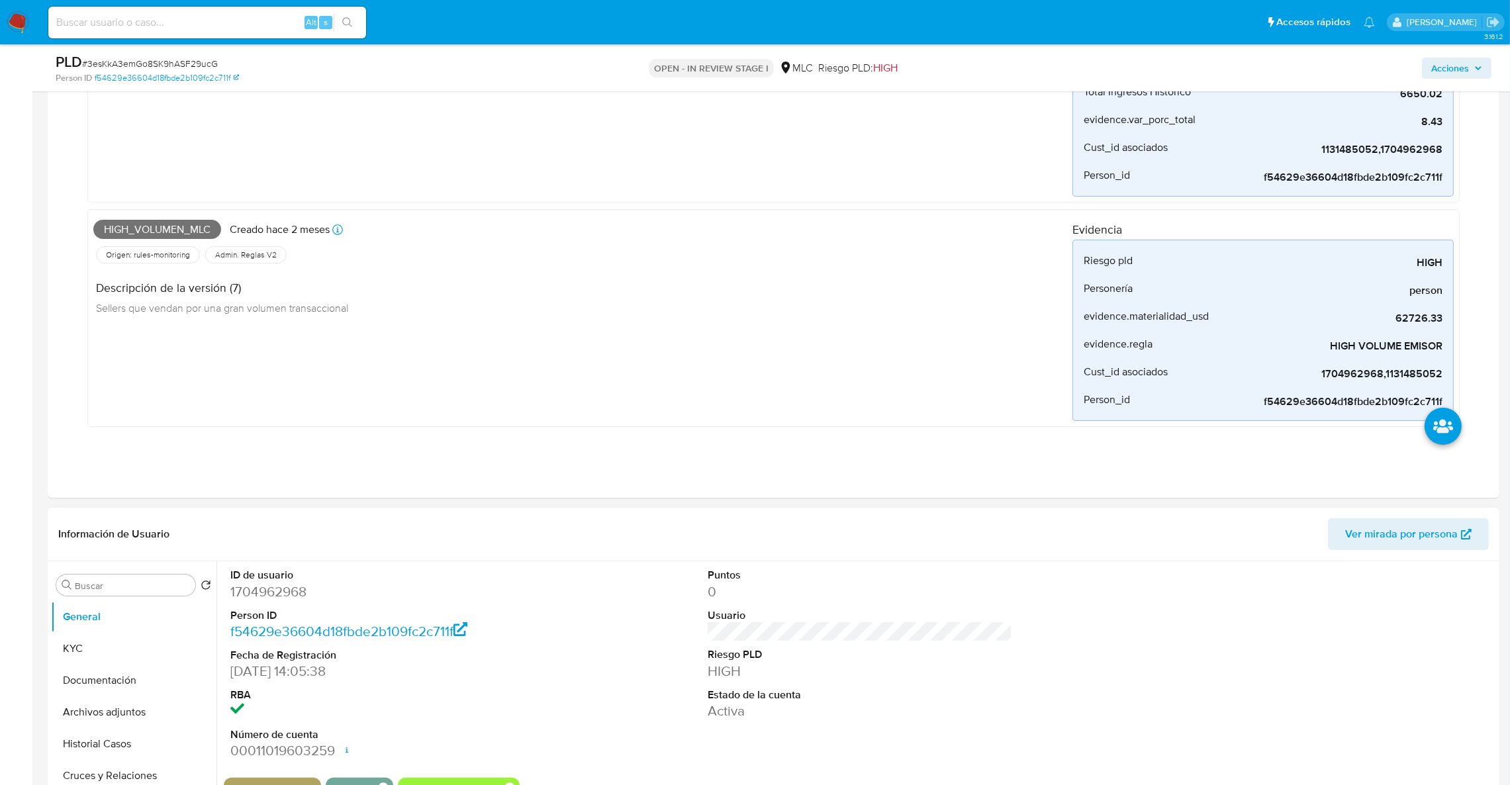
click at [268, 584] on dd "1704962968" at bounding box center [382, 592] width 305 height 19
copy dd "1704962968"
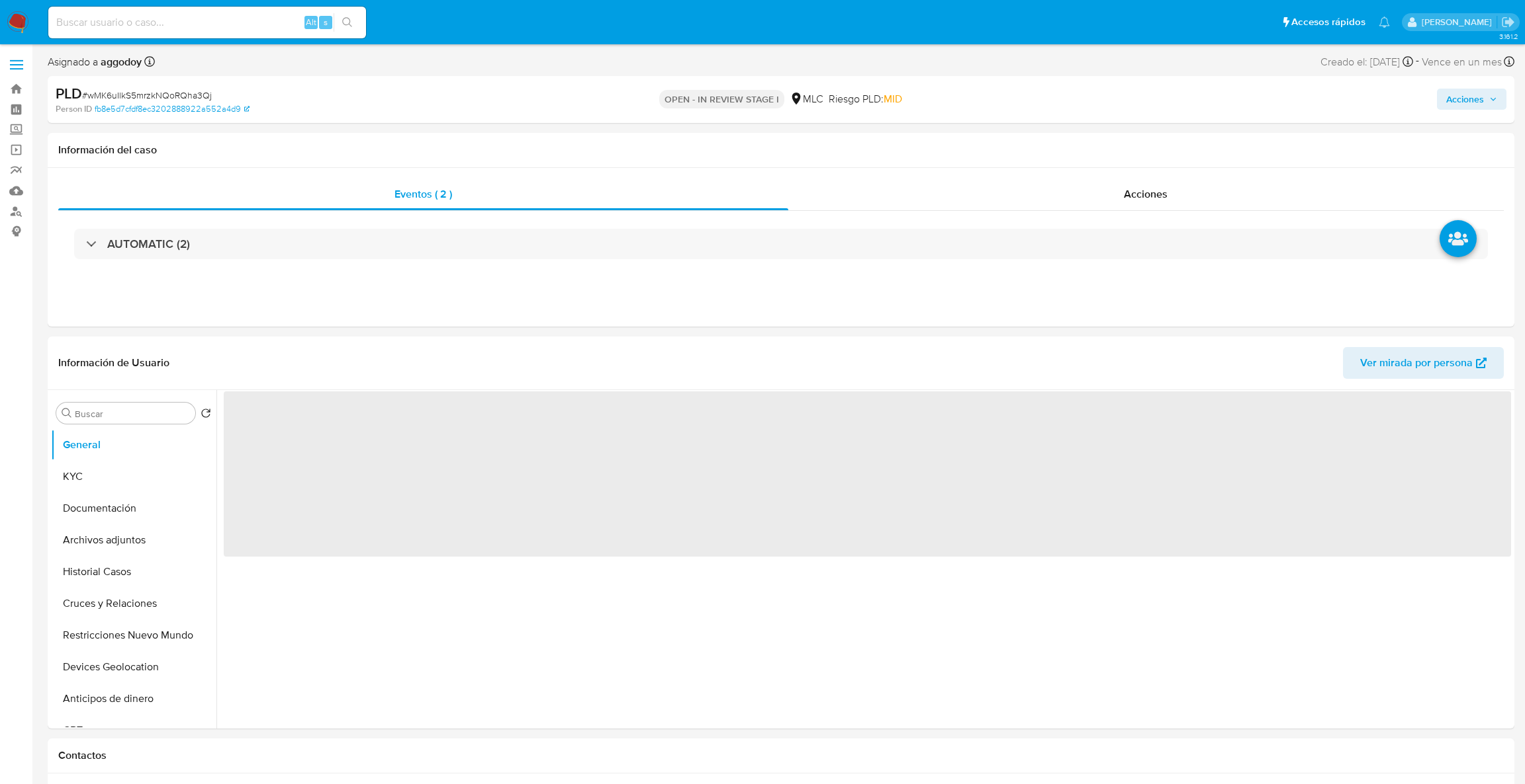
select select "10"
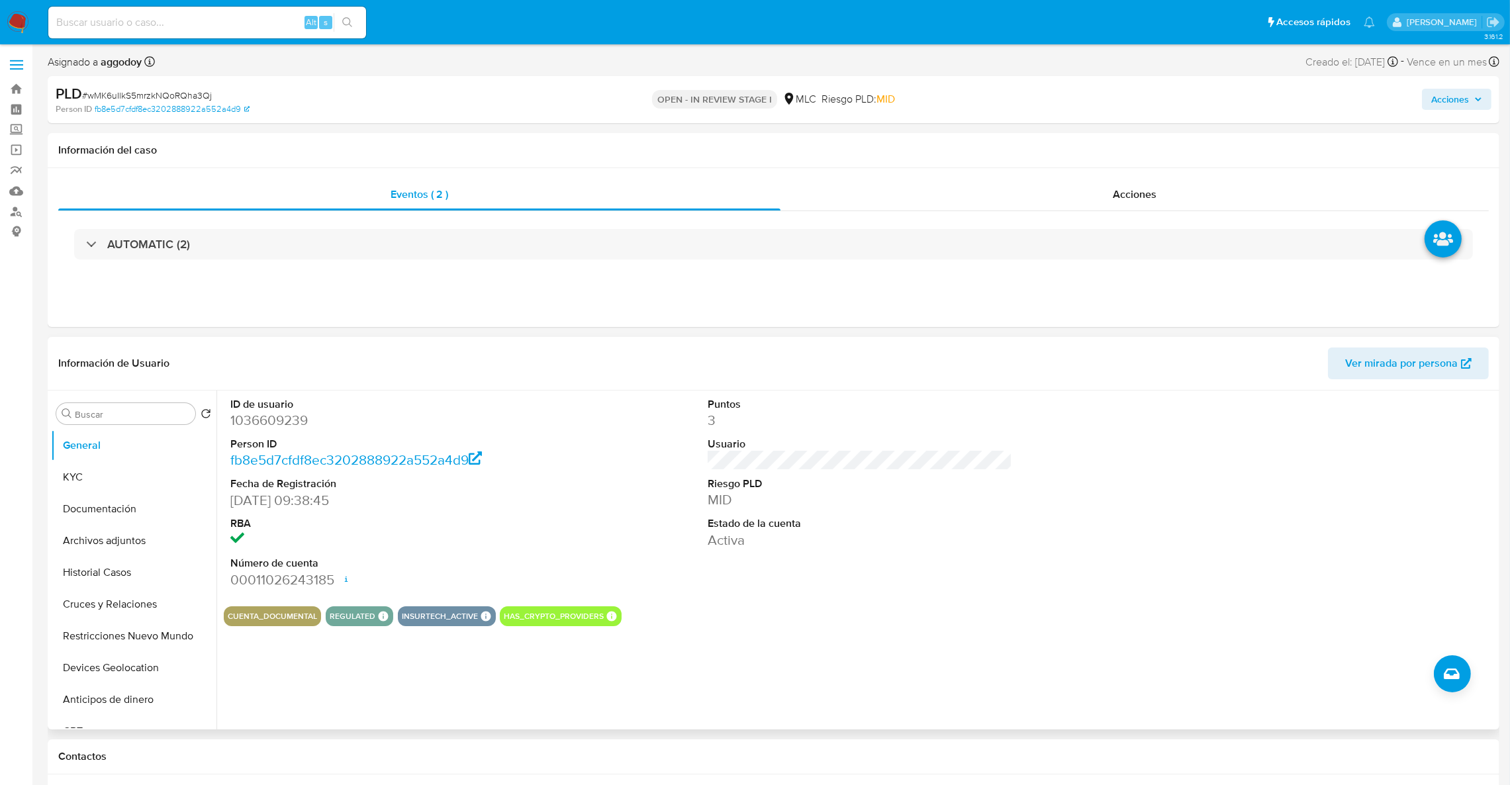
click at [251, 409] on dt "ID de usuario" at bounding box center [382, 404] width 305 height 15
click at [251, 415] on dd "1036609239" at bounding box center [382, 420] width 305 height 19
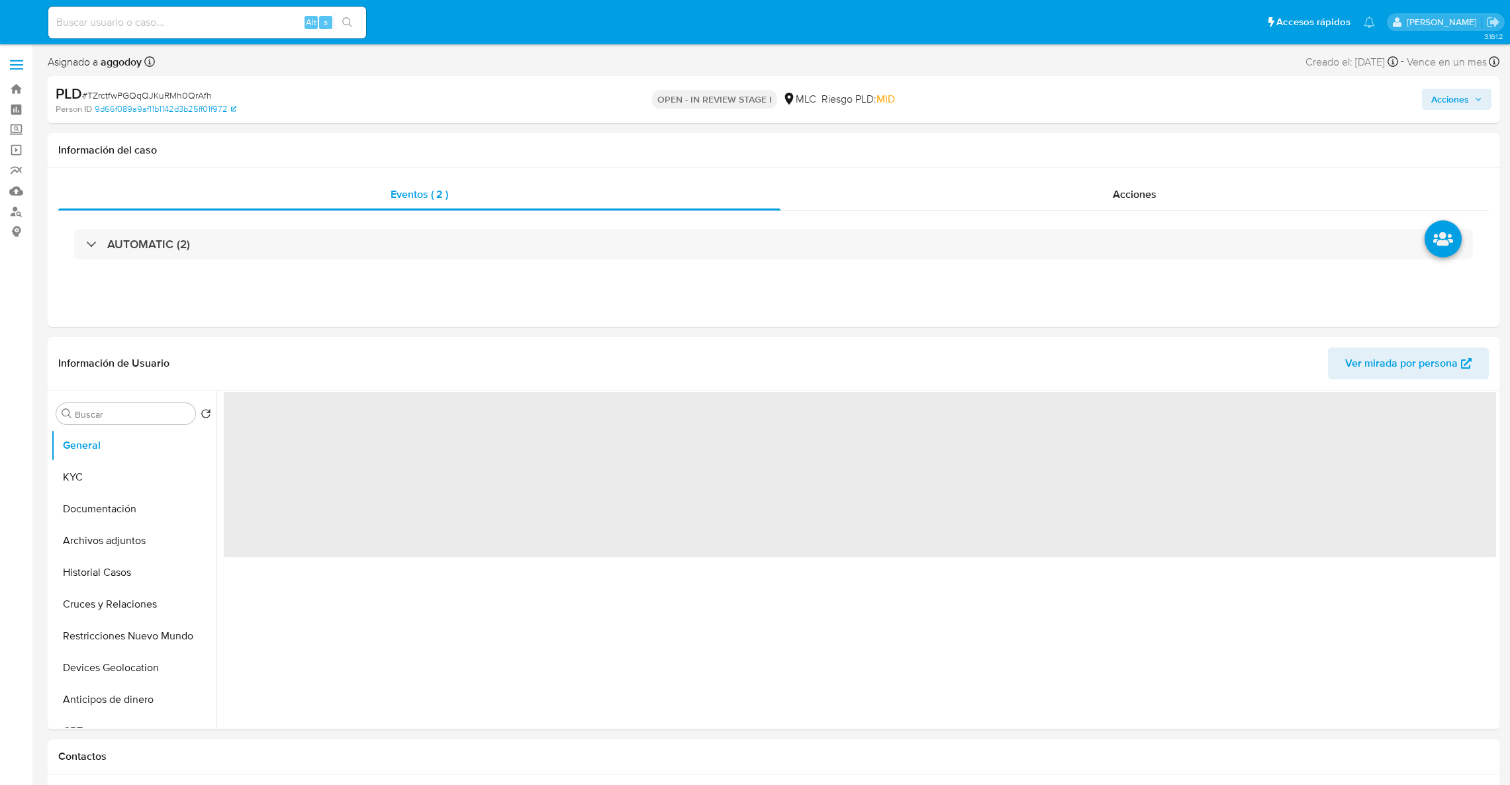
select select "10"
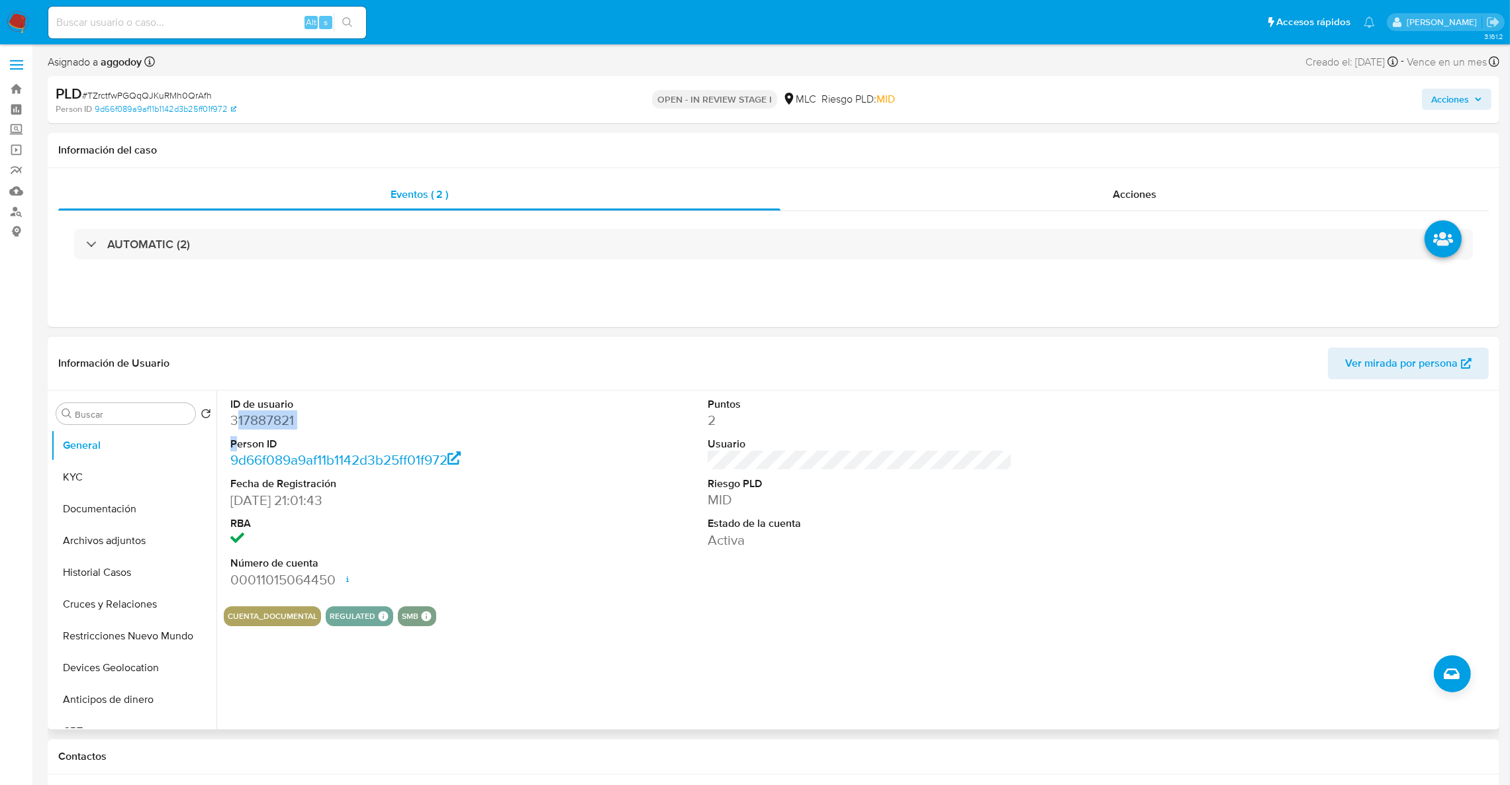
click at [234, 430] on dl "ID de usuario 317887821 Person ID 9d66f089a9af11b1142d3b25ff01f972 Fecha de Reg…" at bounding box center [382, 493] width 305 height 192
click at [234, 430] on dd "317887821" at bounding box center [382, 420] width 305 height 19
click at [252, 415] on dd "317887821" at bounding box center [382, 420] width 305 height 19
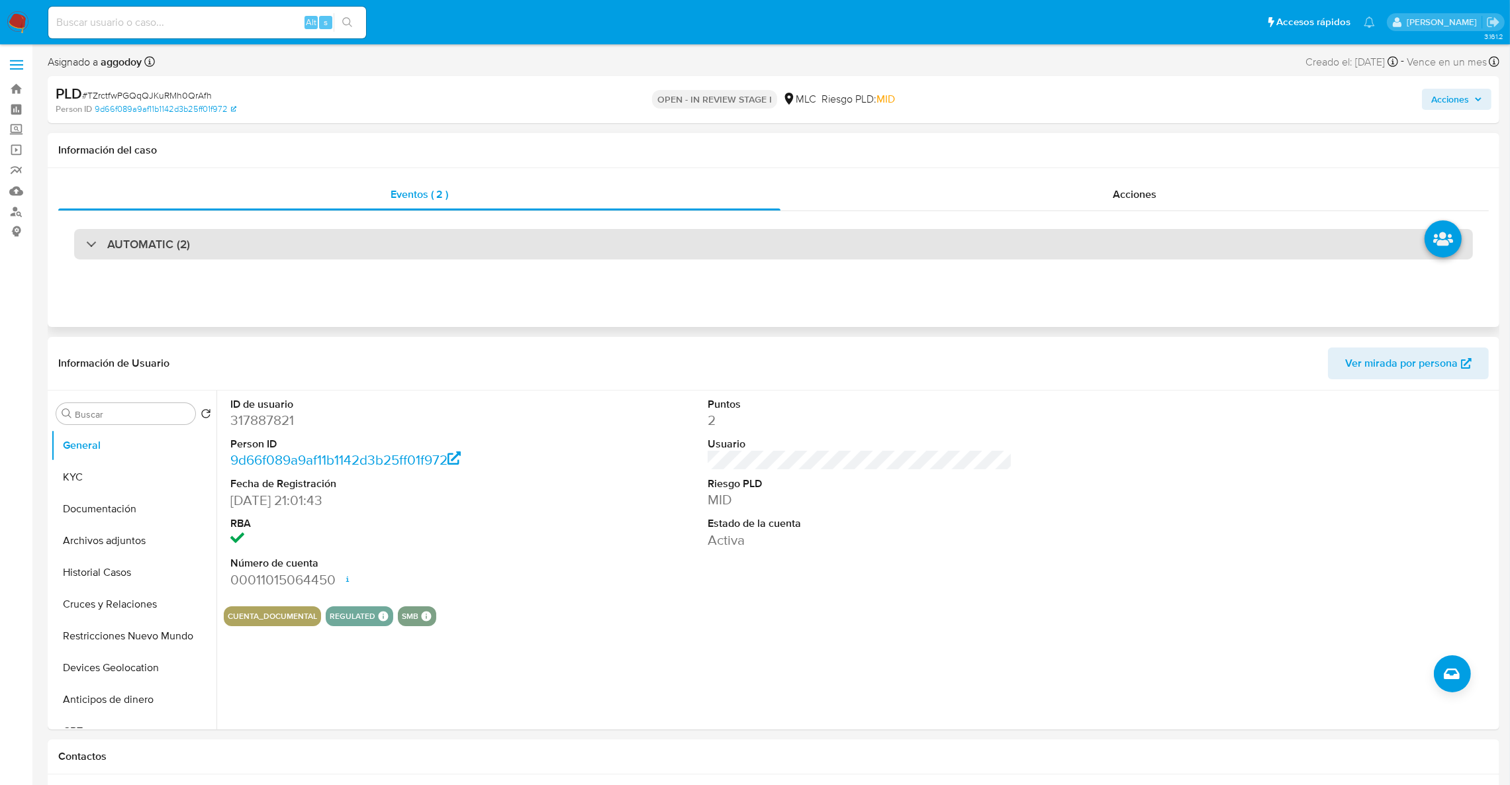
click at [376, 238] on div "AUTOMATIC (2)" at bounding box center [773, 244] width 1399 height 30
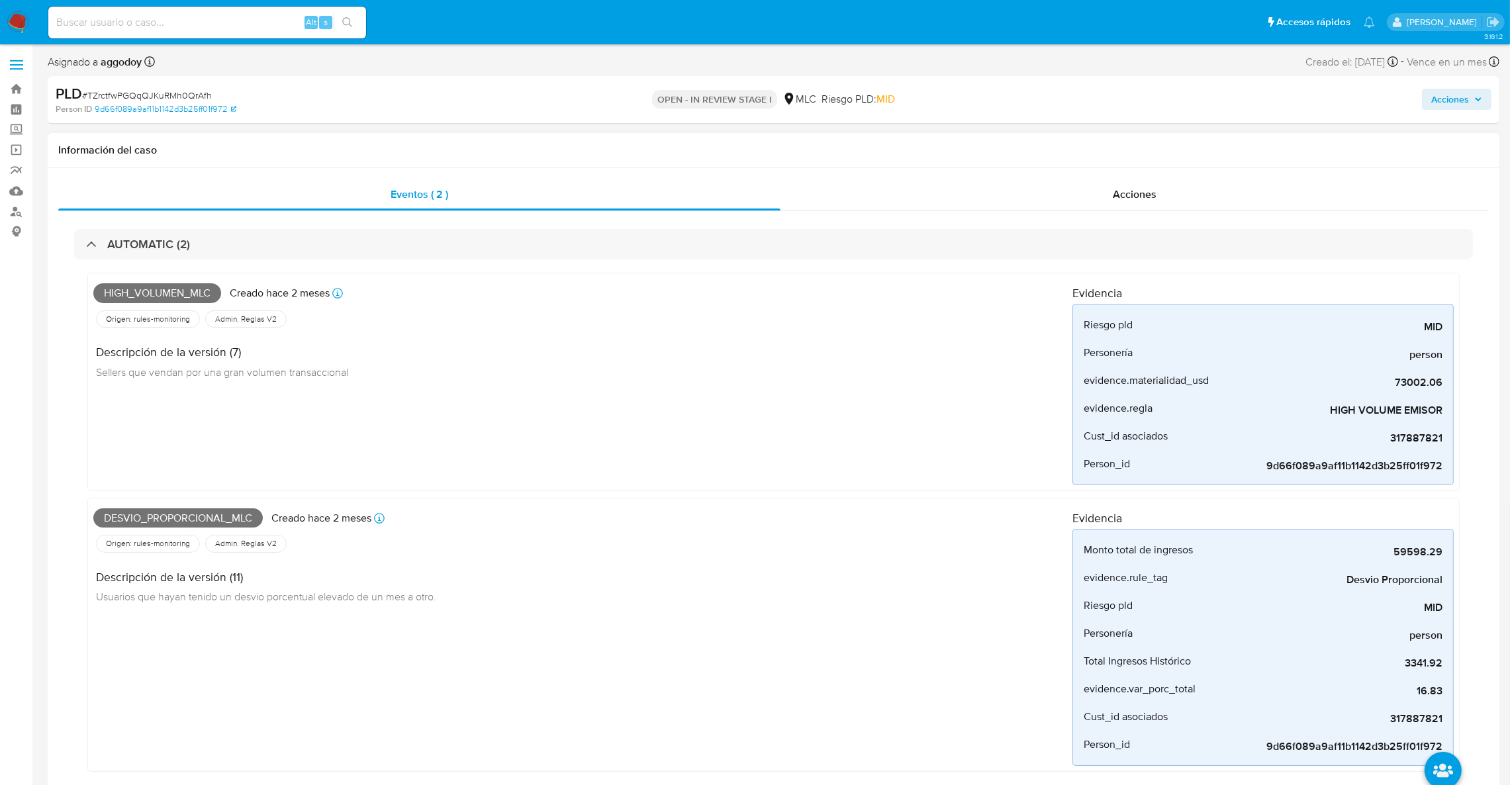
click at [150, 300] on span "High_volumen_mlc" at bounding box center [157, 293] width 128 height 20
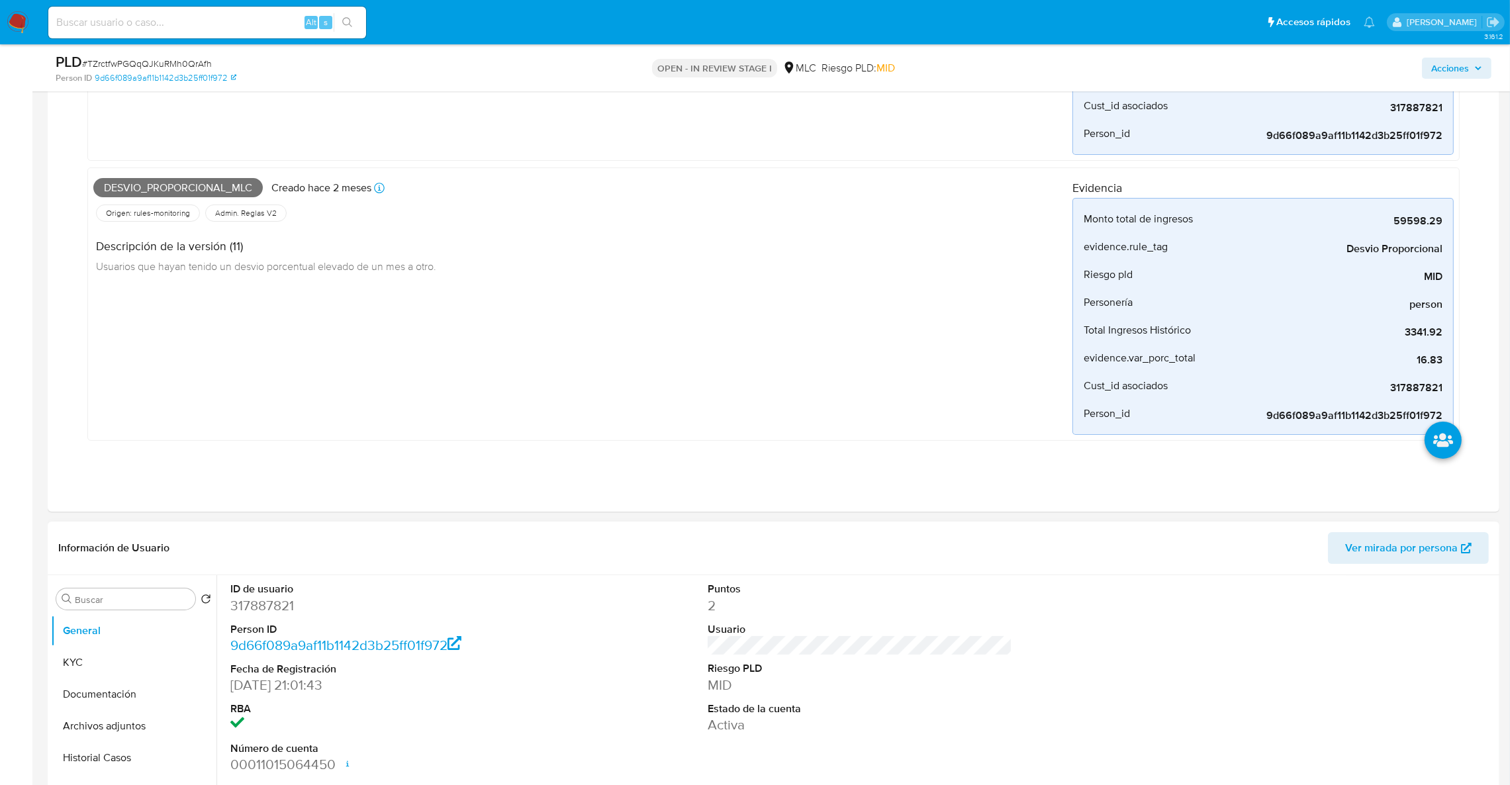
scroll to position [297, 0]
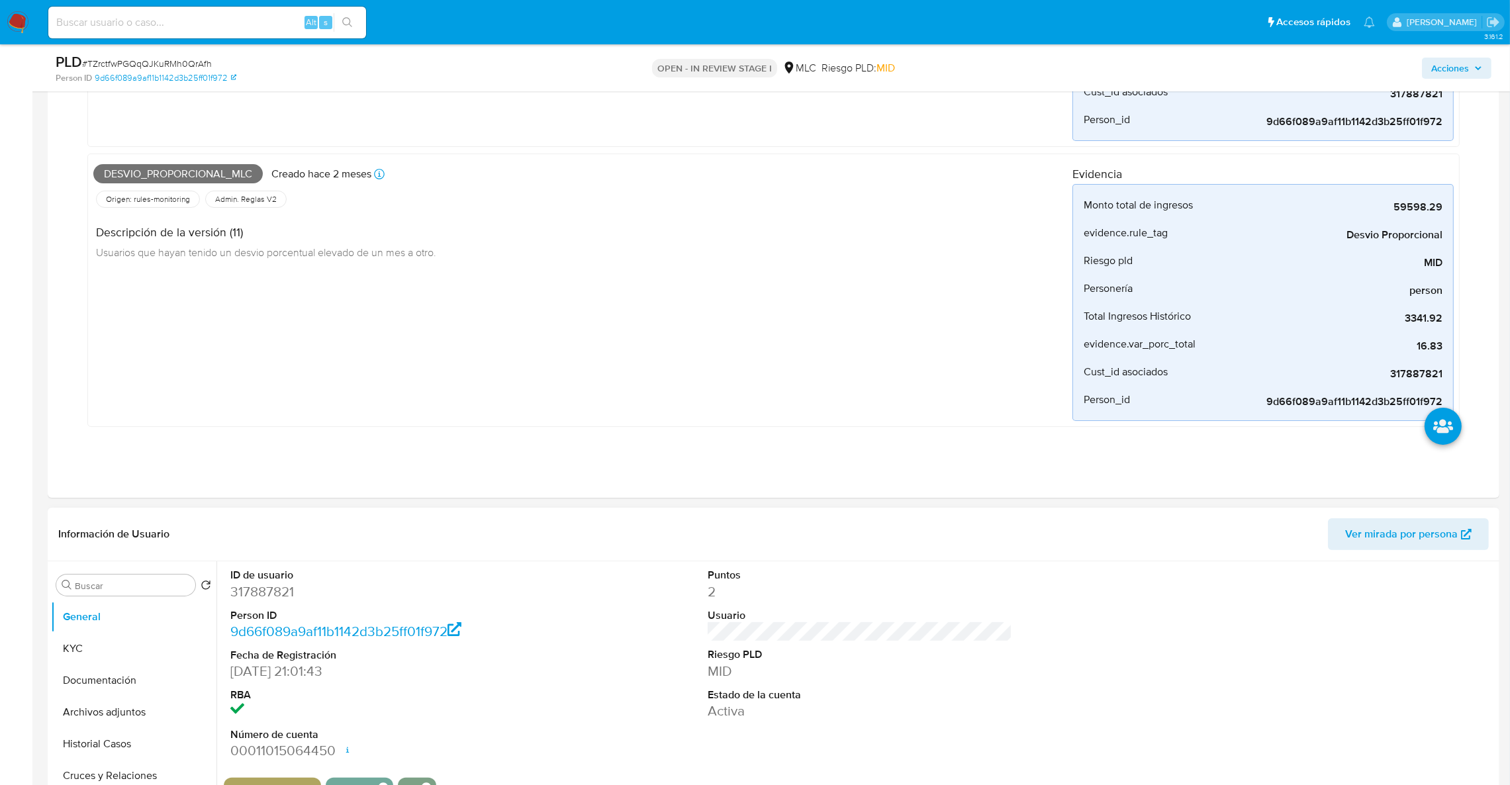
click at [261, 588] on dd "317887821" at bounding box center [382, 592] width 305 height 19
copy dd "317887821"
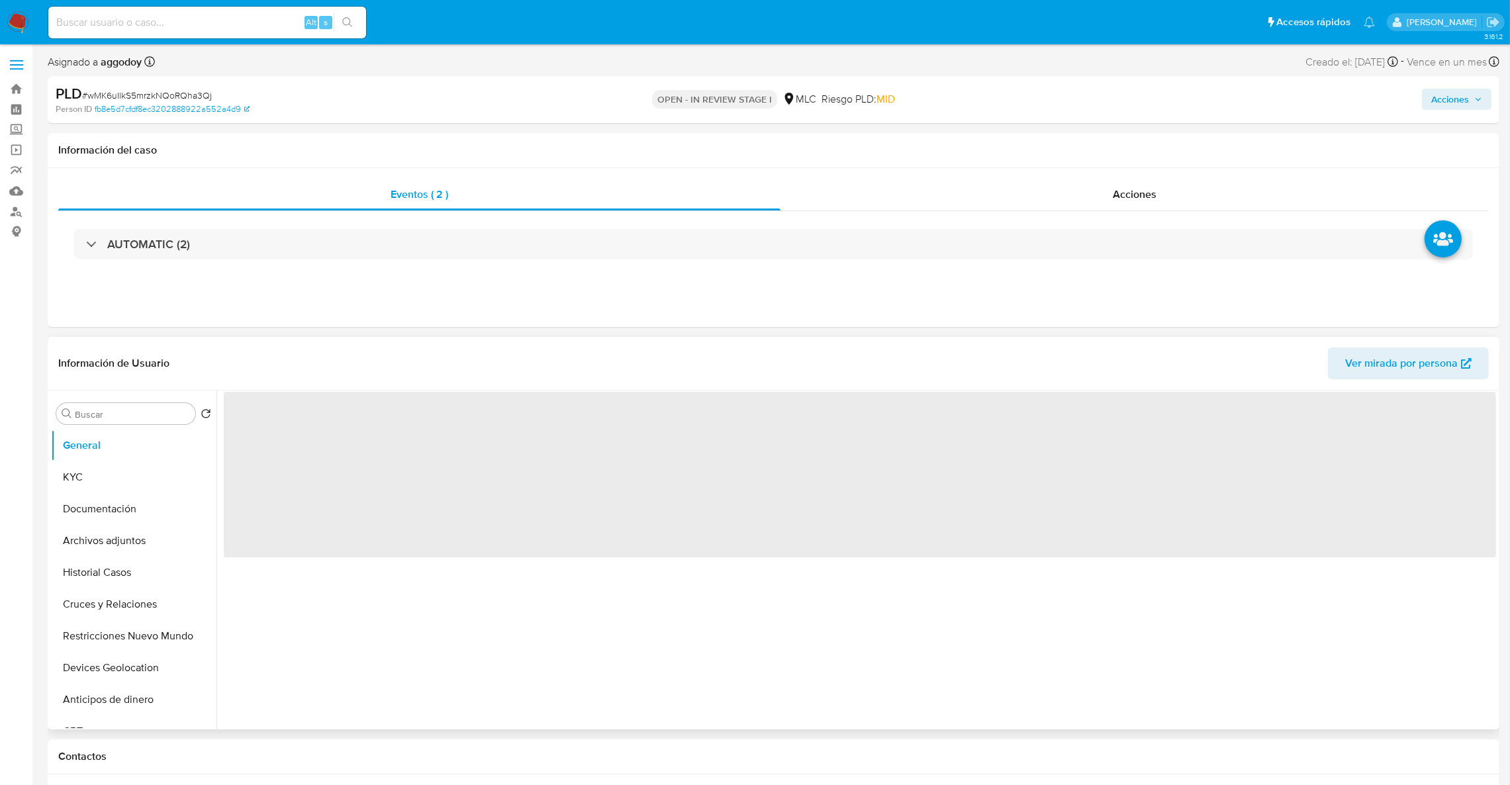
select select "10"
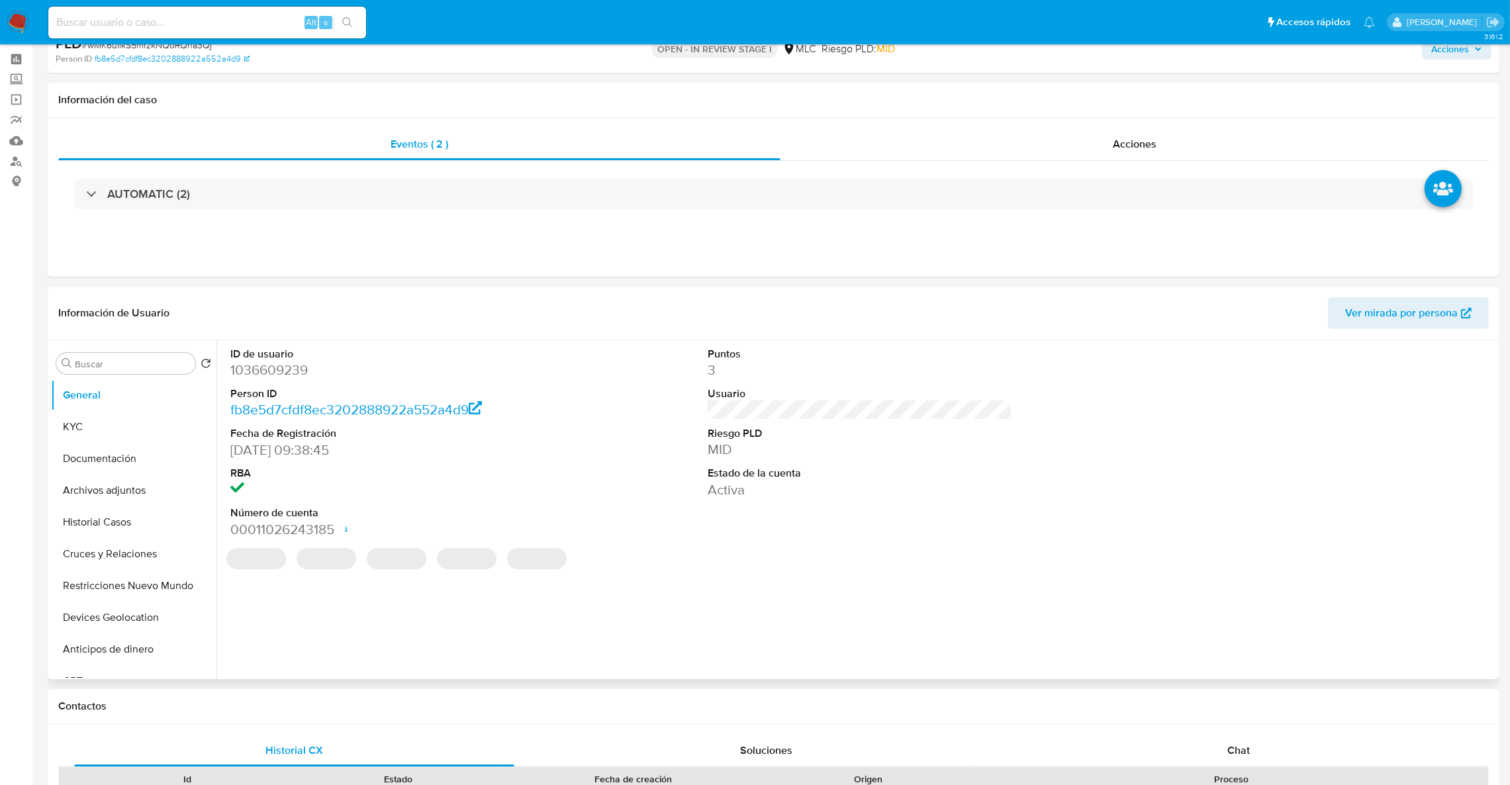
scroll to position [99, 0]
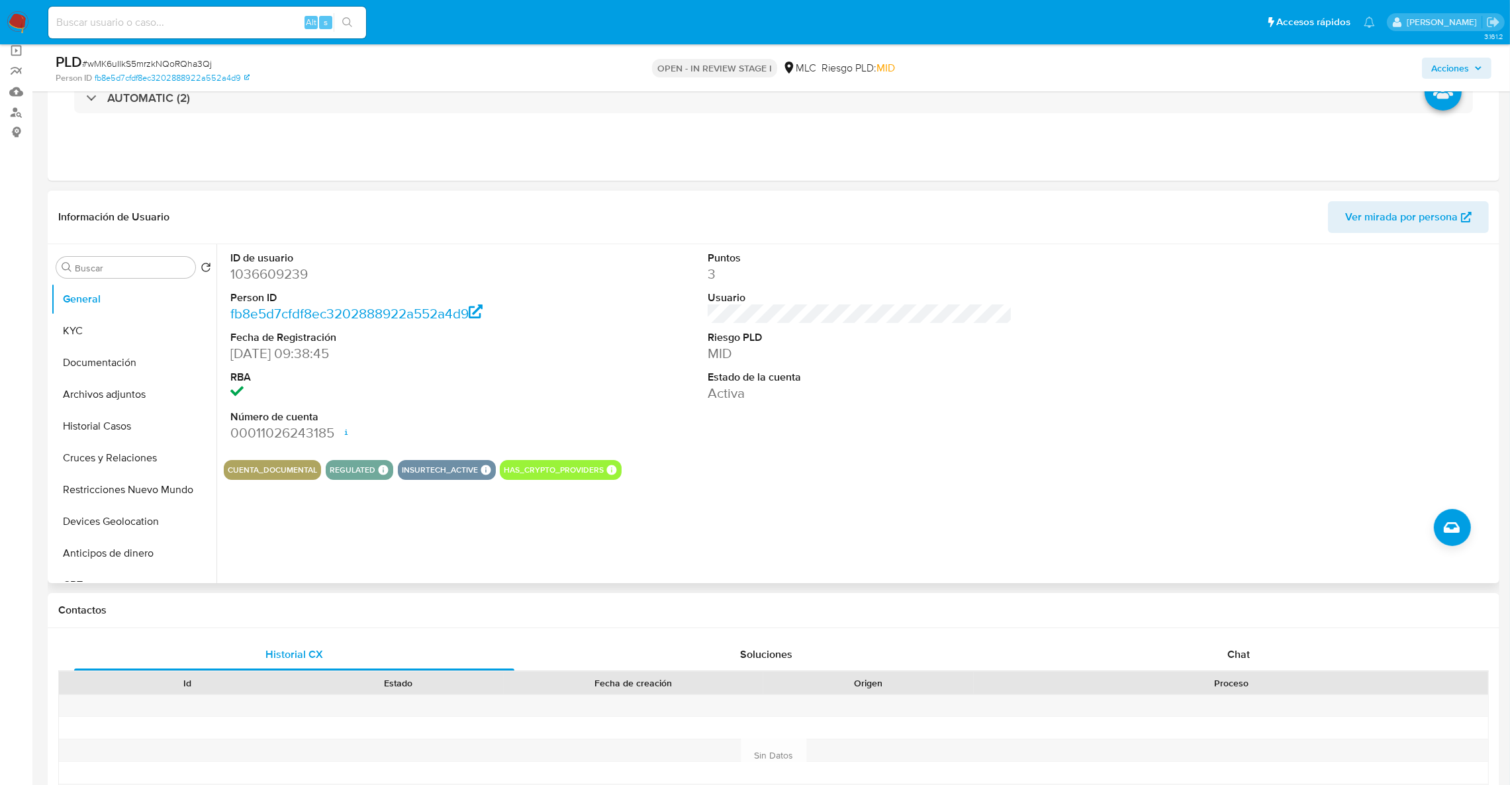
click at [283, 285] on dl "ID de usuario 1036609239 Person ID fb8e5d7cfdf8ec3202888922a552a4d9 Fecha de Re…" at bounding box center [382, 347] width 305 height 192
click at [272, 274] on dd "1036609239" at bounding box center [382, 274] width 305 height 19
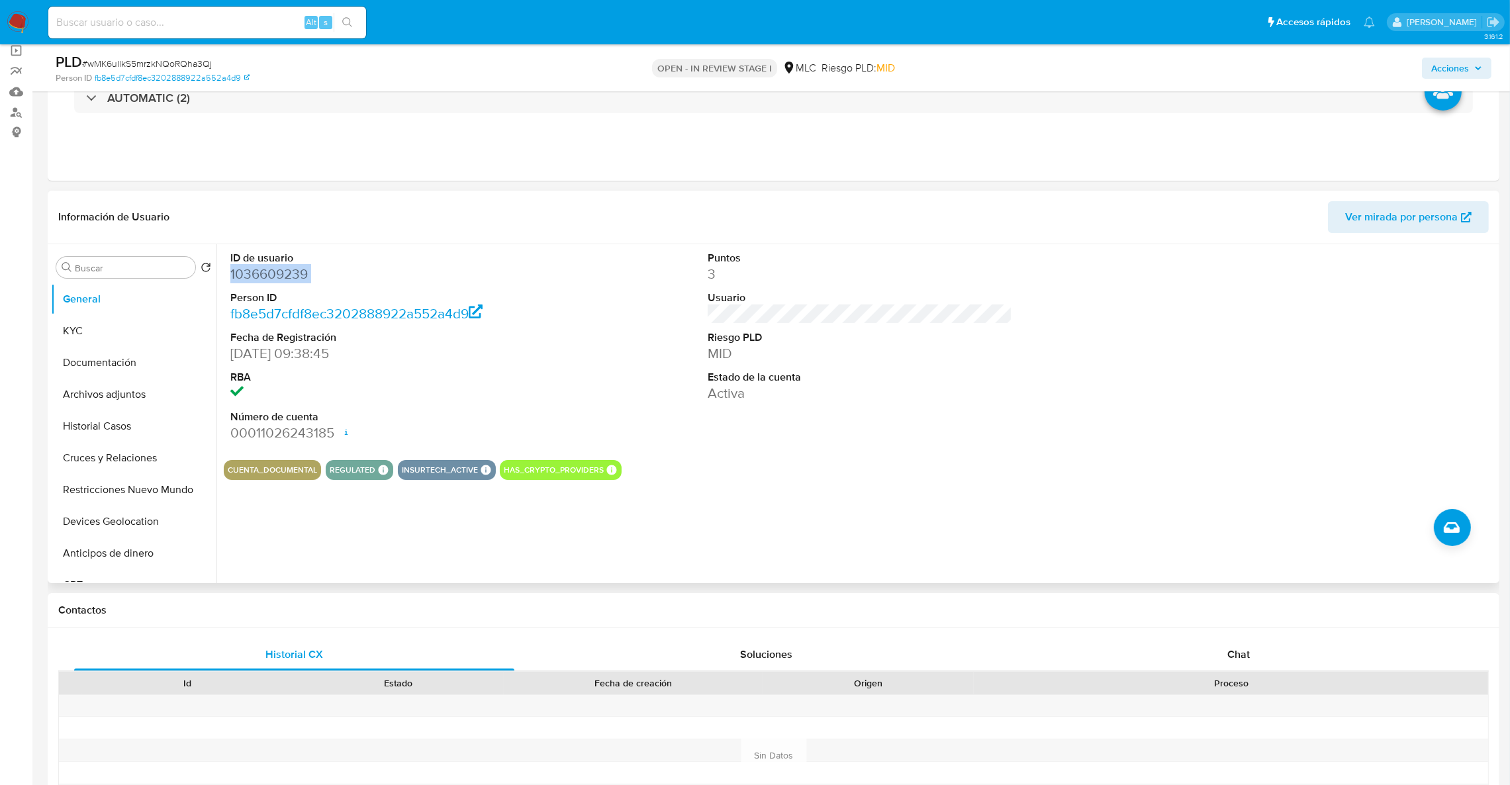
copy dd "1036609239"
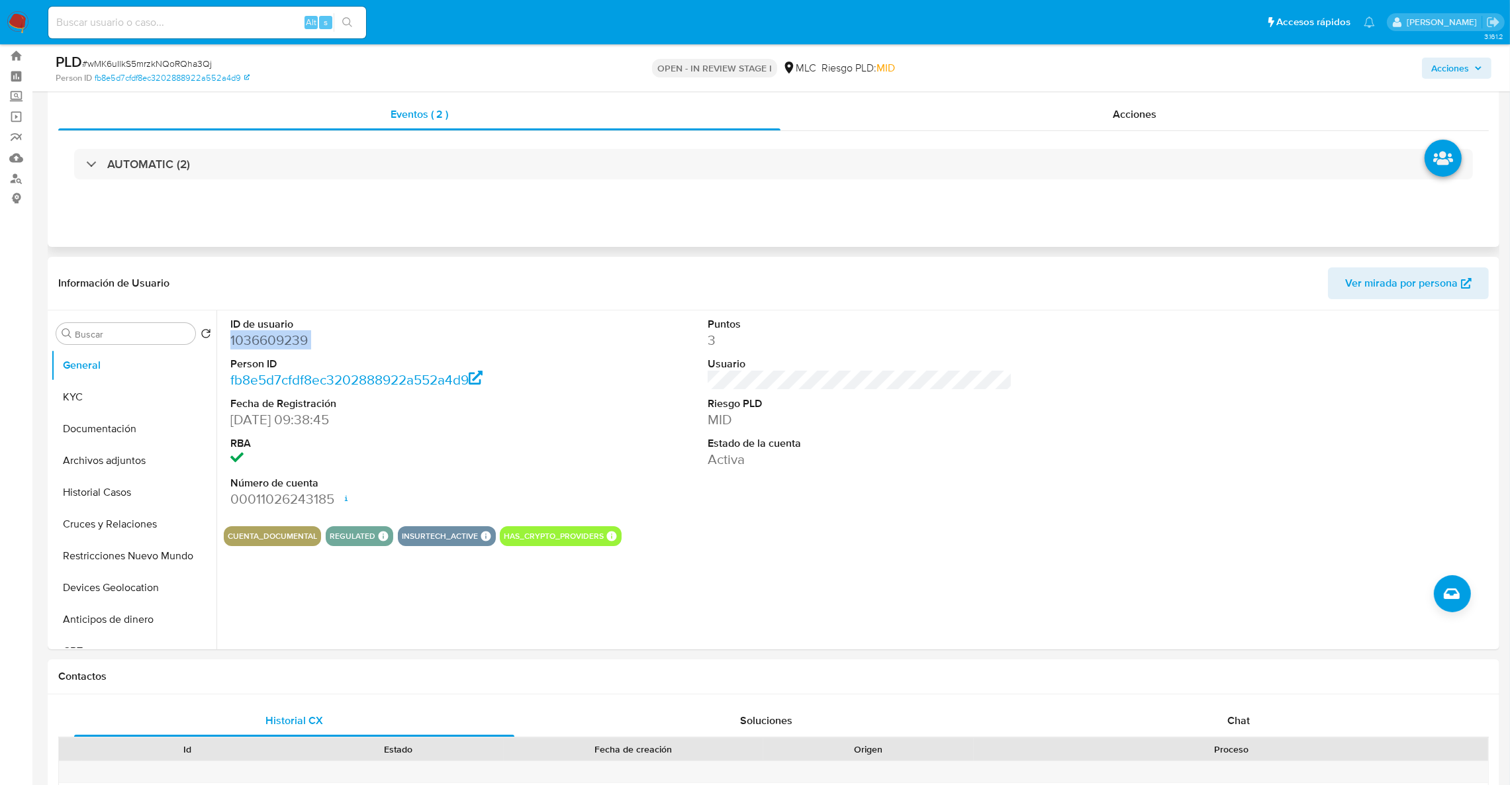
scroll to position [0, 0]
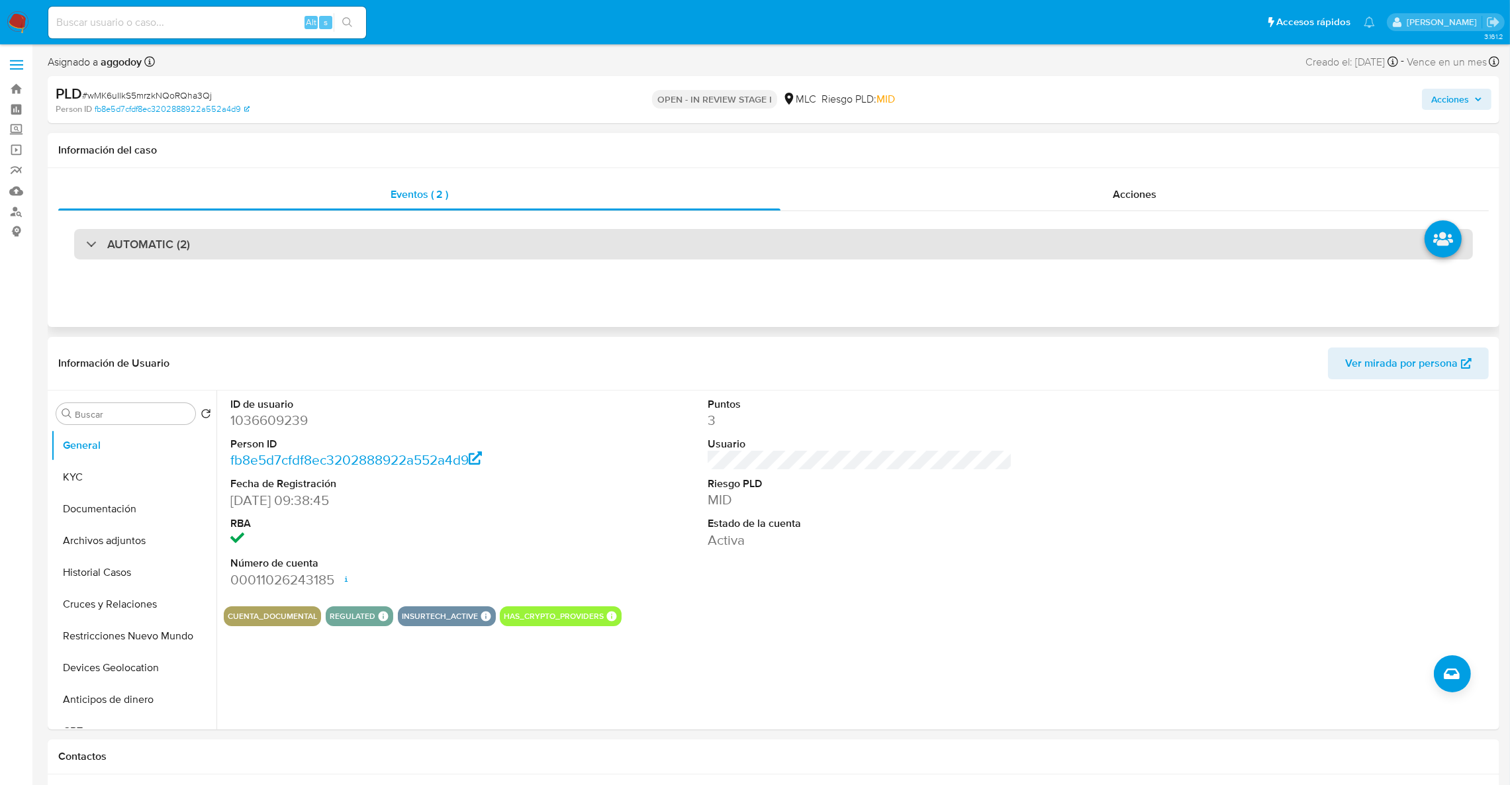
click at [373, 240] on div "AUTOMATIC (2)" at bounding box center [773, 244] width 1399 height 30
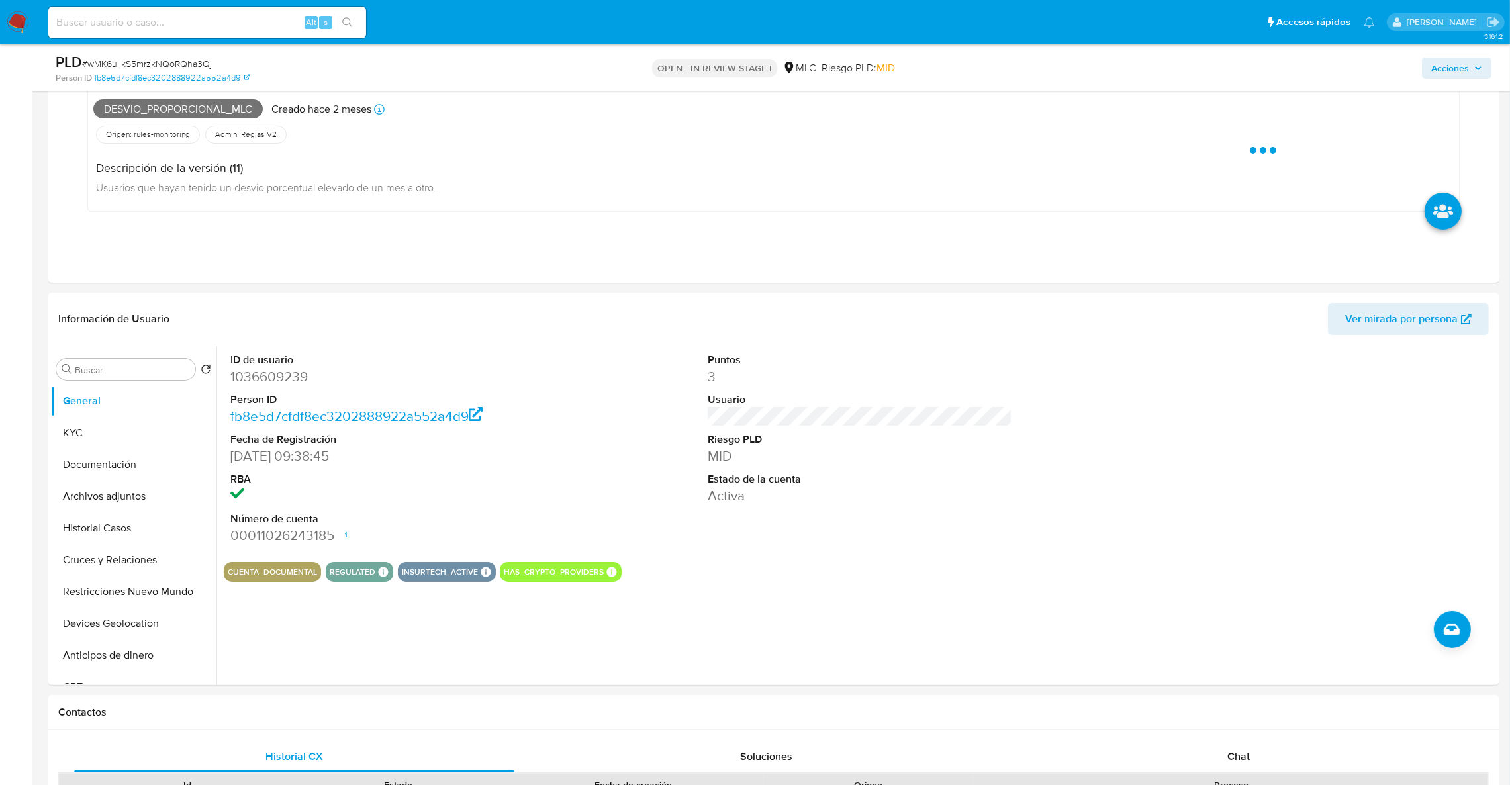
scroll to position [297, 0]
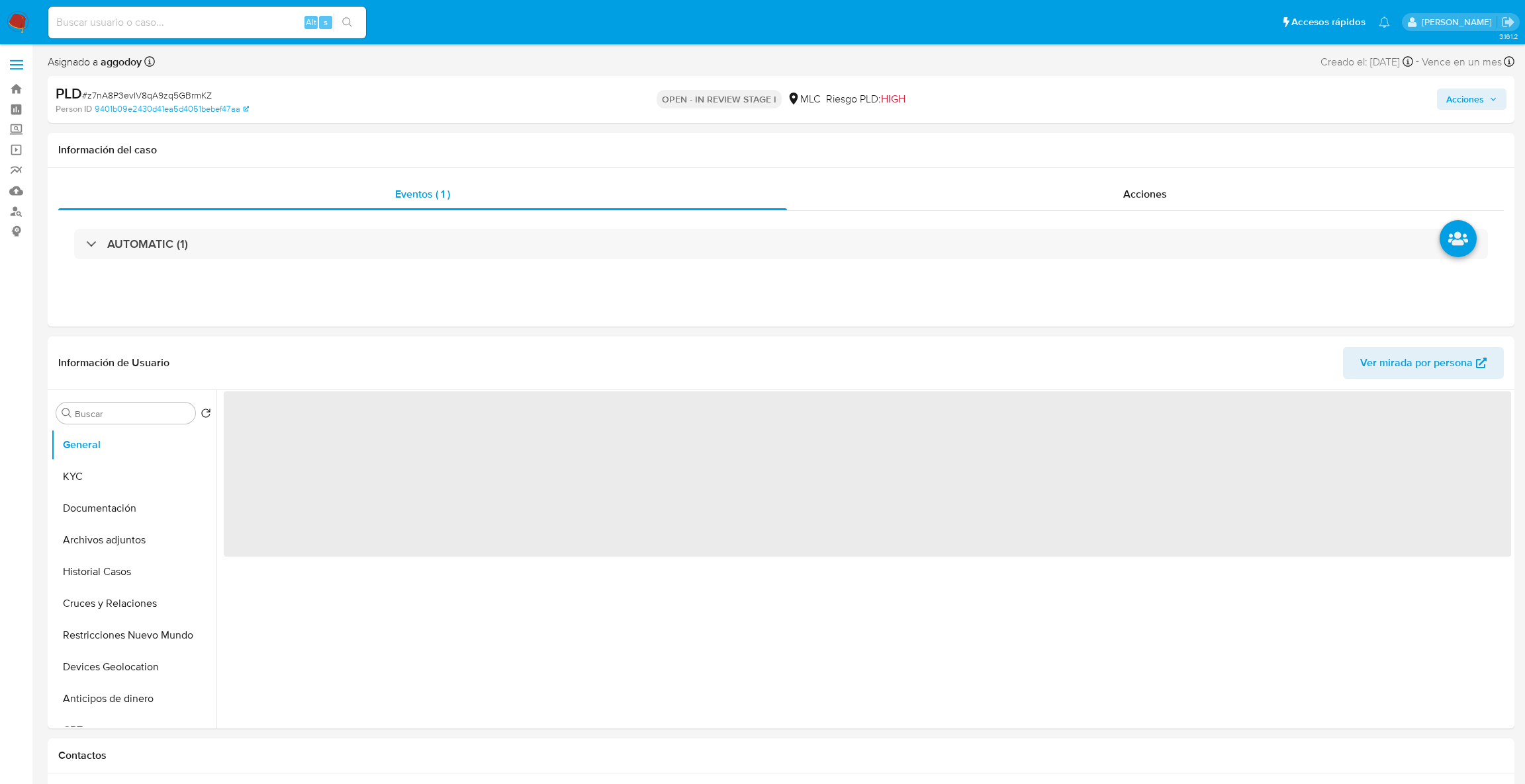
select select "10"
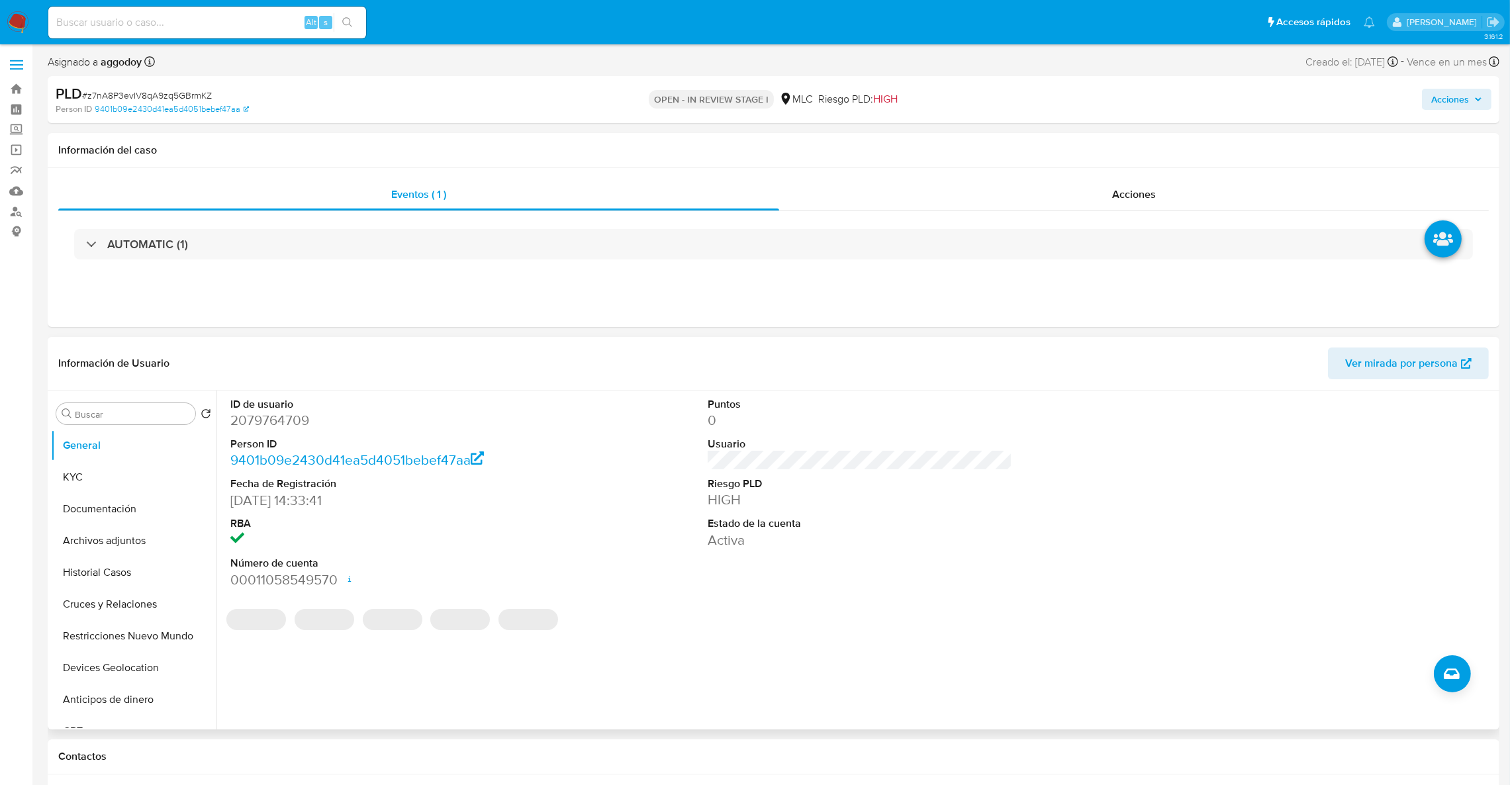
click at [277, 421] on dd "2079764709" at bounding box center [382, 420] width 305 height 19
copy dd "2079764709"
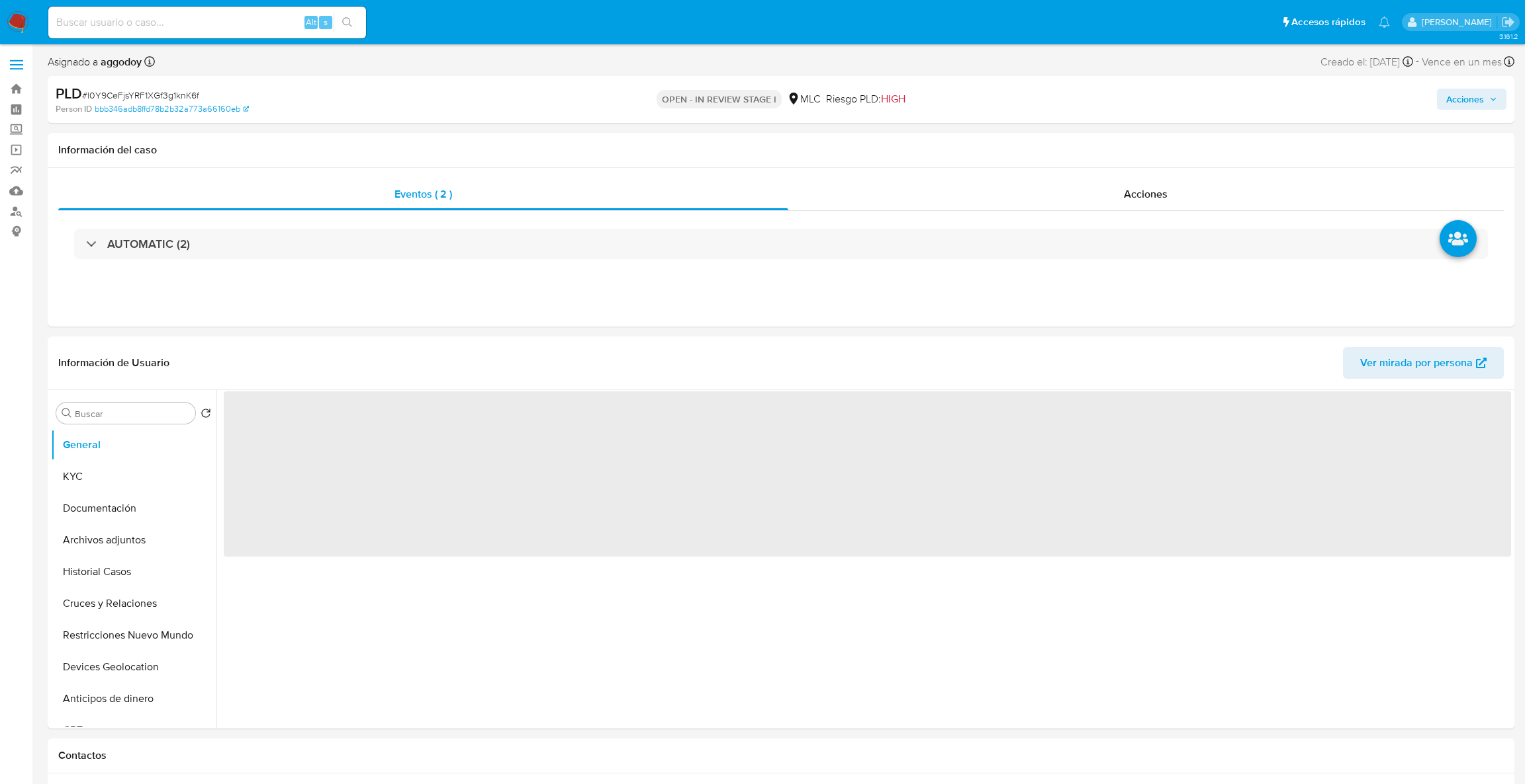
select select "10"
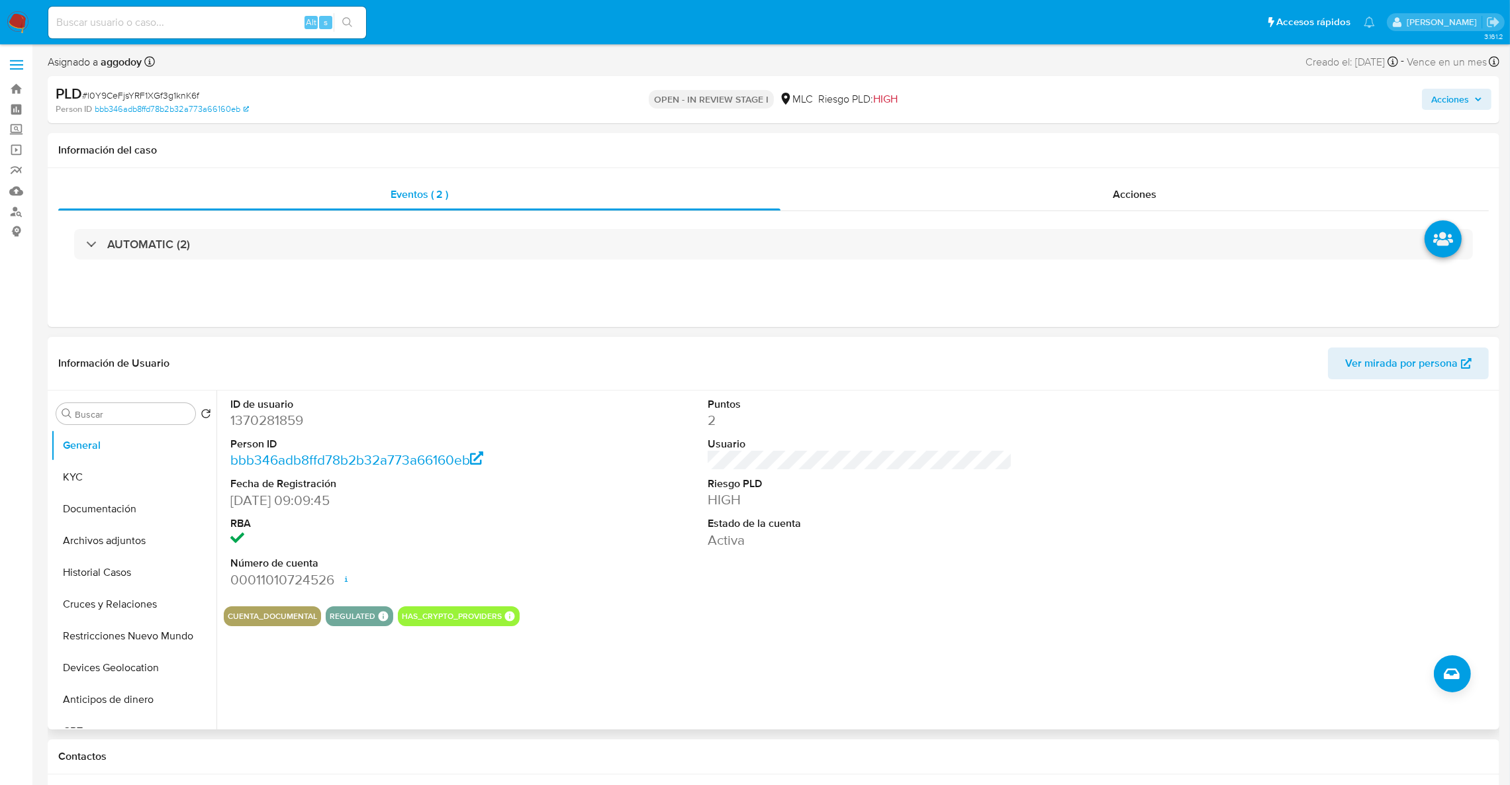
click at [266, 420] on dd "1370281859" at bounding box center [382, 420] width 305 height 19
copy dd "1370281859"
